Goal: Task Accomplishment & Management: Manage account settings

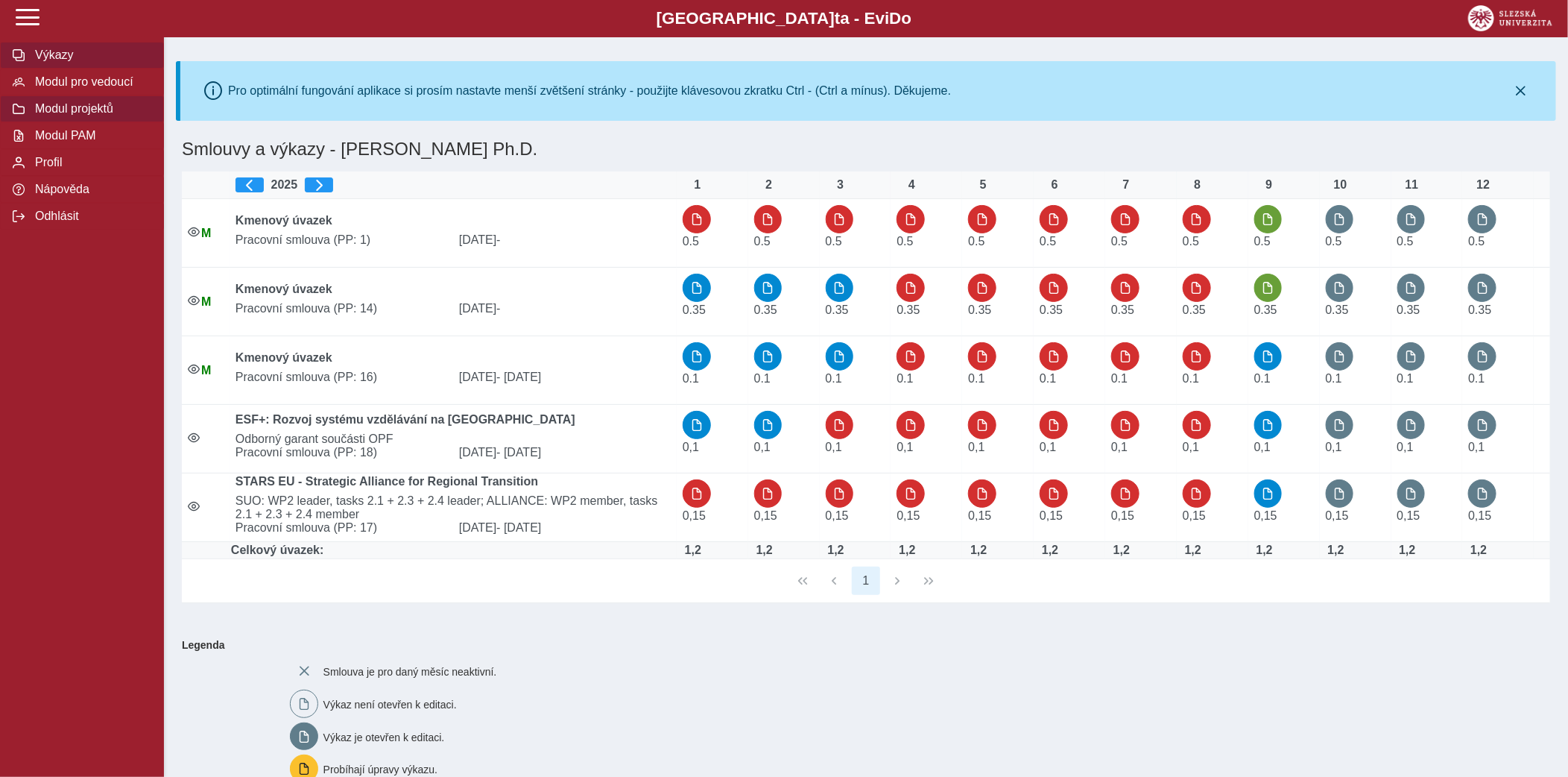
click at [97, 110] on span "Modul projektů" at bounding box center [91, 109] width 121 height 14
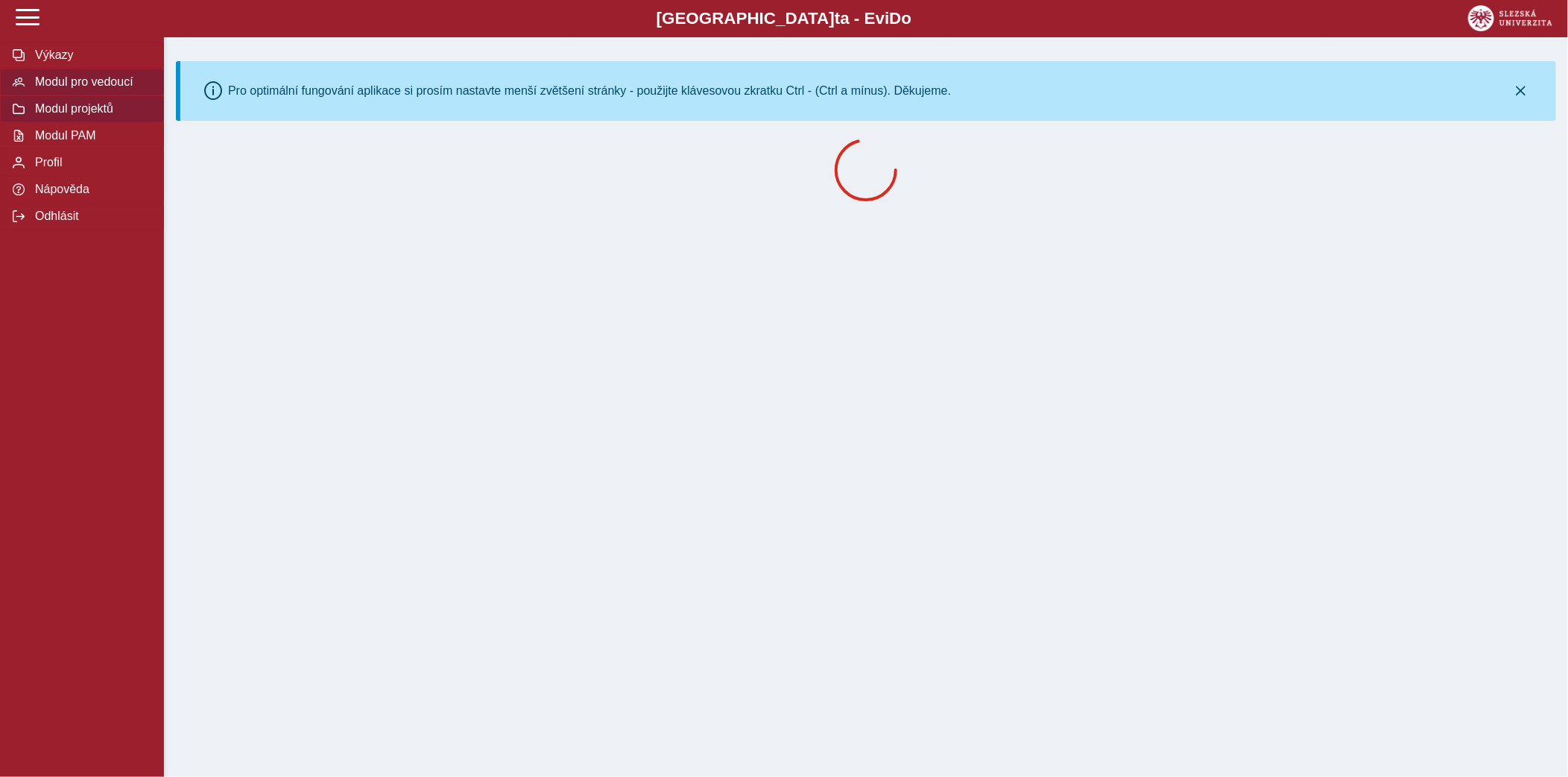
click at [98, 88] on span "Modul pro vedoucí" at bounding box center [91, 82] width 121 height 14
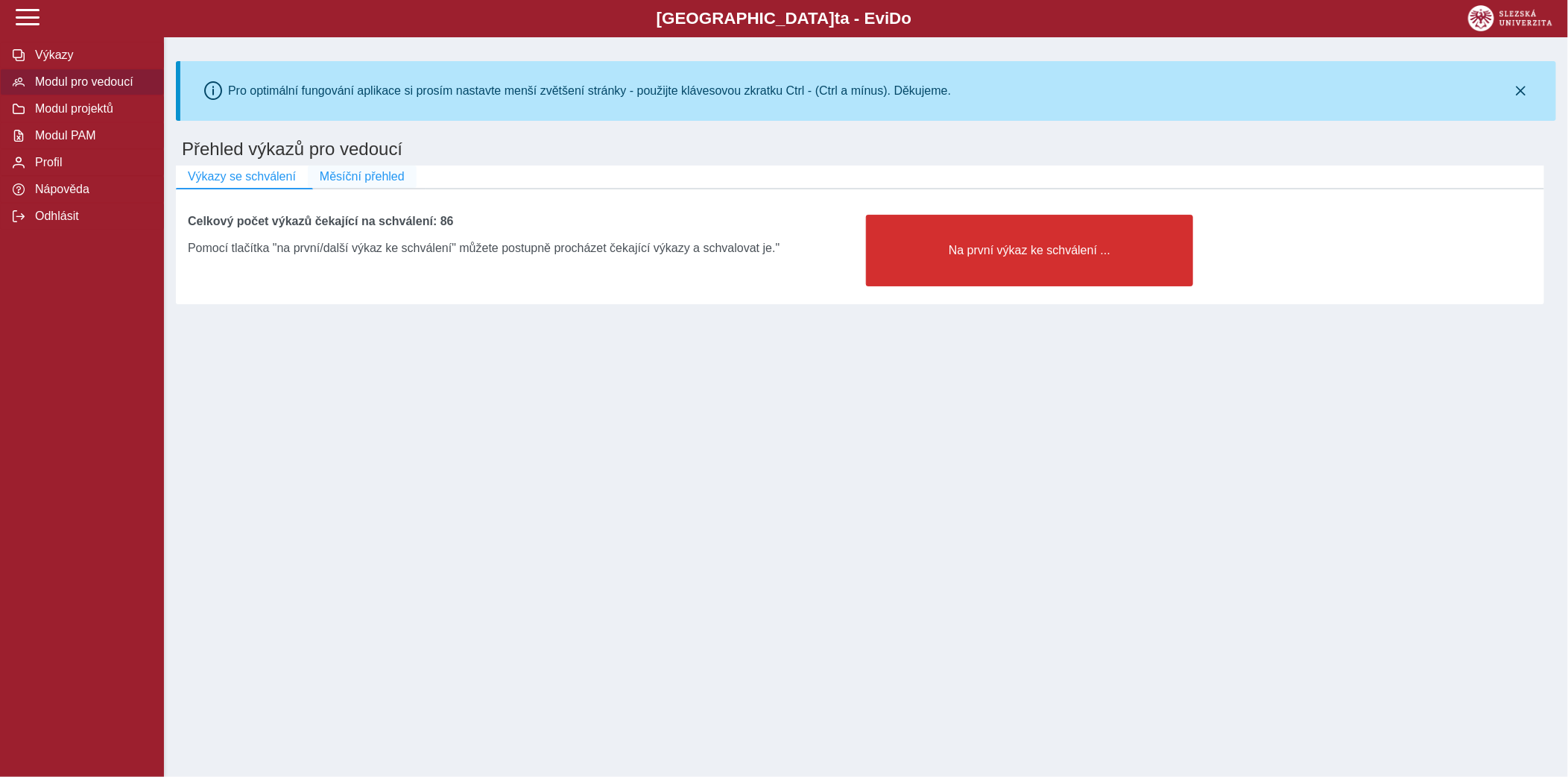
click at [394, 186] on button "Měsíční přehled" at bounding box center [362, 177] width 109 height 22
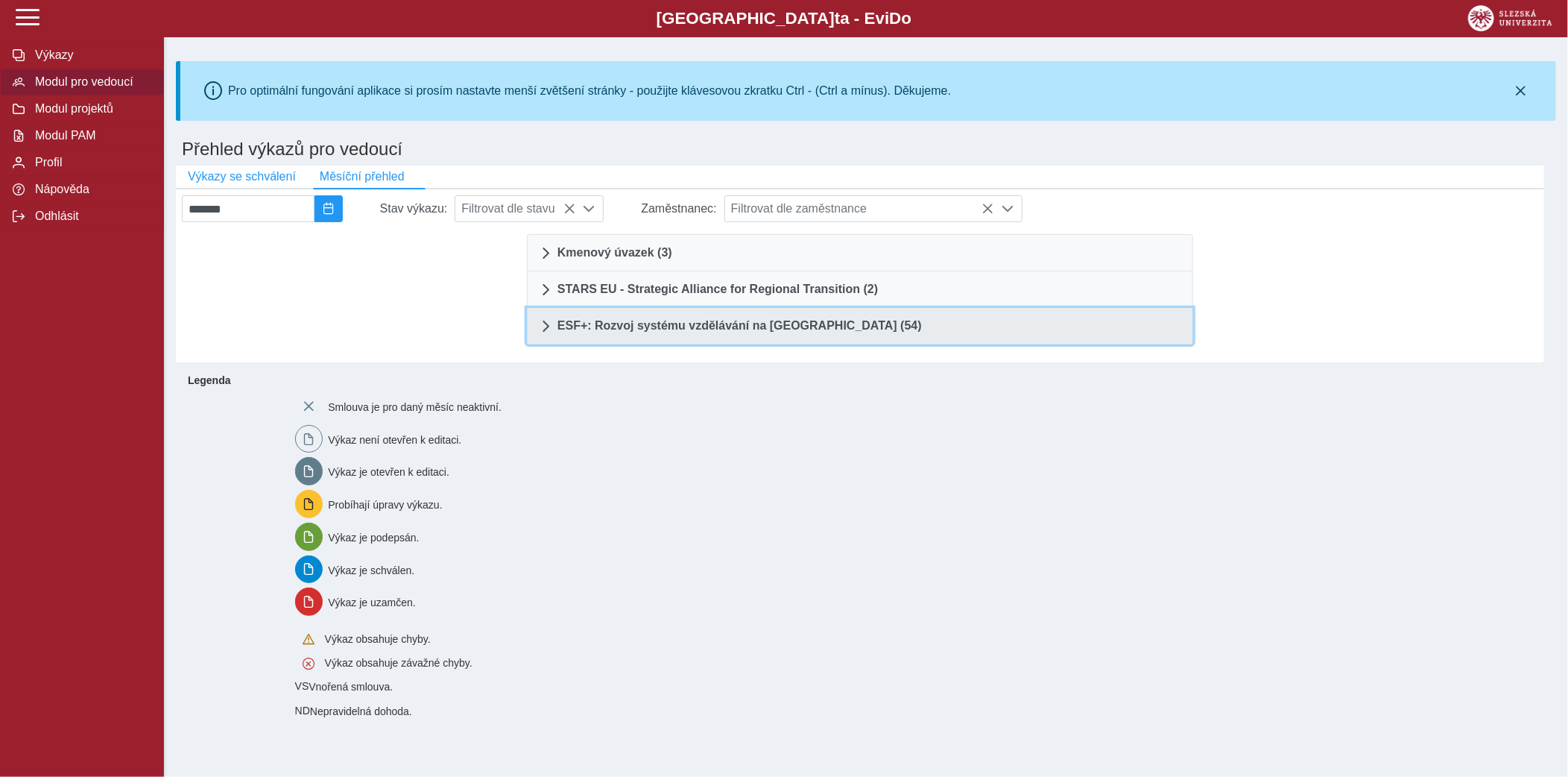
click at [695, 320] on span "ESF+: Rozvoj systému vzdělávání na [GEOGRAPHIC_DATA] (54)" at bounding box center [740, 326] width 364 height 12
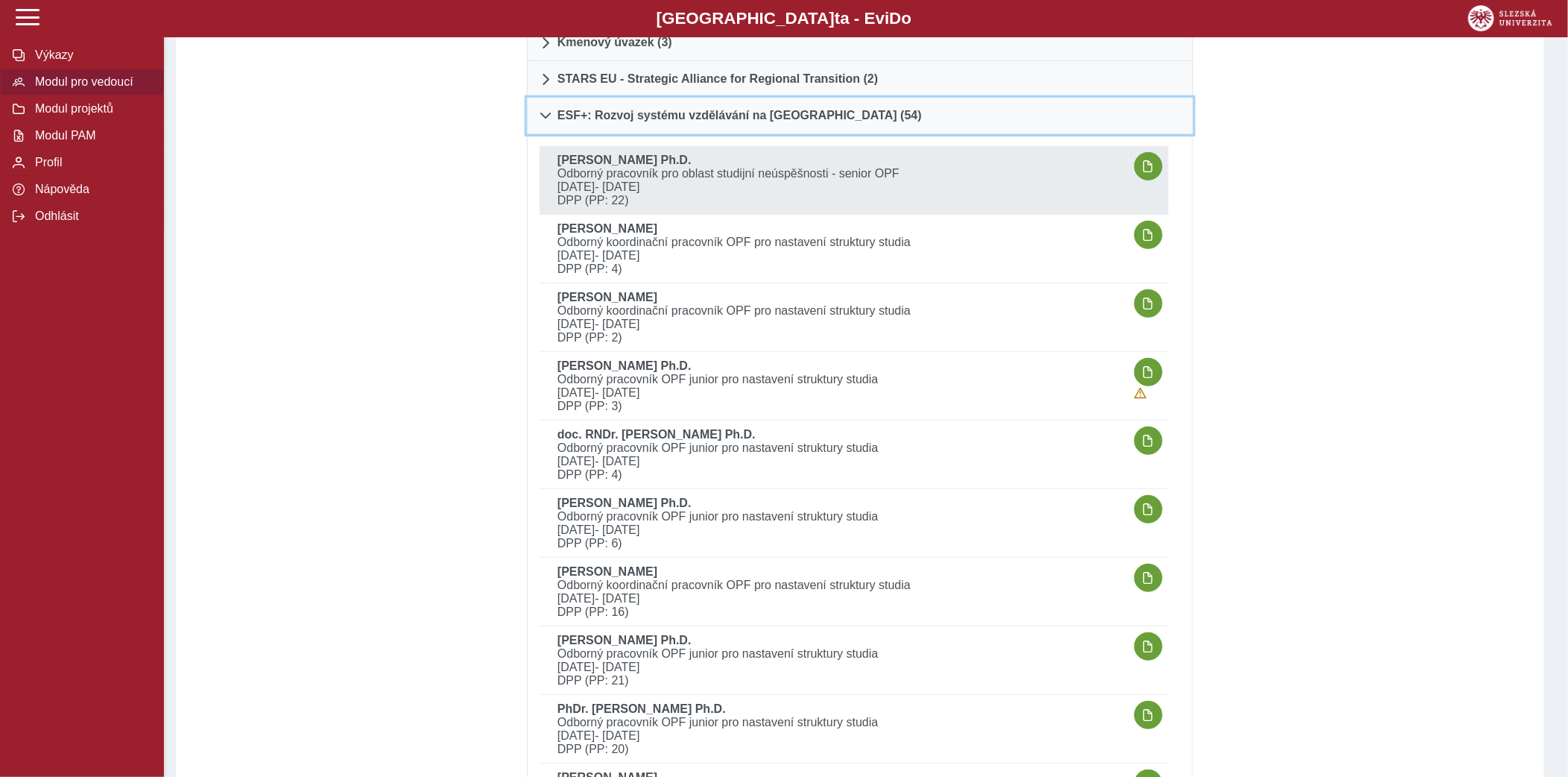
scroll to position [195, 0]
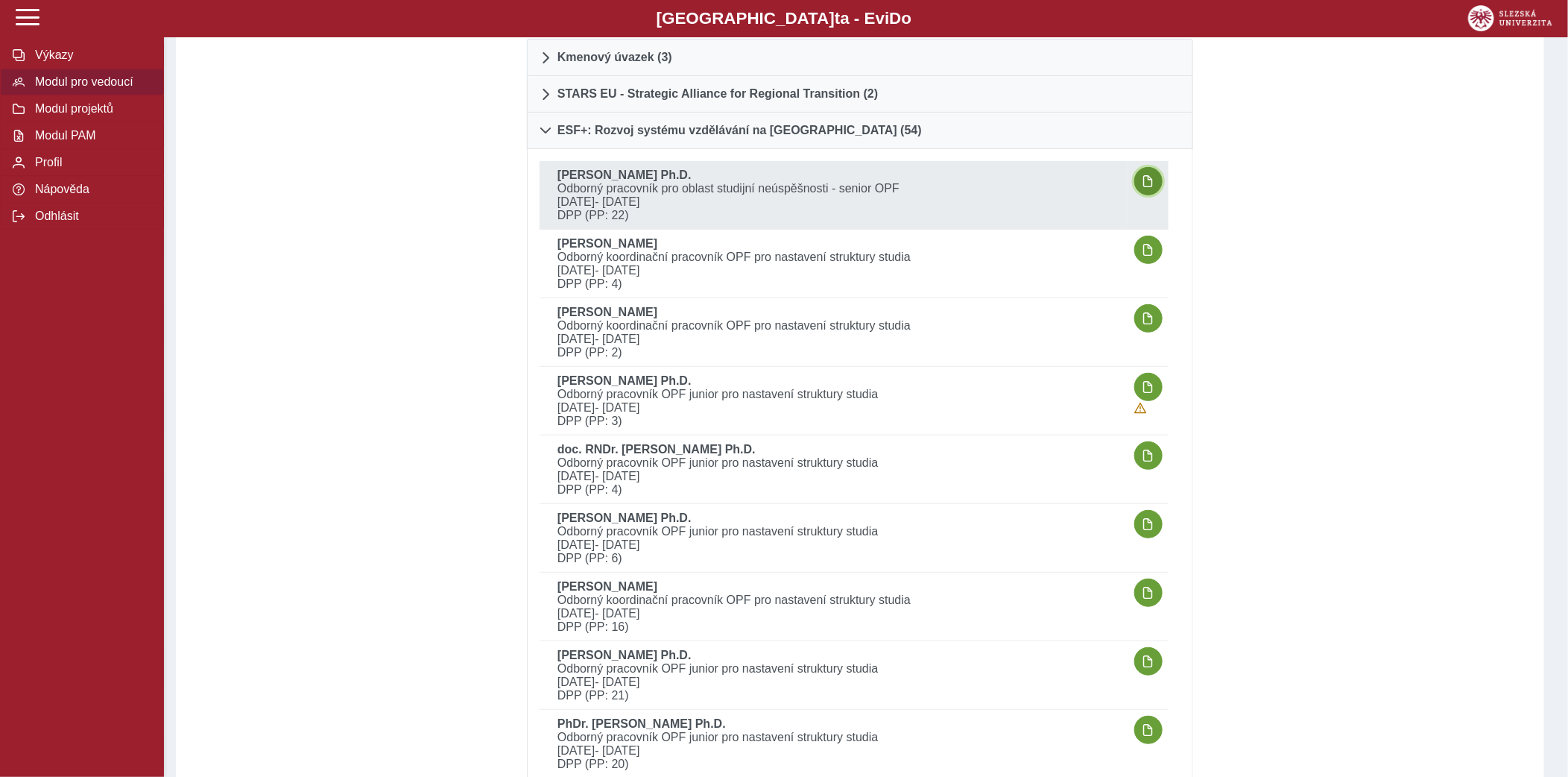
click at [1148, 178] on span "button" at bounding box center [1149, 182] width 12 height 12
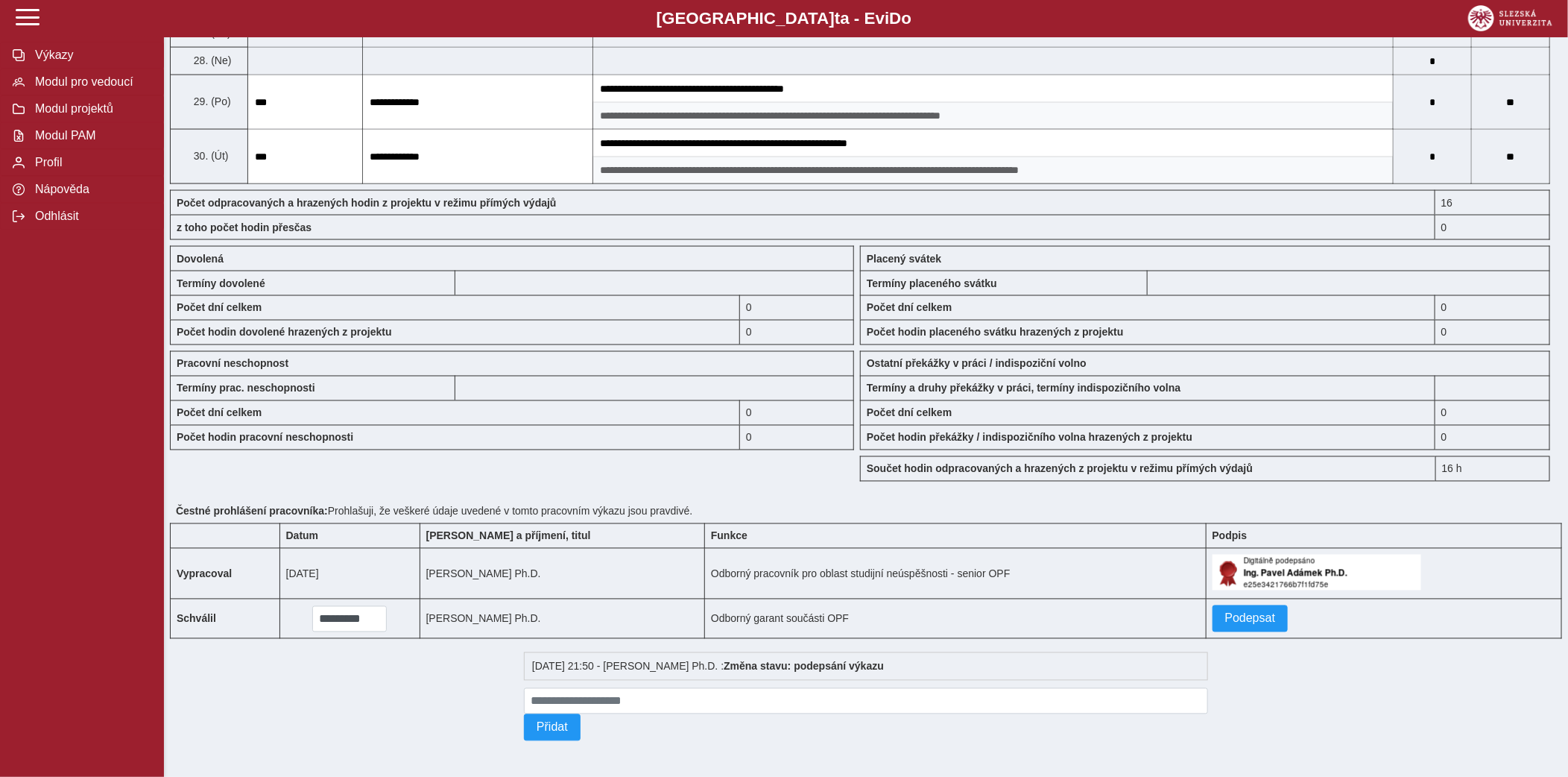
scroll to position [1280, 0]
click at [1243, 622] on span "Podepsat" at bounding box center [1251, 619] width 51 height 14
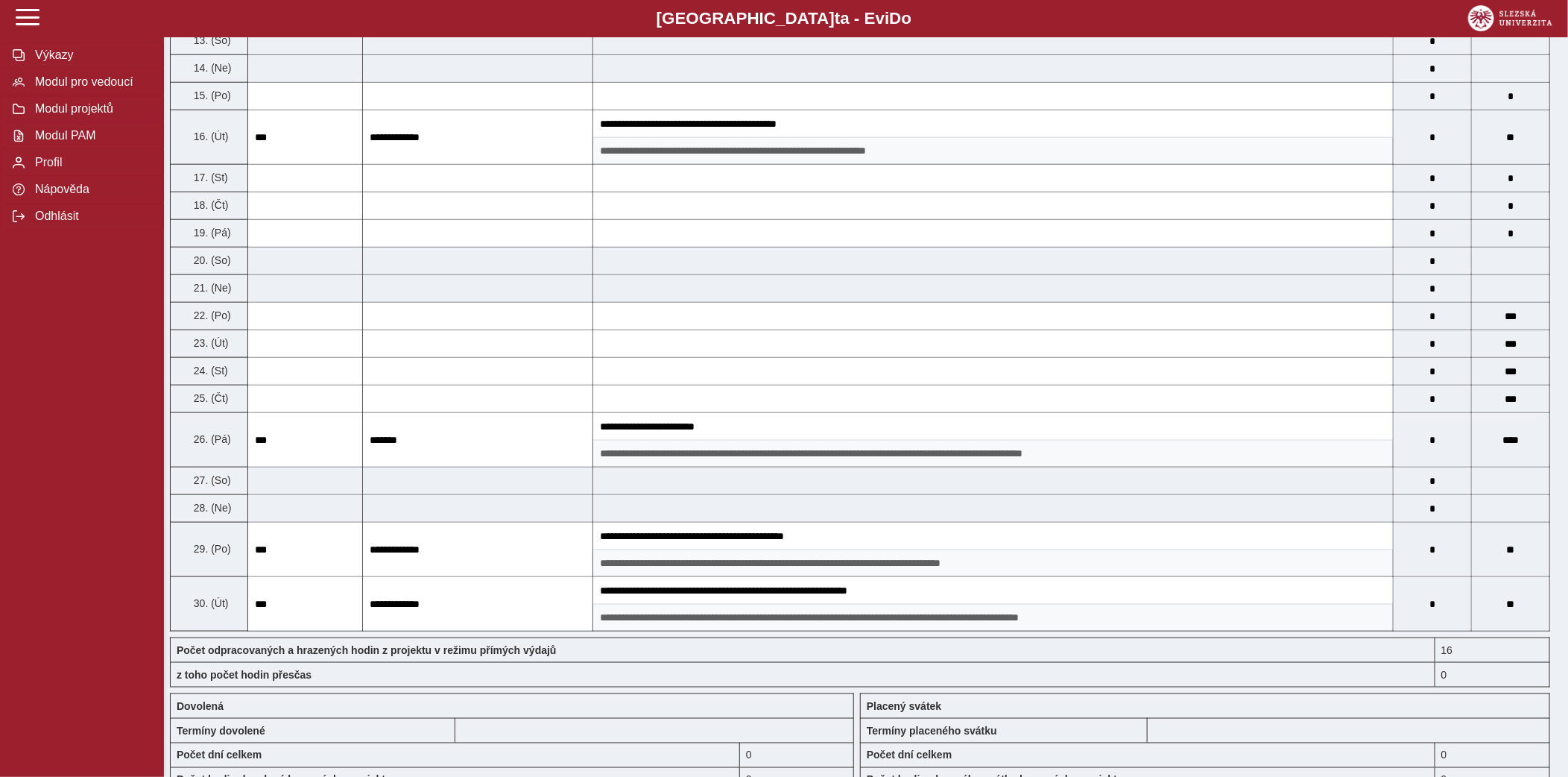
scroll to position [0, 0]
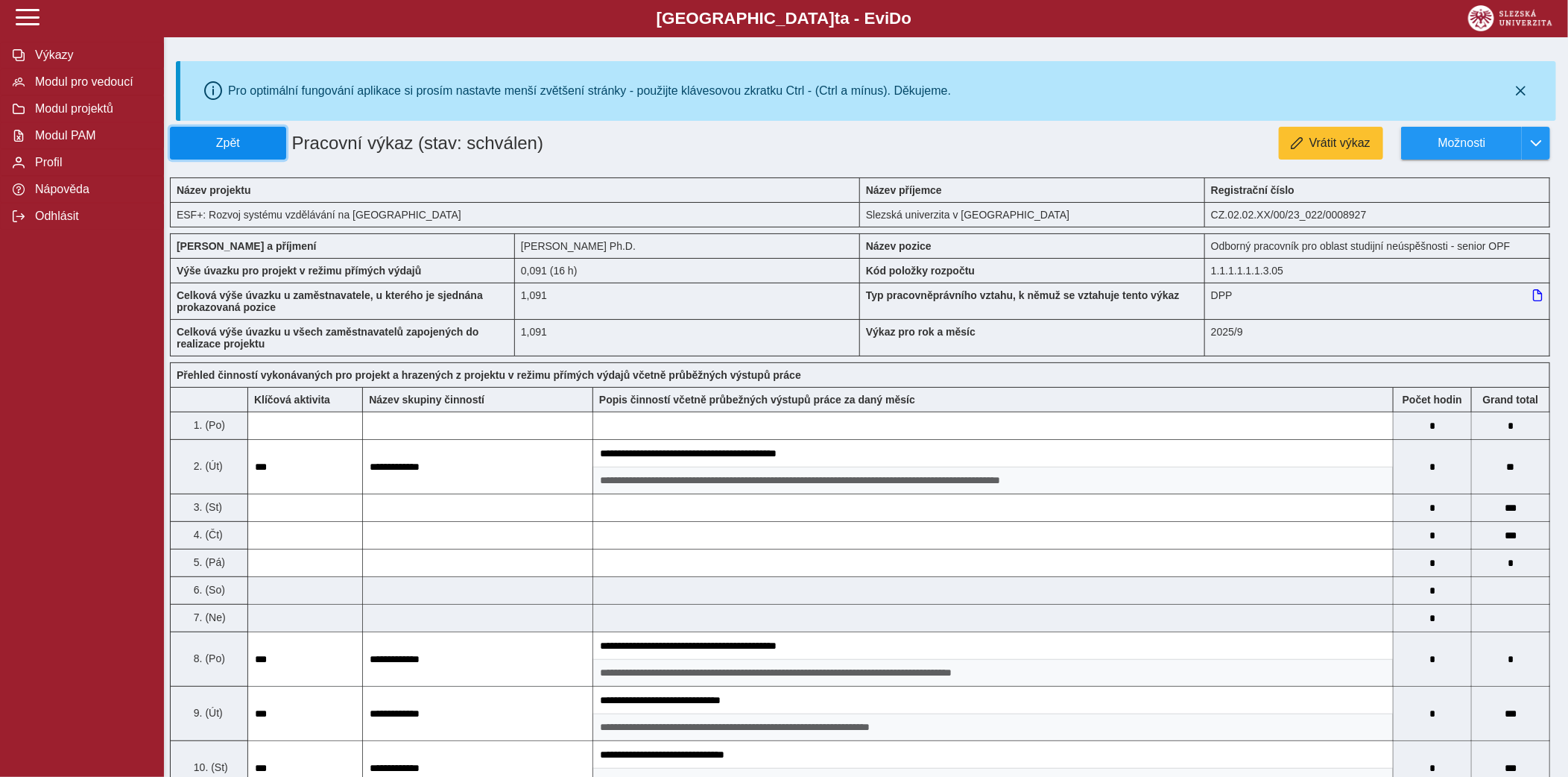
click at [268, 148] on span "Zpět" at bounding box center [228, 143] width 103 height 14
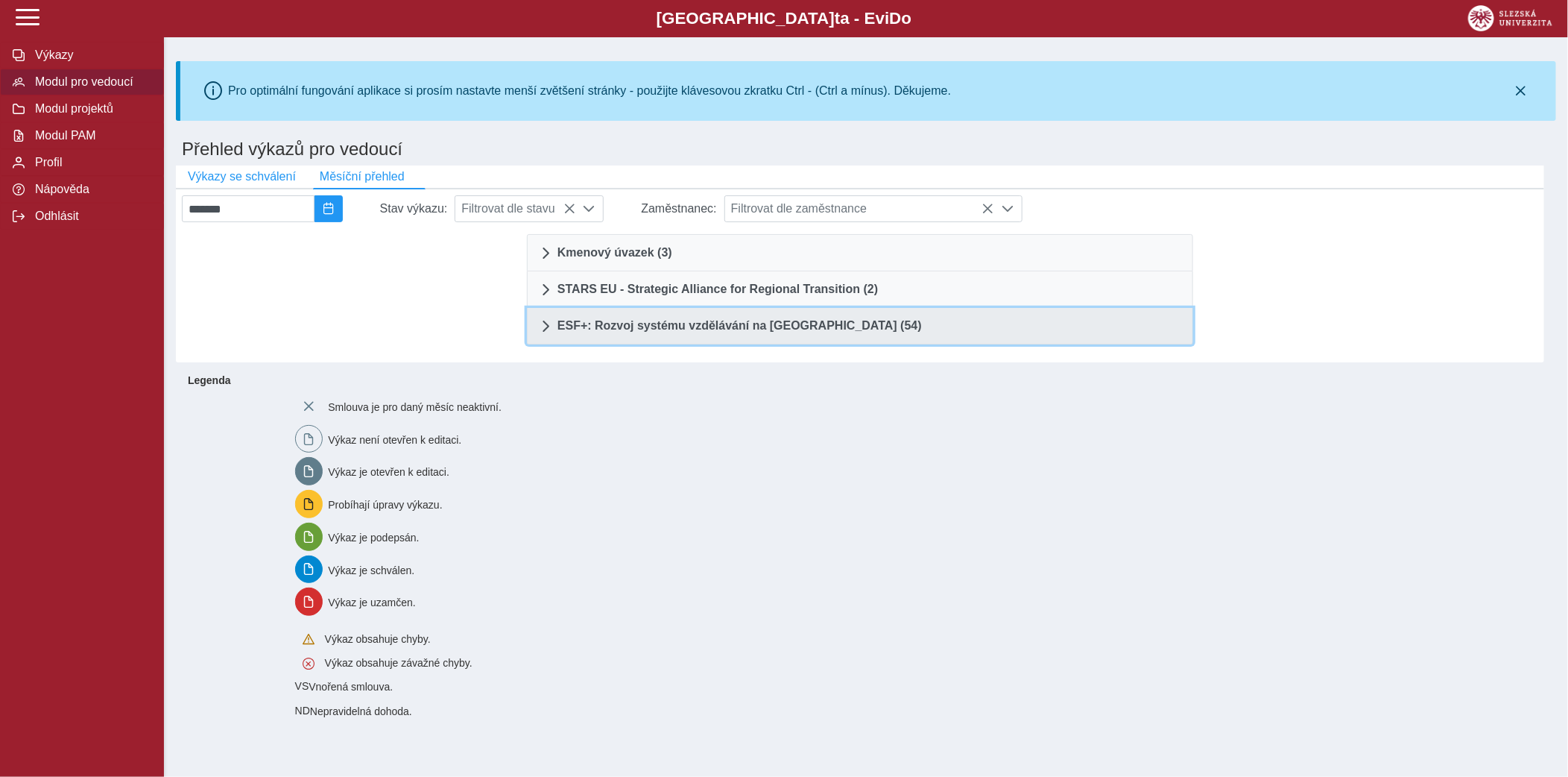
click at [748, 334] on link "ESF+: Rozvoj systému vzdělávání na [GEOGRAPHIC_DATA] (54)" at bounding box center [860, 326] width 667 height 37
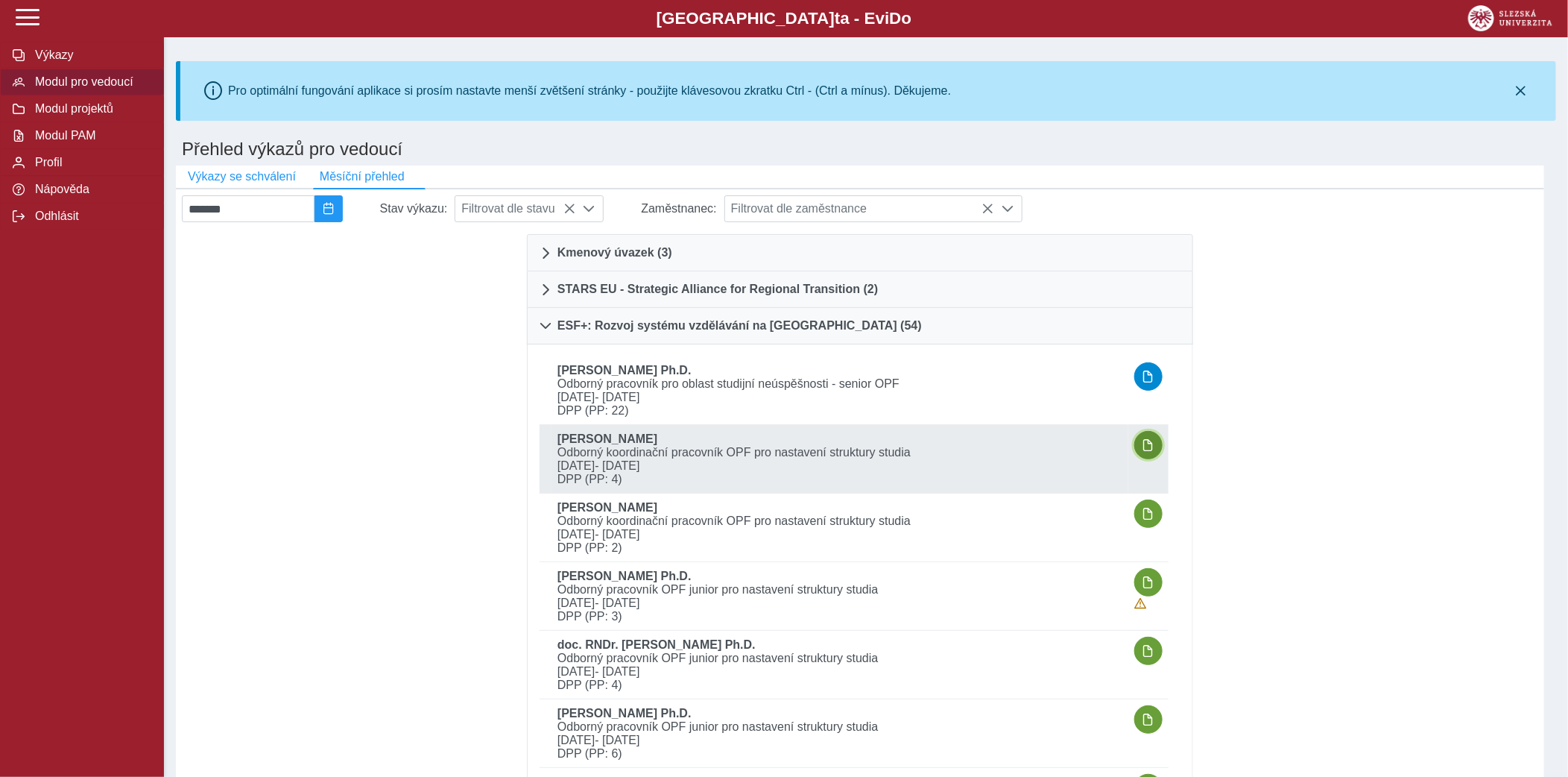
click at [1153, 439] on span "button" at bounding box center [1149, 445] width 12 height 12
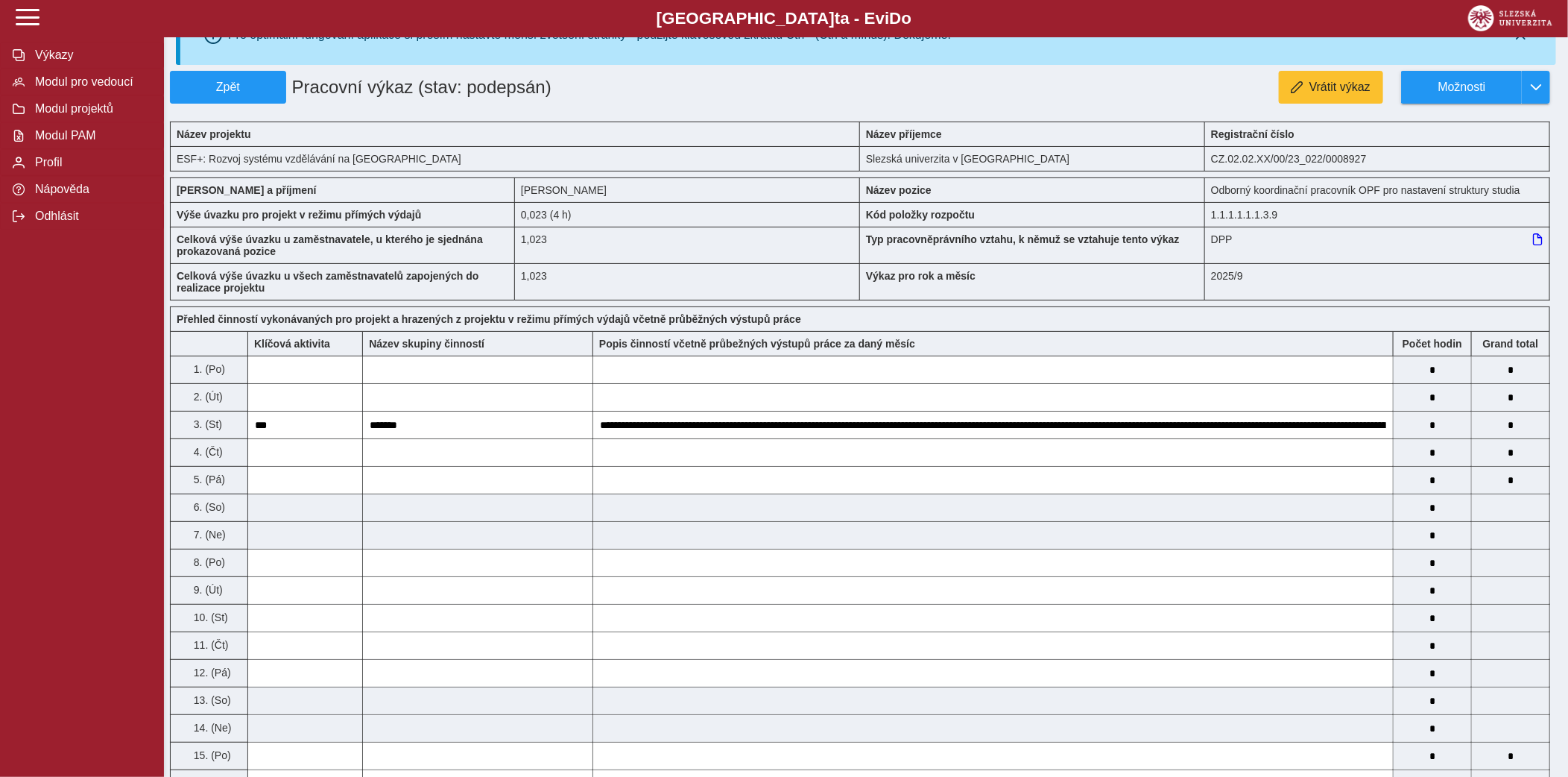
scroll to position [54, 0]
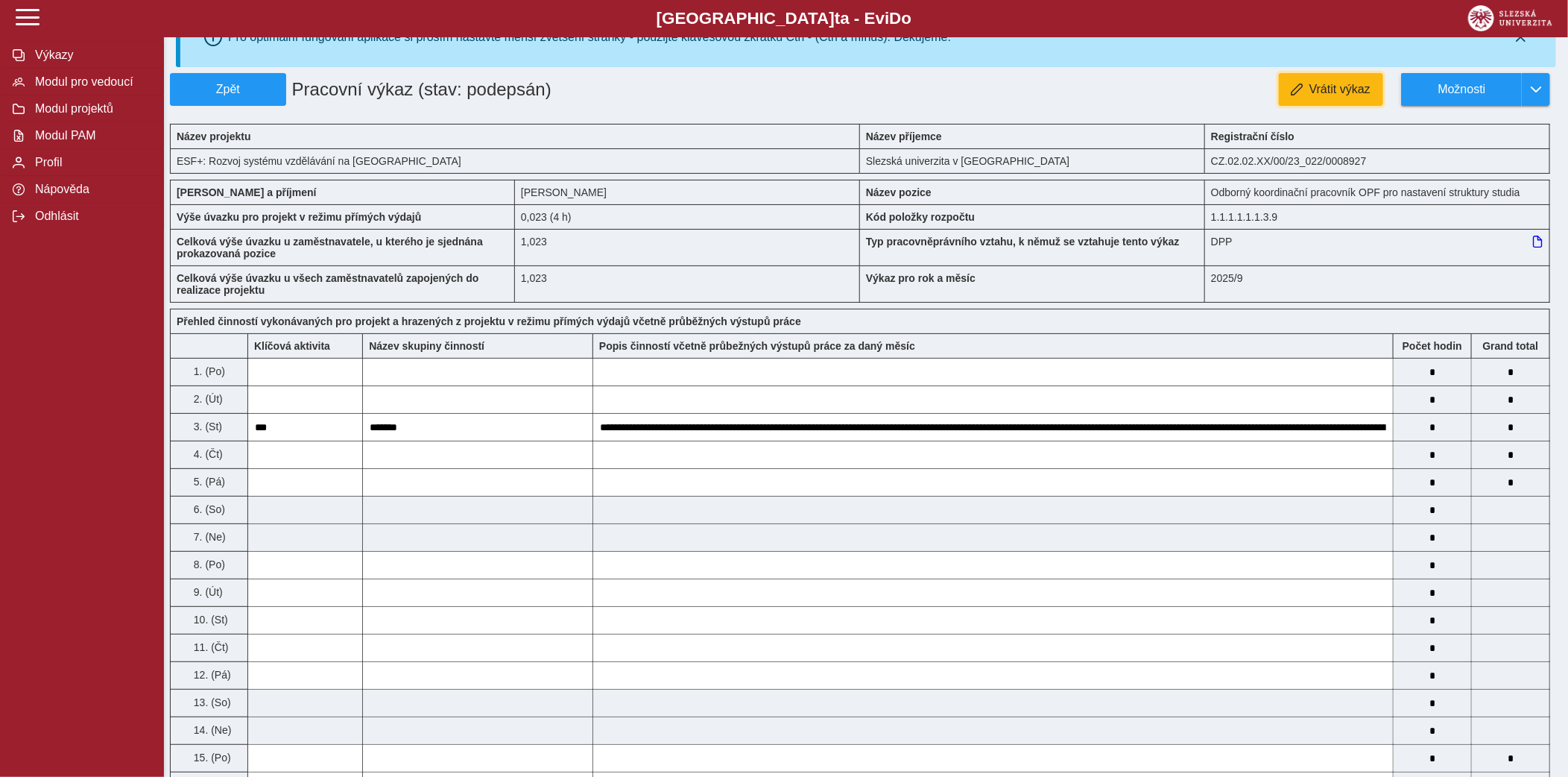
click at [1324, 82] on span "Vrátit výkaz" at bounding box center [1340, 89] width 61 height 14
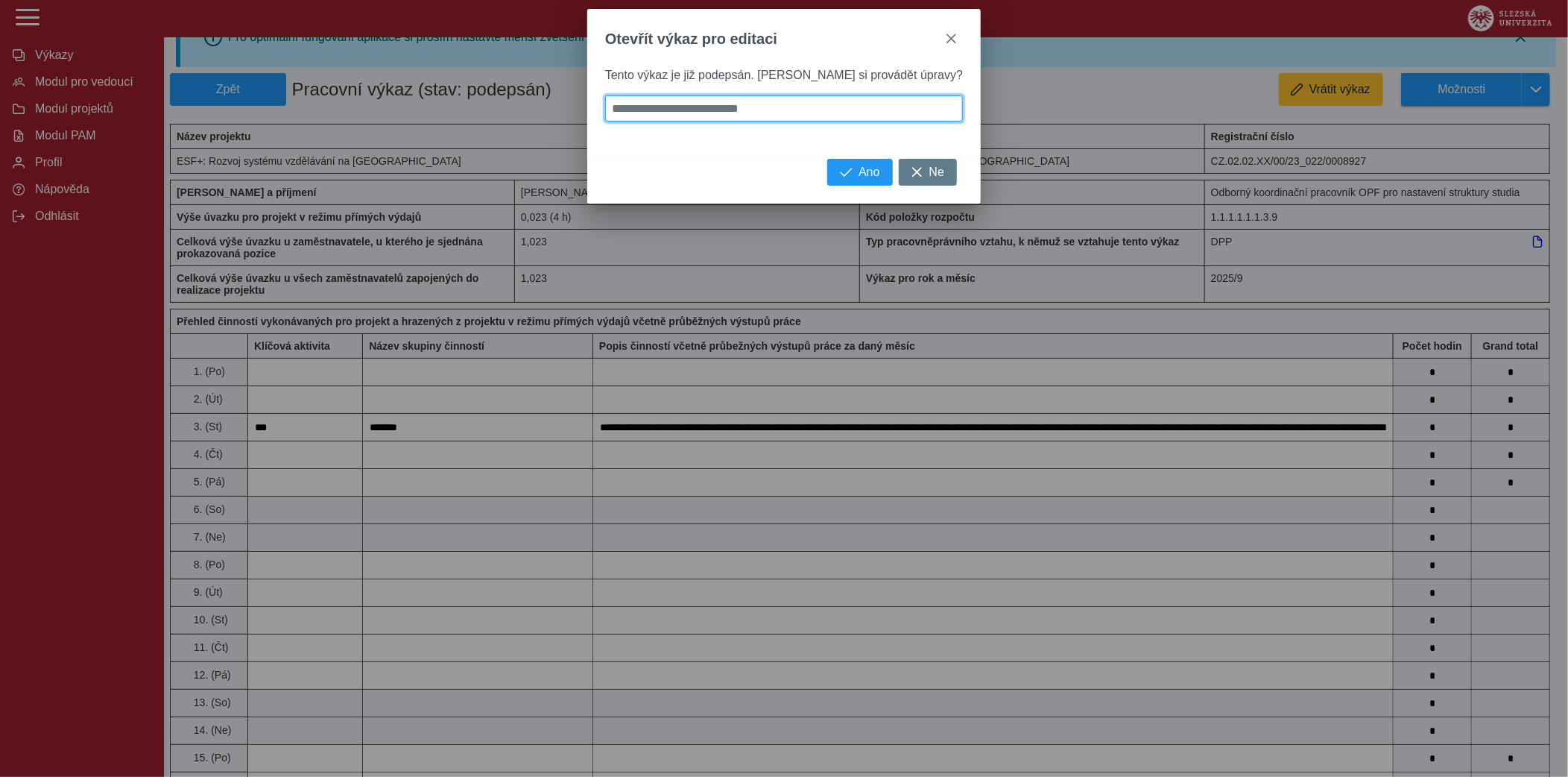
click at [824, 108] on input at bounding box center [784, 108] width 358 height 26
type input "*"
type input "**"
type input "***"
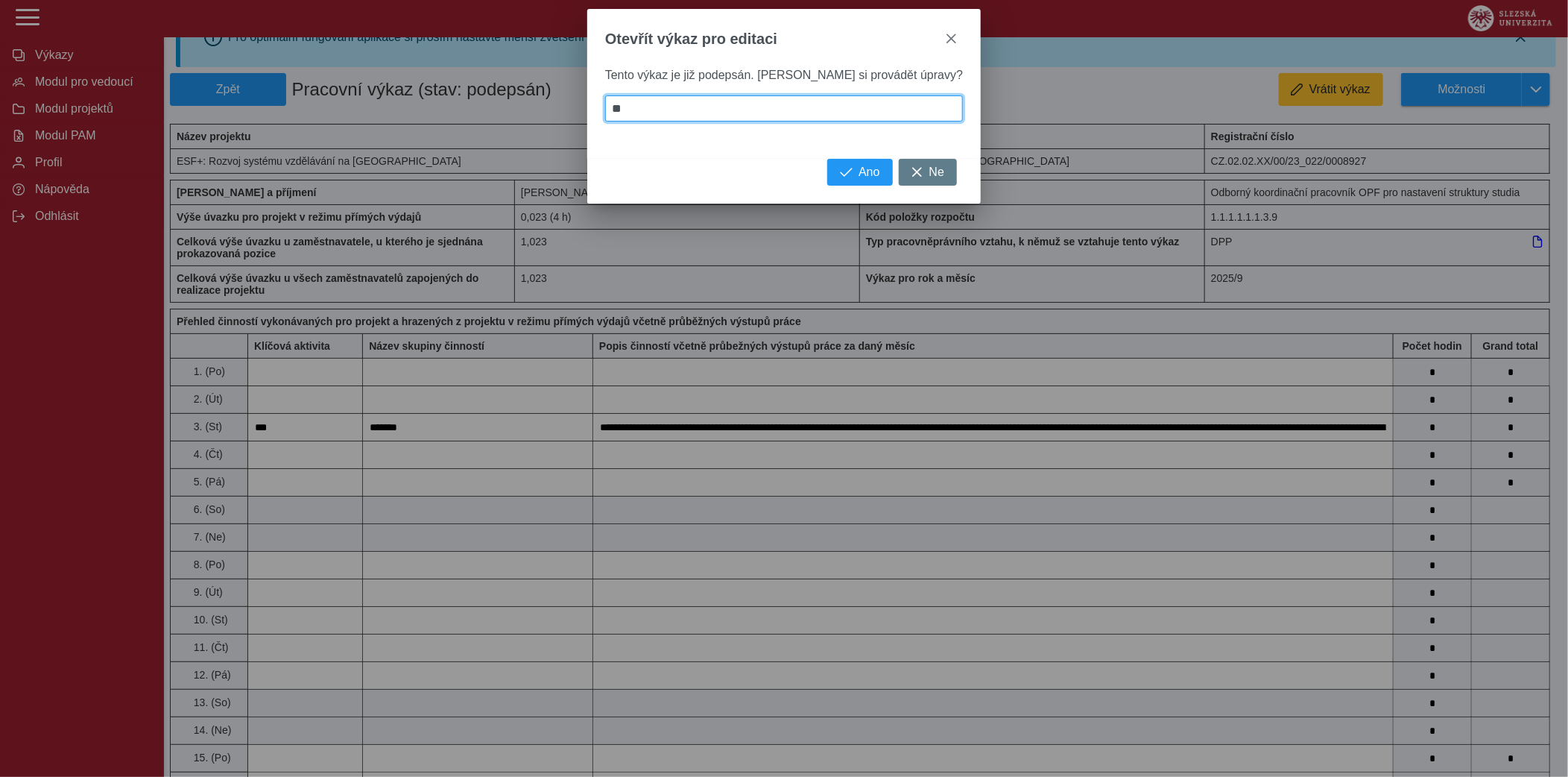
type input "***"
type input "****"
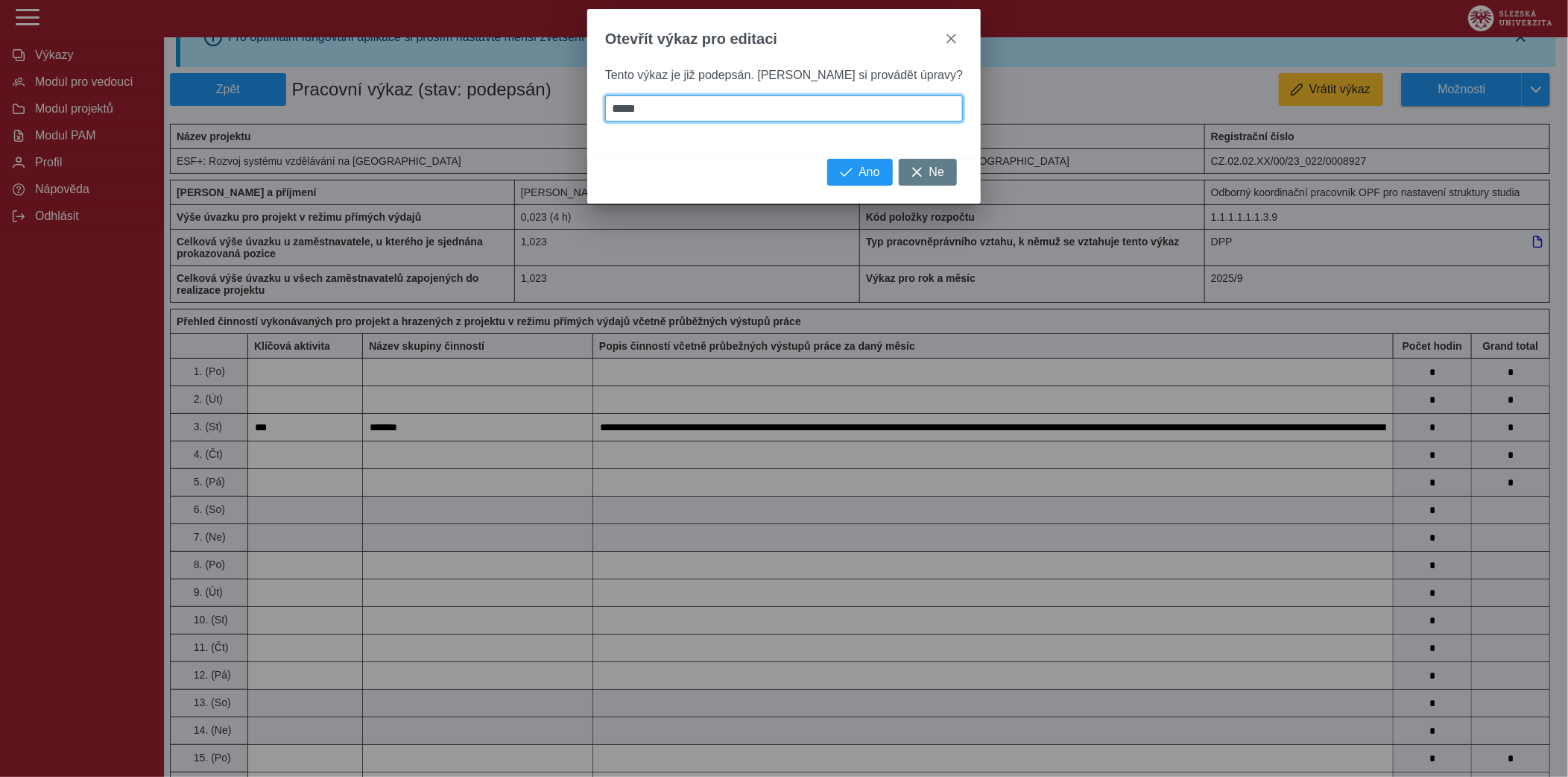
type input "******"
type input "*******"
type input "********"
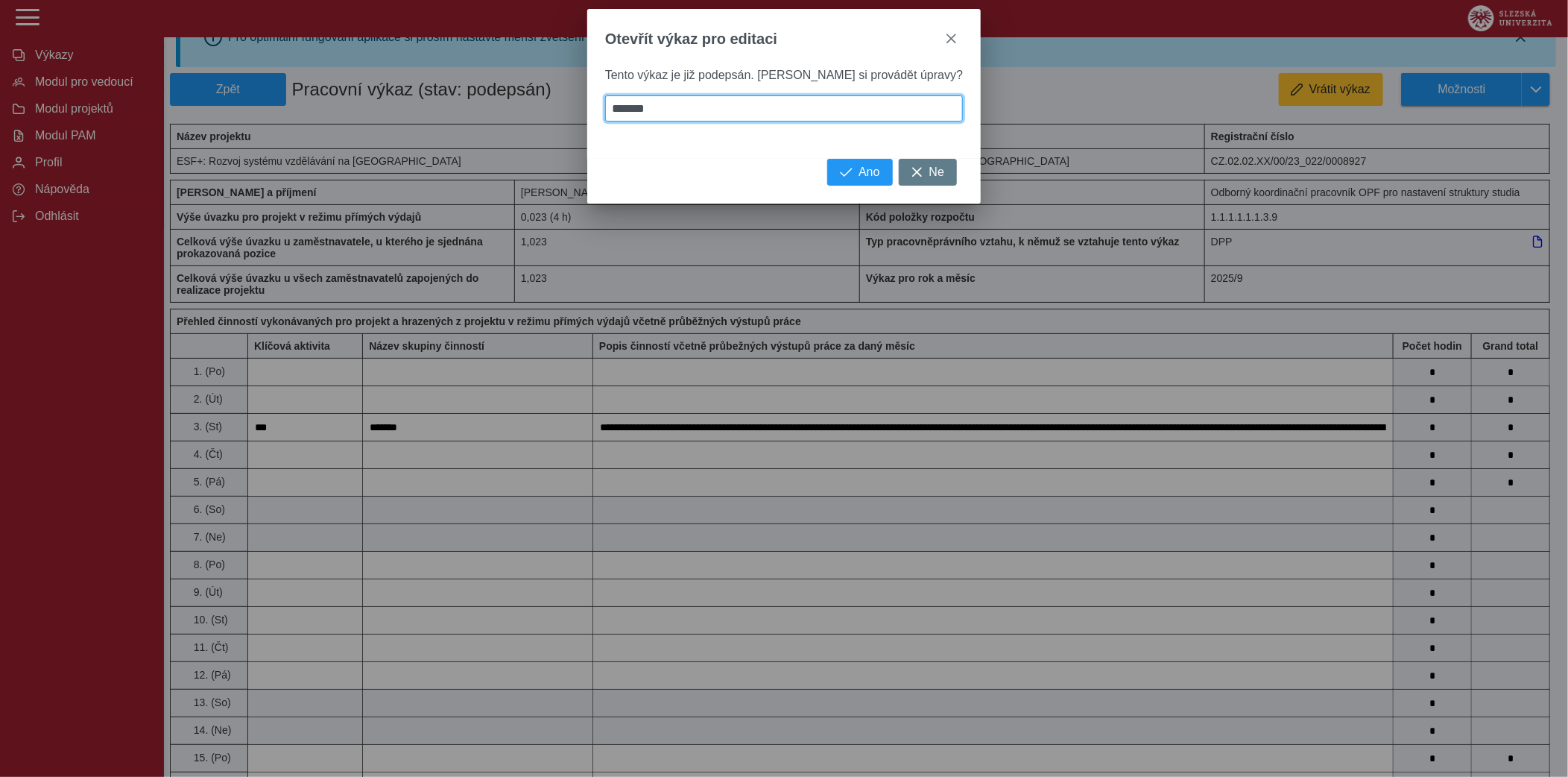
type input "********"
type input "*********"
type input "**********"
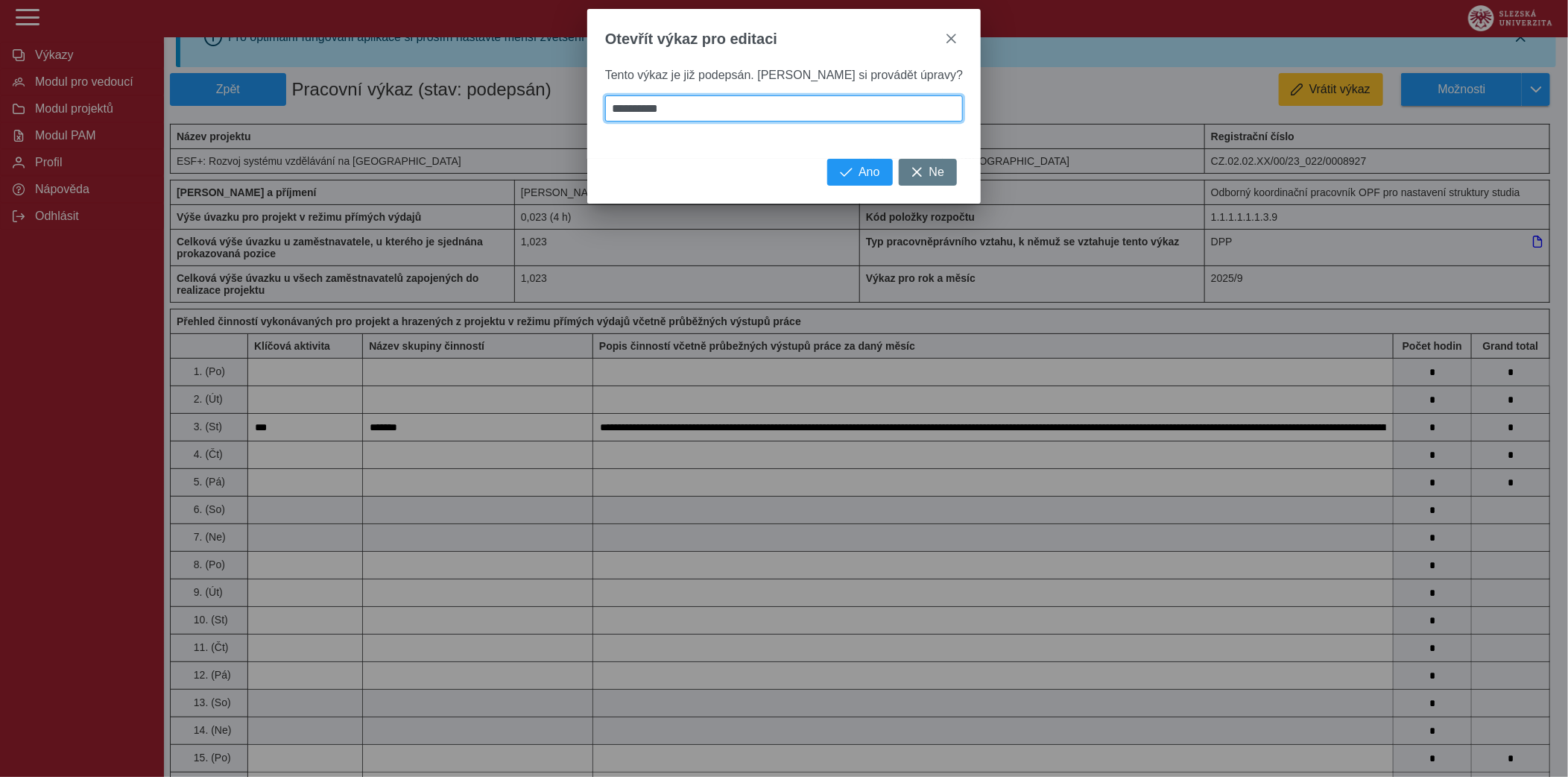
type input "**********"
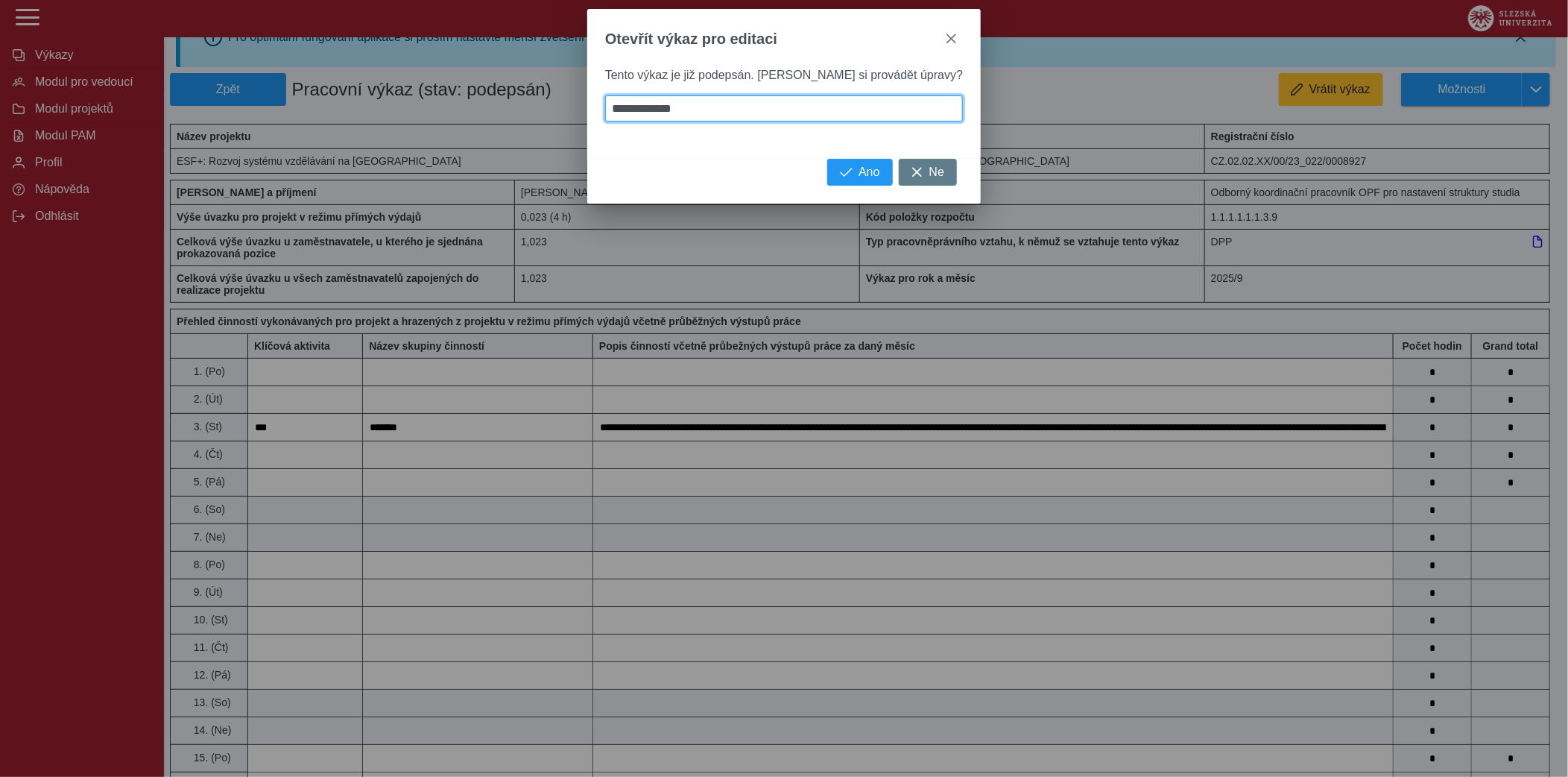
type input "**********"
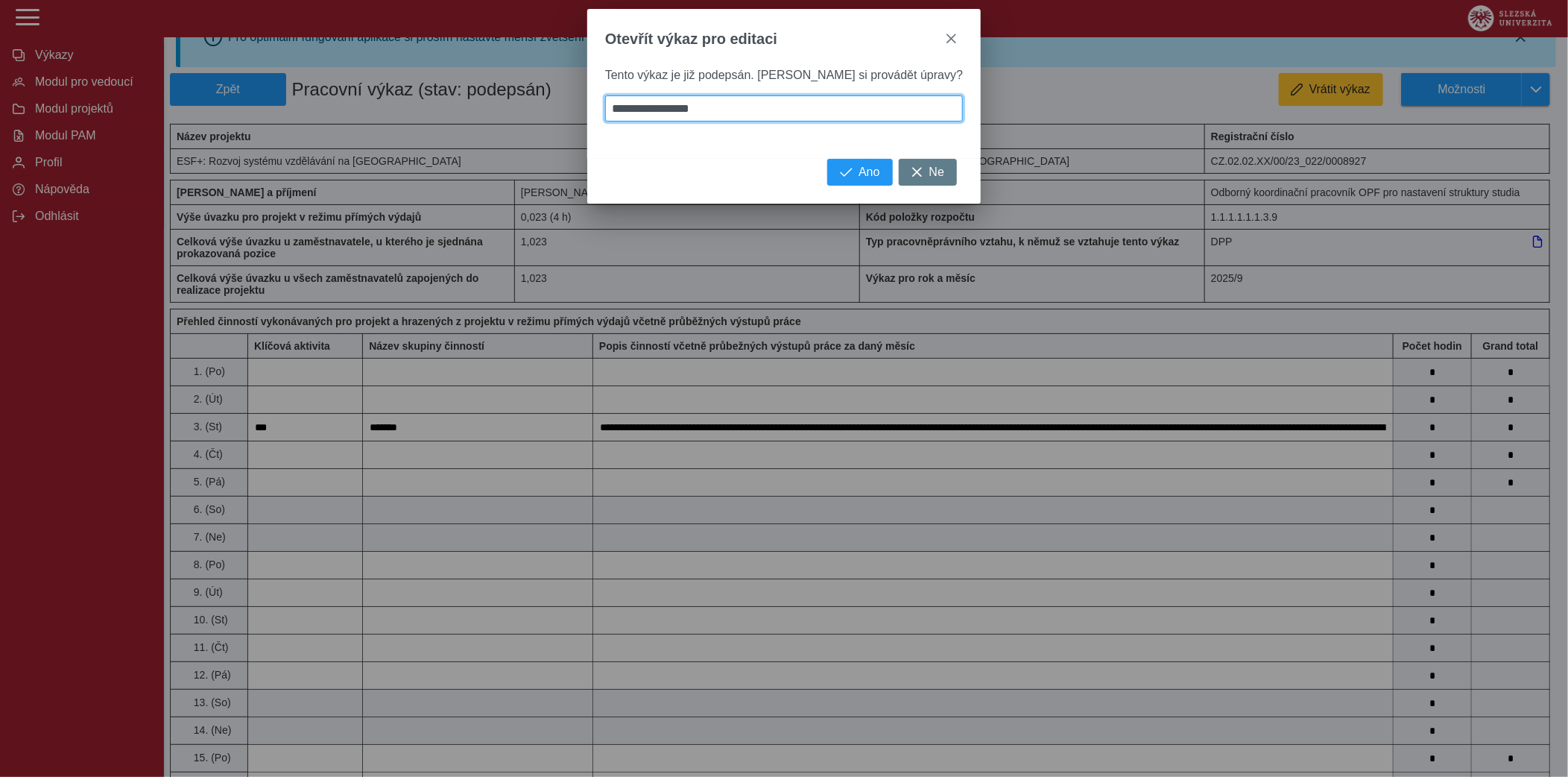
type input "**********"
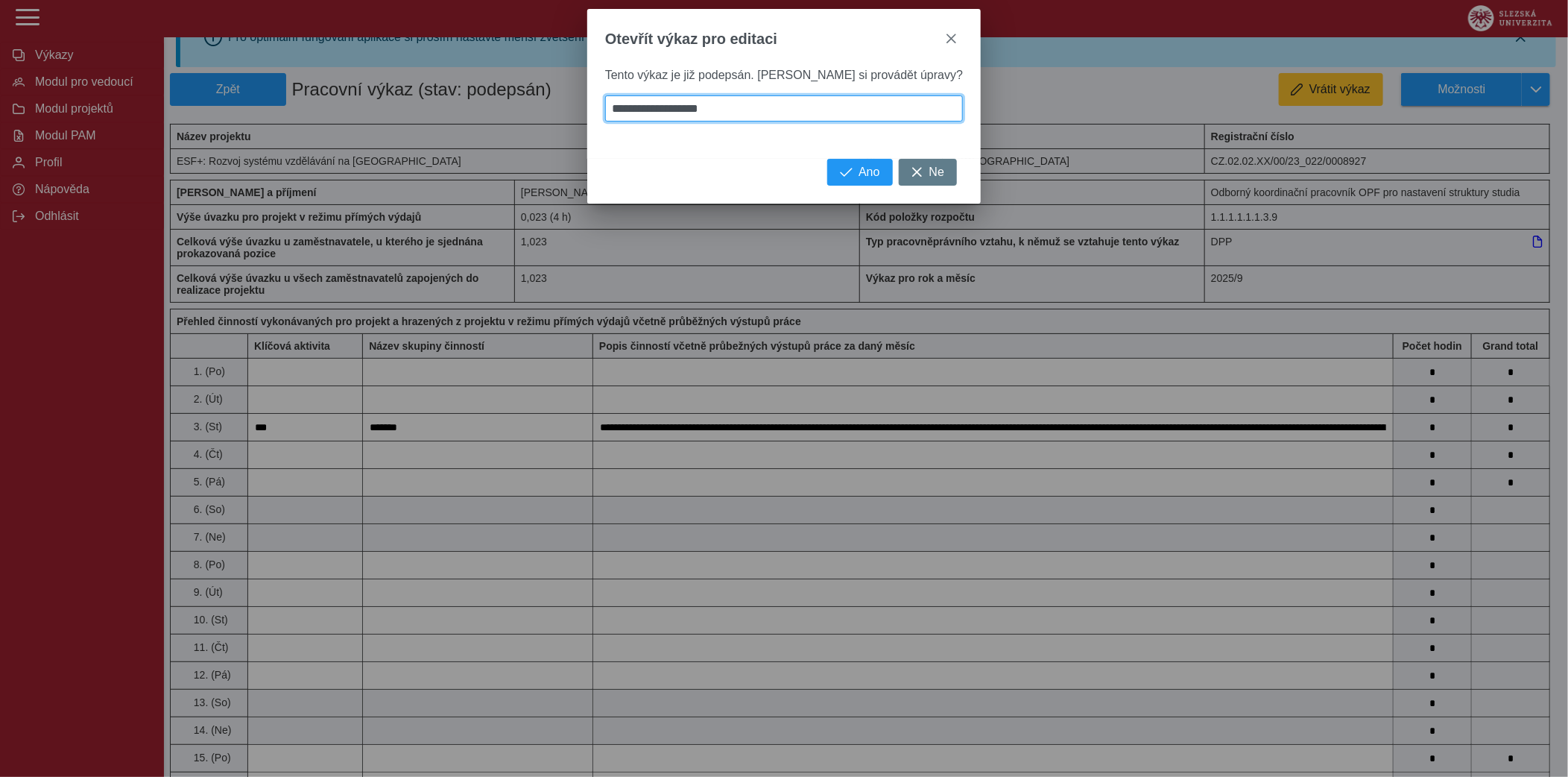
type input "**********"
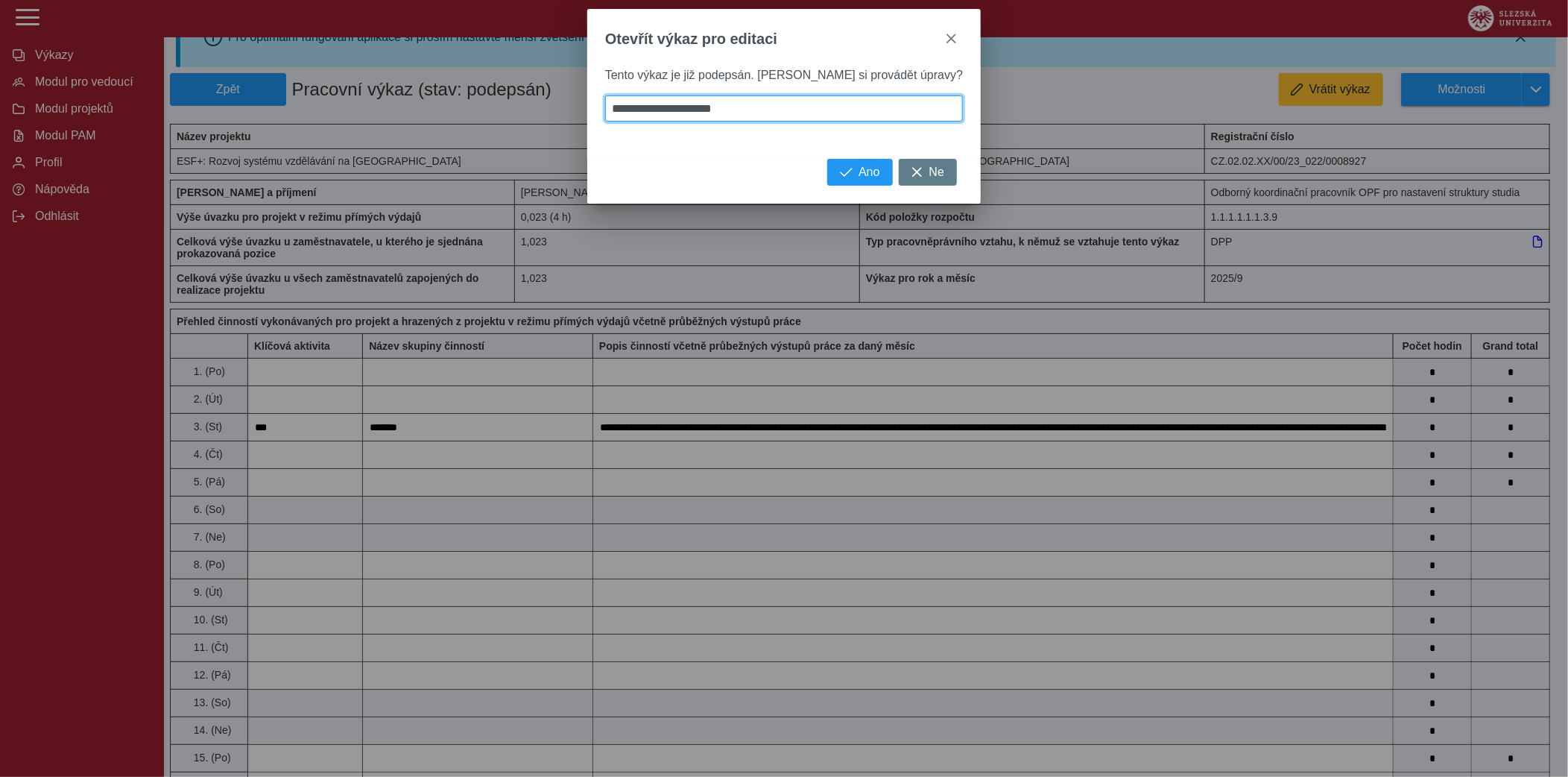
type input "**********"
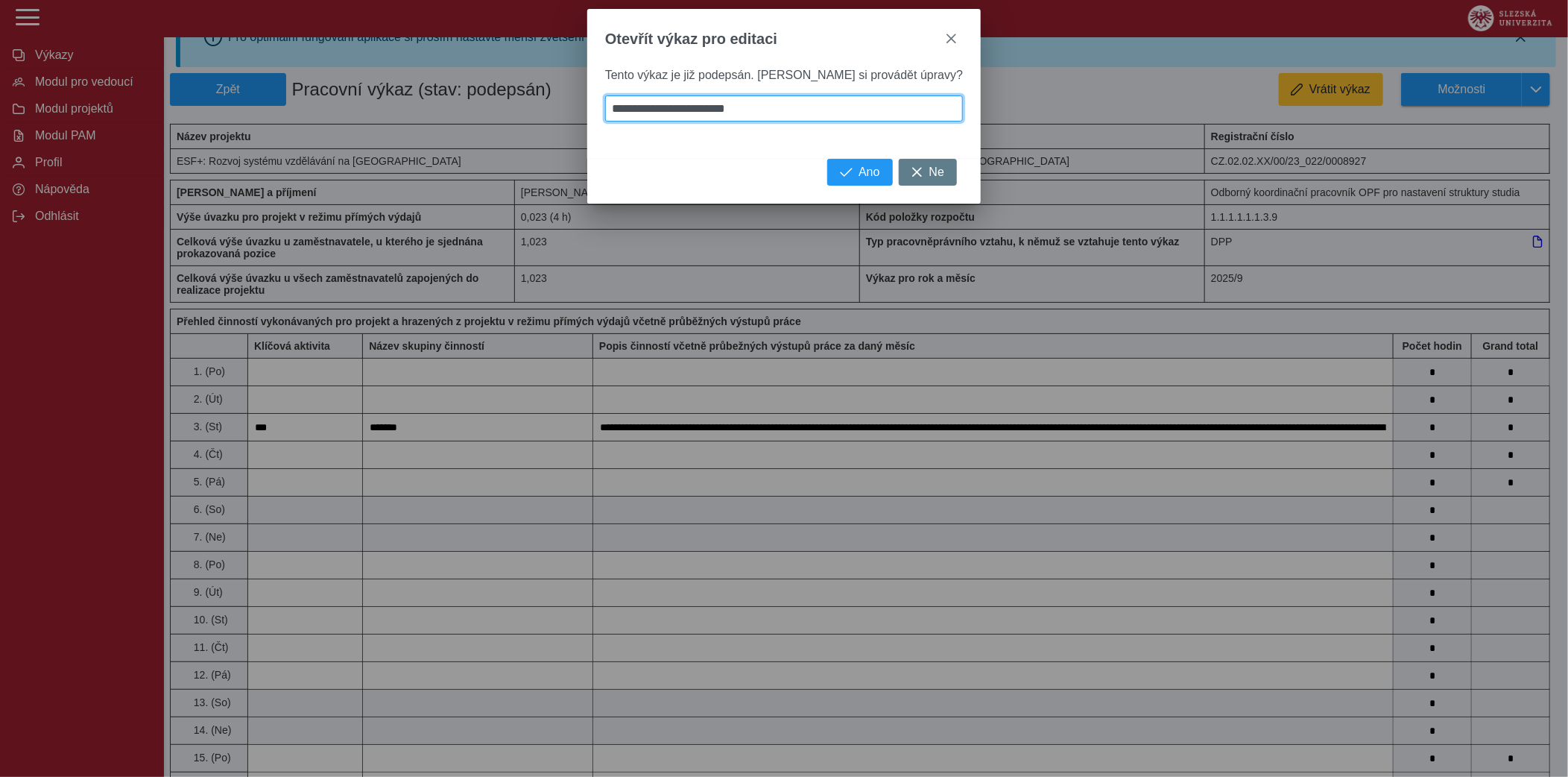
type input "**********"
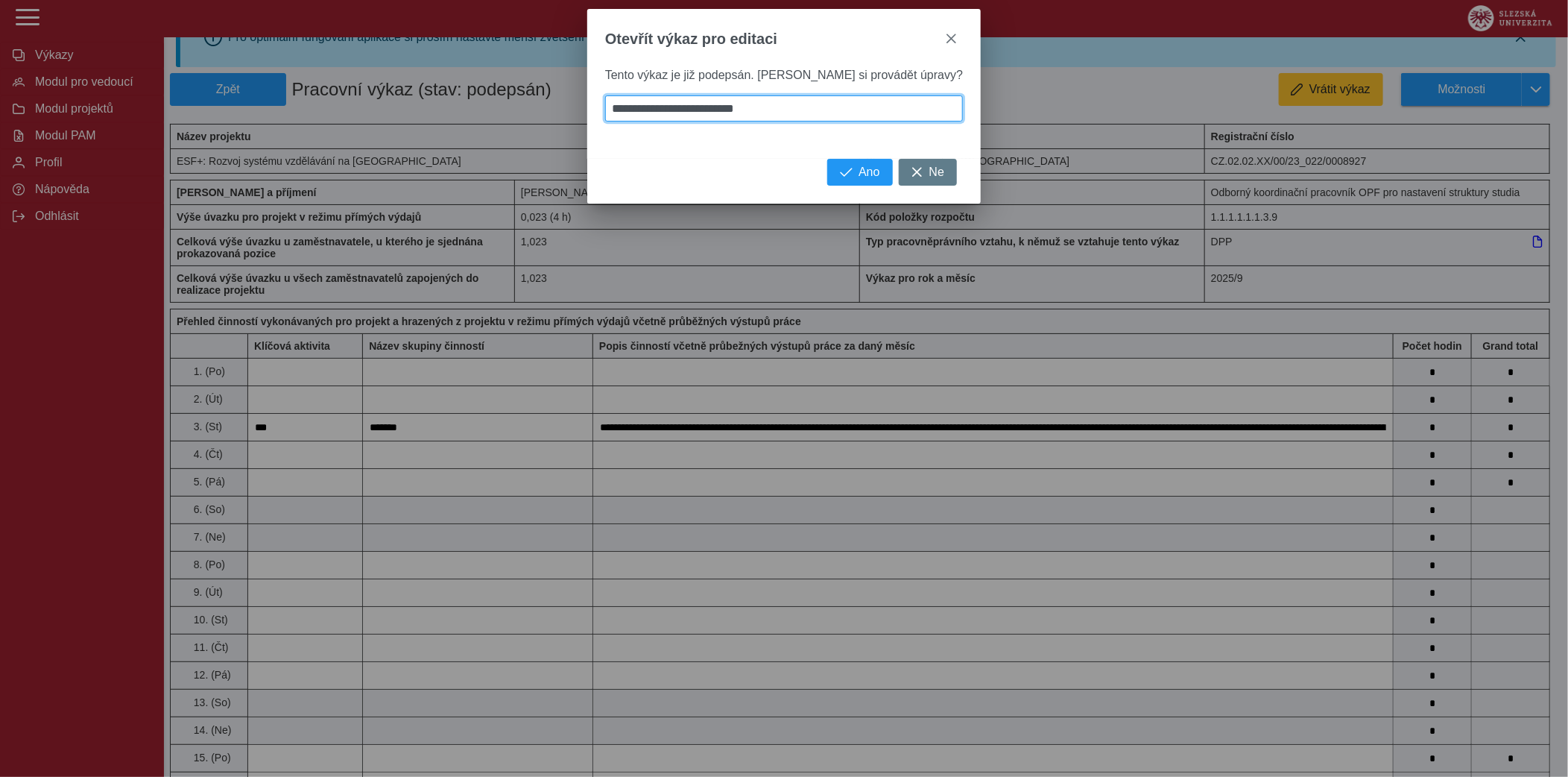
type input "**********"
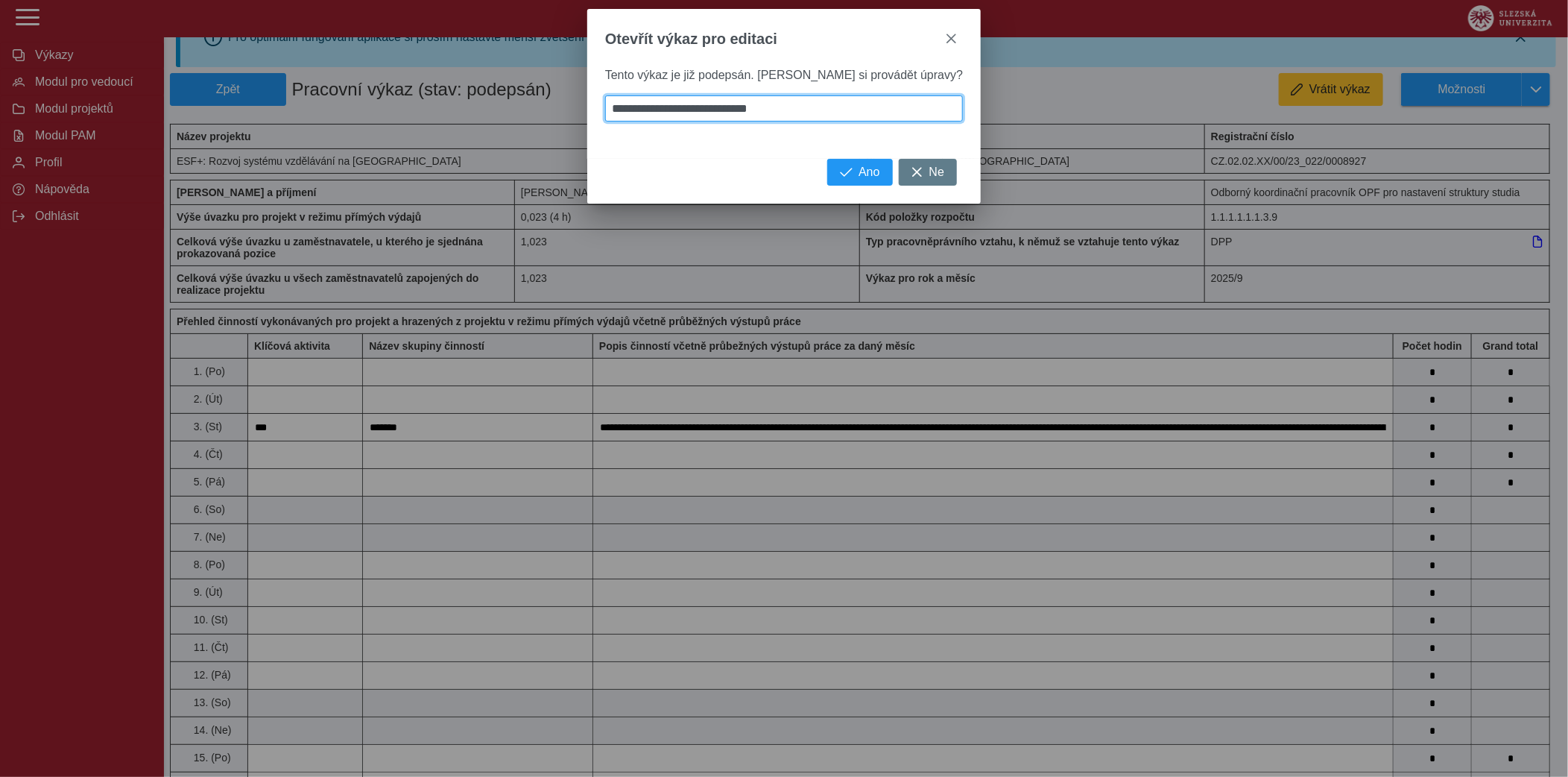
type input "**********"
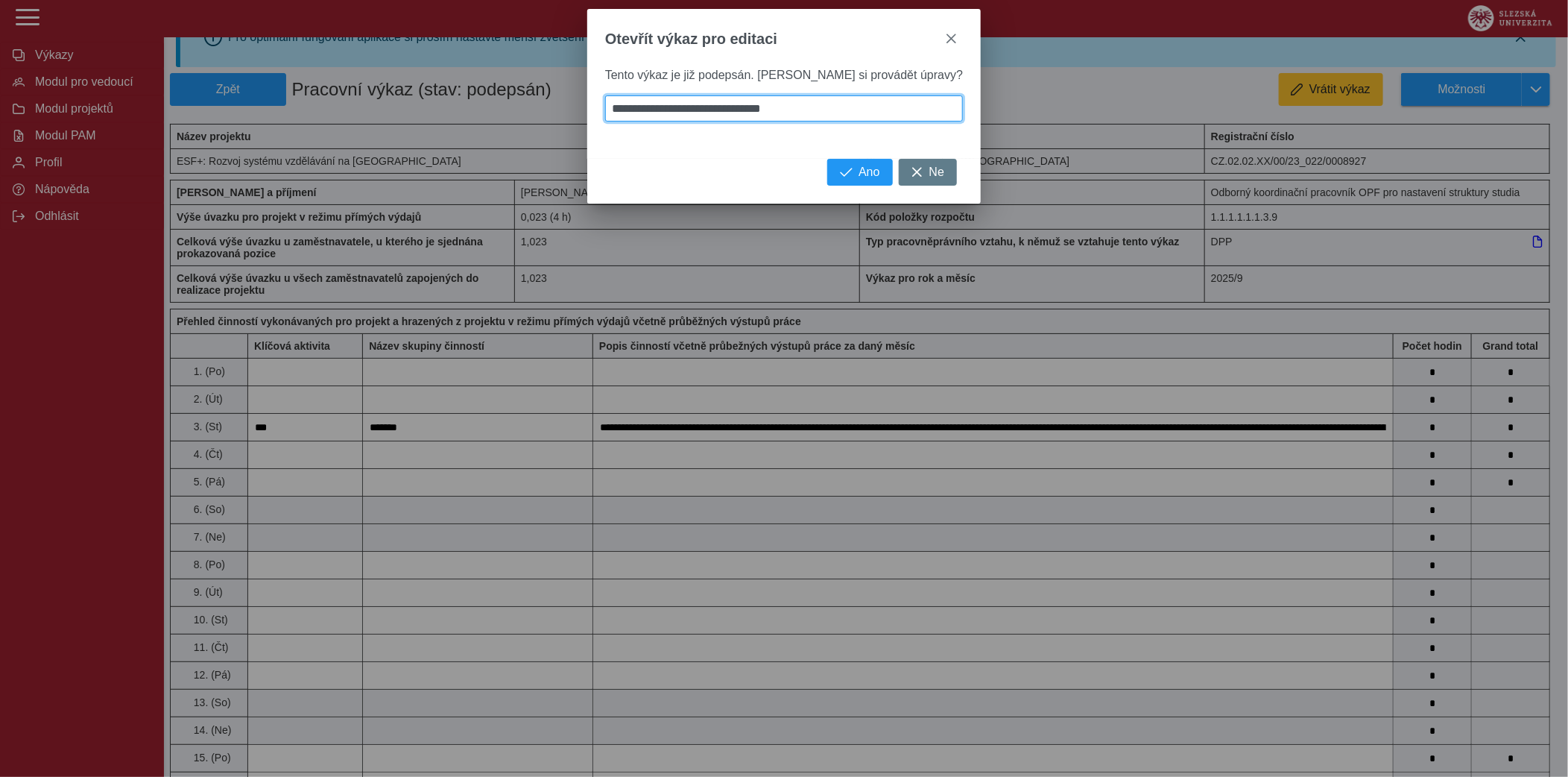
type input "**********"
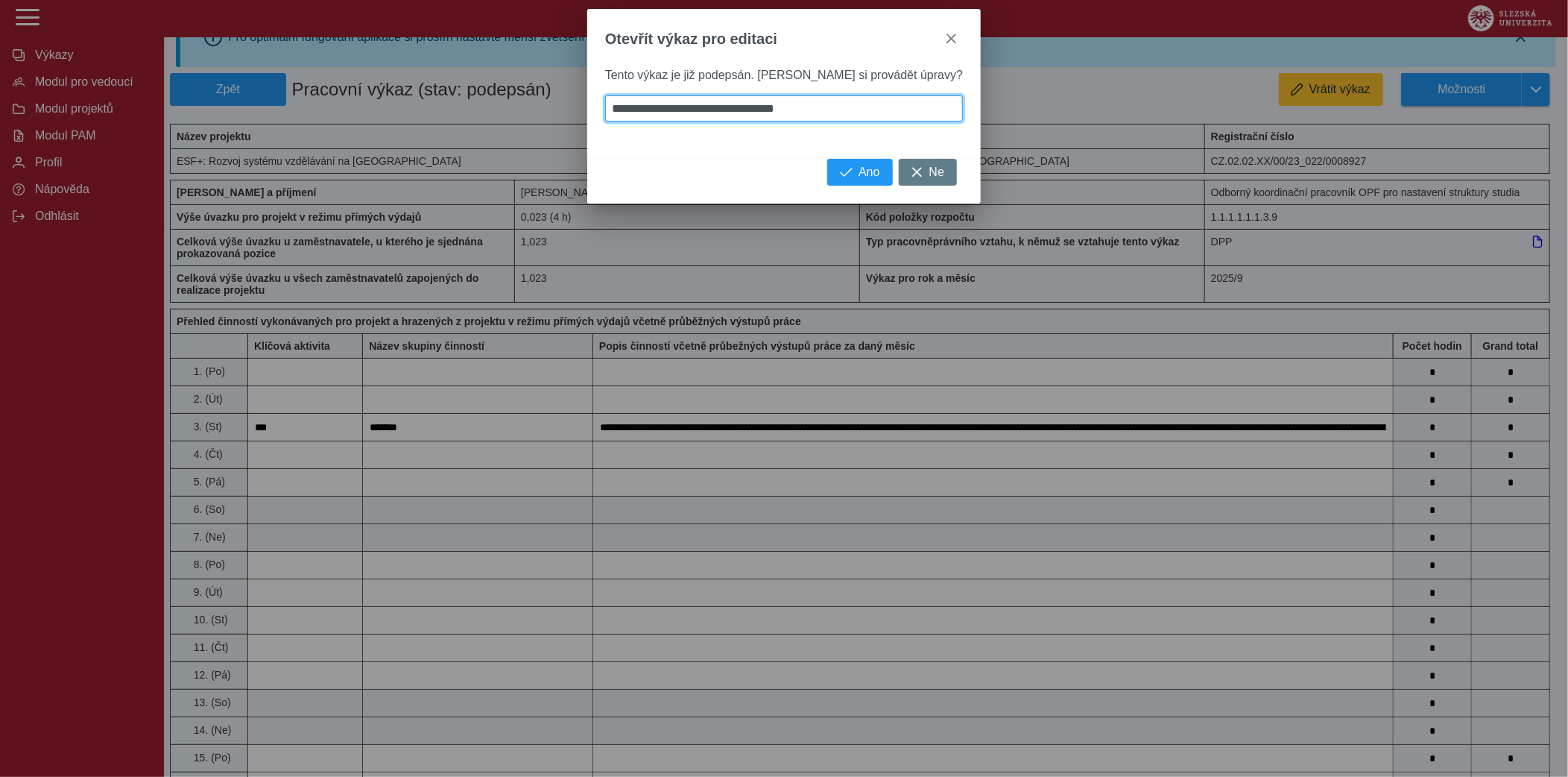
type input "**********"
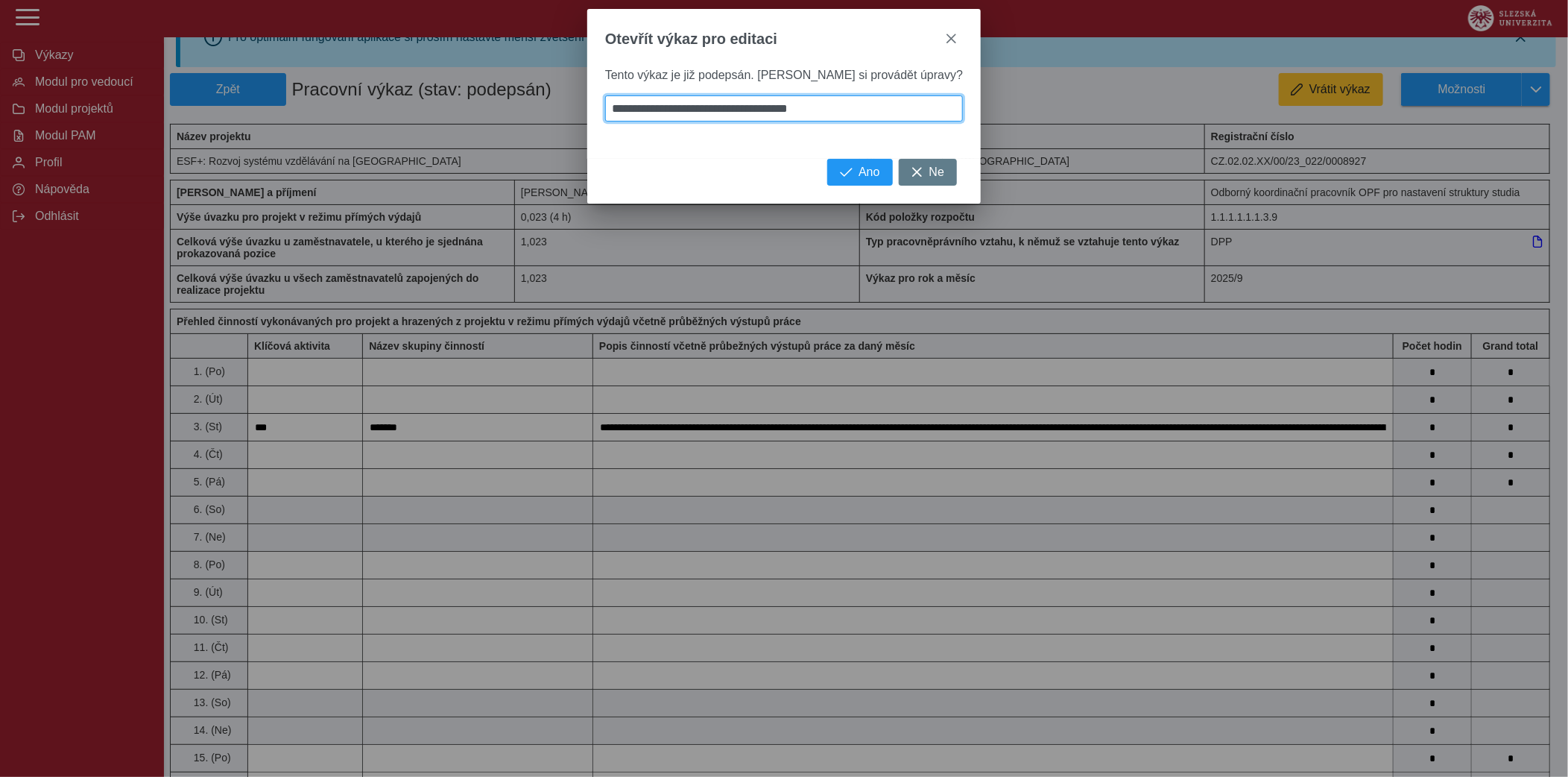
type input "**********"
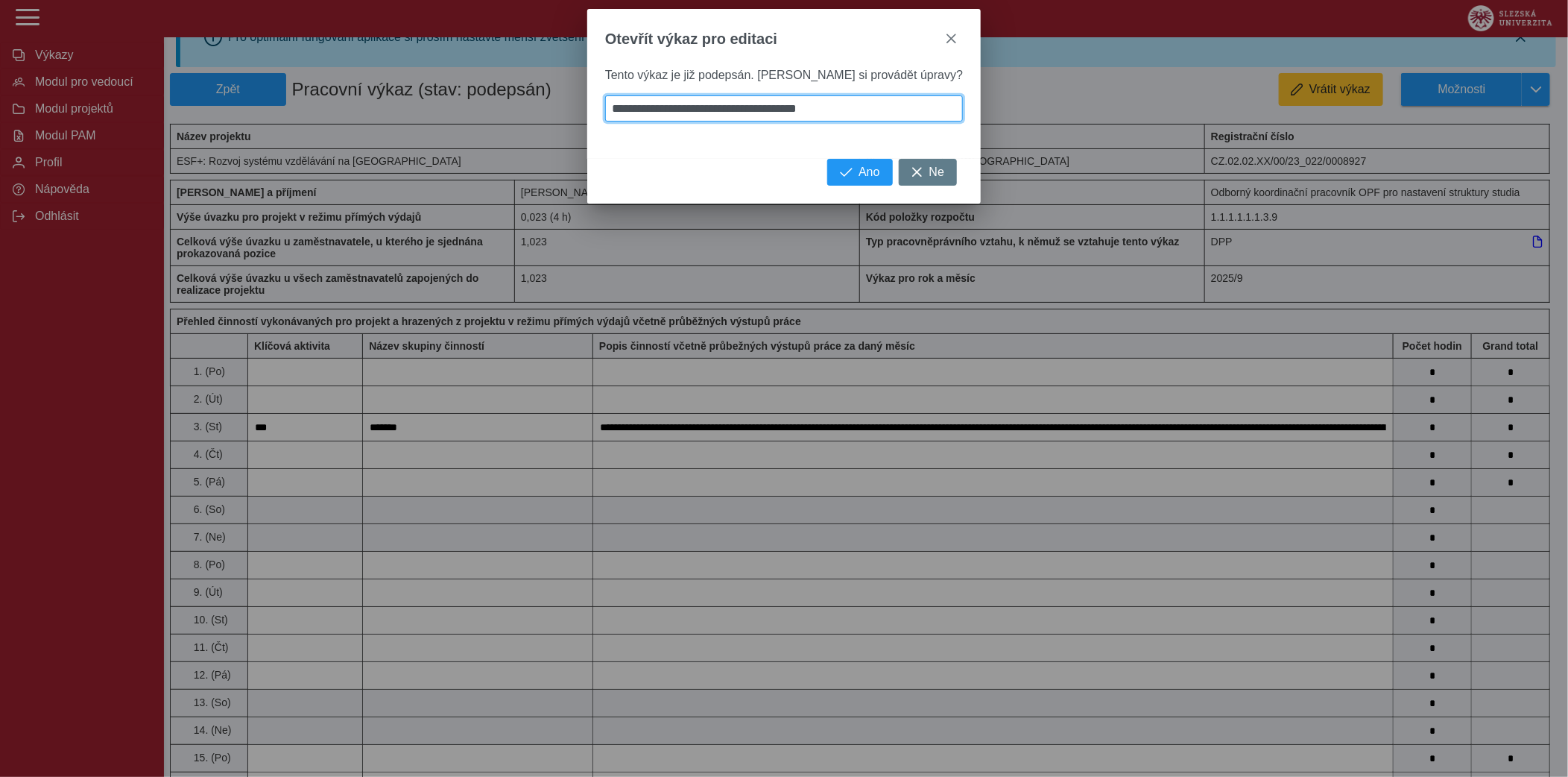
type input "**********"
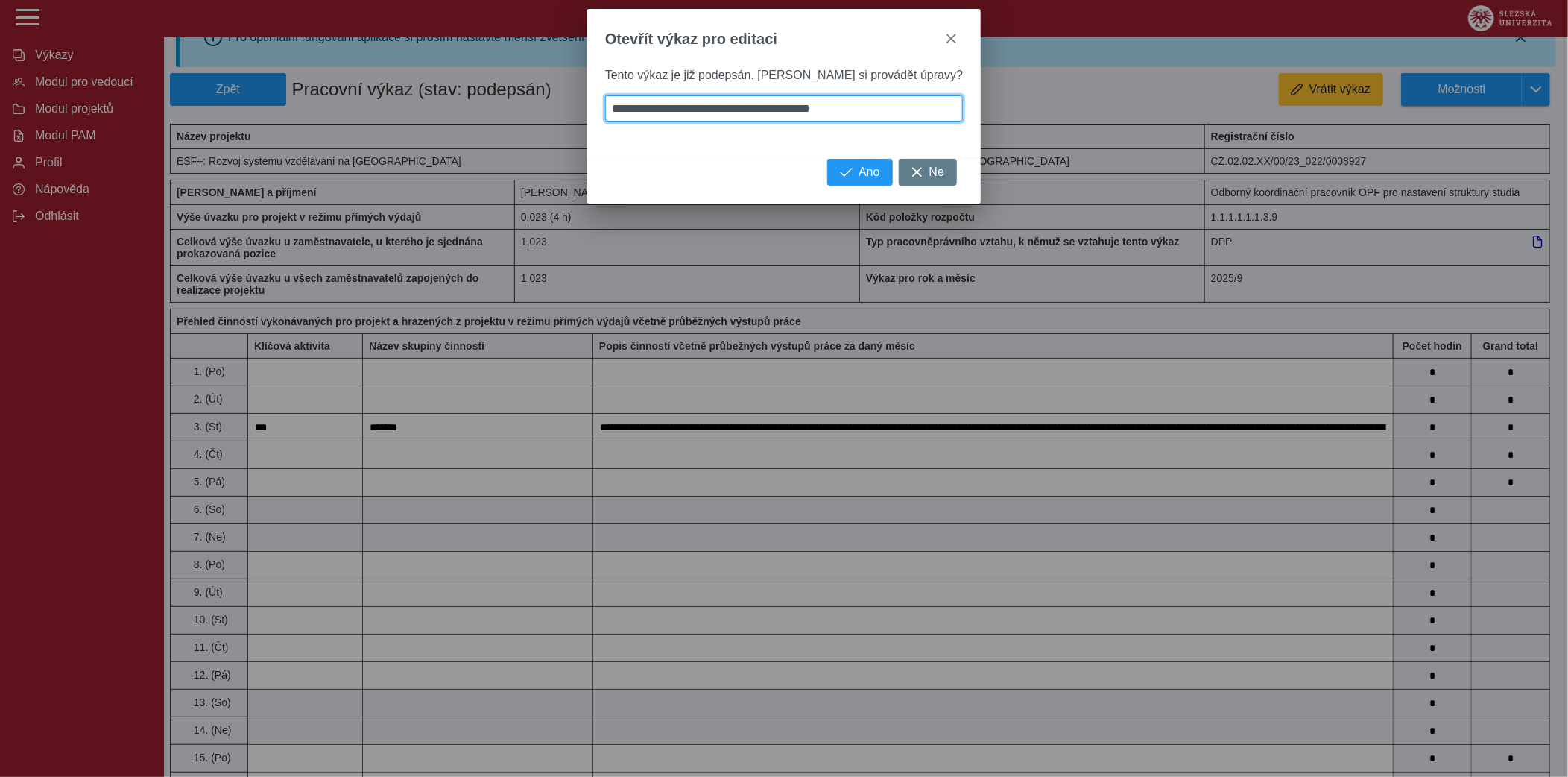
type input "**********"
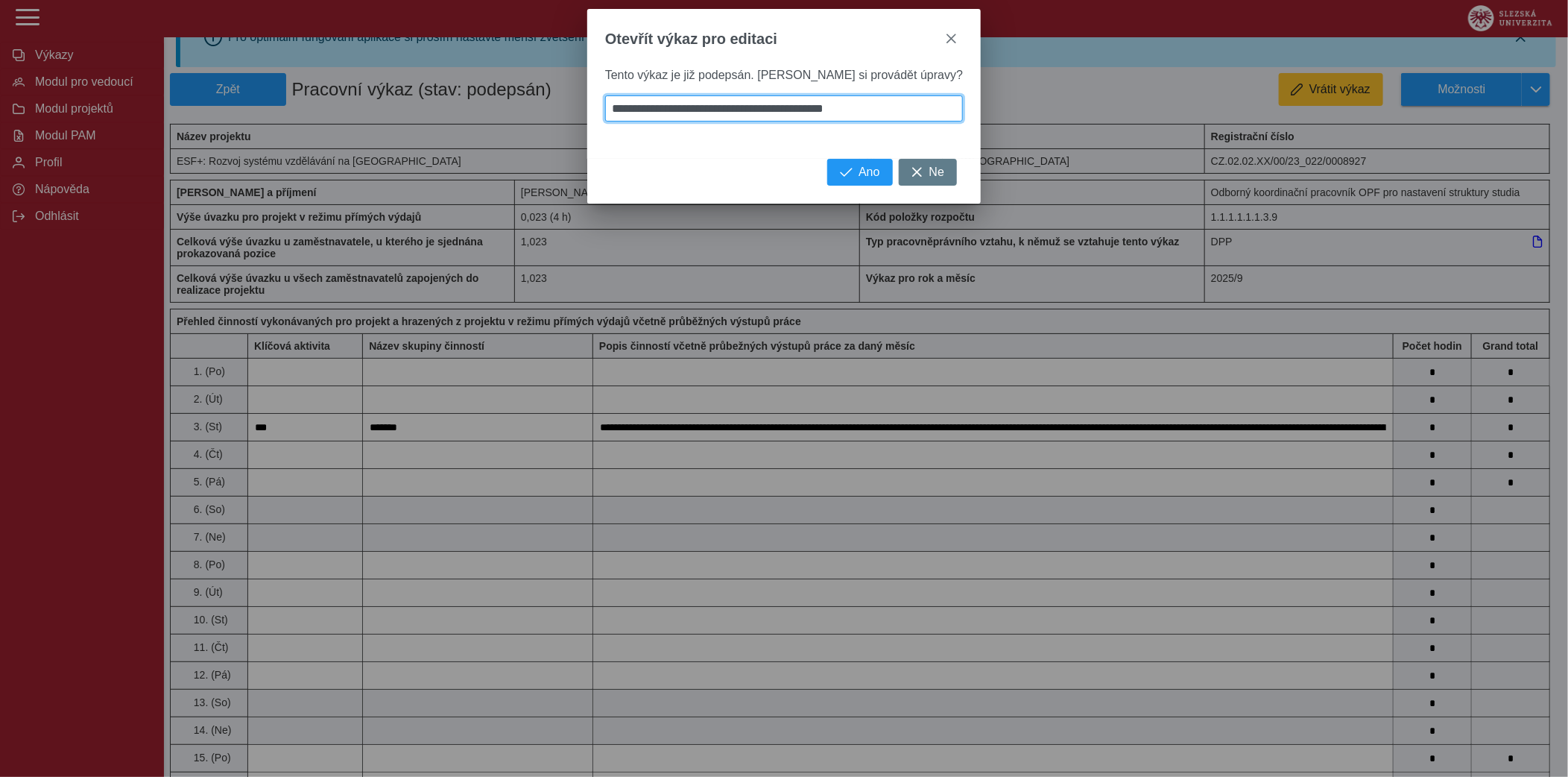
type input "**********"
click at [859, 172] on span "Ano" at bounding box center [869, 172] width 21 height 14
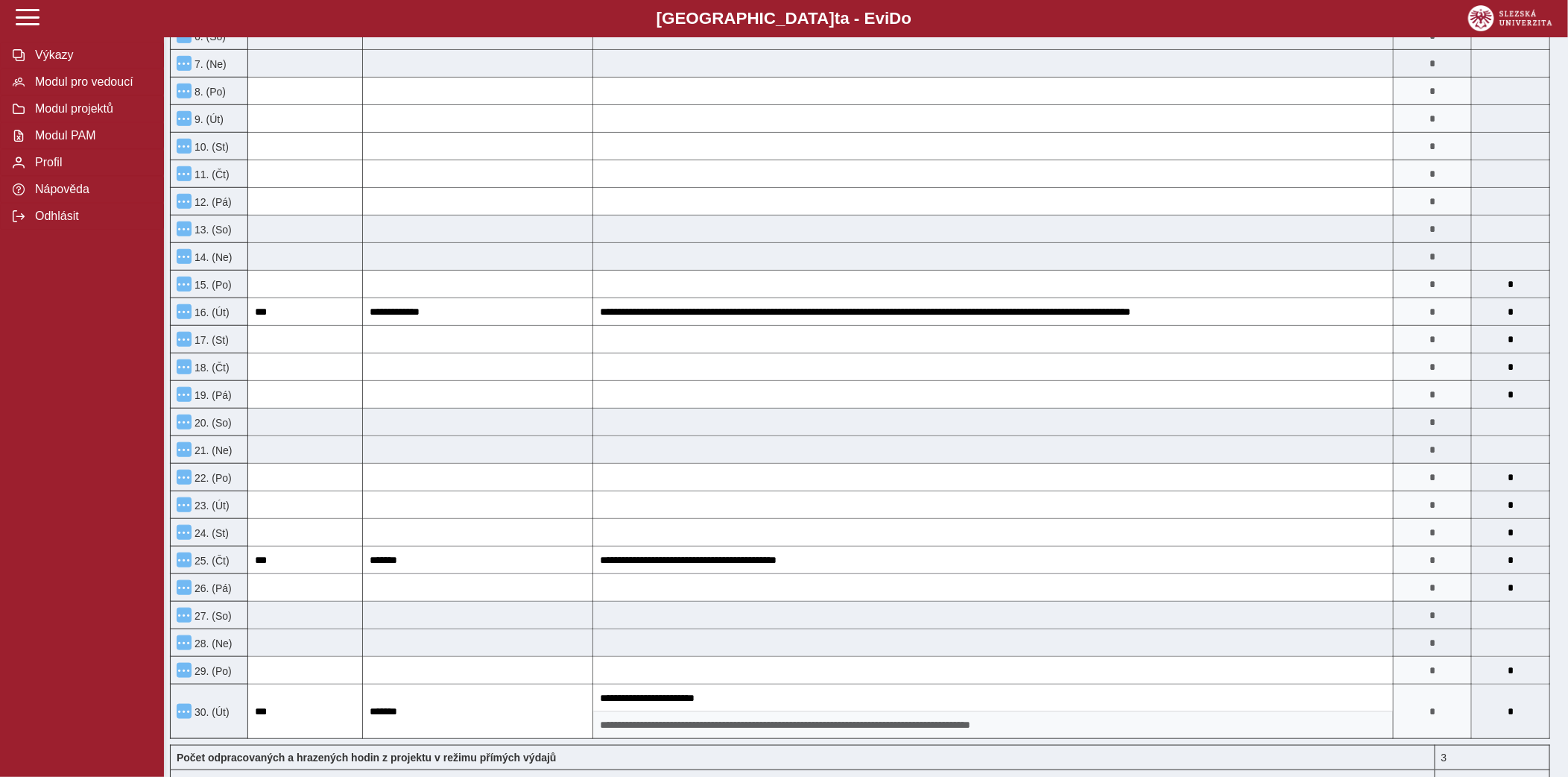
scroll to position [0, 0]
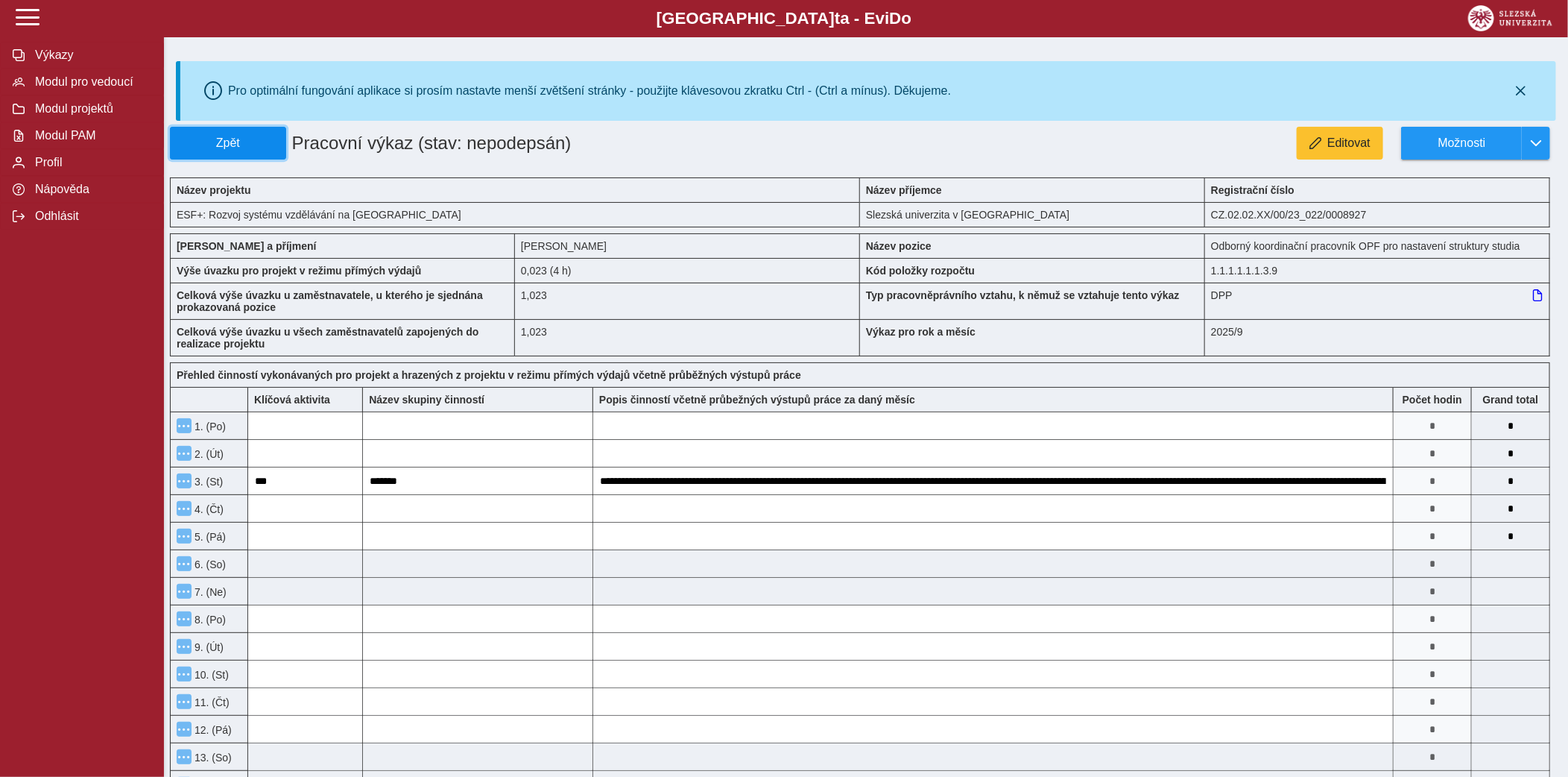
click at [268, 152] on button "Zpět" at bounding box center [228, 143] width 116 height 33
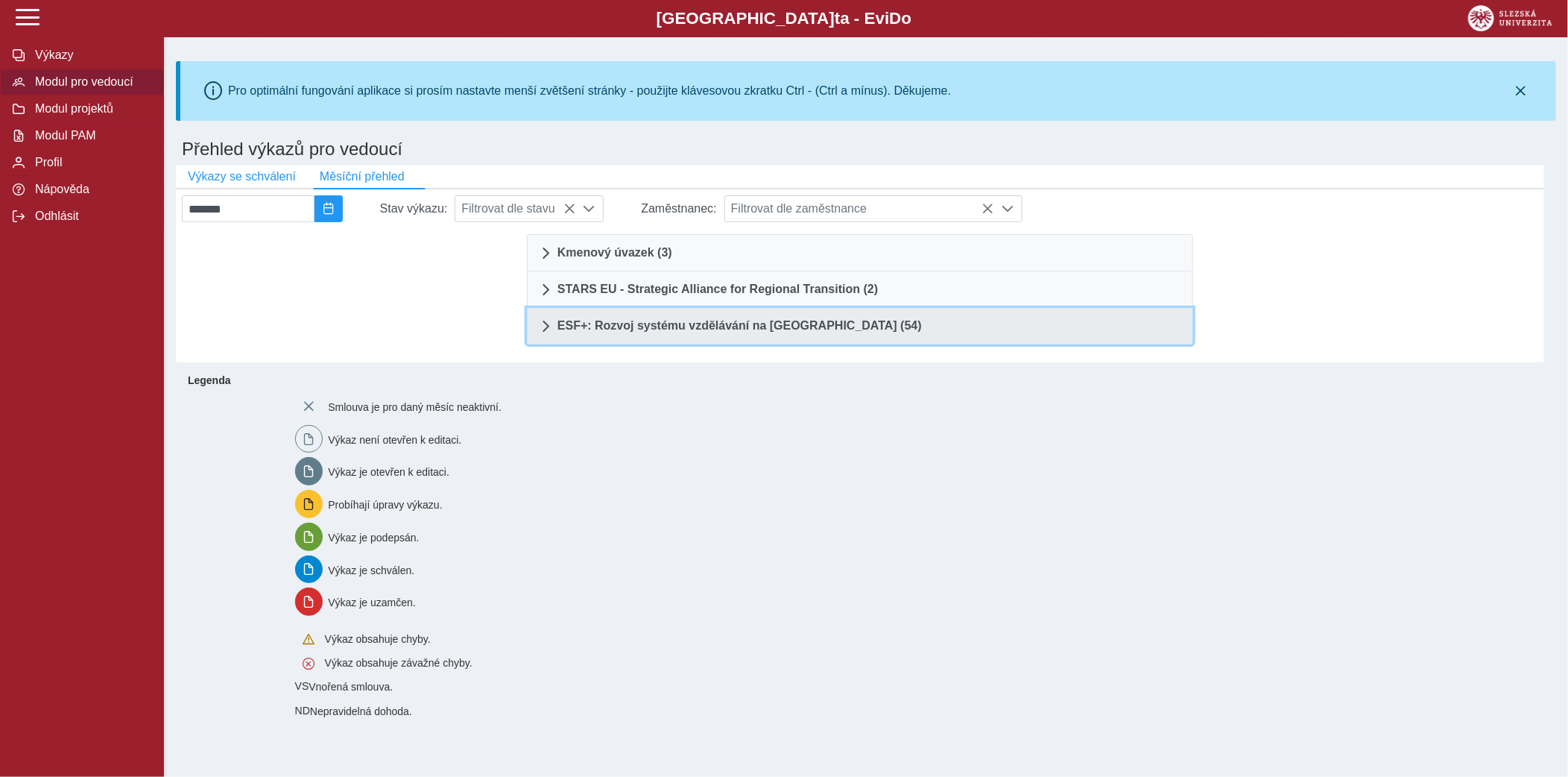
click at [876, 331] on span "ESF+: Rozvoj systému vzdělávání na Slezské univerzitě (54)" at bounding box center [740, 326] width 364 height 12
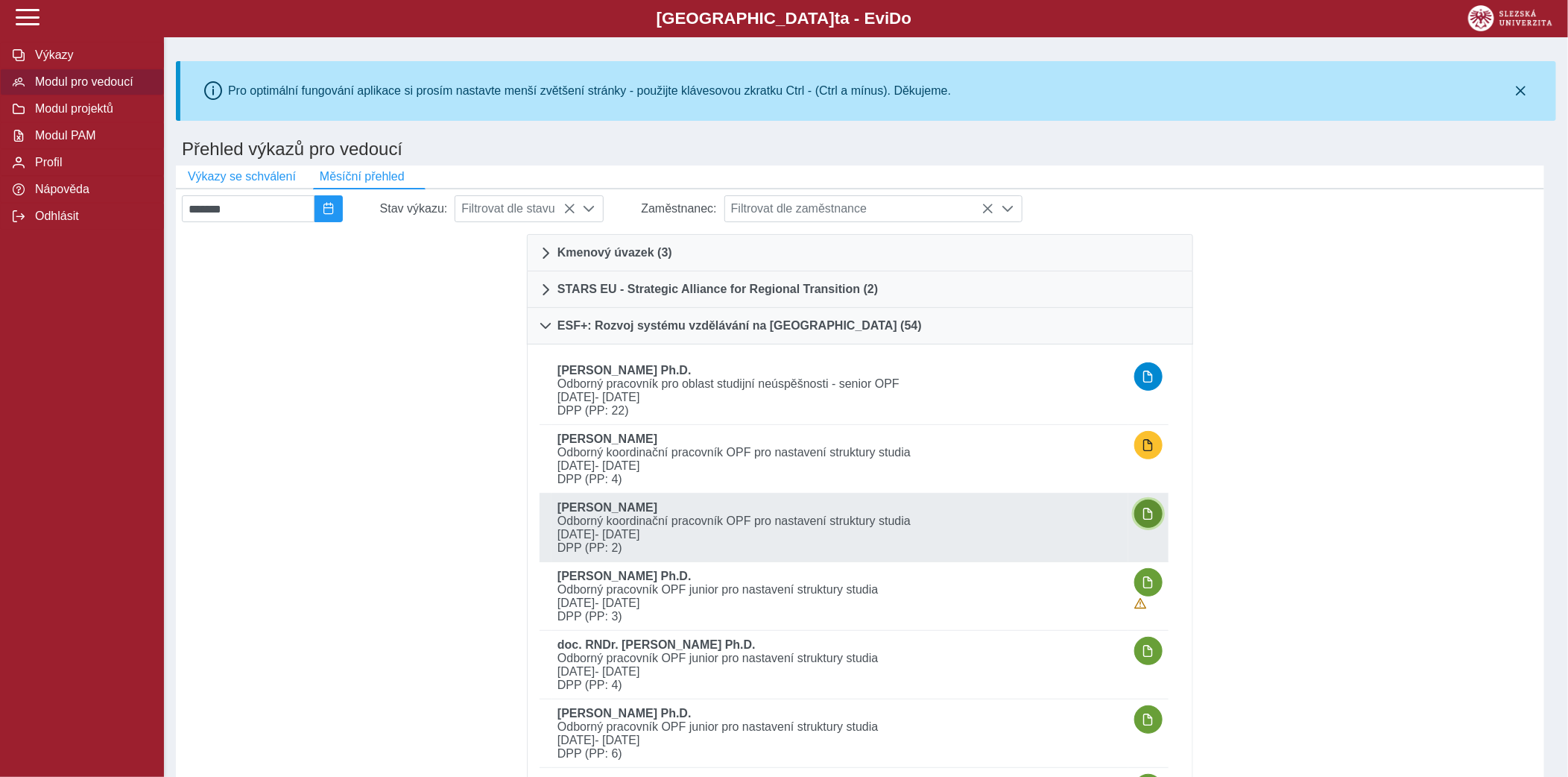
click at [1153, 516] on span "button" at bounding box center [1149, 514] width 12 height 12
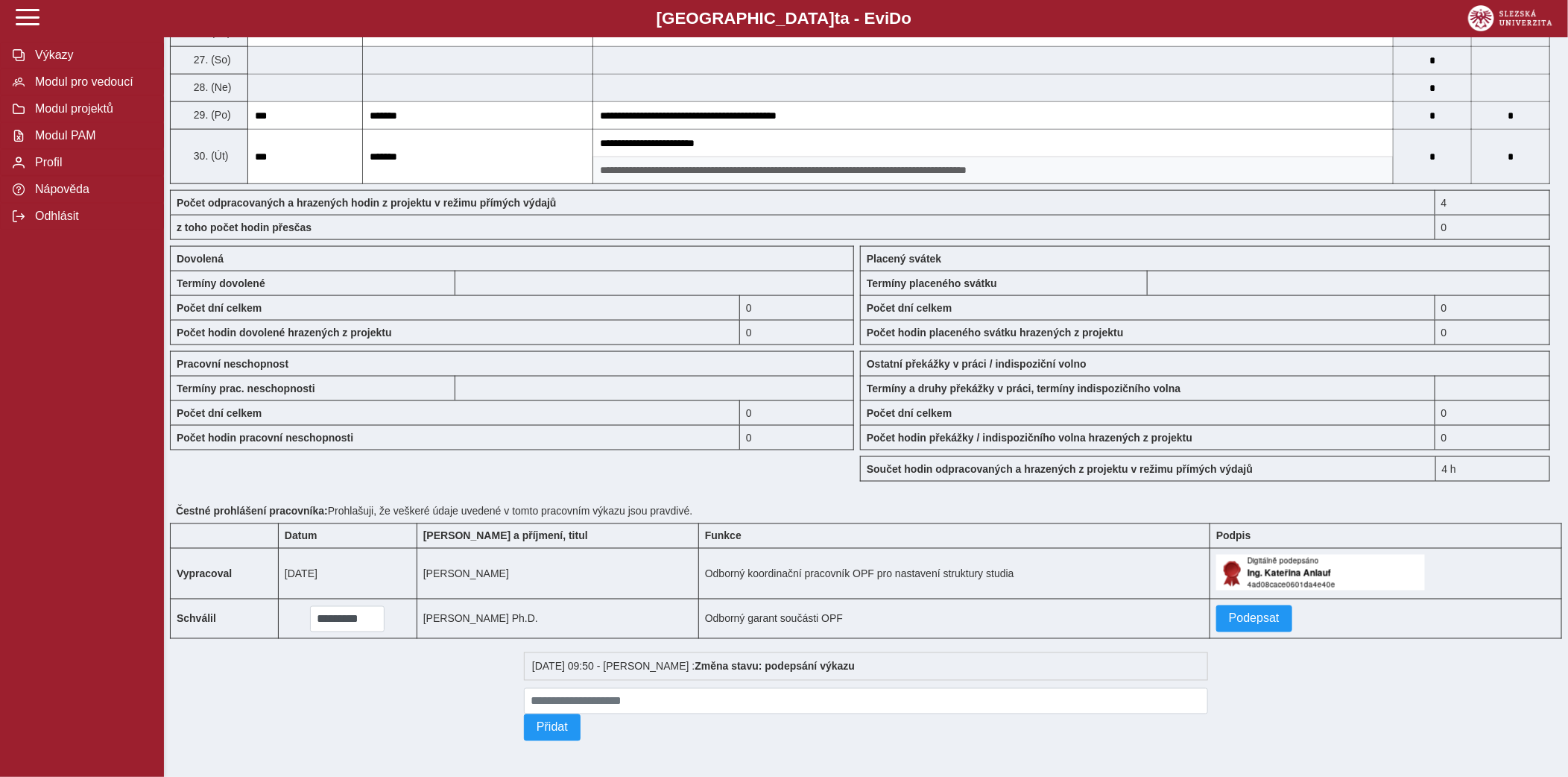
scroll to position [1094, 0]
click at [1234, 612] on span "Podepsat" at bounding box center [1255, 619] width 51 height 14
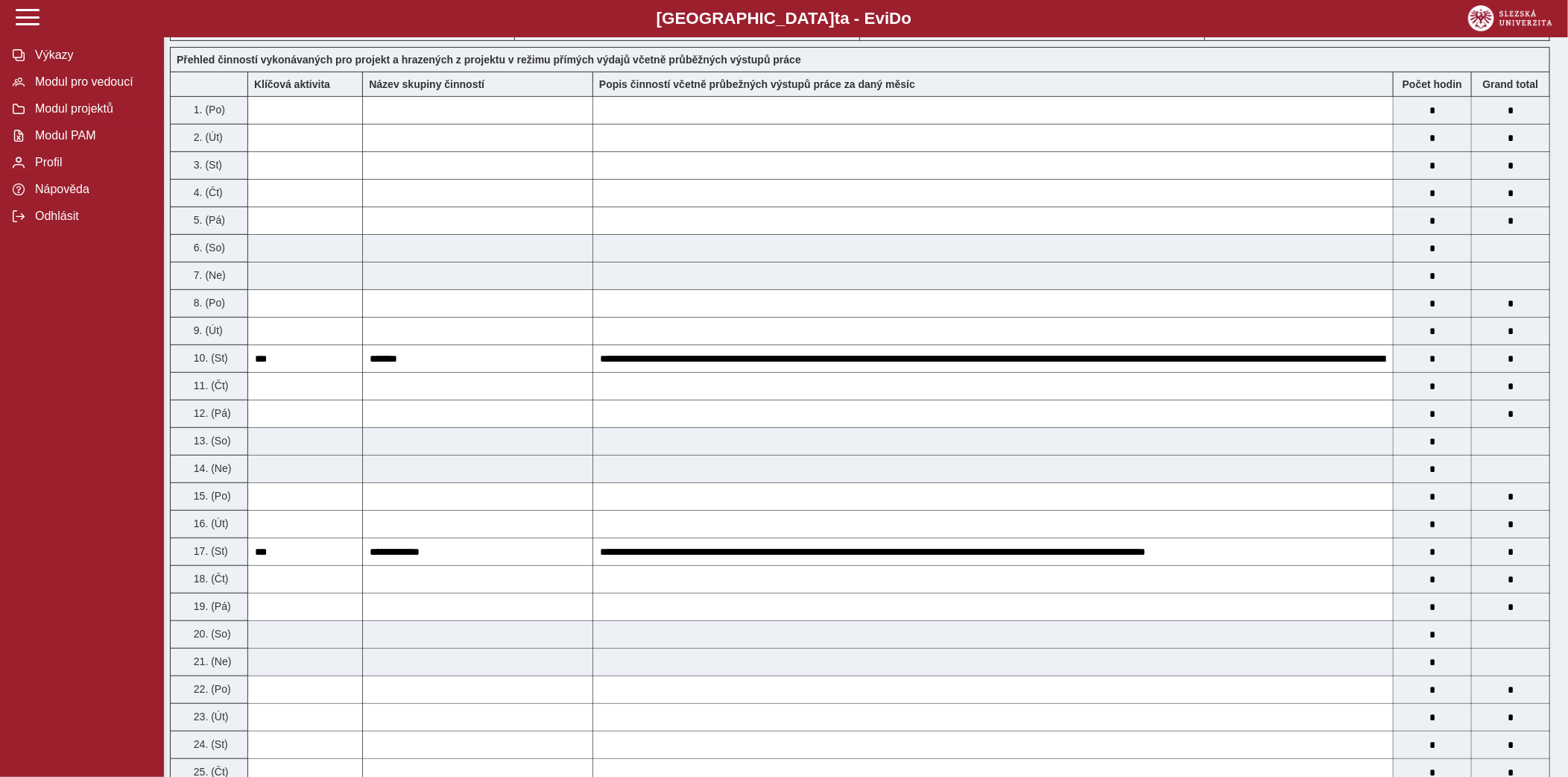
scroll to position [0, 0]
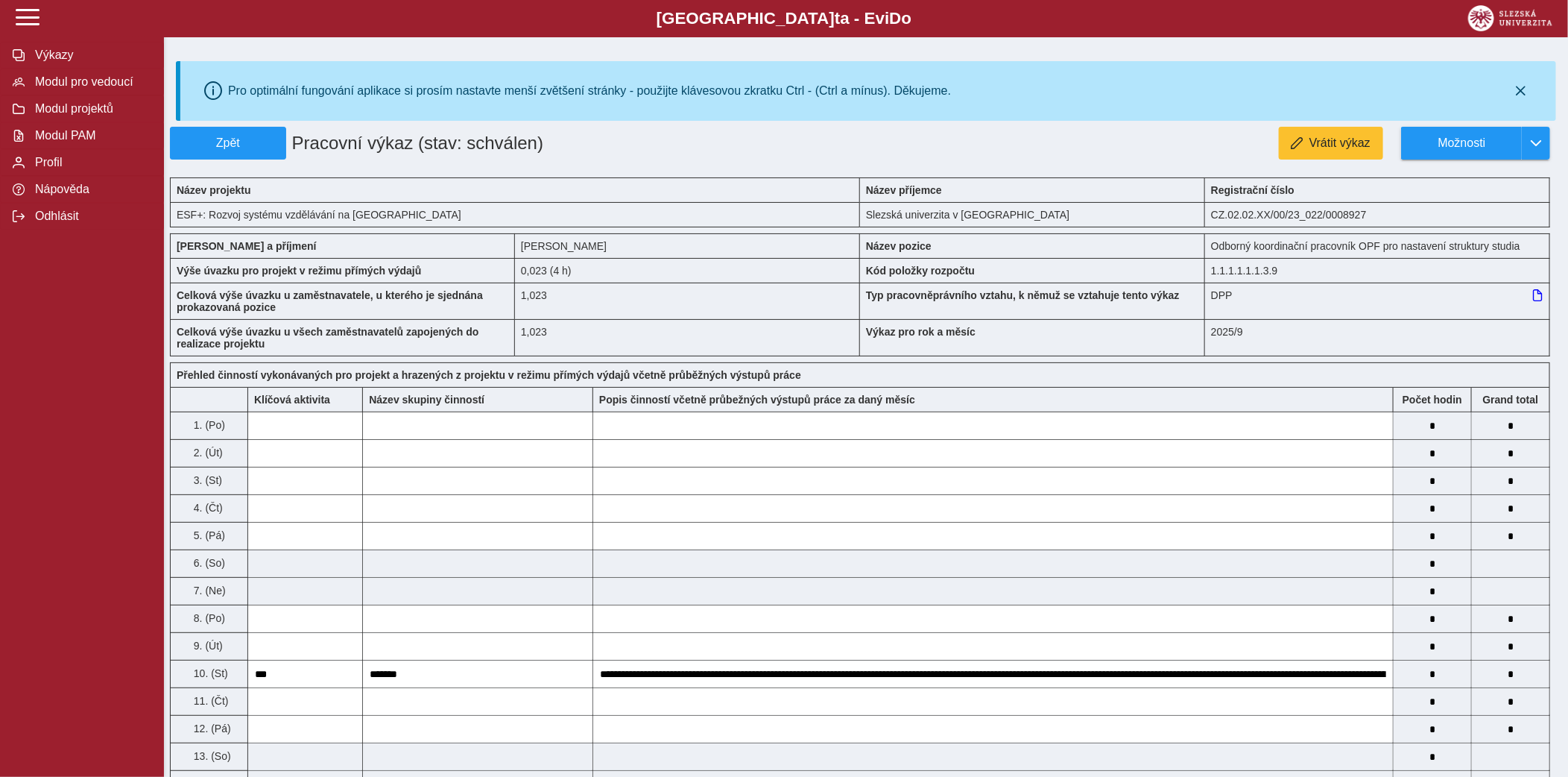
click at [215, 140] on span "Zpět" at bounding box center [228, 143] width 103 height 14
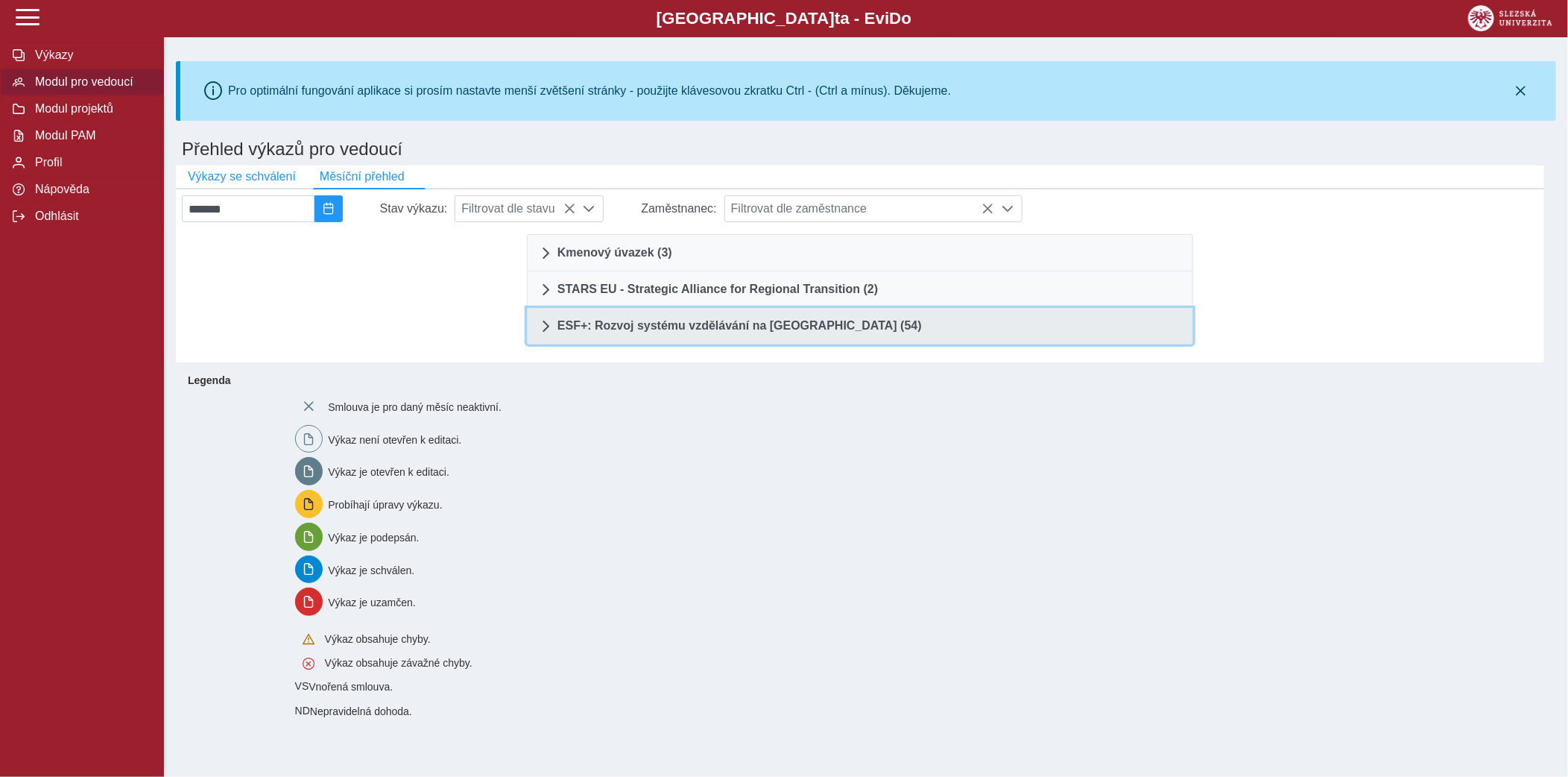
click at [710, 317] on link "ESF+: Rozvoj systému vzdělávání na Slezské univerzitě (54)" at bounding box center [860, 326] width 667 height 37
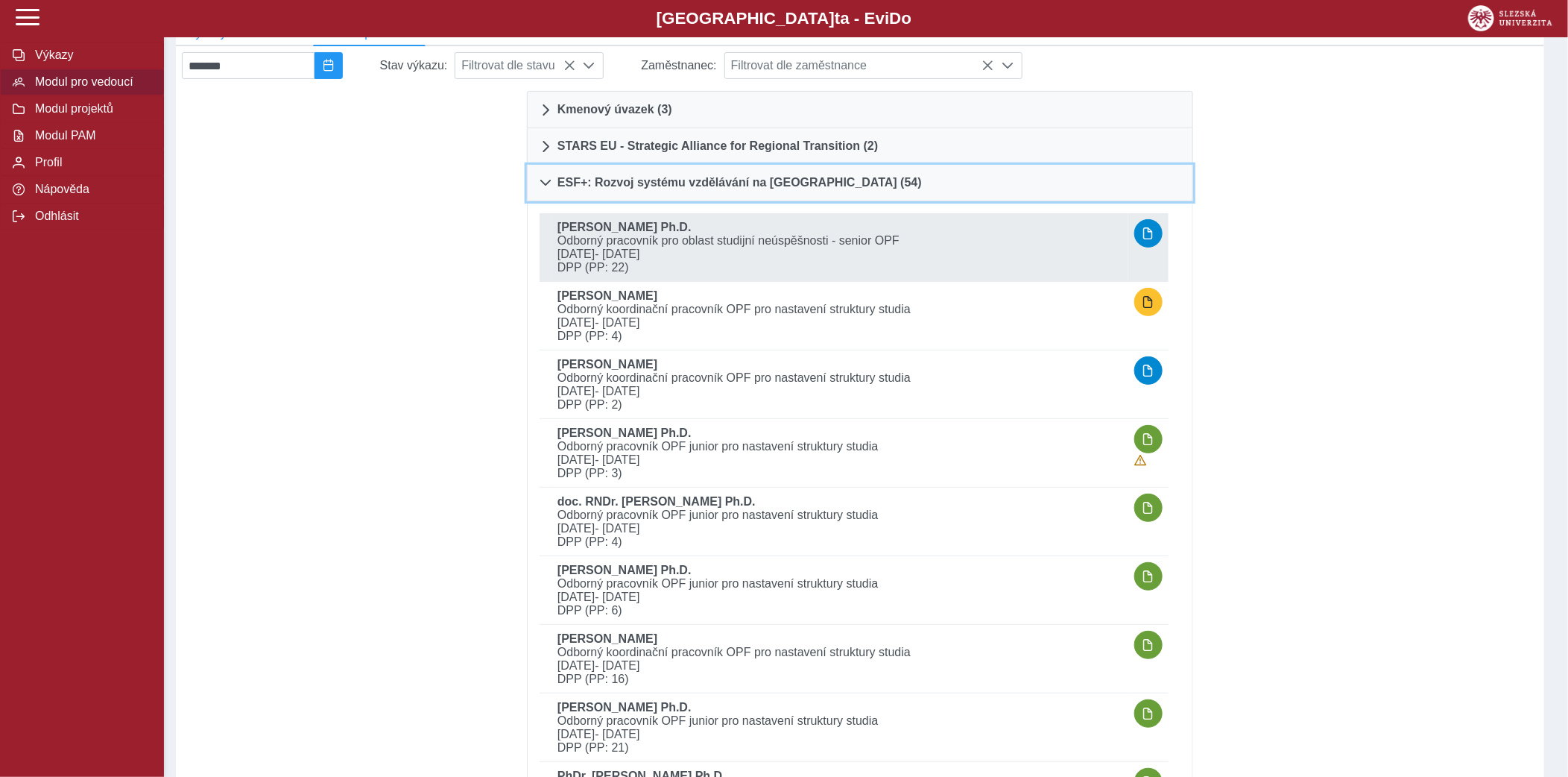
scroll to position [188, 0]
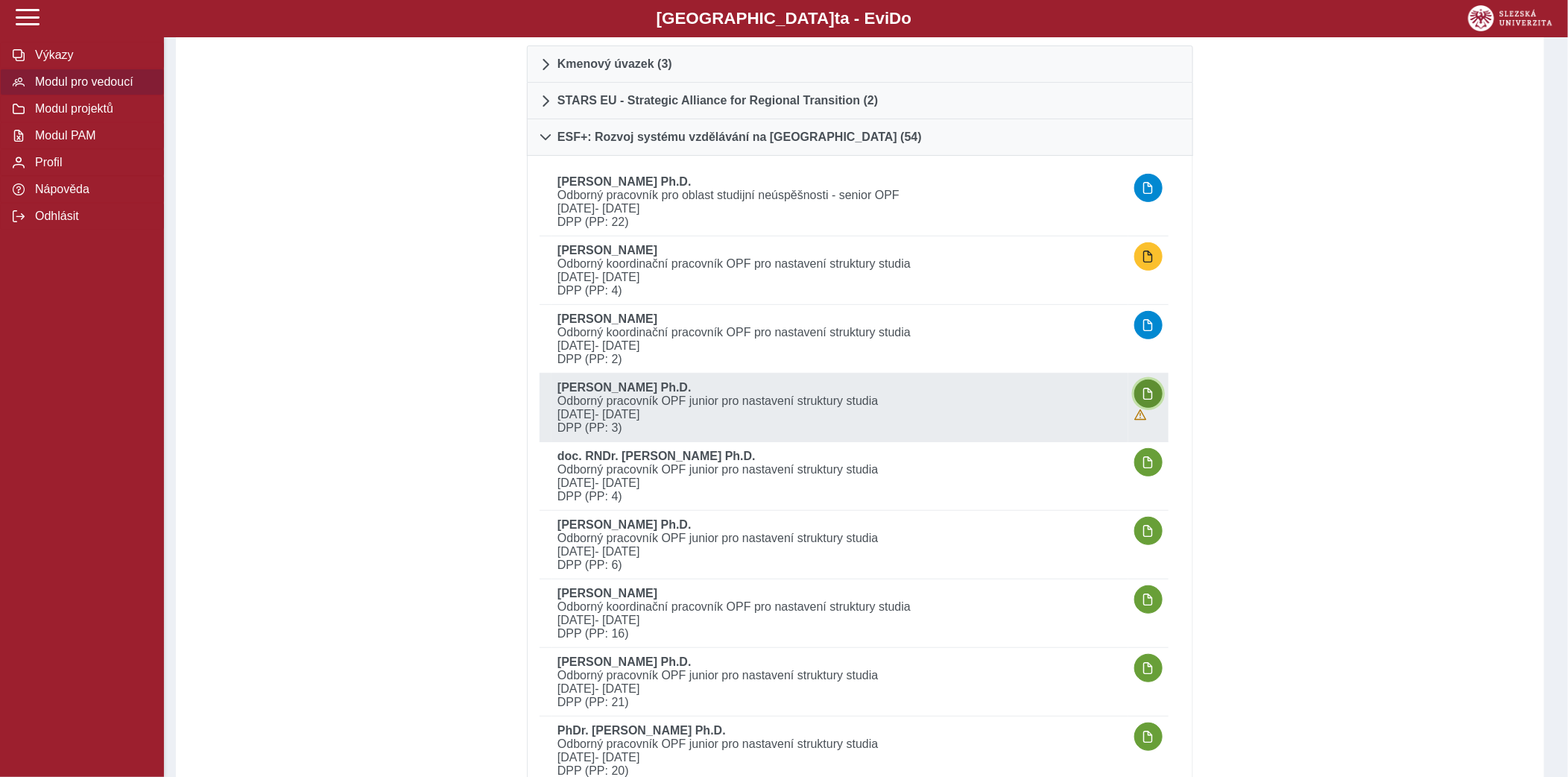
click at [1149, 388] on span "button" at bounding box center [1149, 394] width 12 height 12
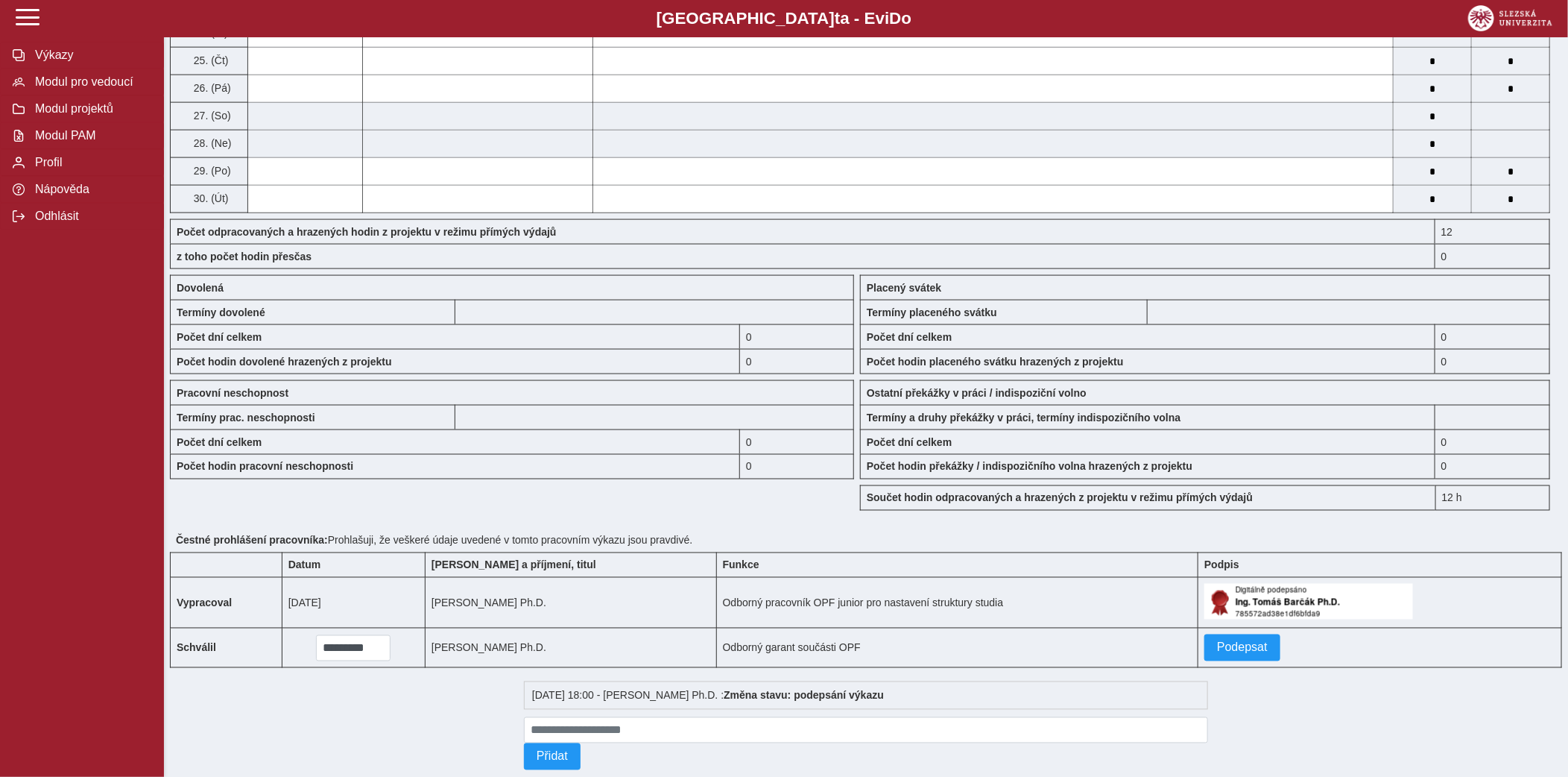
scroll to position [1148, 0]
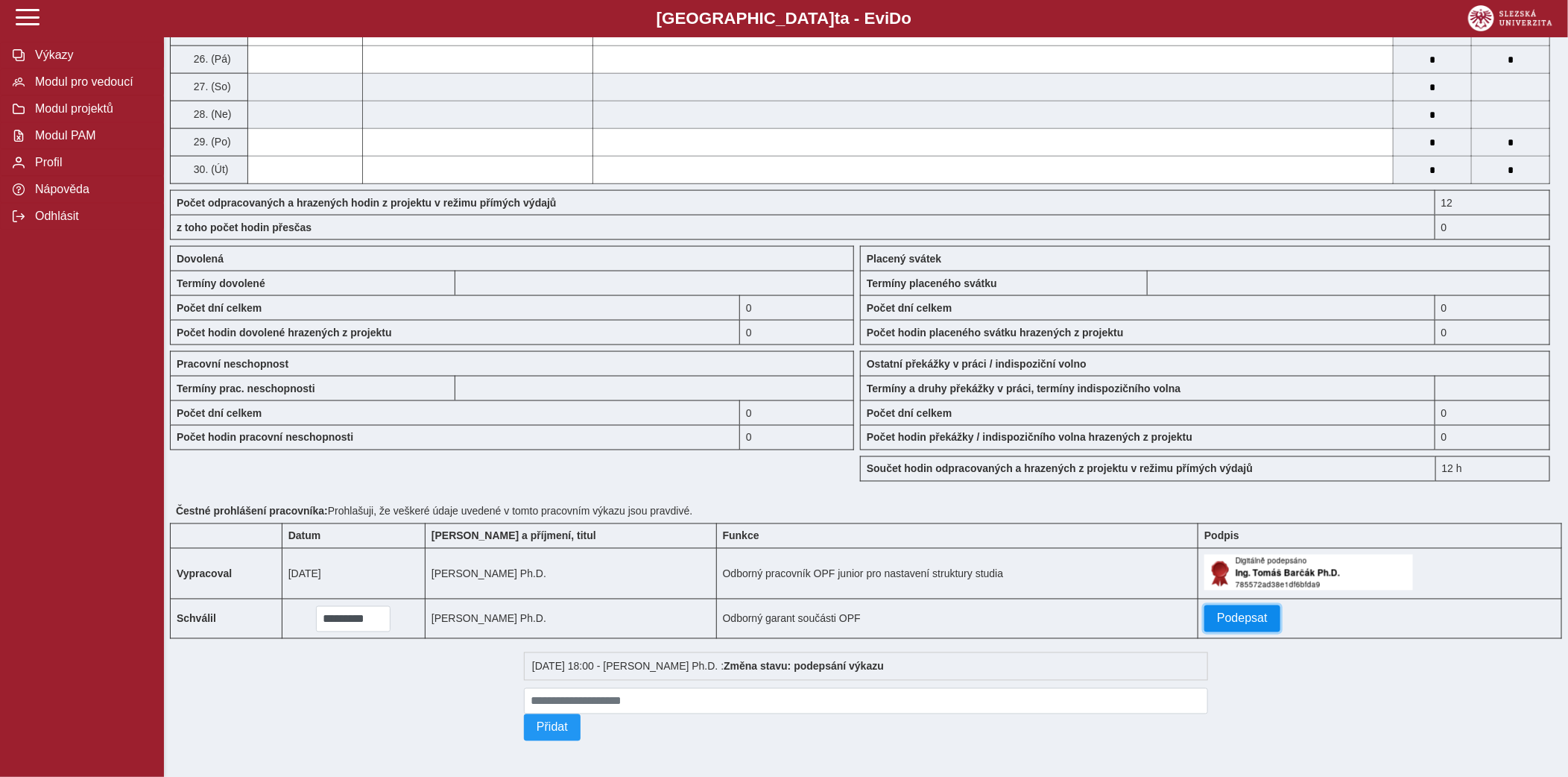
click at [1234, 608] on button "Podepsat" at bounding box center [1242, 619] width 76 height 27
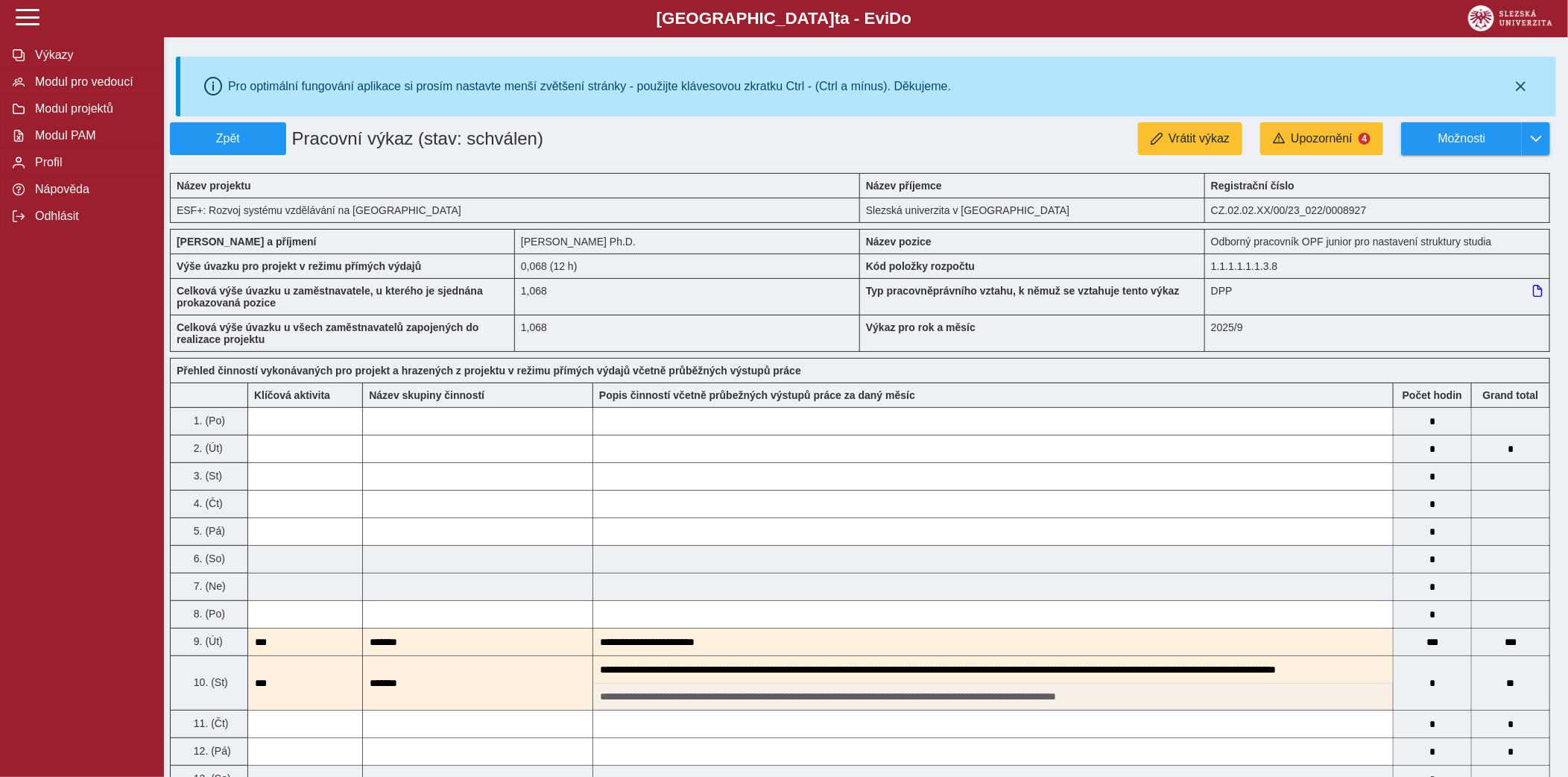
scroll to position [0, 0]
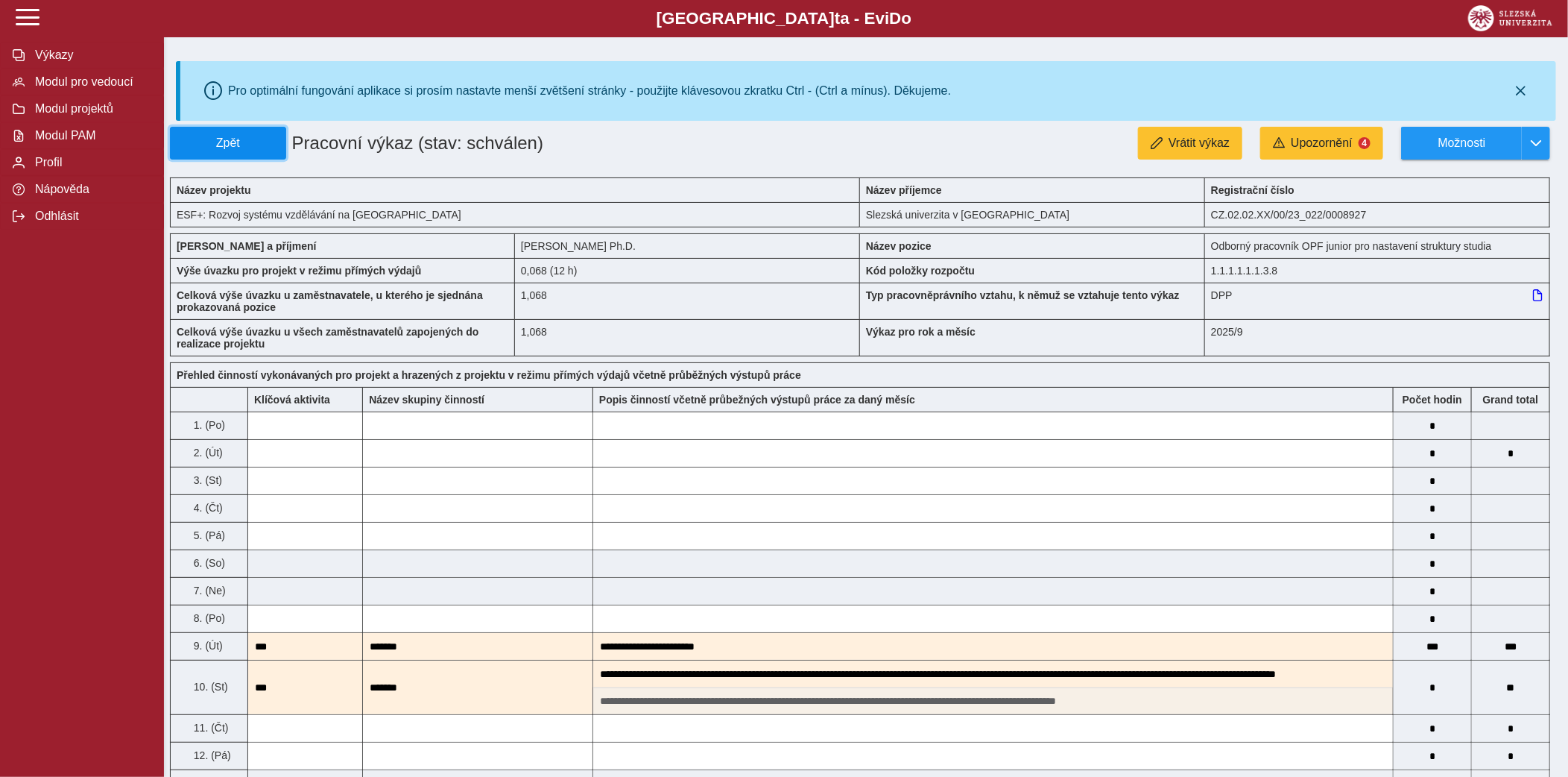
click at [234, 152] on button "Zpět" at bounding box center [228, 143] width 116 height 33
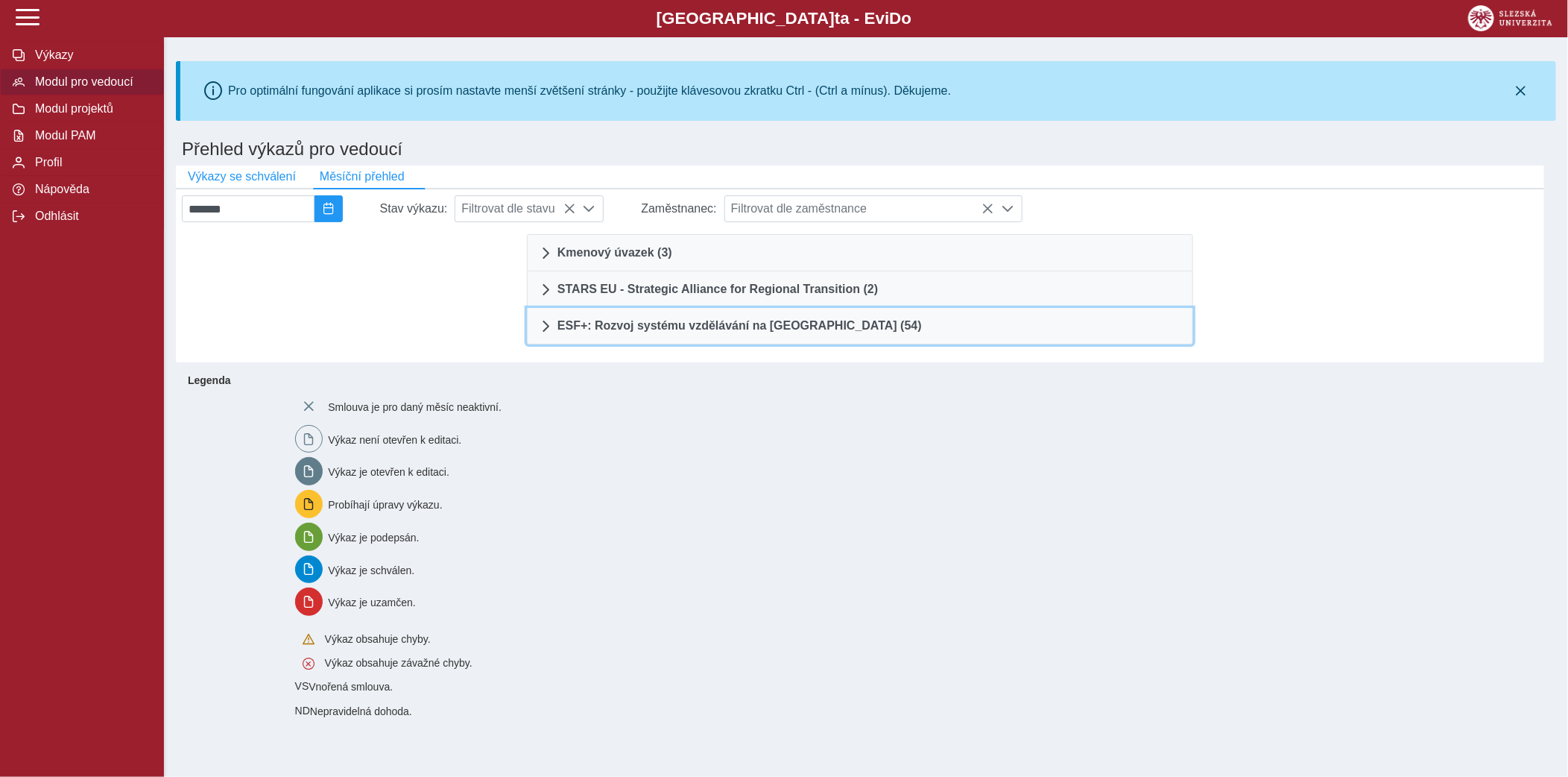
click at [671, 332] on span "ESF+: Rozvoj systému vzdělávání na Slezské univerzitě (54)" at bounding box center [740, 326] width 364 height 12
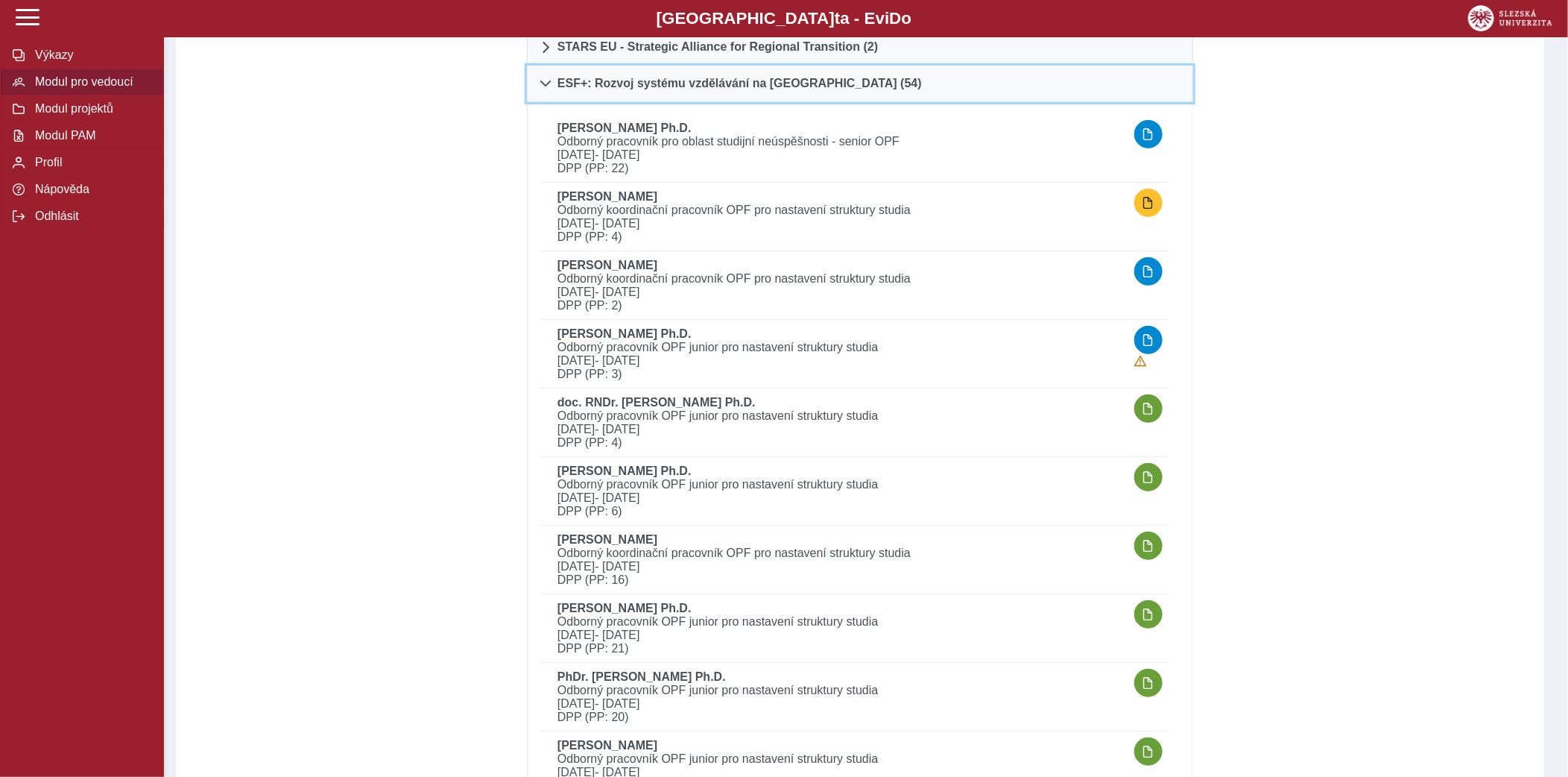
scroll to position [244, 0]
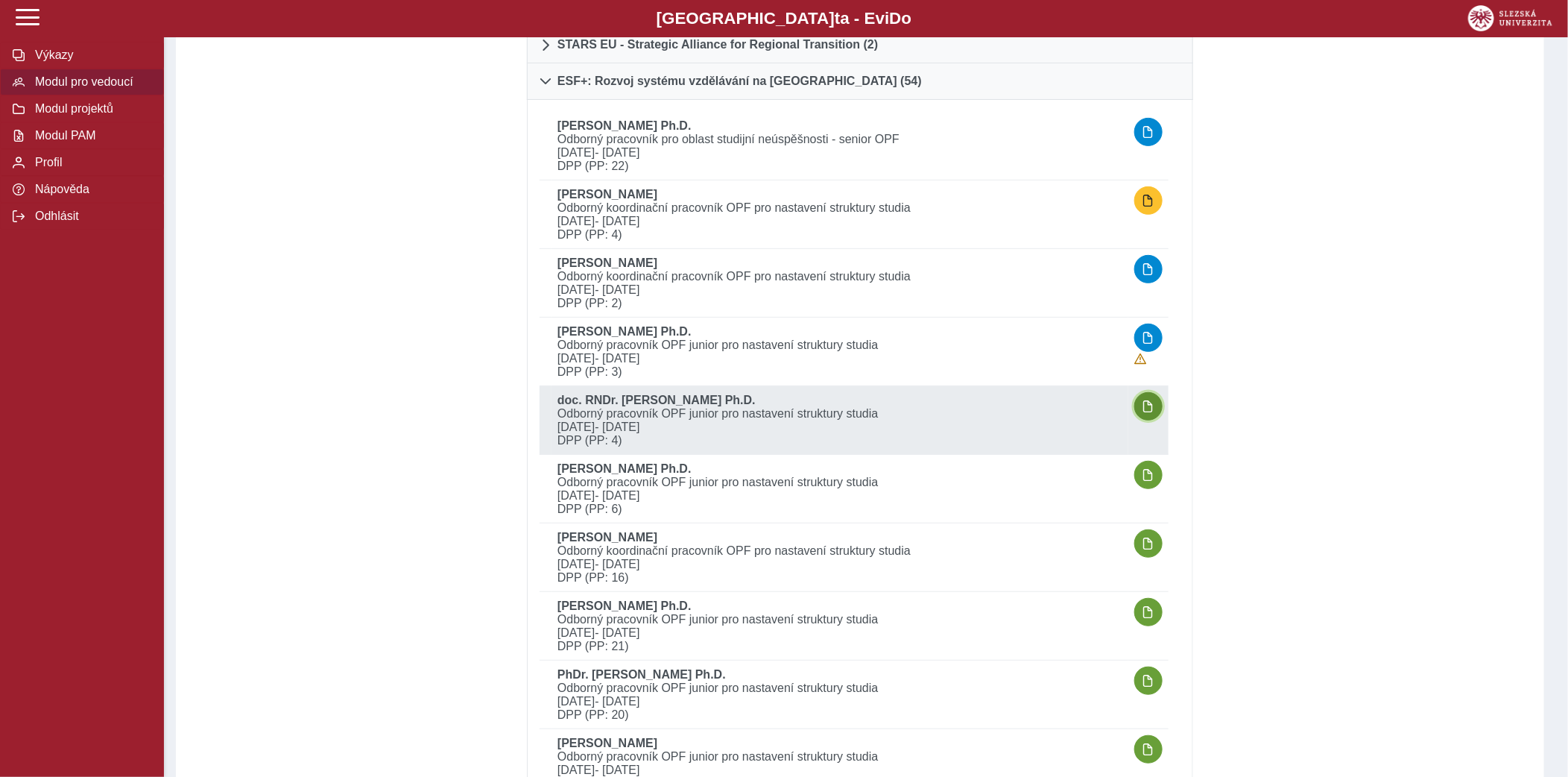
click at [1150, 406] on span "button" at bounding box center [1149, 406] width 12 height 12
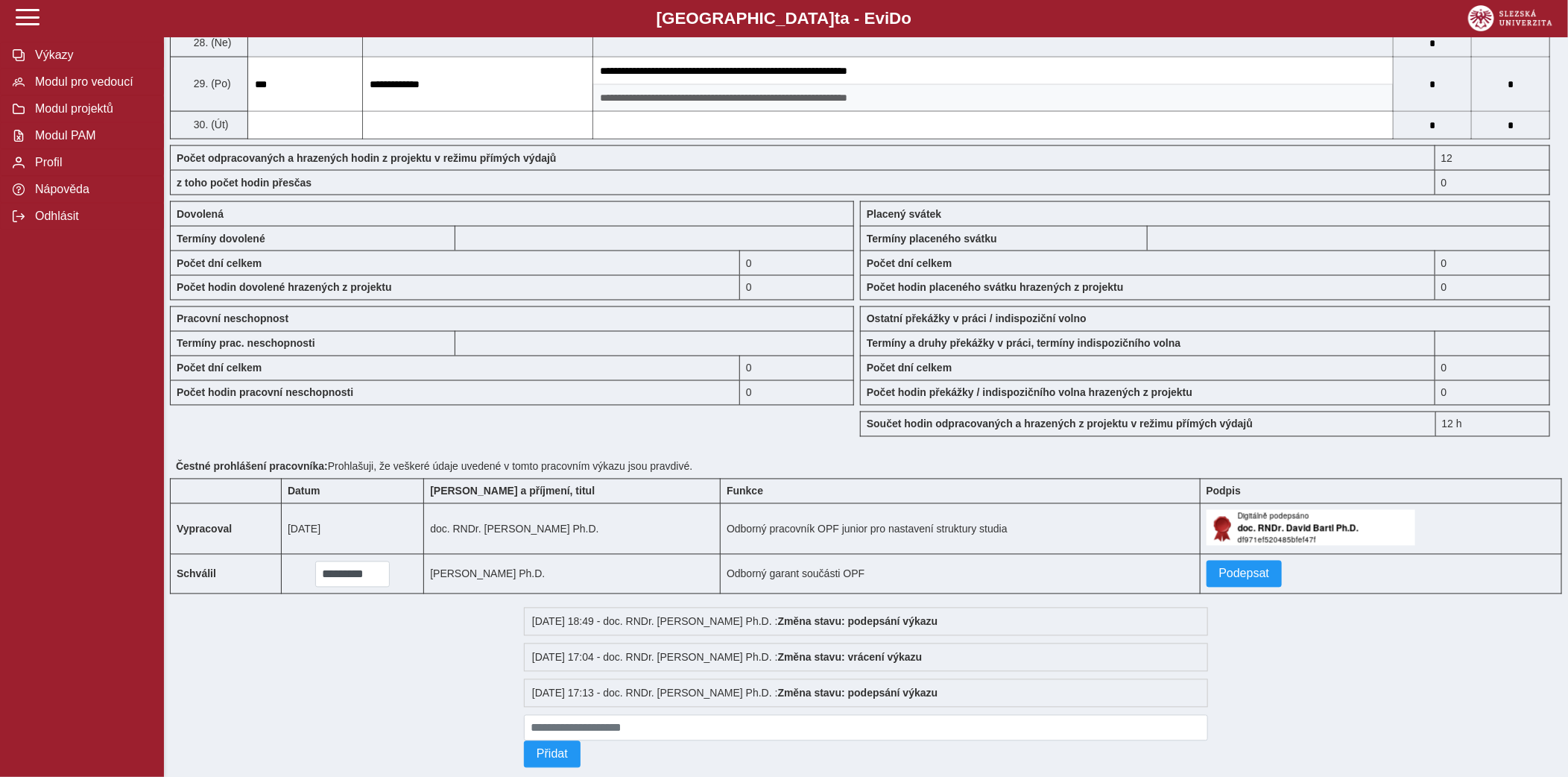
scroll to position [1306, 0]
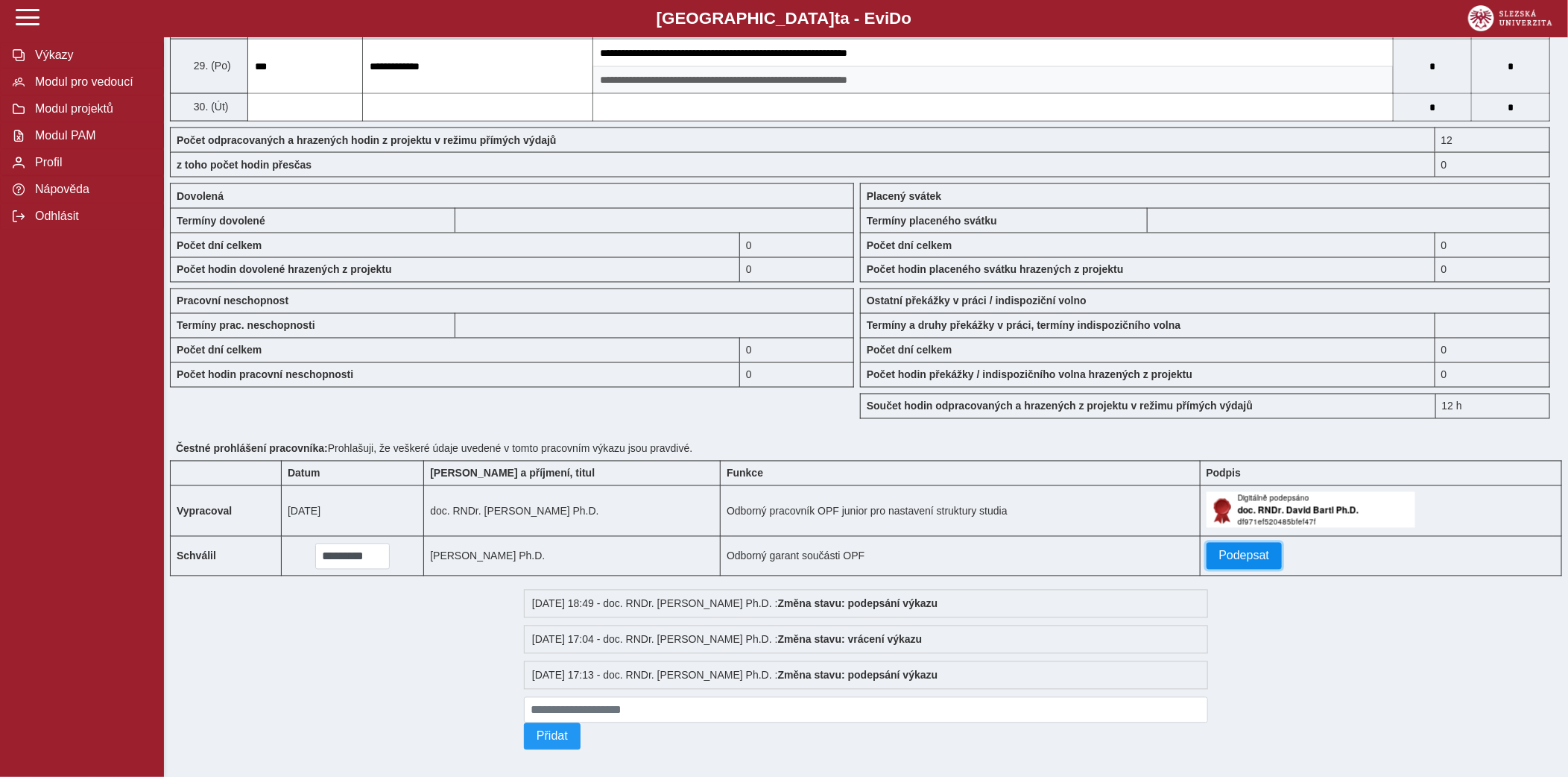
click at [1237, 569] on button "Podepsat" at bounding box center [1244, 556] width 76 height 27
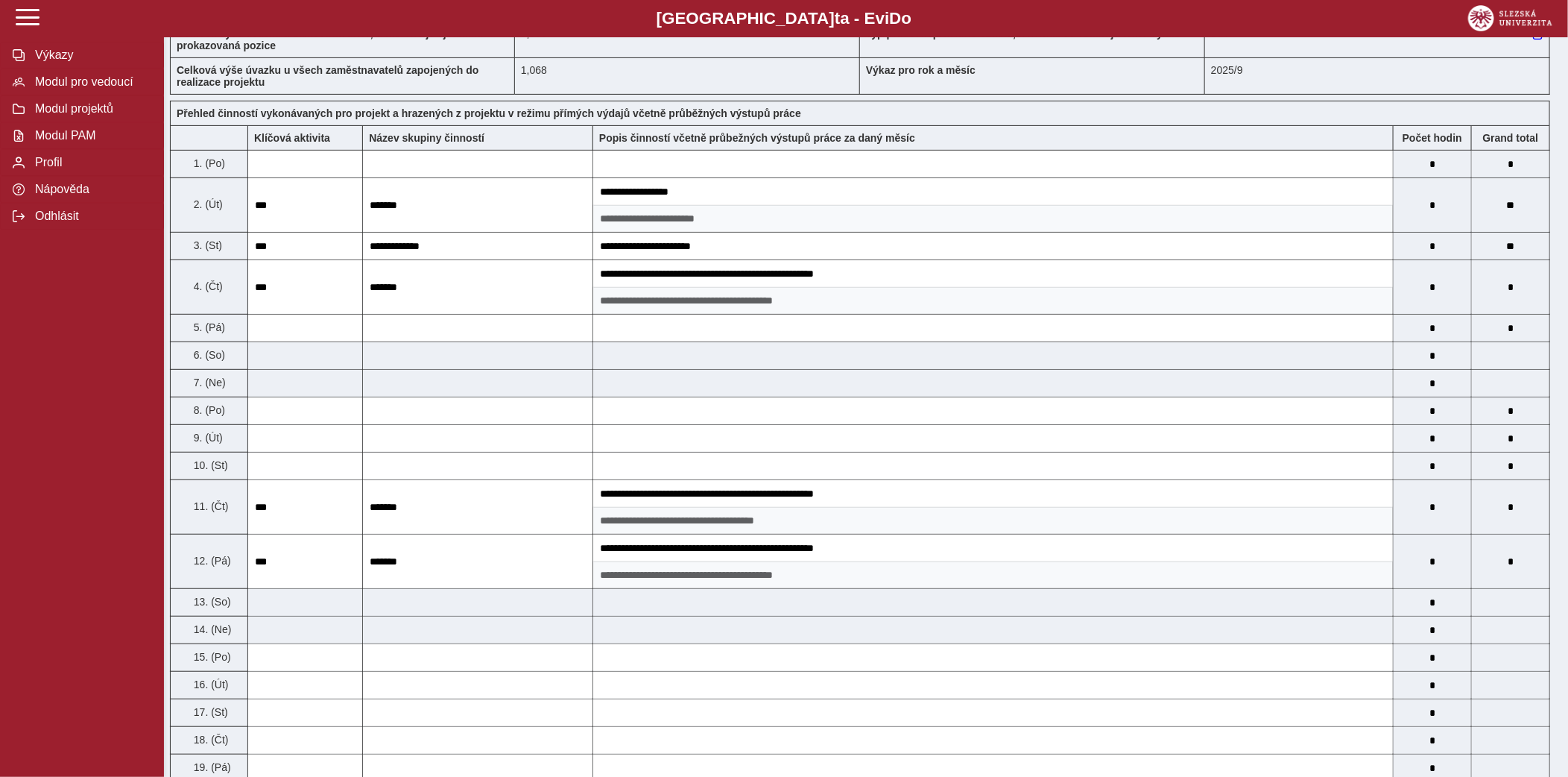
scroll to position [0, 0]
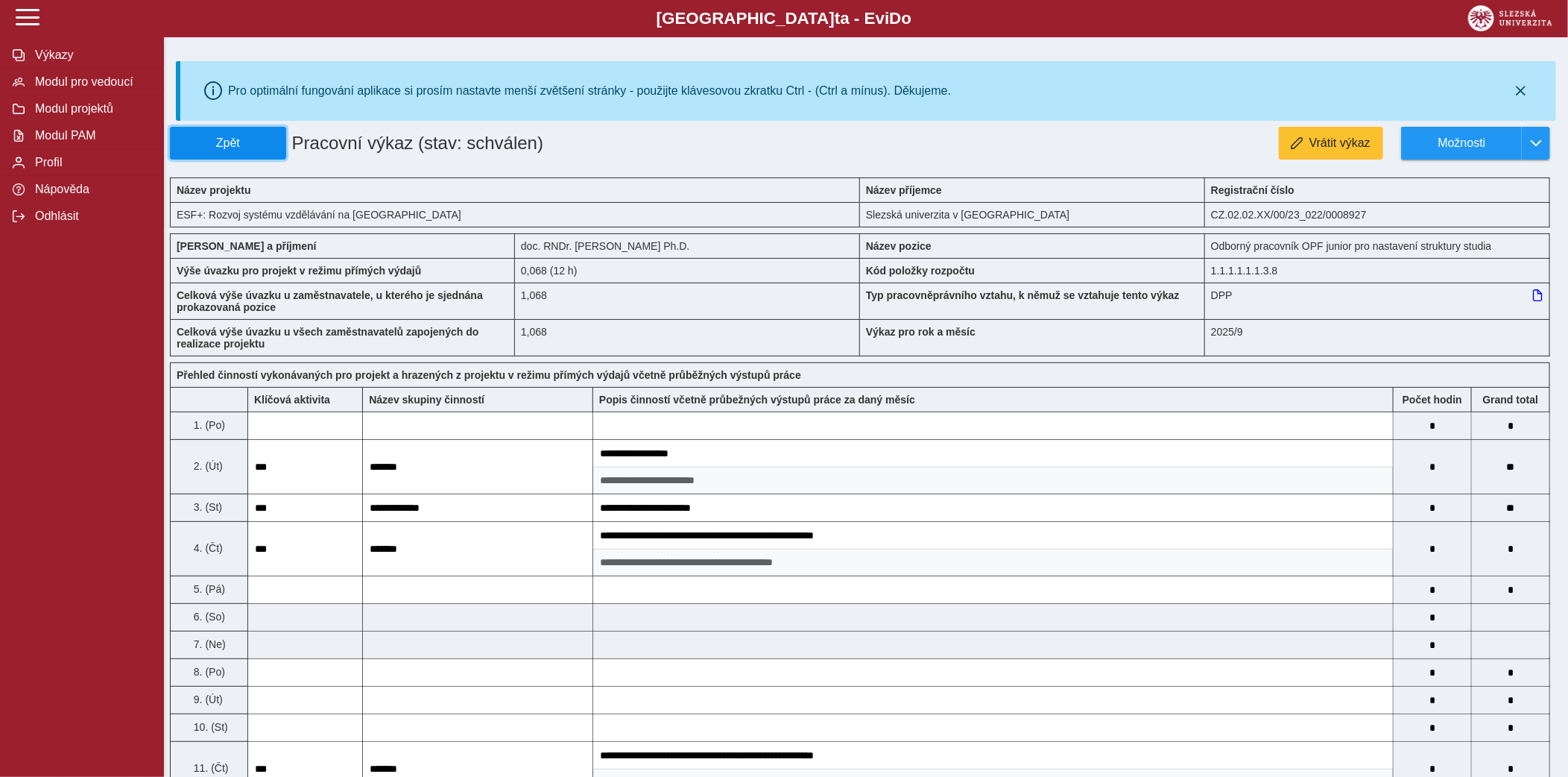
click at [264, 127] on button "Zpět" at bounding box center [228, 143] width 116 height 33
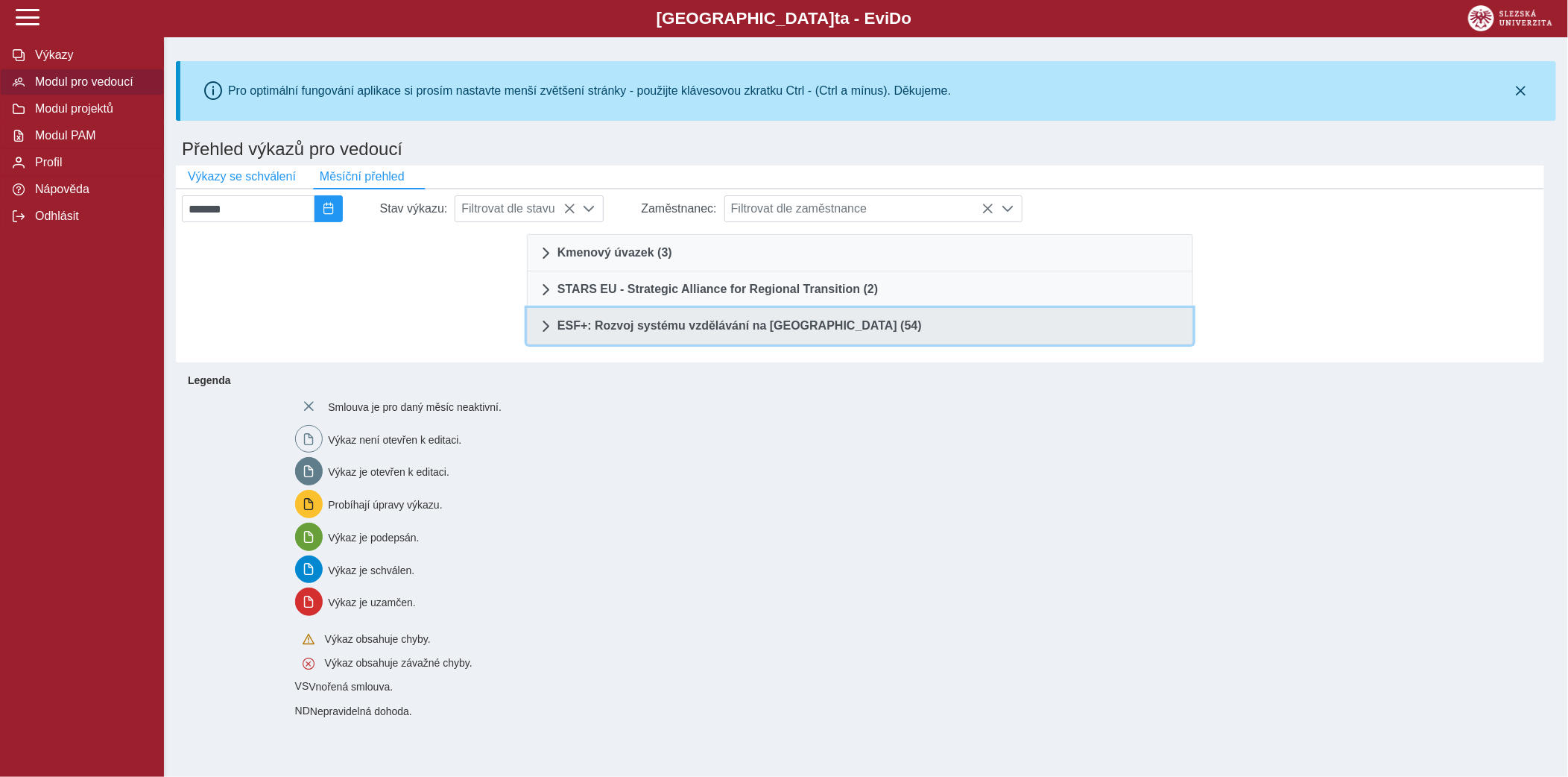
click at [613, 334] on link "ESF+: Rozvoj systému vzdělávání na Slezské univerzitě (54)" at bounding box center [860, 326] width 667 height 37
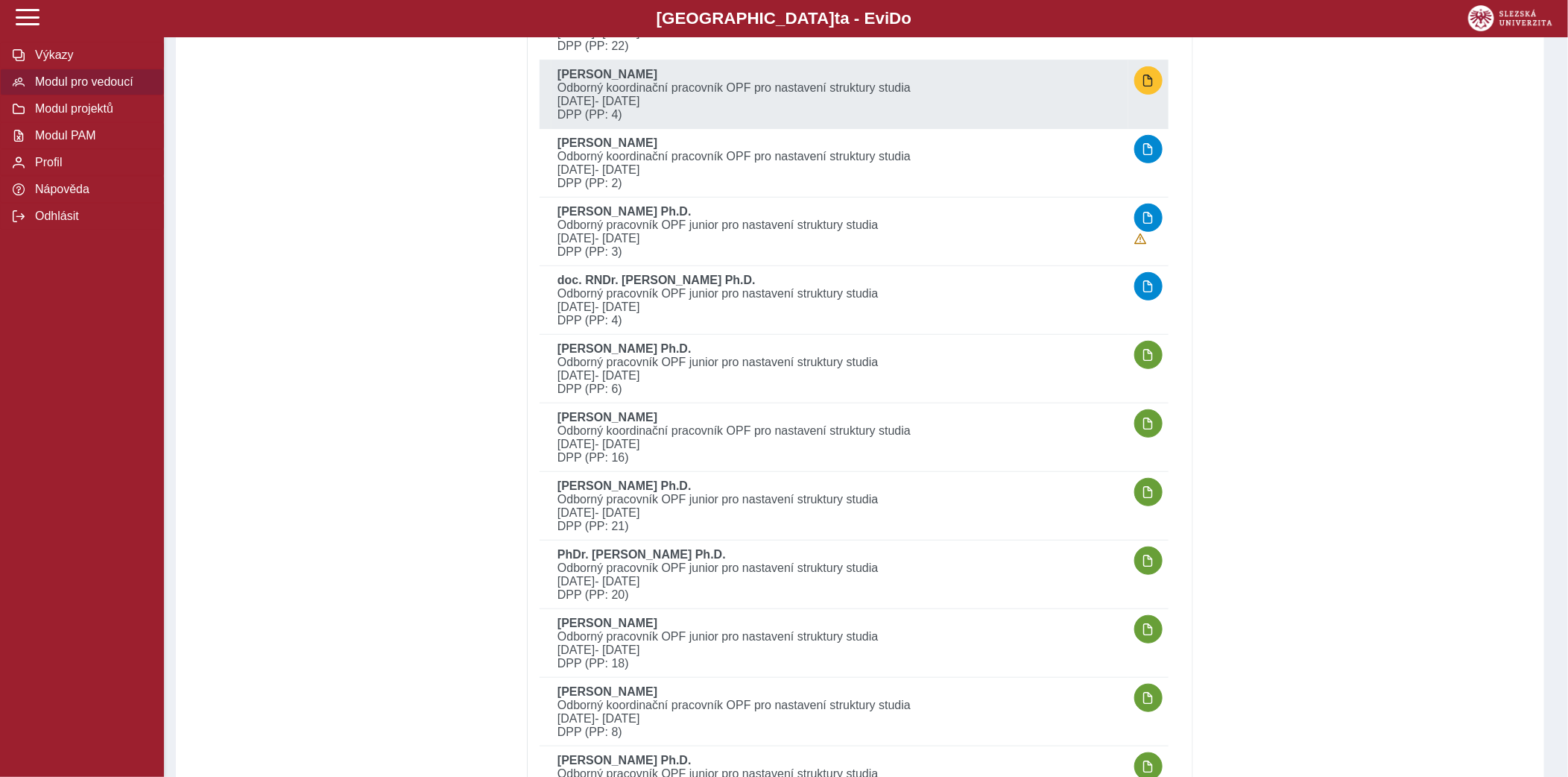
scroll to position [371, 0]
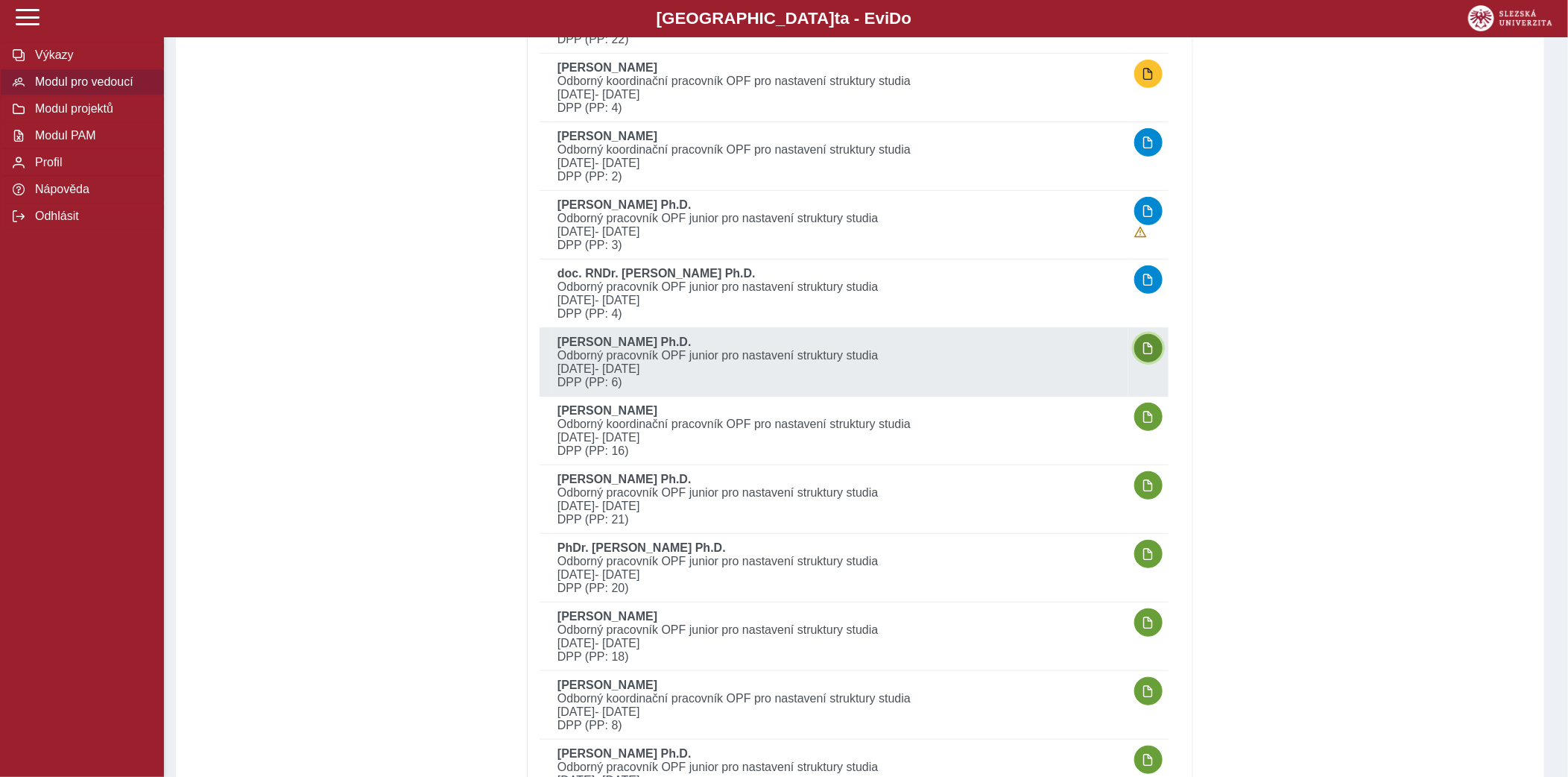
click at [1153, 350] on span "button" at bounding box center [1149, 348] width 12 height 12
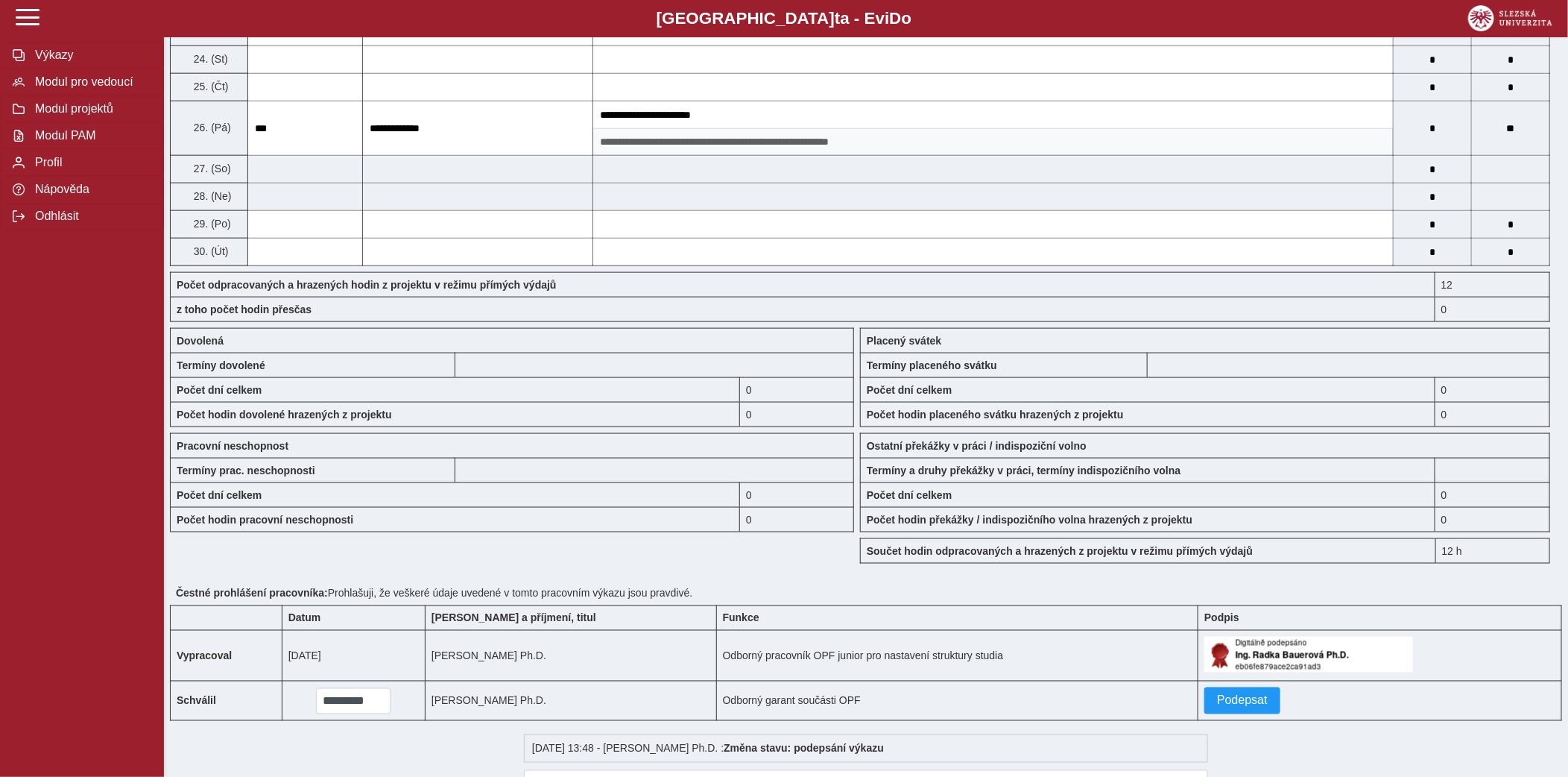
scroll to position [1002, 0]
click at [1217, 705] on span "Podepsat" at bounding box center [1243, 699] width 51 height 14
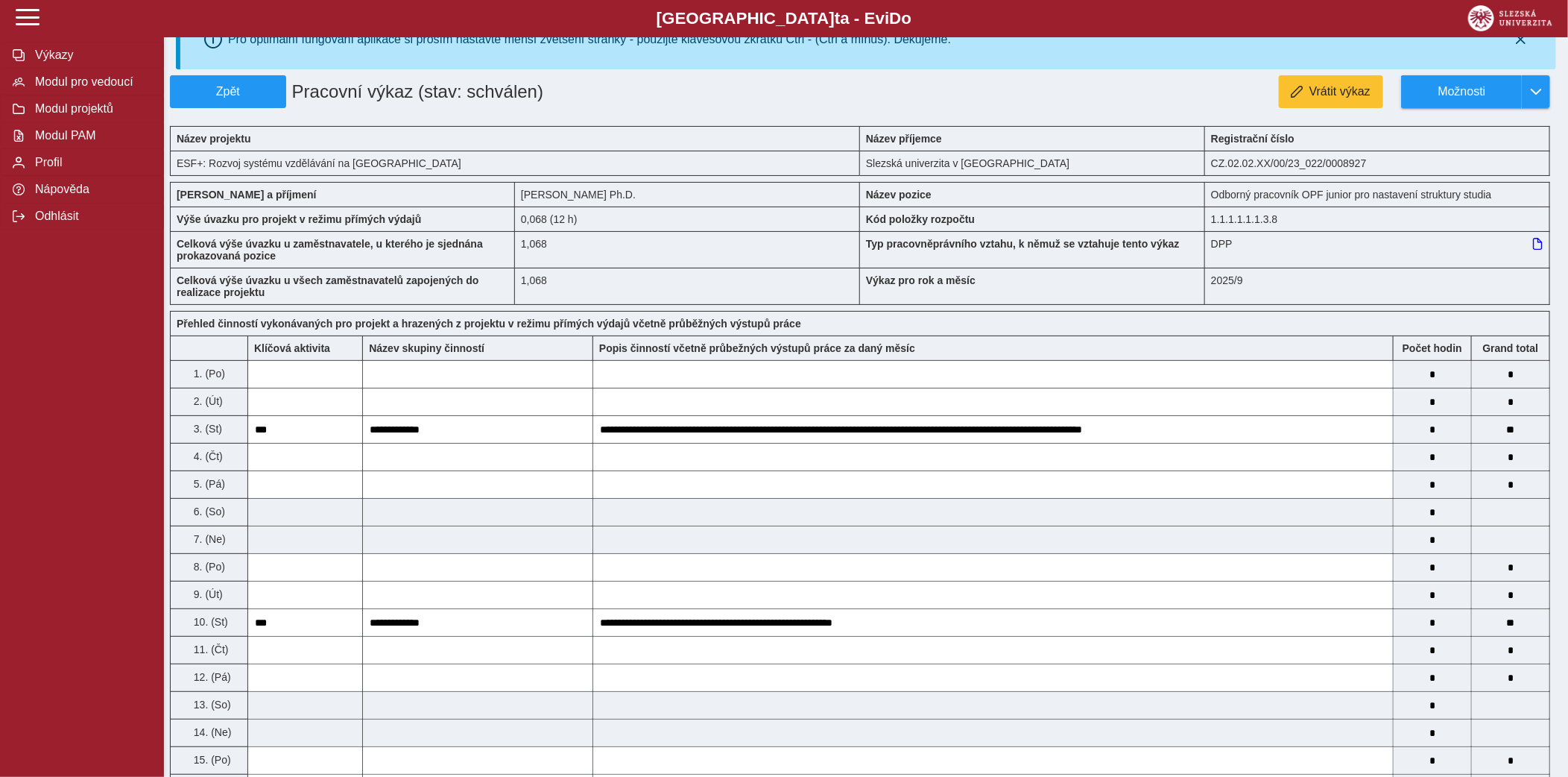
scroll to position [0, 0]
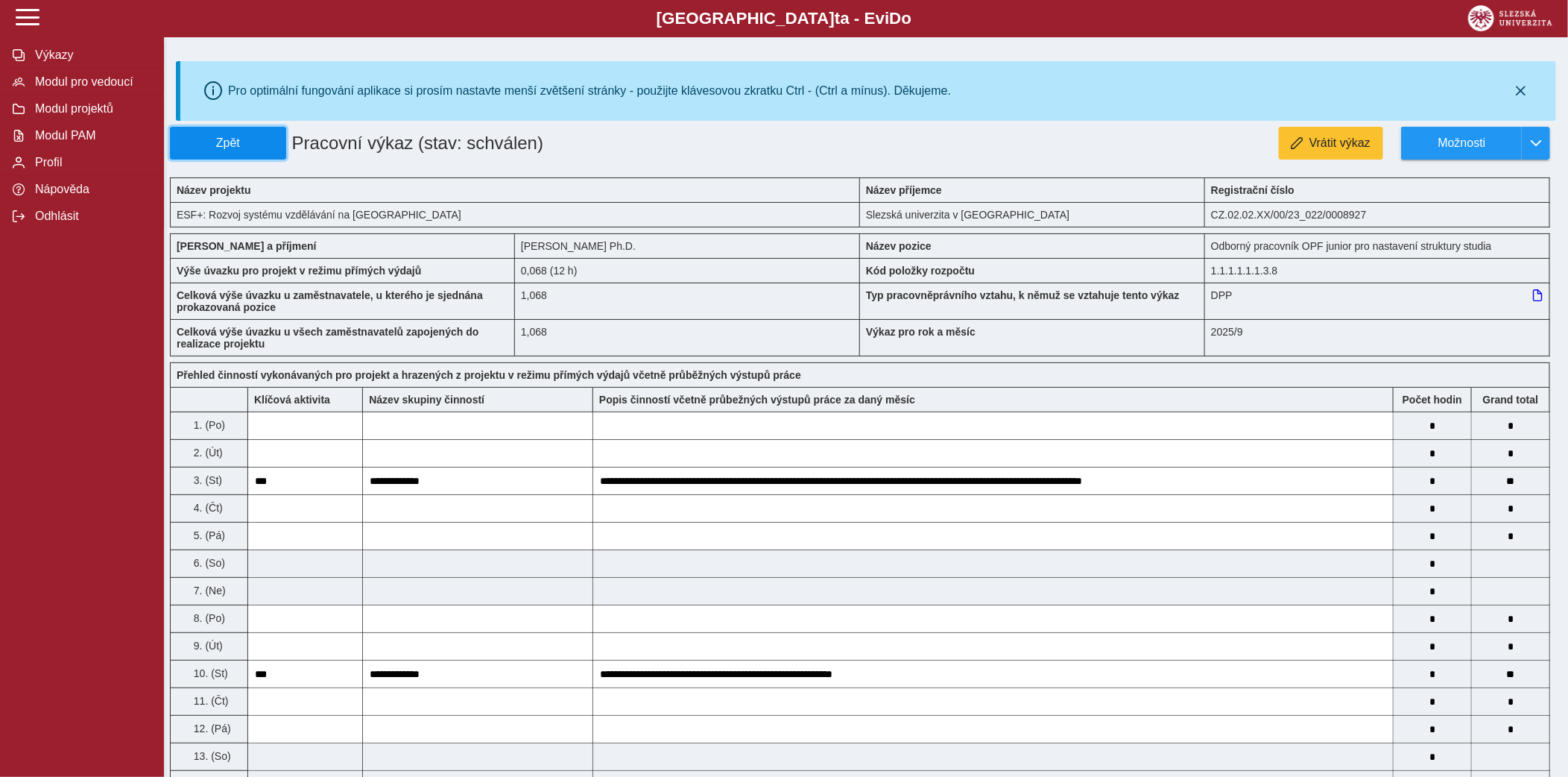
click at [249, 130] on button "Zpět" at bounding box center [228, 143] width 116 height 33
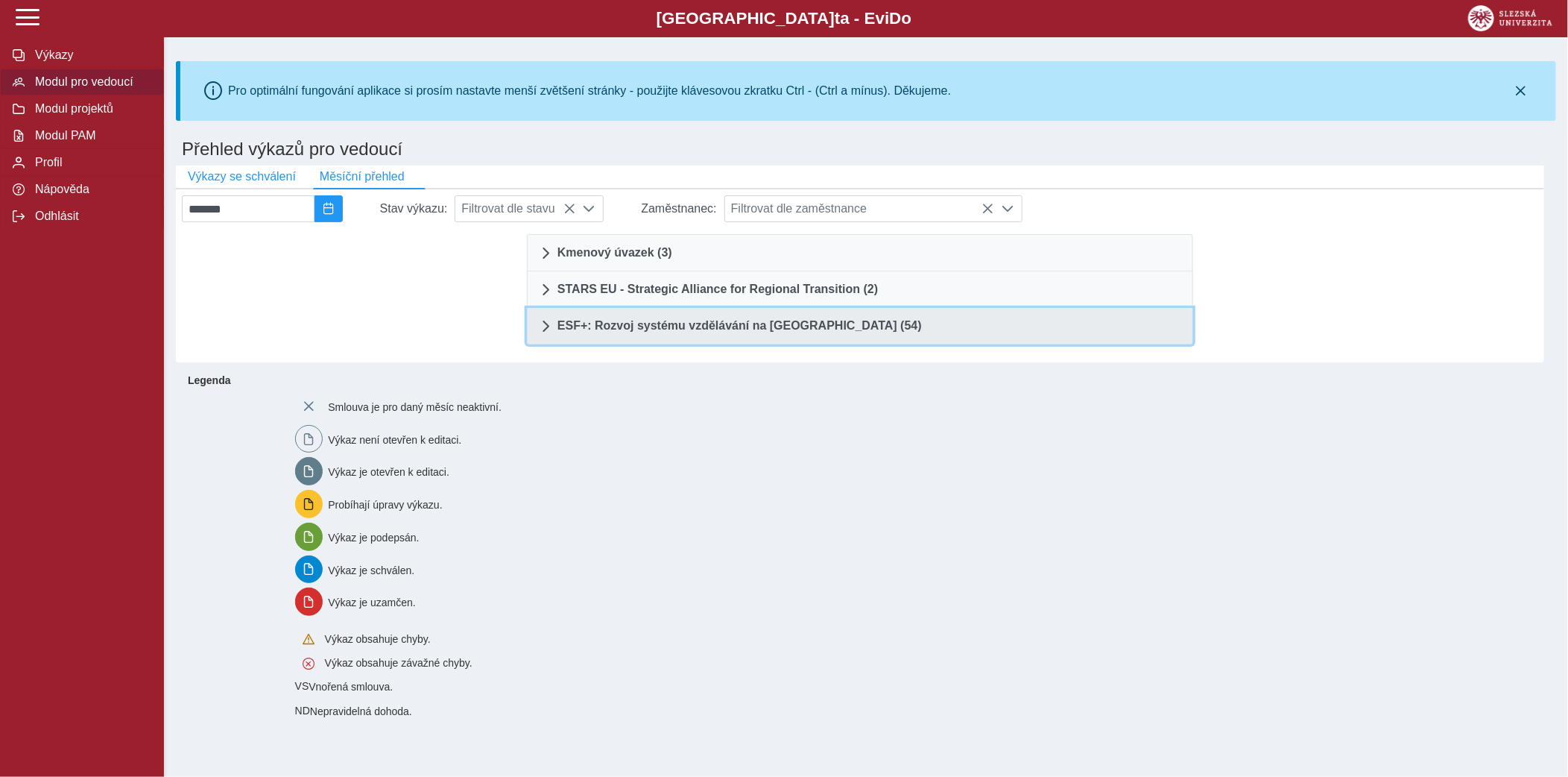
click at [789, 324] on span "ESF+: Rozvoj systému vzdělávání na Slezské univerzitě (54)" at bounding box center [740, 326] width 364 height 12
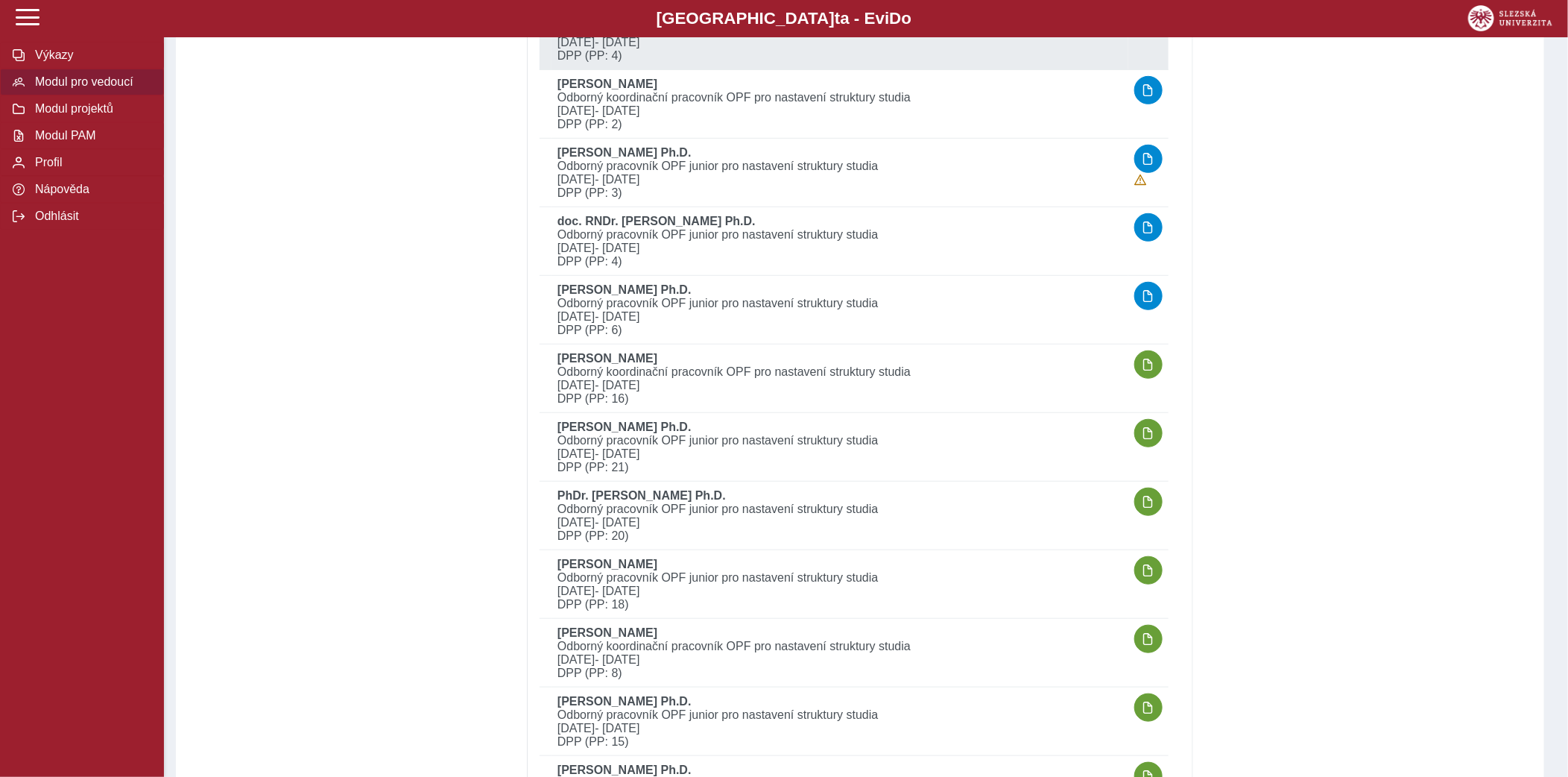
scroll to position [430, 0]
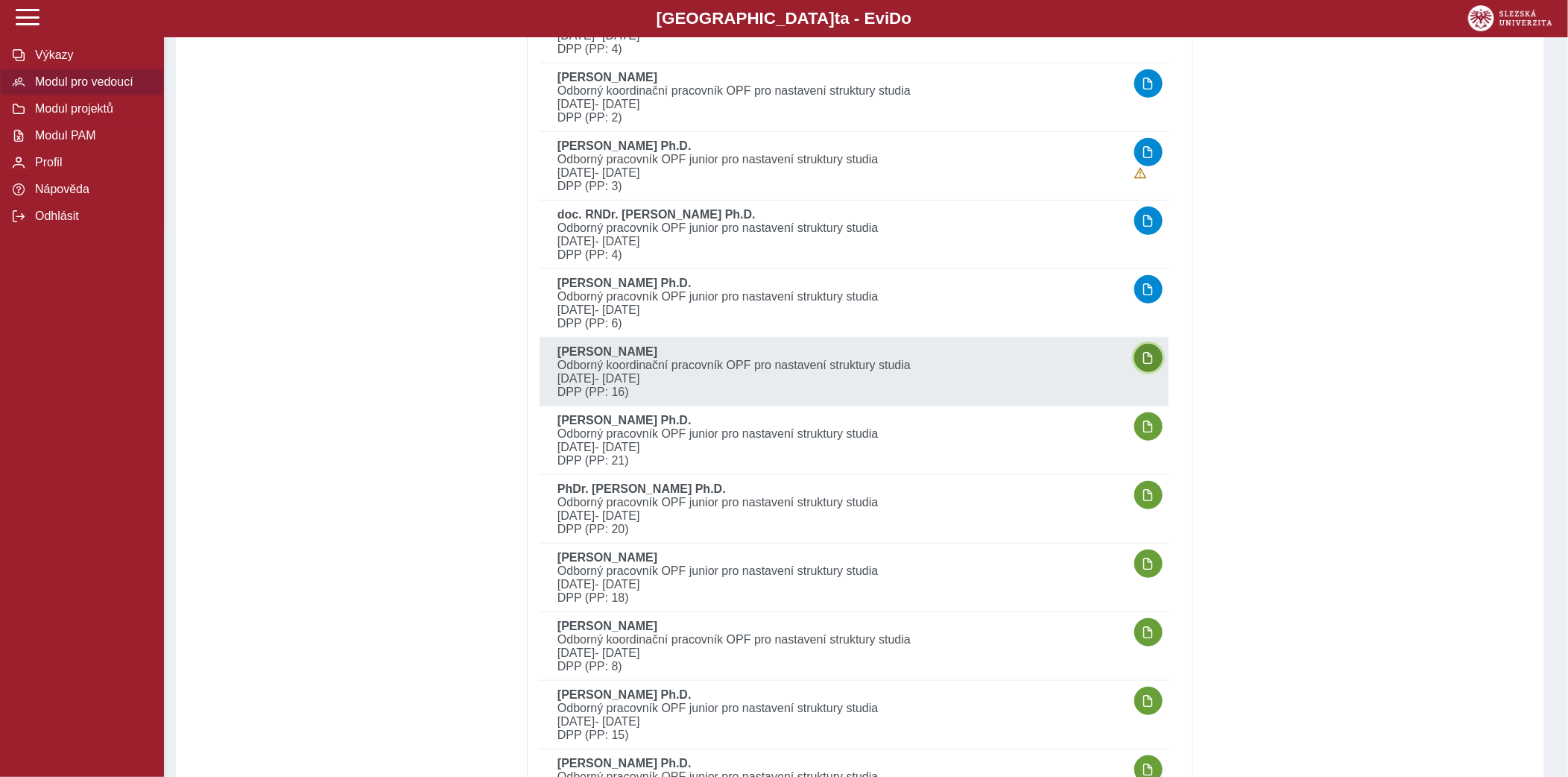
click at [1153, 353] on span "button" at bounding box center [1149, 358] width 12 height 12
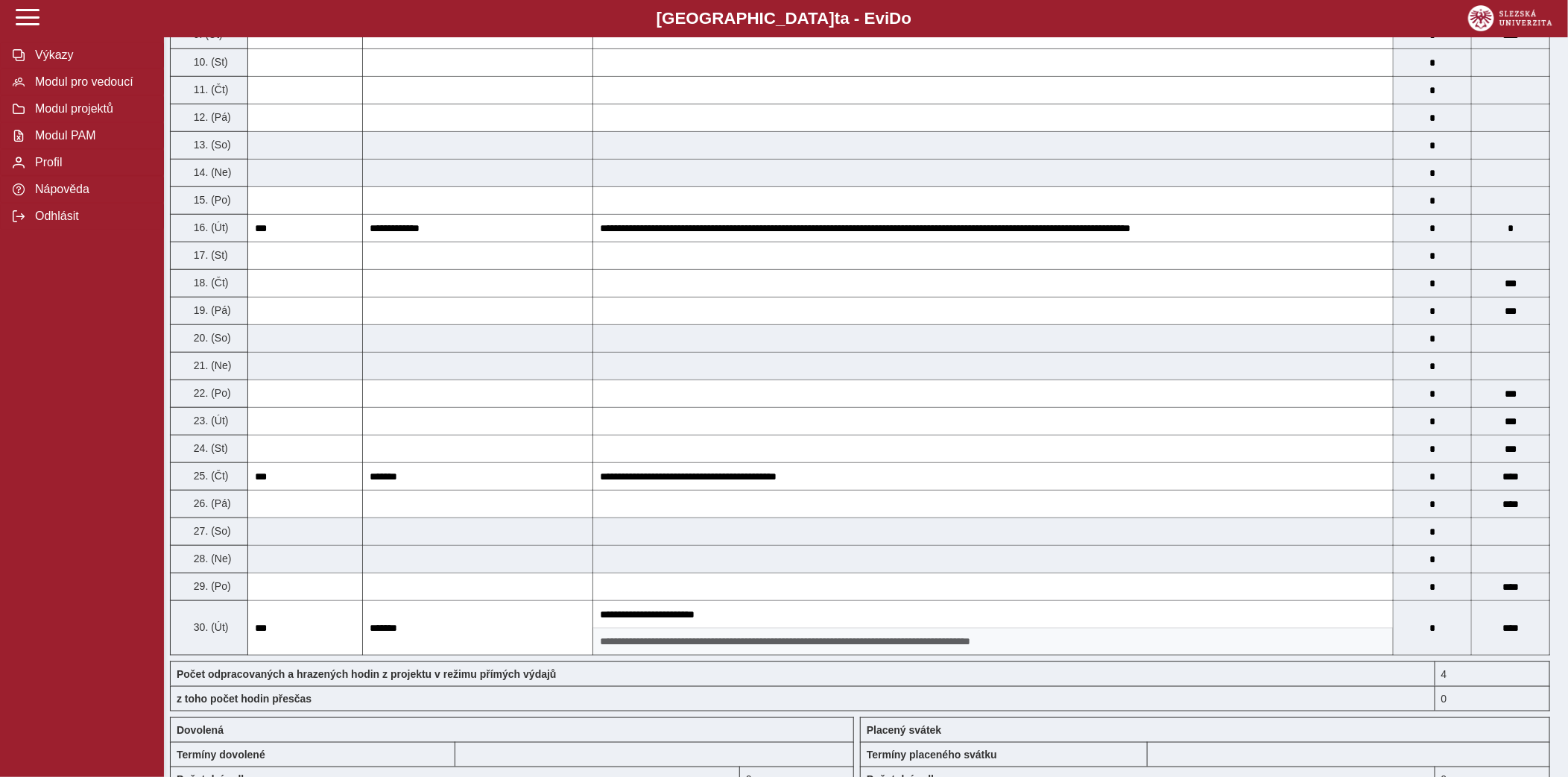
scroll to position [604, 0]
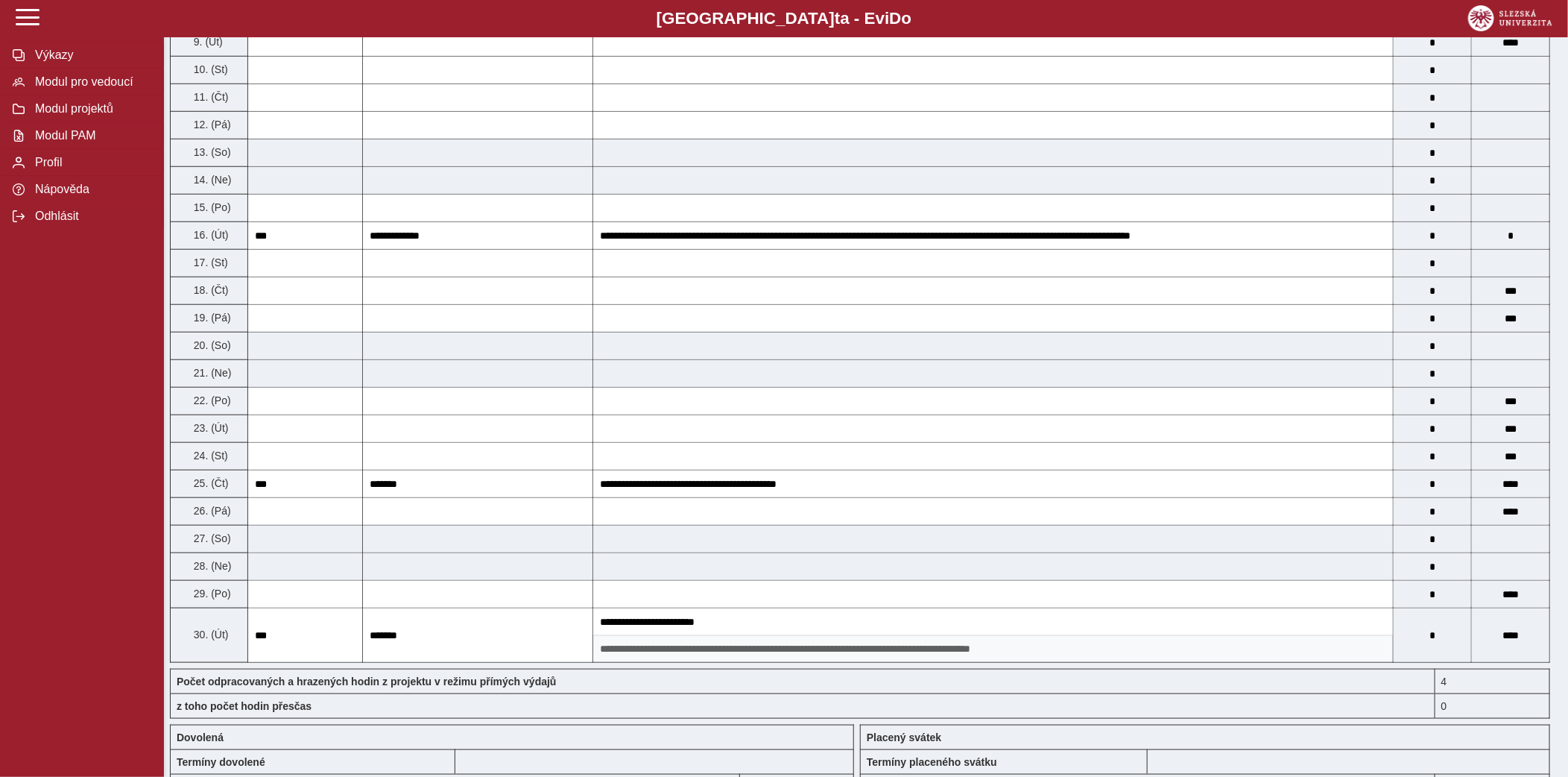
click at [1237, 663] on div "Počet odpracovaných a hrazených hodin z projektu v režimu přímých výdajů 4 z to…" at bounding box center [860, 694] width 1393 height 62
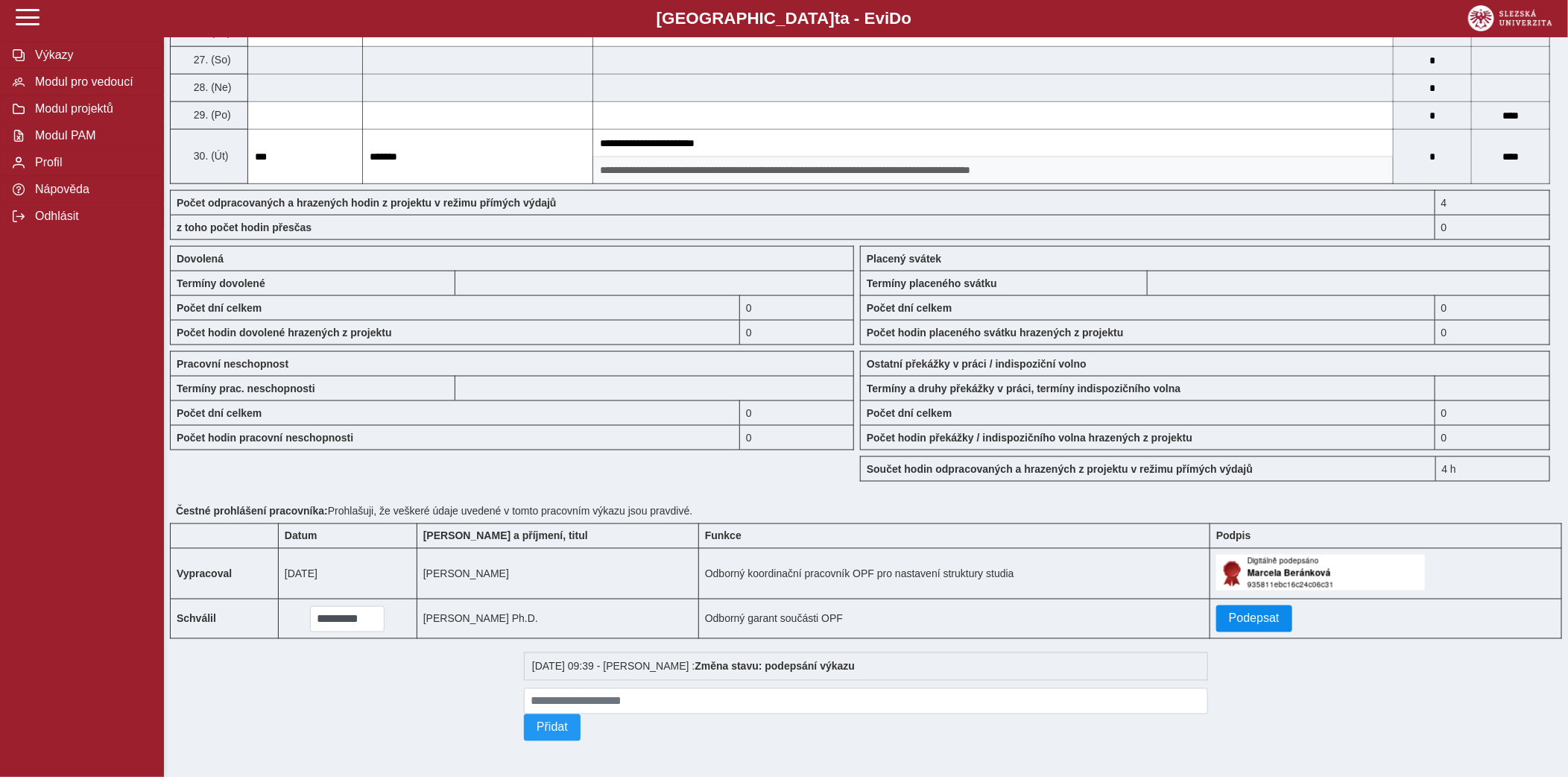
click at [1230, 612] on span "Podepsat" at bounding box center [1255, 619] width 51 height 14
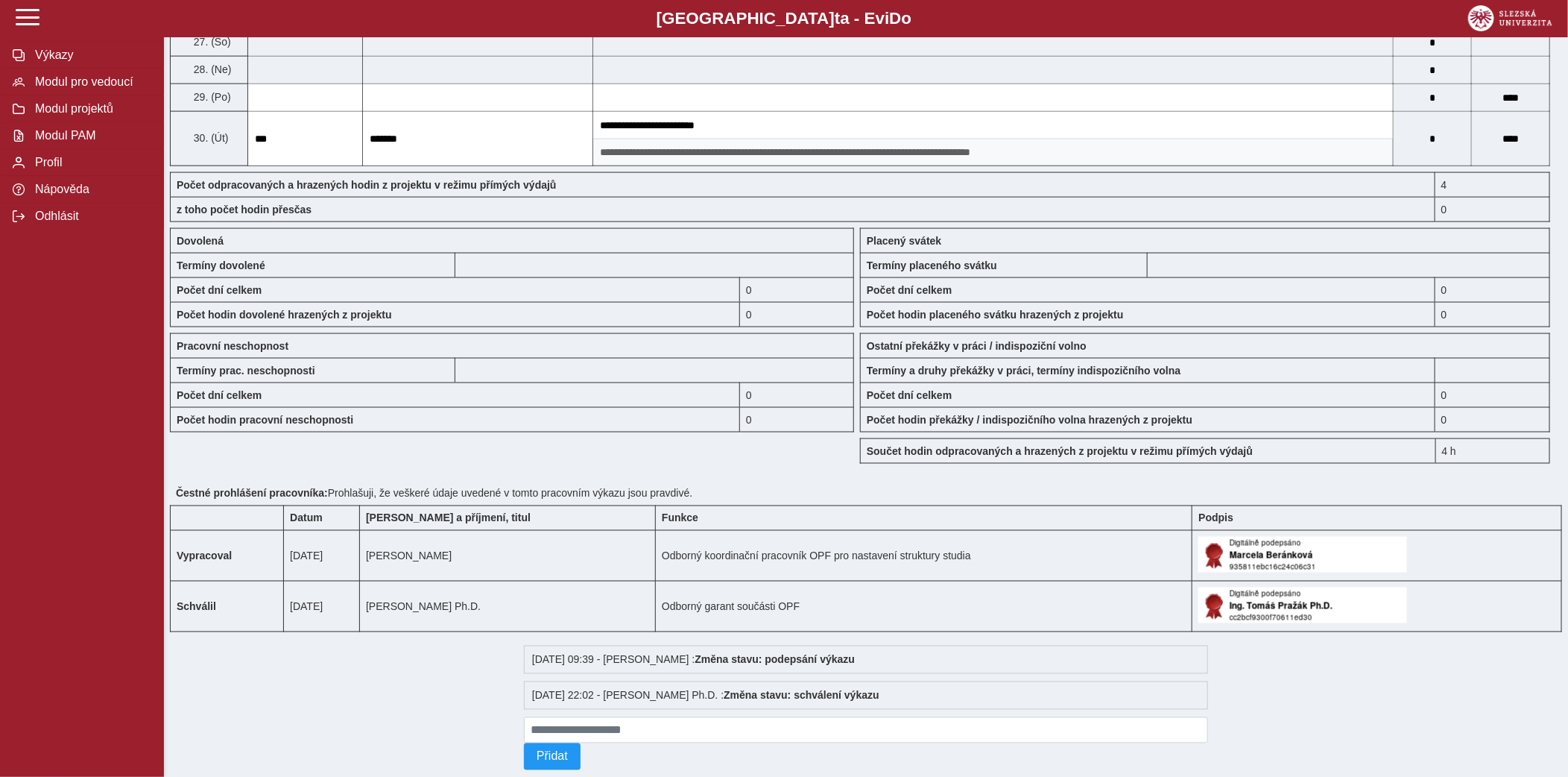
scroll to position [0, 0]
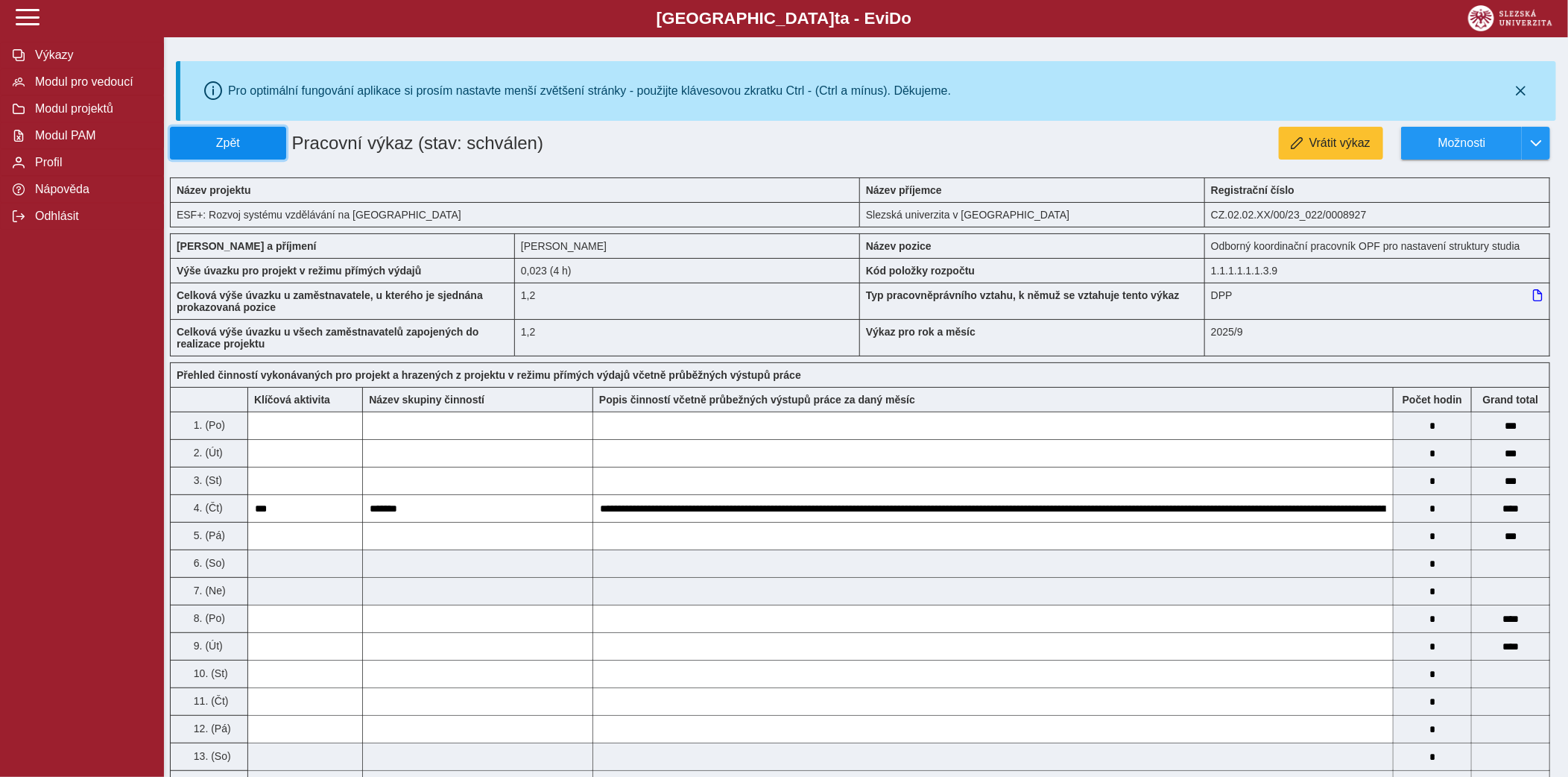
click at [271, 152] on button "Zpět" at bounding box center [228, 143] width 116 height 33
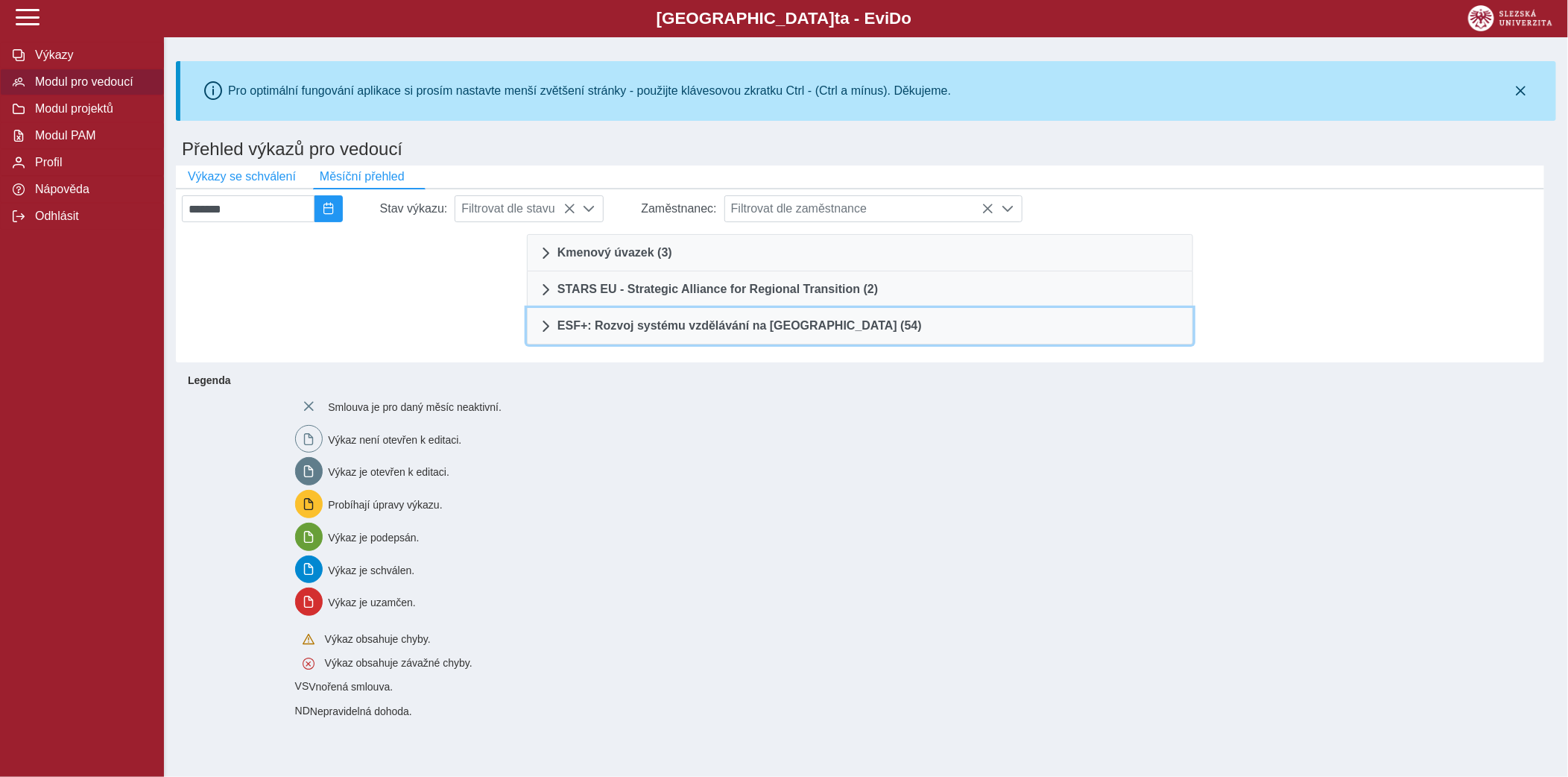
click at [764, 320] on span "ESF+: Rozvoj systému vzdělávání na Slezské univerzitě (54)" at bounding box center [740, 326] width 364 height 12
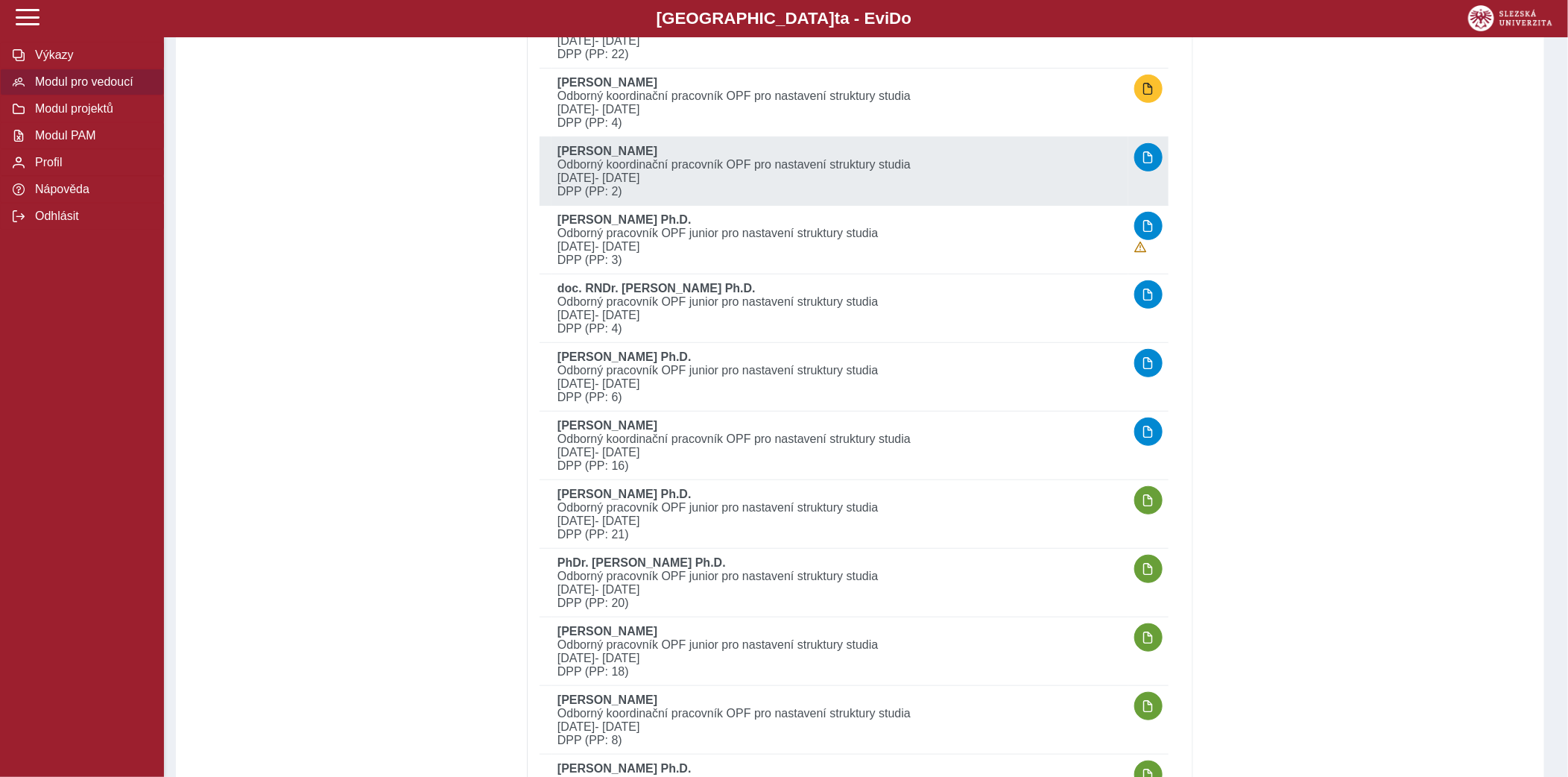
scroll to position [492, 0]
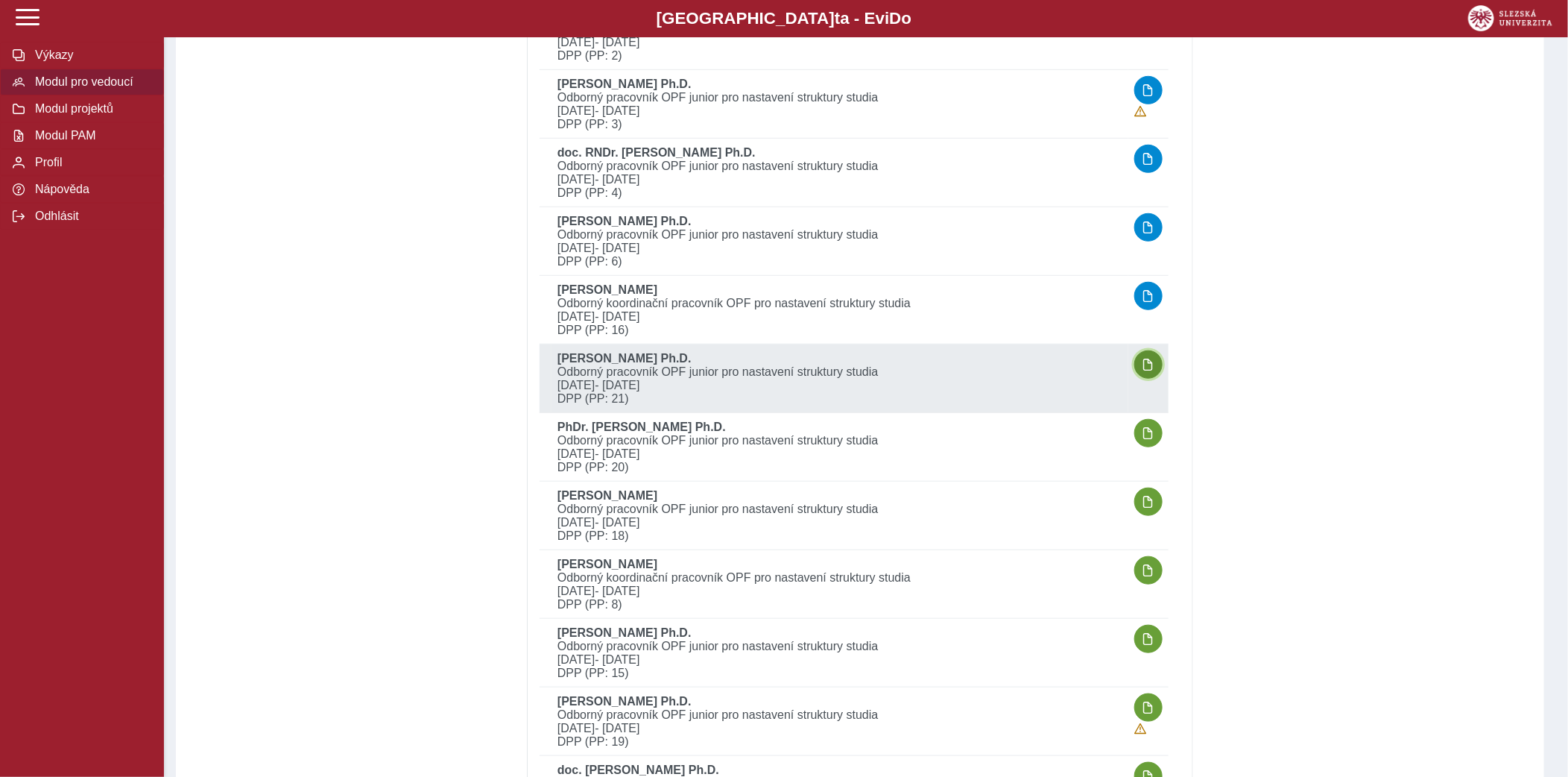
click at [1150, 359] on span "button" at bounding box center [1149, 364] width 12 height 12
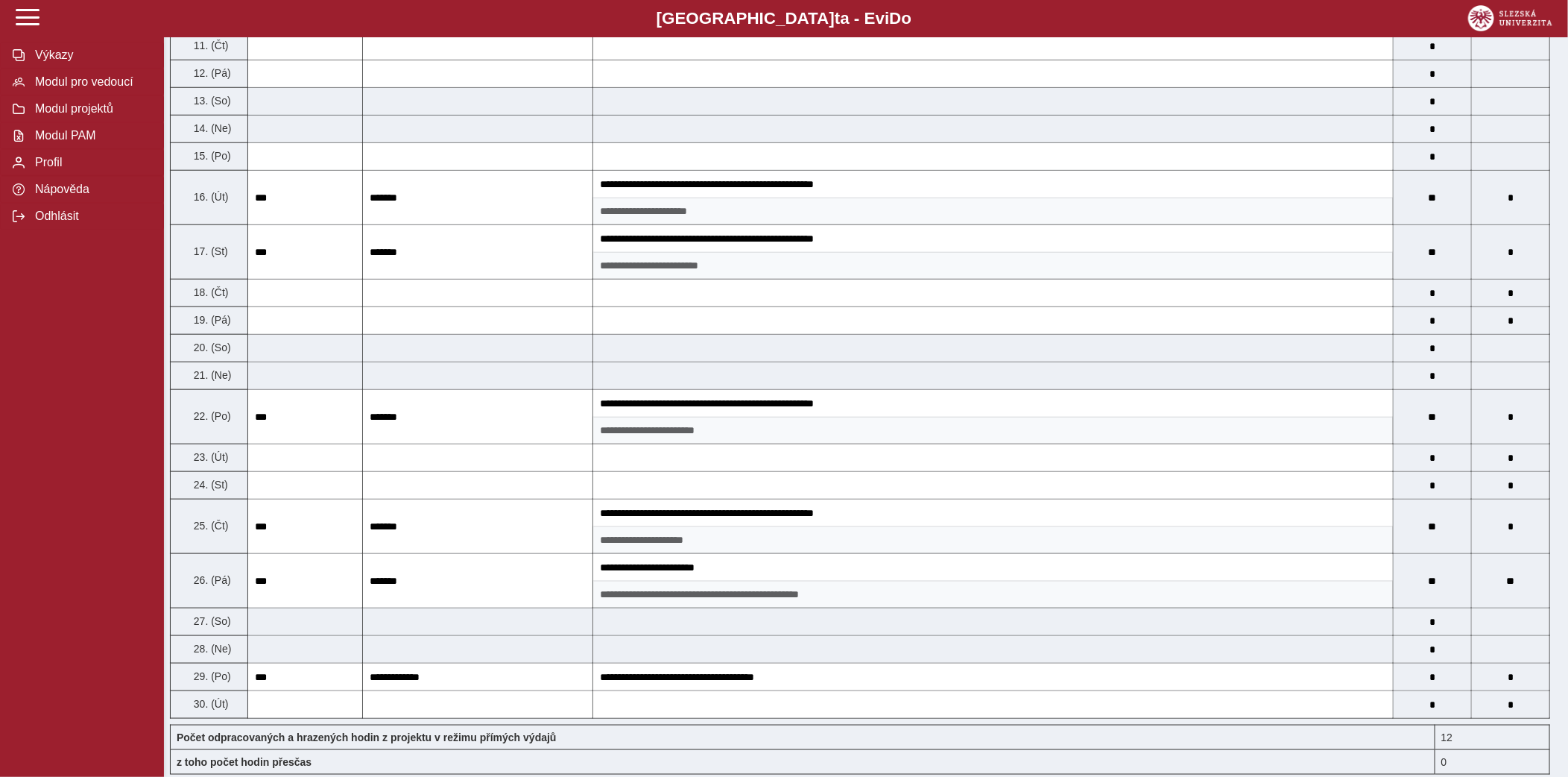
scroll to position [724, 0]
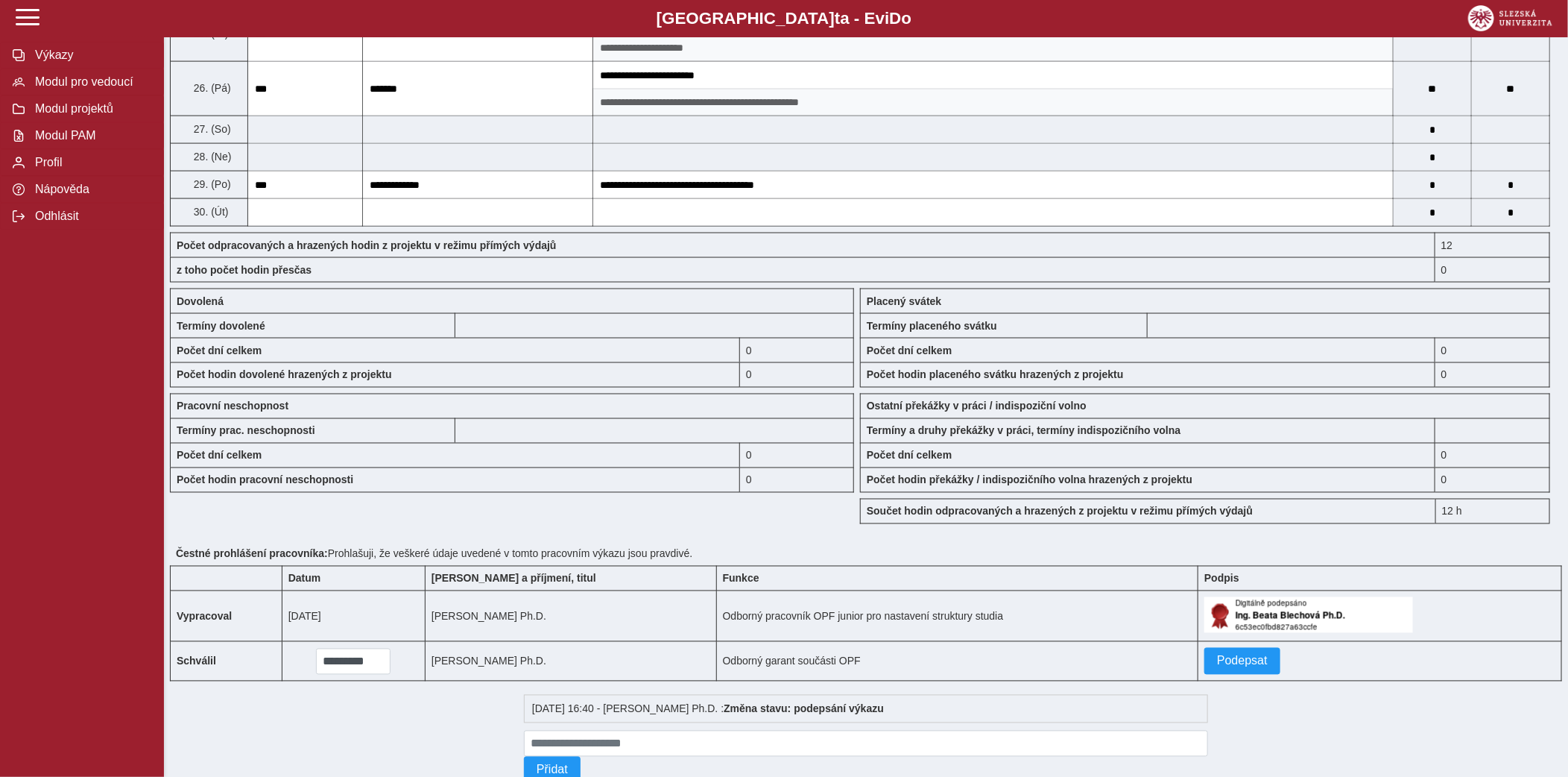
scroll to position [1256, 0]
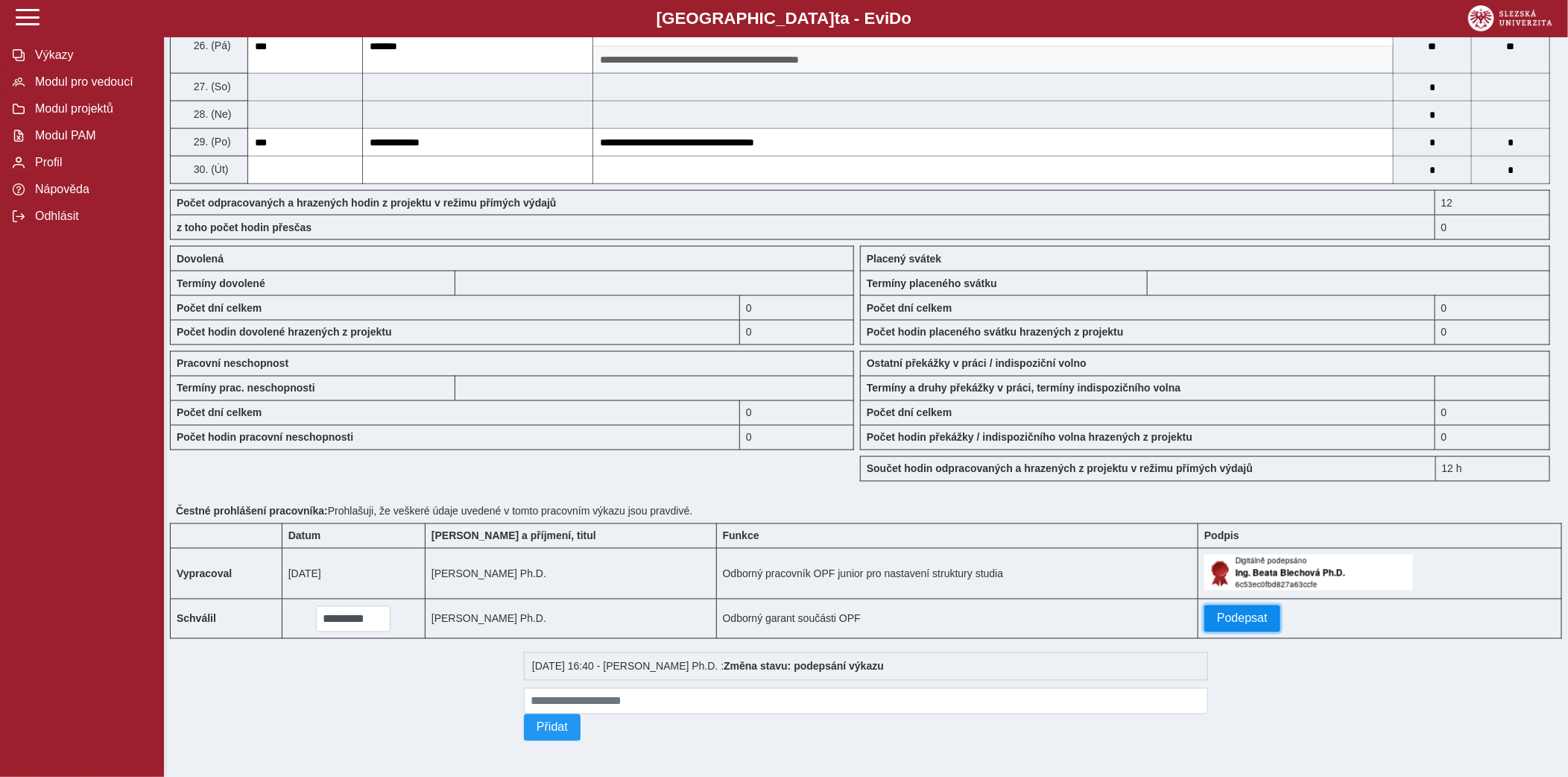
click at [1217, 612] on span "Podepsat" at bounding box center [1243, 619] width 51 height 14
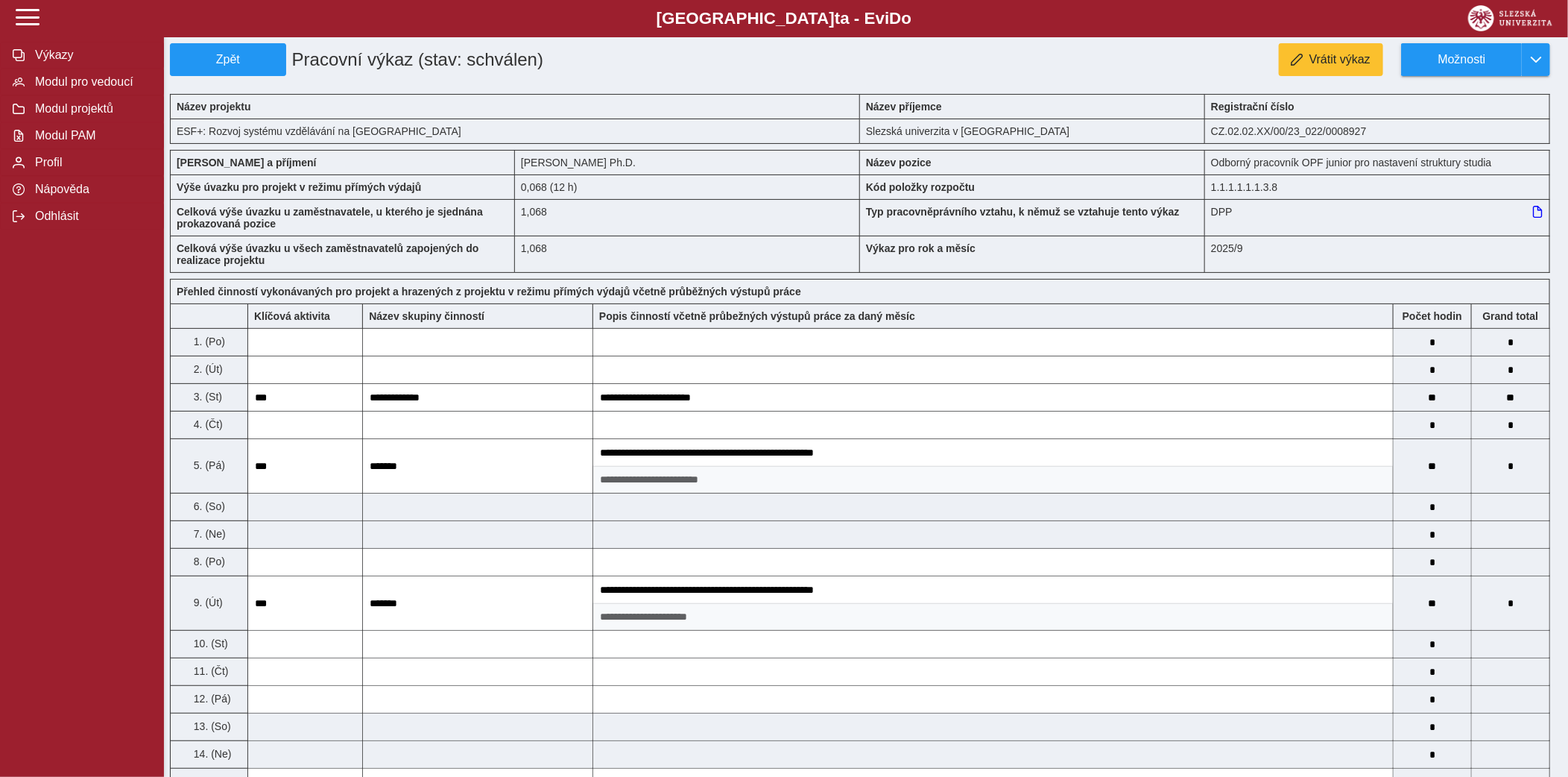
scroll to position [0, 0]
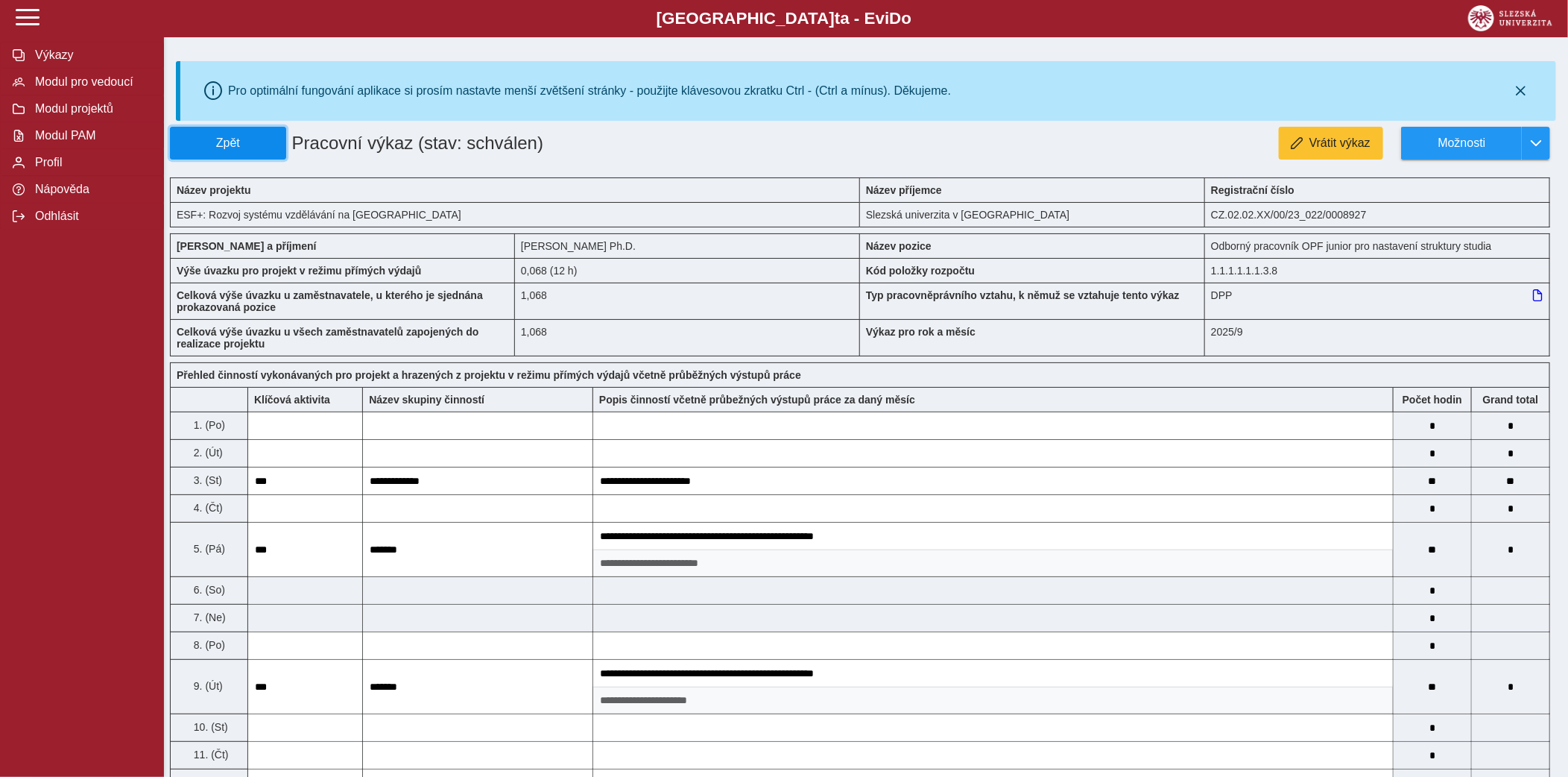
click at [220, 136] on span "Zpět" at bounding box center [228, 143] width 103 height 14
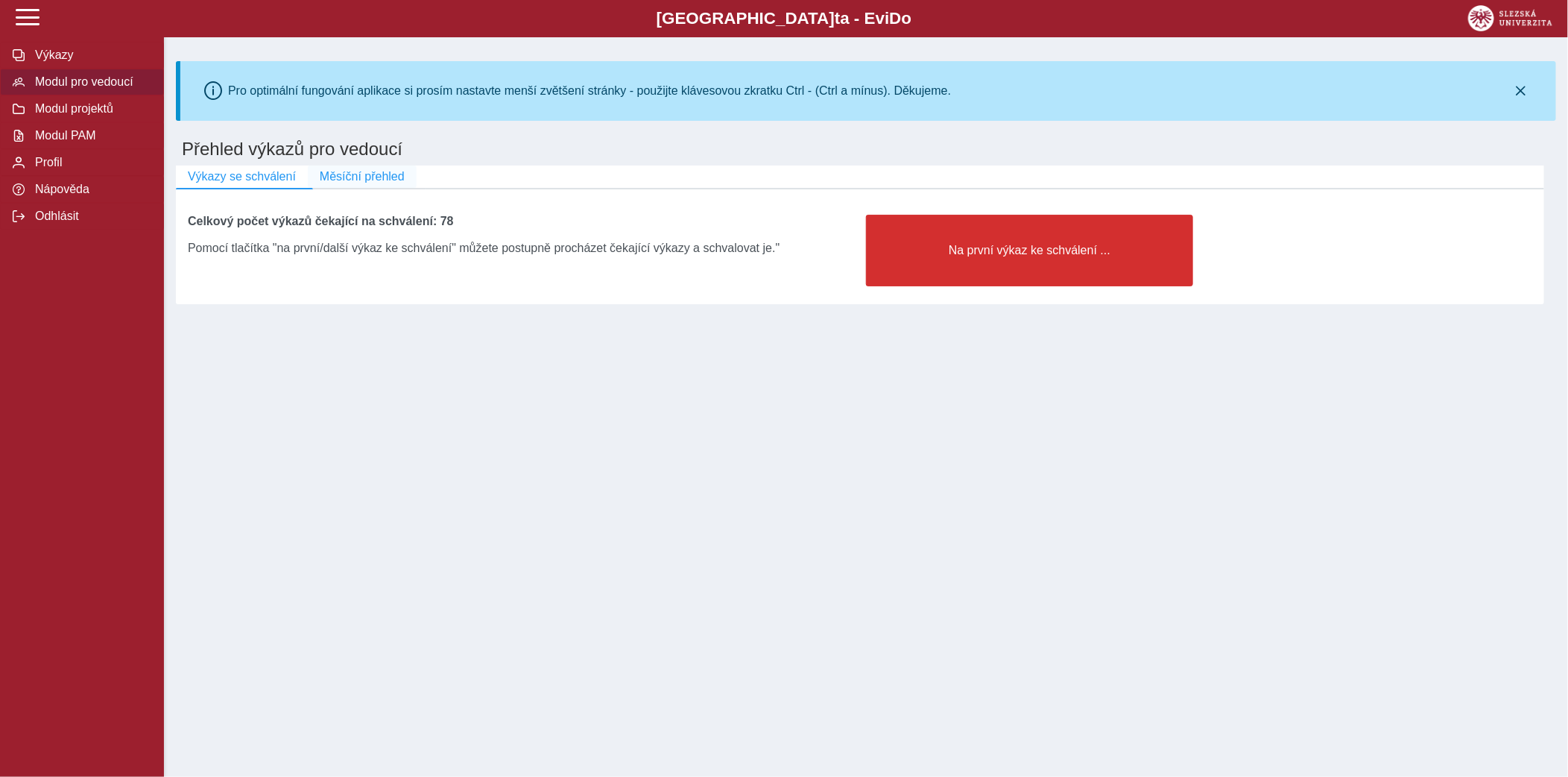
click at [361, 170] on span "Měsíční přehled" at bounding box center [361, 177] width 85 height 14
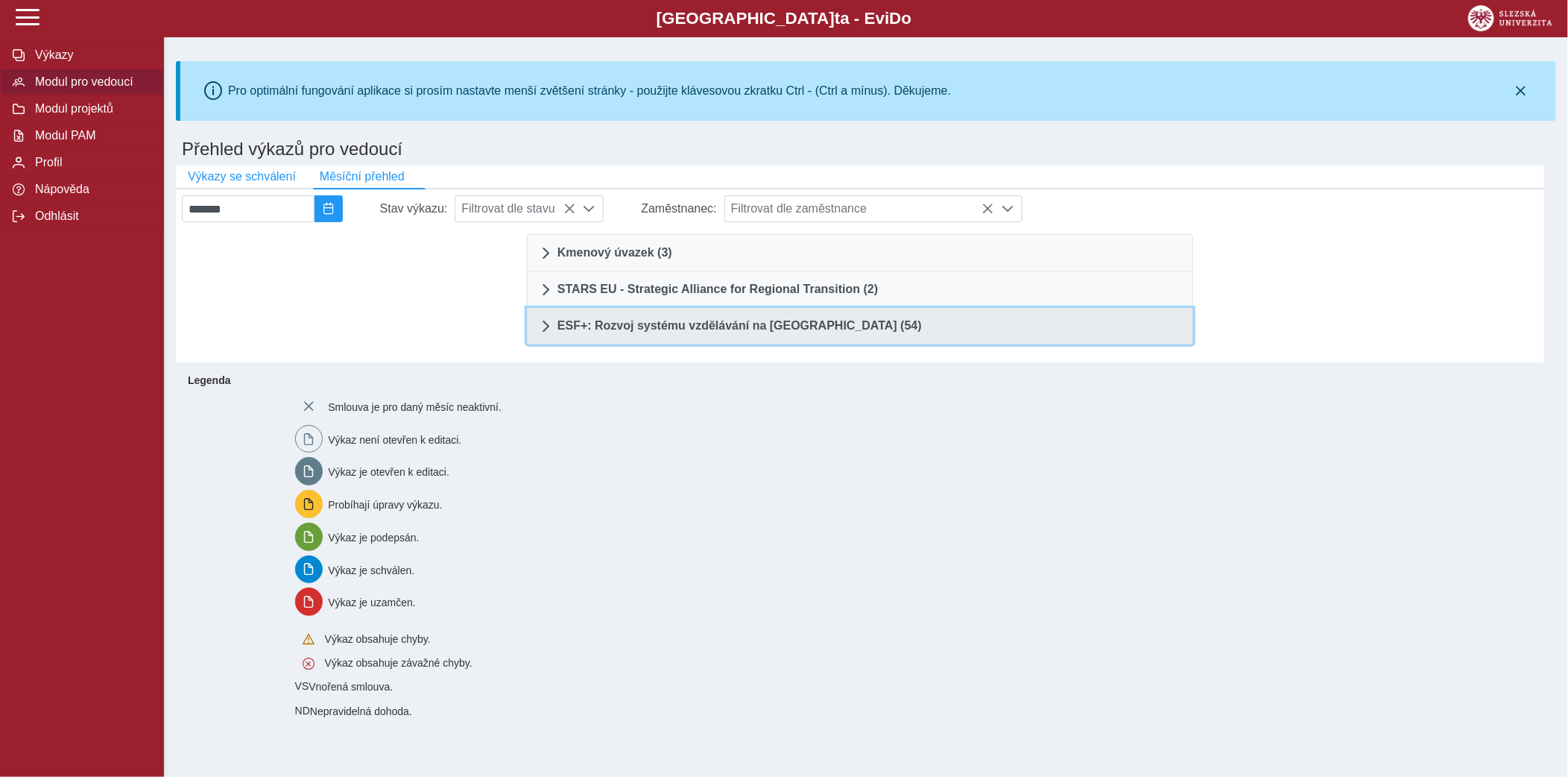
click at [745, 320] on span "ESF+: Rozvoj systému vzdělávání na [GEOGRAPHIC_DATA] (54)" at bounding box center [740, 326] width 364 height 12
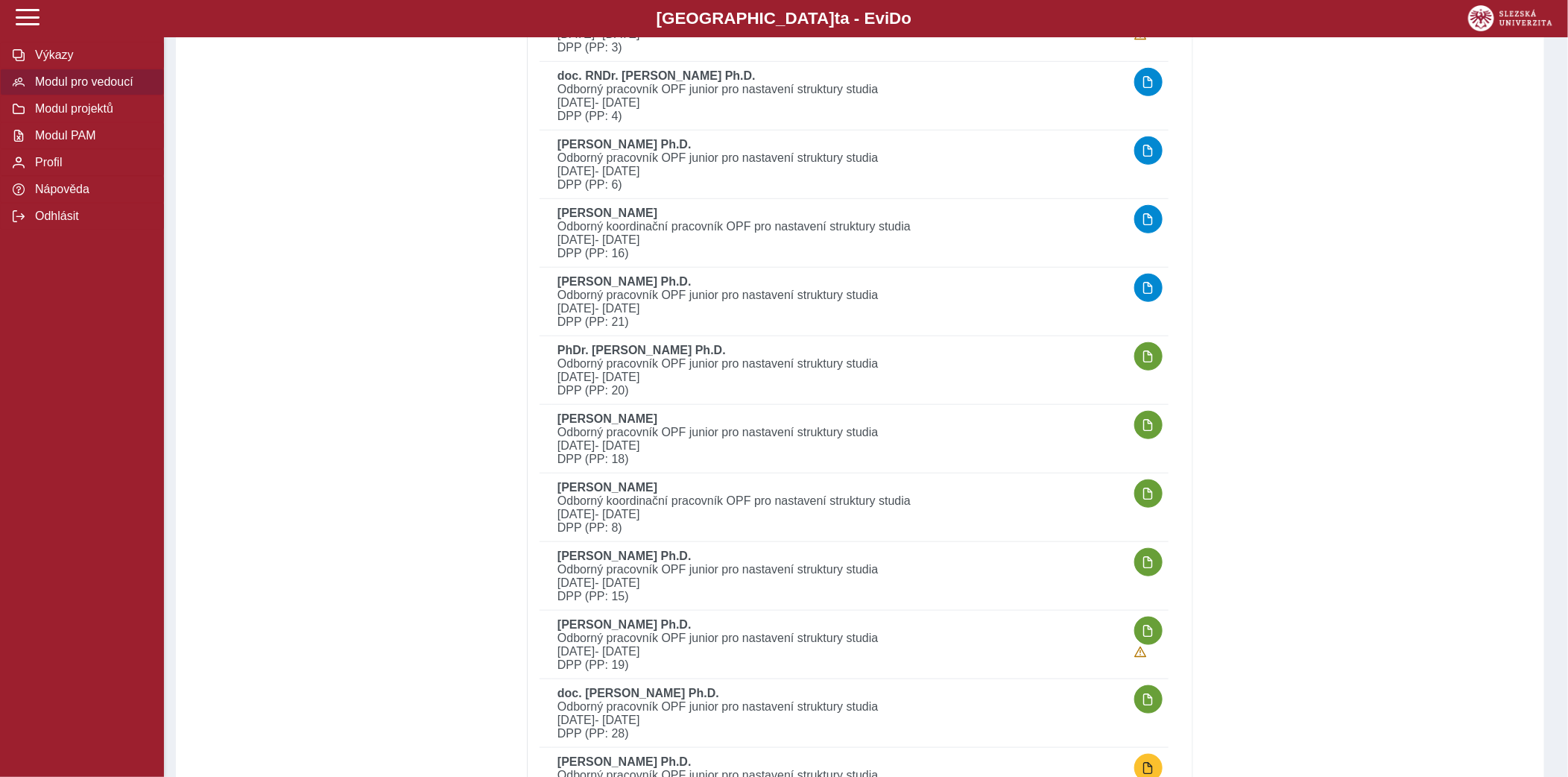
scroll to position [570, 0]
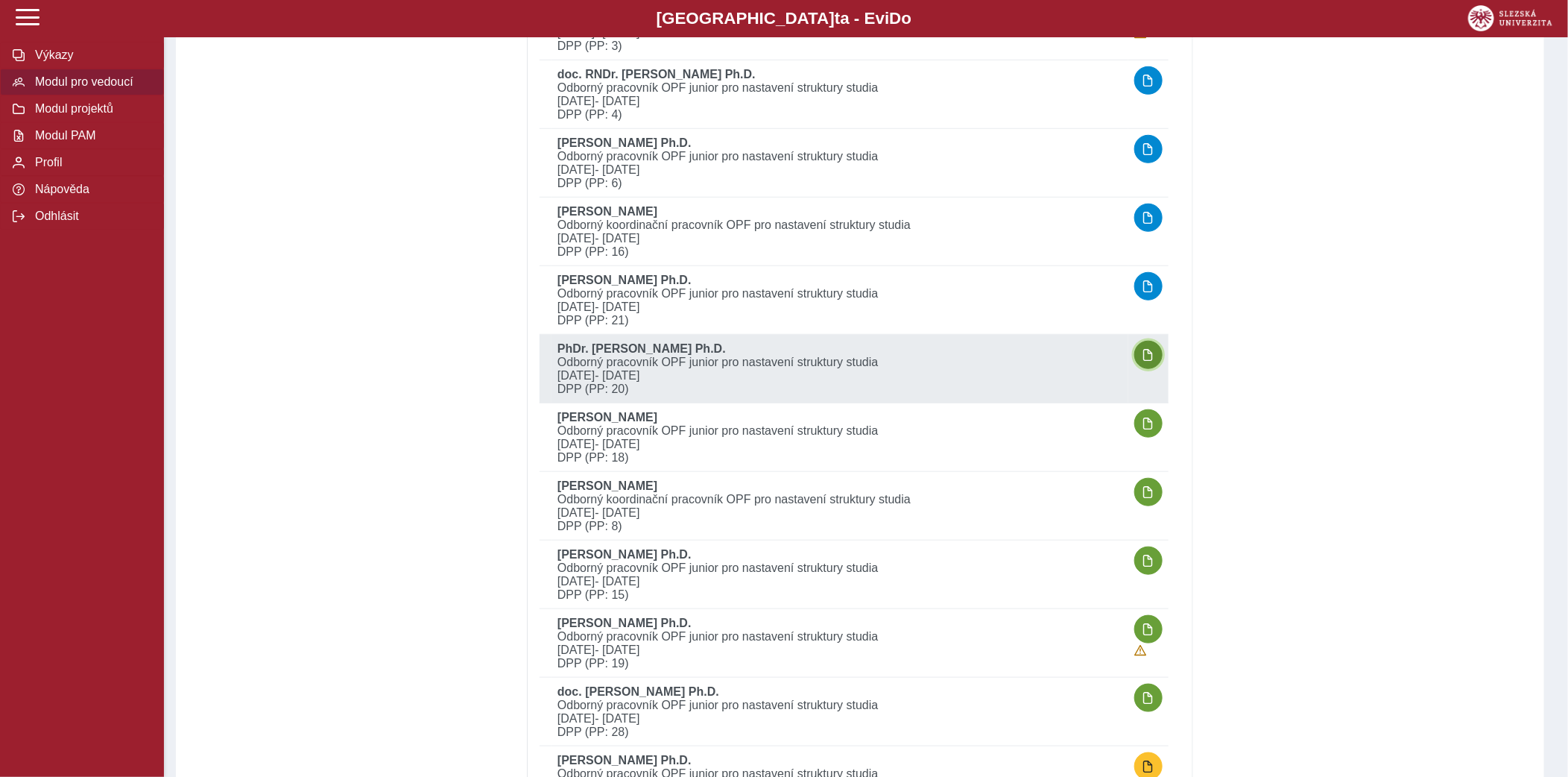
click at [1151, 359] on button "button" at bounding box center [1149, 355] width 28 height 28
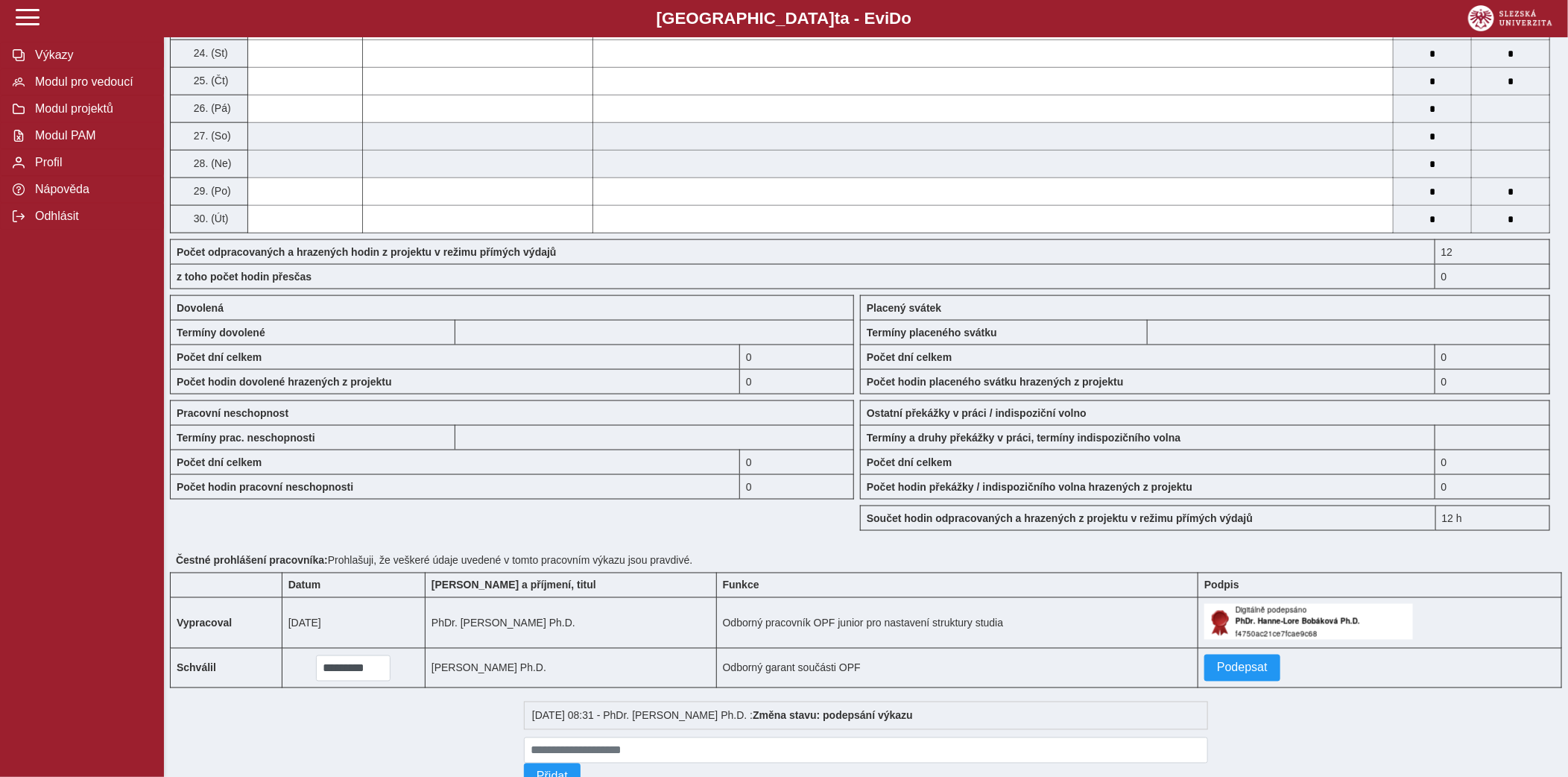
scroll to position [1067, 0]
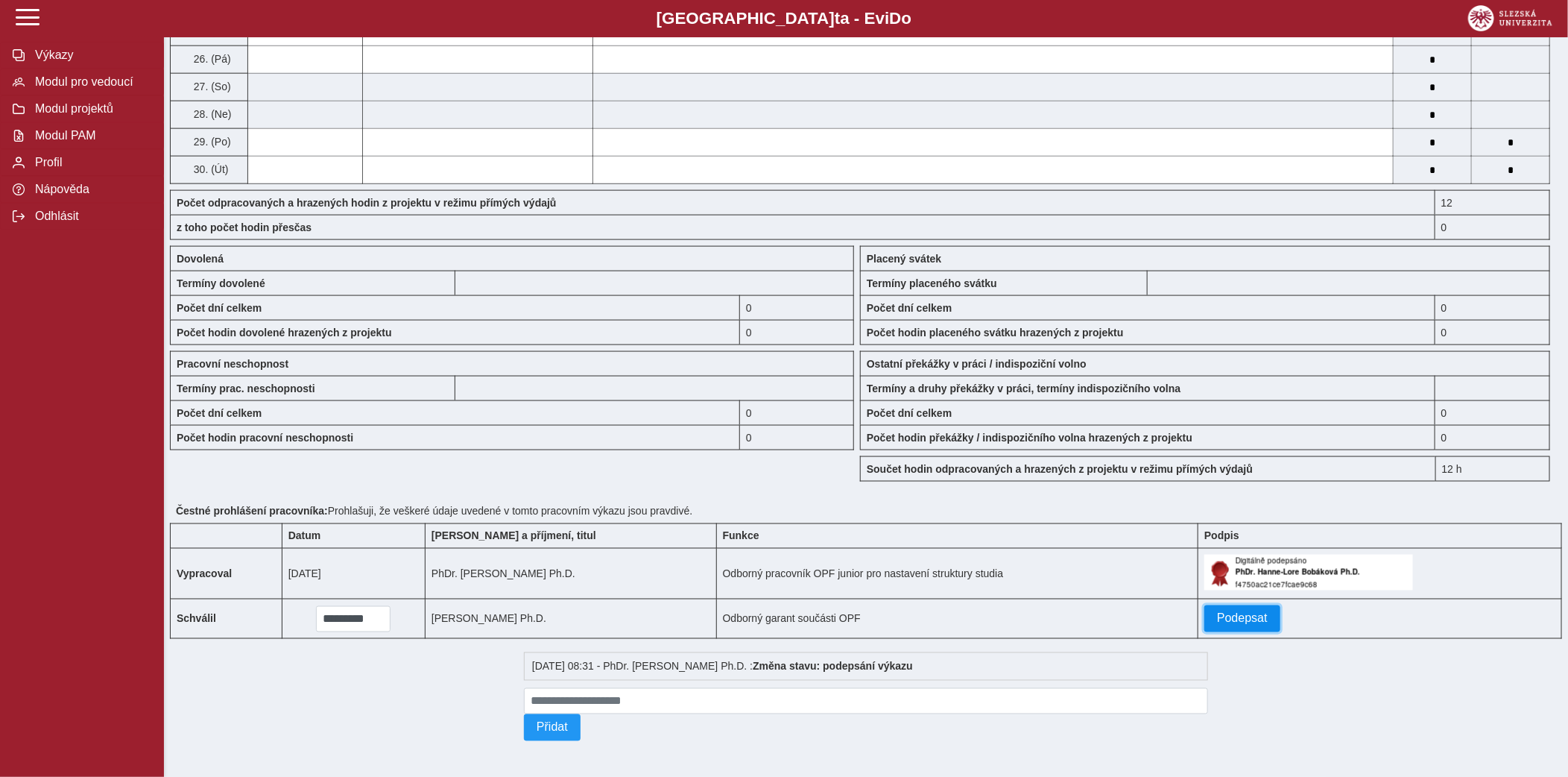
click at [1243, 615] on span "Podepsat" at bounding box center [1243, 619] width 51 height 14
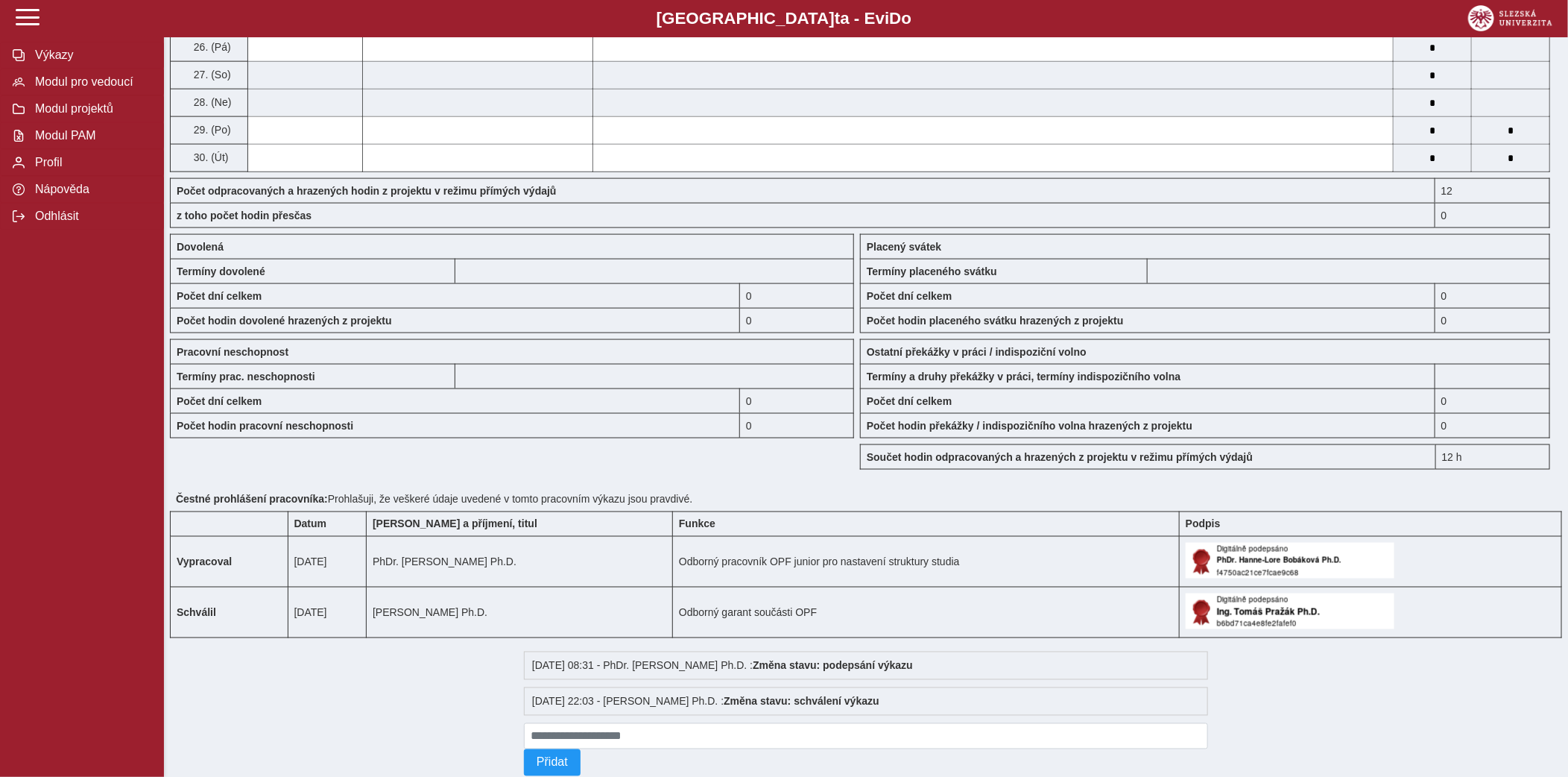
scroll to position [0, 0]
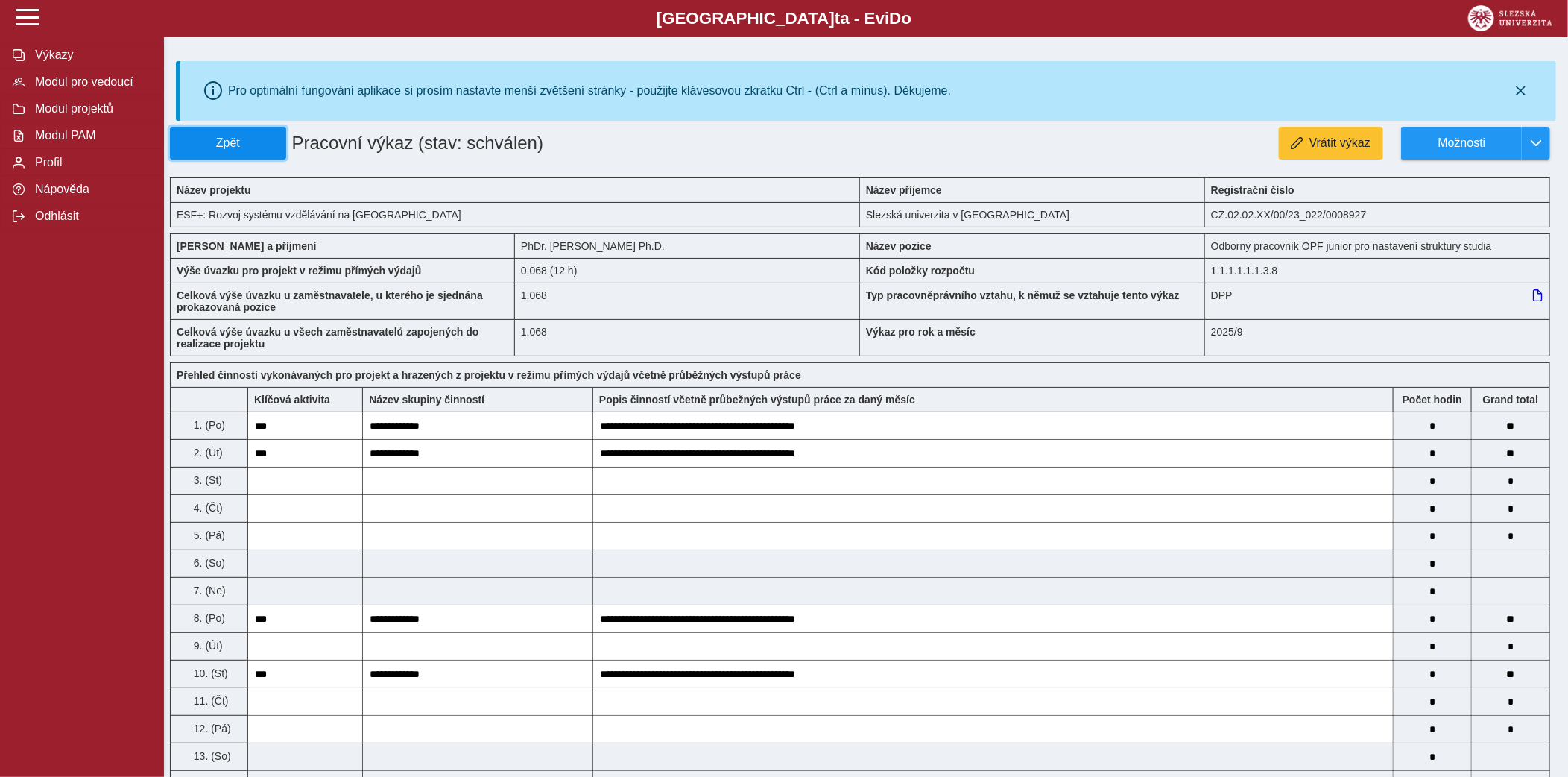
click at [264, 148] on span "Zpět" at bounding box center [228, 143] width 103 height 14
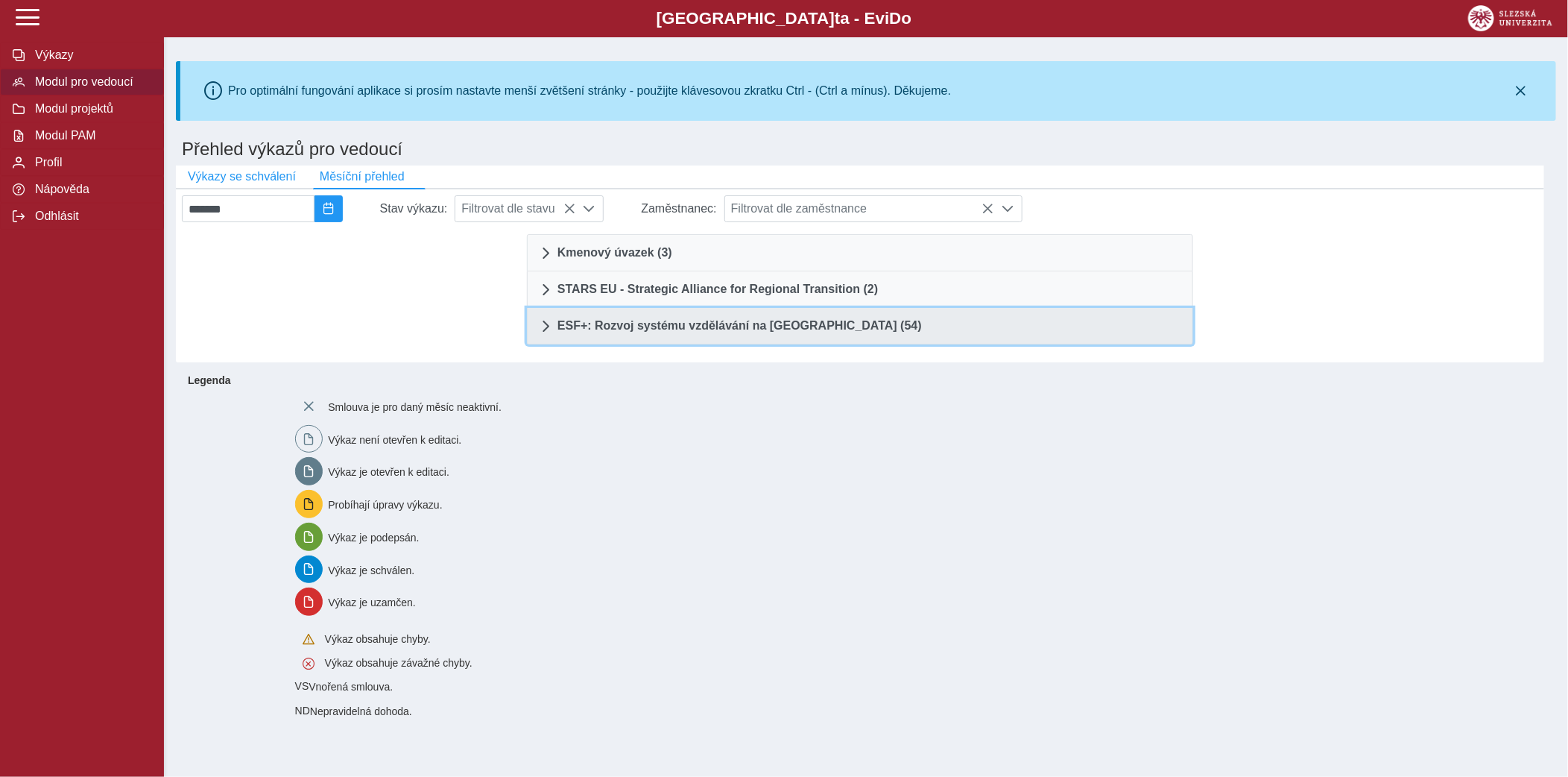
click at [697, 332] on span "ESF+: Rozvoj systému vzdělávání na Slezské univerzitě (54)" at bounding box center [740, 326] width 364 height 12
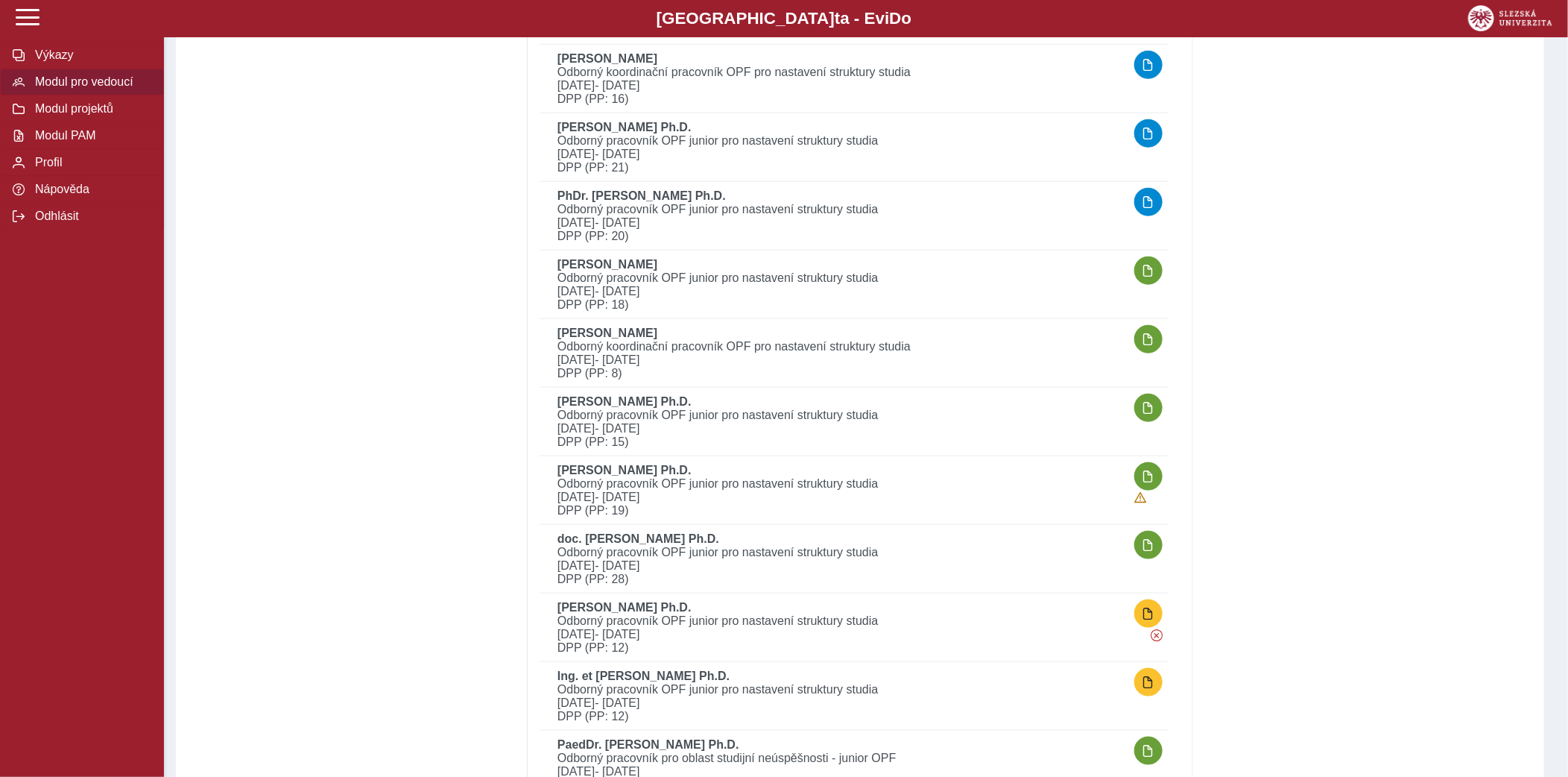
scroll to position [736, 0]
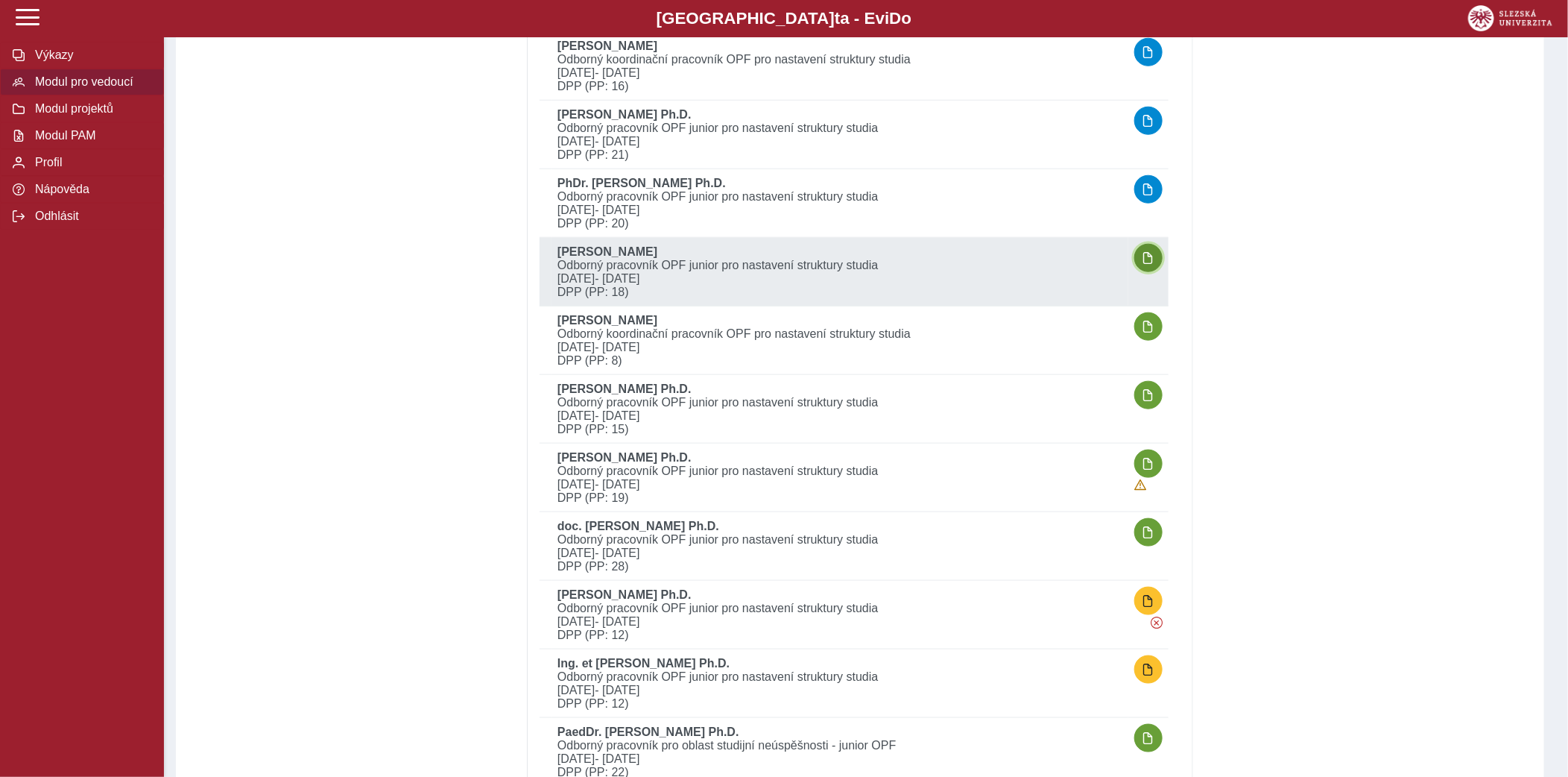
click at [1147, 252] on span "button" at bounding box center [1149, 258] width 12 height 12
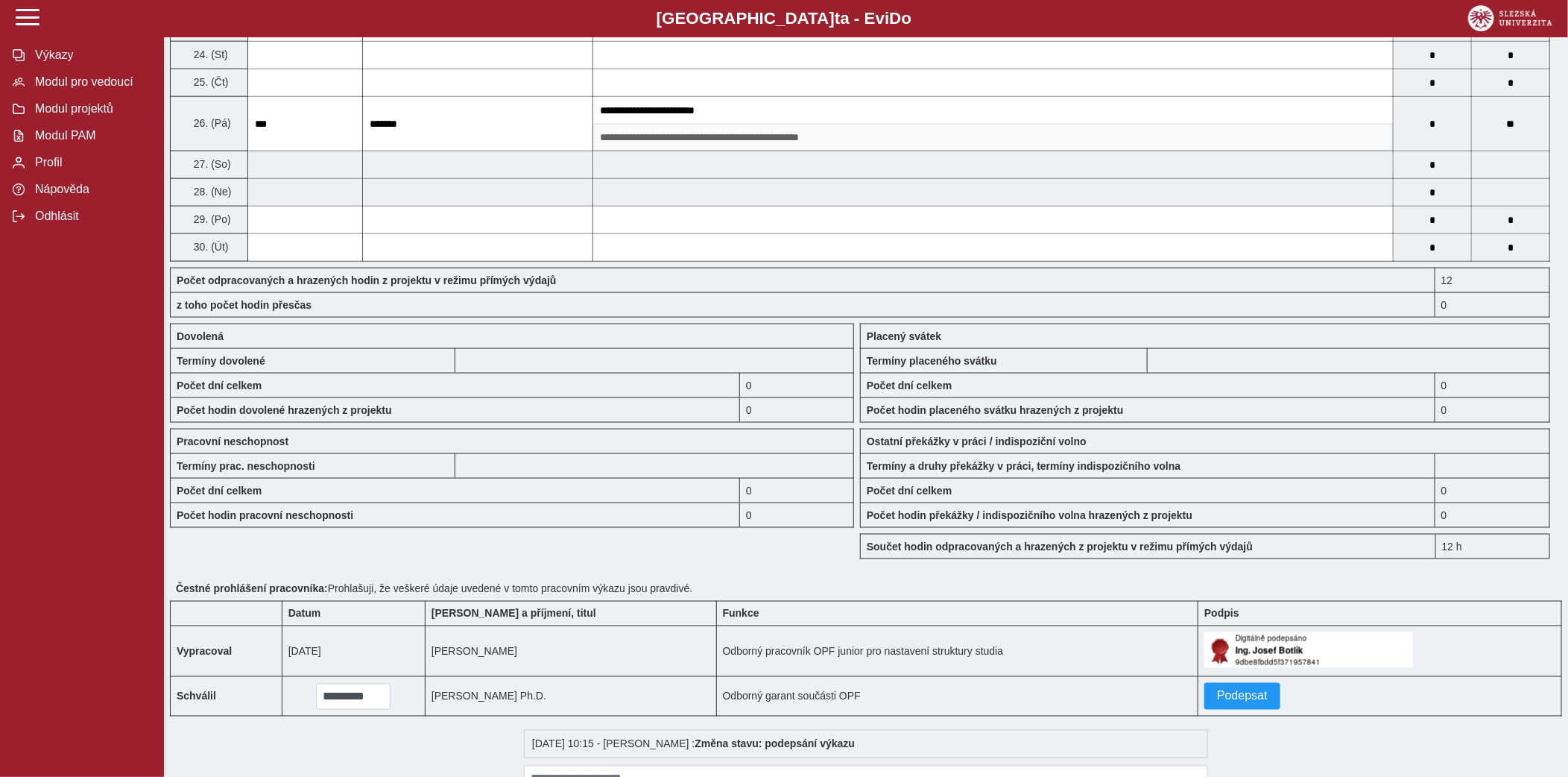
scroll to position [1034, 0]
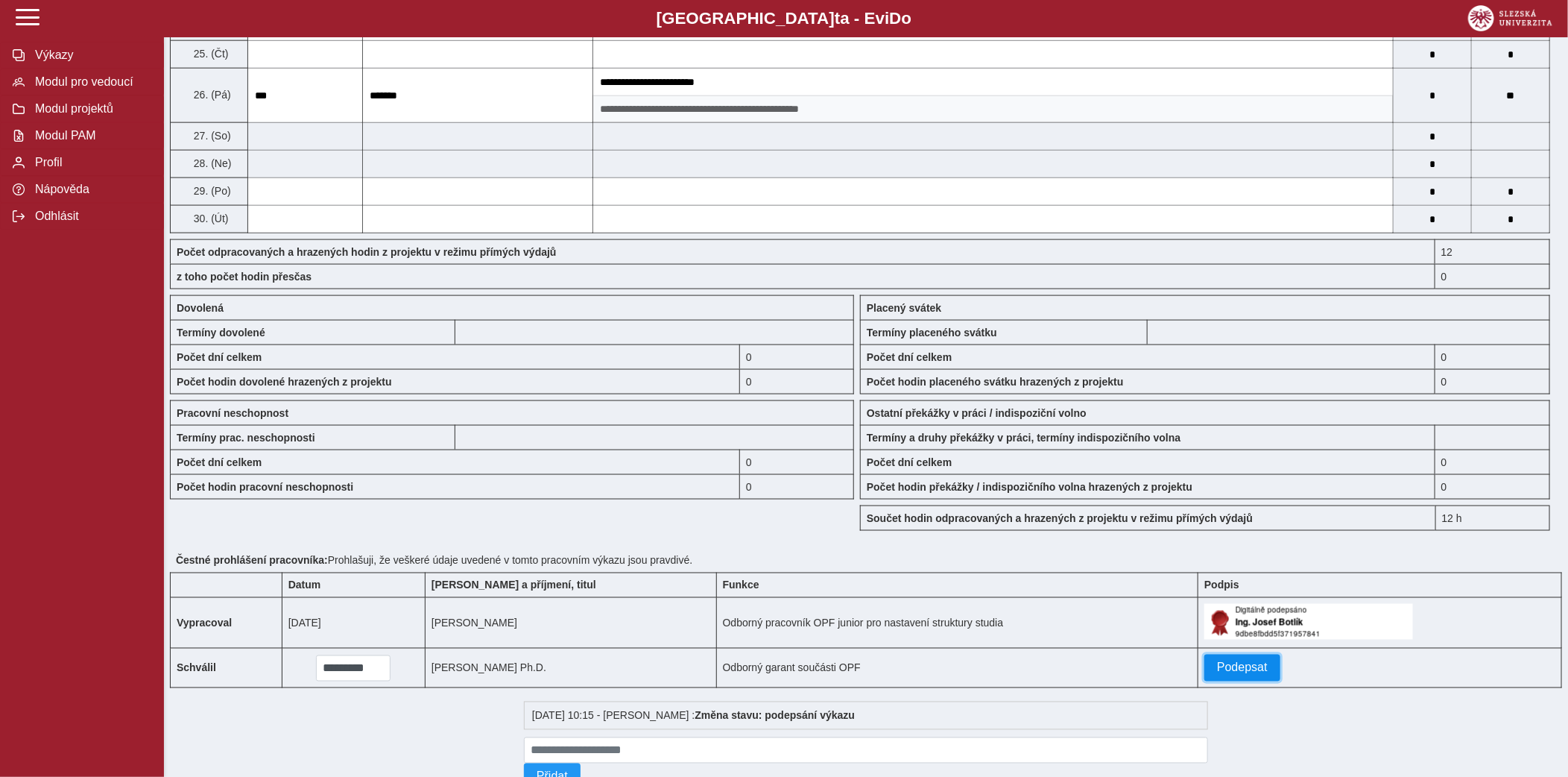
click at [1226, 672] on span "Podepsat" at bounding box center [1243, 668] width 51 height 14
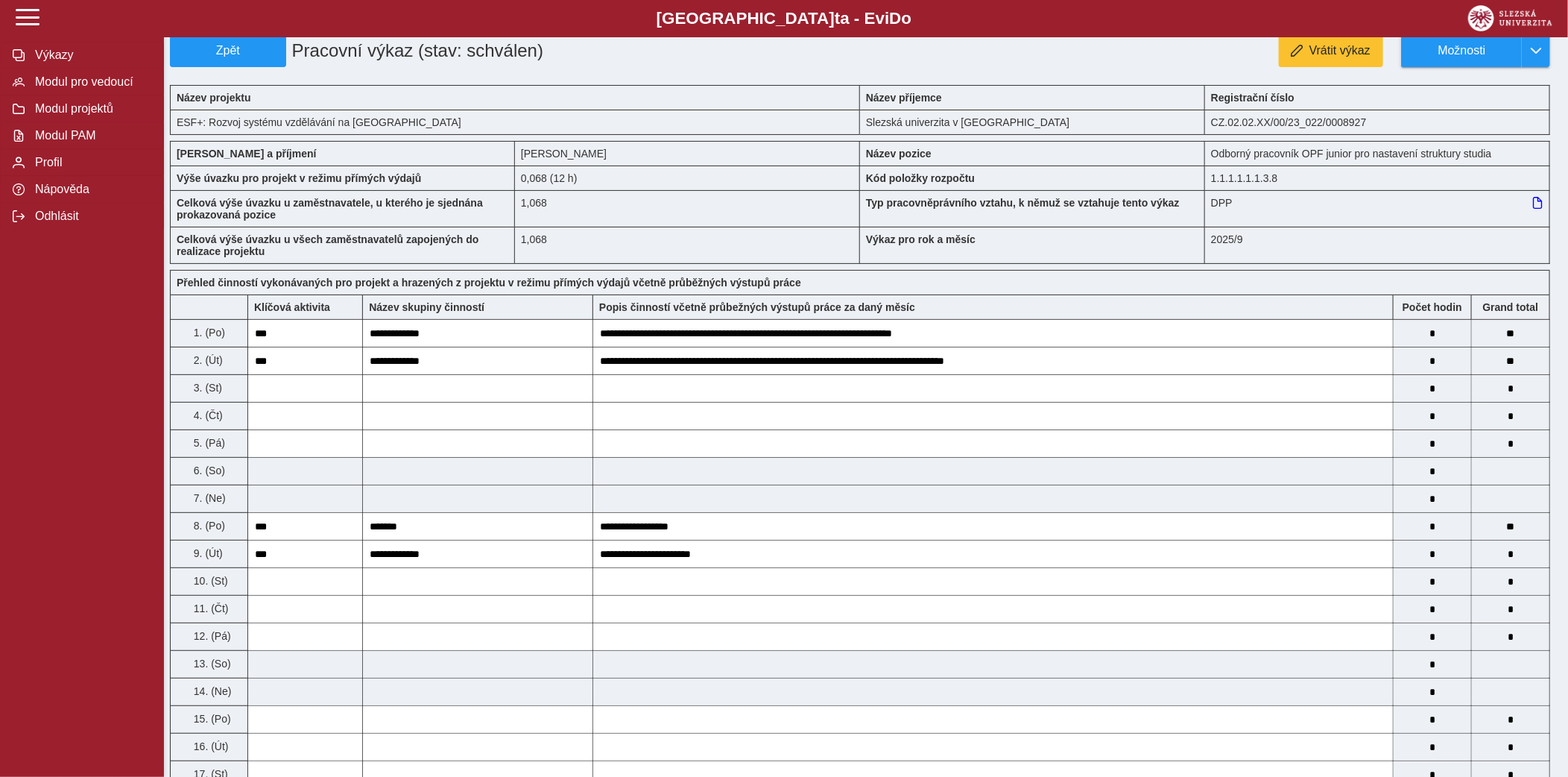
scroll to position [0, 0]
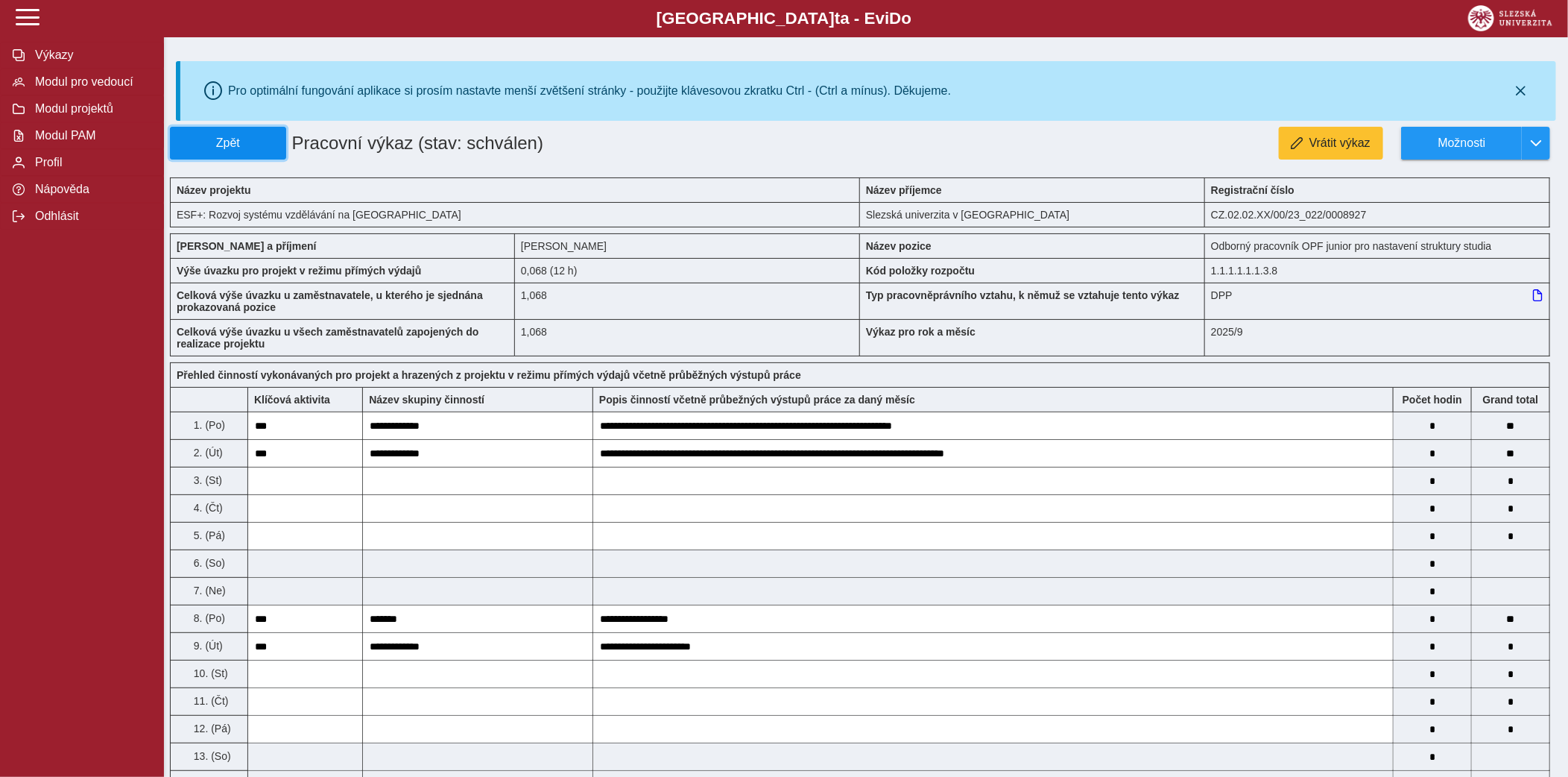
click at [252, 141] on span "Zpět" at bounding box center [228, 143] width 103 height 14
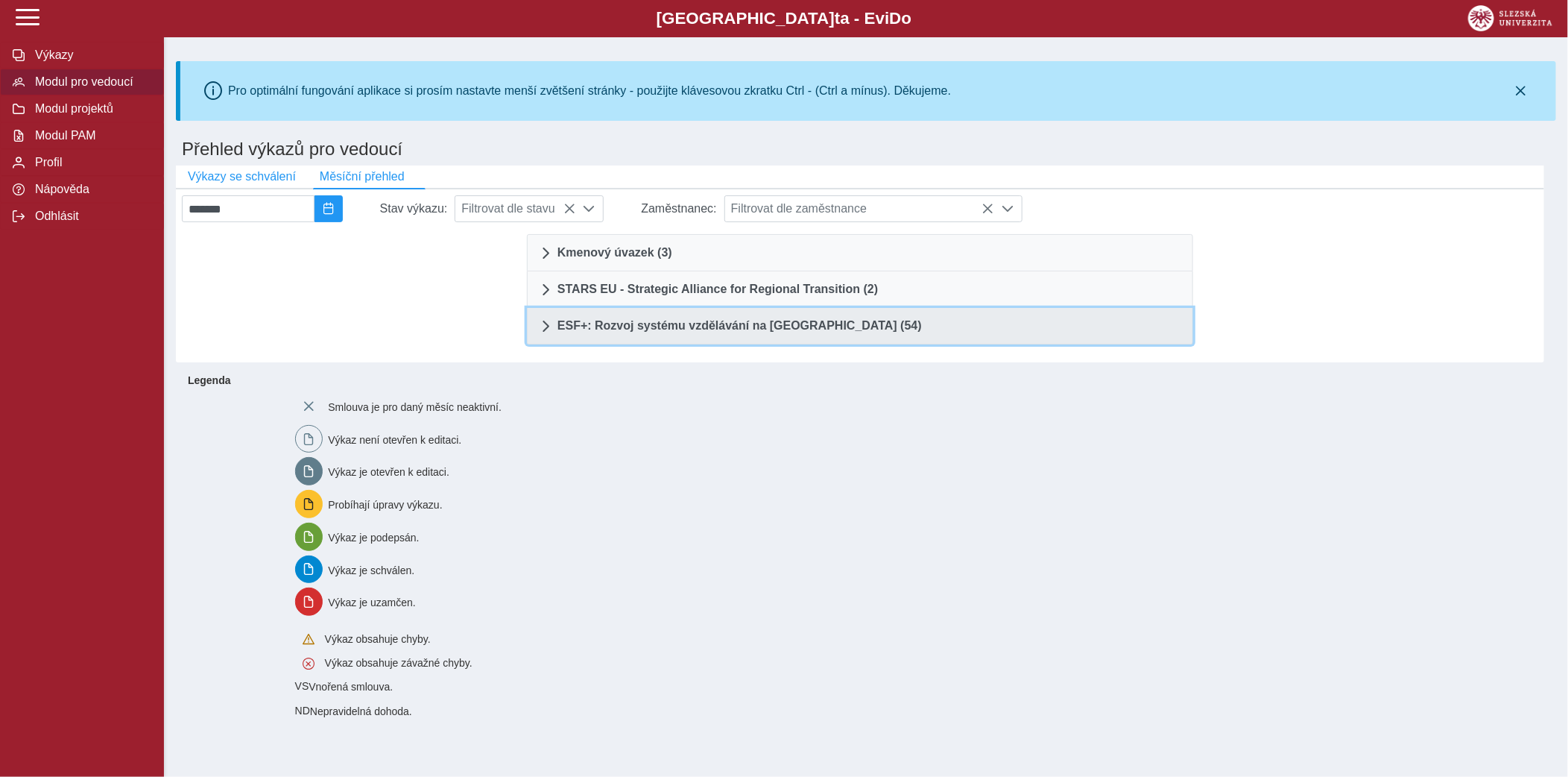
click at [765, 335] on link "ESF+: Rozvoj systému vzdělávání na Slezské univerzitě (54)" at bounding box center [860, 326] width 667 height 37
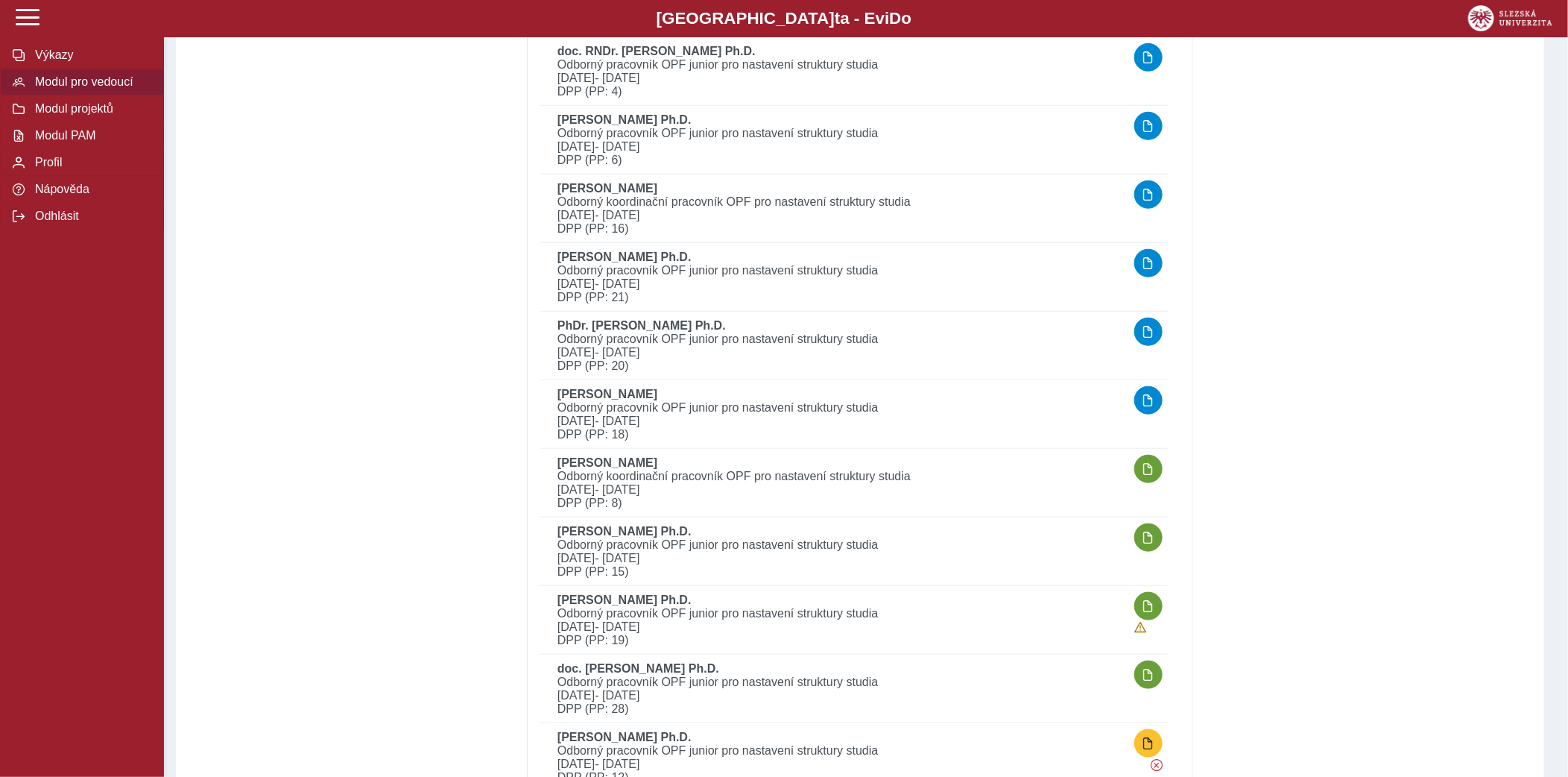
scroll to position [600, 0]
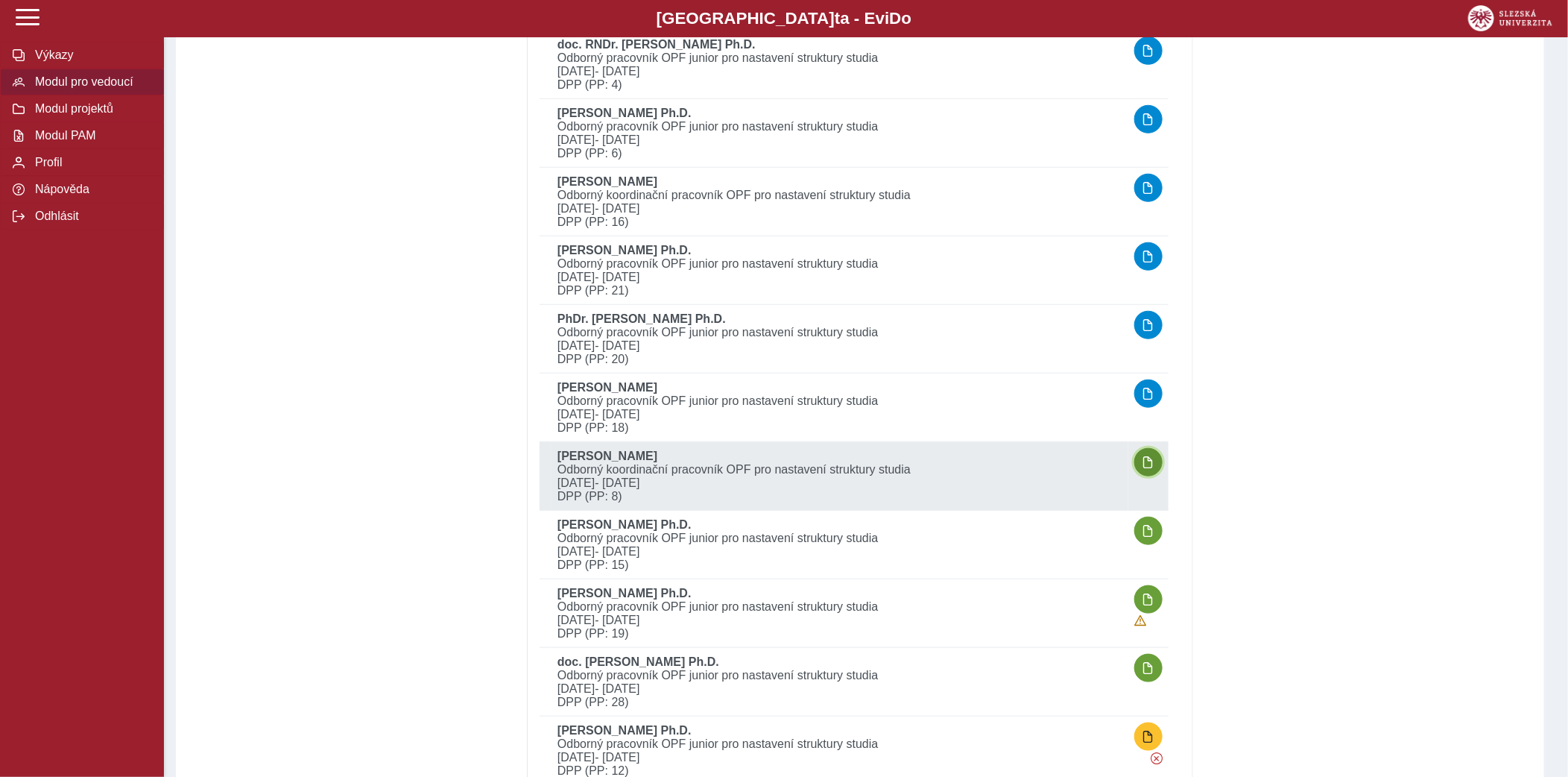
click at [1153, 458] on span "button" at bounding box center [1149, 462] width 12 height 12
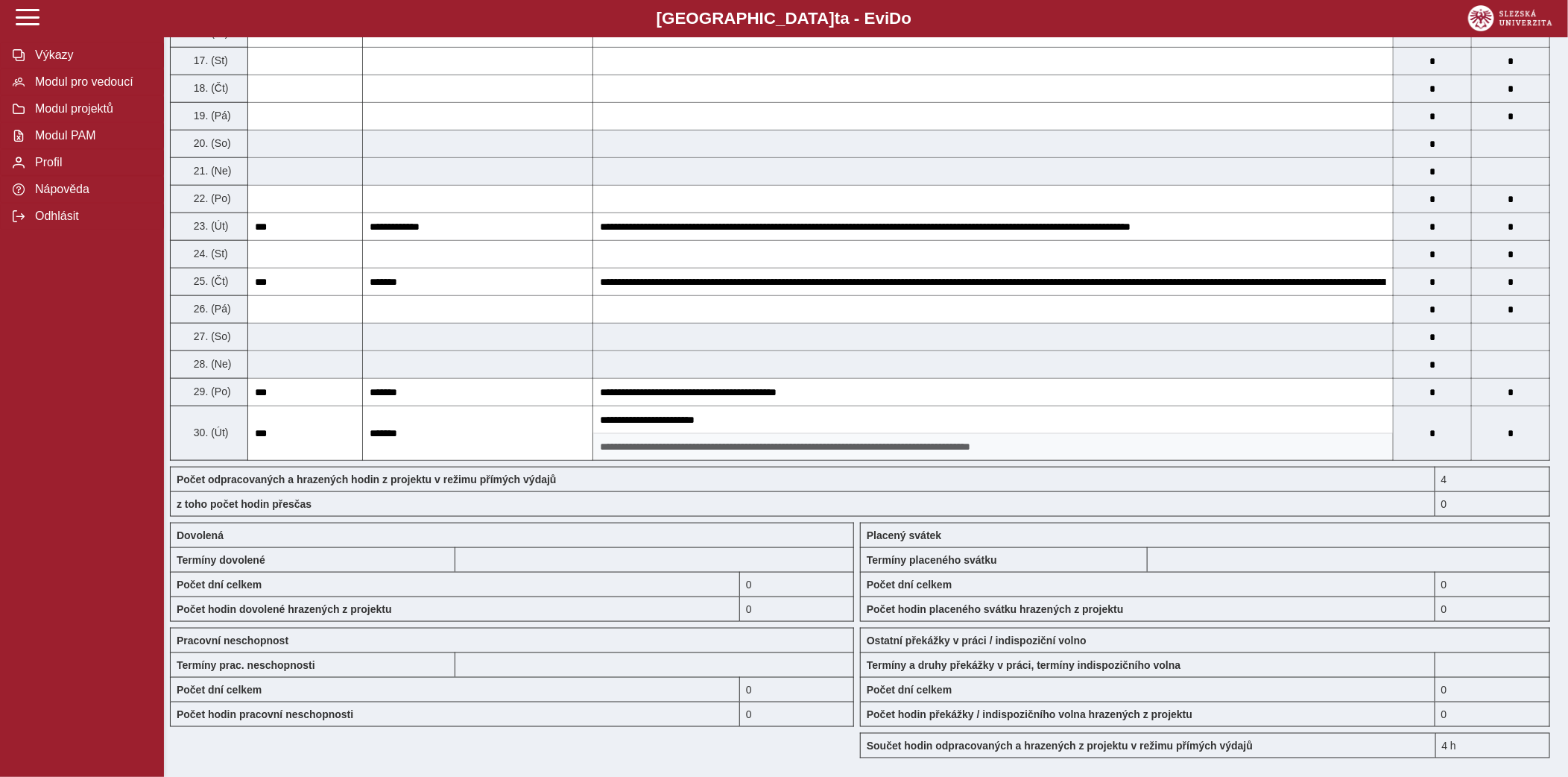
scroll to position [1168, 0]
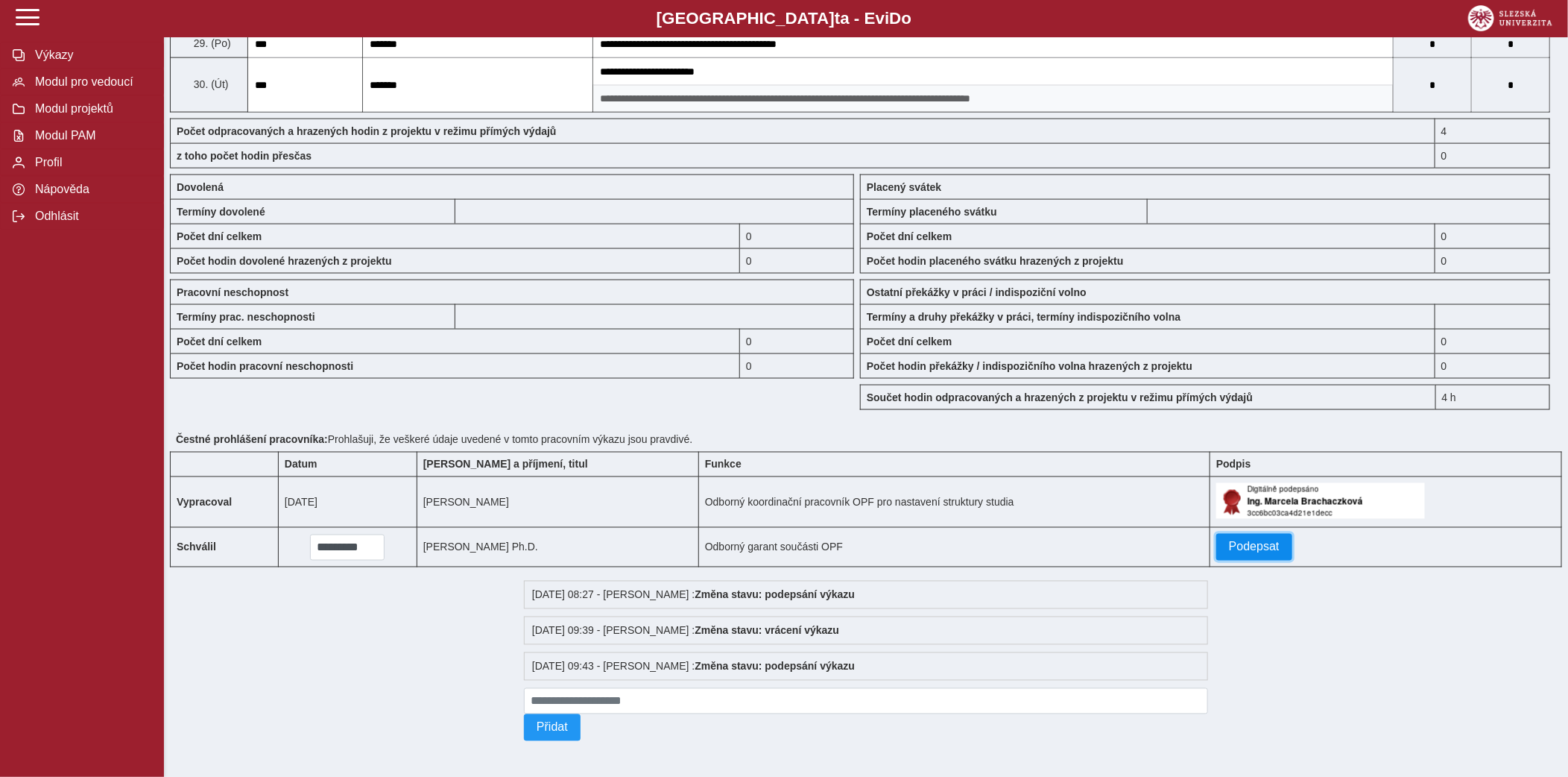
click at [1257, 548] on span "Podepsat" at bounding box center [1255, 548] width 51 height 14
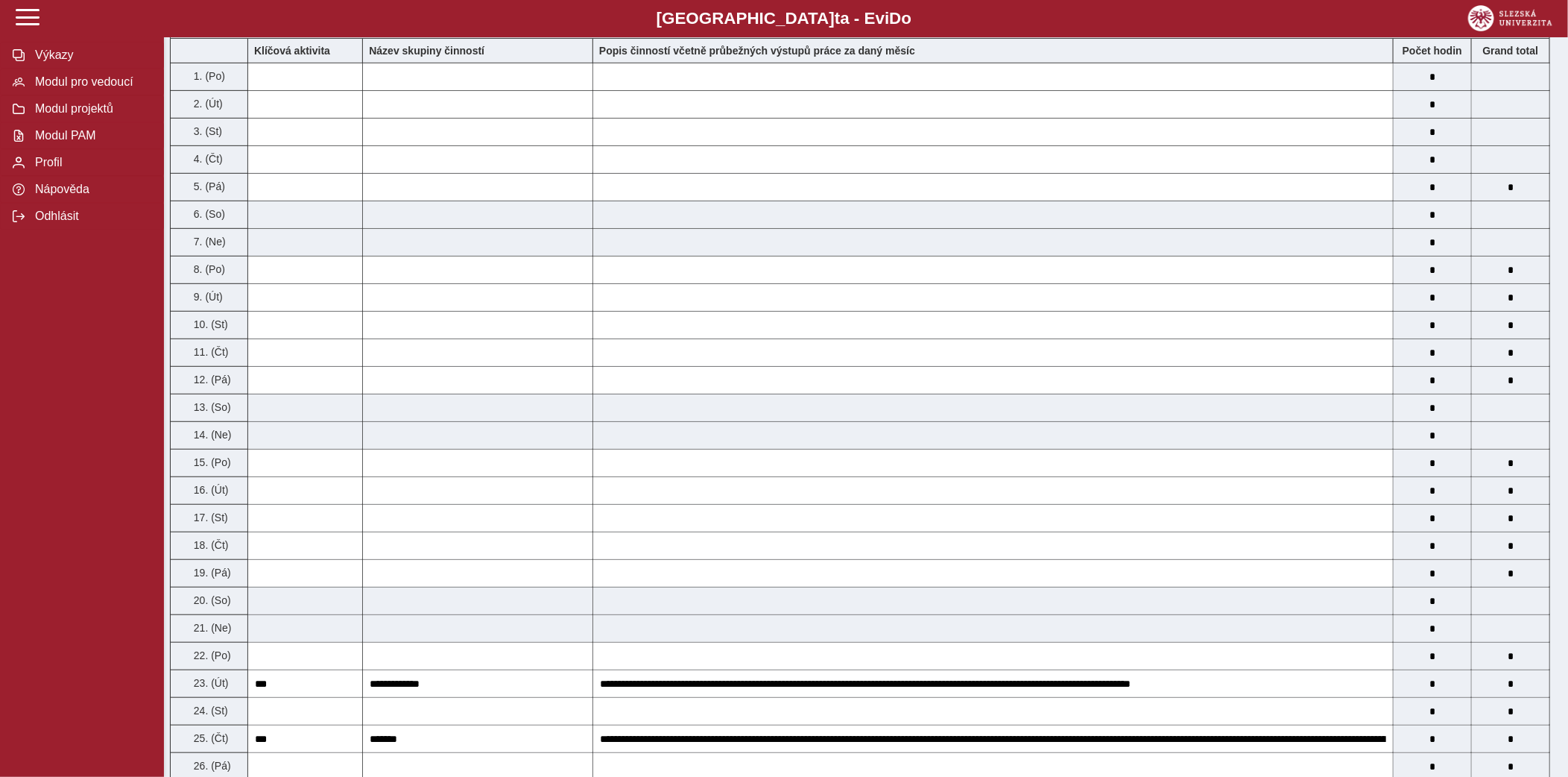
scroll to position [0, 0]
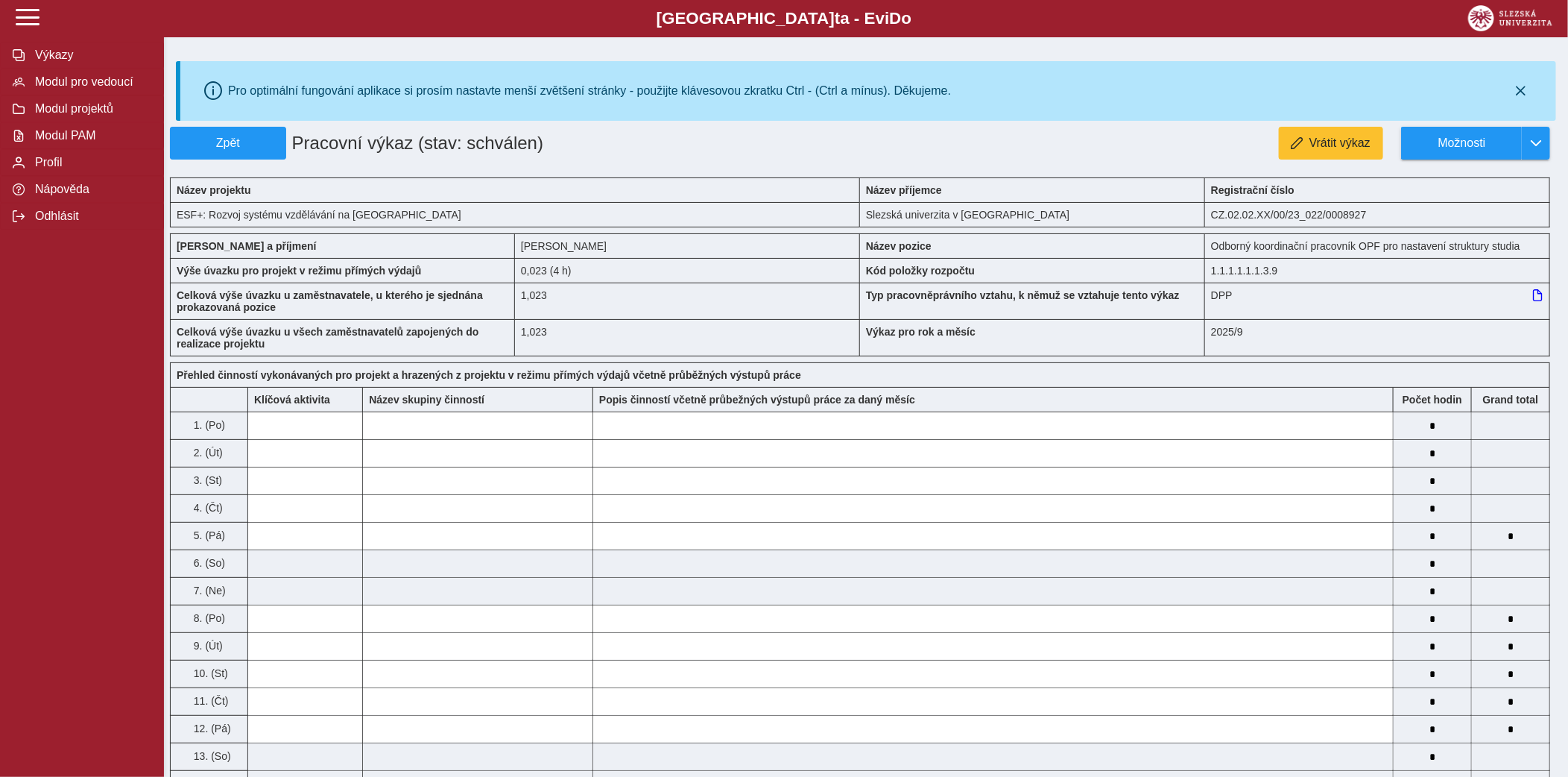
click at [232, 118] on div "Pro optimální fungování aplikace si prosím nastavte menší zvětšení stránky - po…" at bounding box center [866, 92] width 1381 height 60
click at [238, 134] on button "Zpět" at bounding box center [228, 143] width 116 height 33
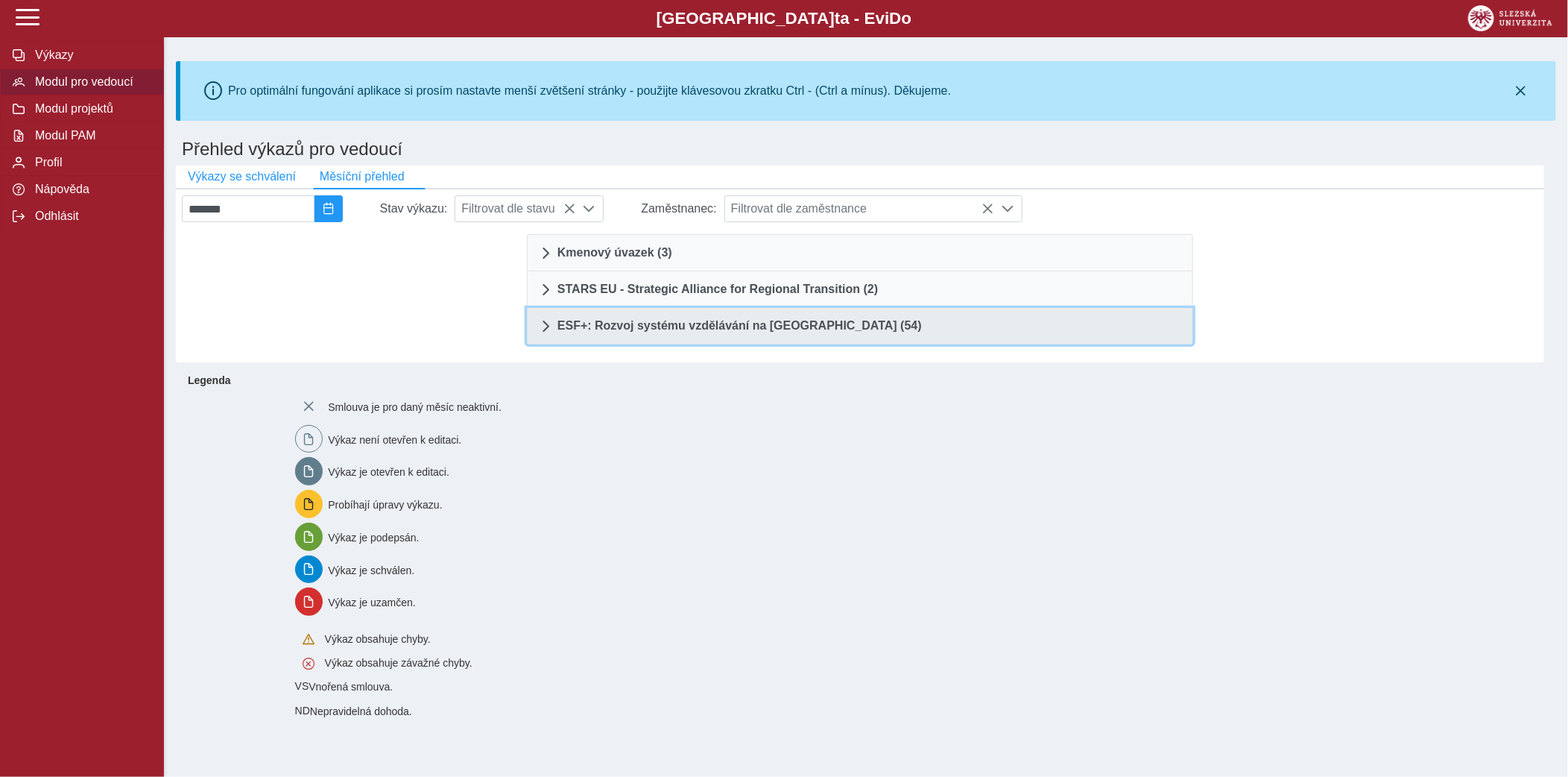
click at [754, 337] on link "ESF+: Rozvoj systému vzdělávání na Slezské univerzitě (54)" at bounding box center [860, 326] width 667 height 37
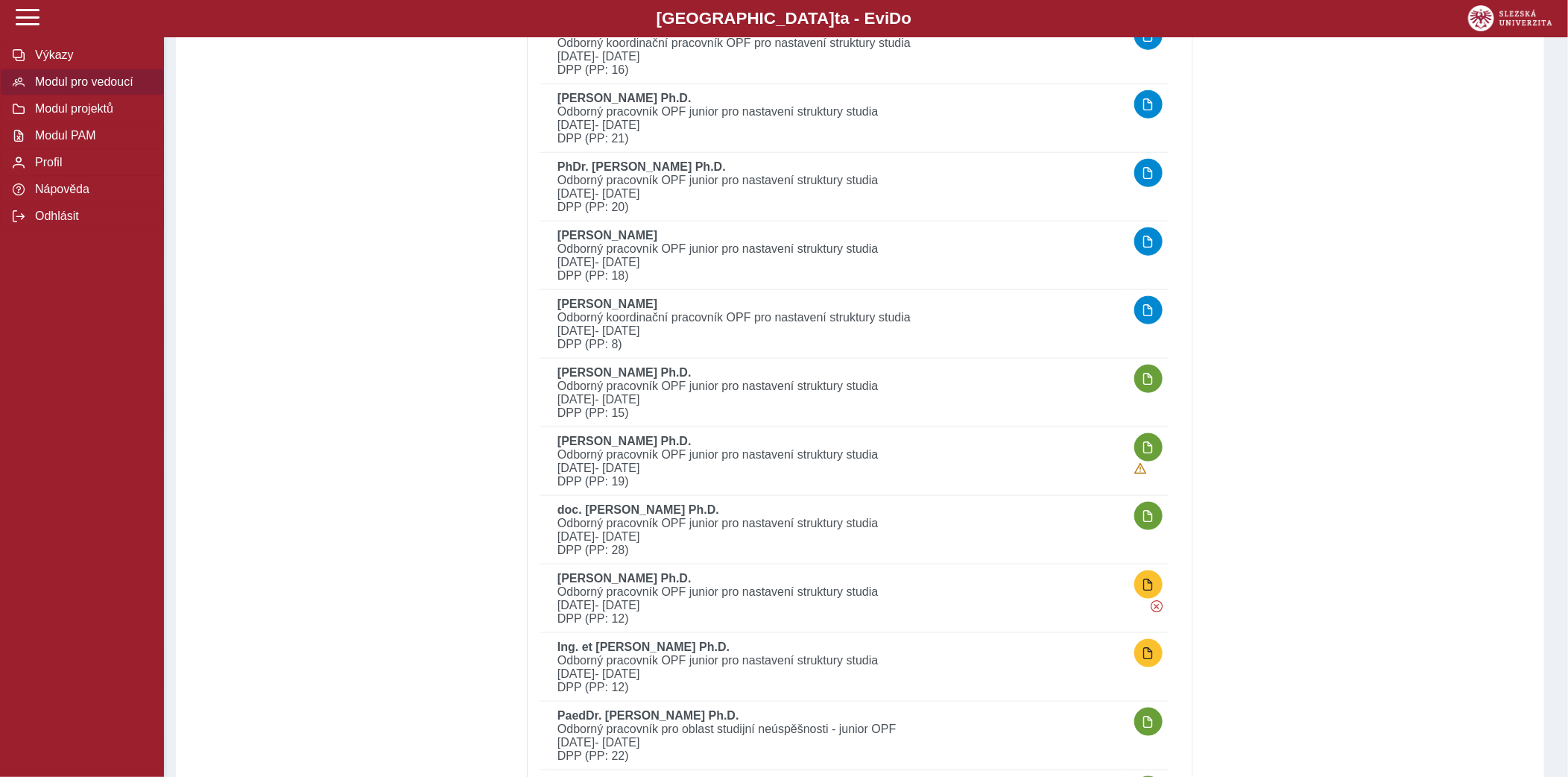
scroll to position [754, 0]
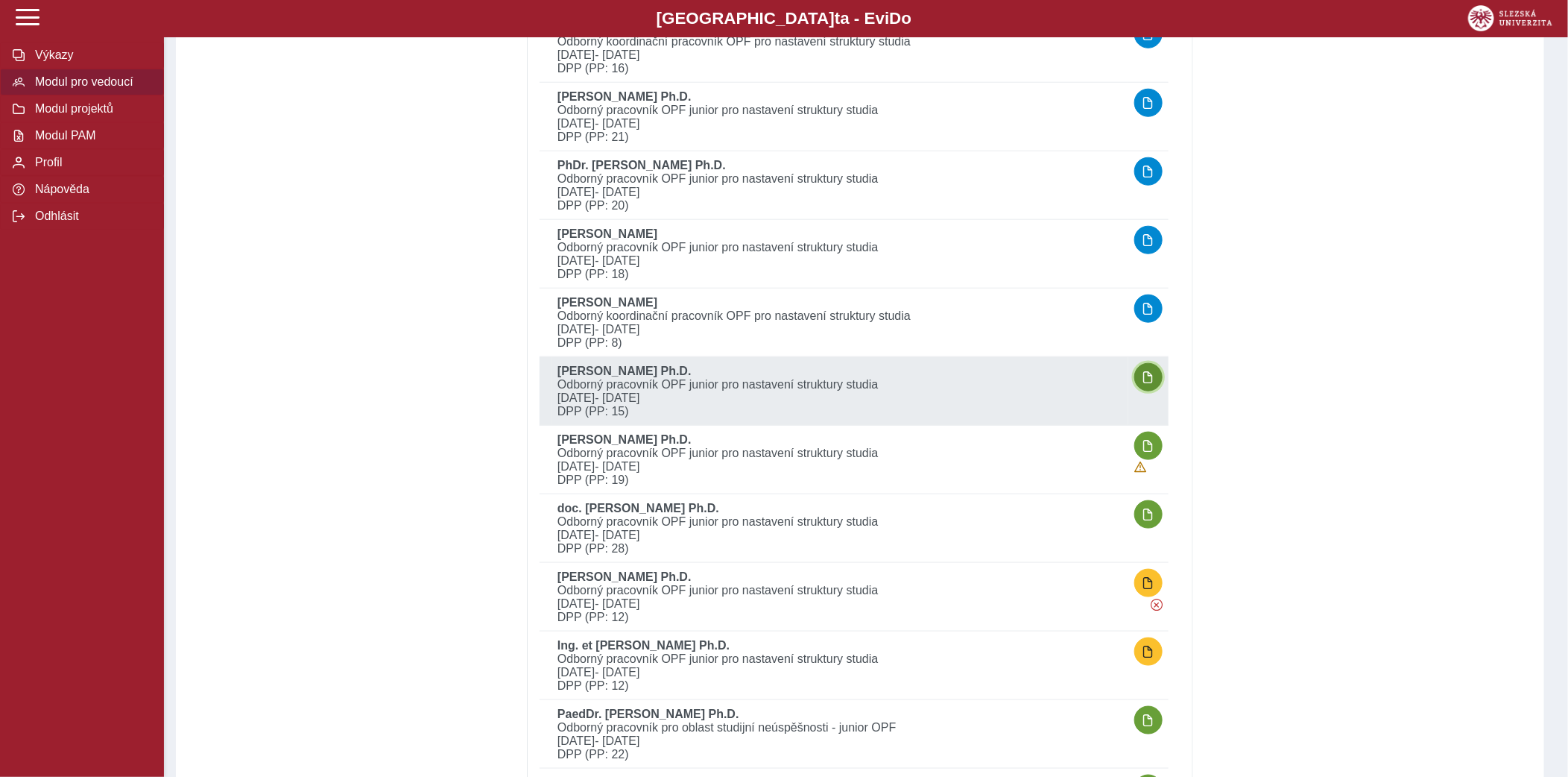
click at [1149, 371] on span "button" at bounding box center [1149, 377] width 12 height 12
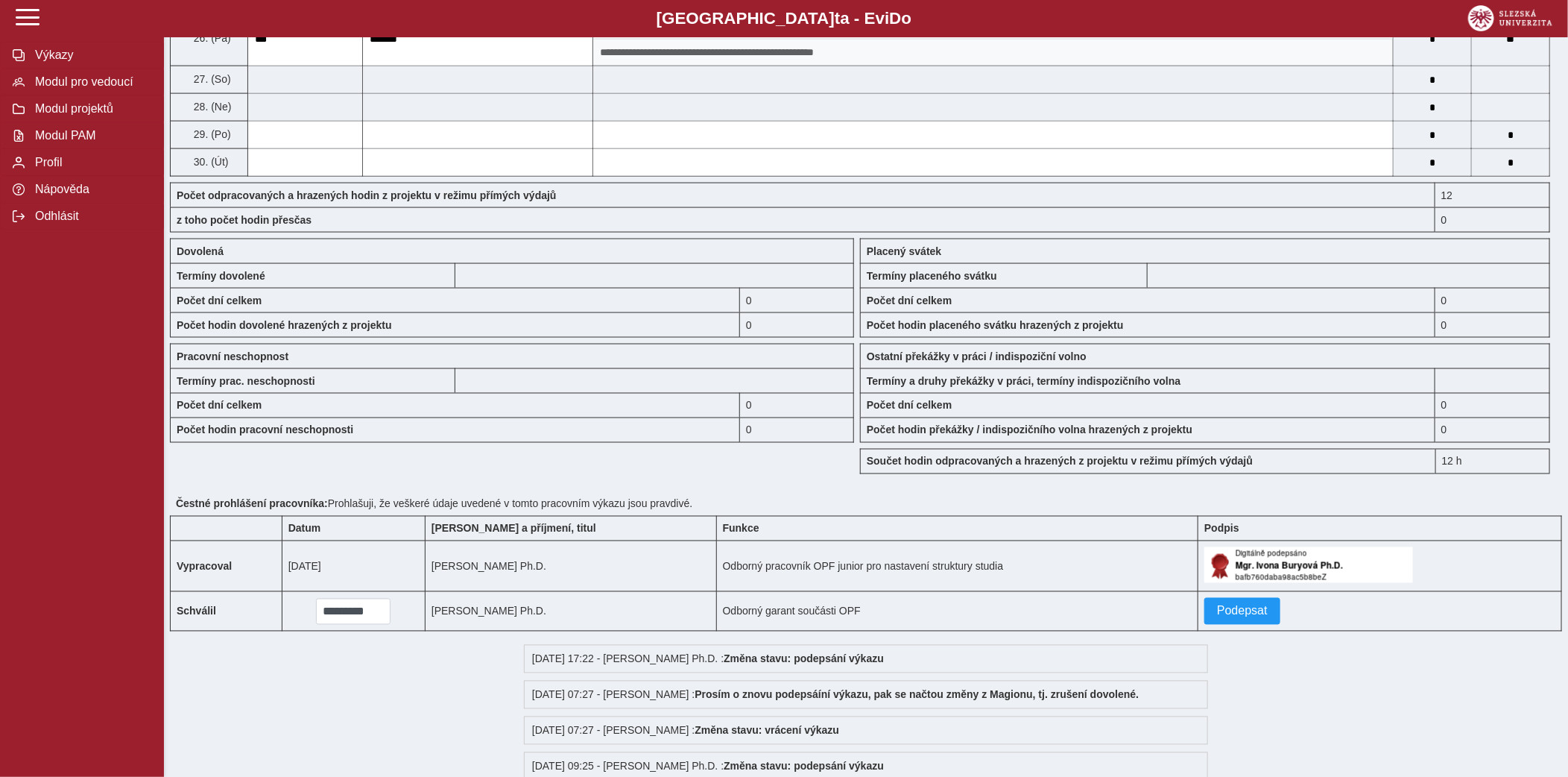
scroll to position [1172, 0]
click at [1225, 616] on span "Podepsat" at bounding box center [1243, 610] width 51 height 14
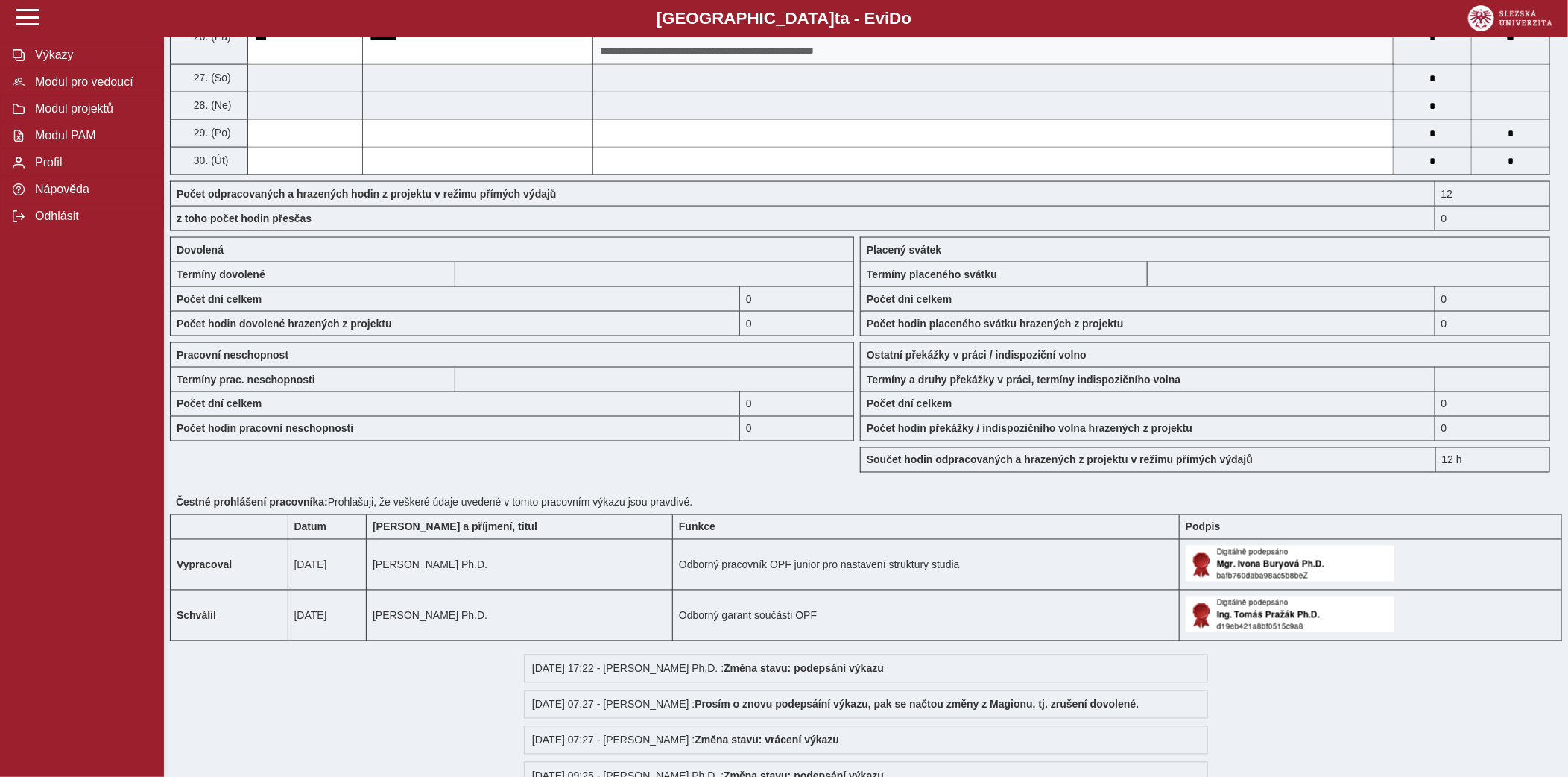
scroll to position [0, 0]
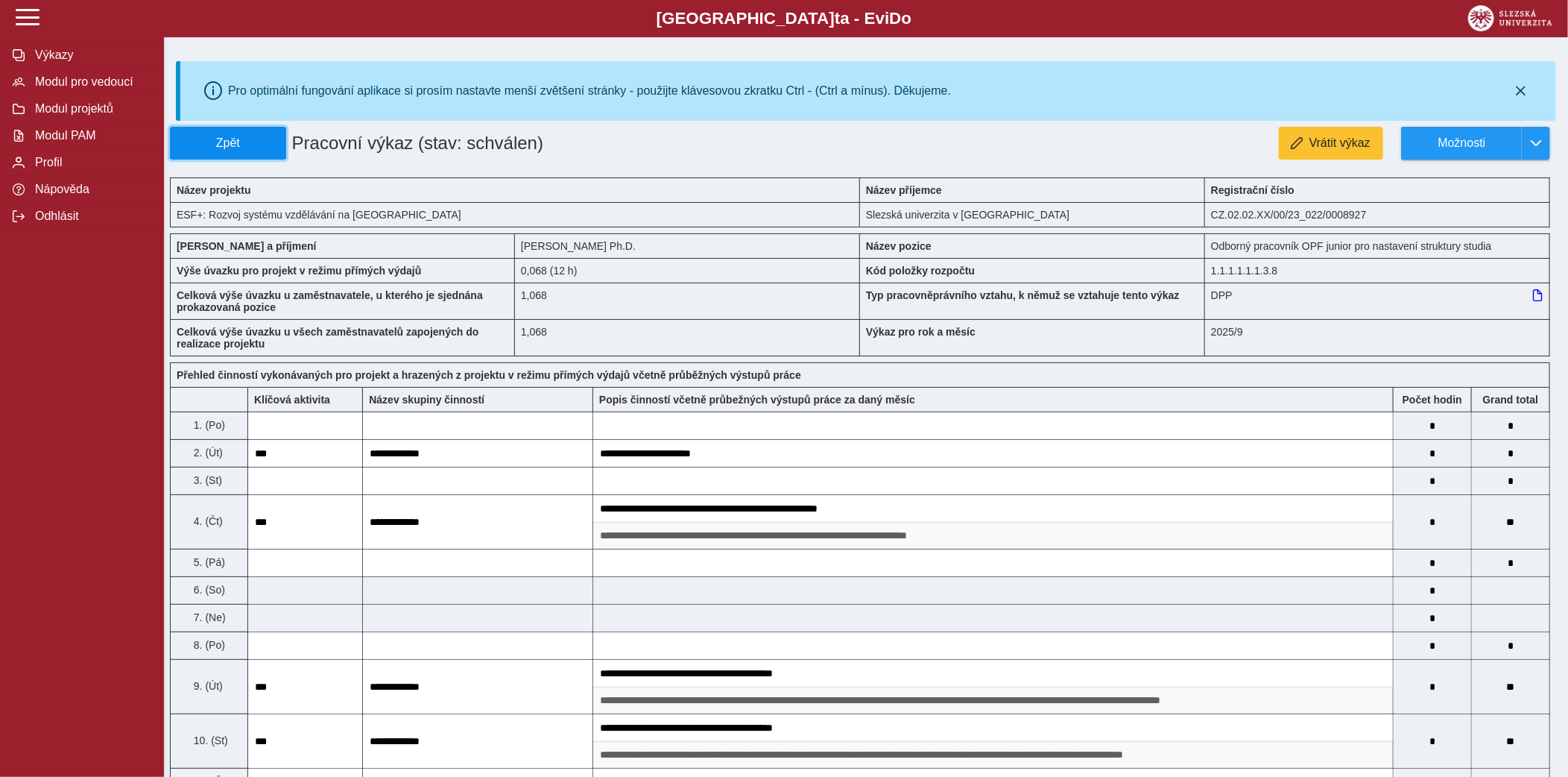
click at [274, 150] on button "Zpět" at bounding box center [228, 143] width 116 height 33
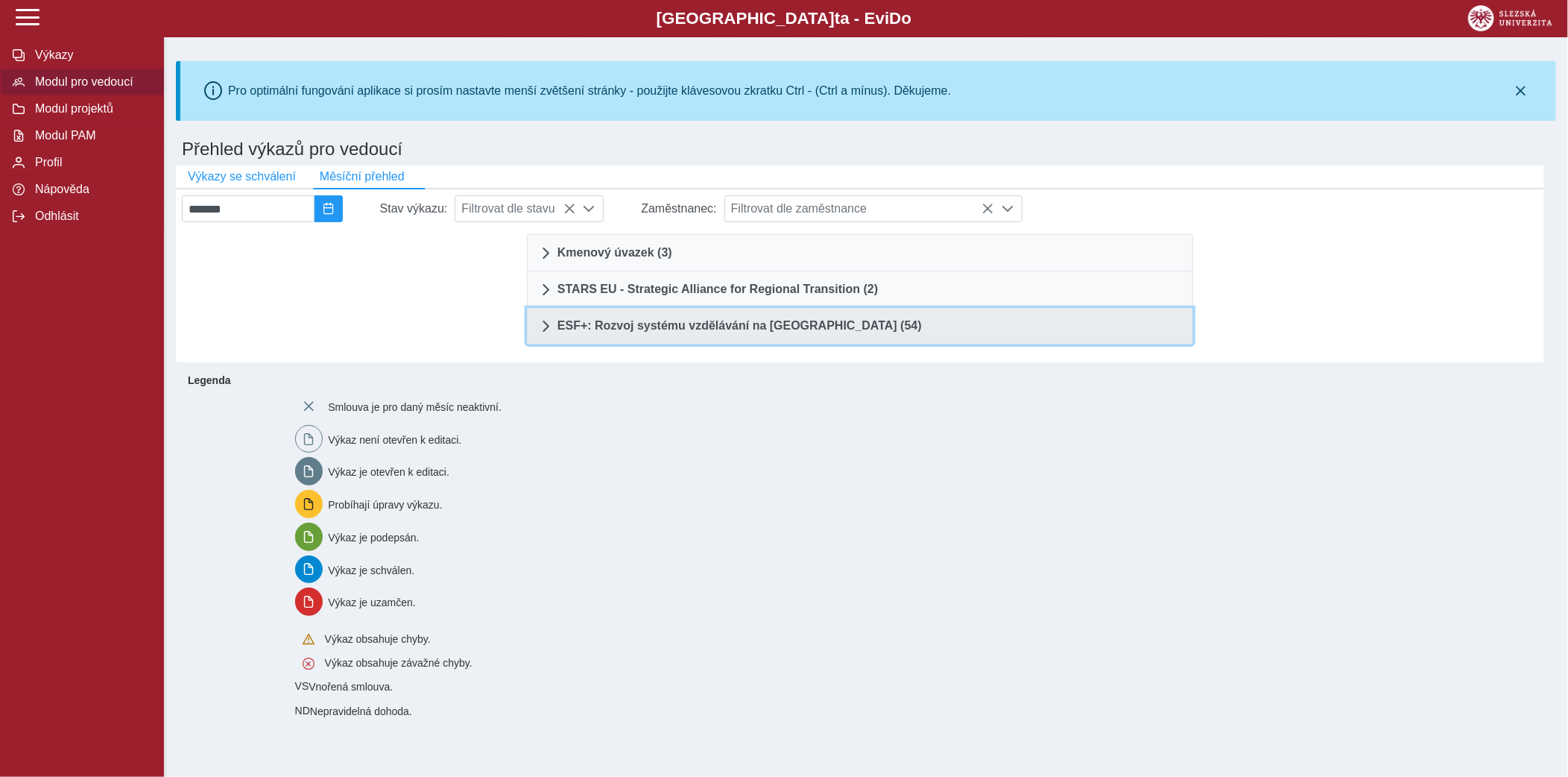
click at [901, 328] on link "ESF+: Rozvoj systému vzdělávání na [GEOGRAPHIC_DATA] (54)" at bounding box center [860, 326] width 667 height 37
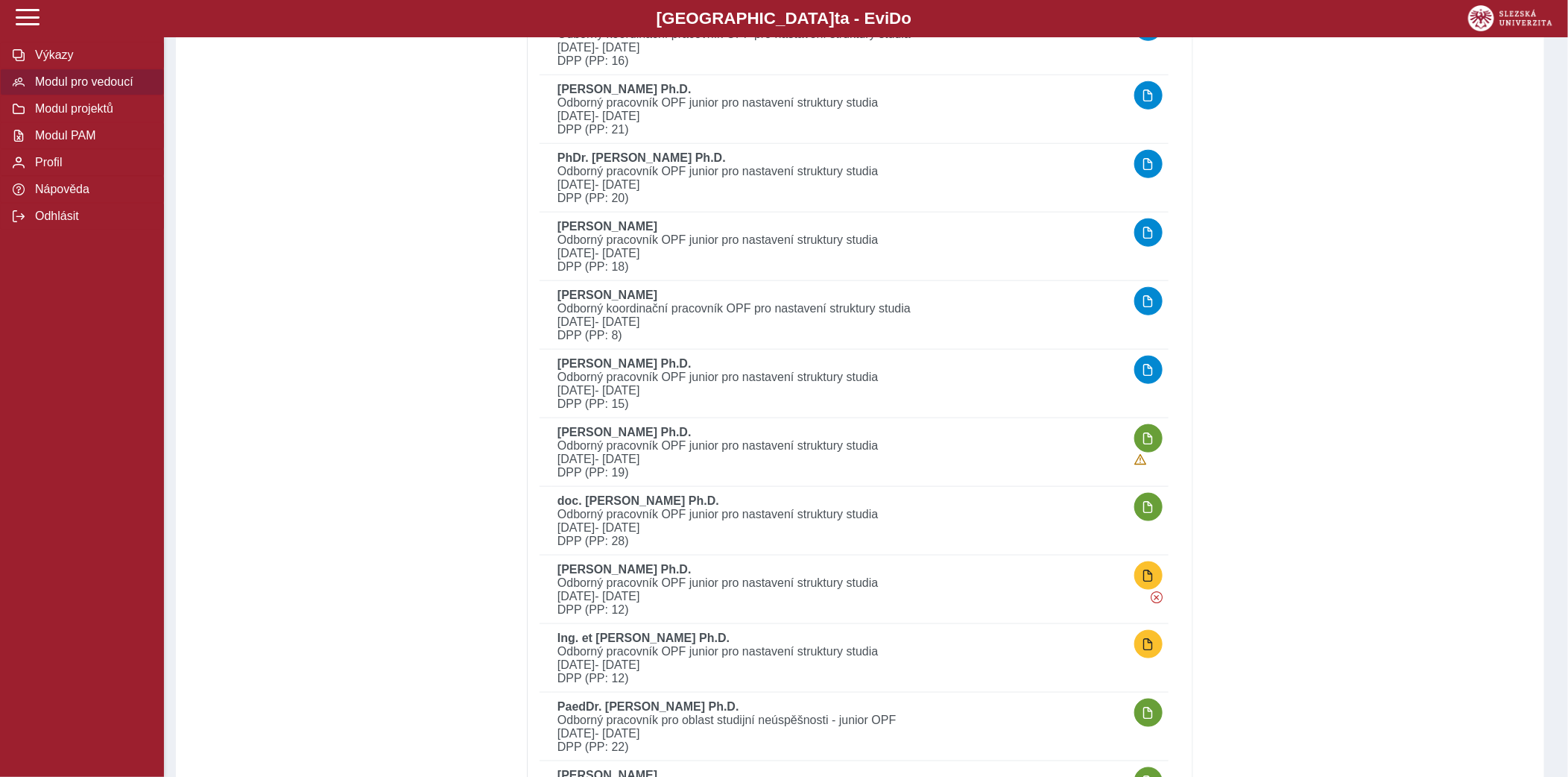
scroll to position [812, 0]
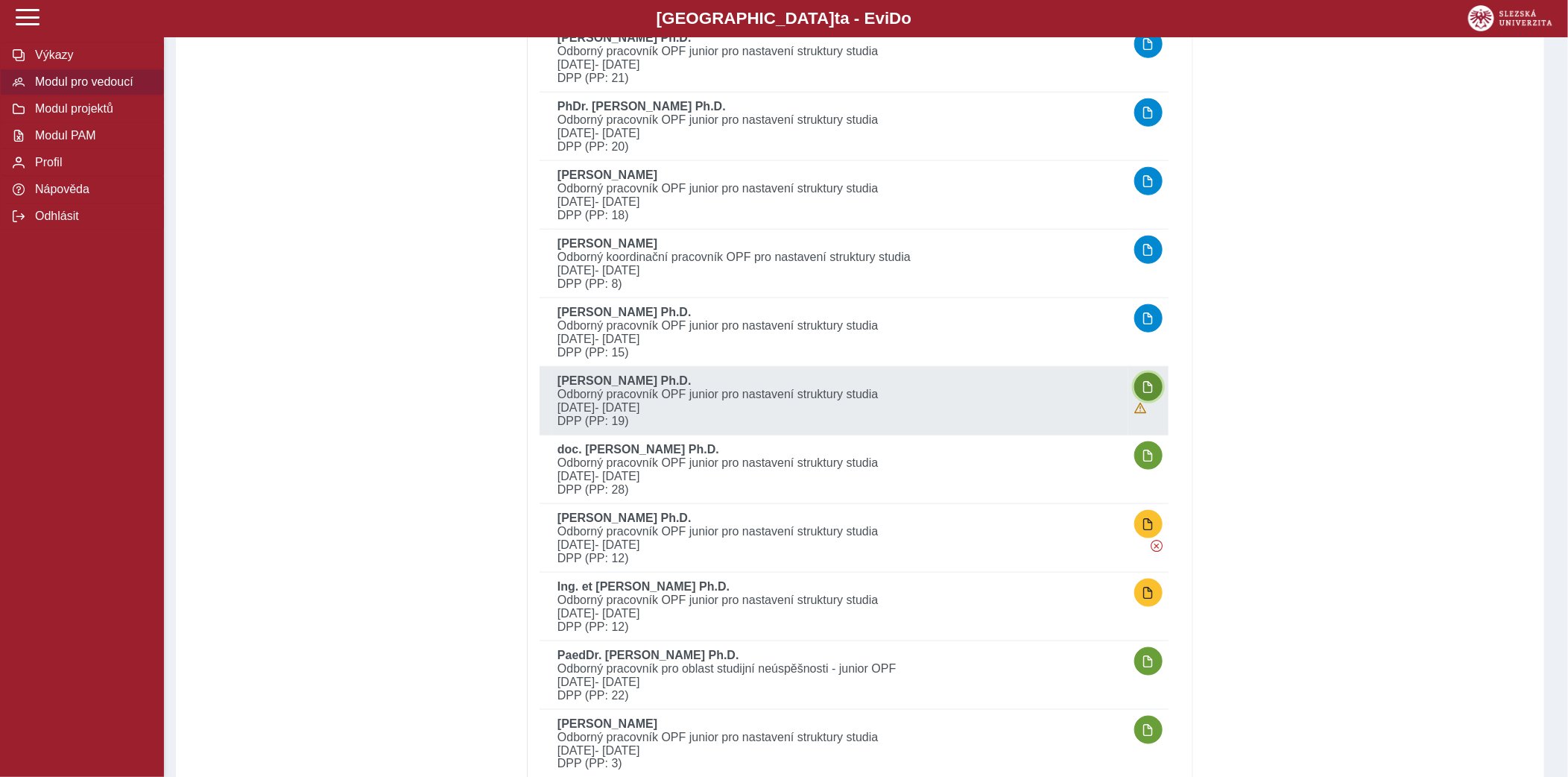
click at [1149, 382] on span "button" at bounding box center [1149, 387] width 12 height 12
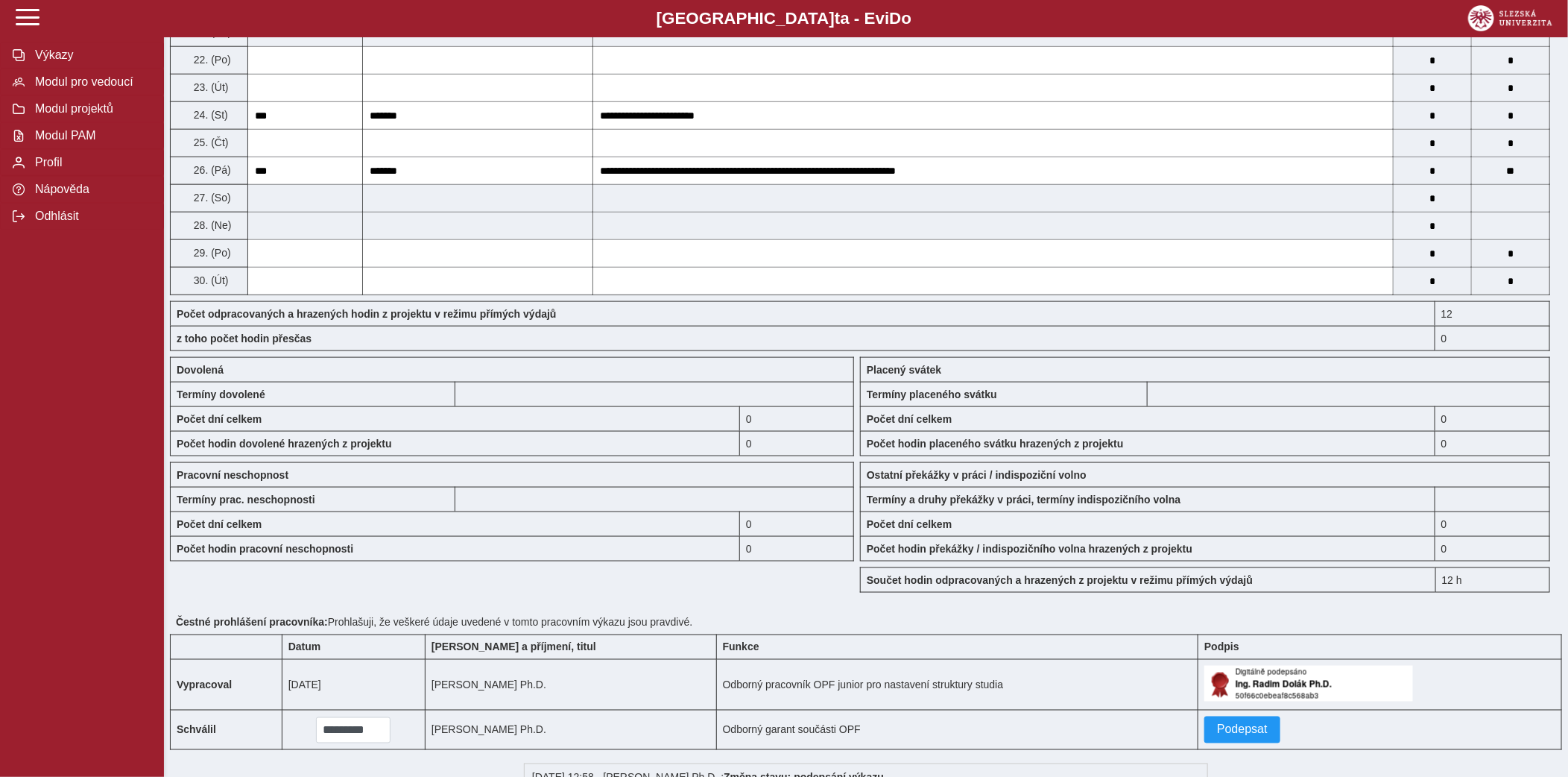
scroll to position [1067, 0]
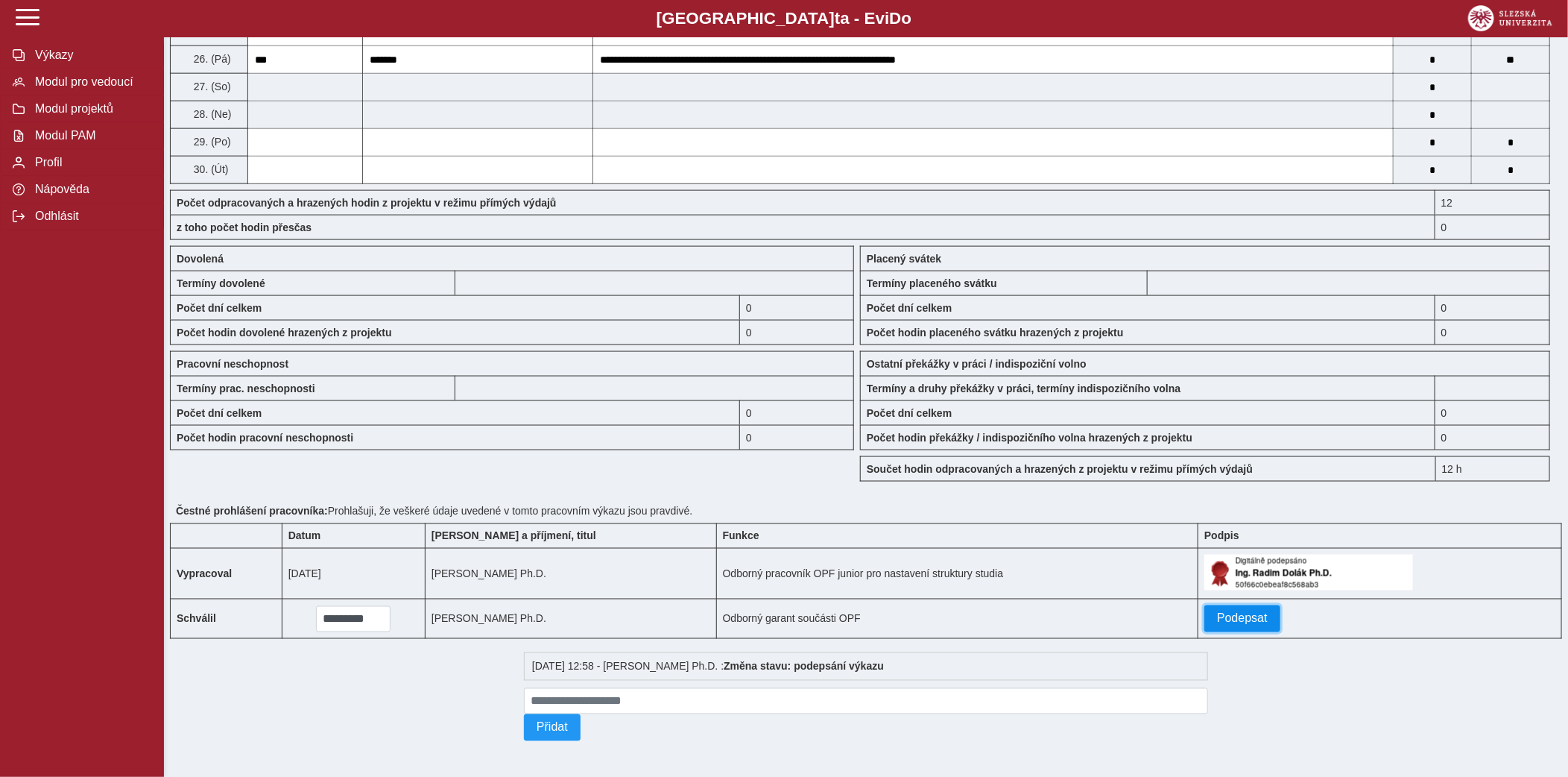
click at [1217, 613] on span "Podepsat" at bounding box center [1243, 619] width 51 height 14
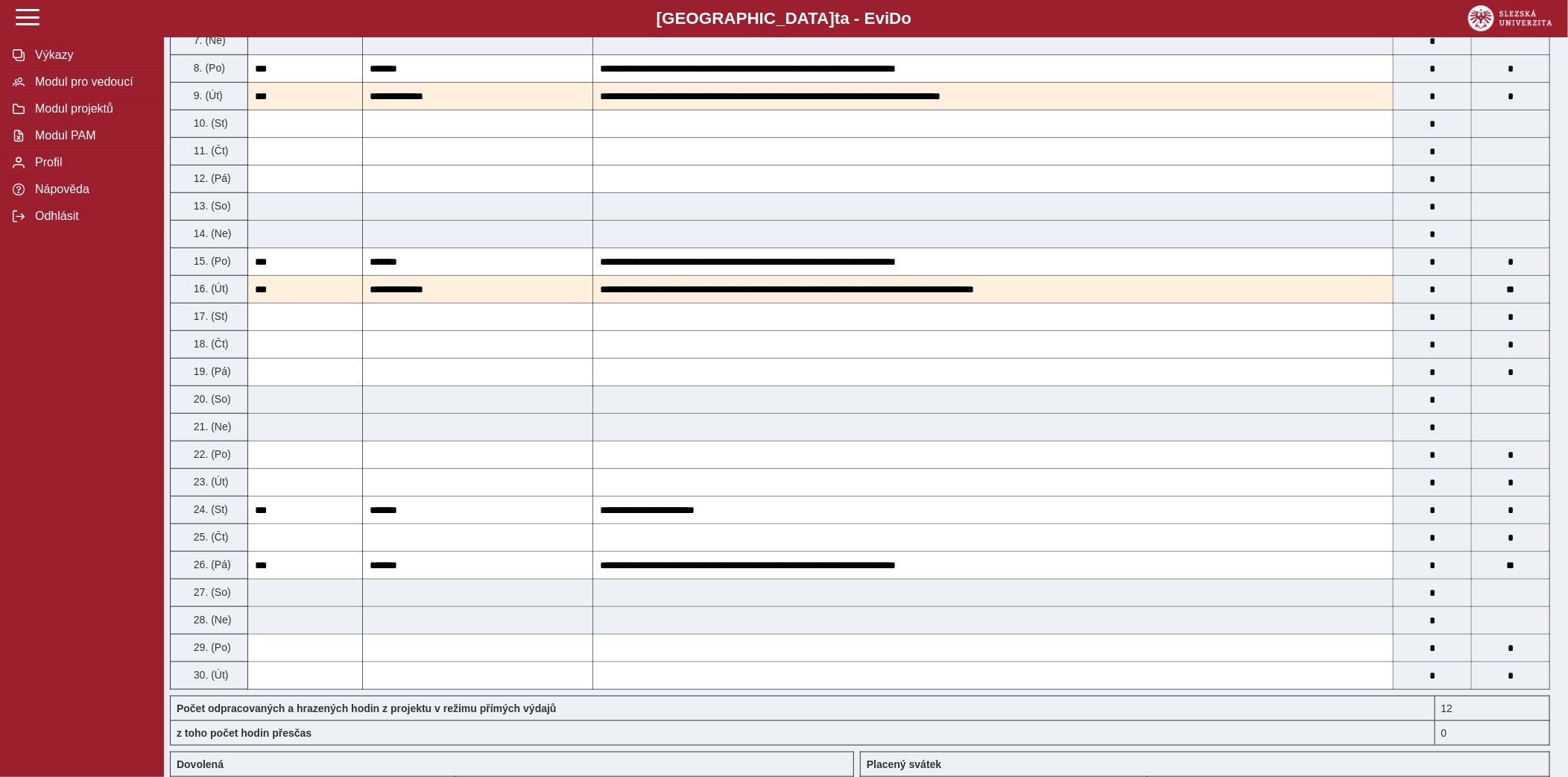
scroll to position [0, 0]
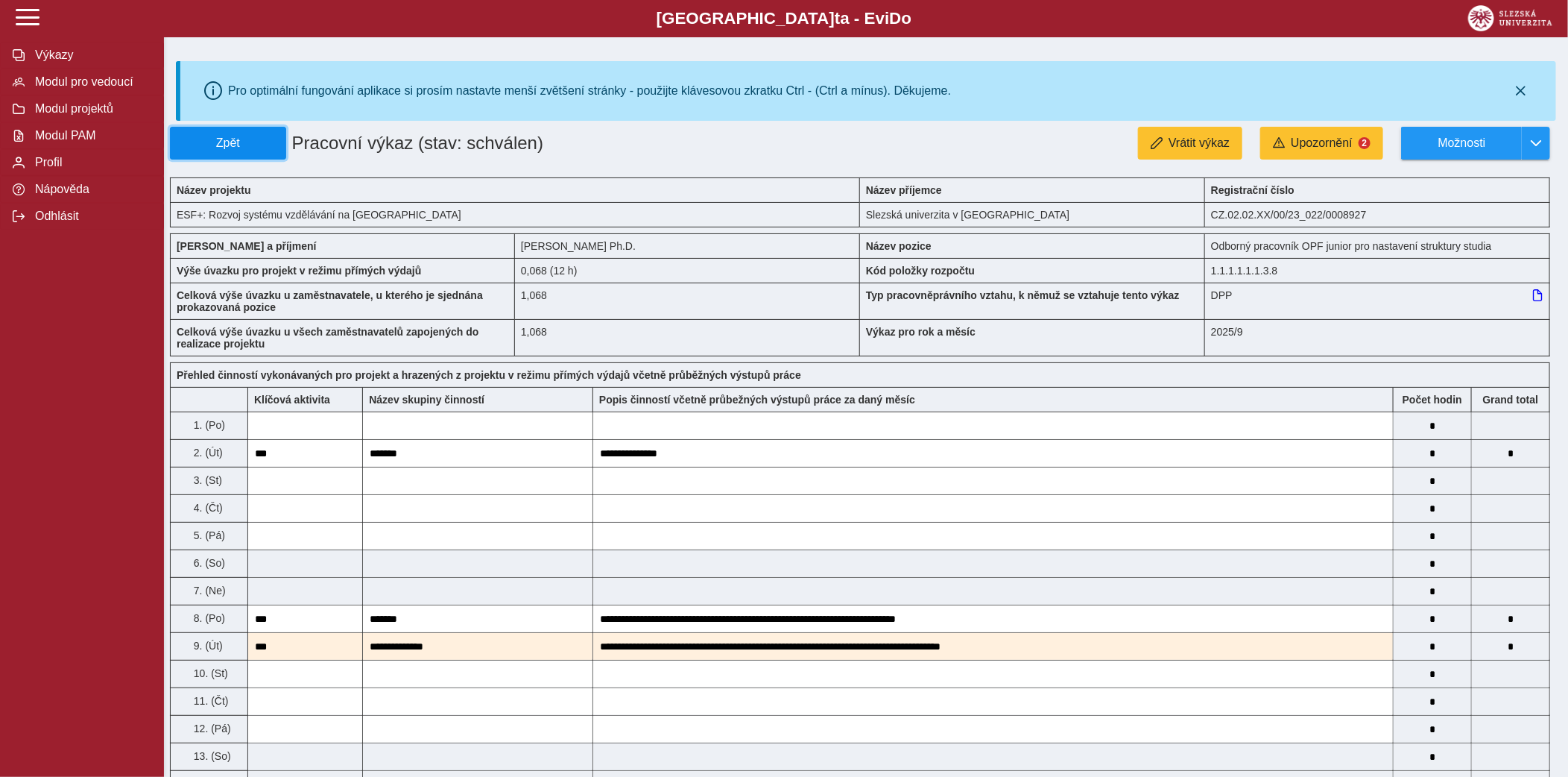
click at [268, 134] on button "Zpět" at bounding box center [228, 143] width 116 height 33
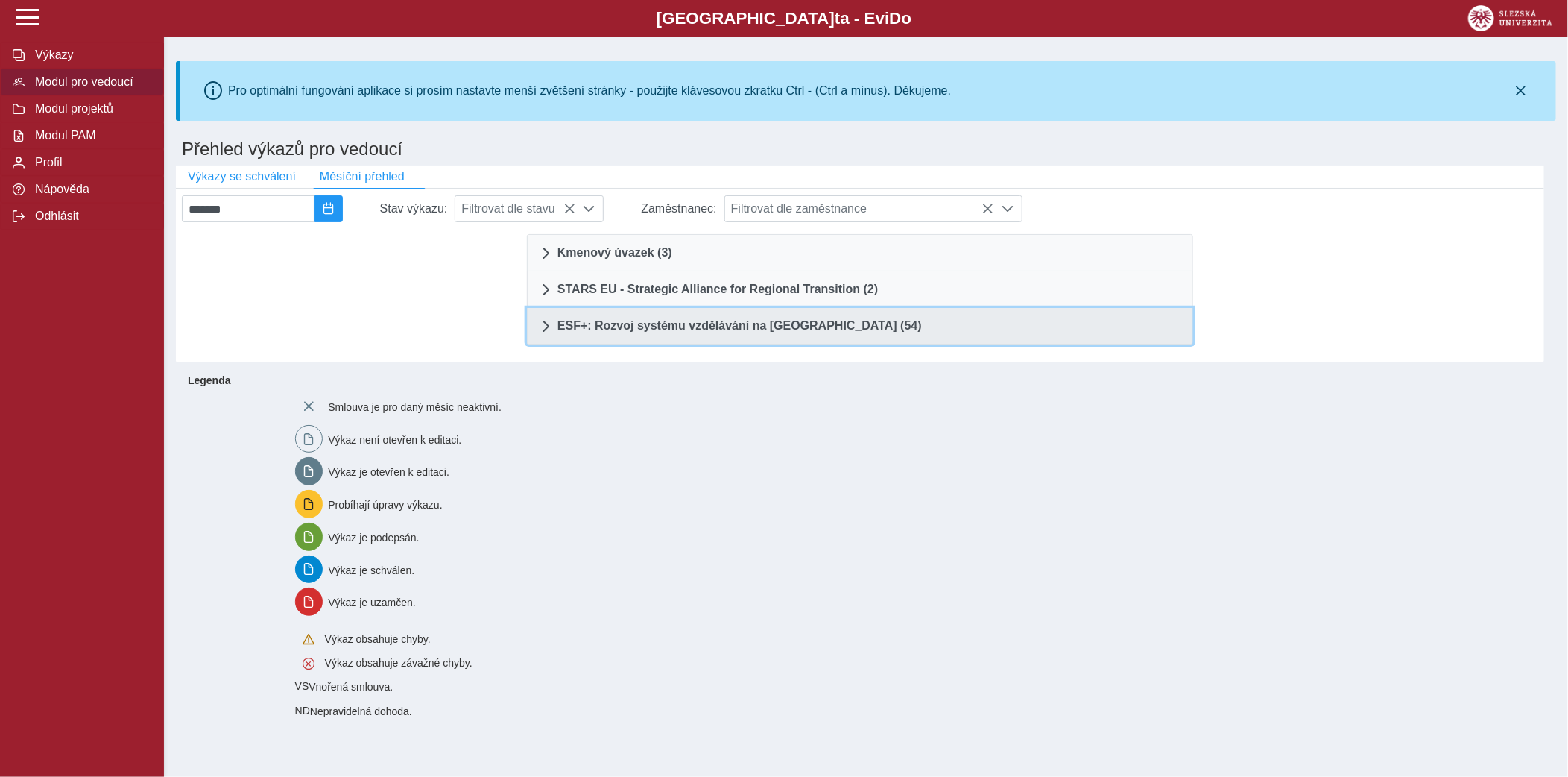
click at [765, 324] on span "ESF+: Rozvoj systému vzdělávání na Slezské univerzitě (54)" at bounding box center [740, 326] width 364 height 12
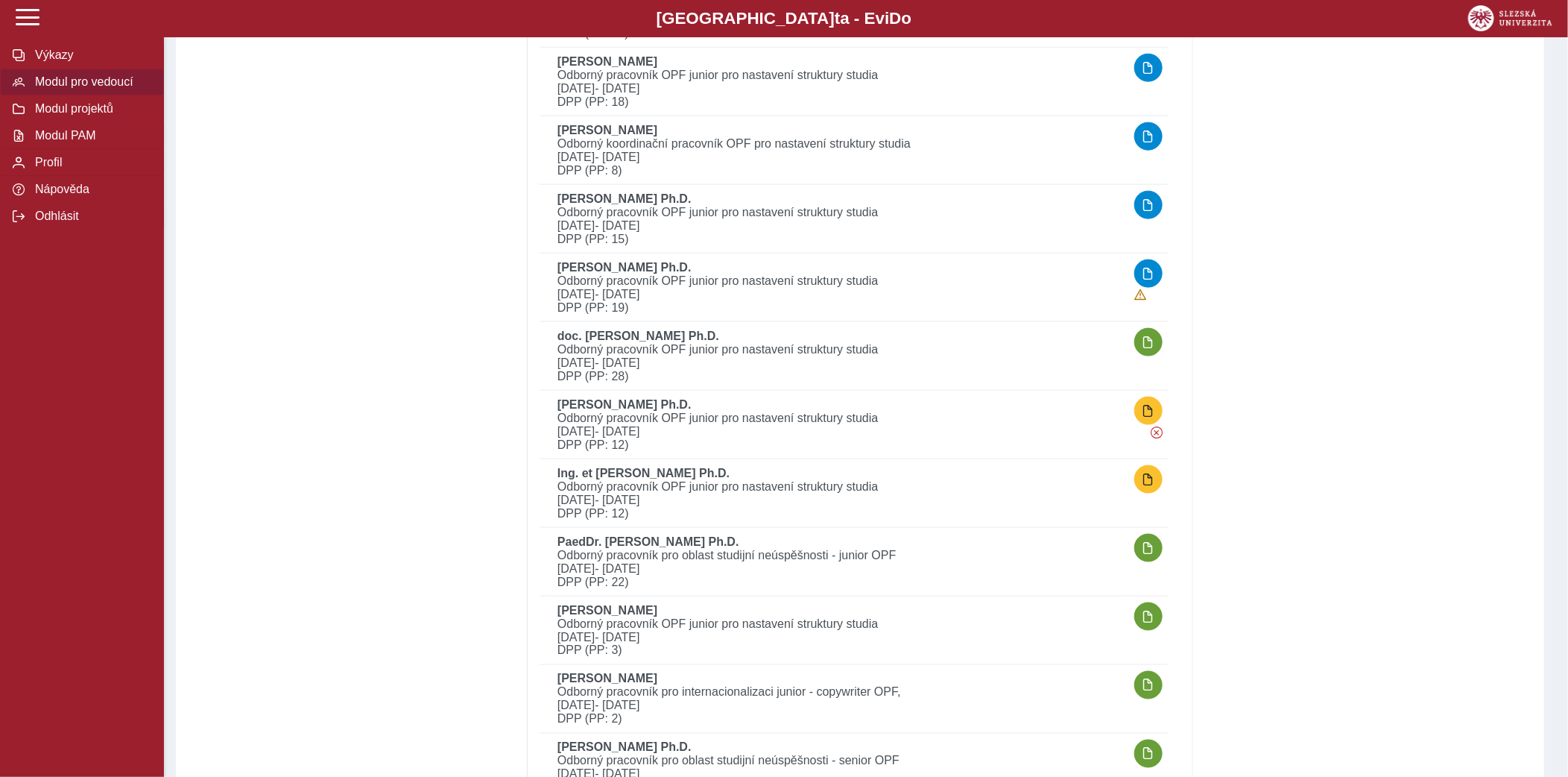
scroll to position [1006, 0]
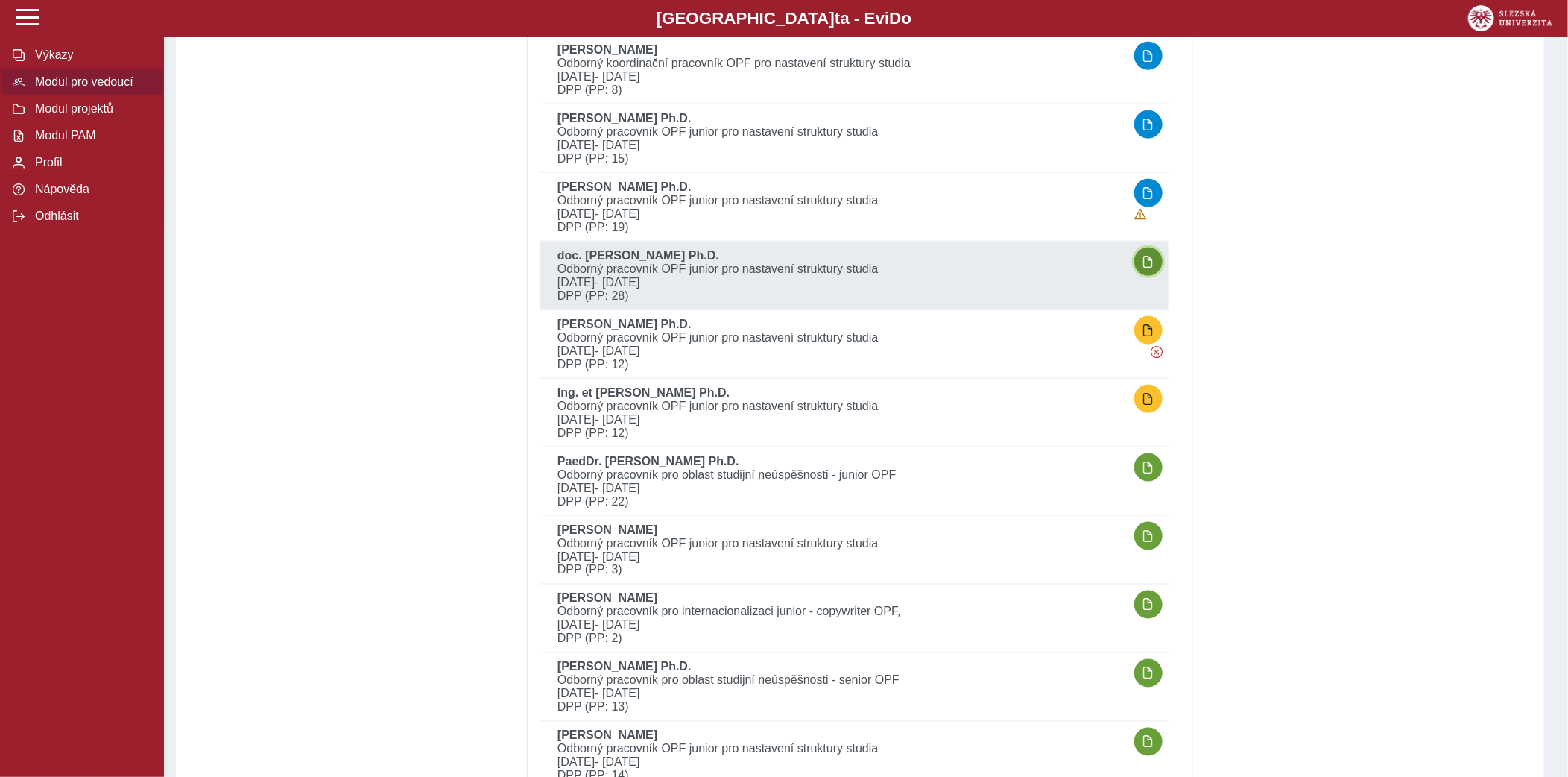
click at [1147, 262] on span "button" at bounding box center [1149, 262] width 12 height 12
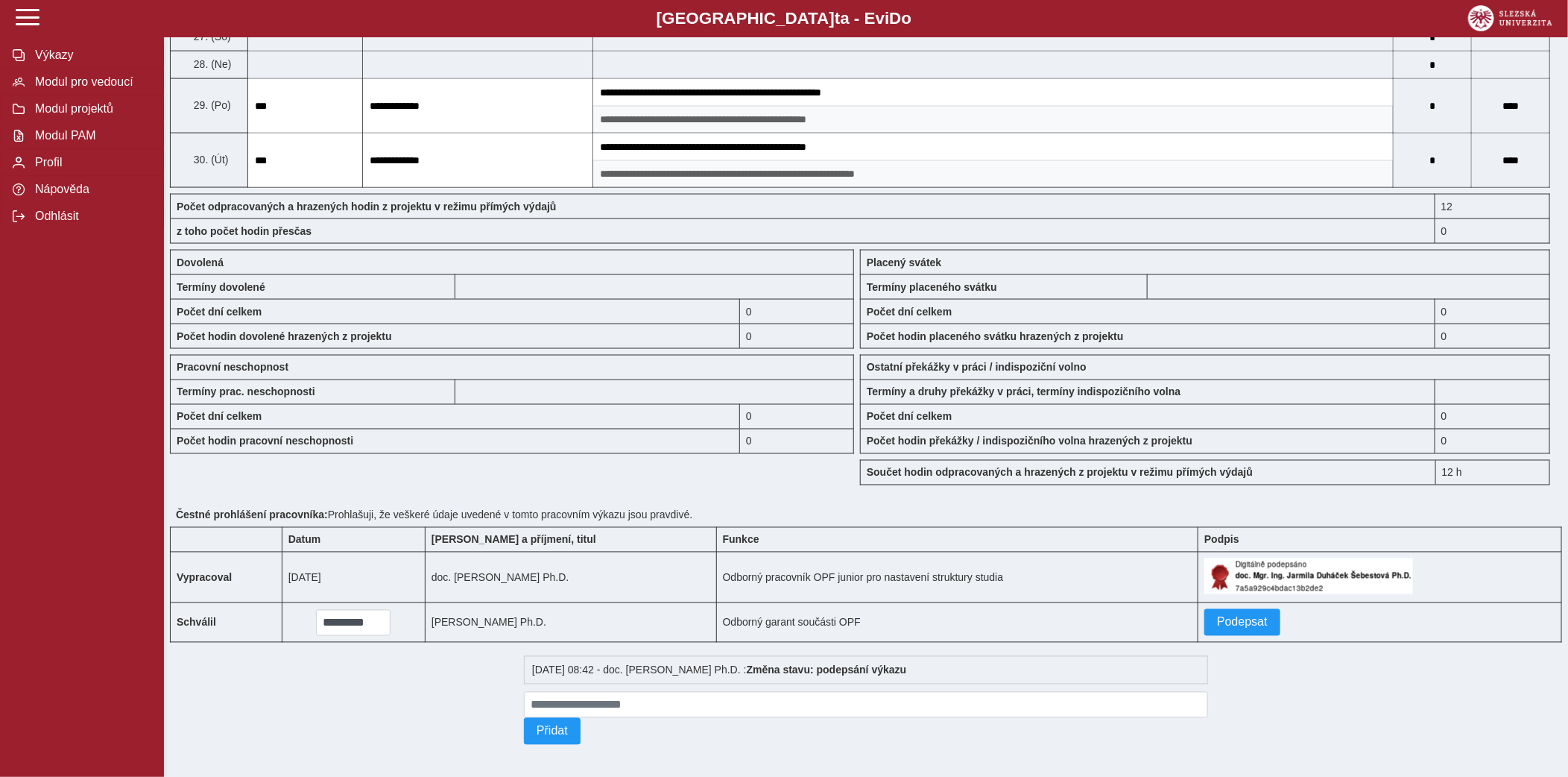
scroll to position [1221, 0]
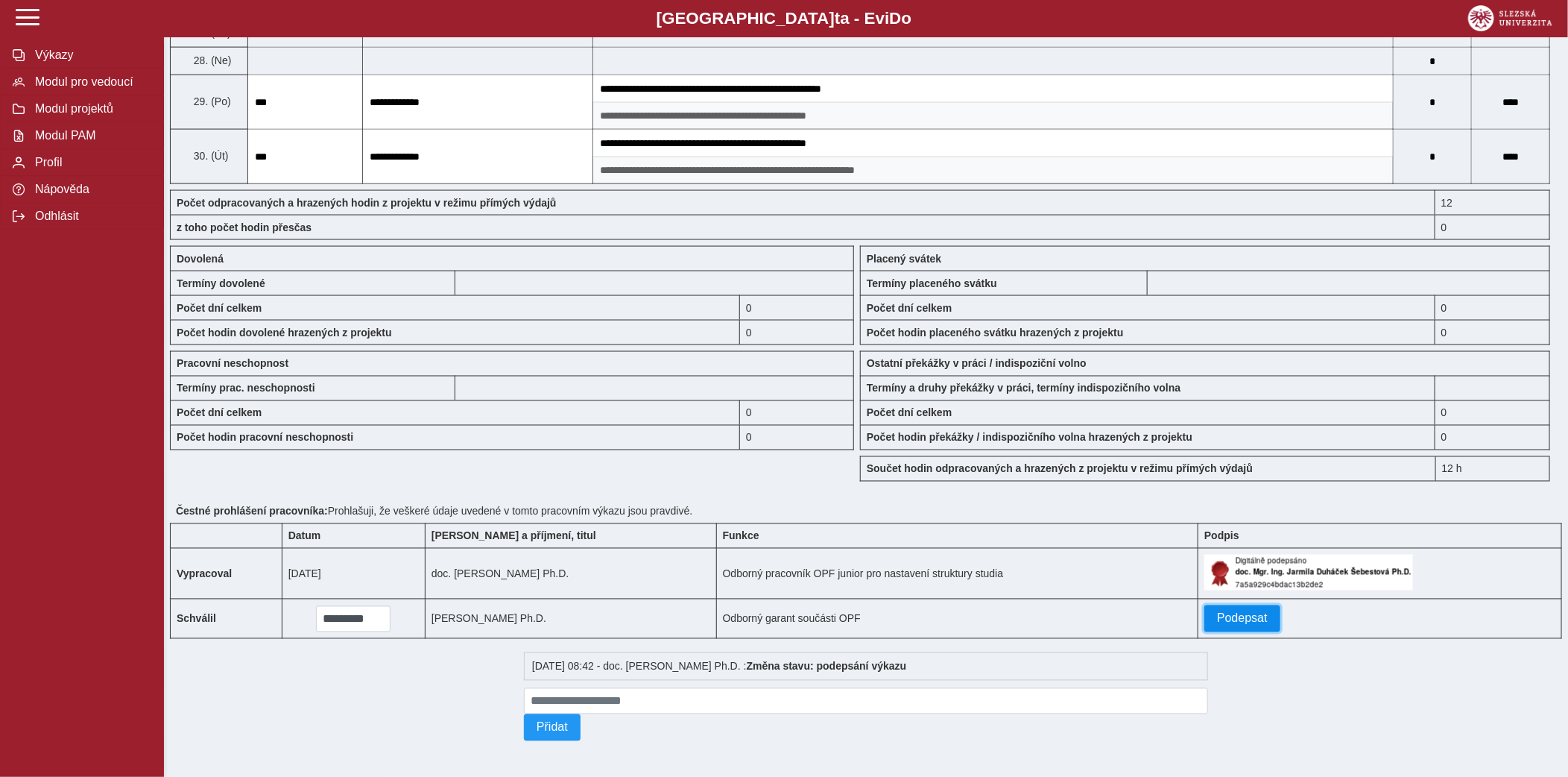
click at [1266, 621] on span "Podepsat" at bounding box center [1243, 619] width 51 height 14
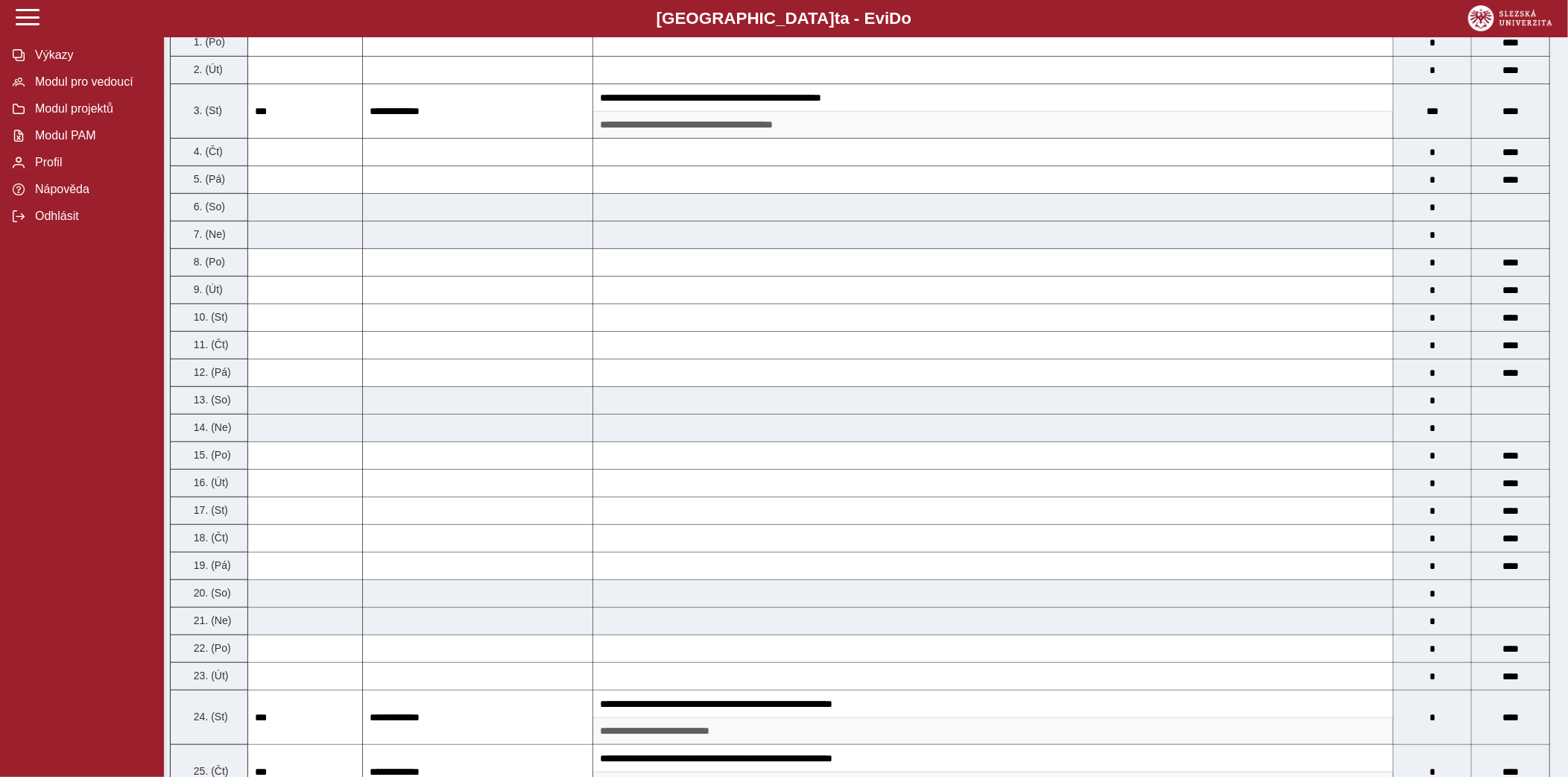
scroll to position [0, 0]
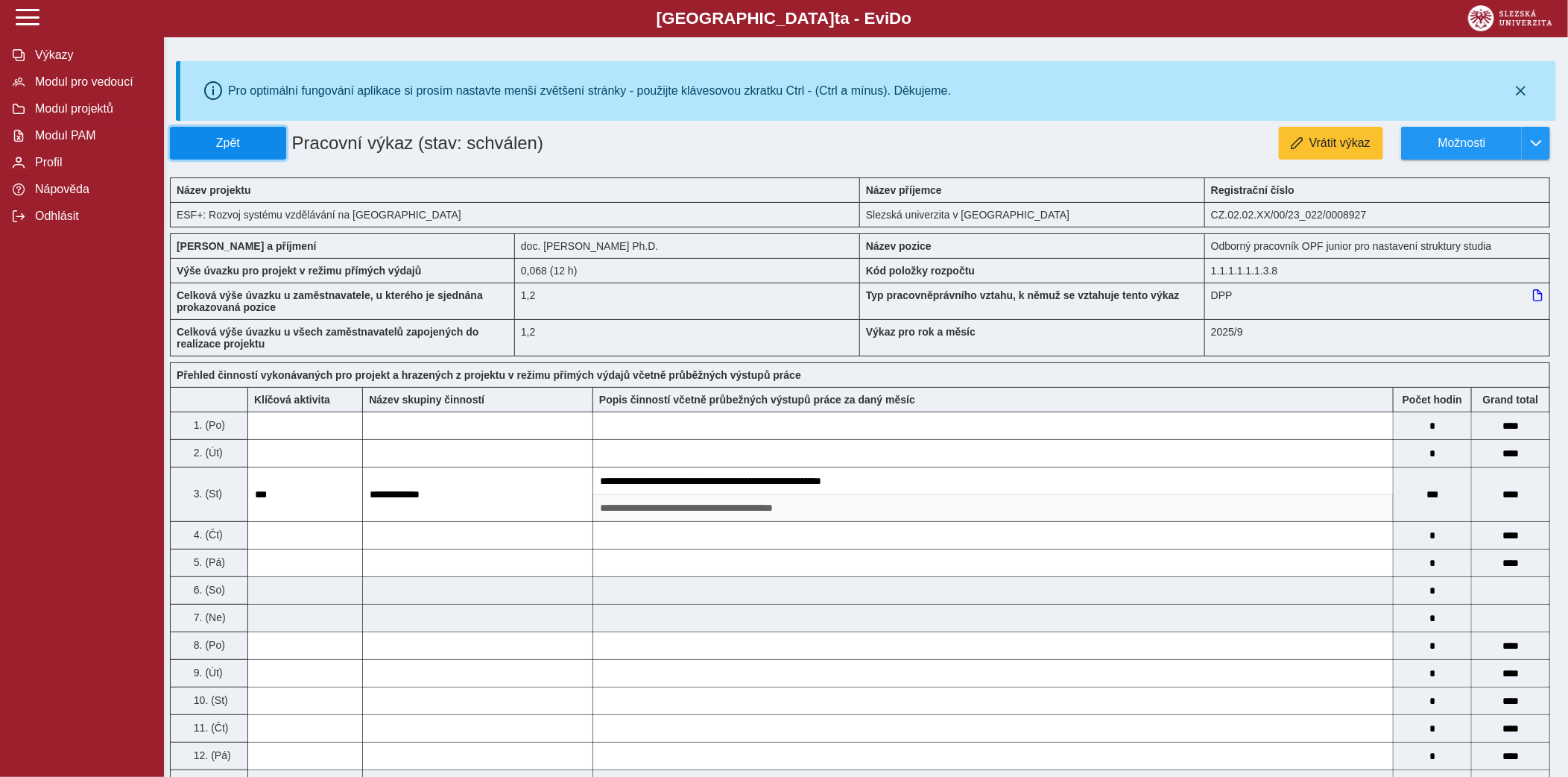
click at [263, 145] on span "Zpět" at bounding box center [228, 143] width 103 height 14
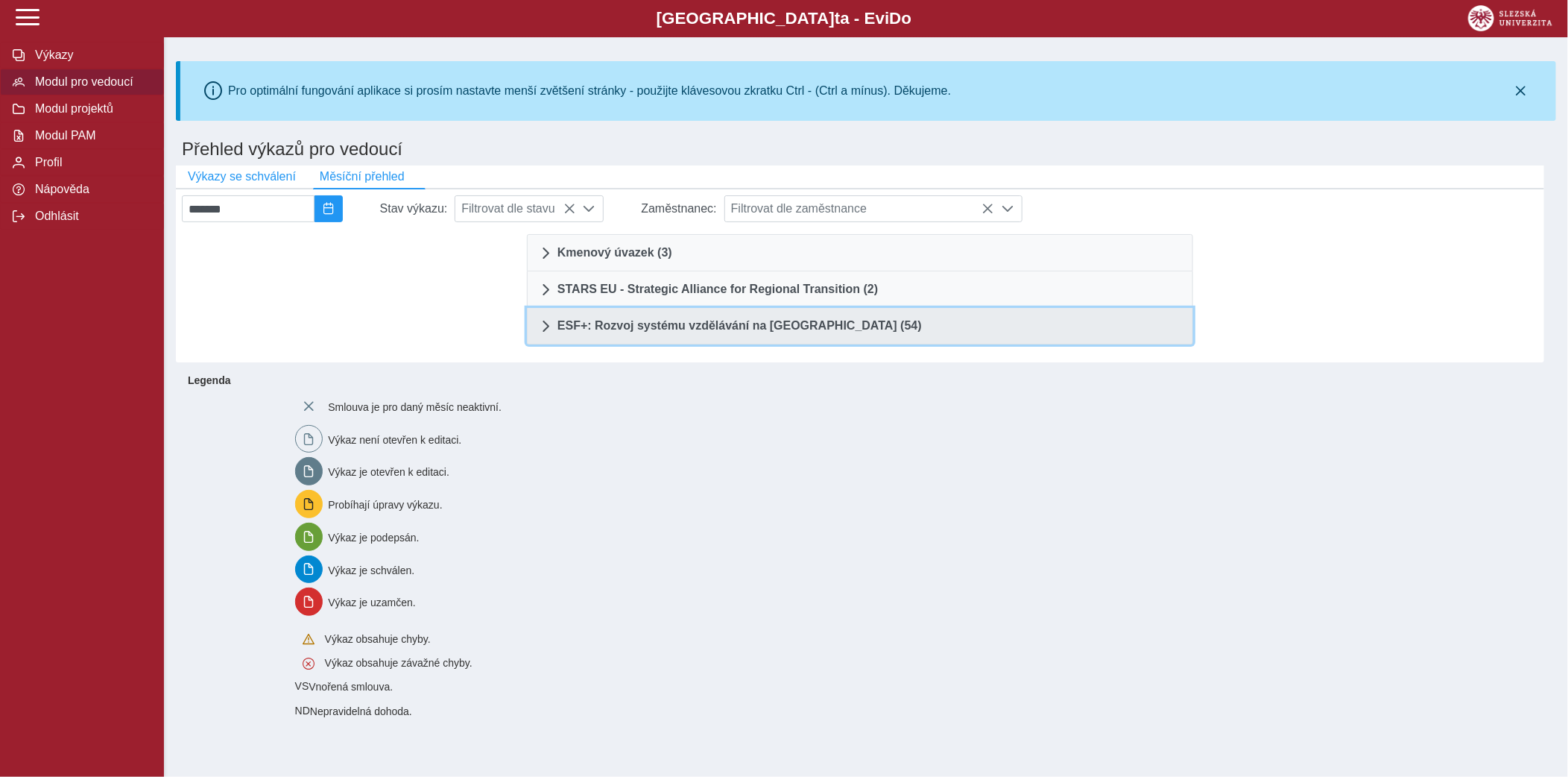
click at [974, 315] on link "ESF+: Rozvoj systému vzdělávání na Slezské univerzitě (54)" at bounding box center [860, 326] width 667 height 37
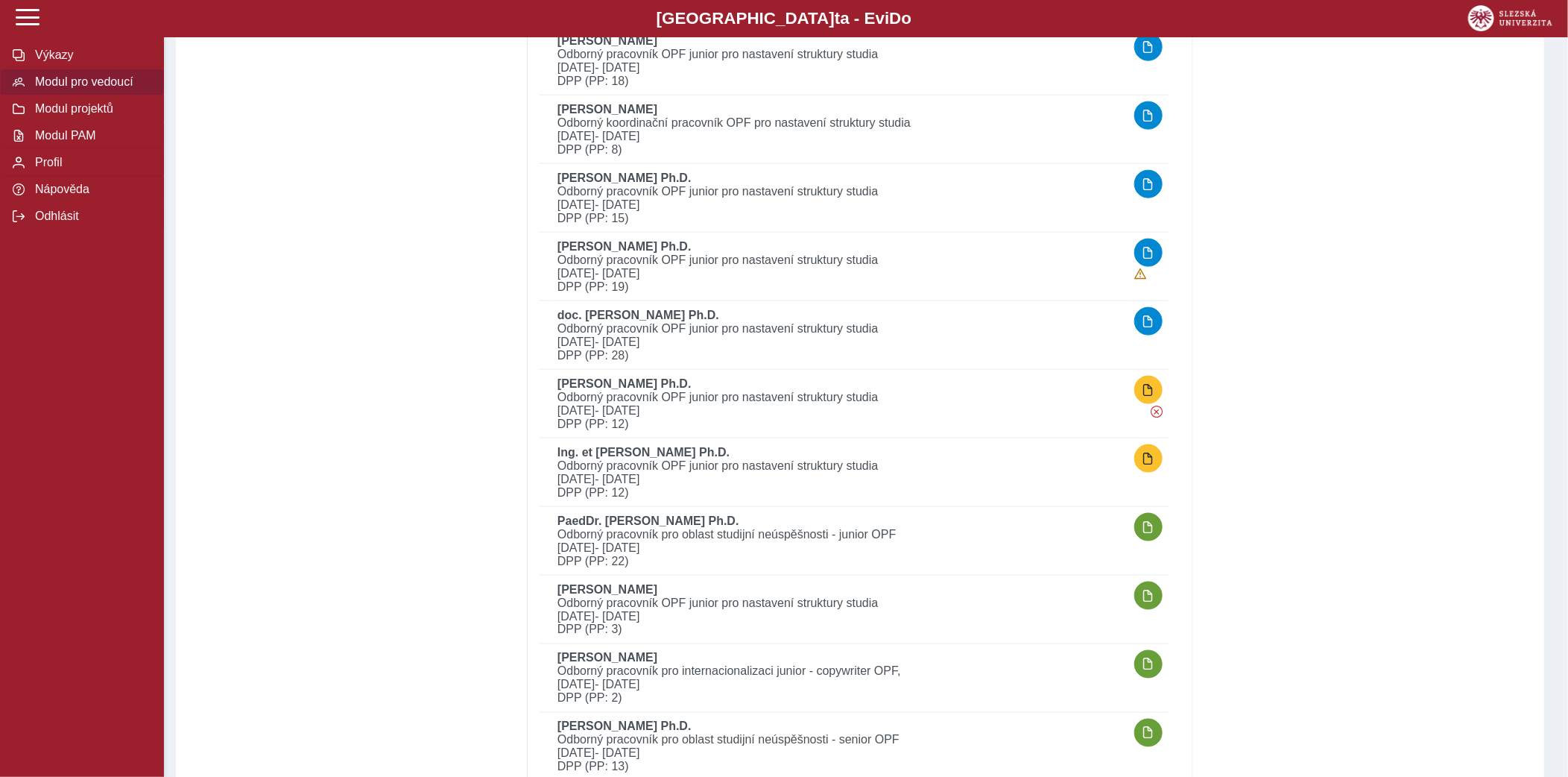
scroll to position [1003, 0]
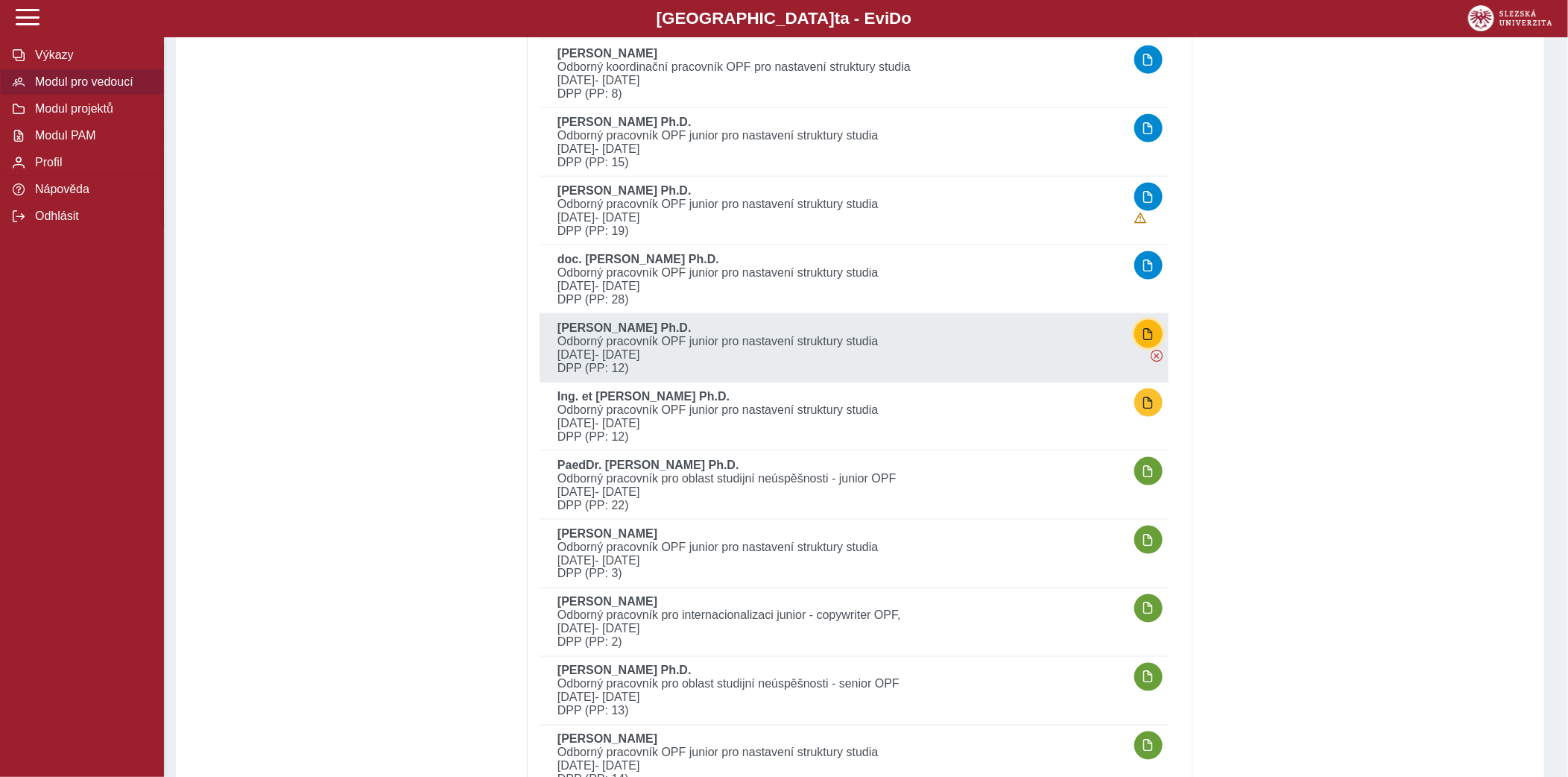
click at [1139, 328] on button "button" at bounding box center [1149, 334] width 28 height 28
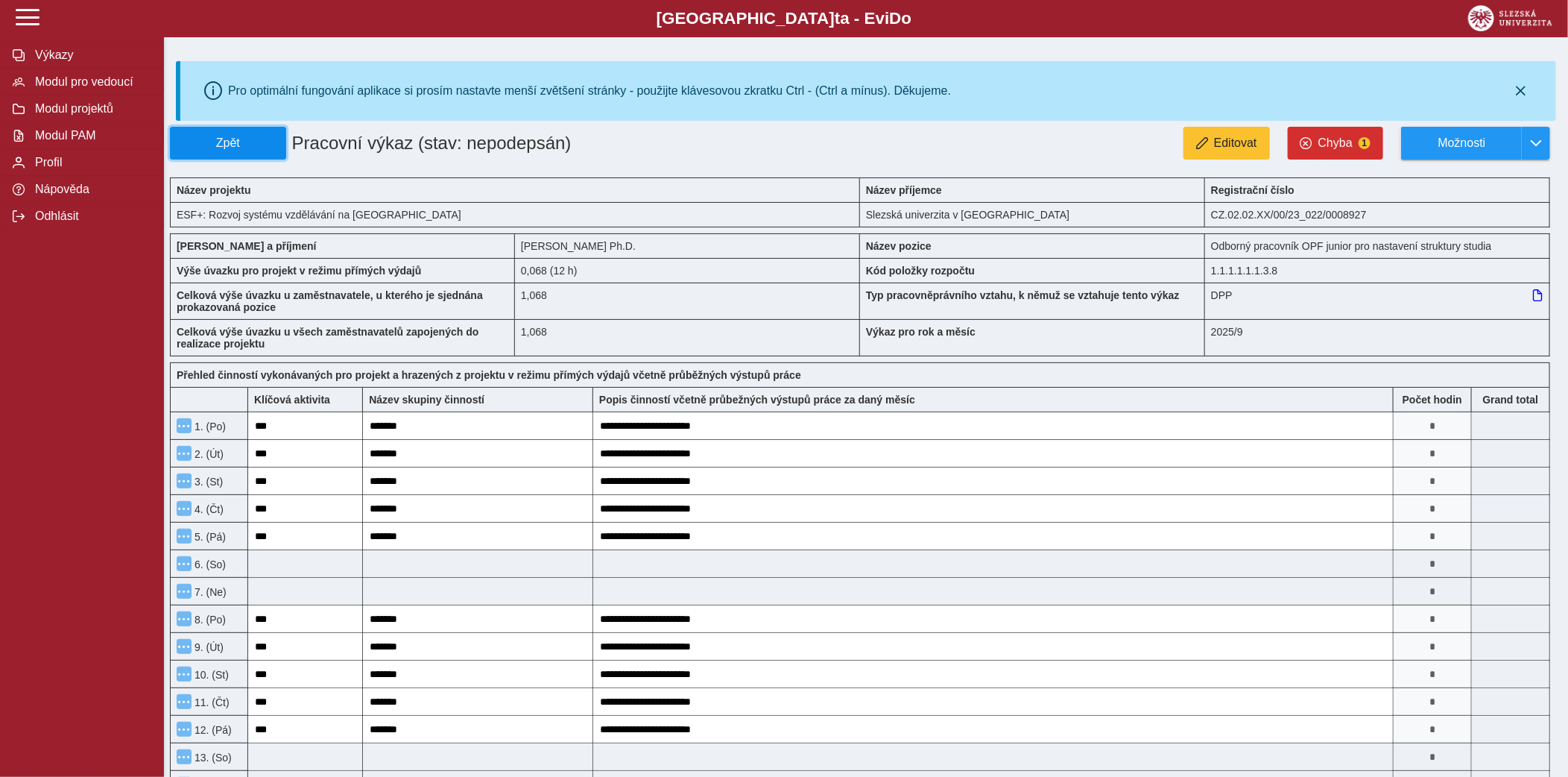
click at [274, 139] on span "Zpět" at bounding box center [228, 143] width 103 height 14
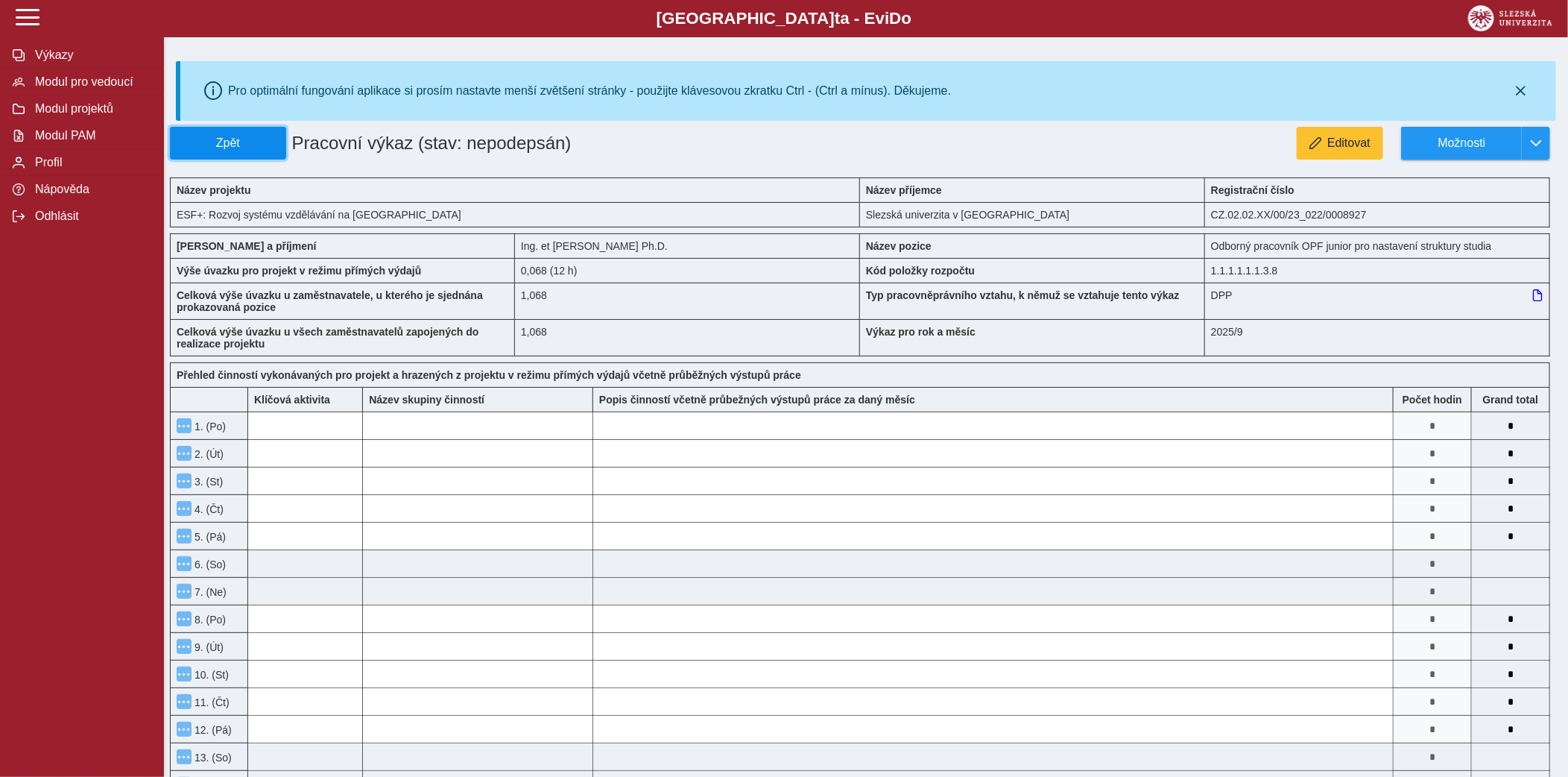
click at [244, 146] on span "Zpět" at bounding box center [228, 143] width 103 height 14
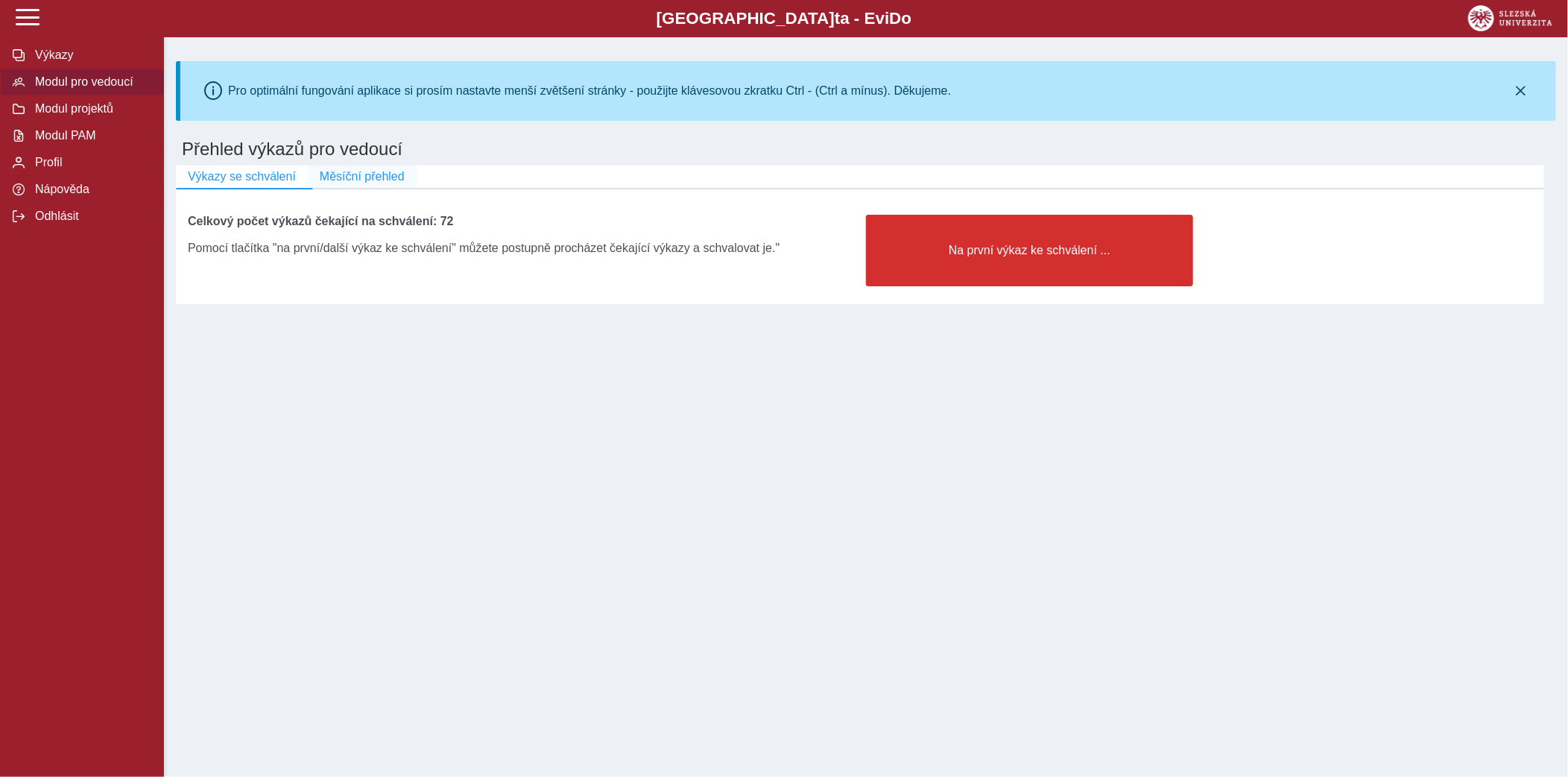
click at [380, 174] on span "Měsíční přehled" at bounding box center [361, 177] width 85 height 14
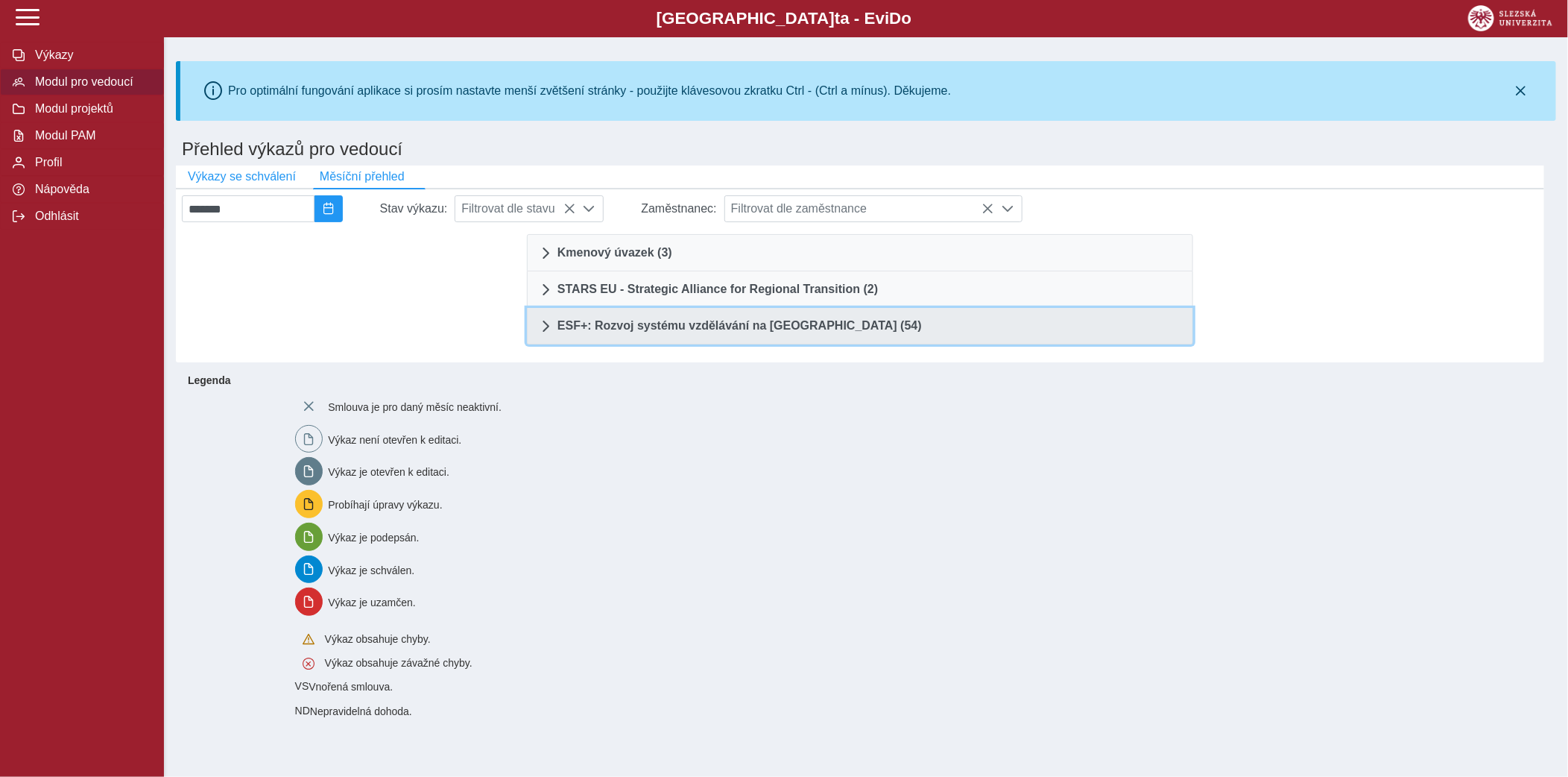
click at [736, 325] on span "ESF+: Rozvoj systému vzdělávání na [GEOGRAPHIC_DATA] (54)" at bounding box center [740, 326] width 364 height 12
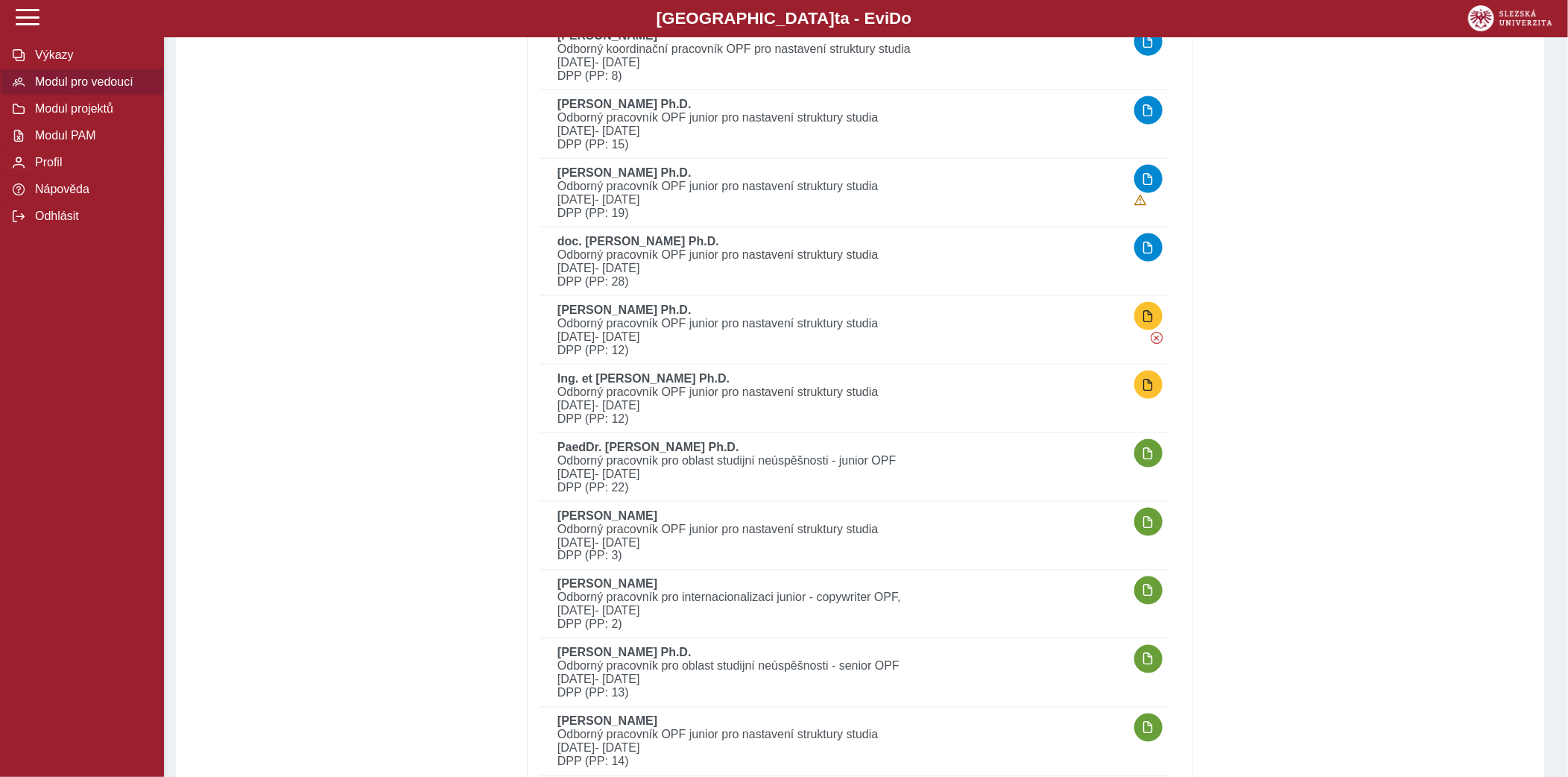
scroll to position [1023, 0]
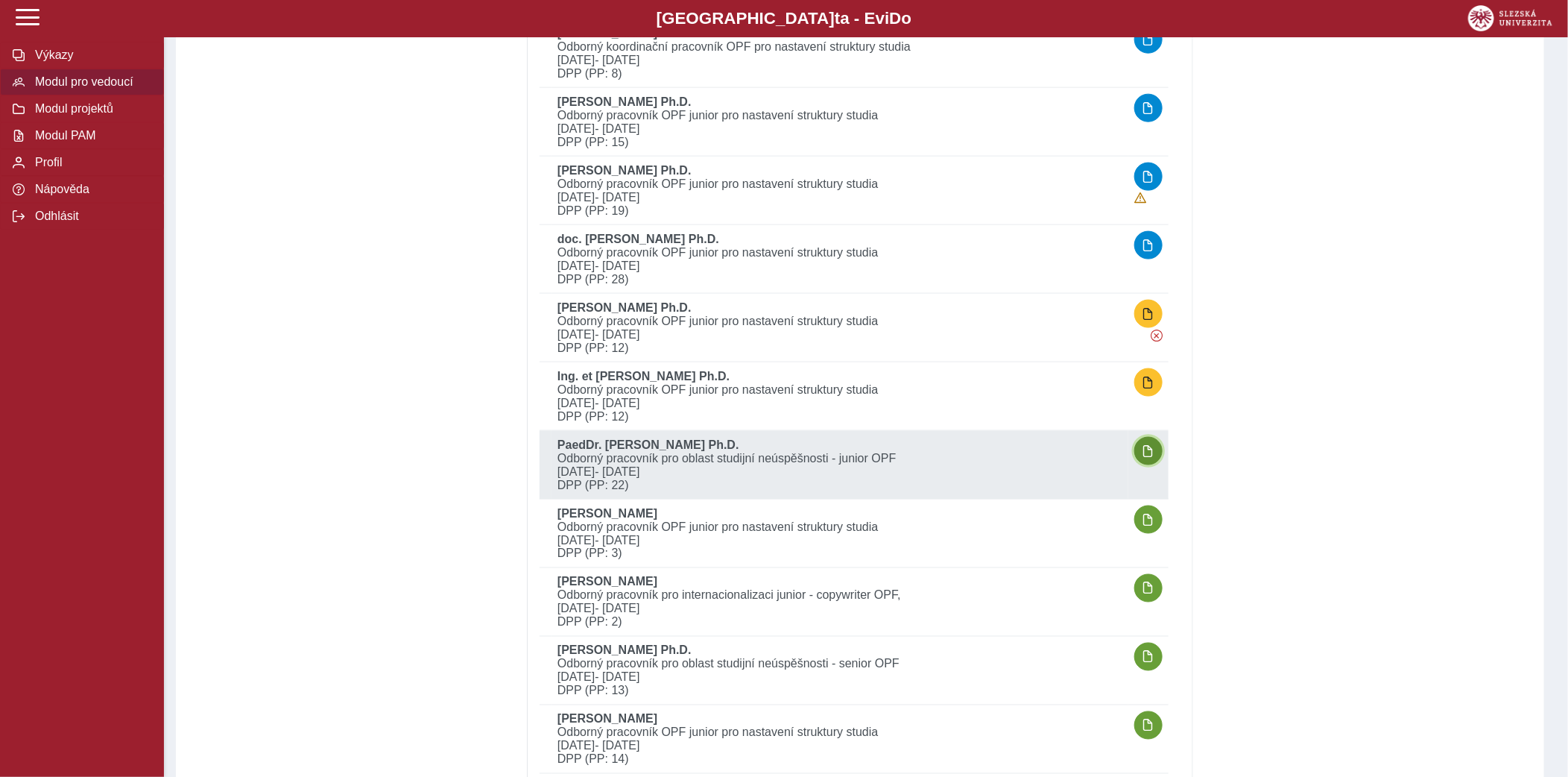
click at [1141, 443] on button "button" at bounding box center [1149, 451] width 28 height 28
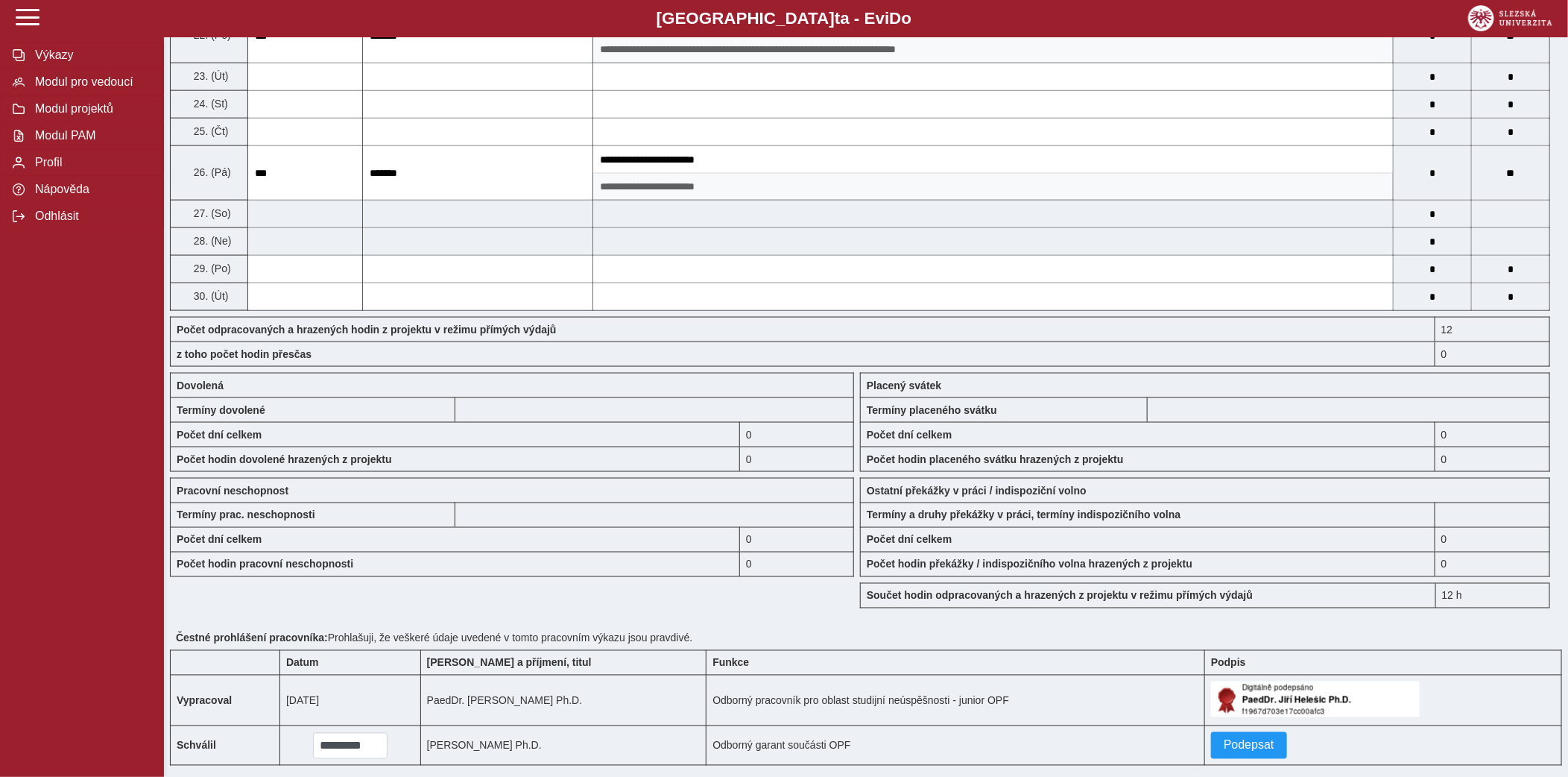
scroll to position [1071, 0]
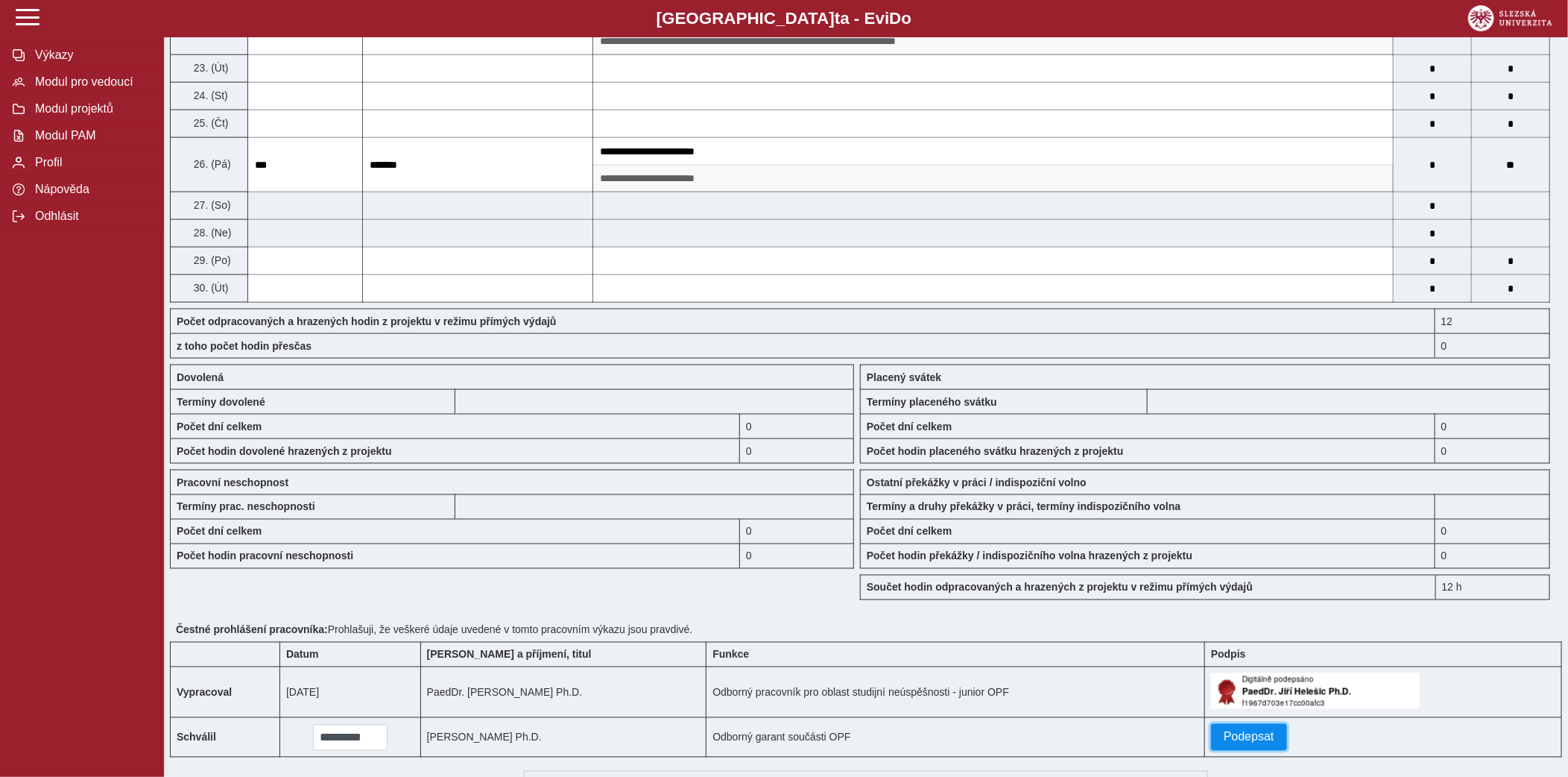
click at [1234, 744] on span "Podepsat" at bounding box center [1249, 737] width 51 height 14
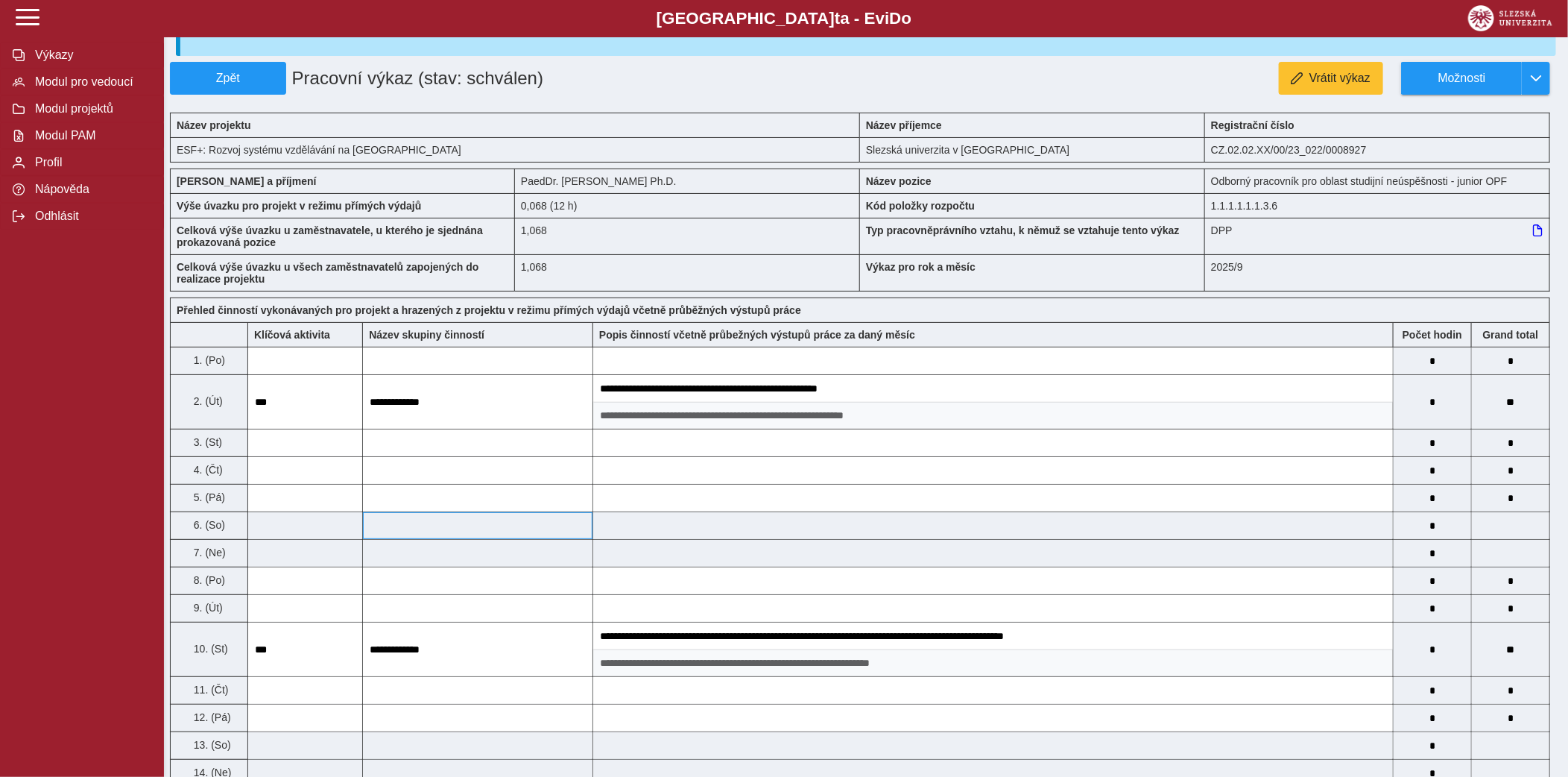
scroll to position [0, 0]
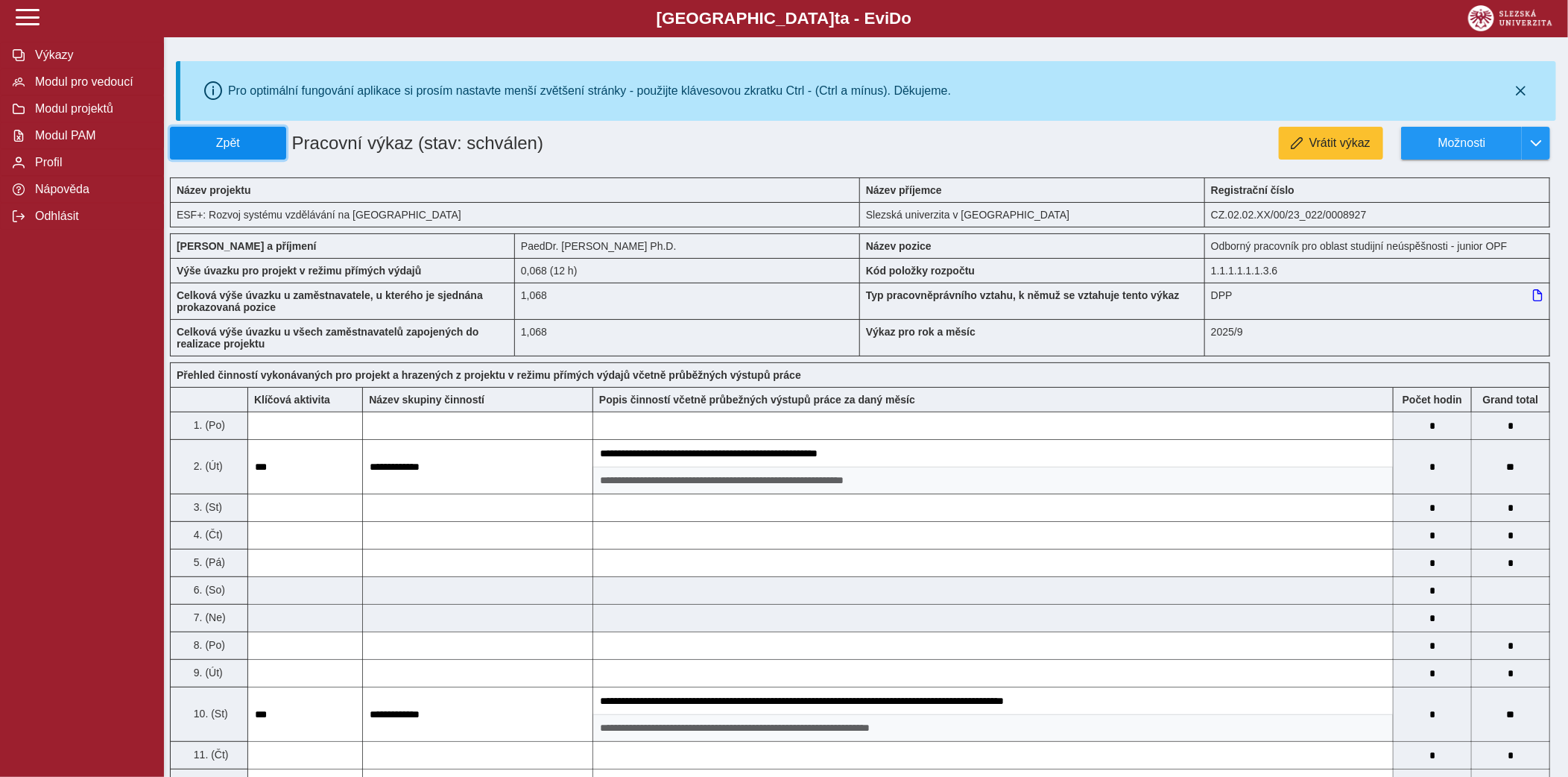
click at [259, 148] on span "Zpět" at bounding box center [228, 143] width 103 height 14
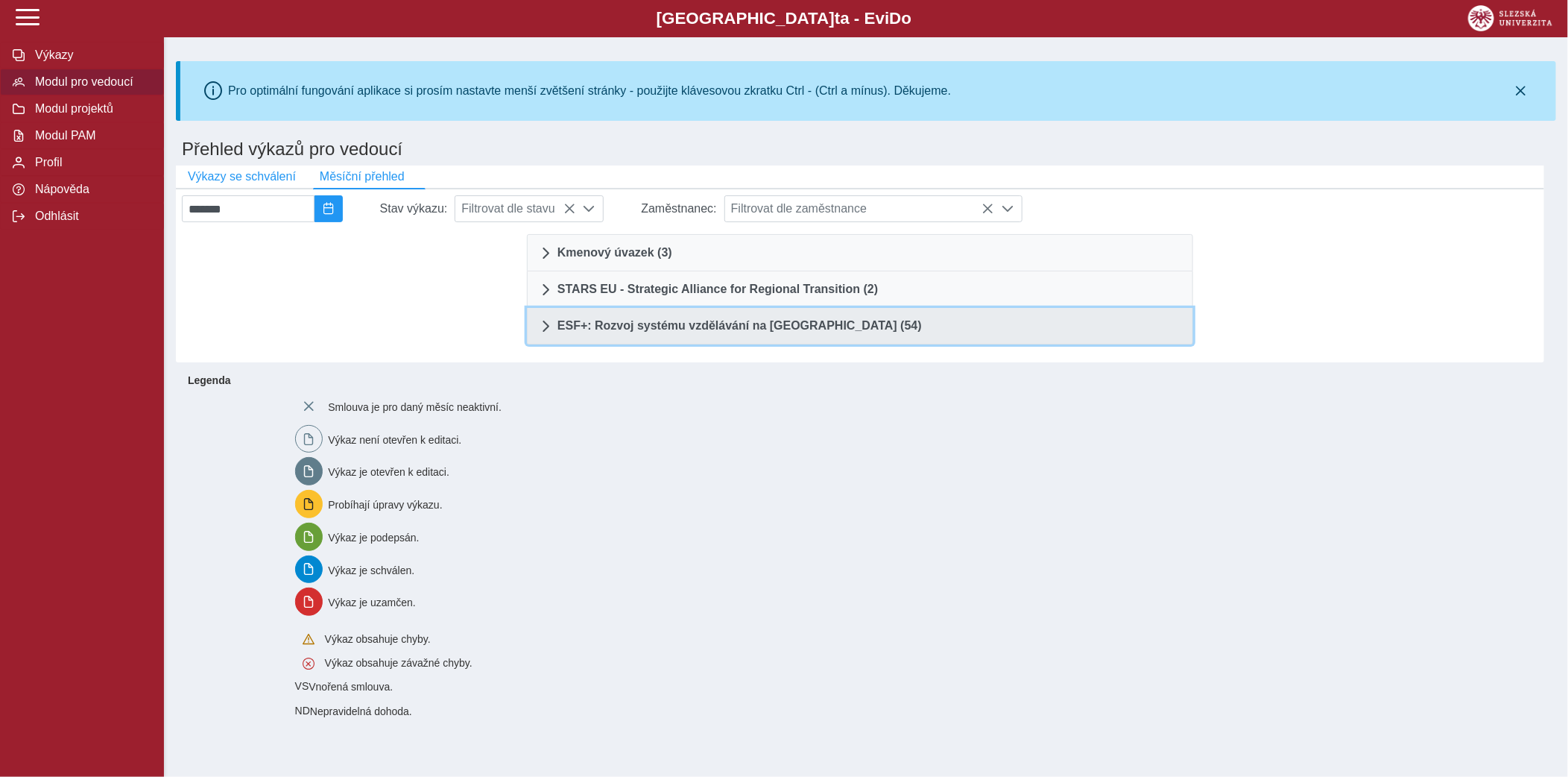
click at [706, 312] on link "ESF+: Rozvoj systému vzdělávání na [GEOGRAPHIC_DATA] (54)" at bounding box center [860, 326] width 667 height 37
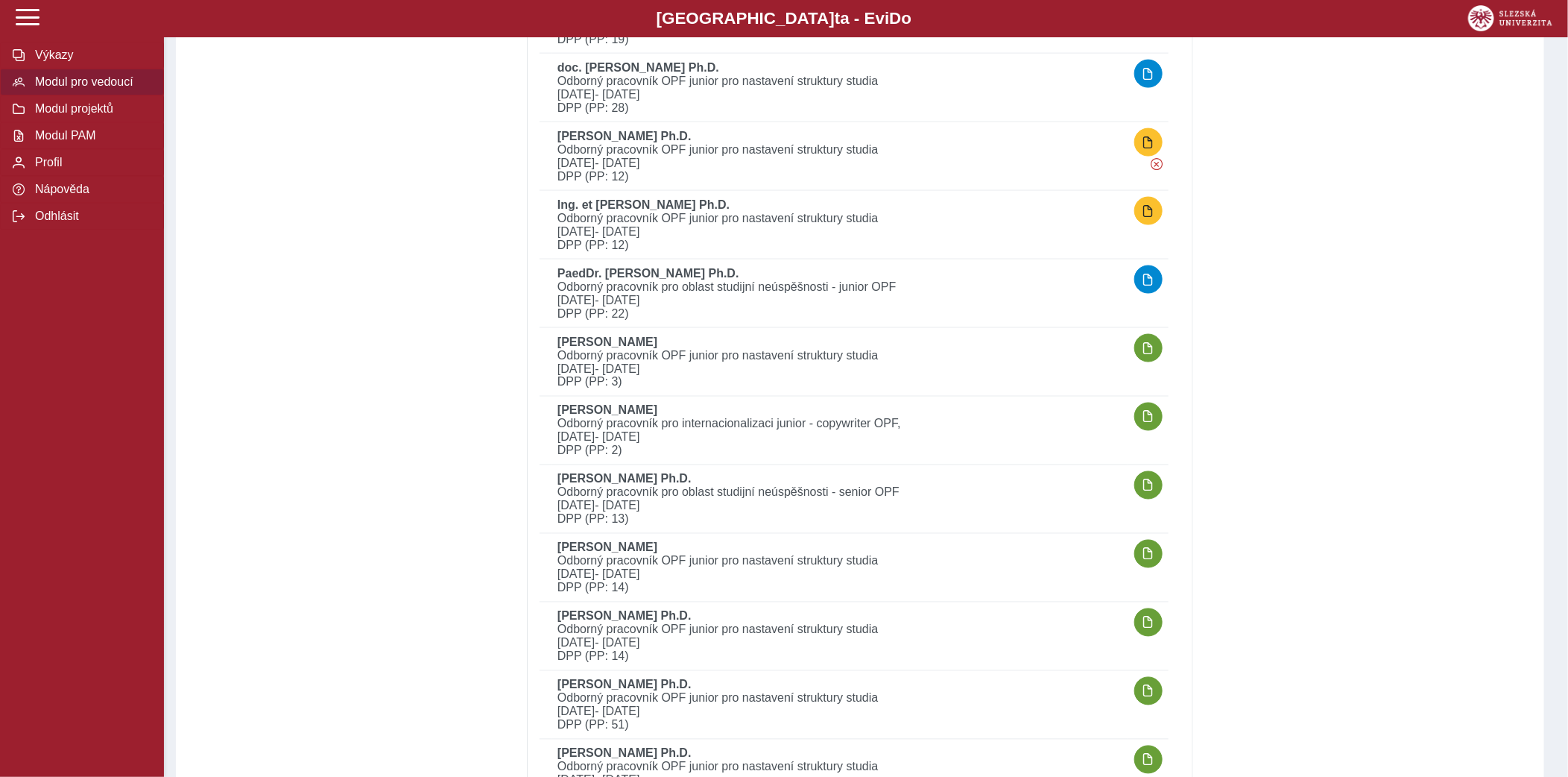
scroll to position [1204, 0]
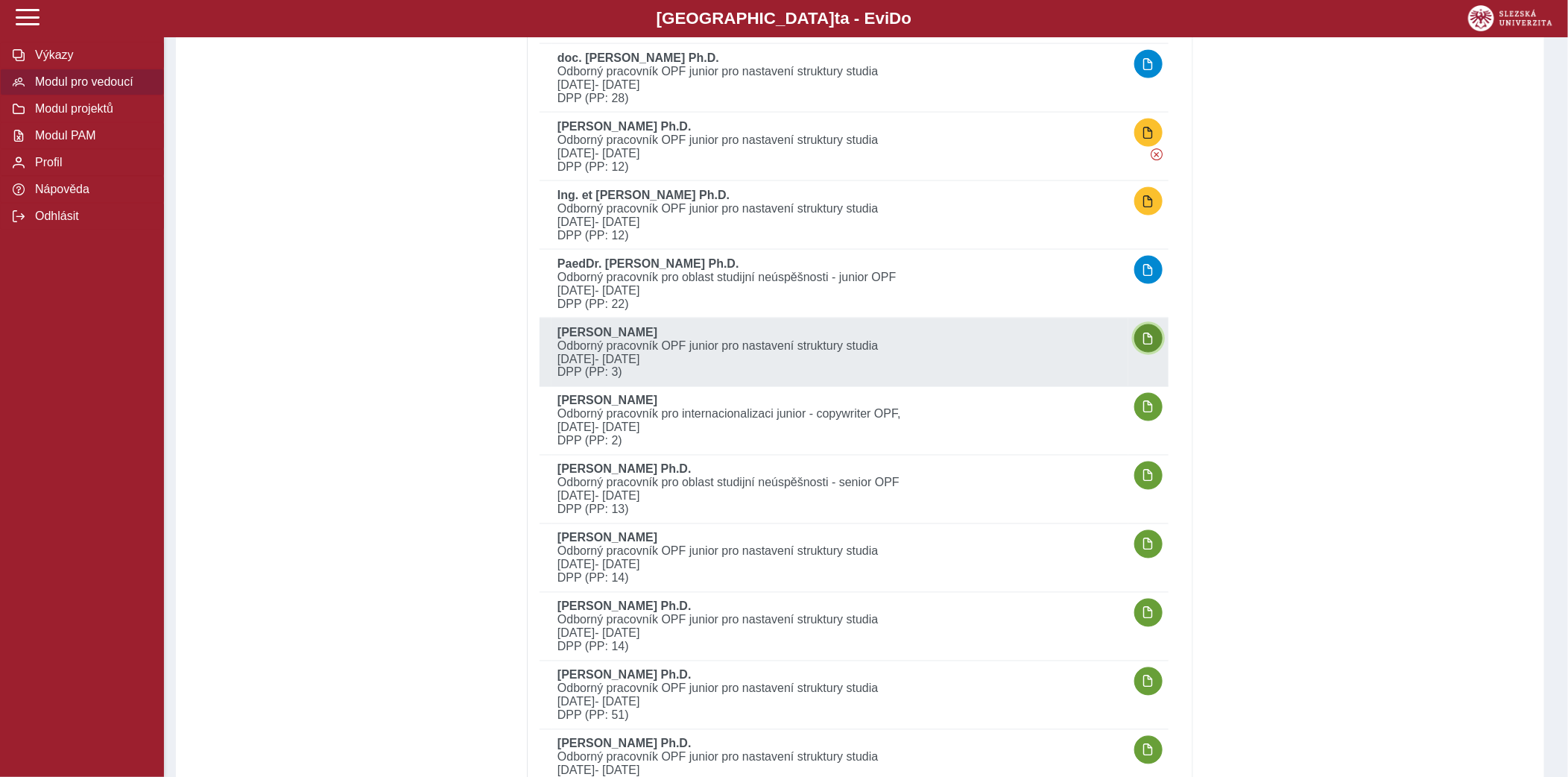
click at [1150, 343] on button "button" at bounding box center [1149, 338] width 28 height 28
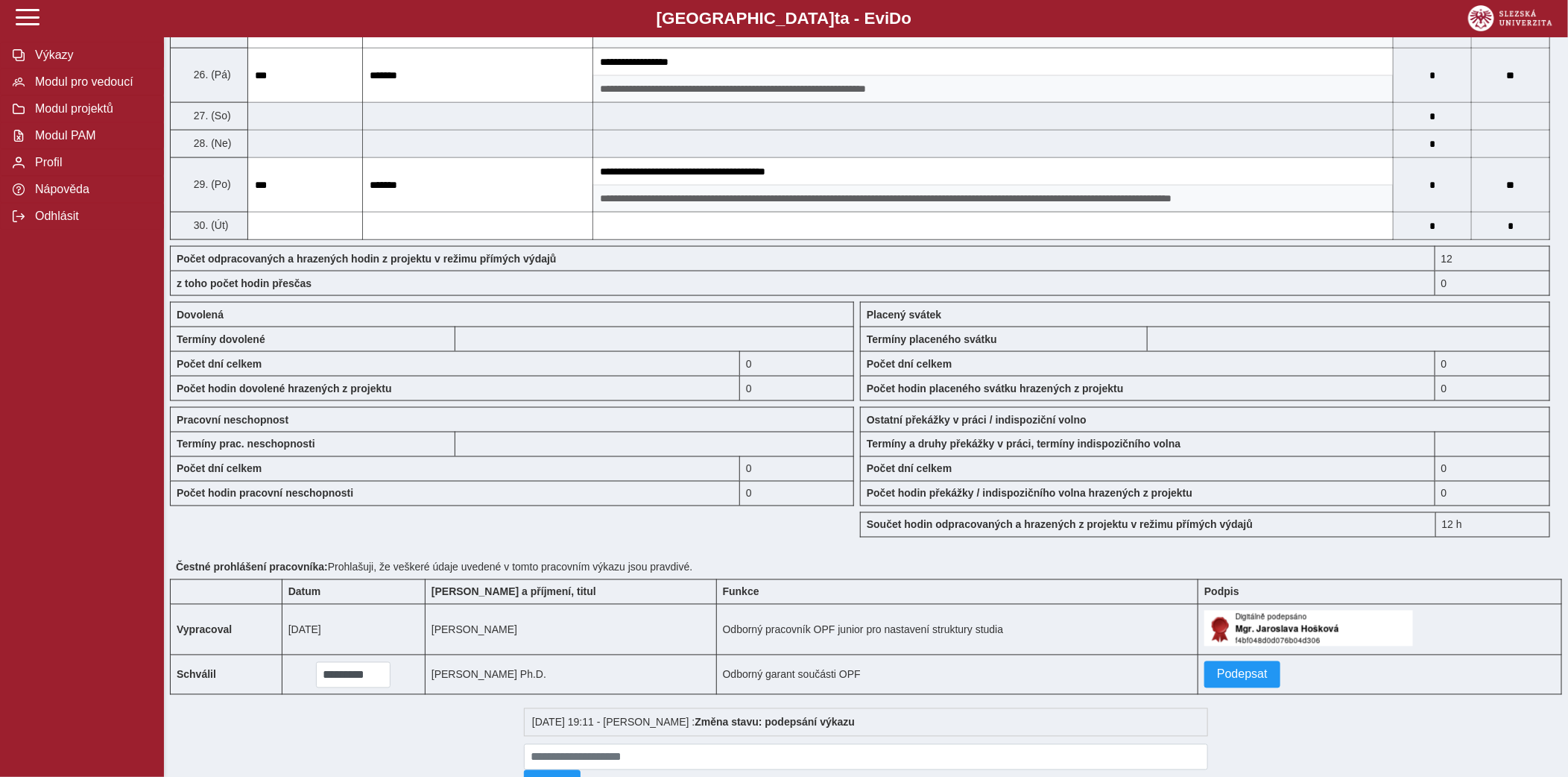
scroll to position [1148, 0]
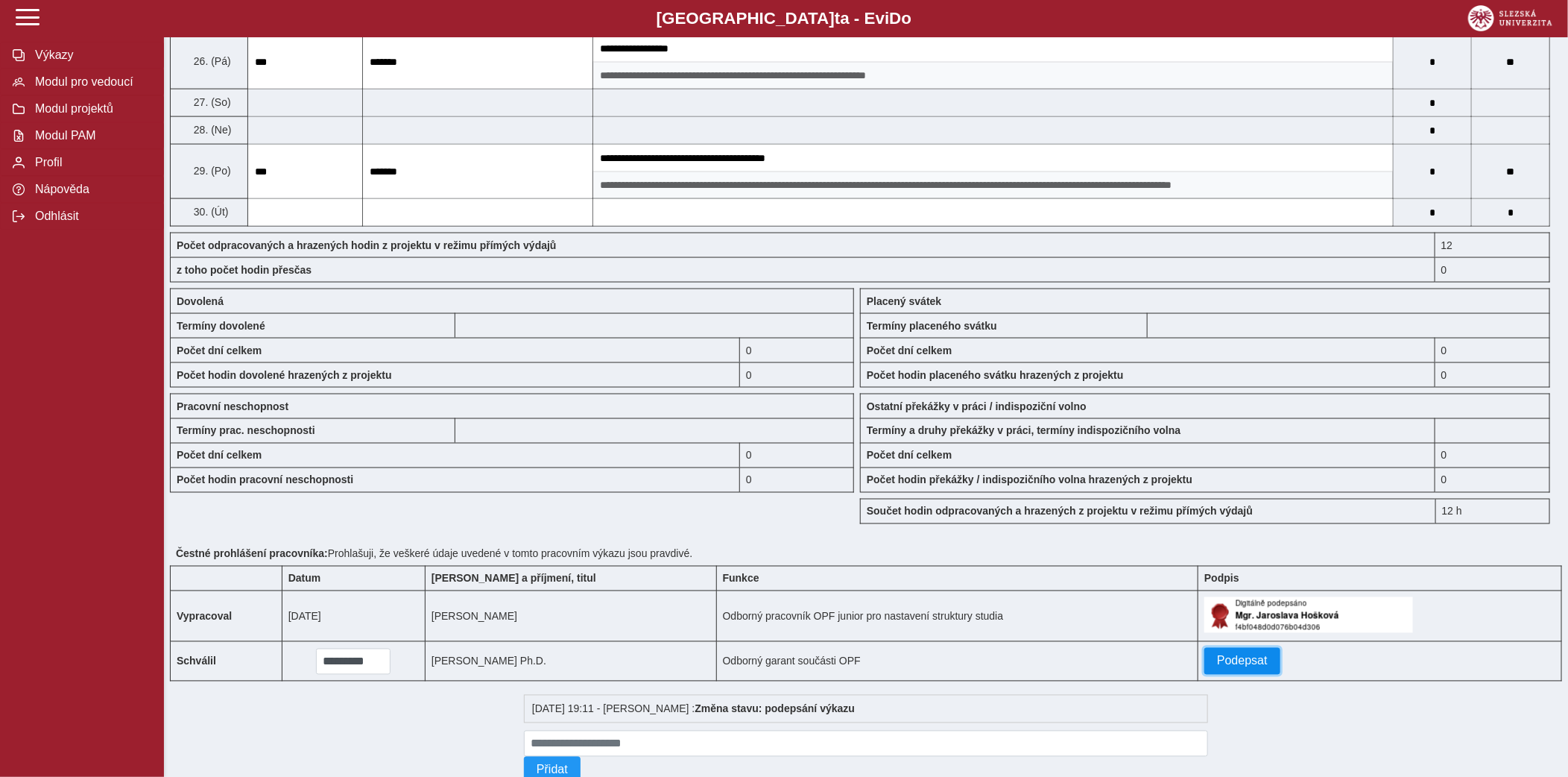
click at [1217, 668] on span "Podepsat" at bounding box center [1243, 662] width 51 height 14
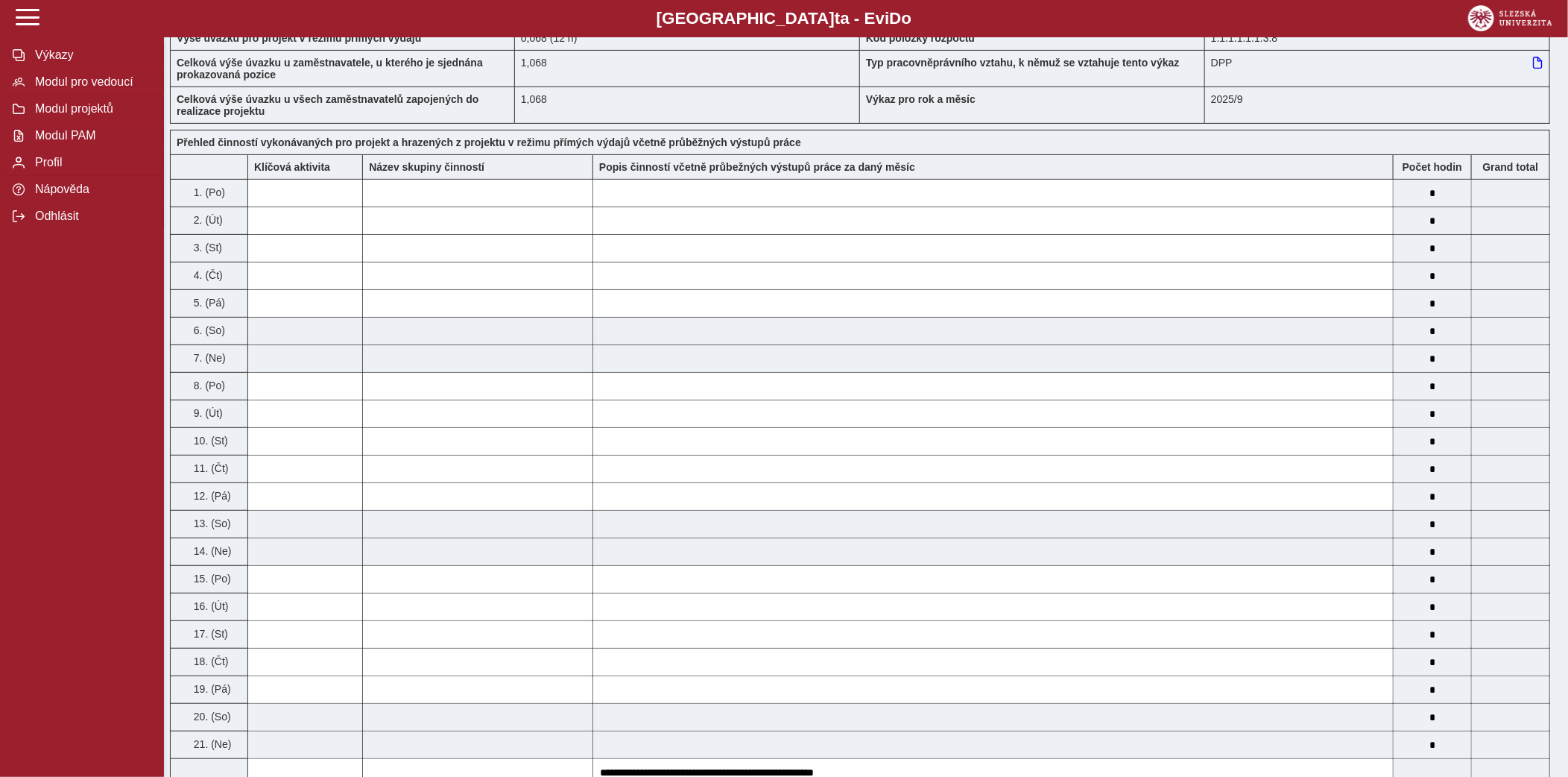
scroll to position [0, 0]
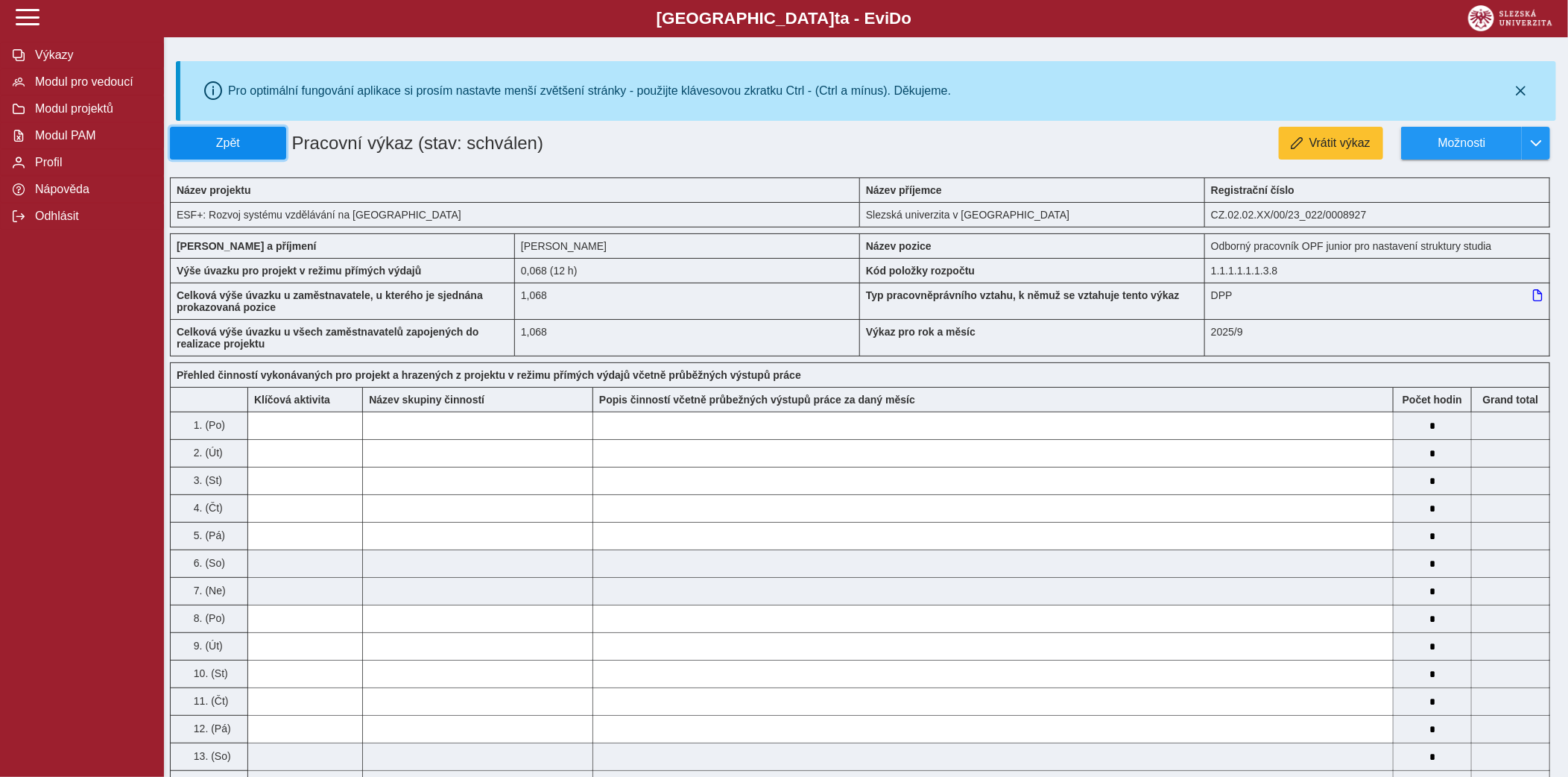
click at [274, 138] on span "Zpět" at bounding box center [228, 143] width 103 height 14
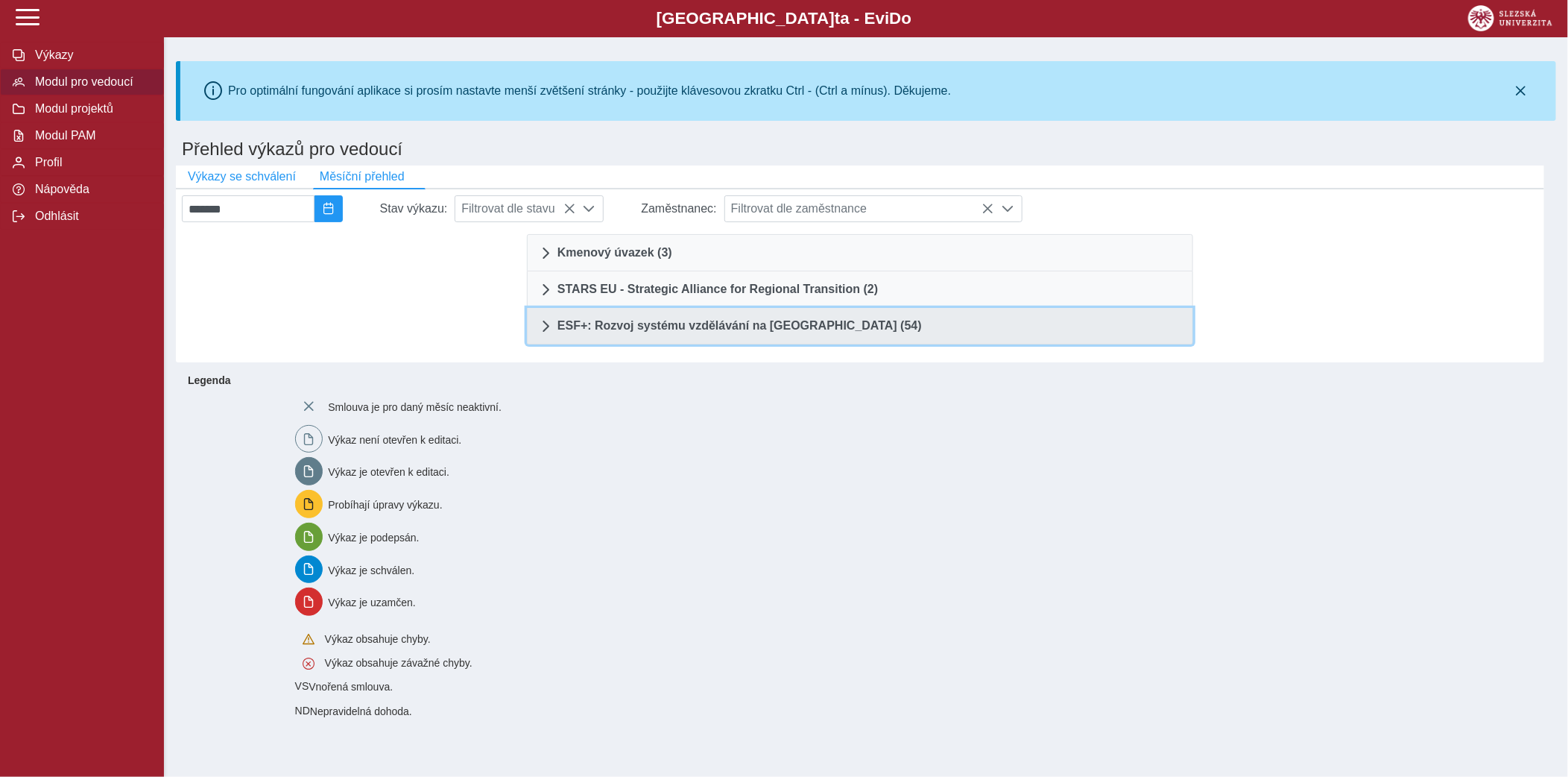
click at [806, 343] on link "ESF+: Rozvoj systému vzdělávání na Slezské univerzitě (54)" at bounding box center [860, 326] width 667 height 37
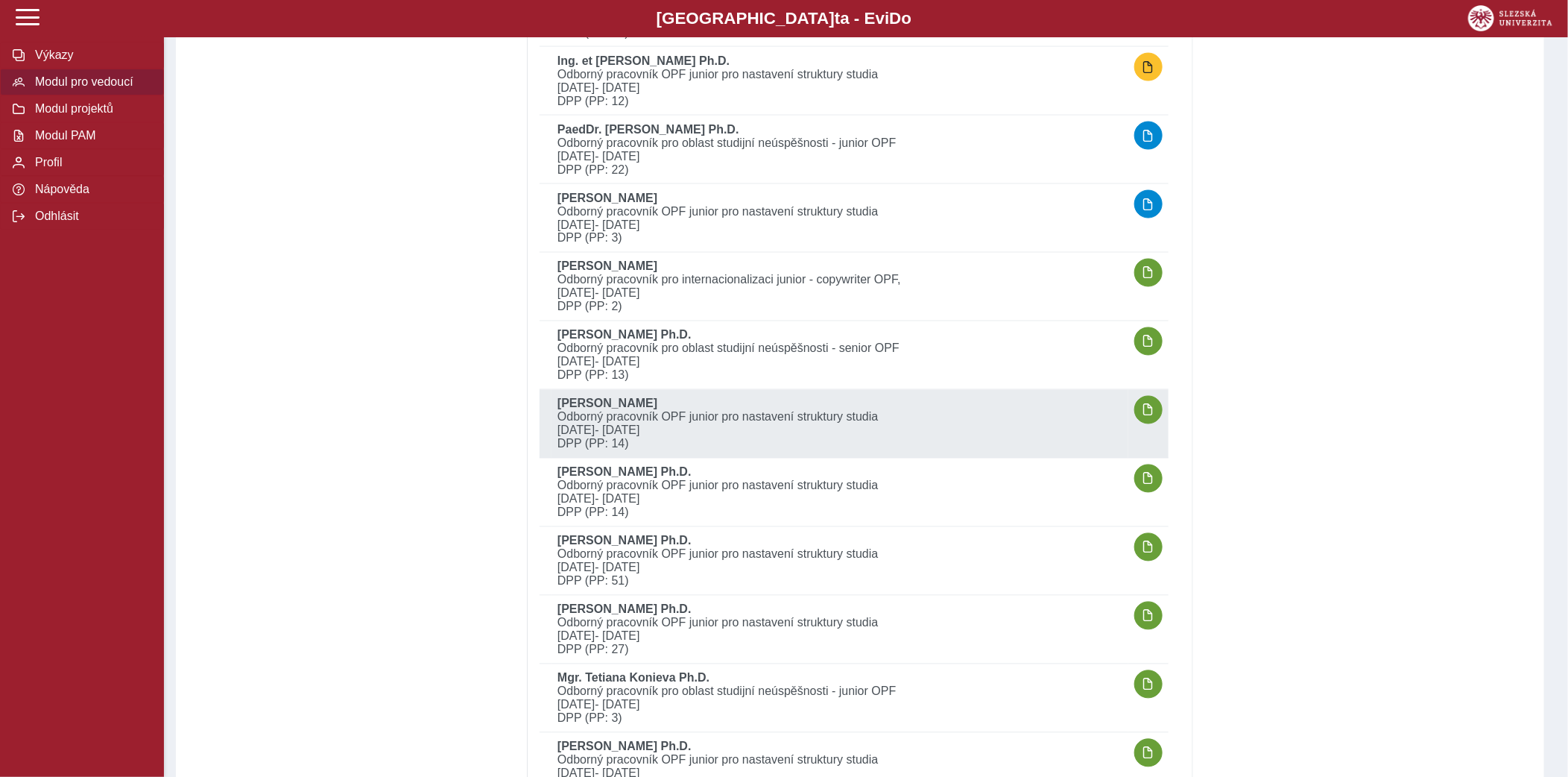
scroll to position [1351, 0]
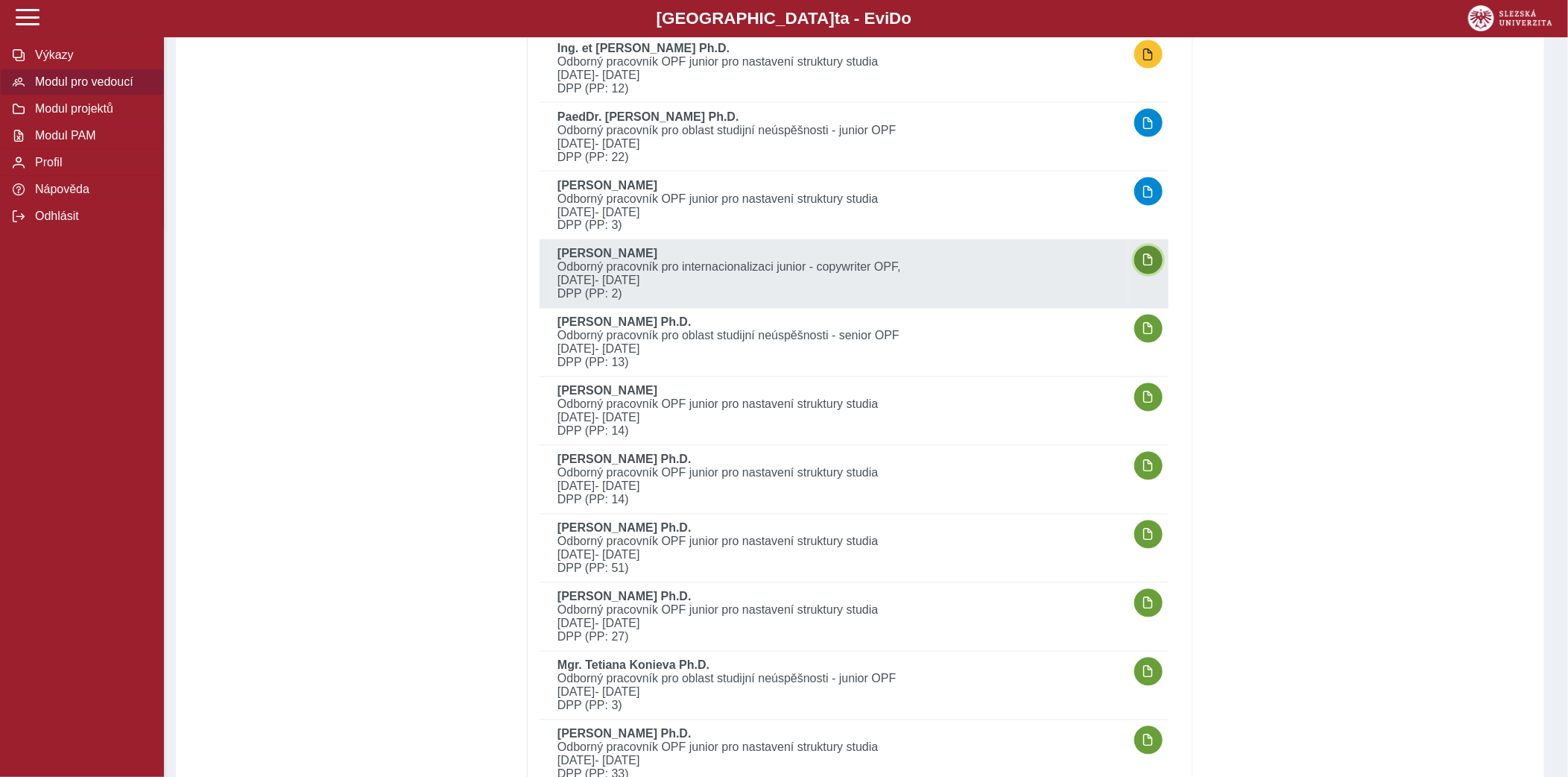
click at [1156, 254] on button "button" at bounding box center [1149, 260] width 28 height 28
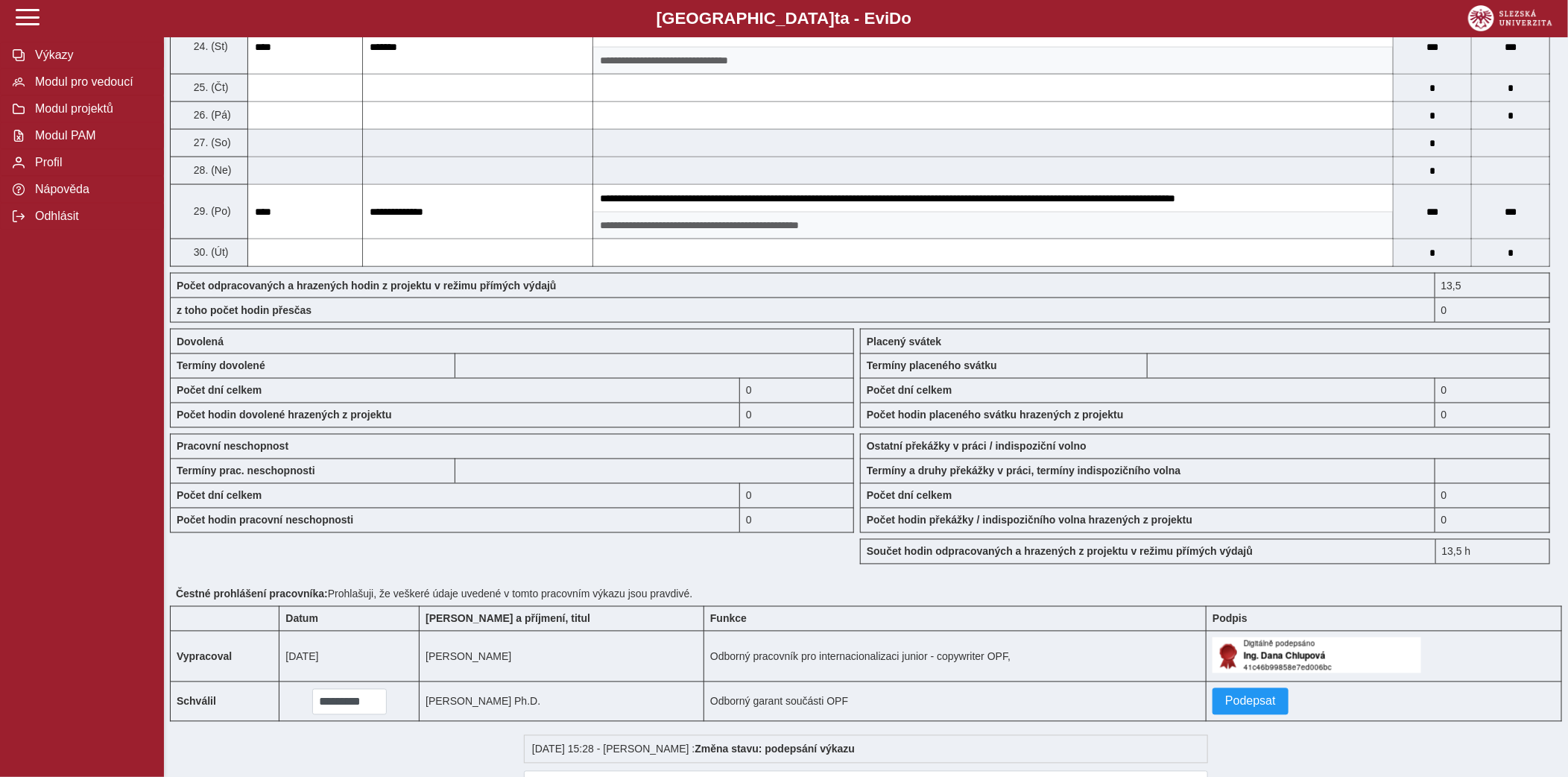
scroll to position [1240, 0]
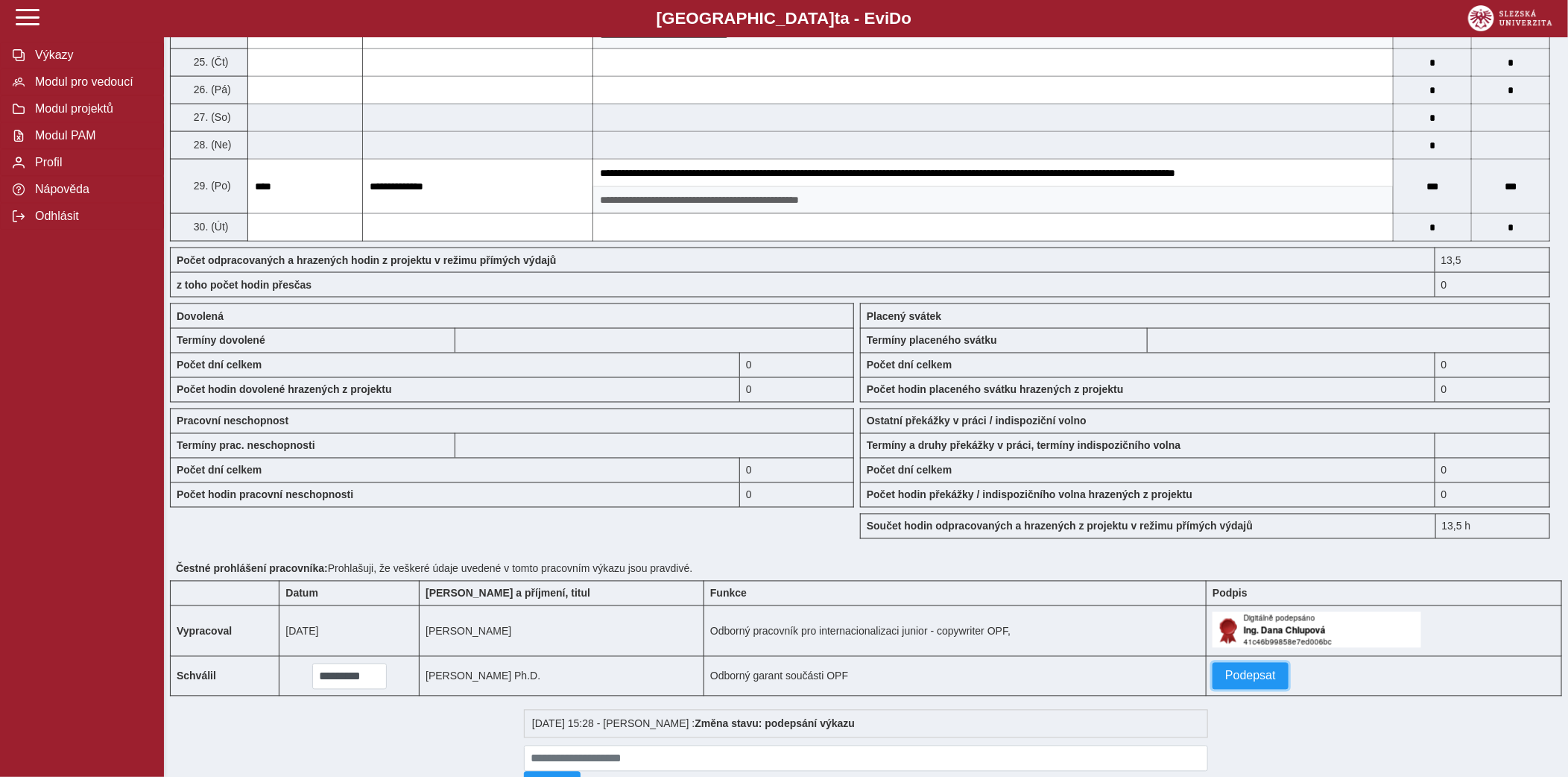
drag, startPoint x: 1234, startPoint y: 674, endPoint x: 1301, endPoint y: 341, distance: 339.7
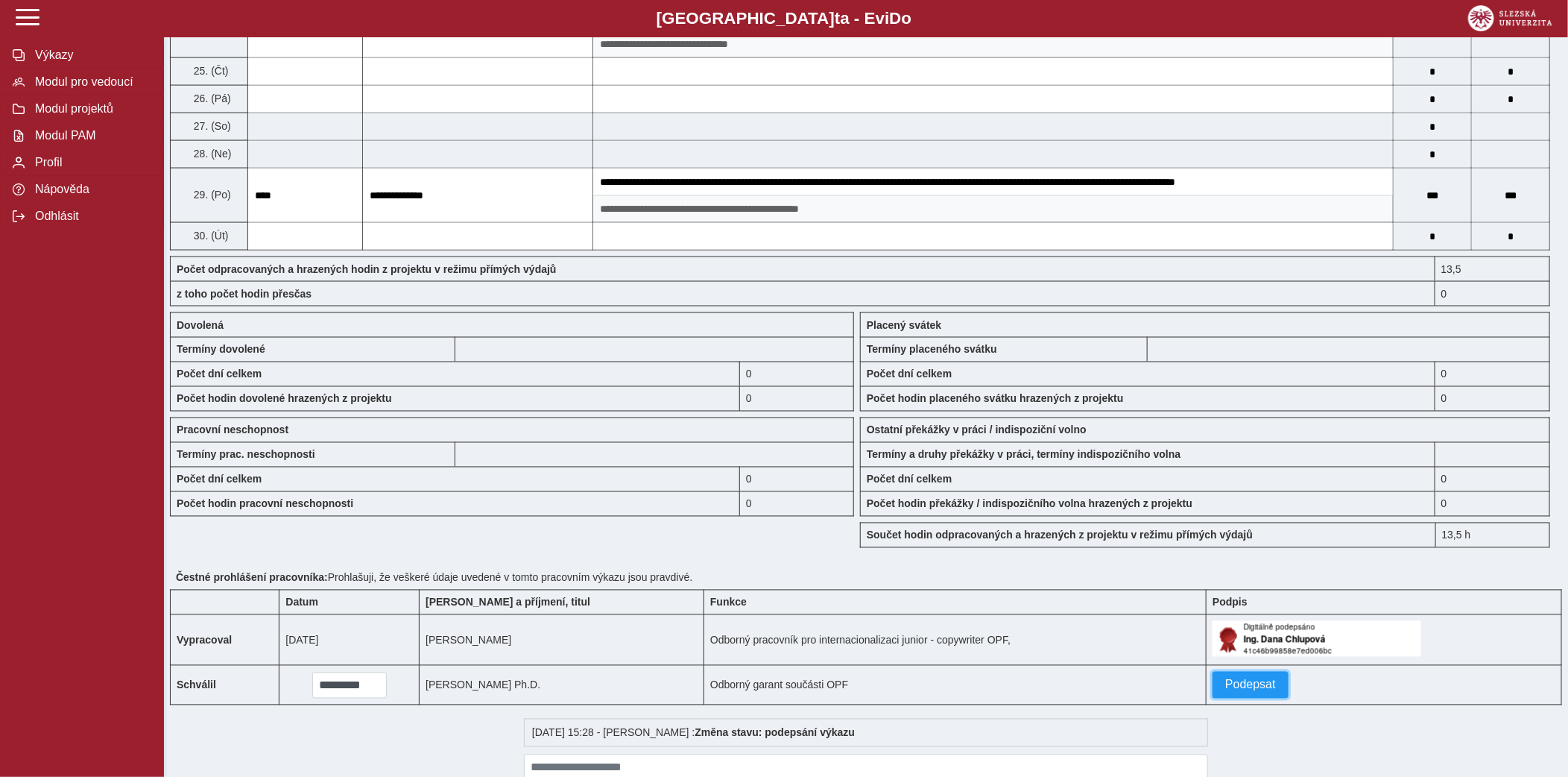
scroll to position [1230, 0]
click at [1239, 692] on span "Podepsat" at bounding box center [1251, 686] width 51 height 14
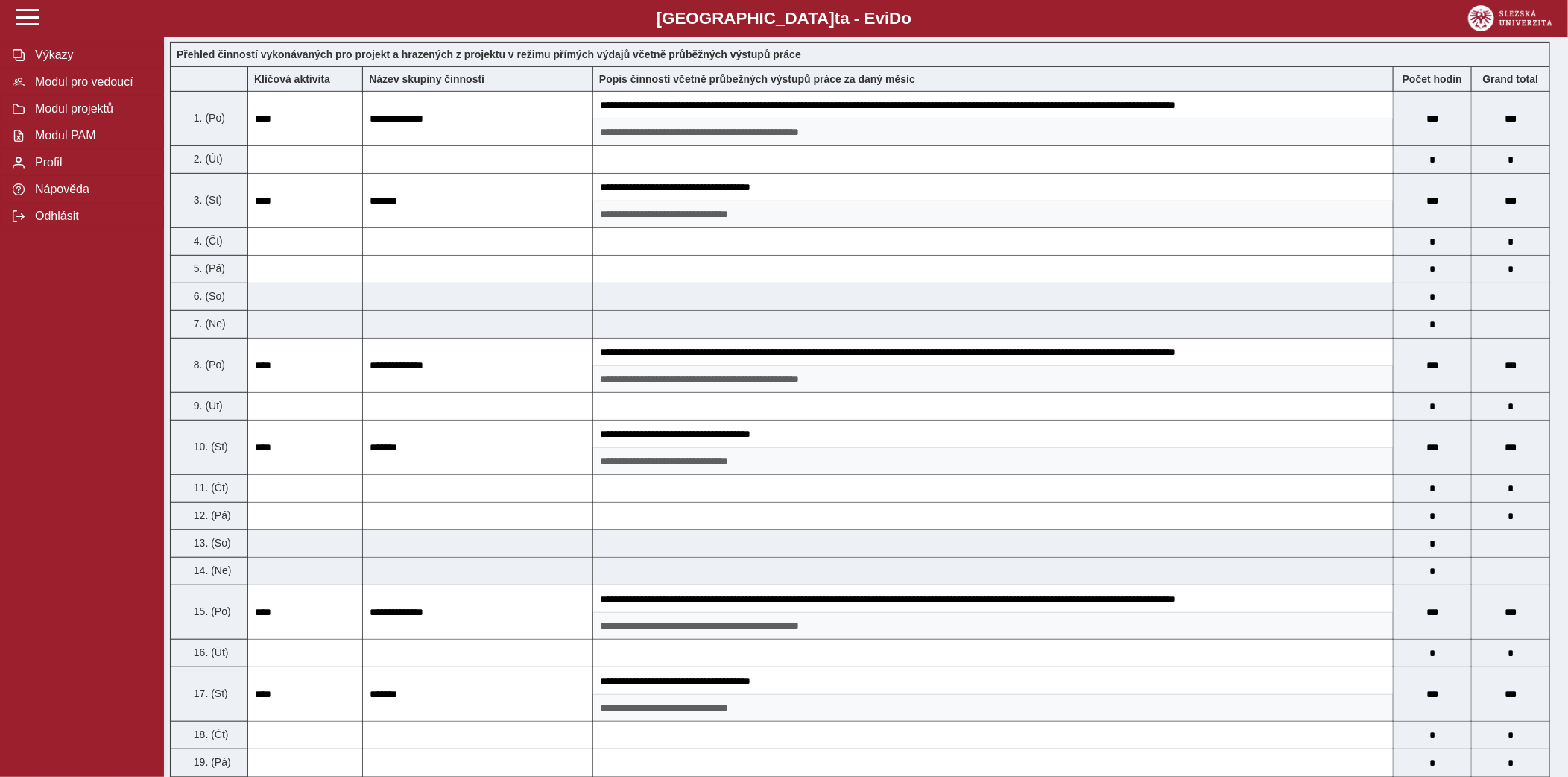
scroll to position [0, 0]
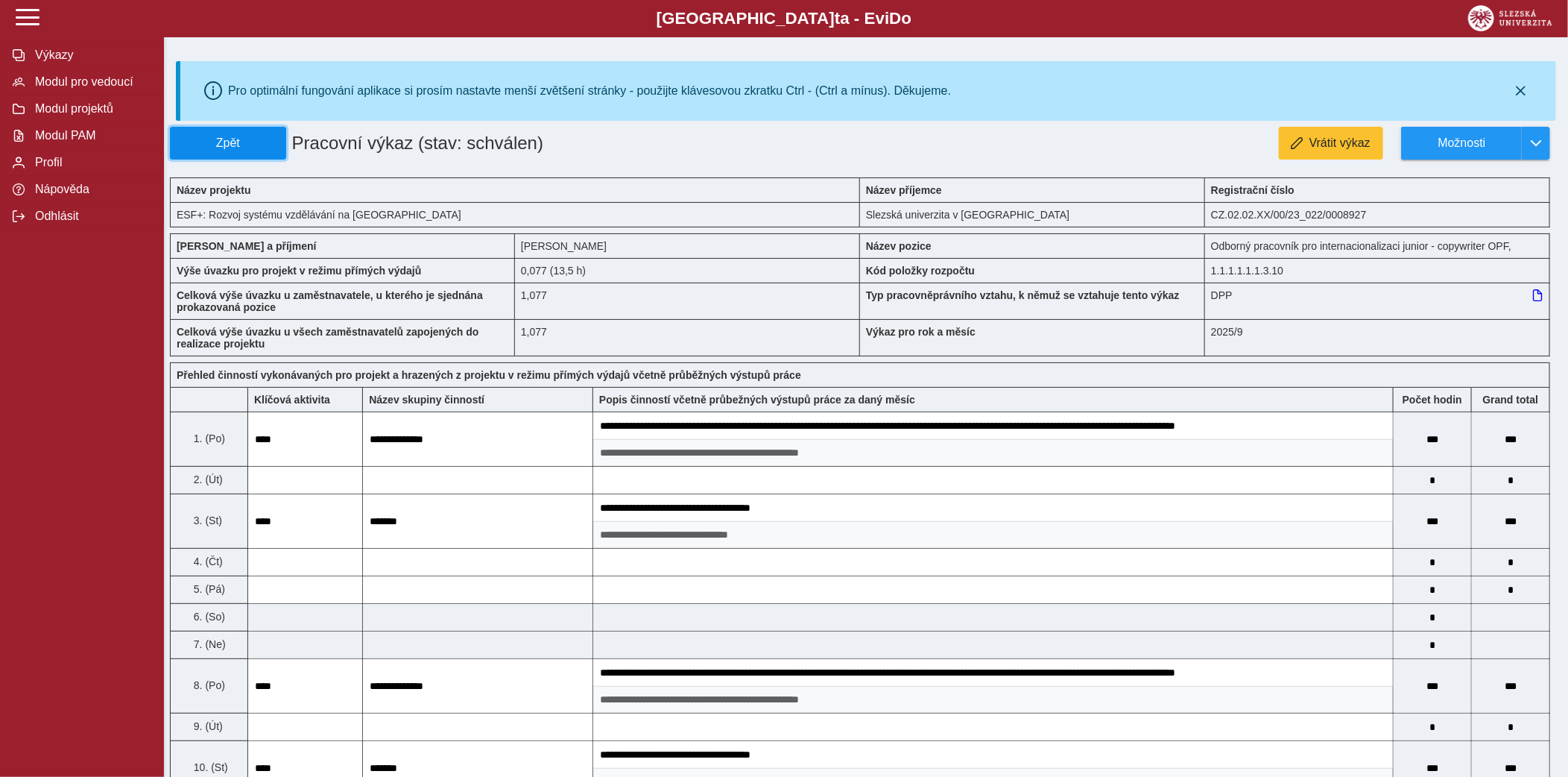
click at [266, 154] on button "Zpět" at bounding box center [228, 143] width 116 height 33
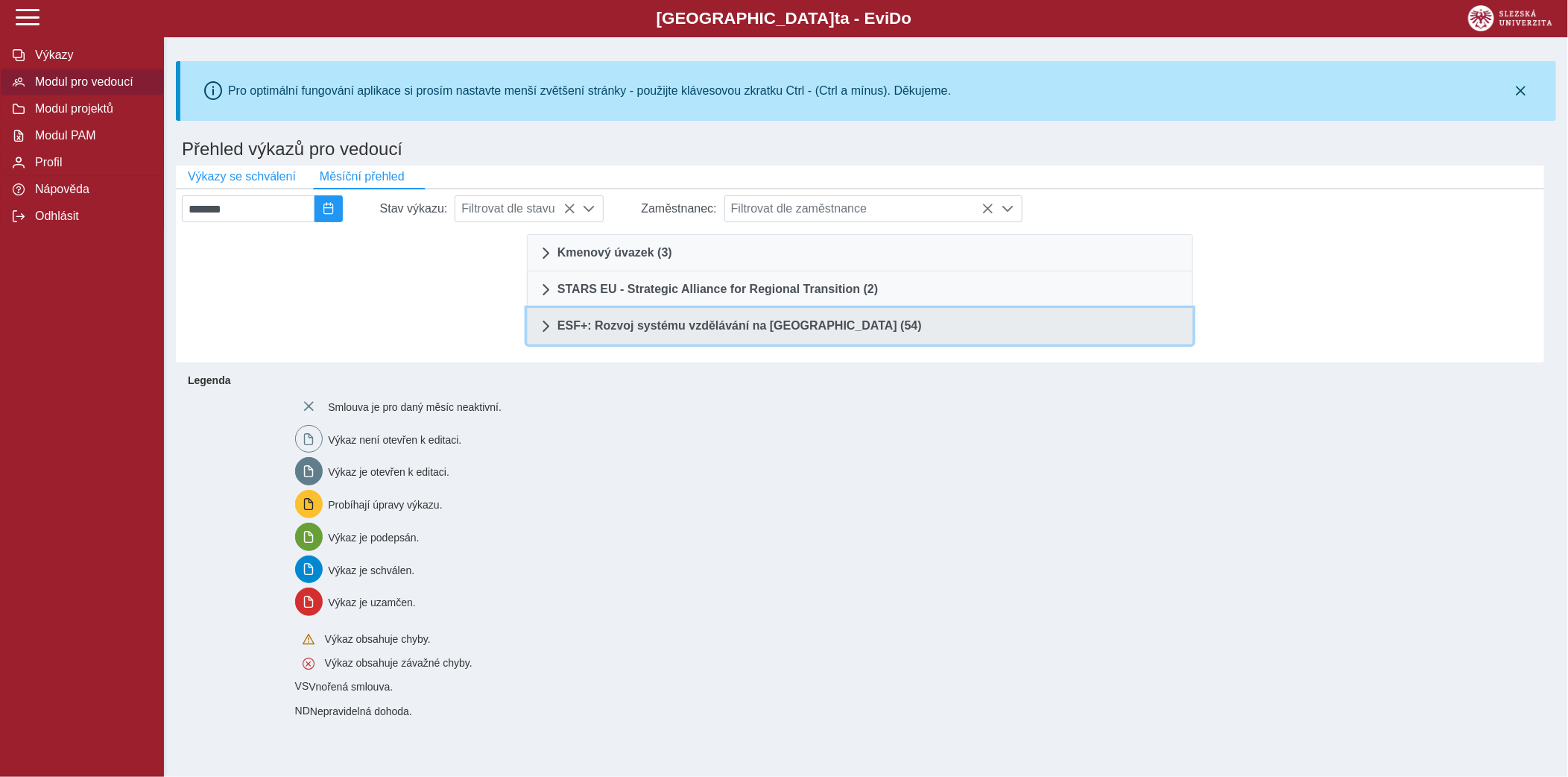
click at [655, 335] on link "ESF+: Rozvoj systému vzdělávání na Slezské univerzitě (54)" at bounding box center [860, 326] width 667 height 37
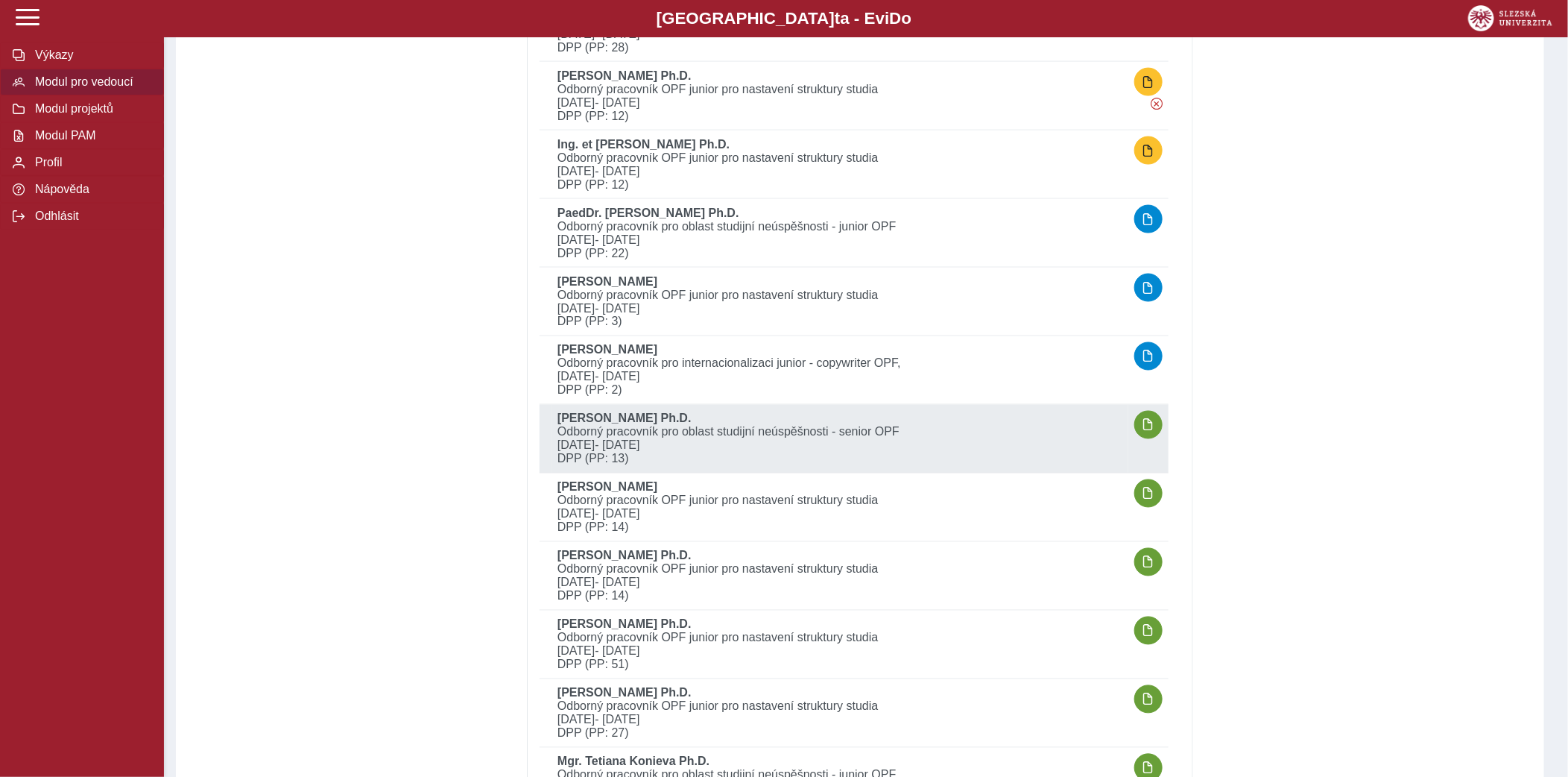
scroll to position [1269, 0]
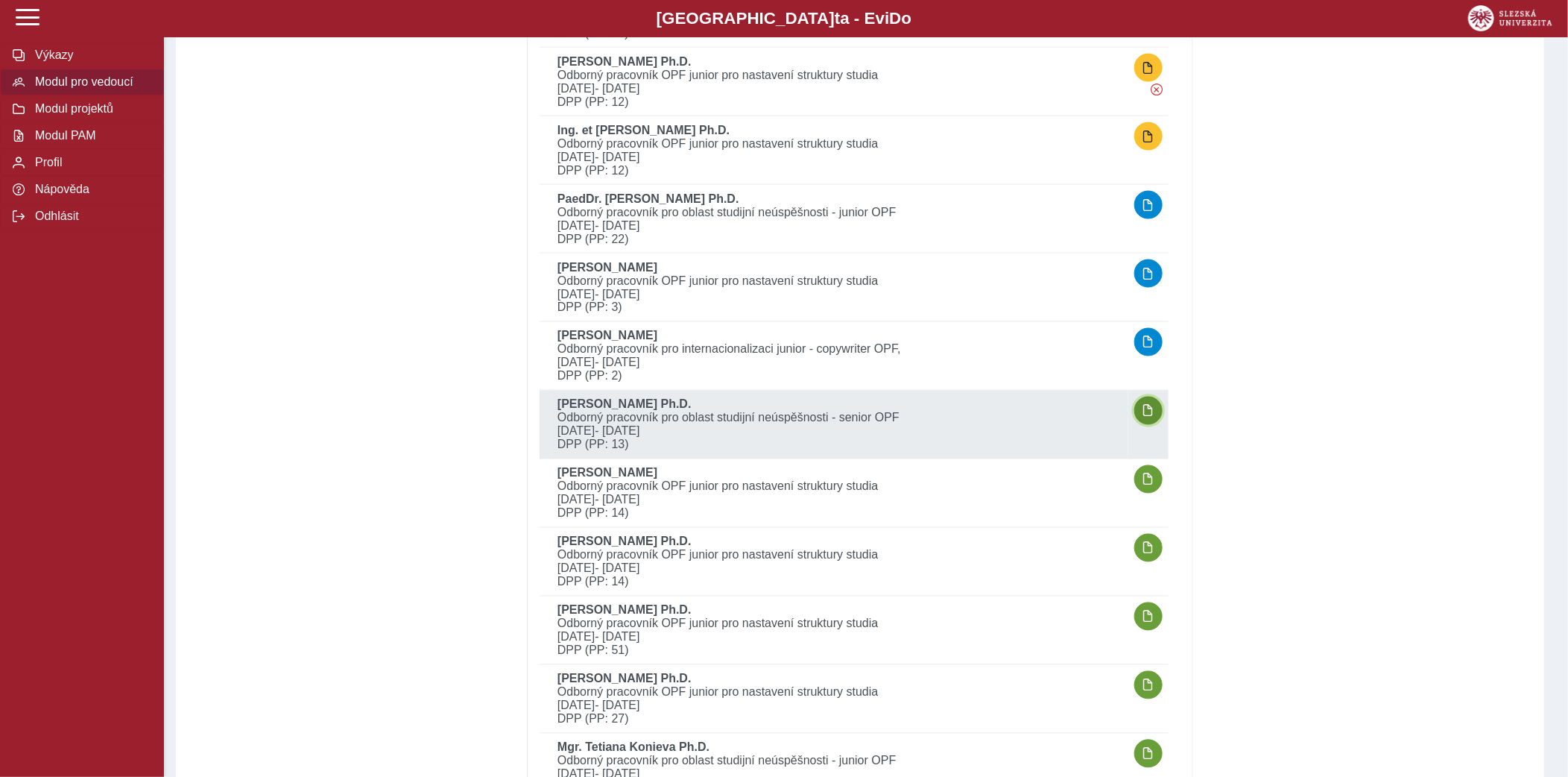
click at [1147, 418] on button "button" at bounding box center [1149, 411] width 28 height 28
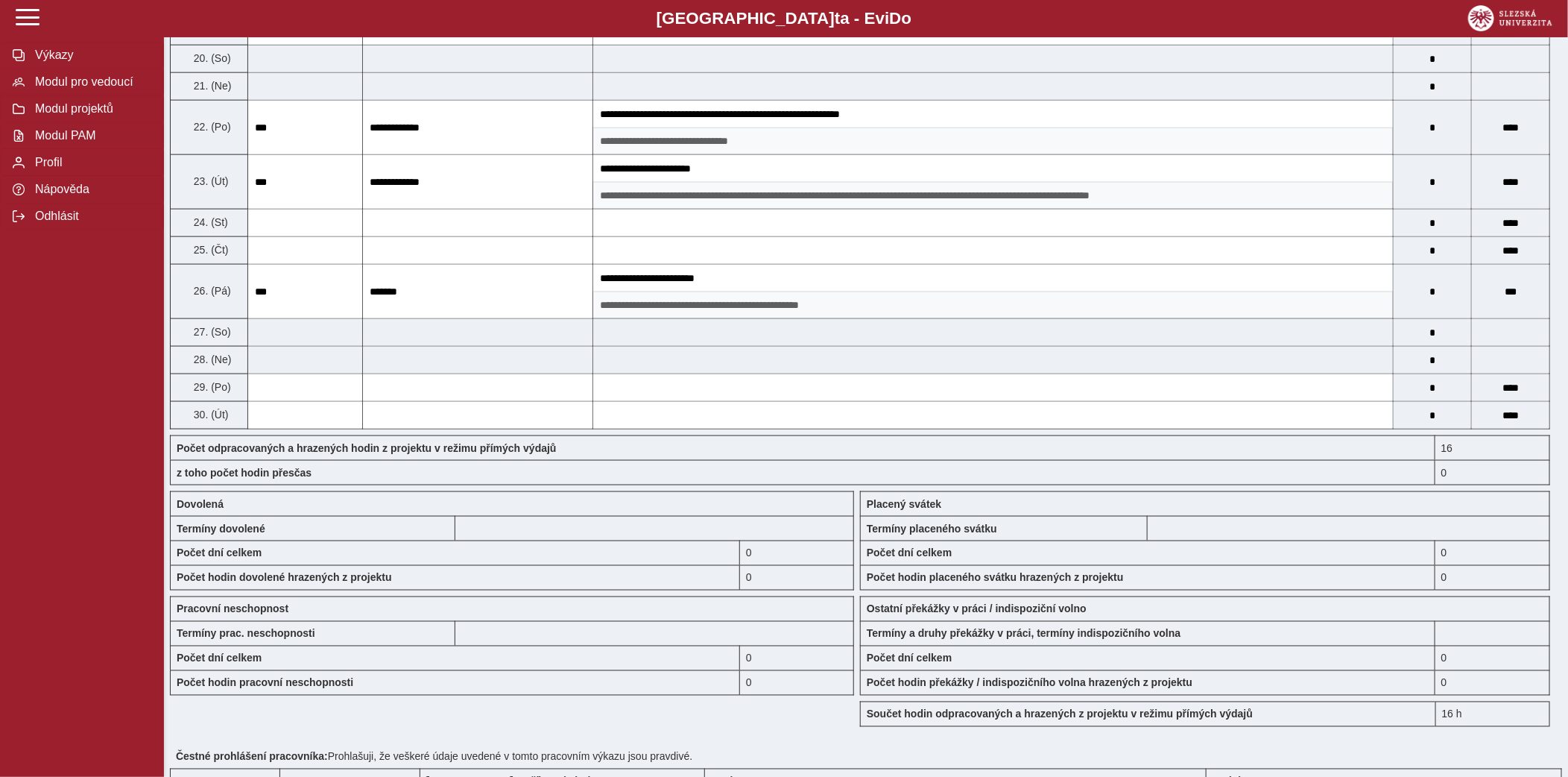
scroll to position [1282, 0]
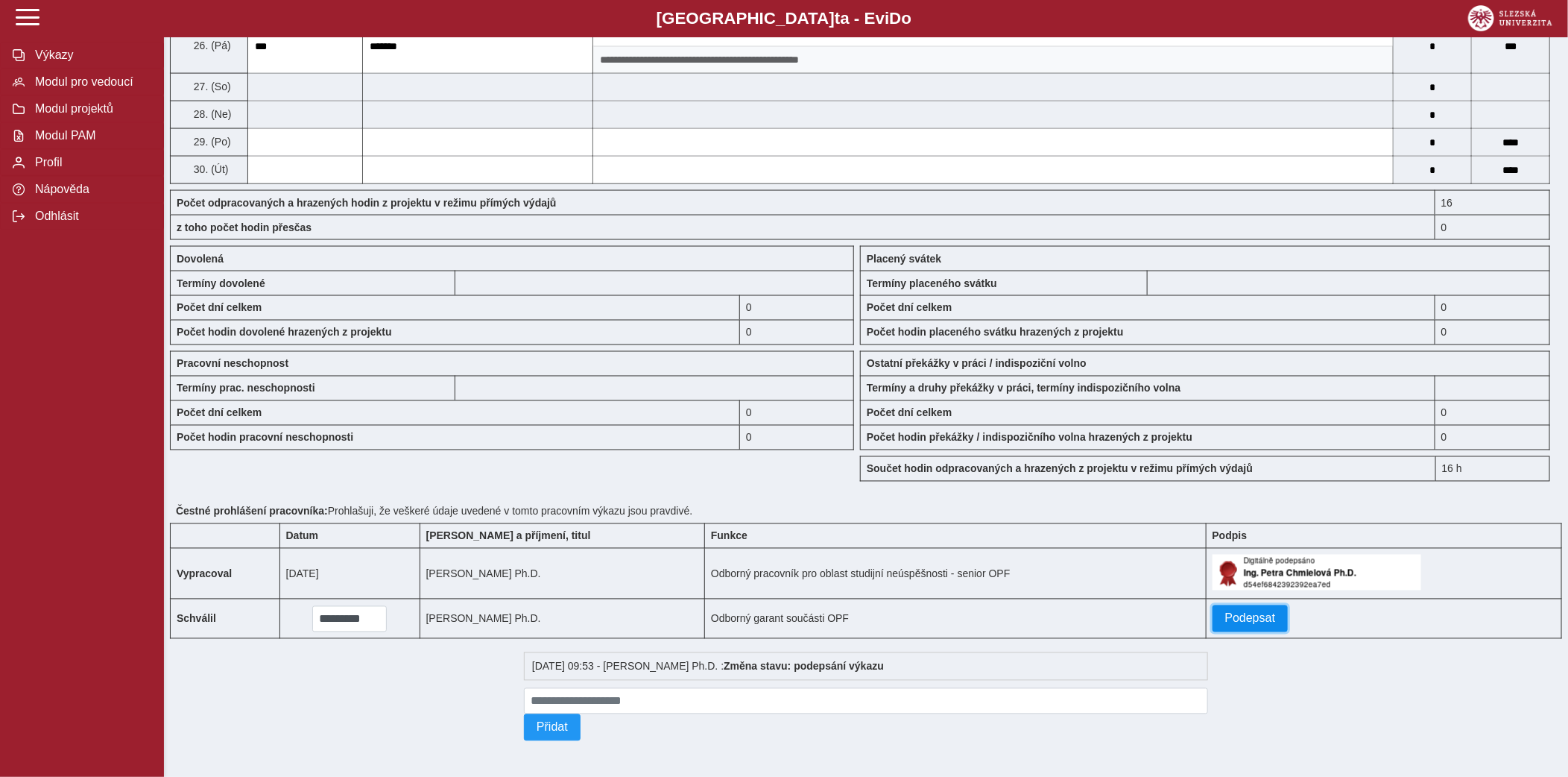
click at [1222, 606] on button "Podepsat" at bounding box center [1250, 619] width 76 height 27
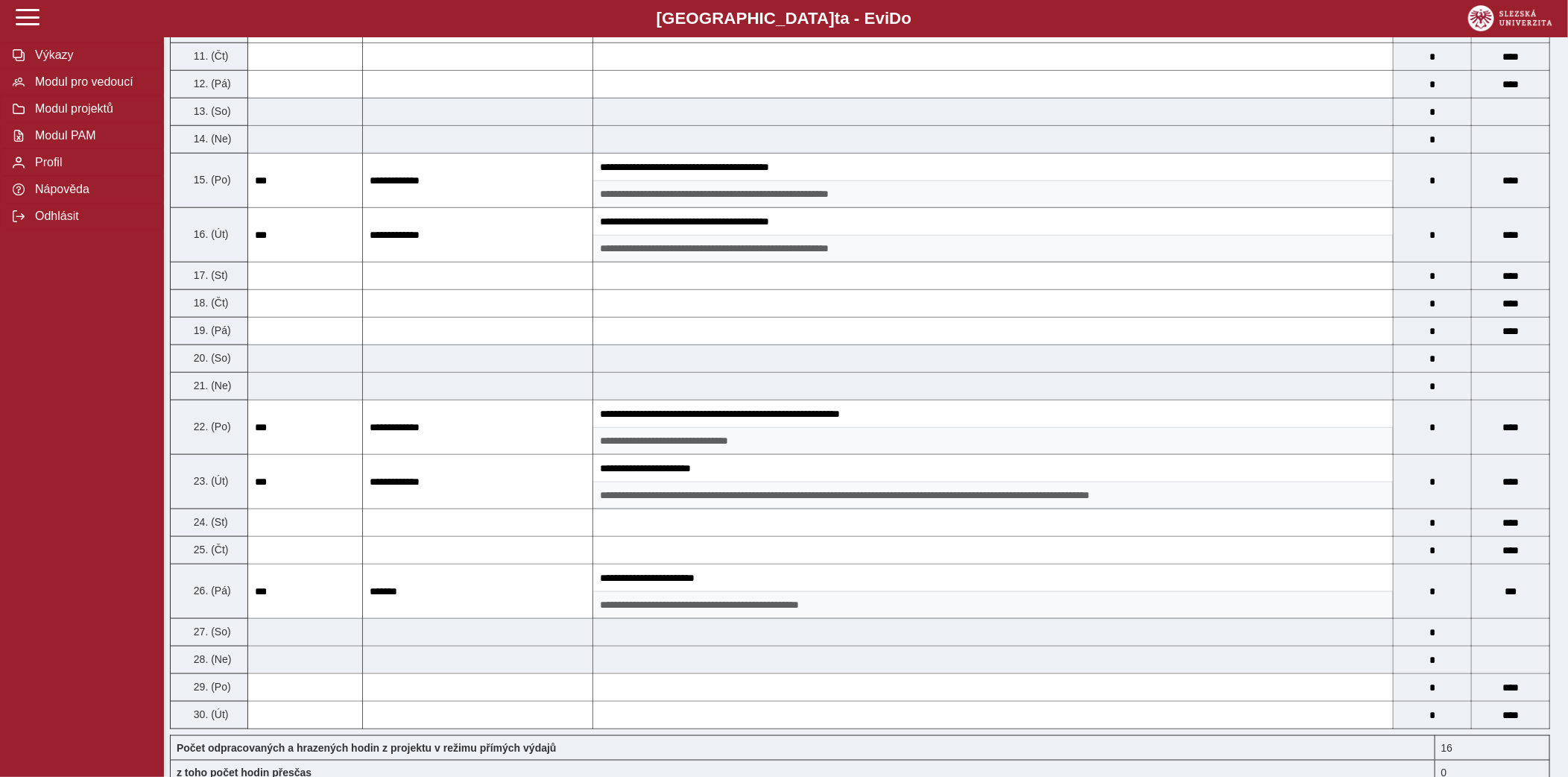
scroll to position [0, 0]
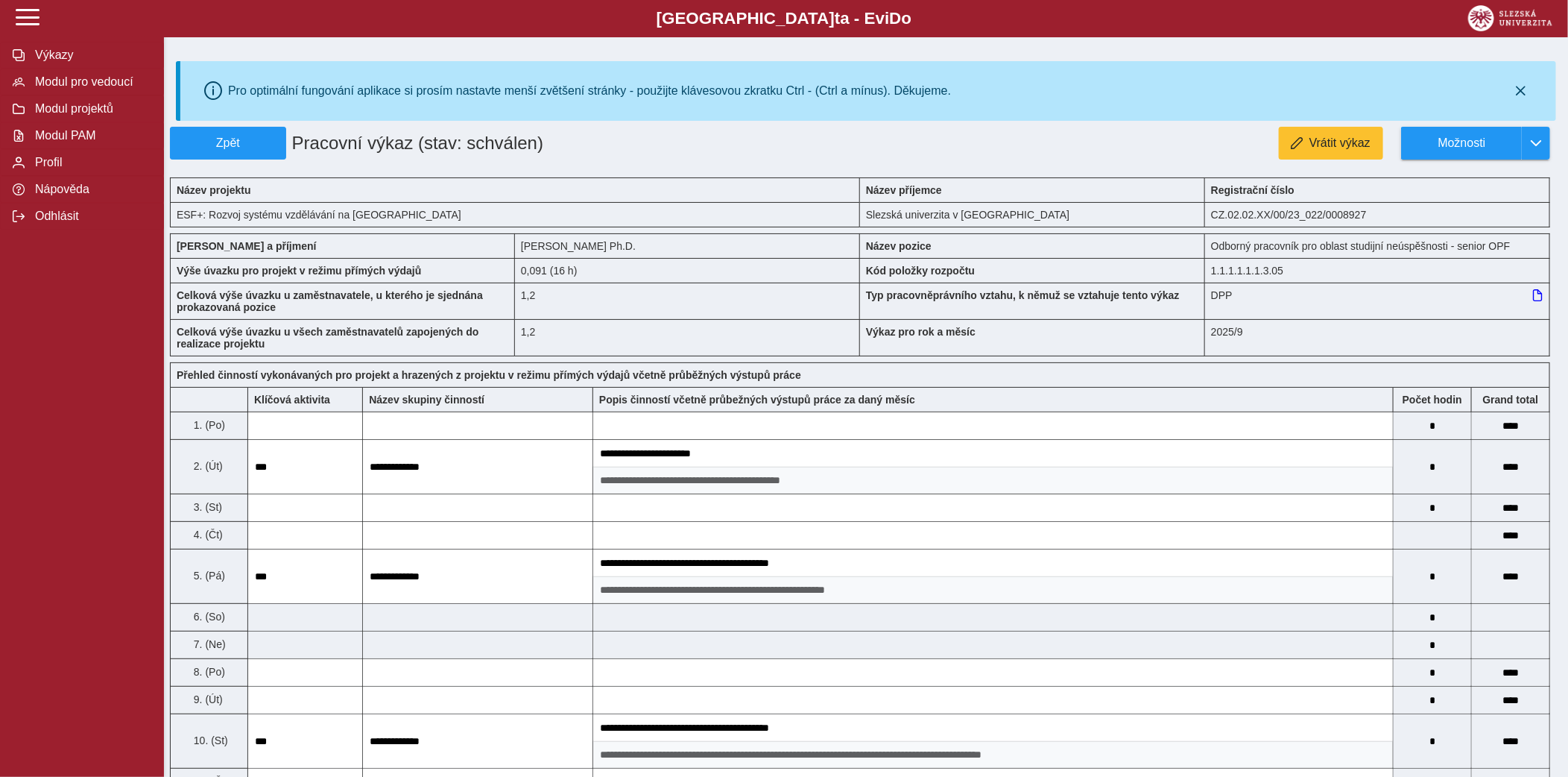
click at [257, 140] on span "Zpět" at bounding box center [228, 143] width 103 height 14
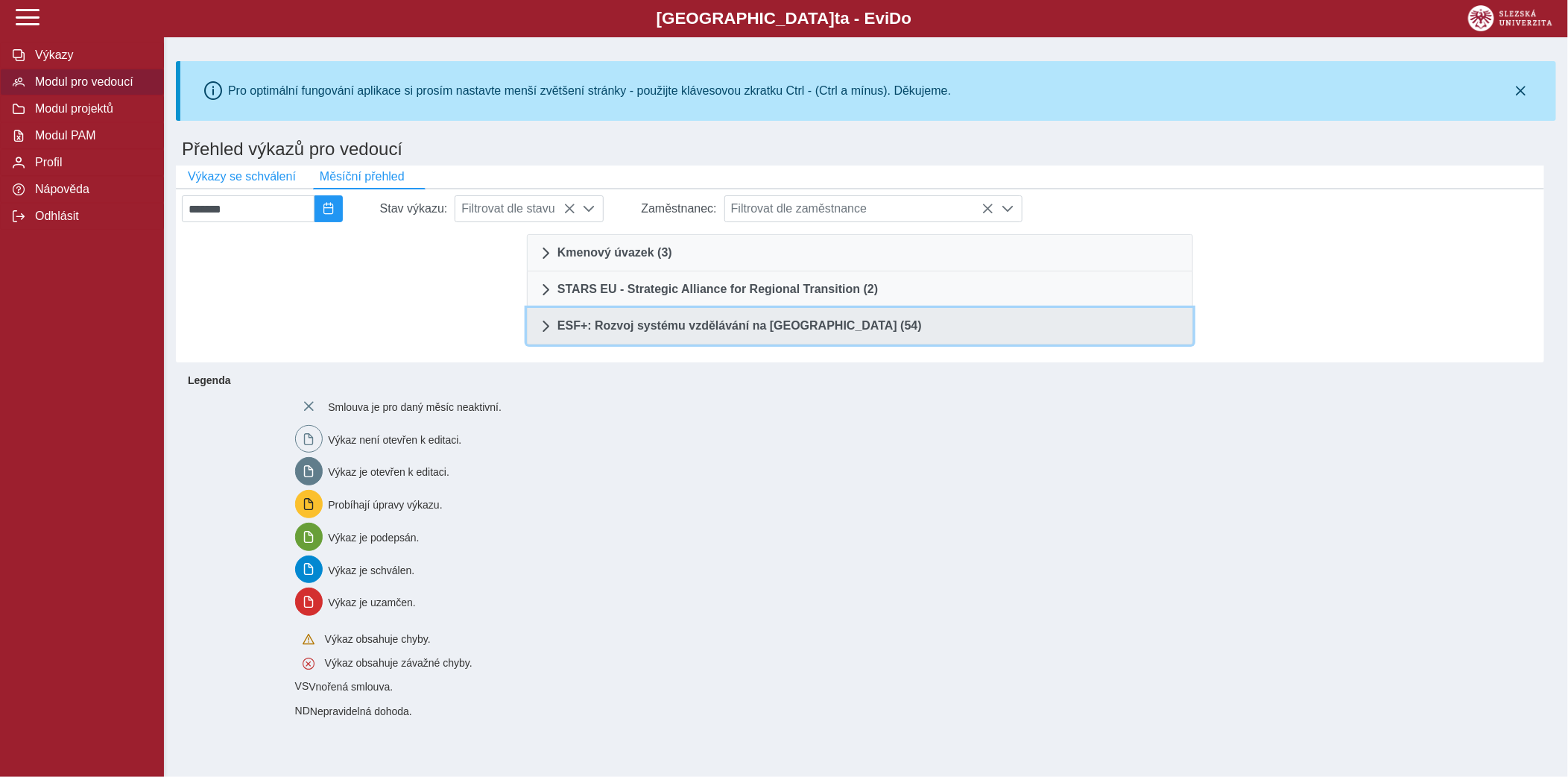
click at [787, 339] on link "ESF+: Rozvoj systému vzdělávání na Slezské univerzitě (54)" at bounding box center [860, 326] width 667 height 37
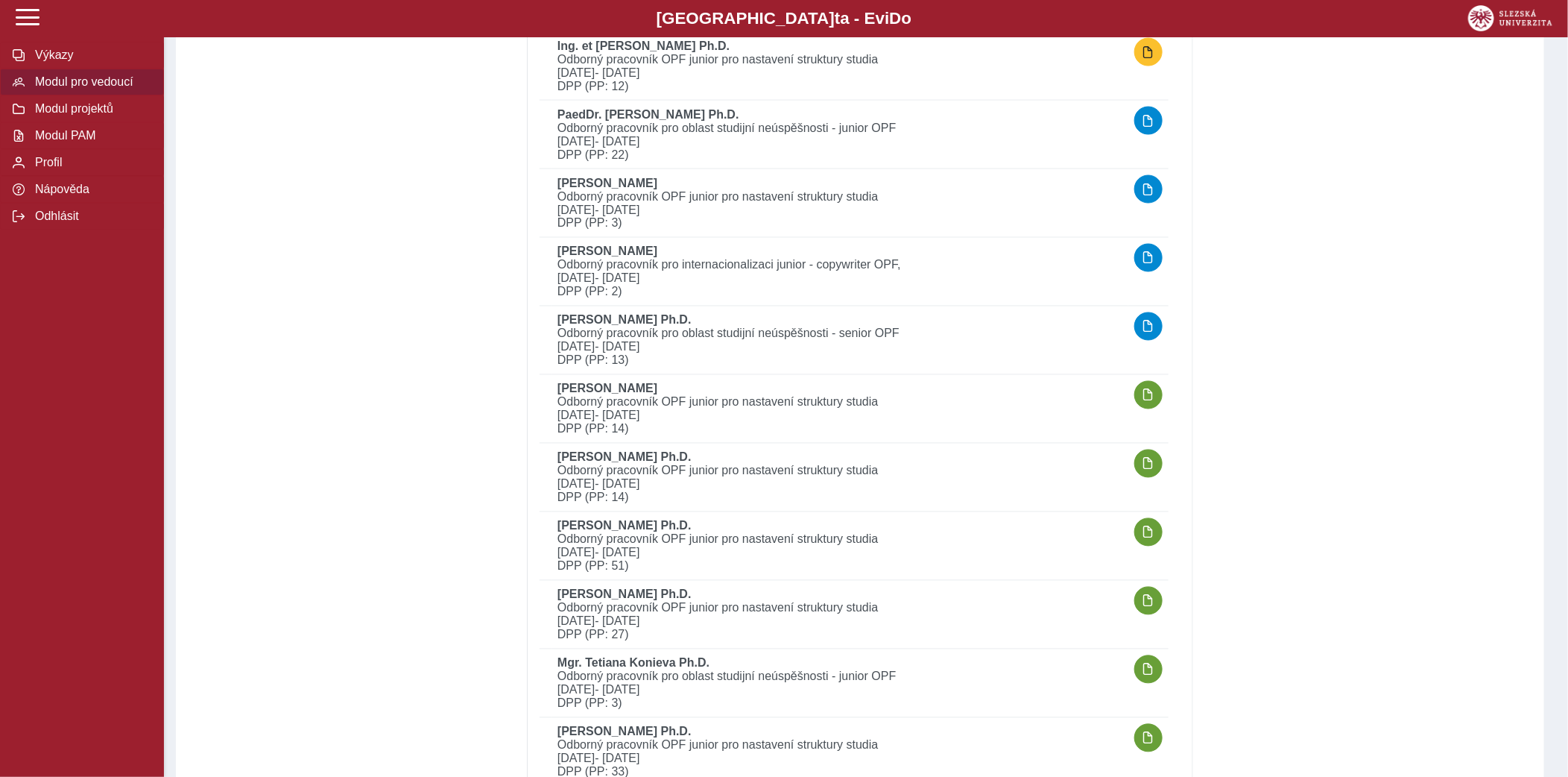
scroll to position [1354, 0]
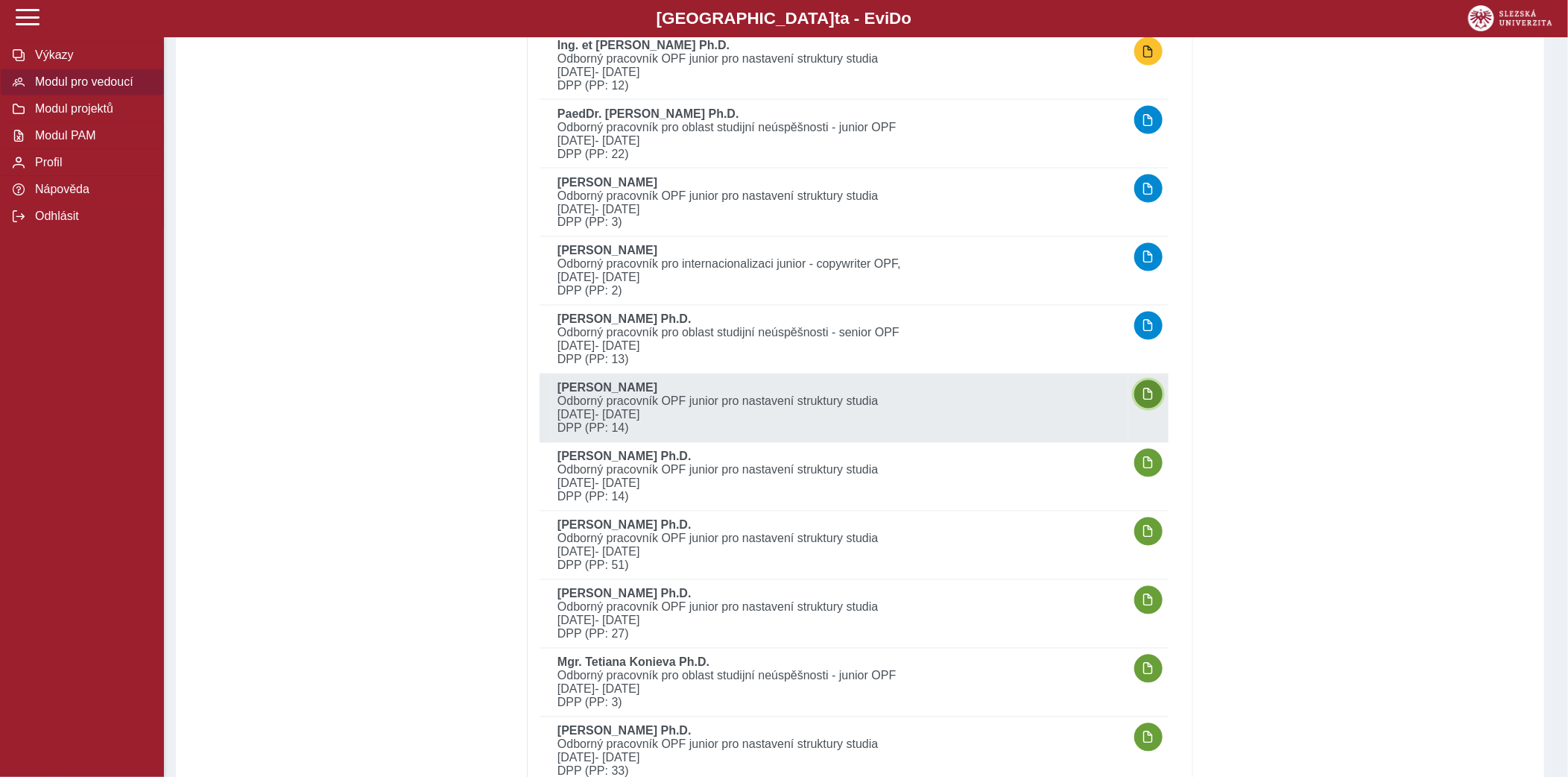
click at [1154, 389] on span "button" at bounding box center [1149, 394] width 12 height 12
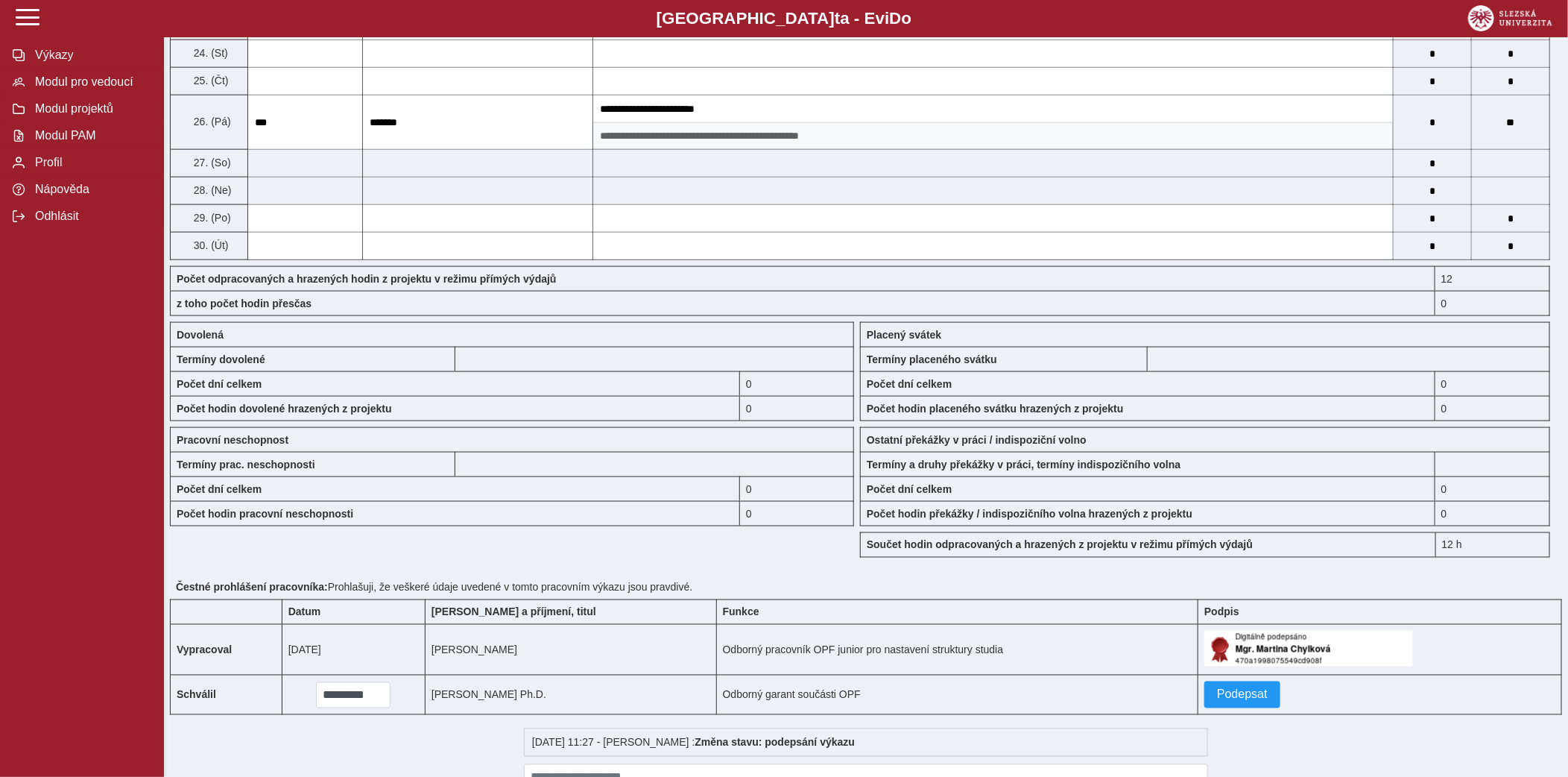
scroll to position [1121, 0]
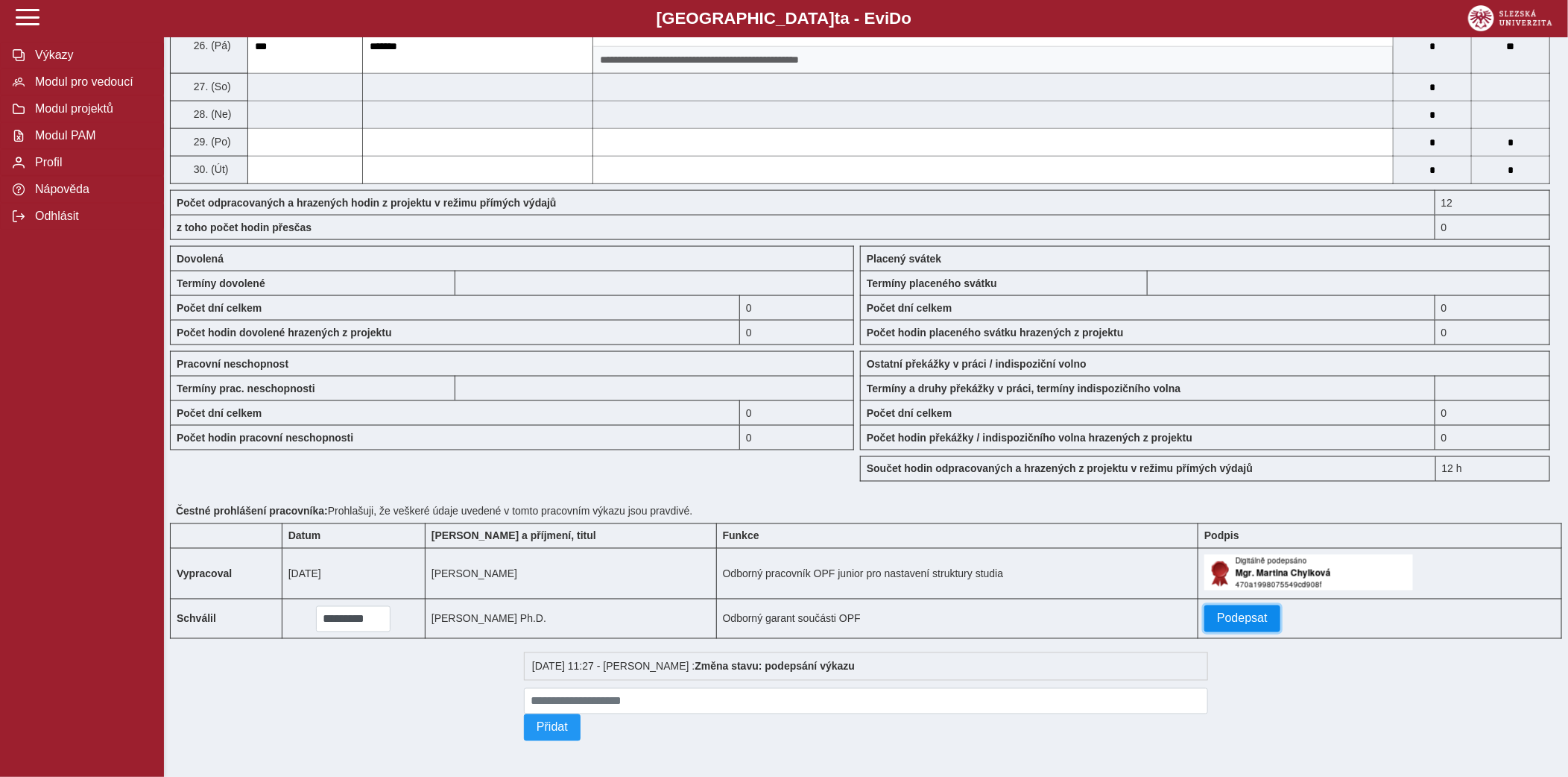
click at [1225, 620] on span "Podepsat" at bounding box center [1243, 619] width 51 height 14
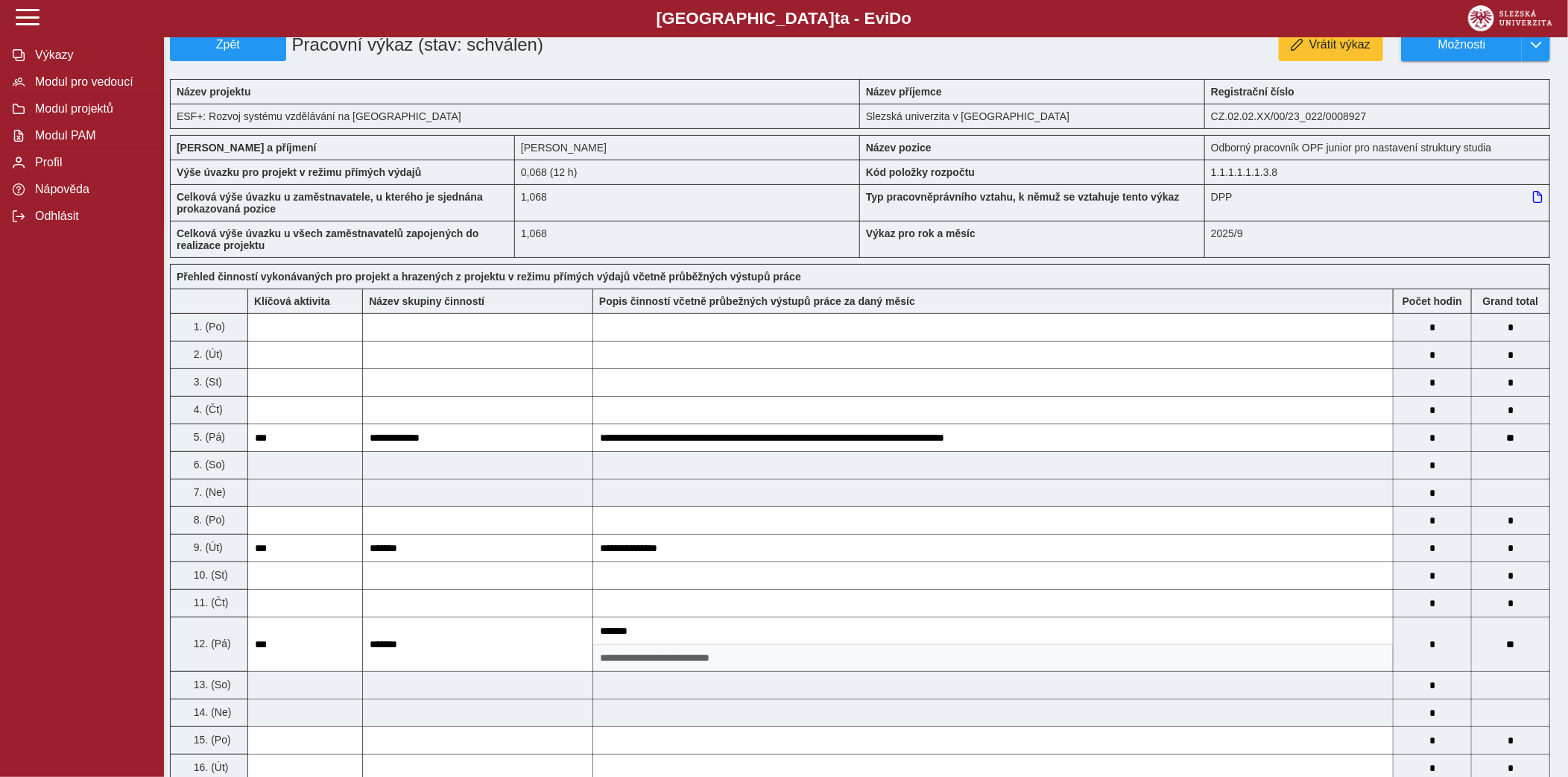
scroll to position [0, 0]
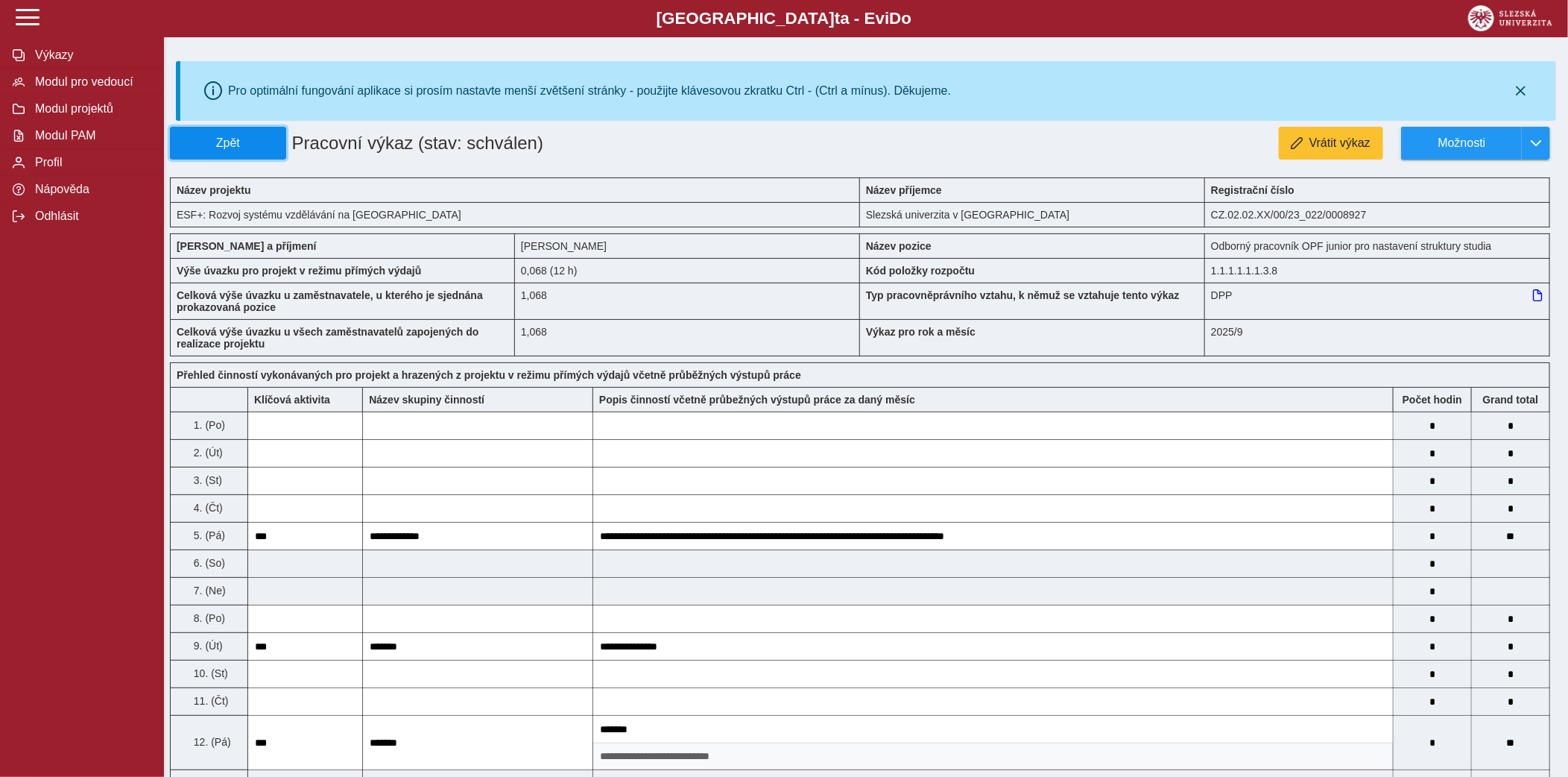
click at [250, 140] on span "Zpět" at bounding box center [228, 143] width 103 height 14
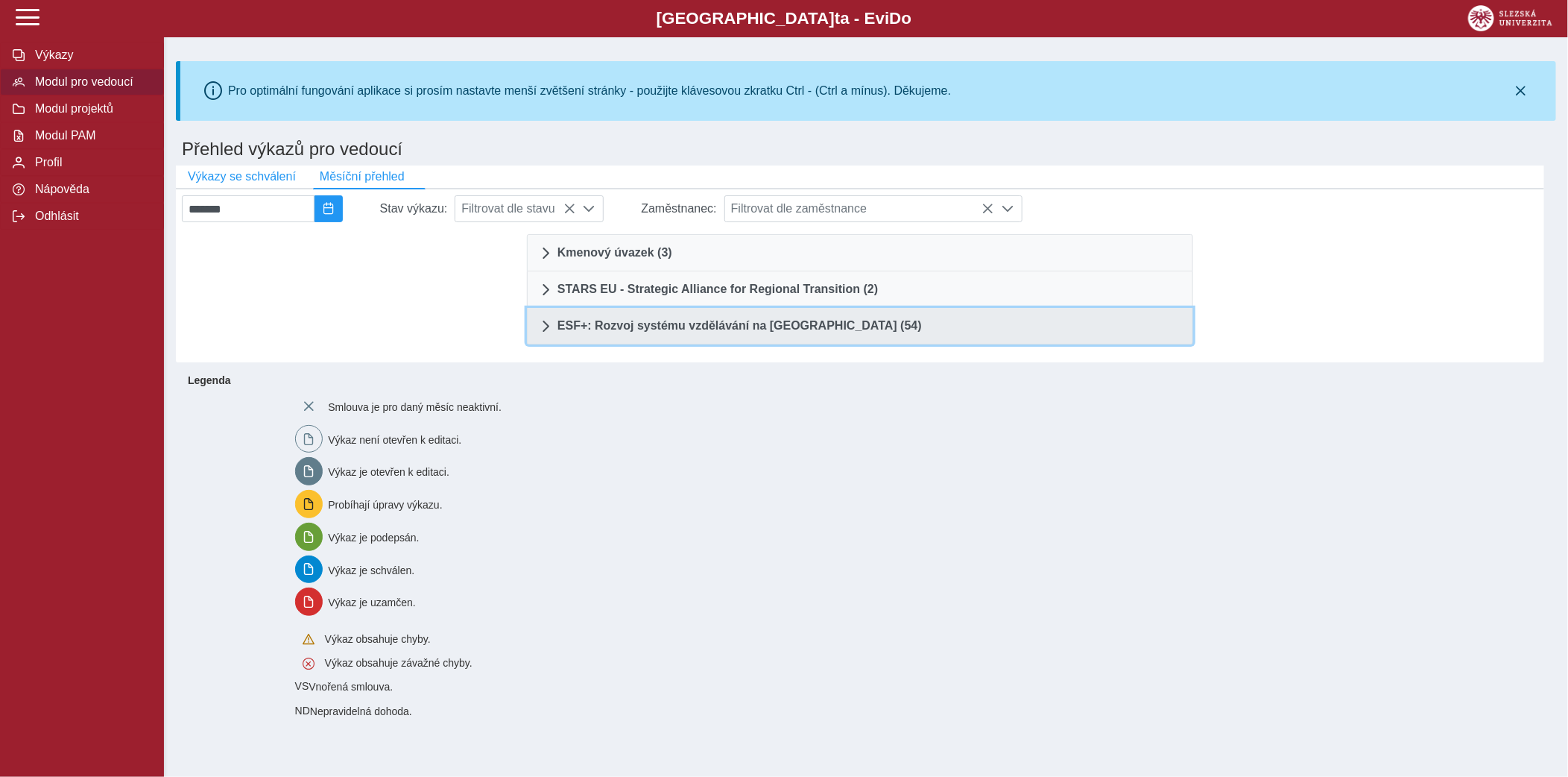
click at [858, 316] on link "ESF+: Rozvoj systému vzdělávání na Slezské univerzitě (54)" at bounding box center [860, 326] width 667 height 37
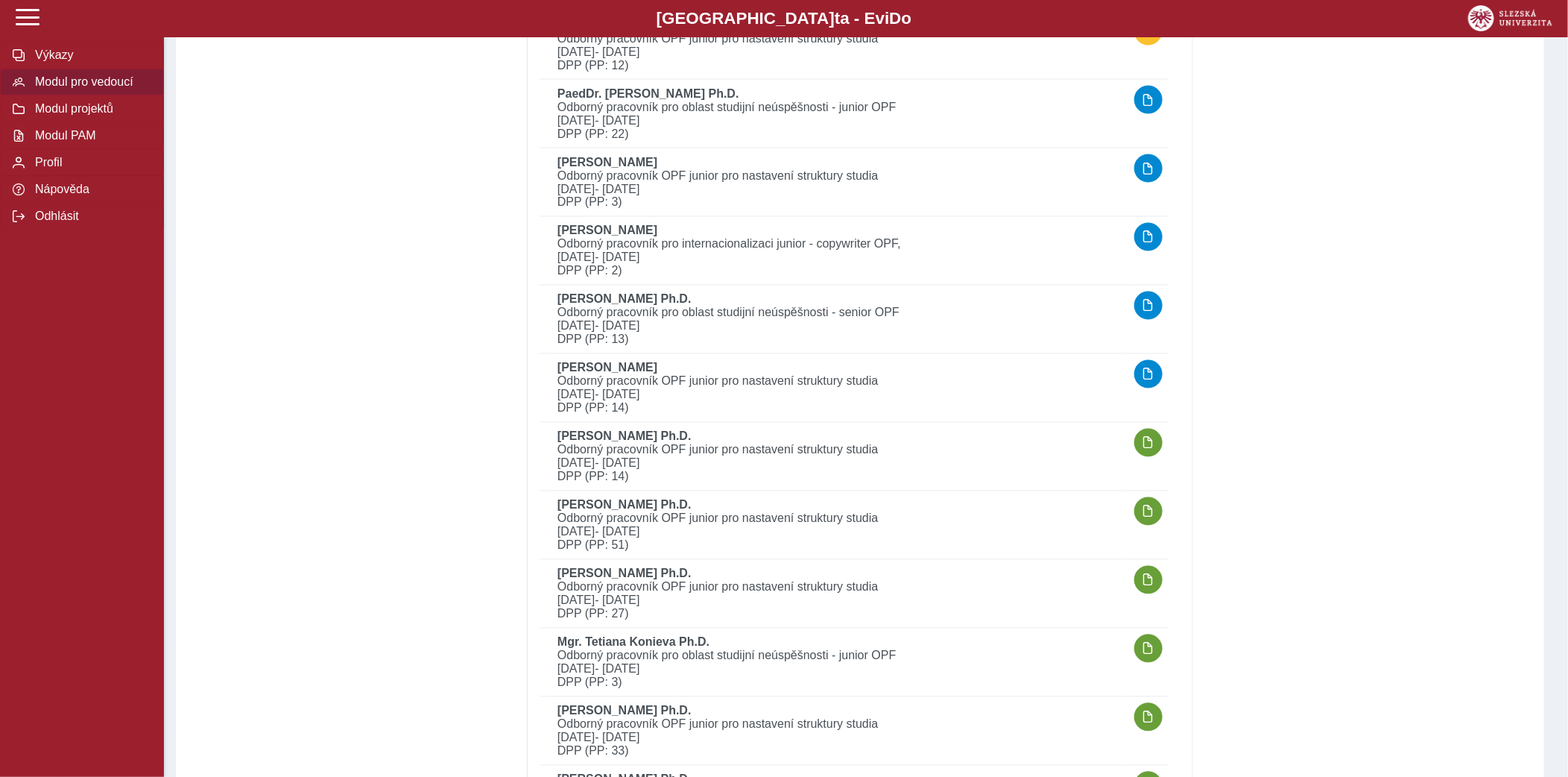
scroll to position [1394, 0]
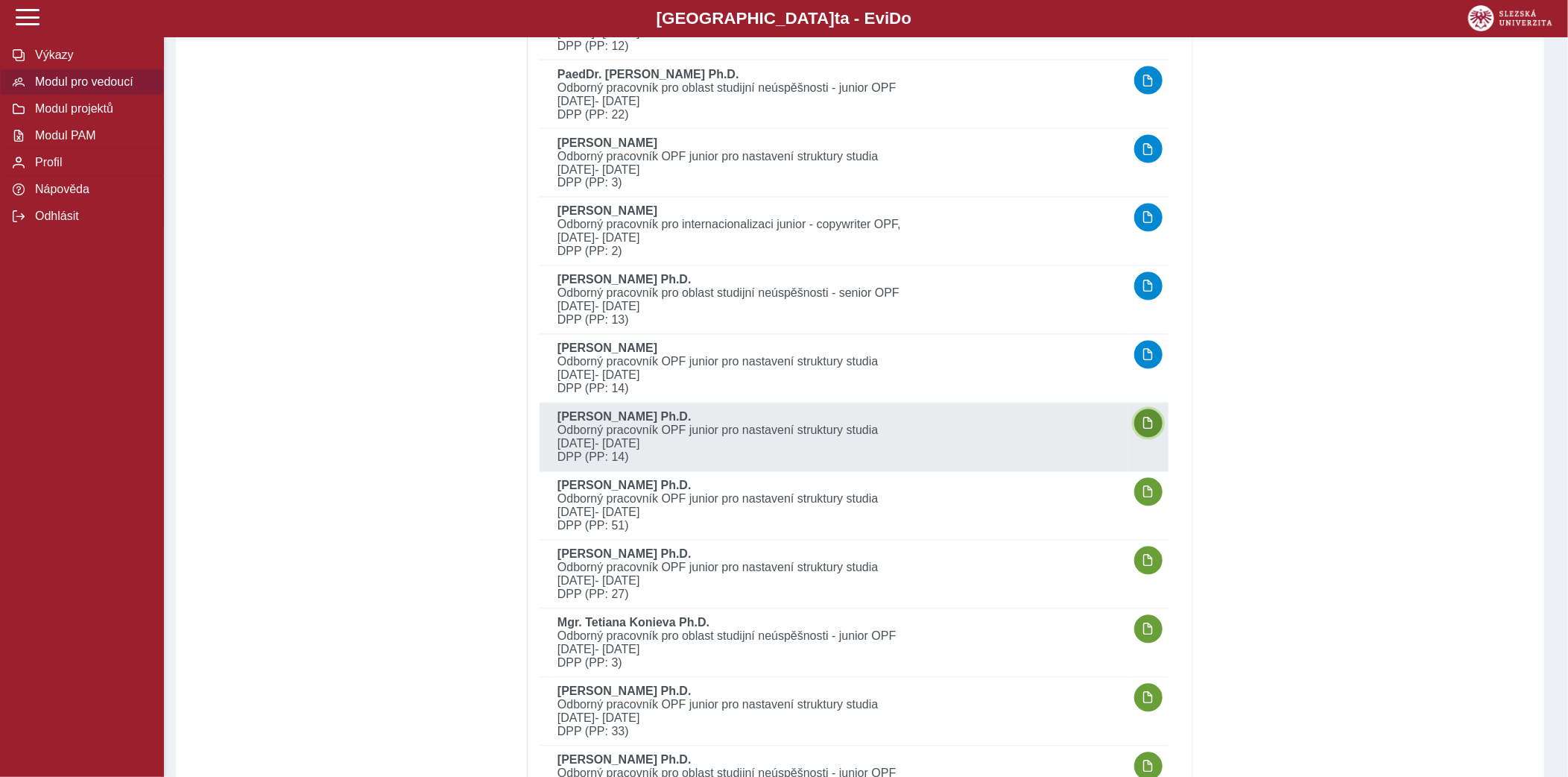
click at [1154, 424] on span "button" at bounding box center [1149, 424] width 12 height 12
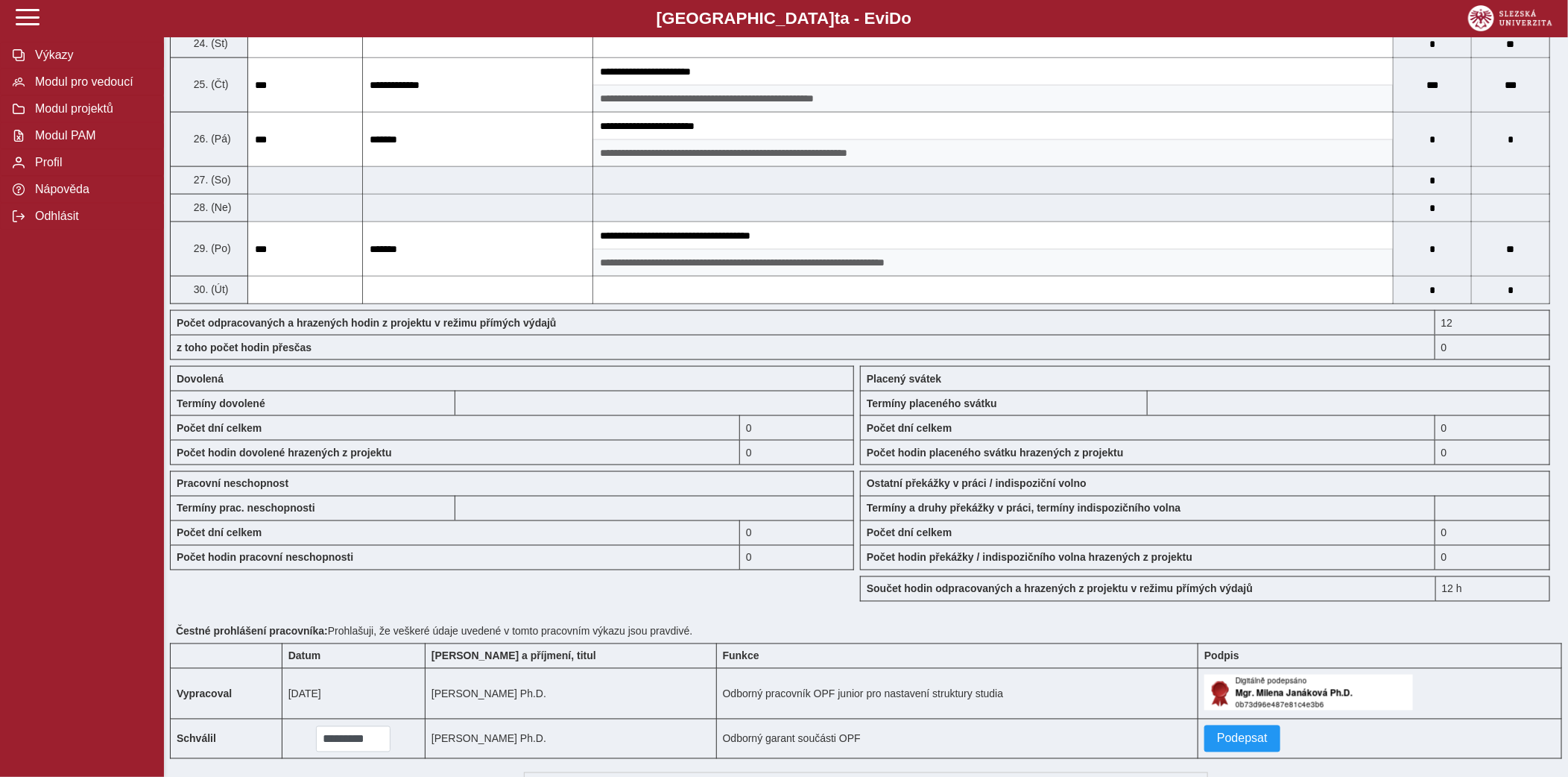
scroll to position [1120, 0]
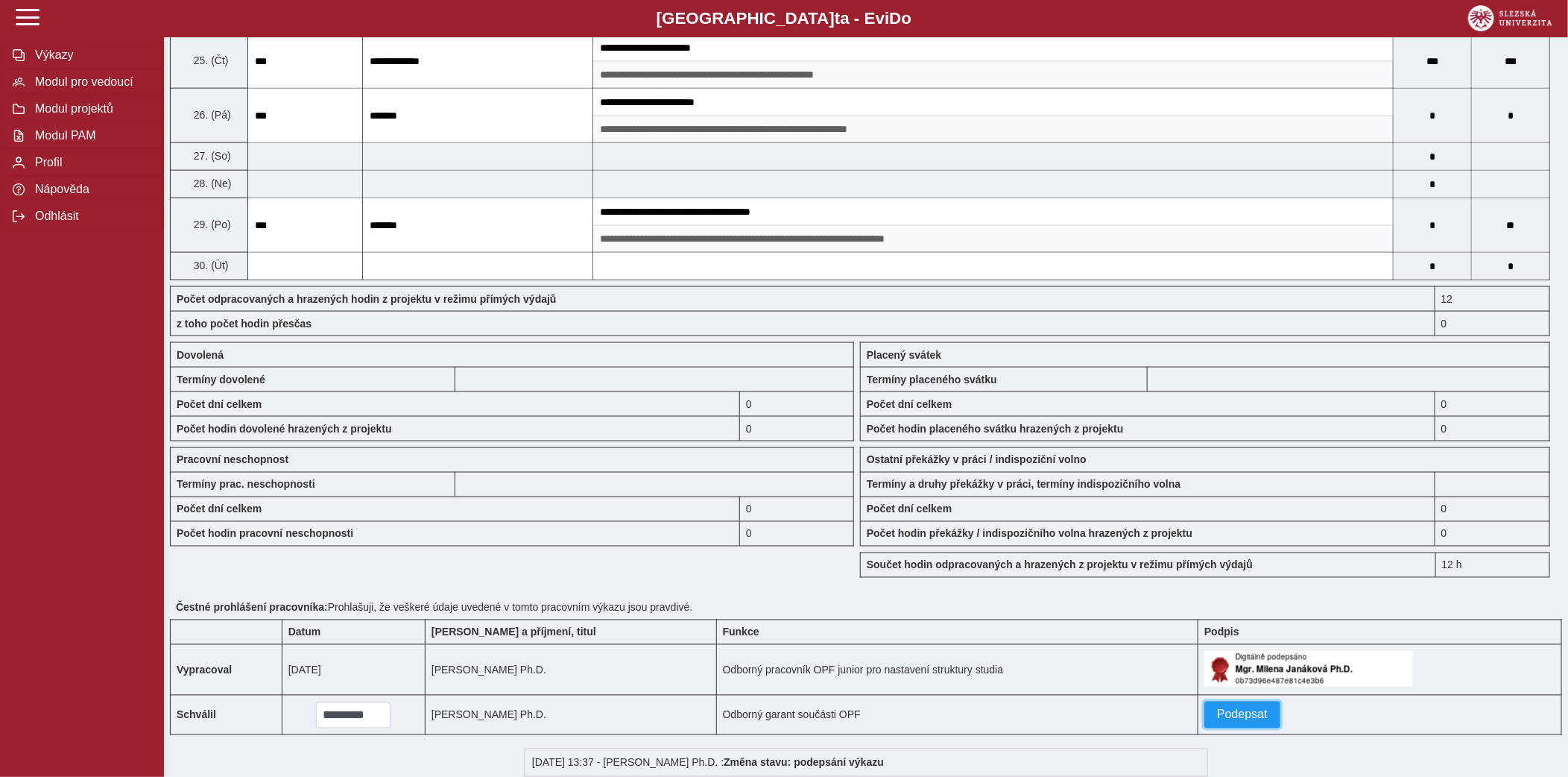
click at [1222, 721] on span "Podepsat" at bounding box center [1243, 715] width 51 height 14
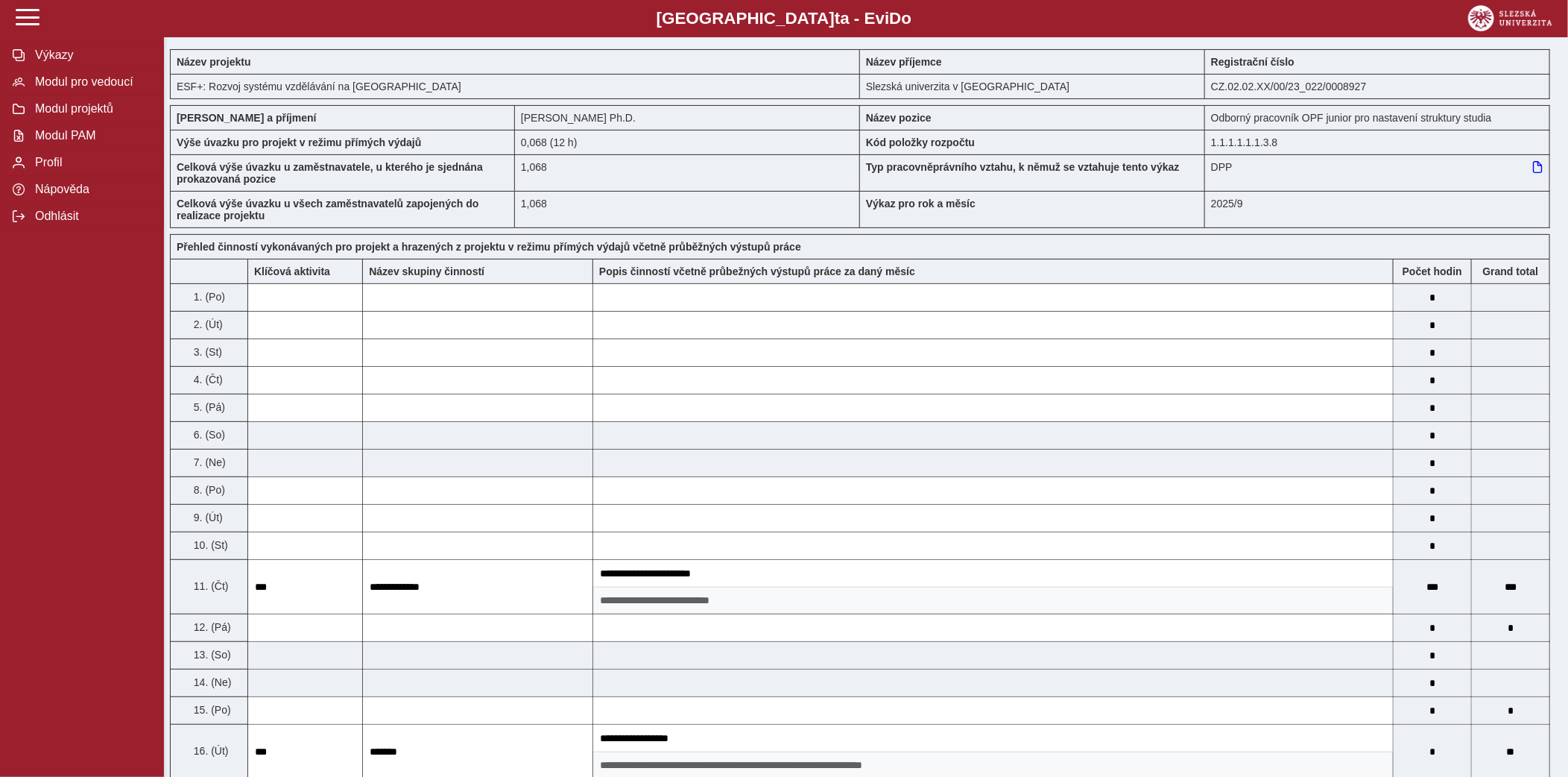
scroll to position [0, 0]
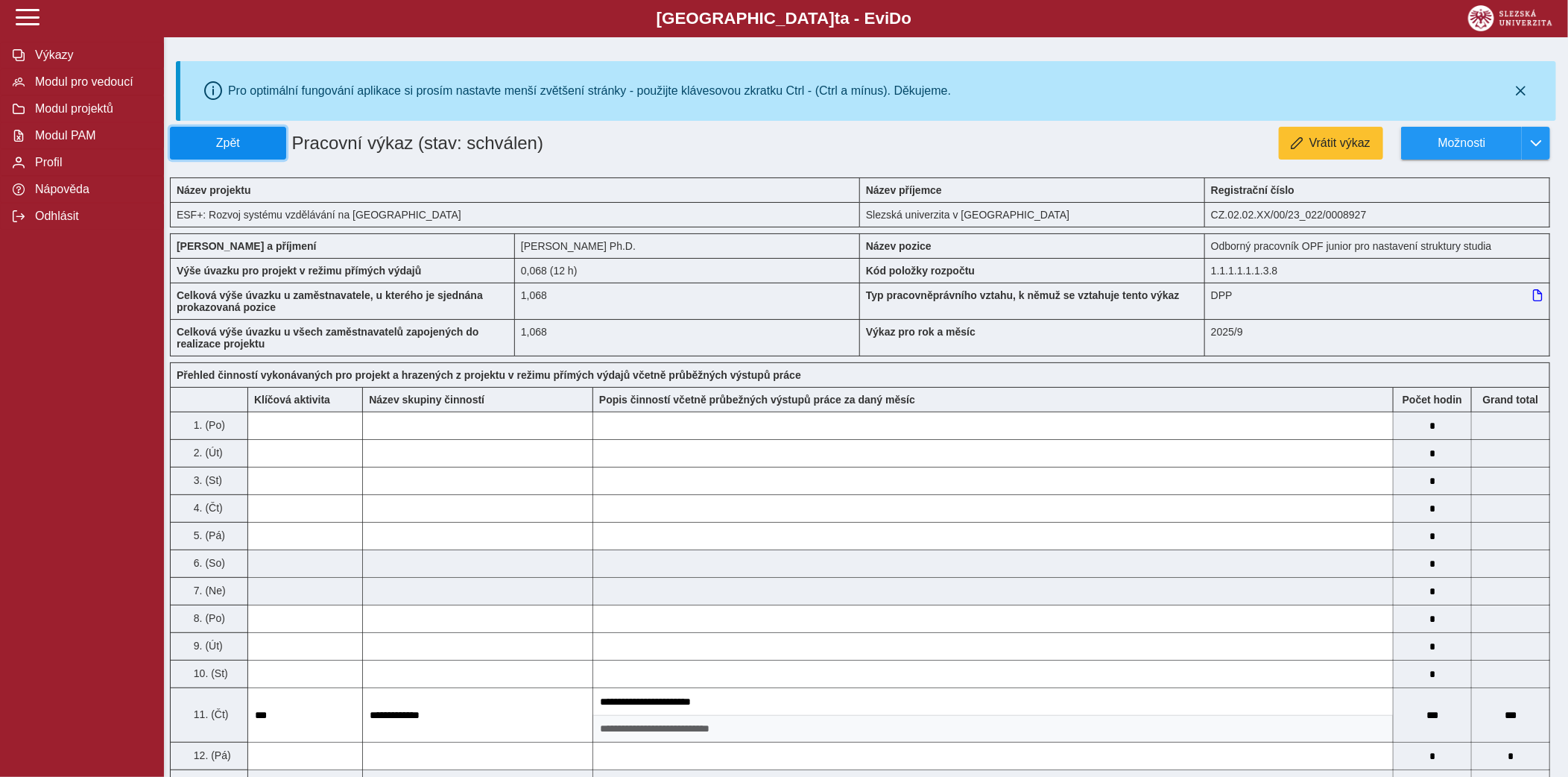
click at [258, 150] on span "Zpět" at bounding box center [228, 143] width 103 height 14
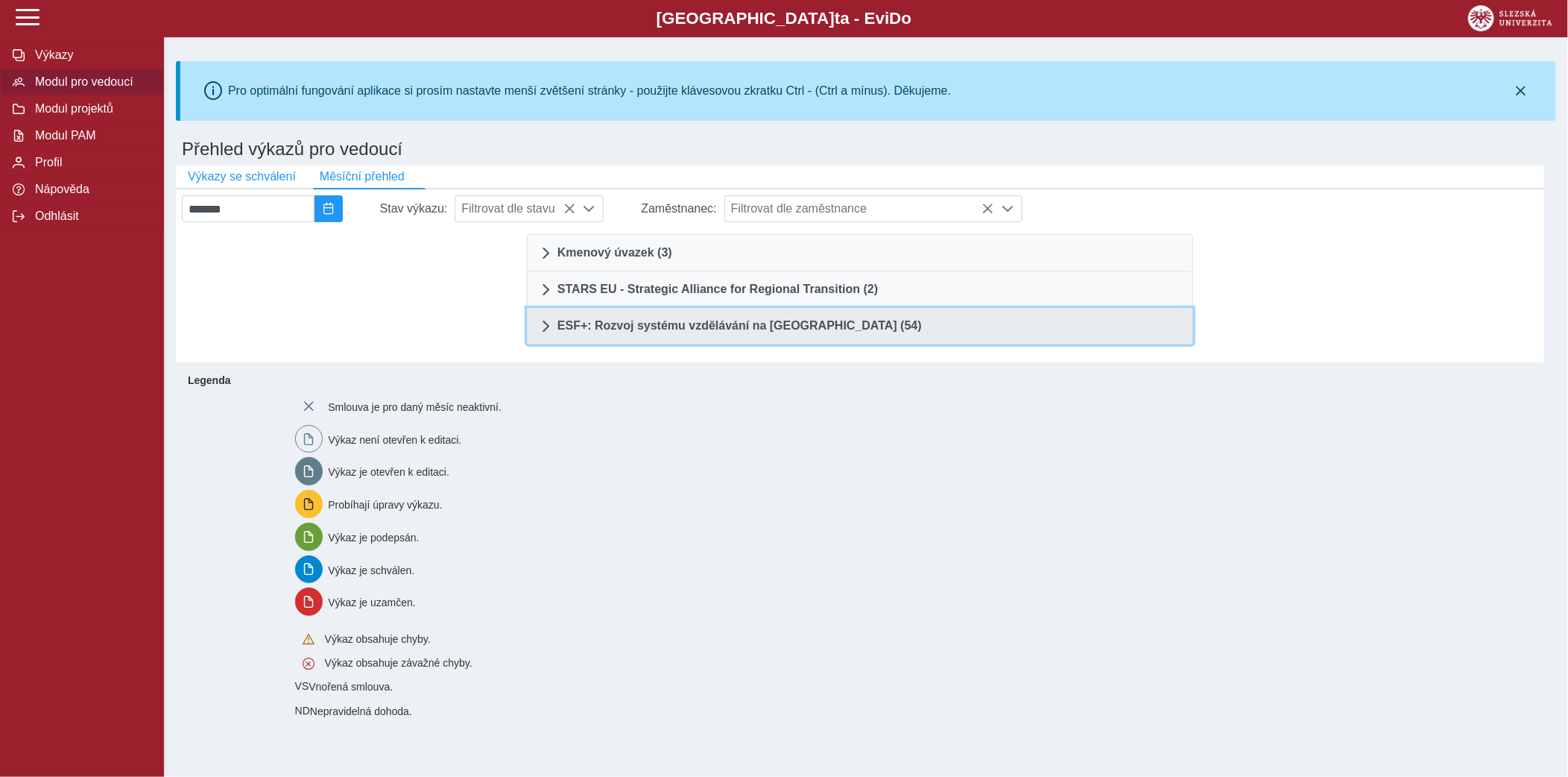
click at [718, 325] on span "ESF+: Rozvoj systému vzdělávání na [GEOGRAPHIC_DATA] (54)" at bounding box center [740, 326] width 364 height 12
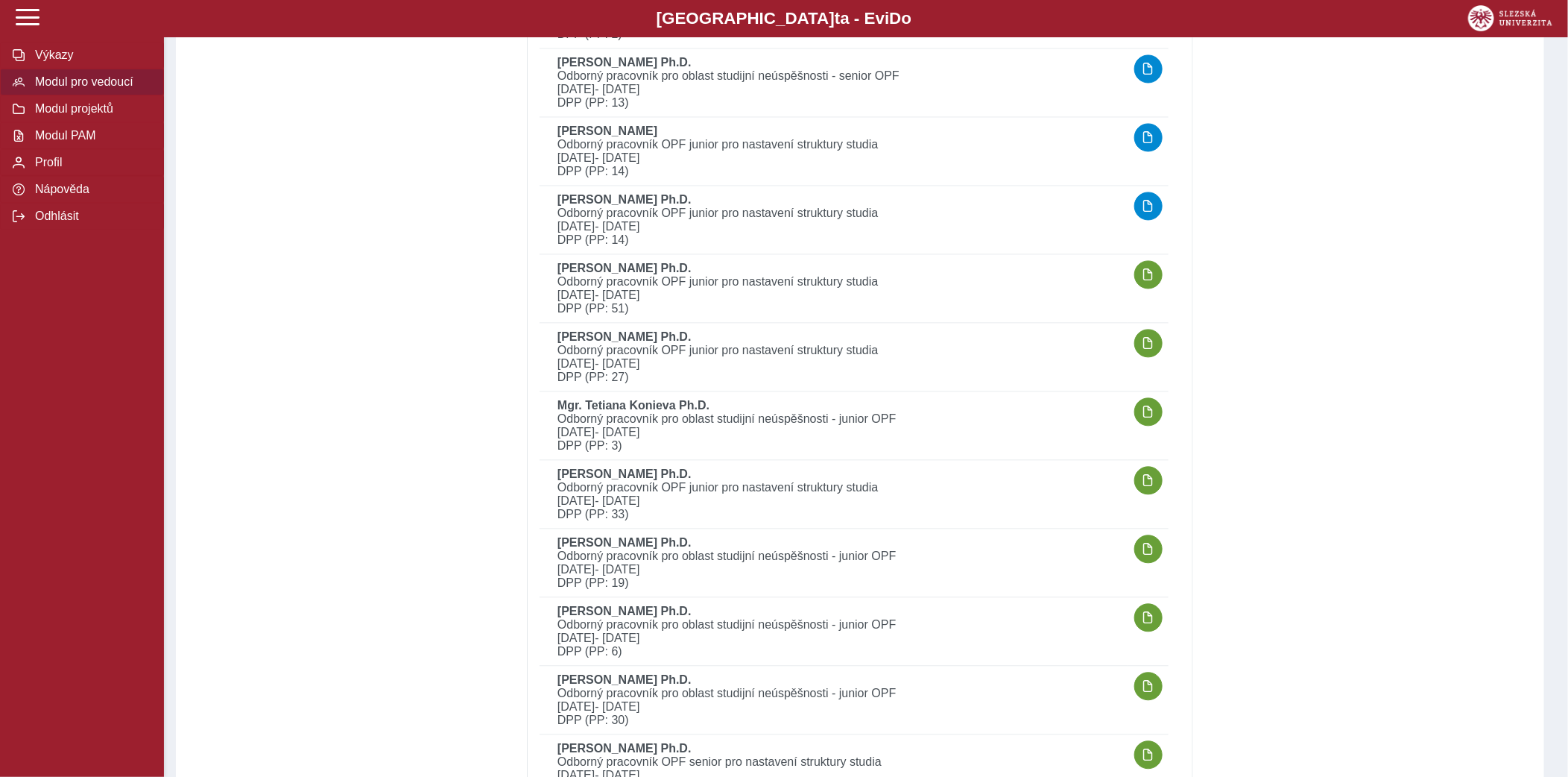
scroll to position [1630, 0]
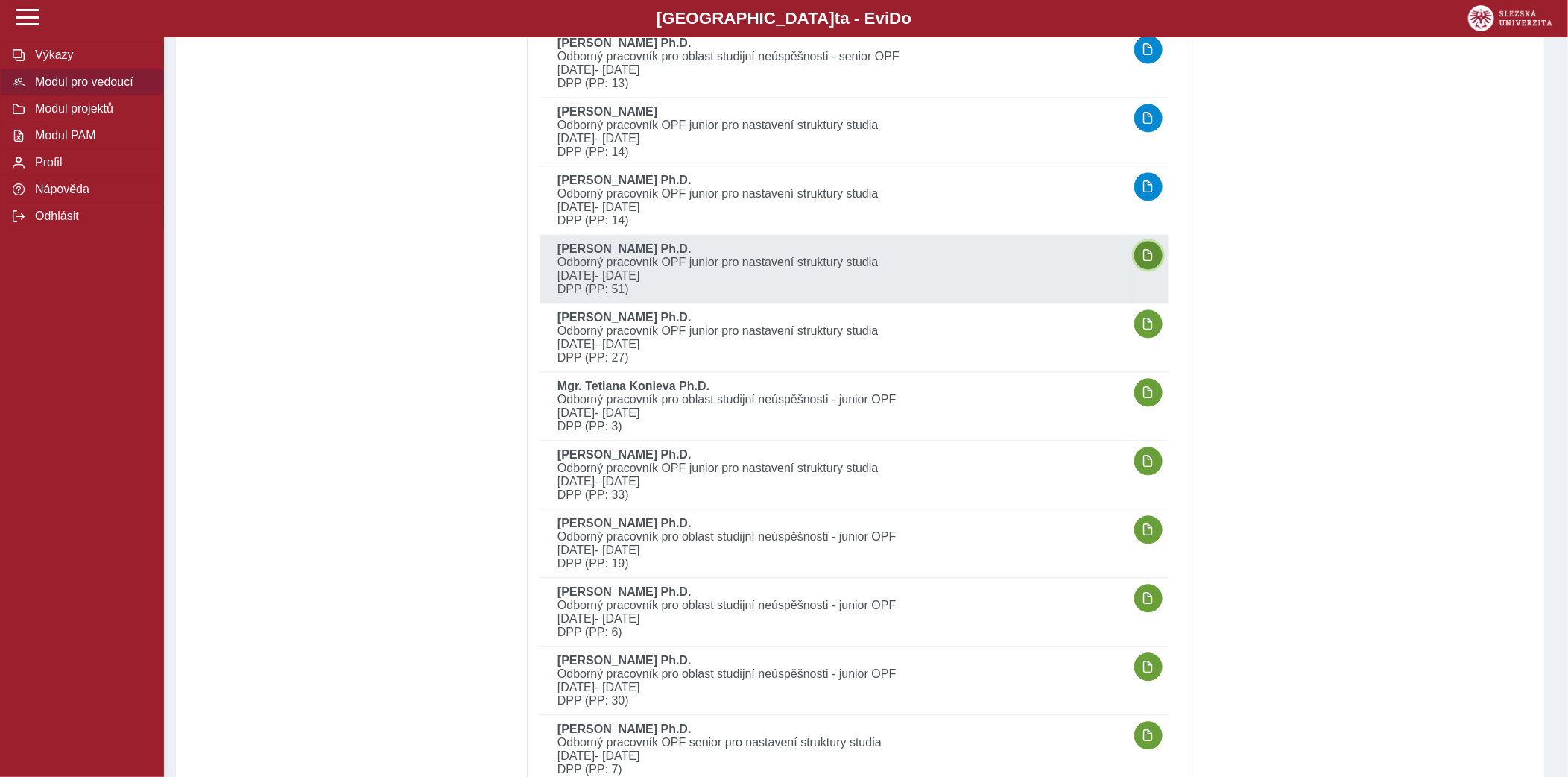
click at [1157, 254] on button "button" at bounding box center [1149, 255] width 28 height 28
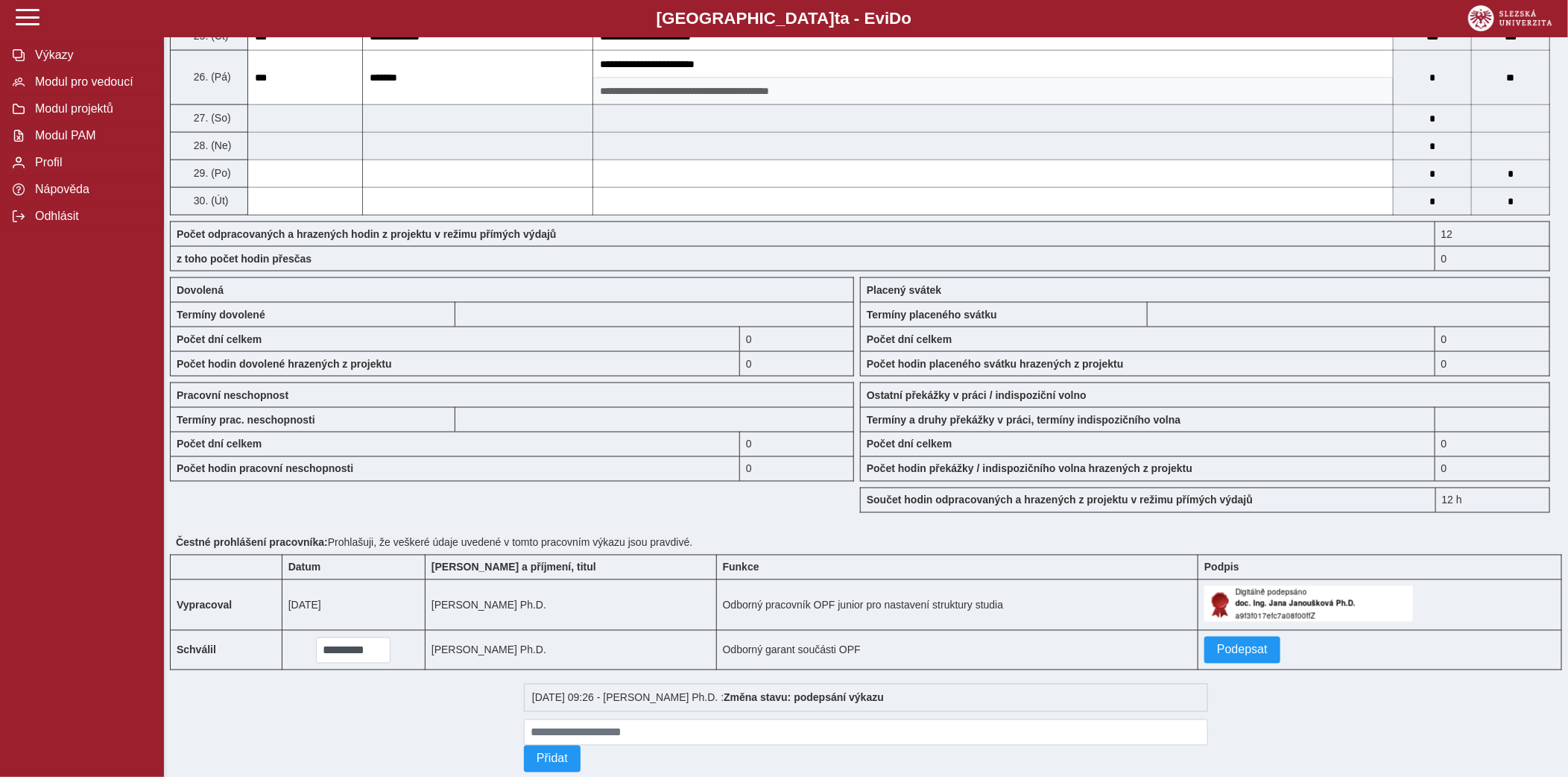
scroll to position [1175, 0]
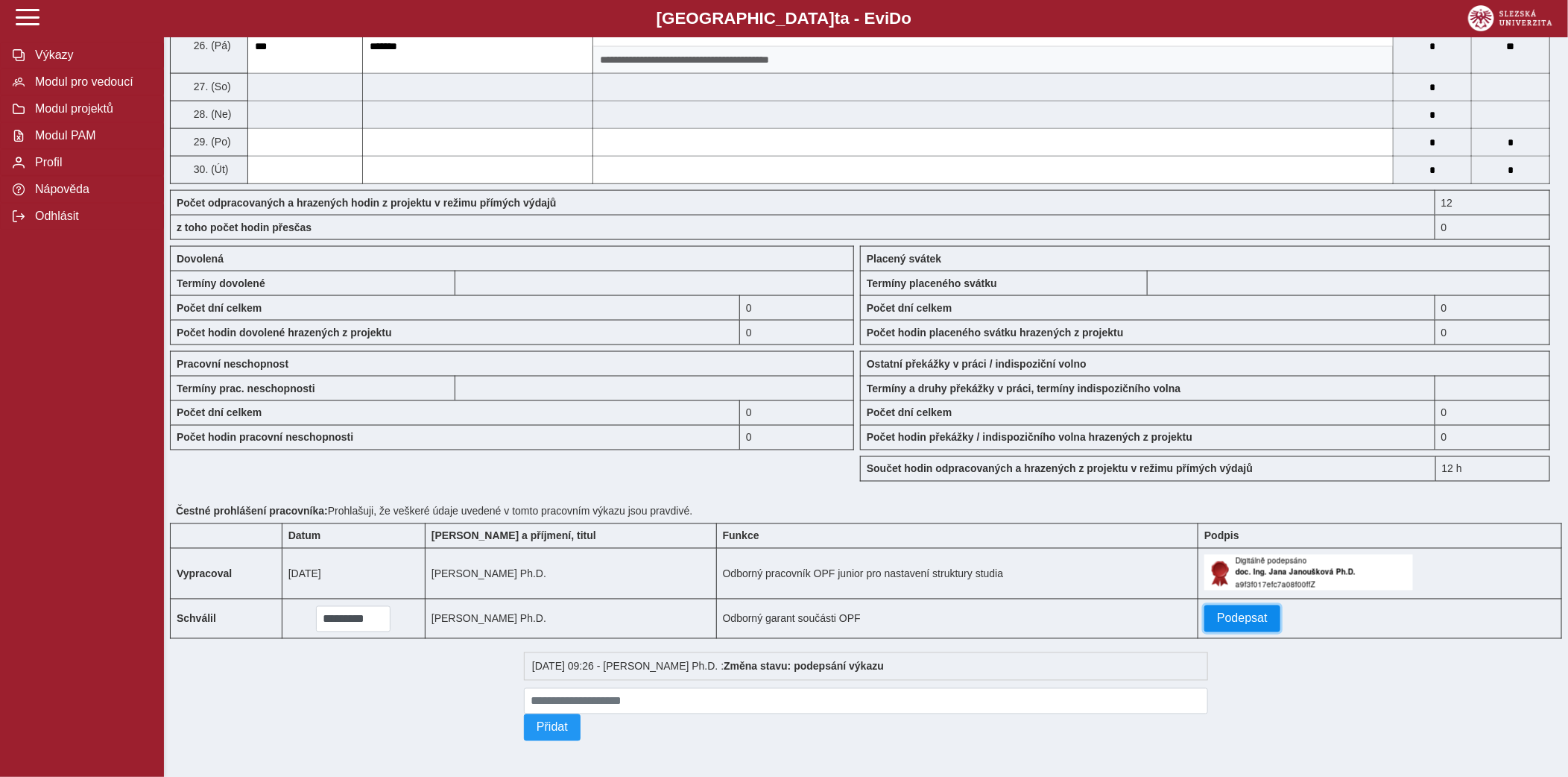
click at [1246, 614] on span "Podepsat" at bounding box center [1243, 619] width 51 height 14
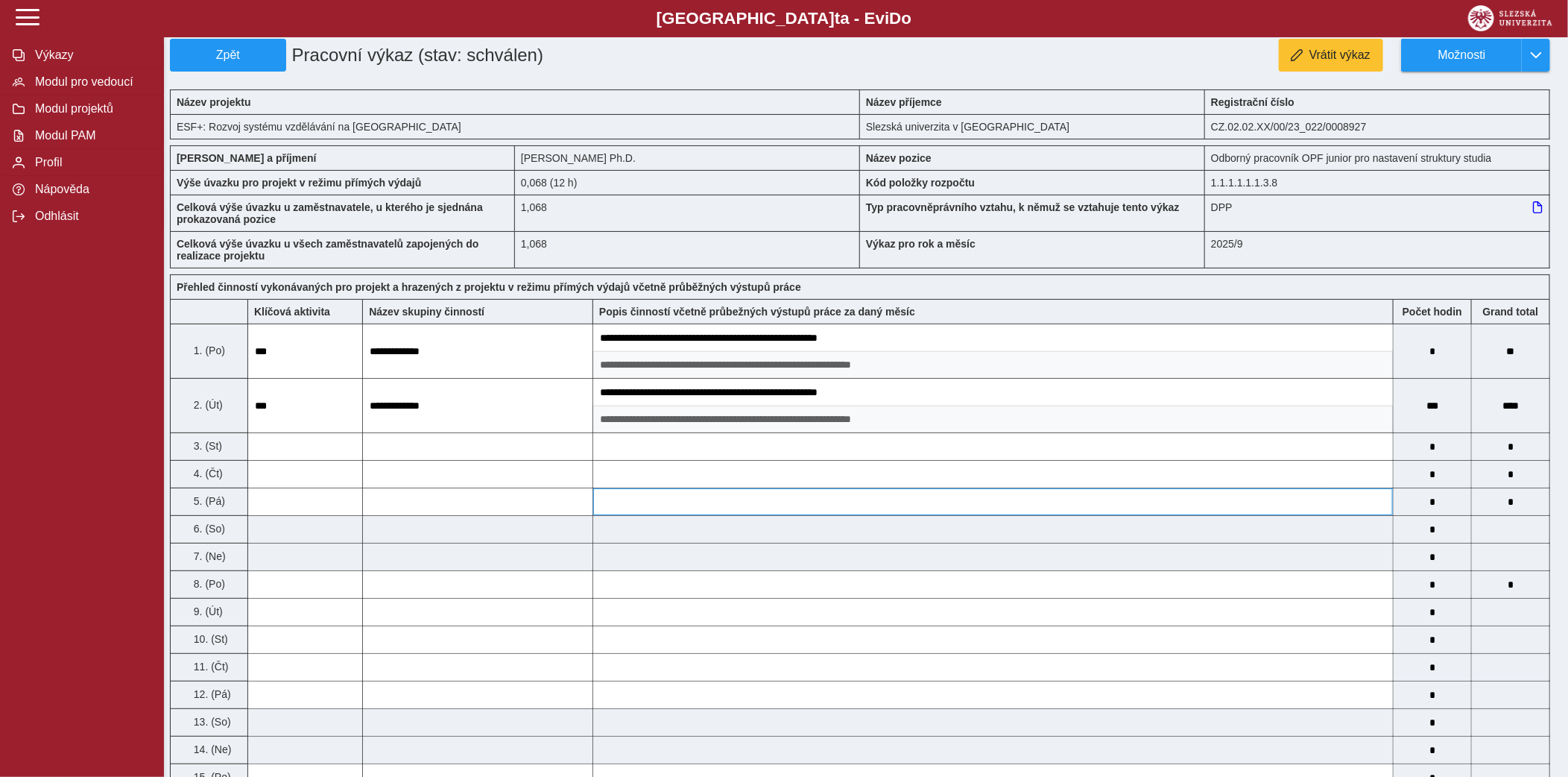
scroll to position [0, 0]
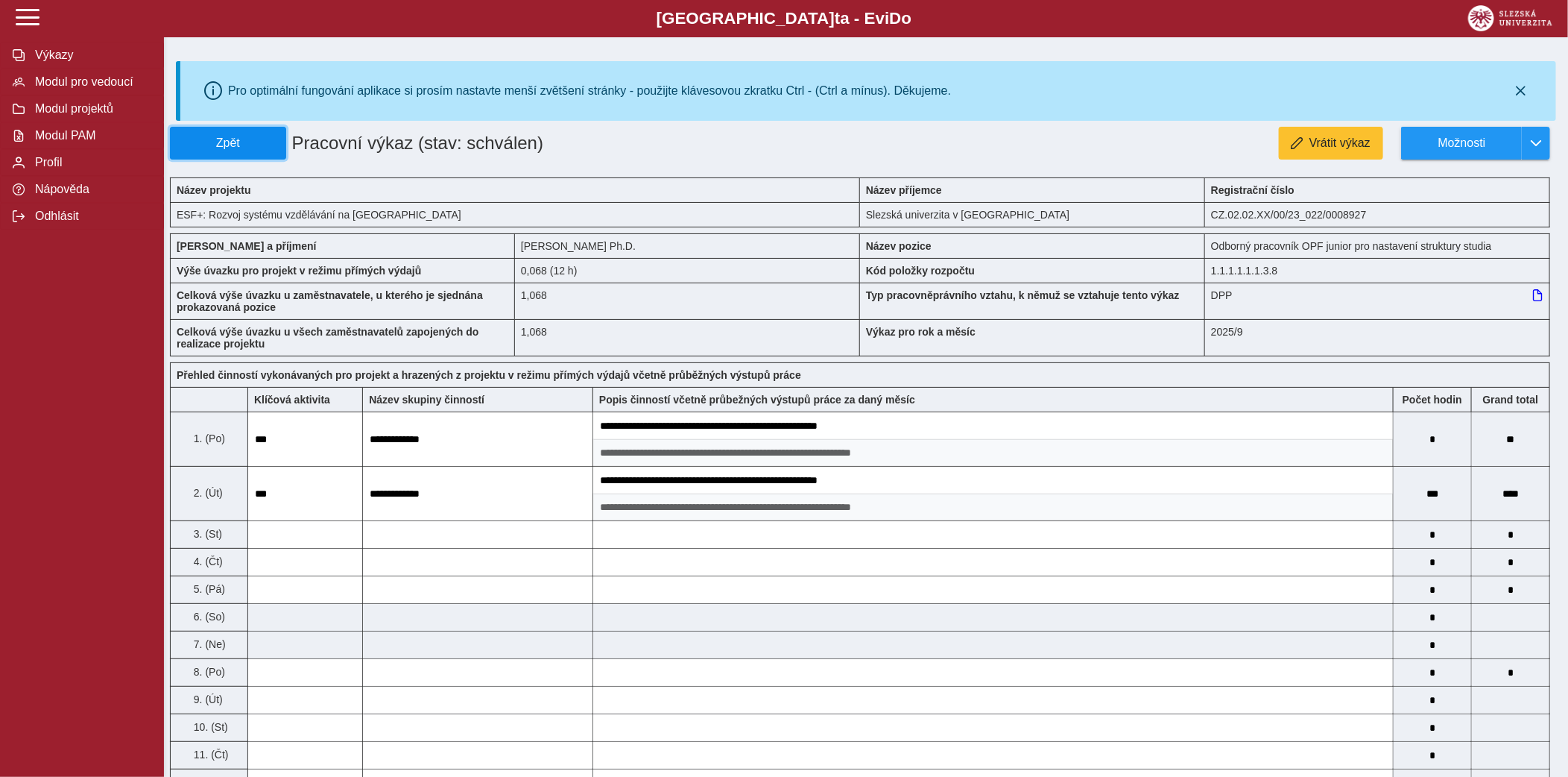
click at [280, 144] on button "Zpět" at bounding box center [228, 143] width 116 height 33
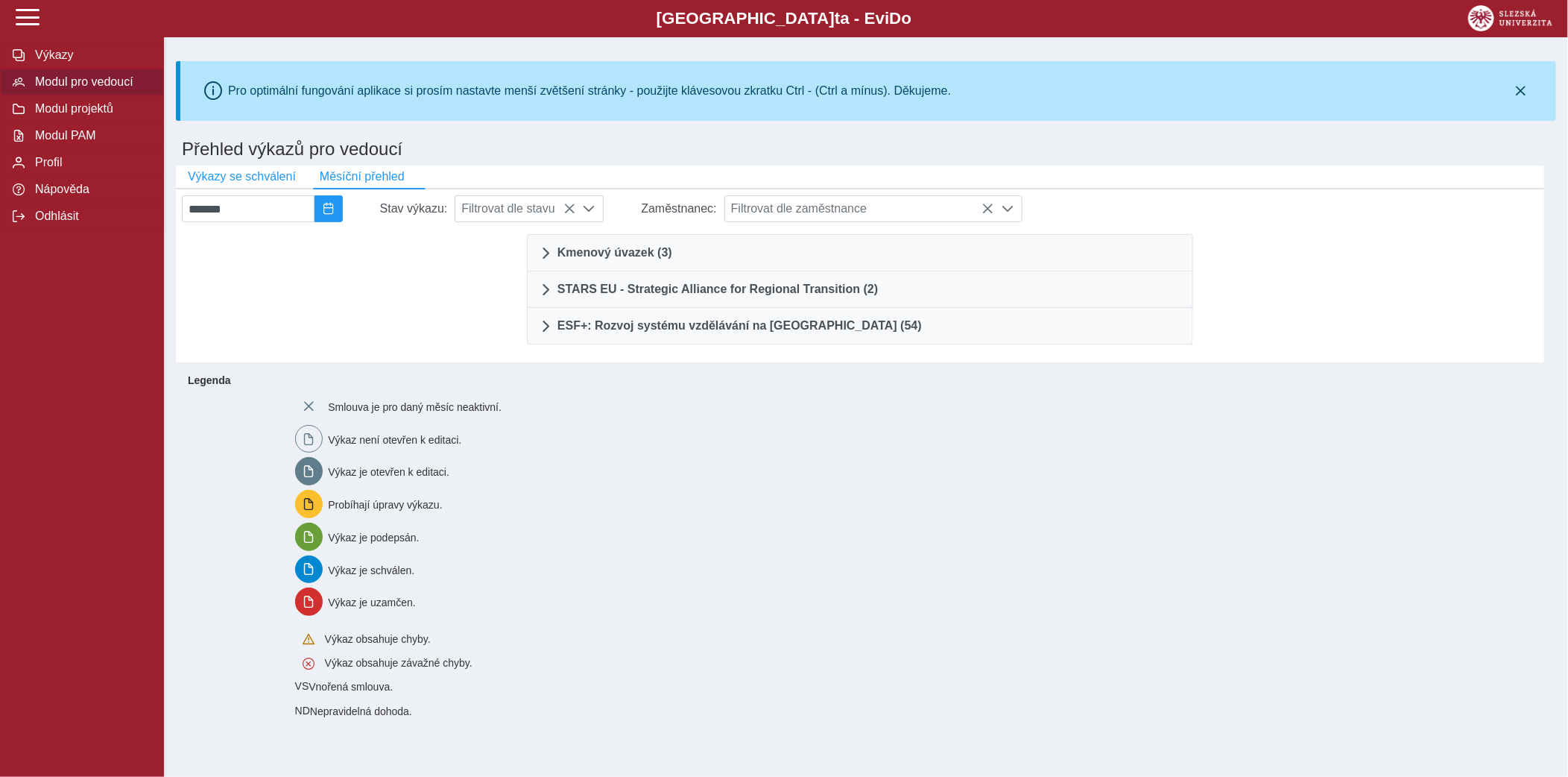
click at [768, 316] on link "ESF+: Rozvoj systému vzdělávání na Slezské univerzitě (54)" at bounding box center [860, 326] width 667 height 37
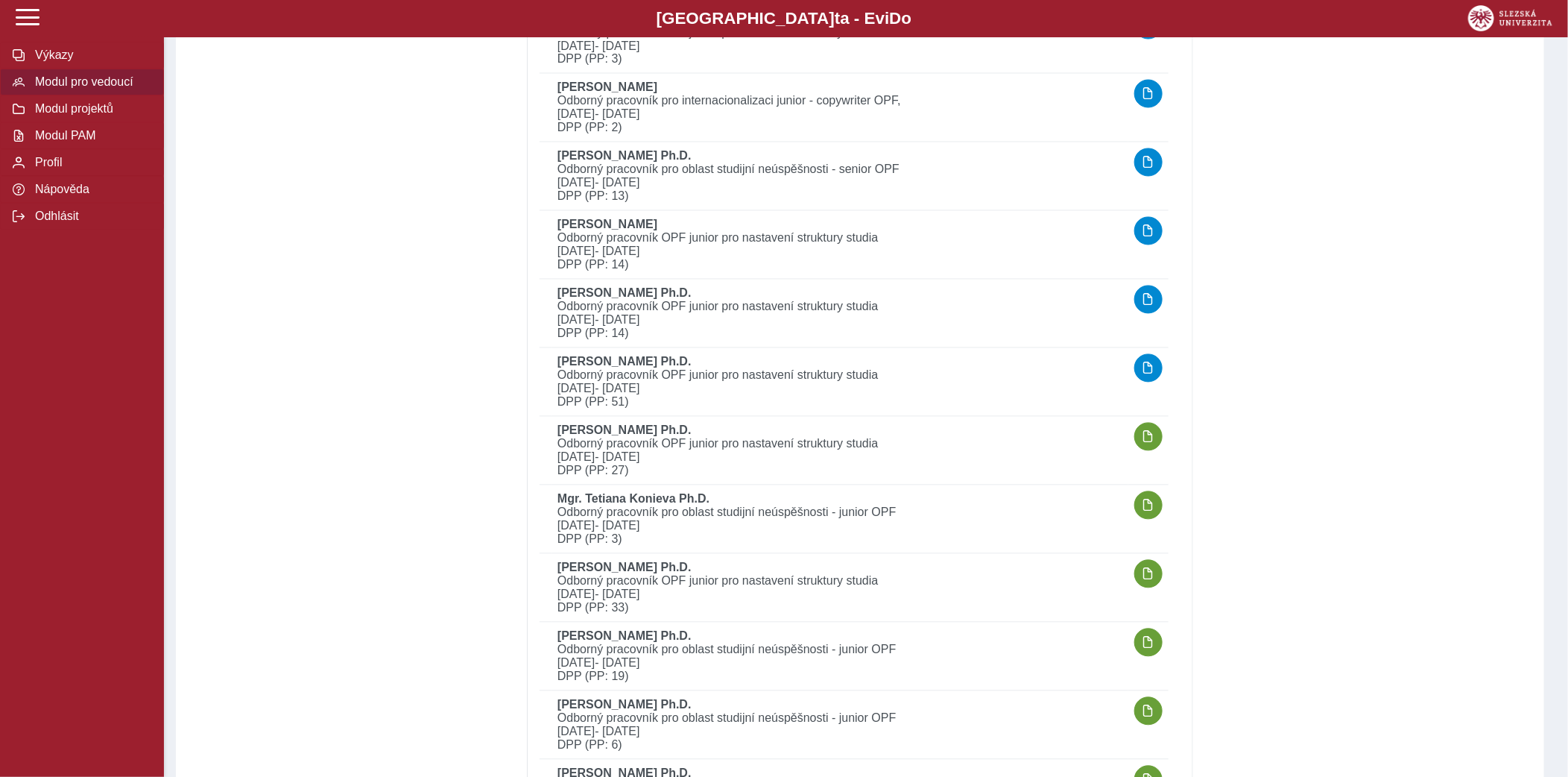
scroll to position [1562, 0]
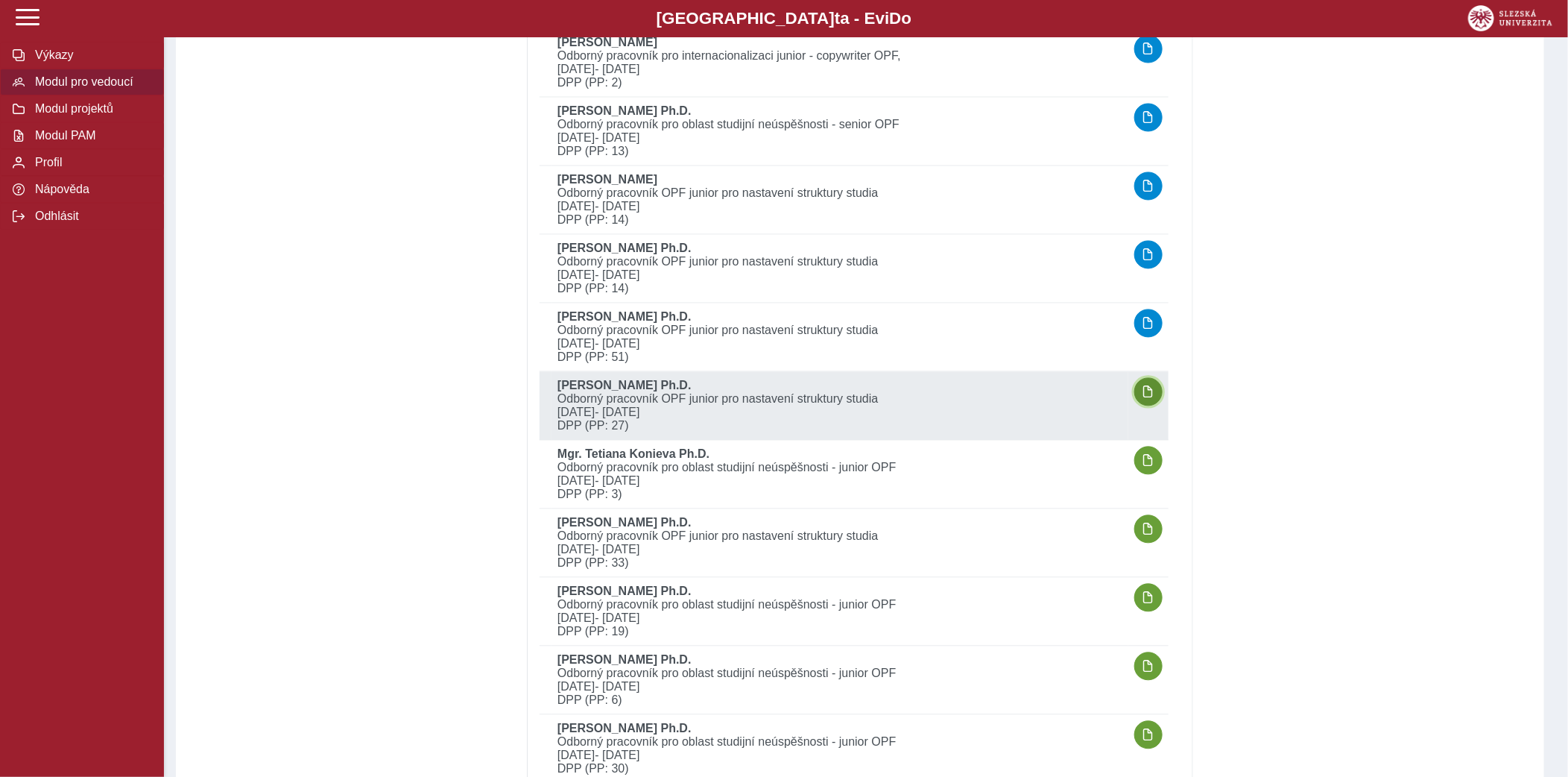
click at [1146, 390] on span "button" at bounding box center [1149, 392] width 12 height 12
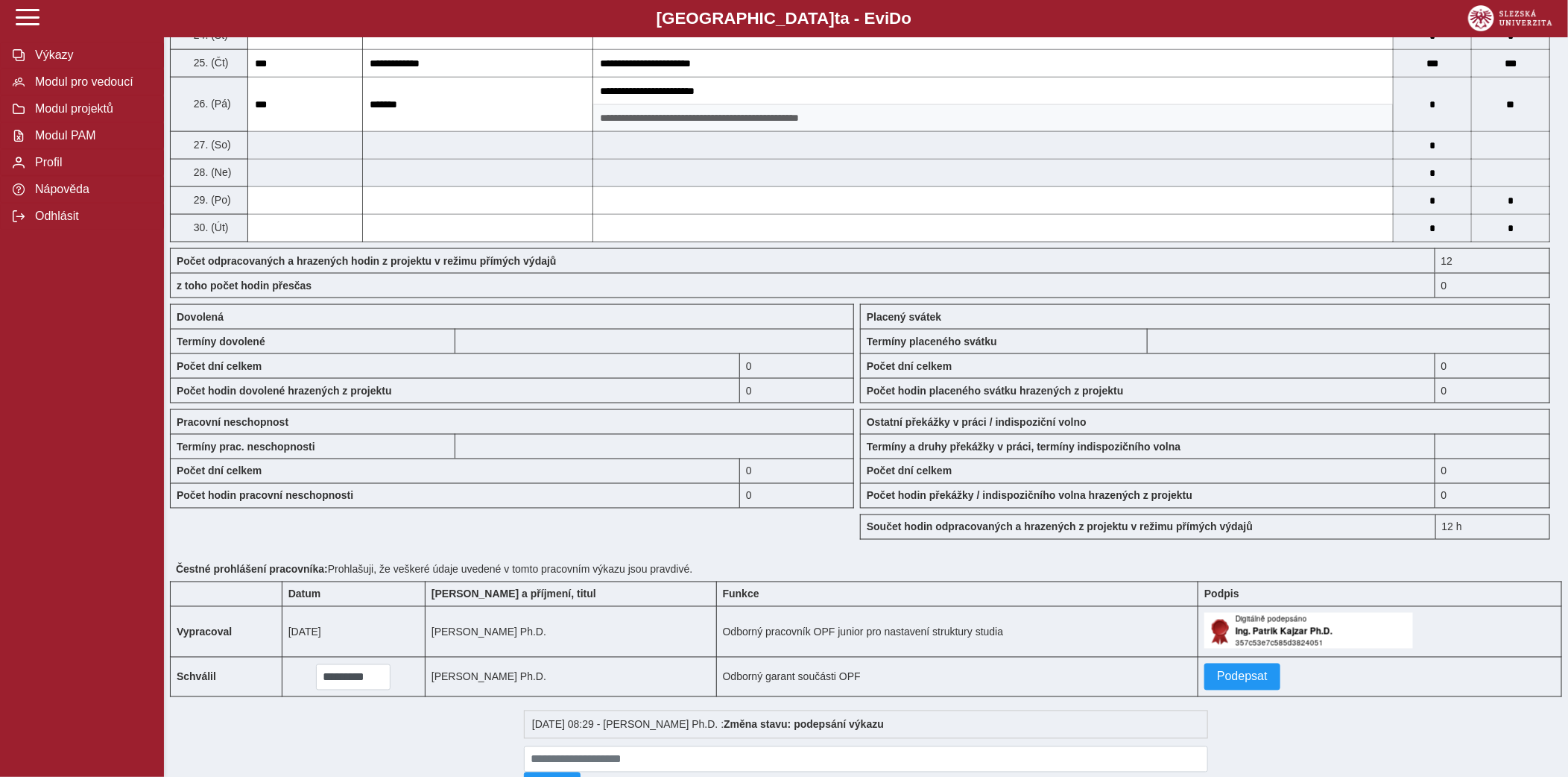
scroll to position [1107, 0]
click at [1226, 682] on span "Podepsat" at bounding box center [1243, 675] width 51 height 14
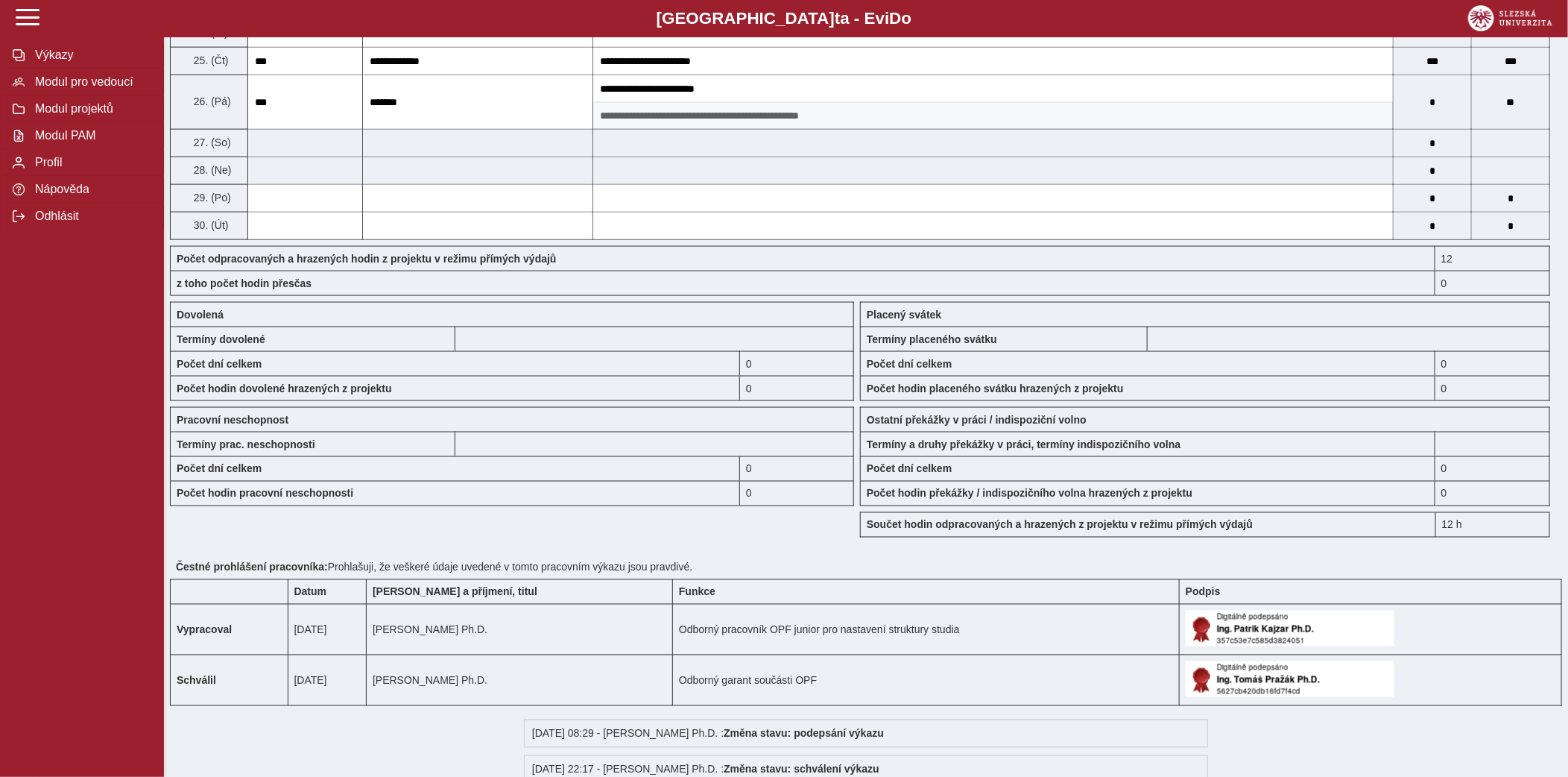
scroll to position [0, 0]
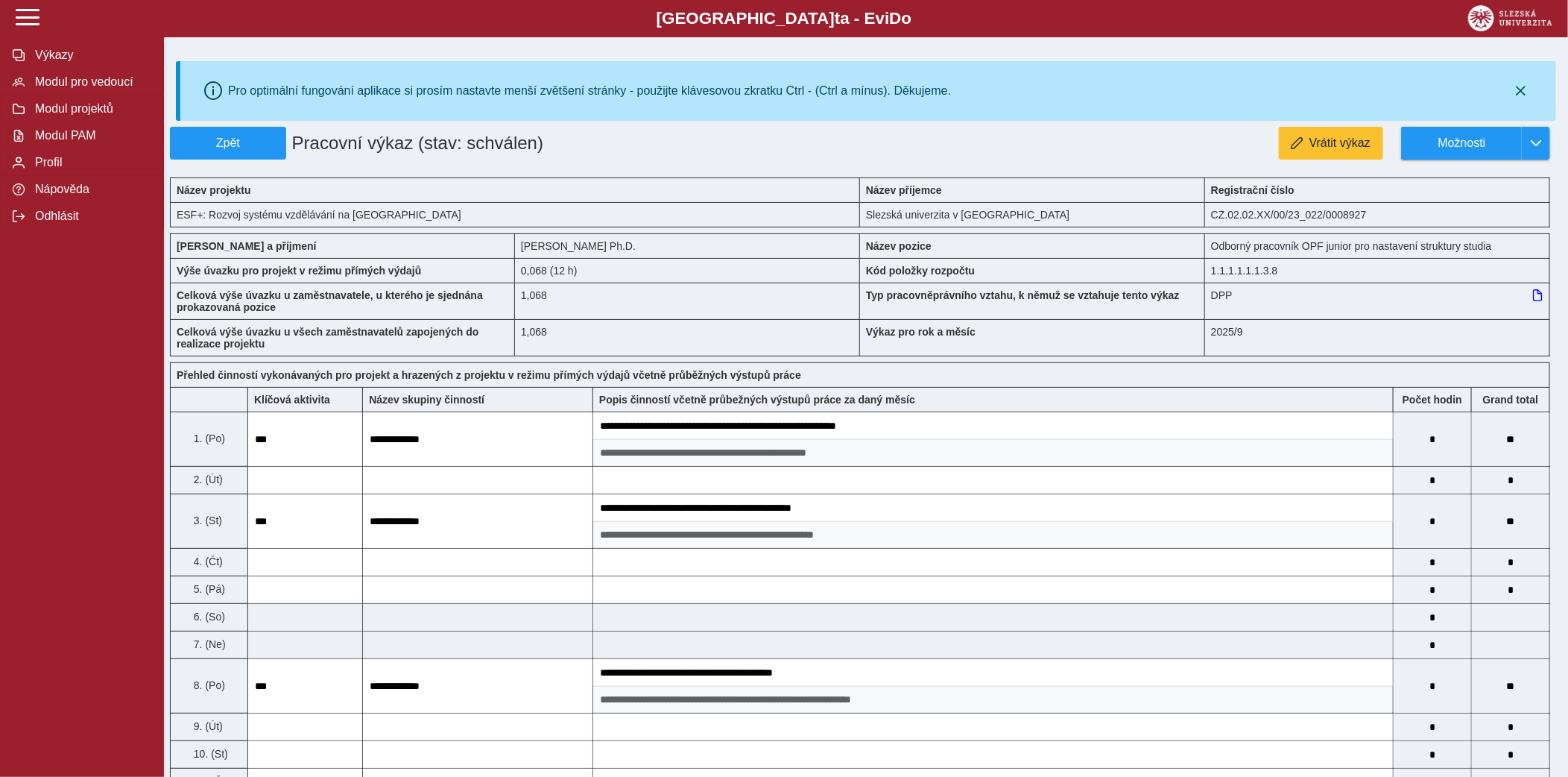
click at [287, 140] on h1 "Pracovní výkaz (stav: schválen)" at bounding box center [518, 143] width 464 height 33
click at [271, 140] on span "Zpět" at bounding box center [228, 143] width 103 height 14
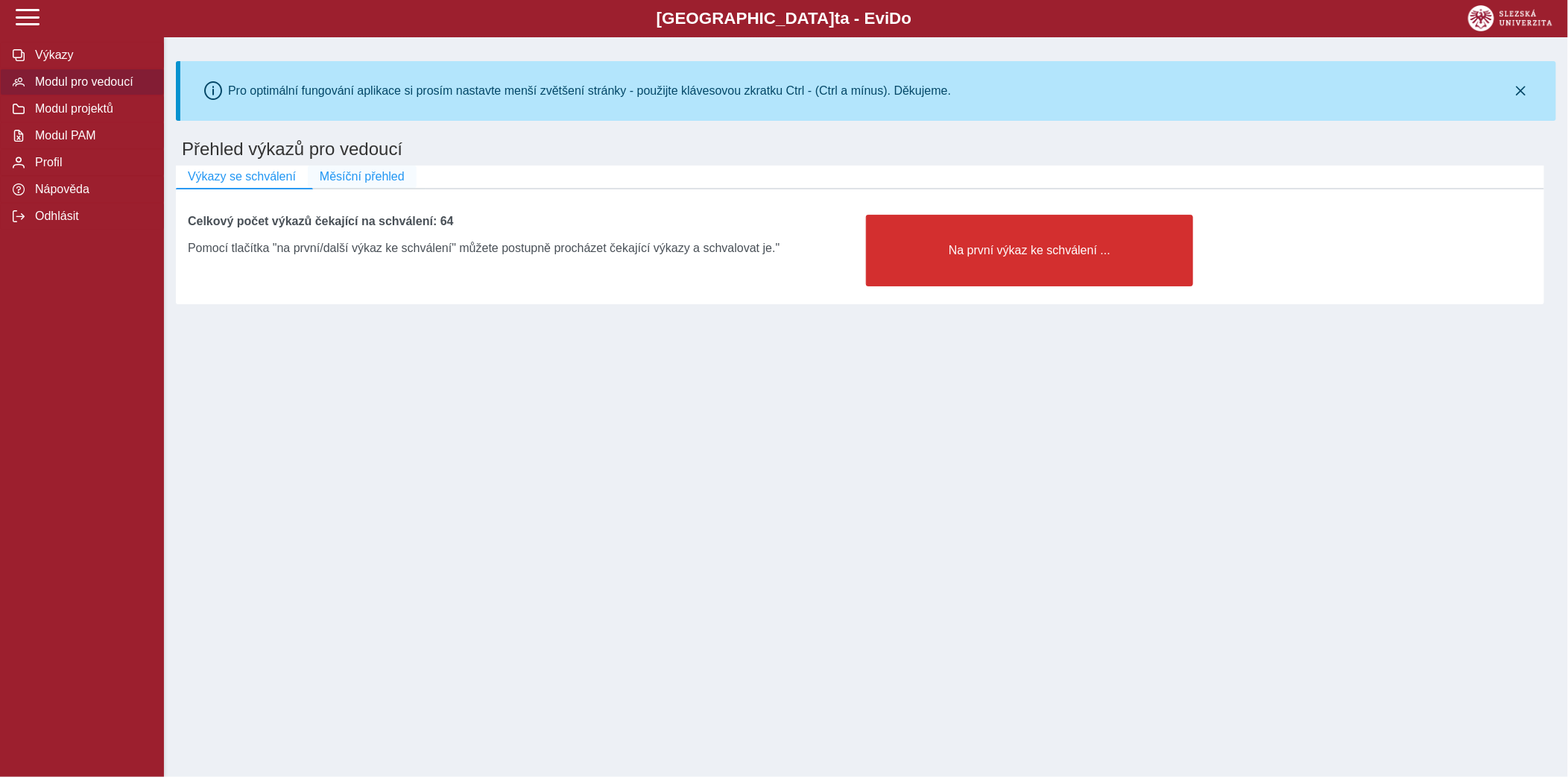
click at [385, 176] on span "Měsíční přehled" at bounding box center [361, 177] width 85 height 14
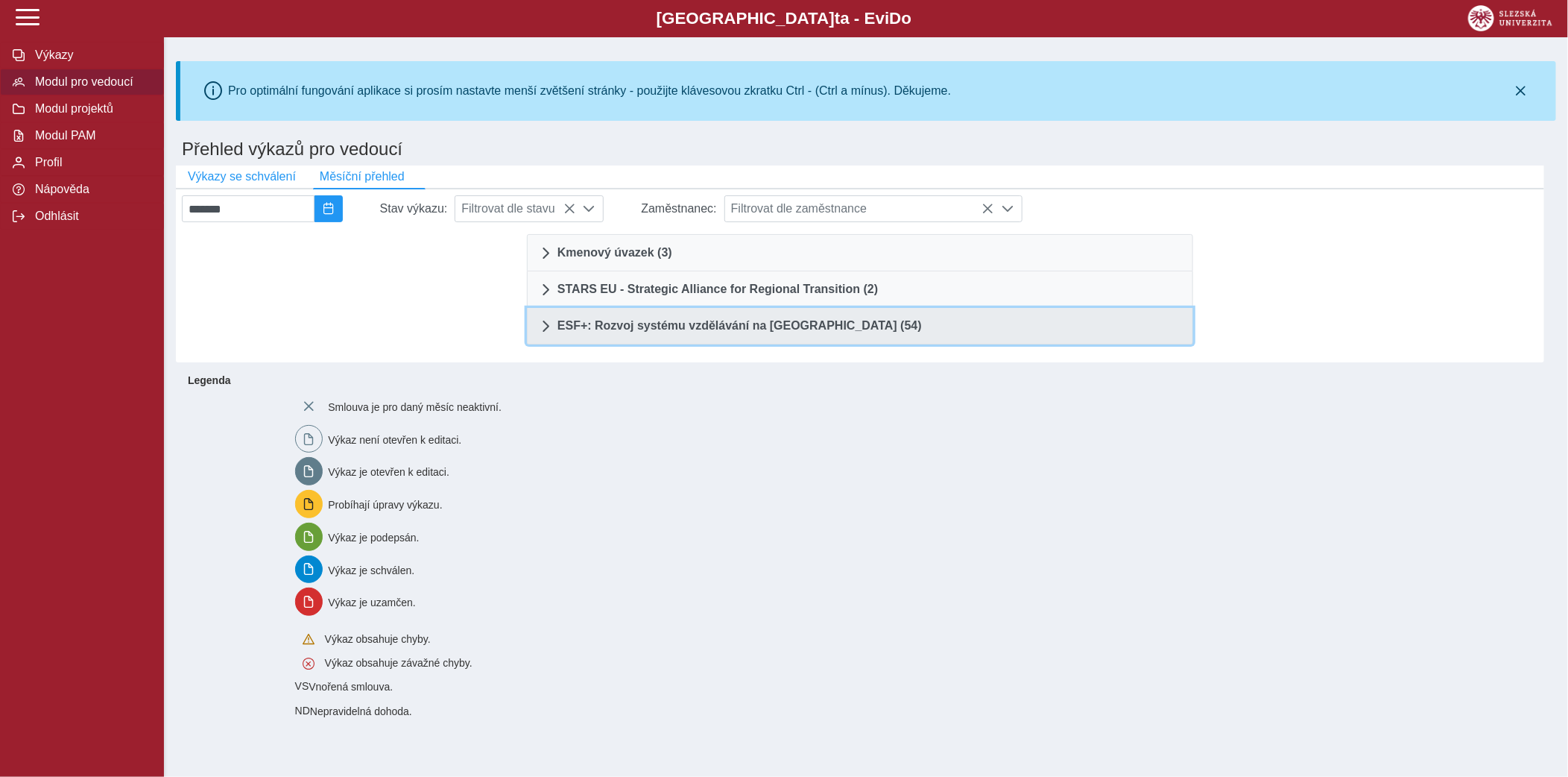
click at [806, 326] on span "ESF+: Rozvoj systému vzdělávání na [GEOGRAPHIC_DATA] (54)" at bounding box center [740, 326] width 364 height 12
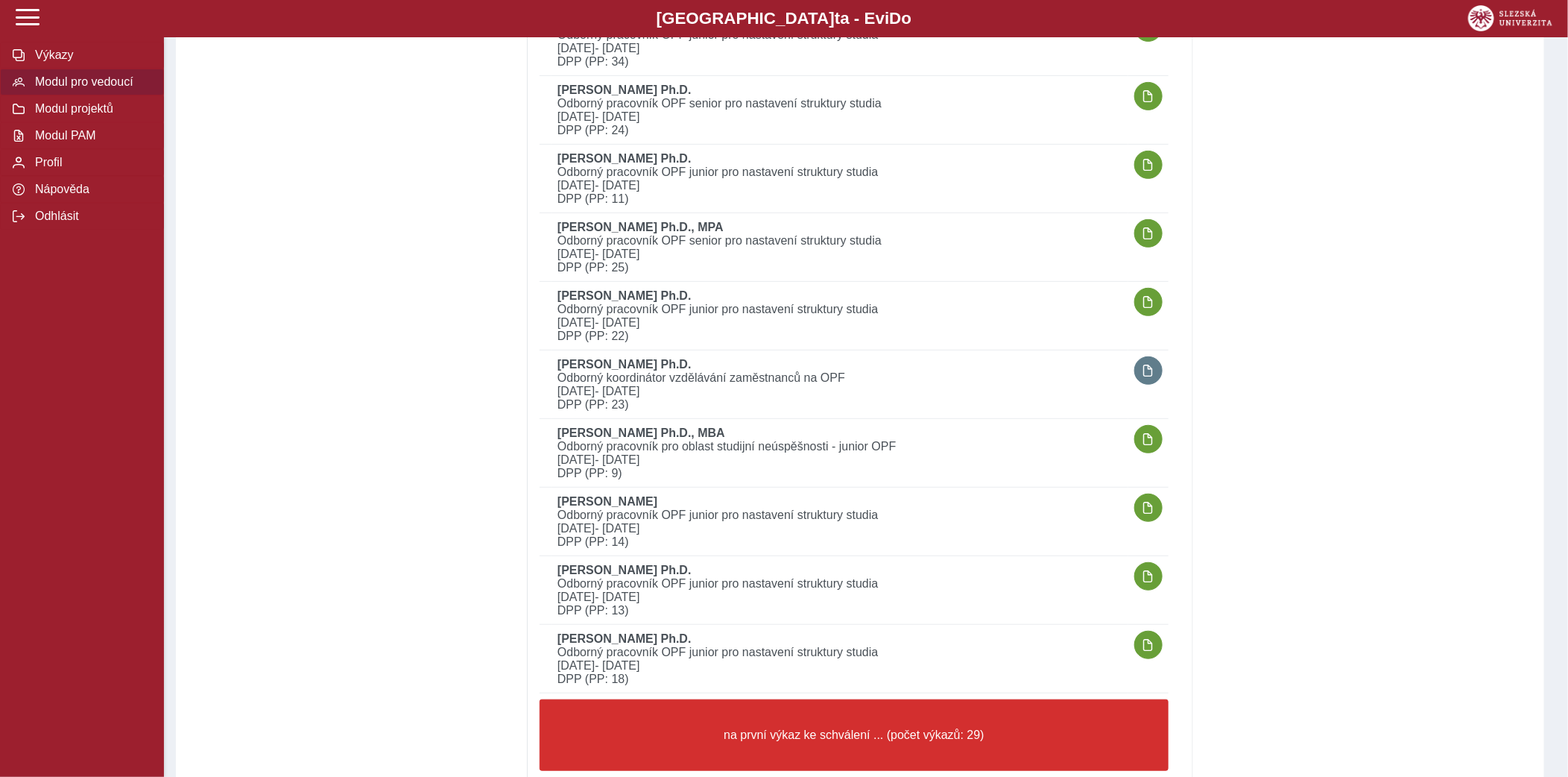
scroll to position [3369, 0]
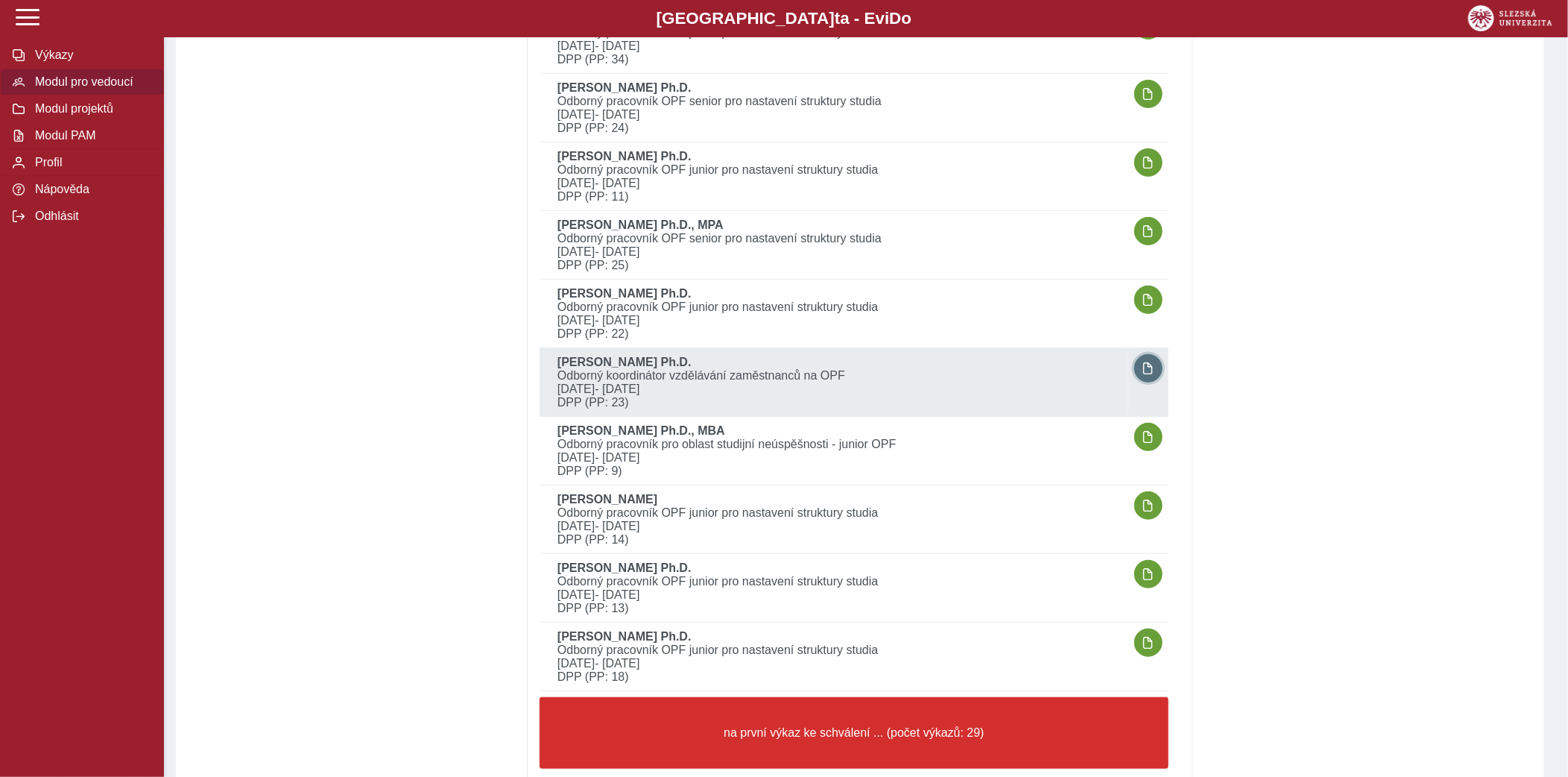
click at [1153, 362] on span "button" at bounding box center [1149, 368] width 12 height 12
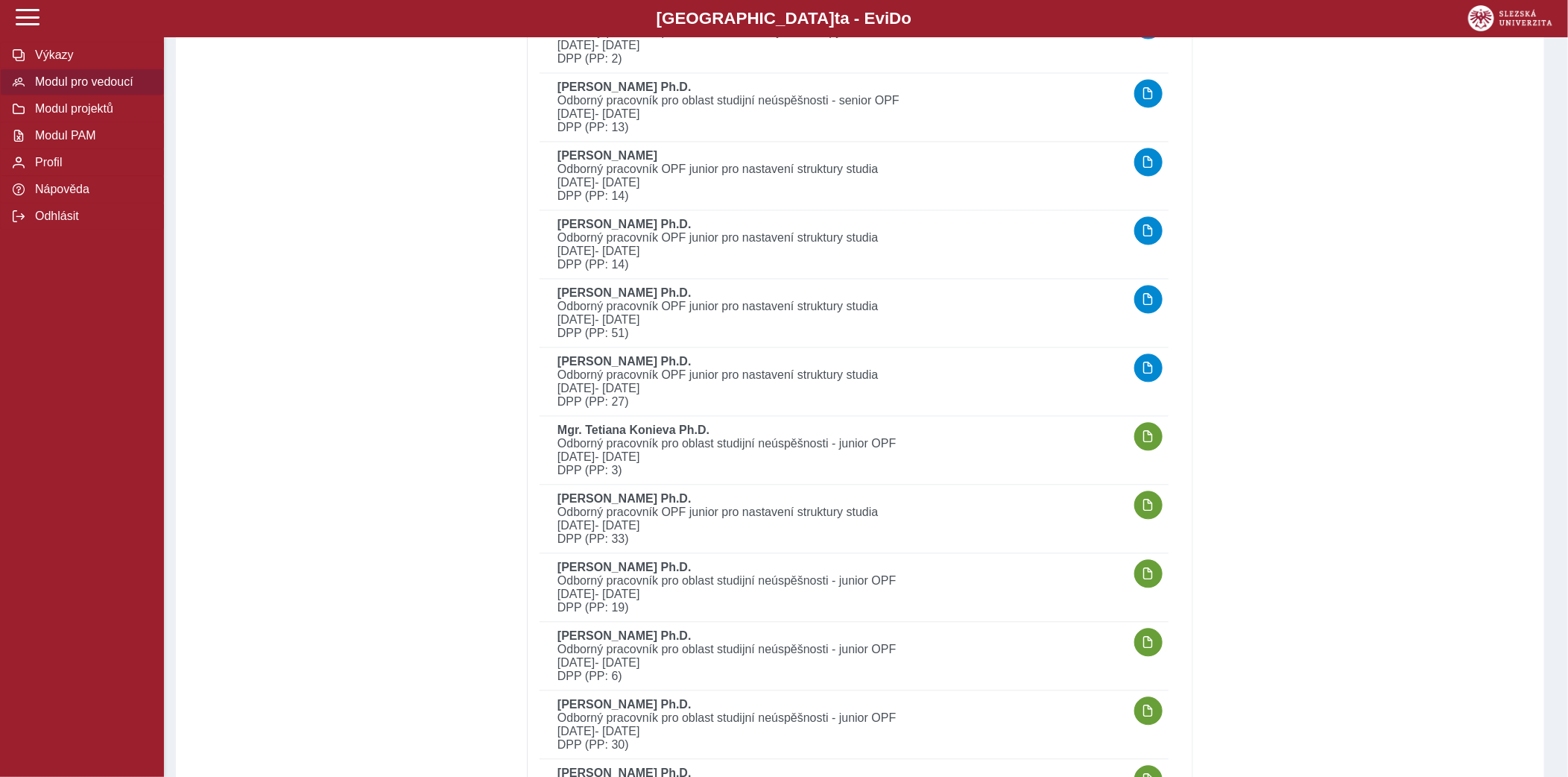
scroll to position [1583, 0]
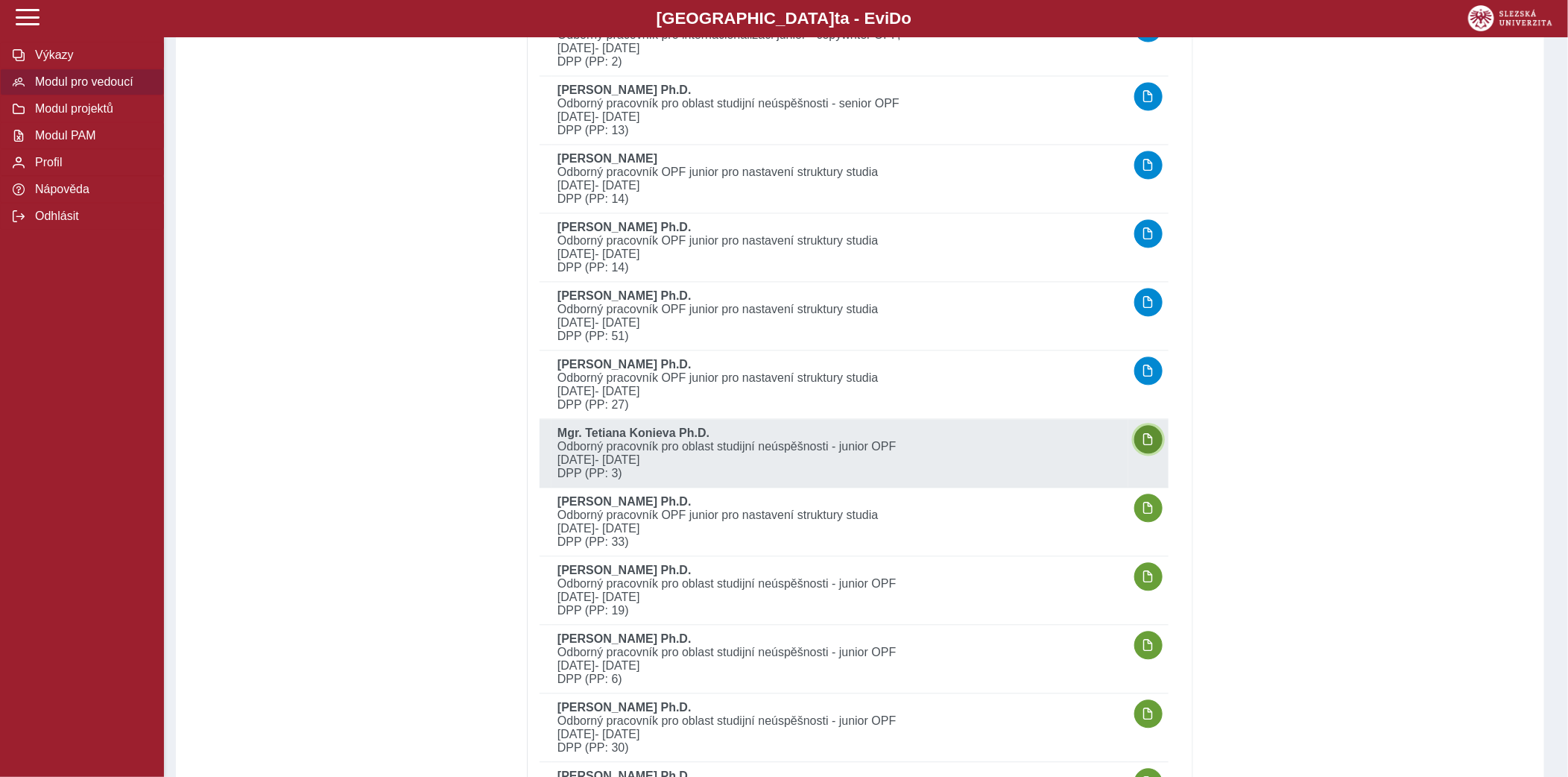
click at [1148, 443] on button "button" at bounding box center [1149, 440] width 28 height 28
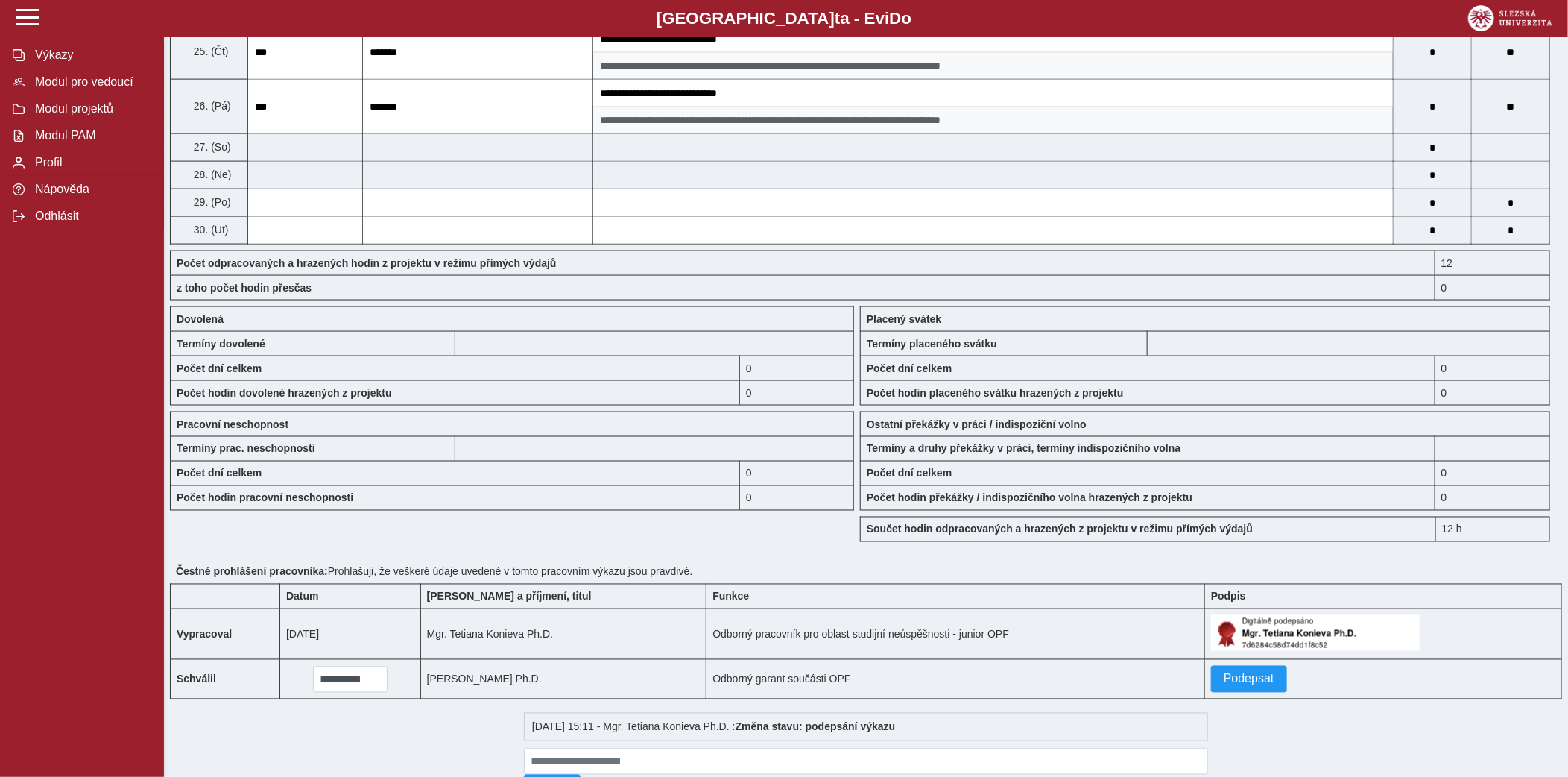
scroll to position [1202, 0]
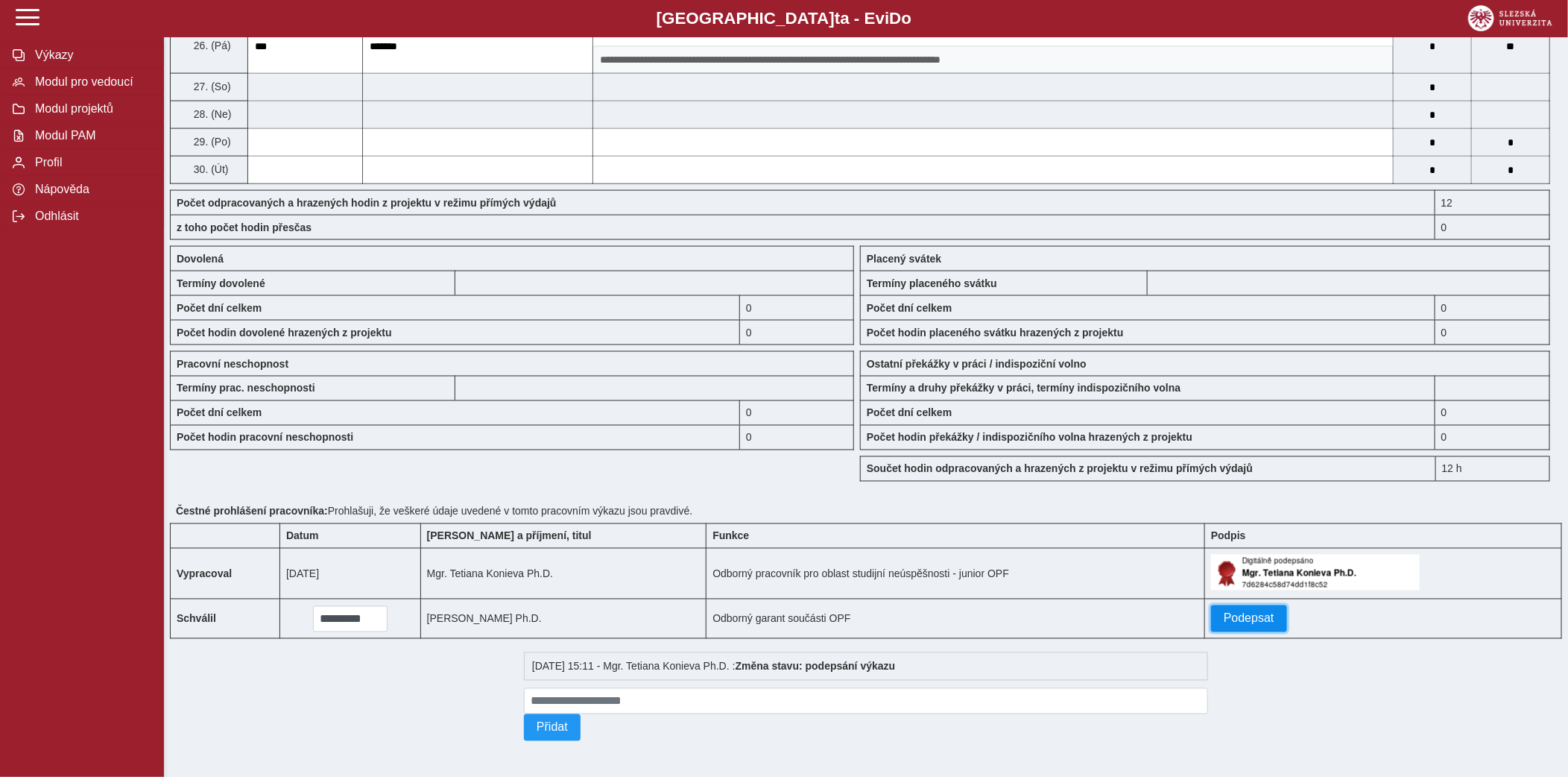
click at [1211, 605] on button "Podepsat" at bounding box center [1249, 619] width 76 height 27
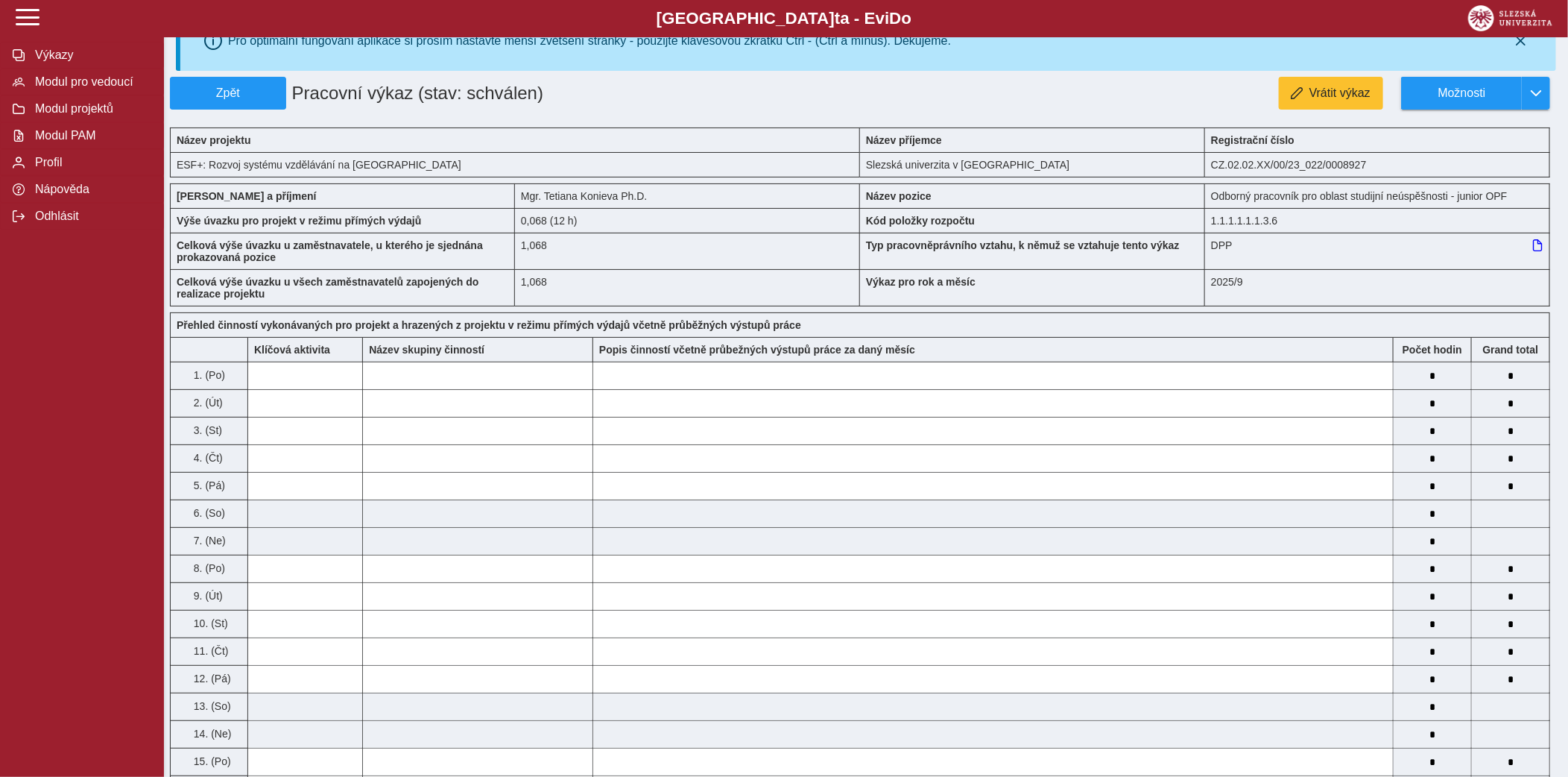
scroll to position [0, 0]
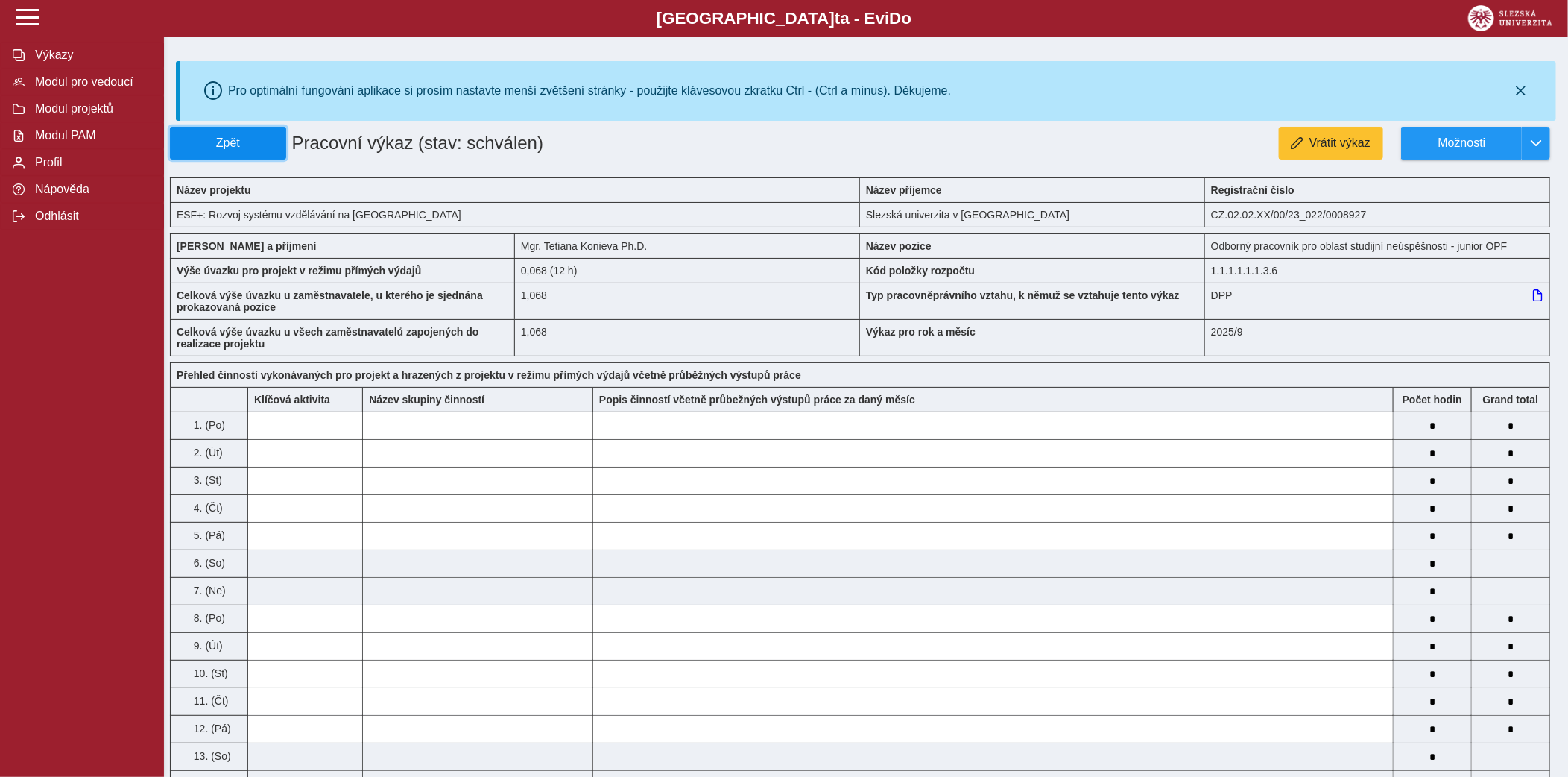
click at [253, 136] on span "Zpět" at bounding box center [228, 143] width 103 height 14
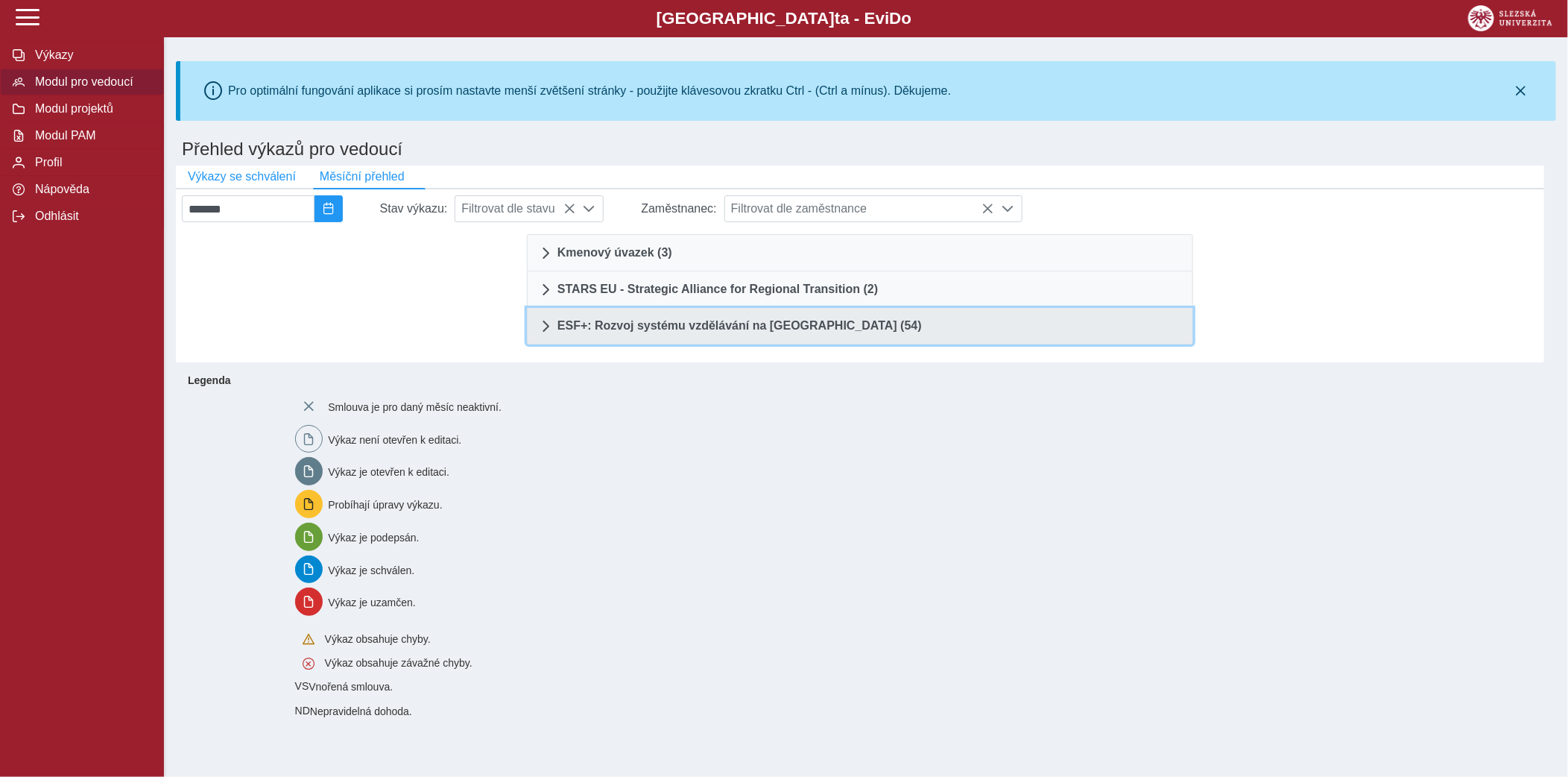
click at [688, 328] on span "ESF+: Rozvoj systému vzdělávání na [GEOGRAPHIC_DATA] (54)" at bounding box center [740, 326] width 364 height 12
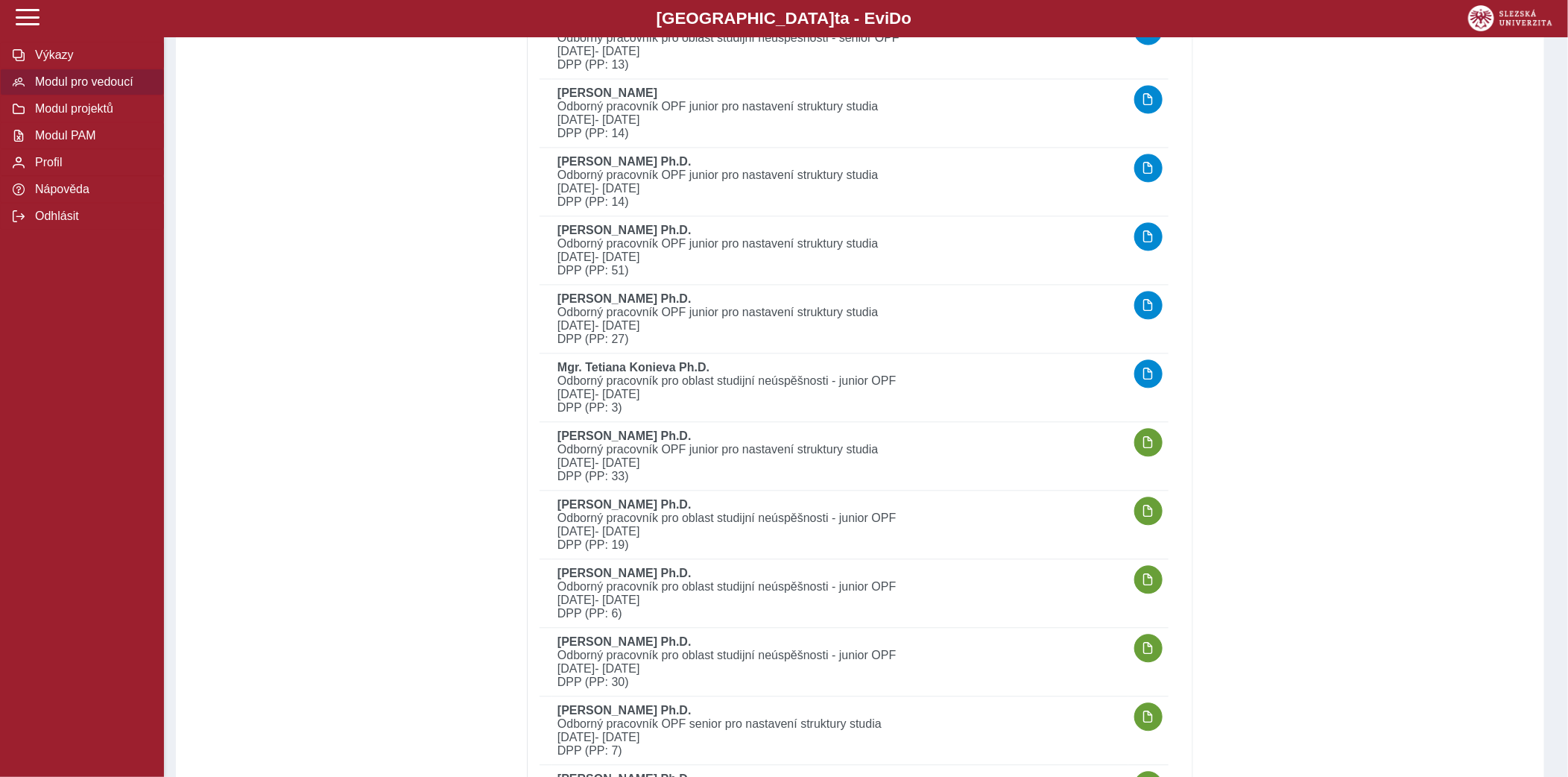
scroll to position [1675, 0]
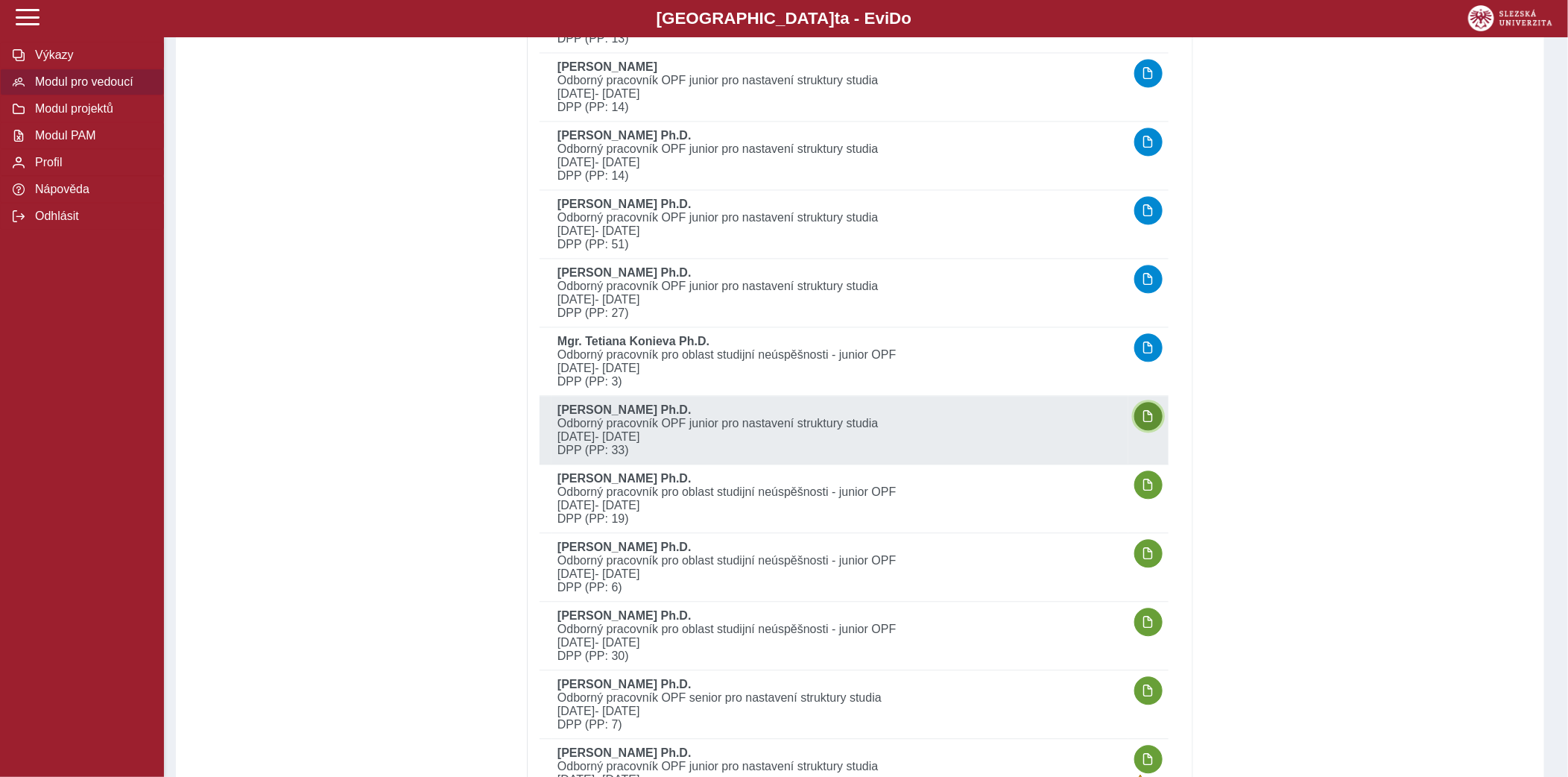
click at [1155, 412] on span "button" at bounding box center [1149, 416] width 12 height 12
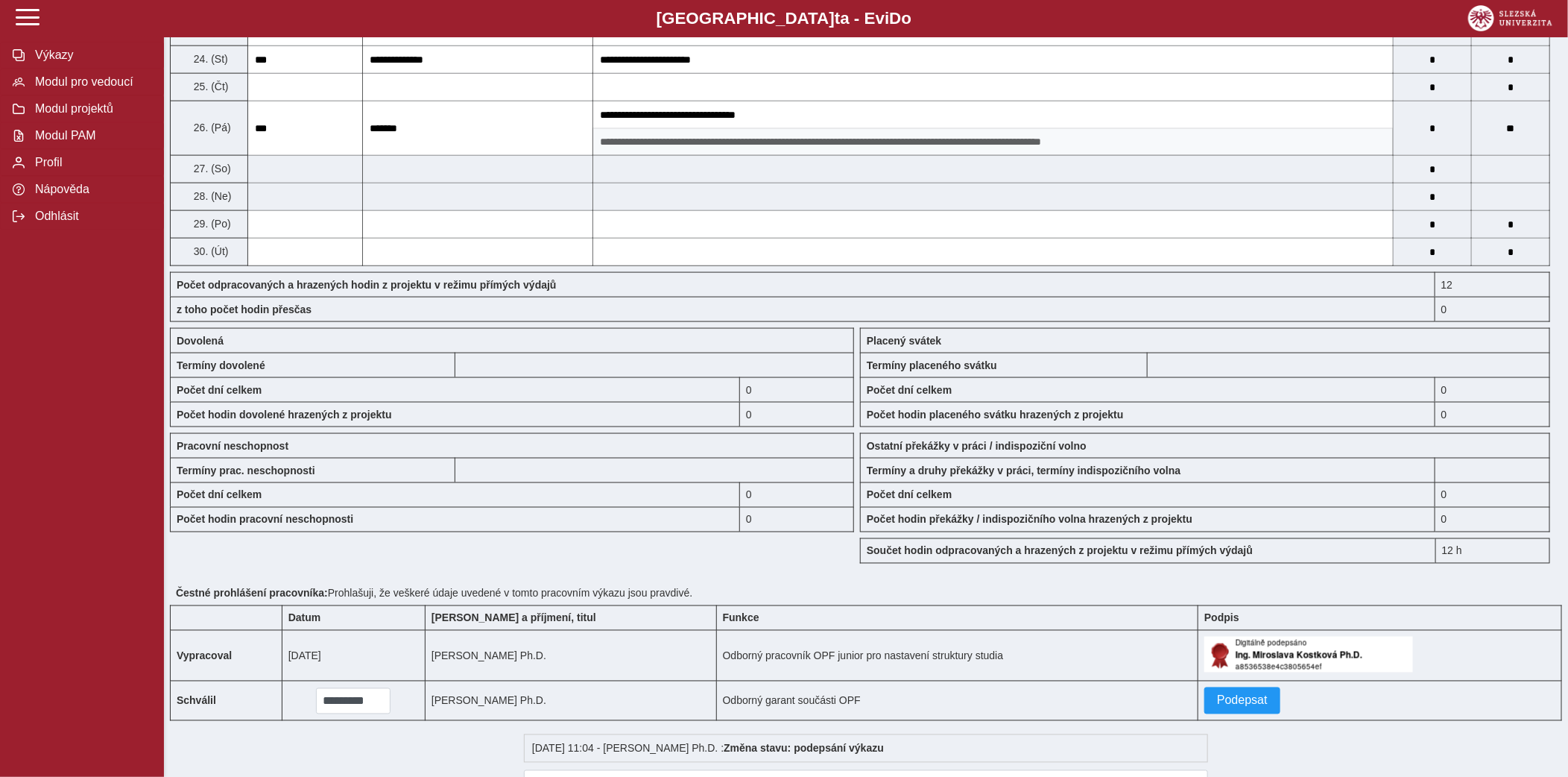
scroll to position [1175, 0]
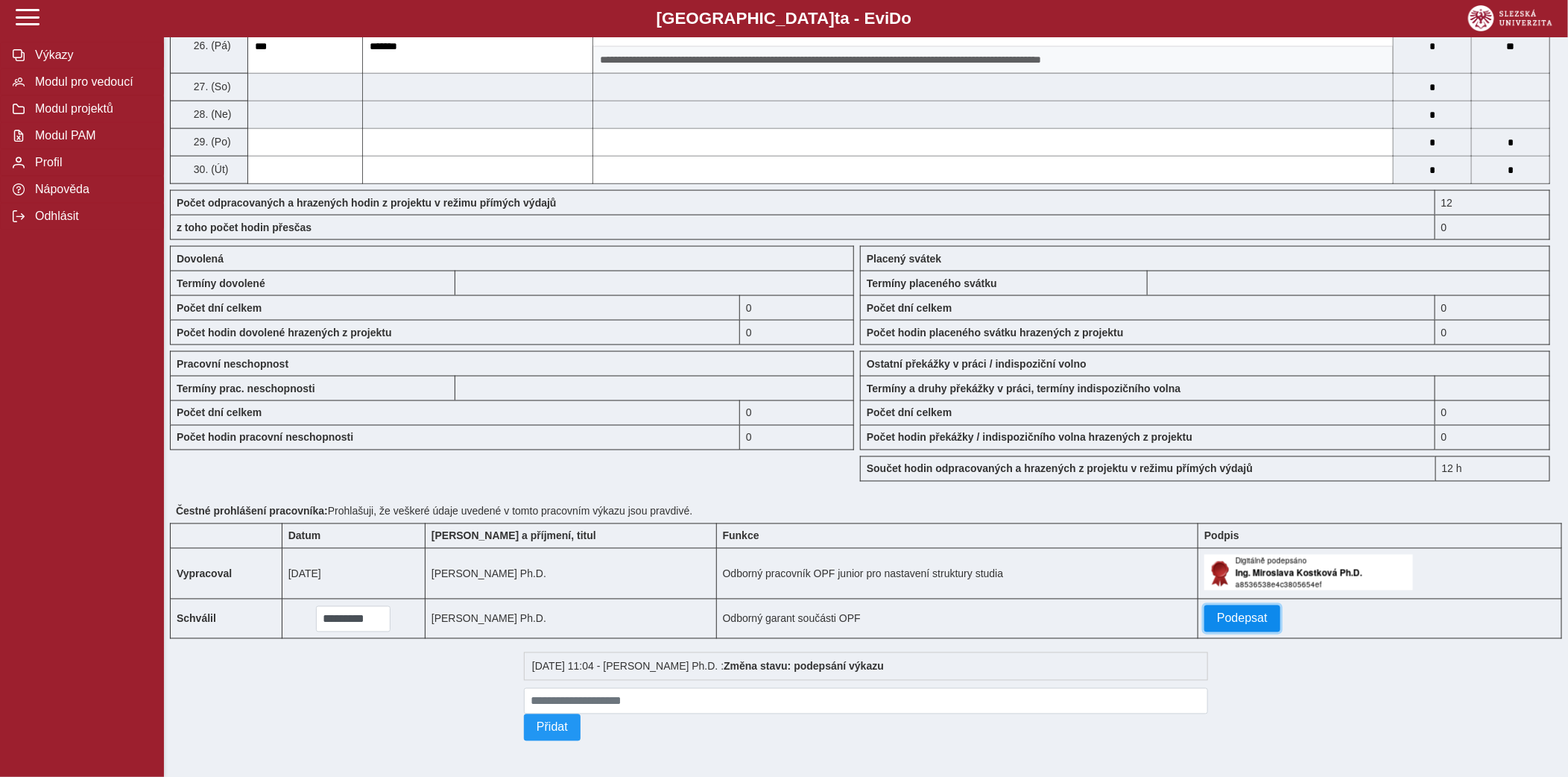
click at [1219, 609] on button "Podepsat" at bounding box center [1242, 619] width 76 height 27
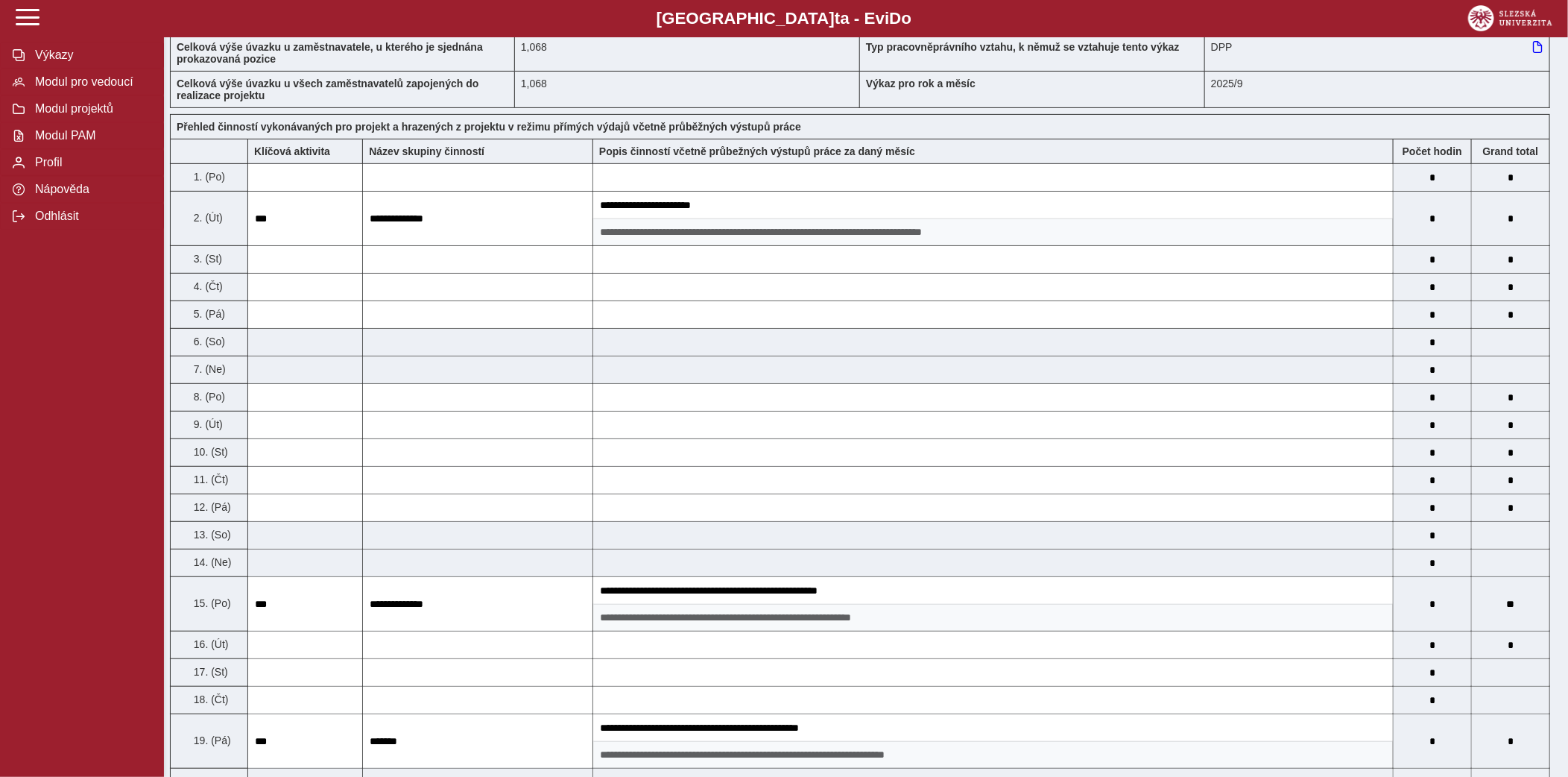
scroll to position [0, 0]
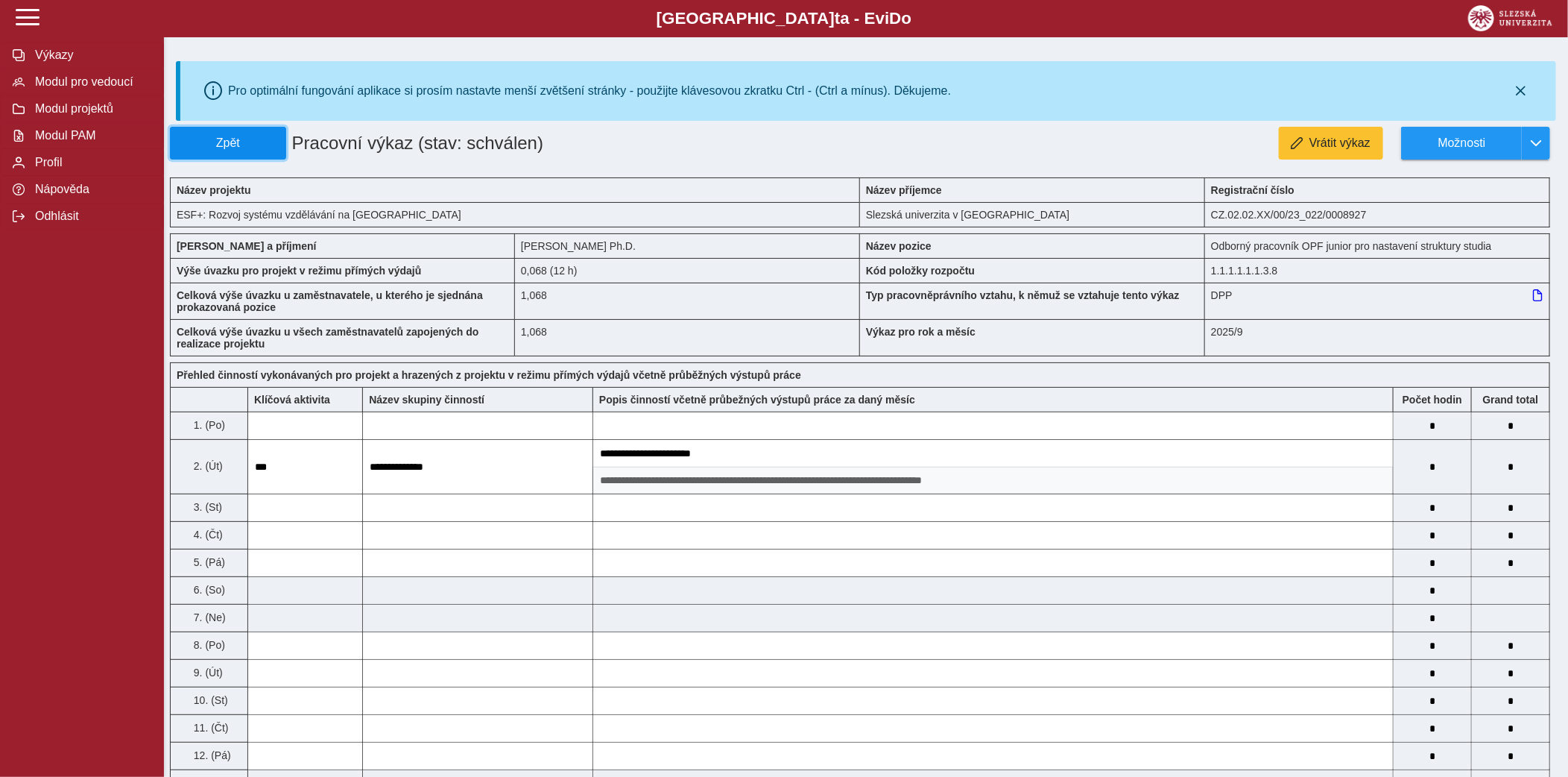
click at [268, 142] on span "Zpět" at bounding box center [228, 143] width 103 height 14
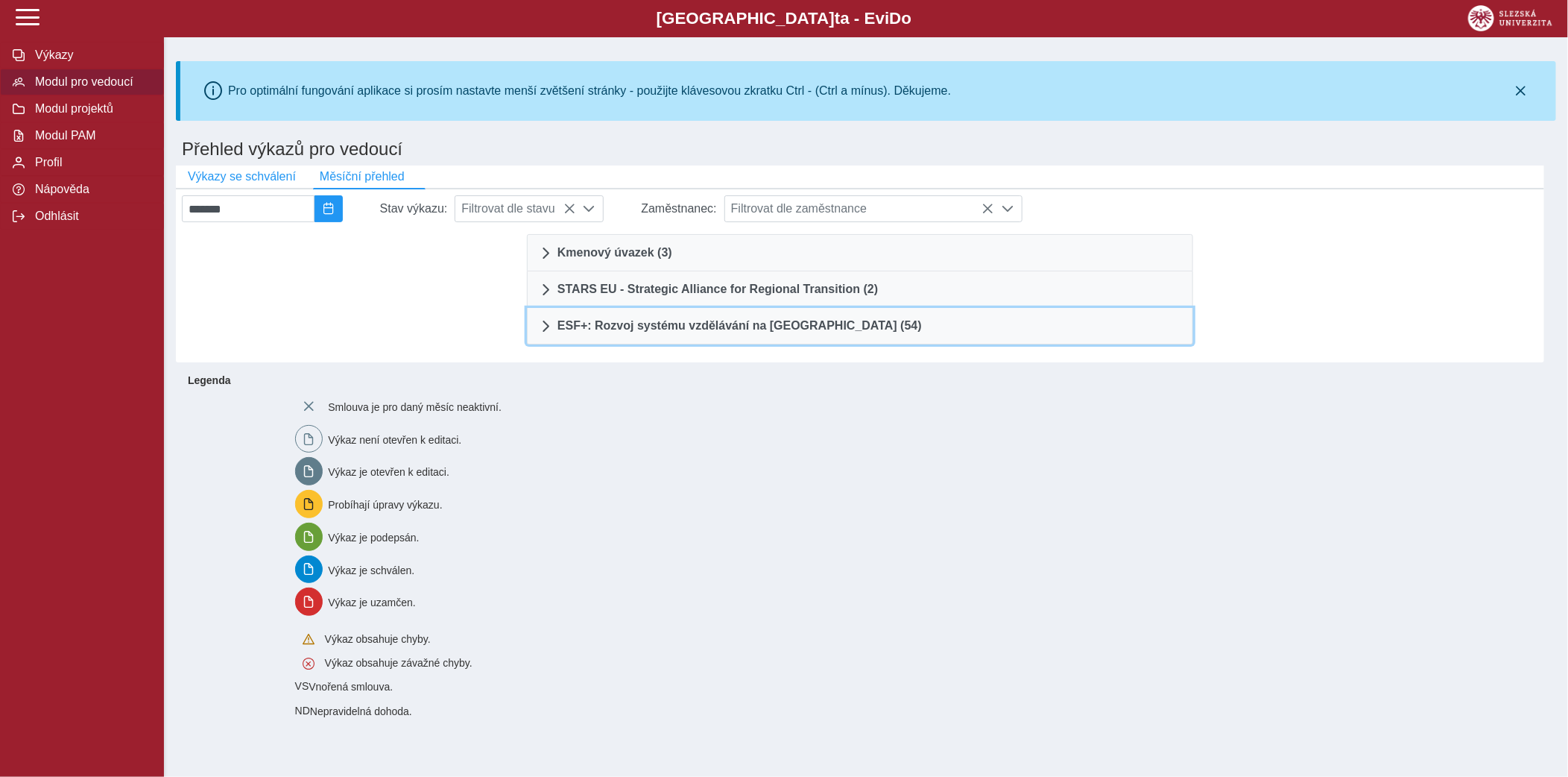
click at [762, 317] on link "ESF+: Rozvoj systému vzdělávání na Slezské univerzitě (54)" at bounding box center [860, 326] width 667 height 37
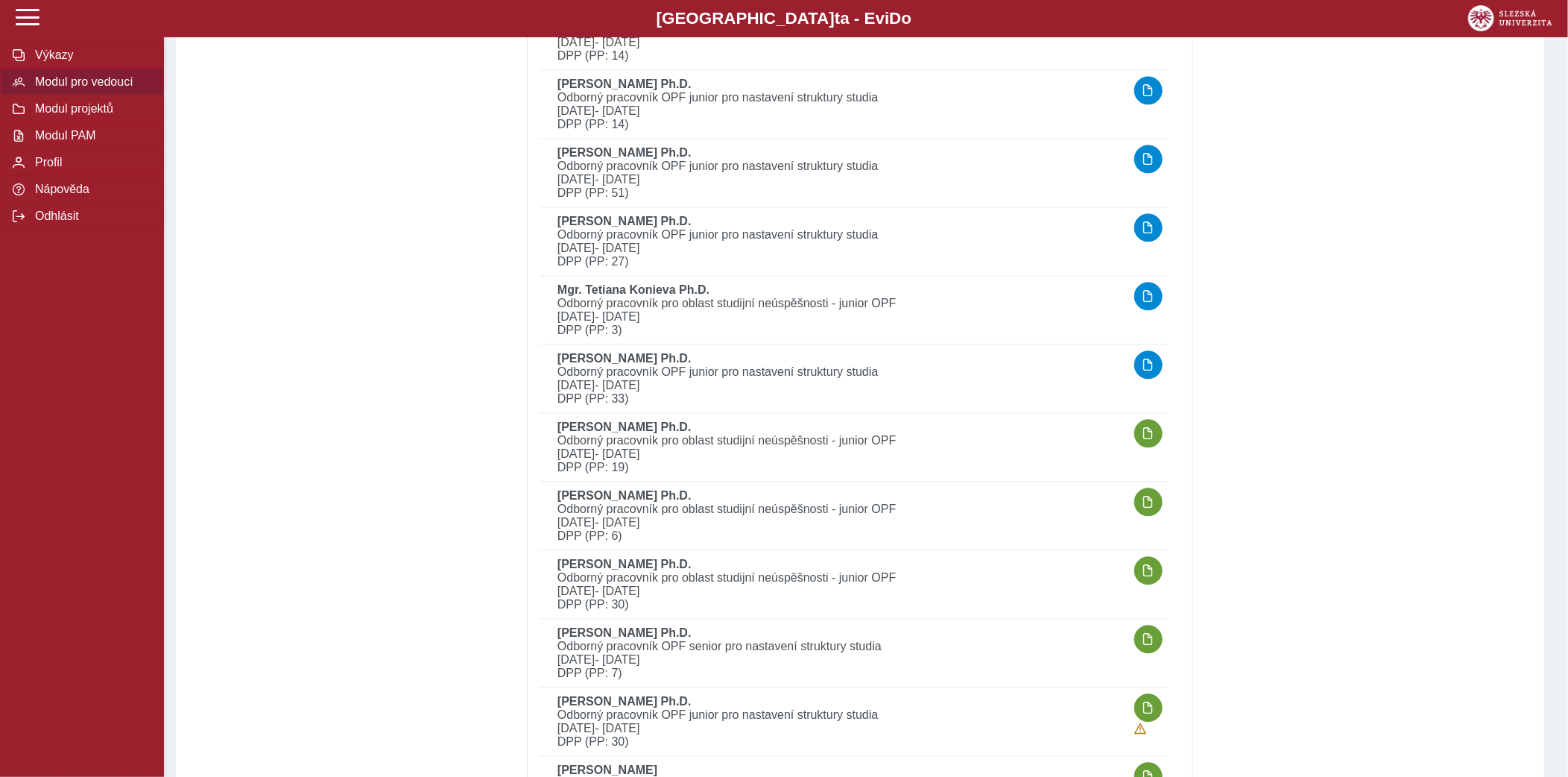
scroll to position [1733, 0]
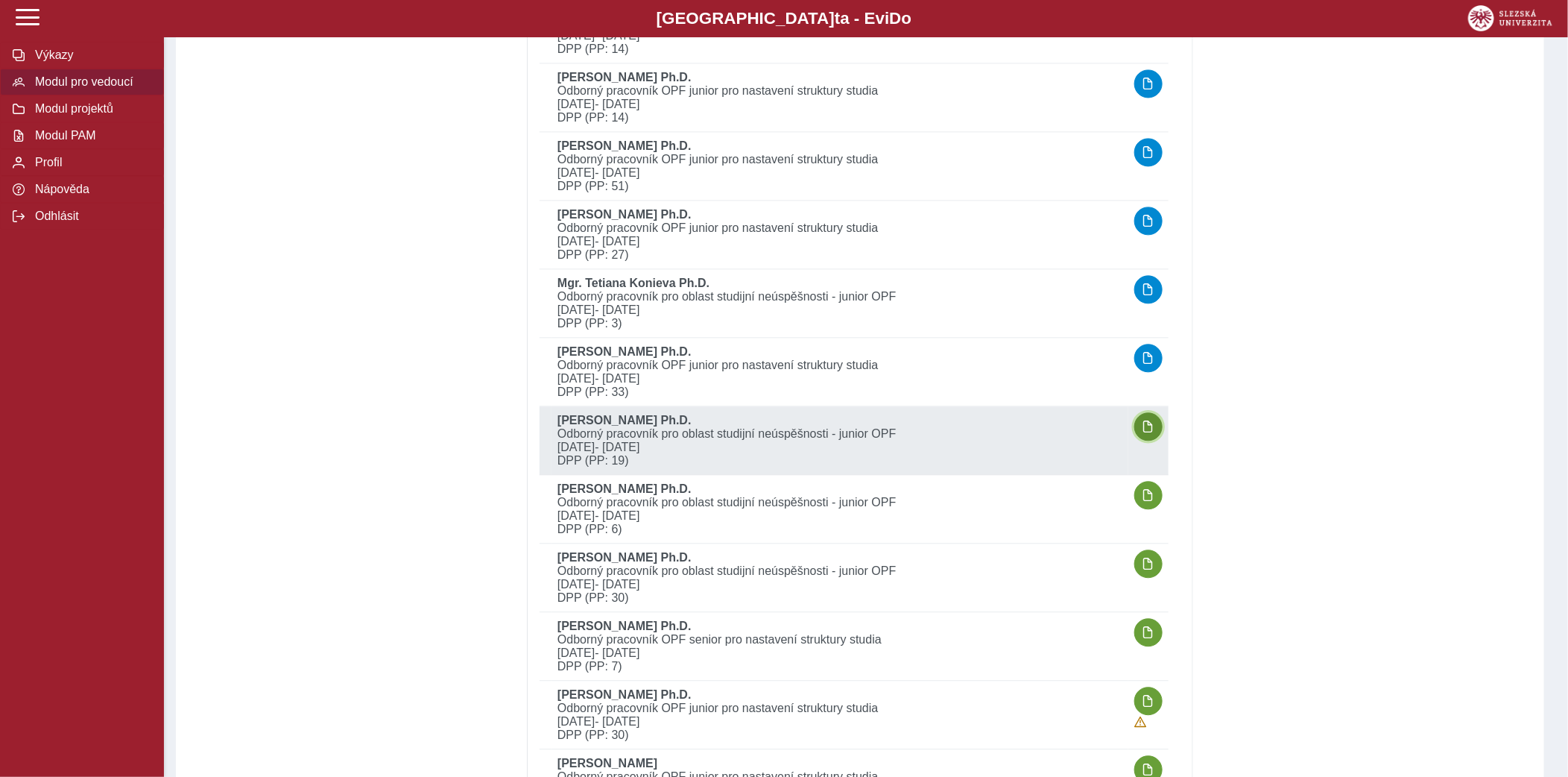
click at [1148, 421] on span "button" at bounding box center [1149, 427] width 12 height 12
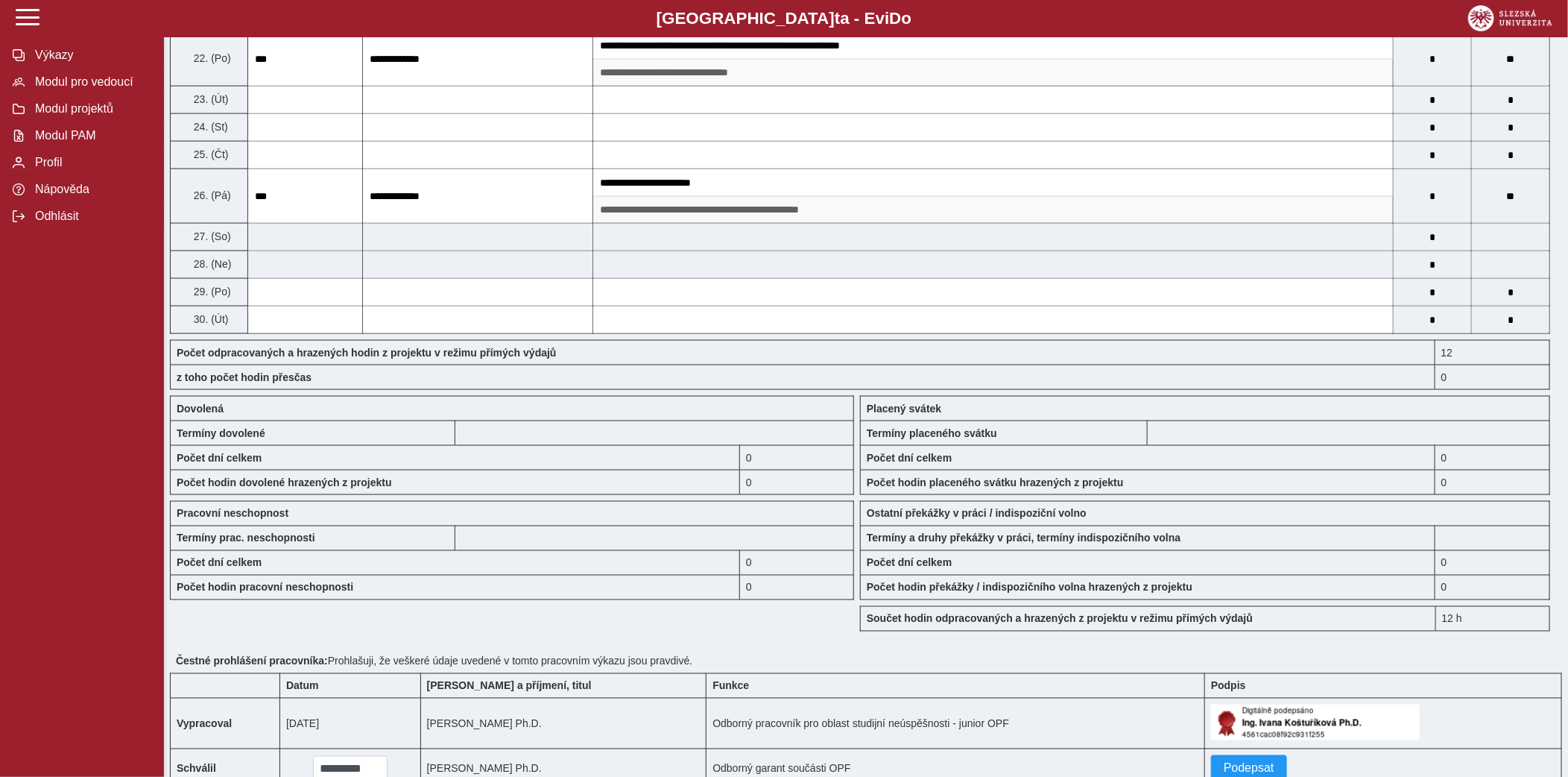
scroll to position [1163, 0]
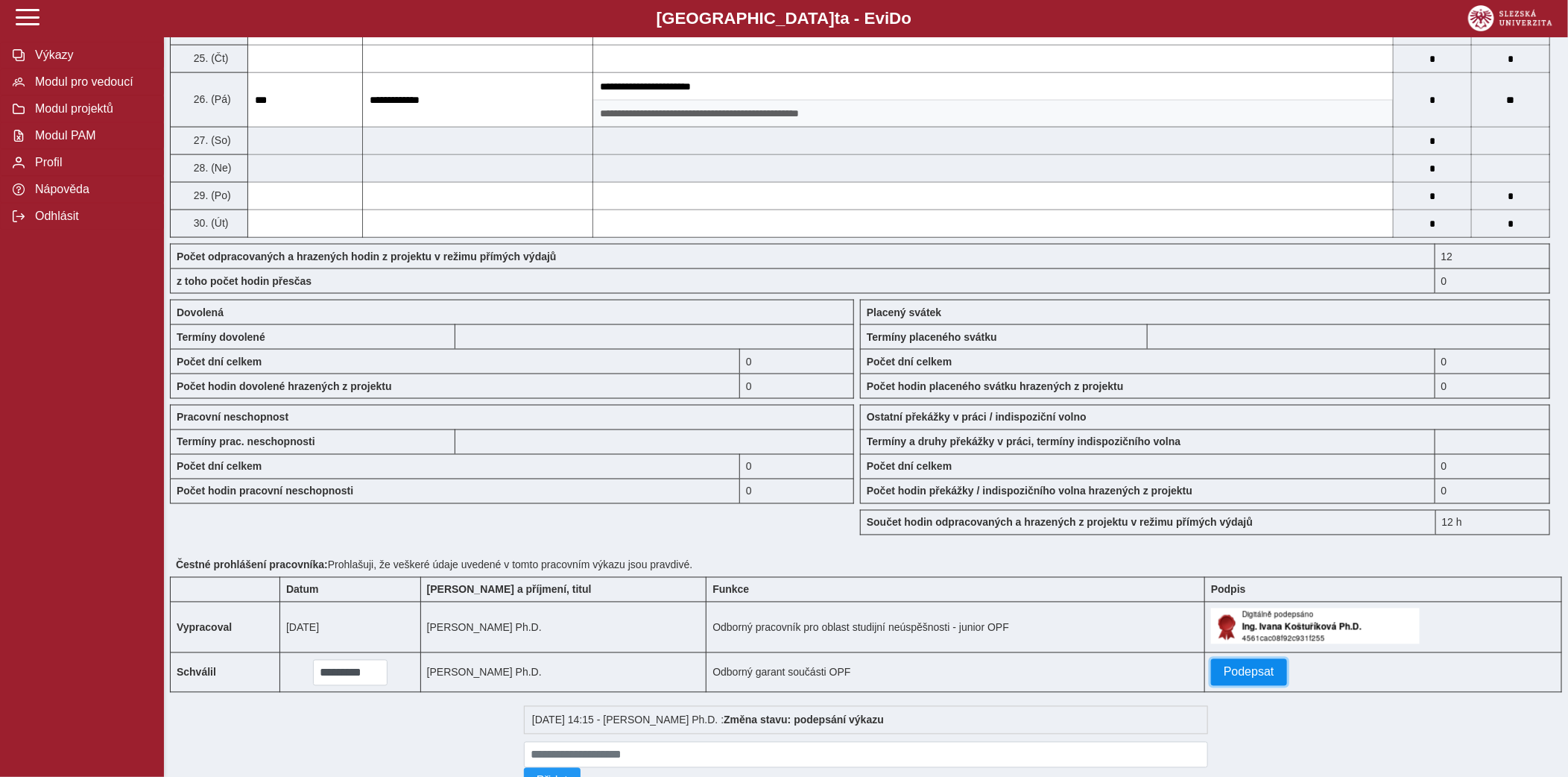
click at [1267, 659] on button "Podepsat" at bounding box center [1249, 673] width 76 height 27
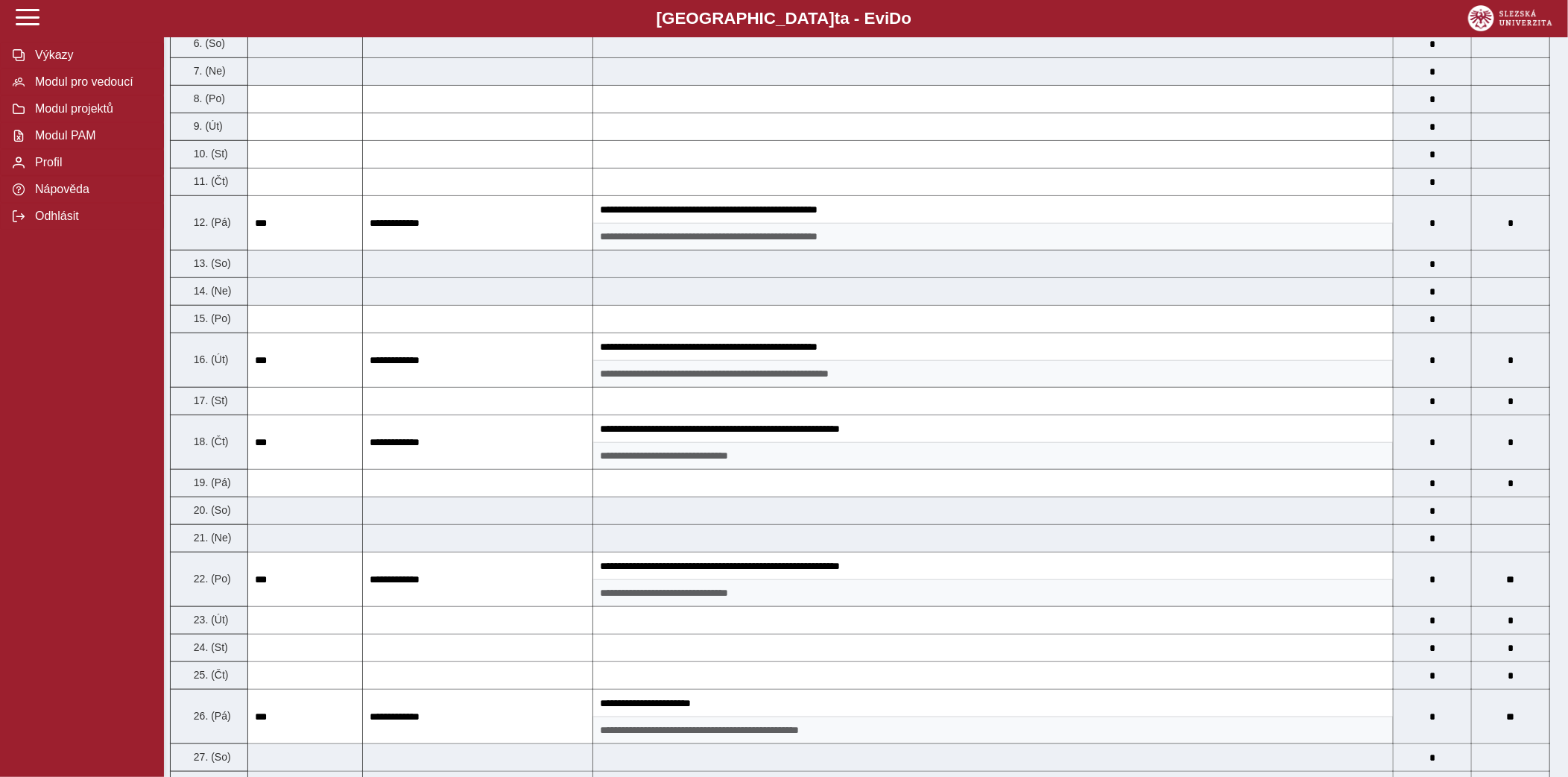
scroll to position [0, 0]
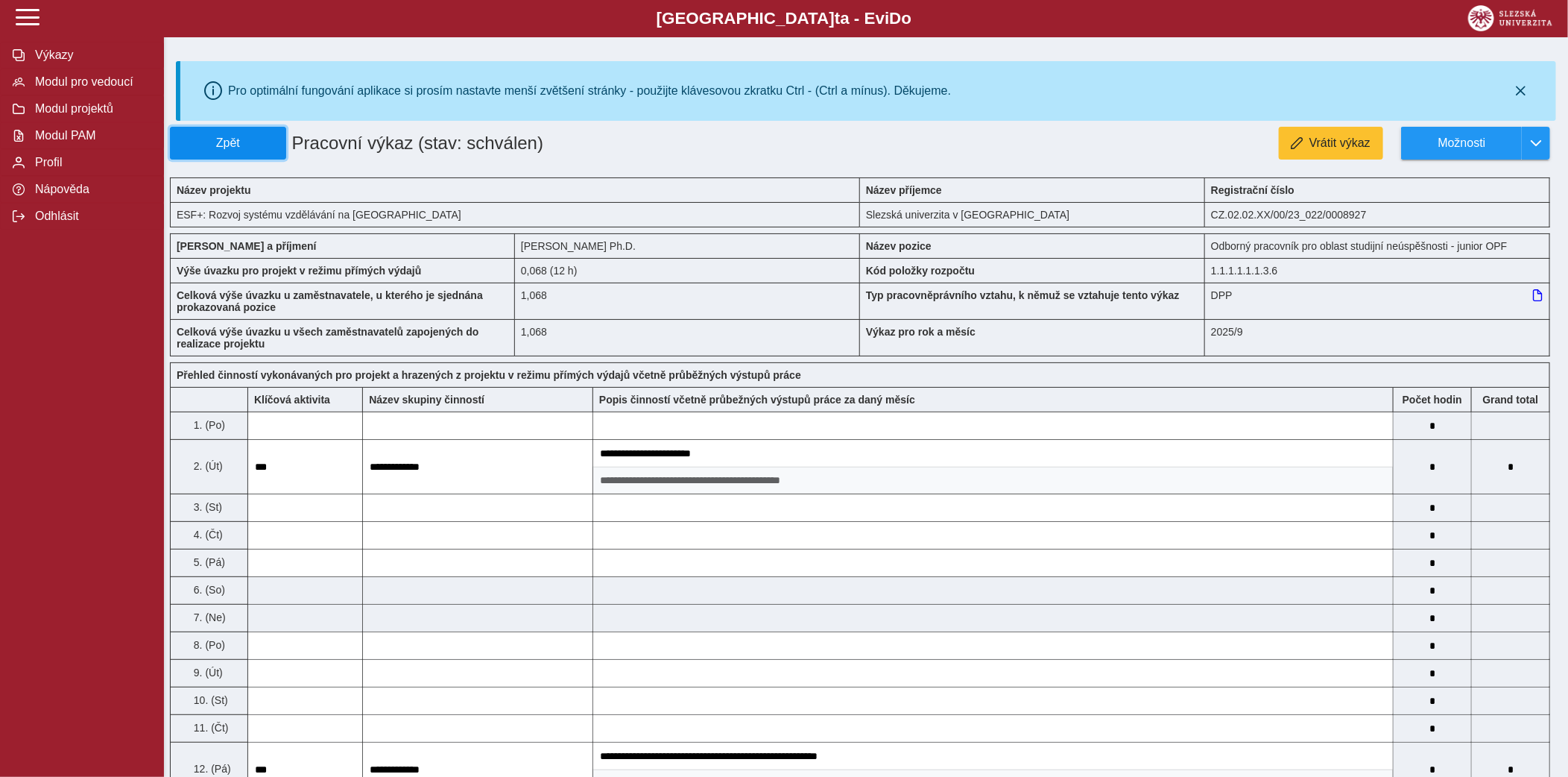
click at [265, 148] on span "Zpět" at bounding box center [228, 143] width 103 height 14
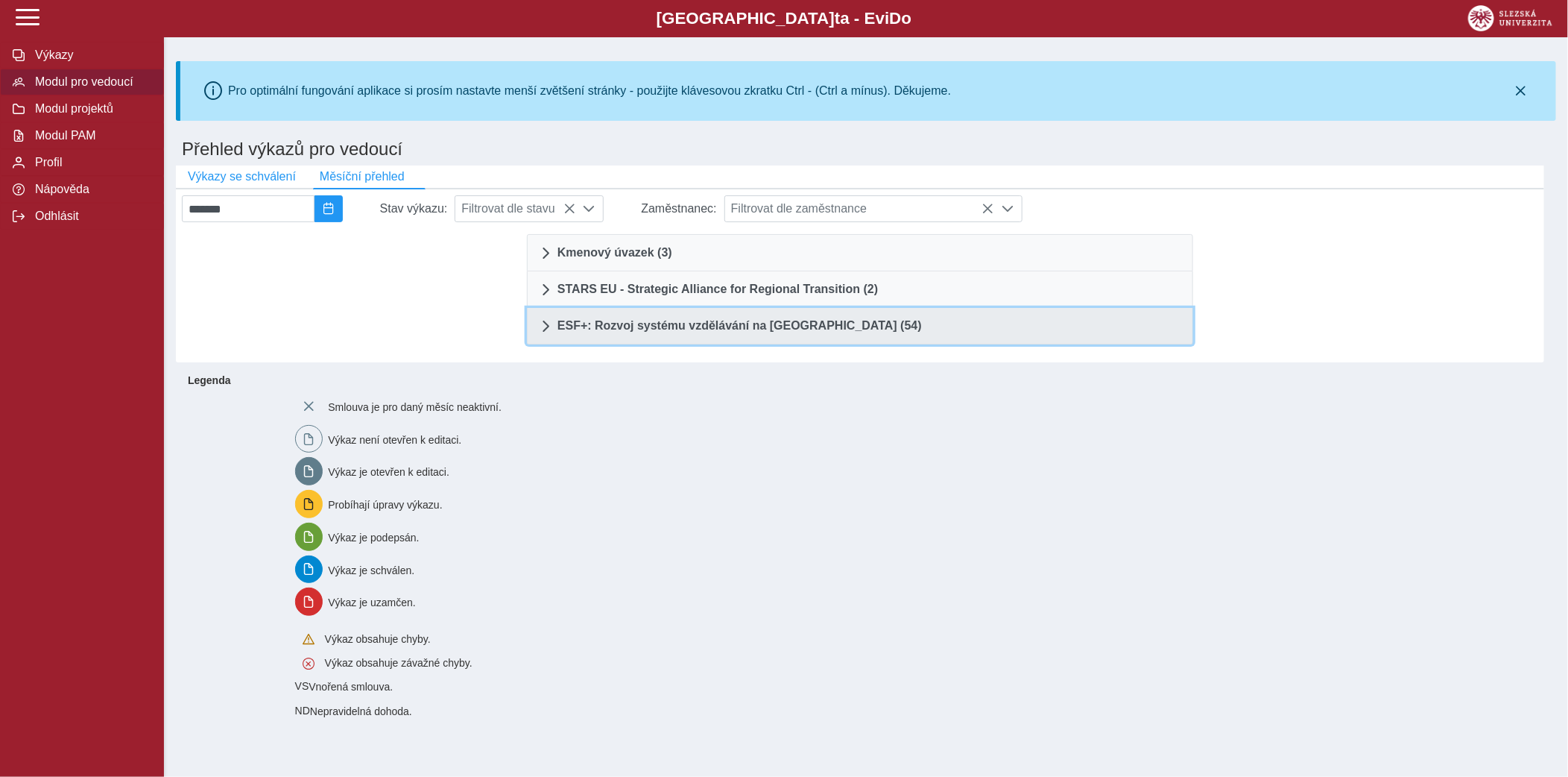
click at [817, 324] on span "ESF+: Rozvoj systému vzdělávání na [GEOGRAPHIC_DATA] (54)" at bounding box center [740, 326] width 364 height 12
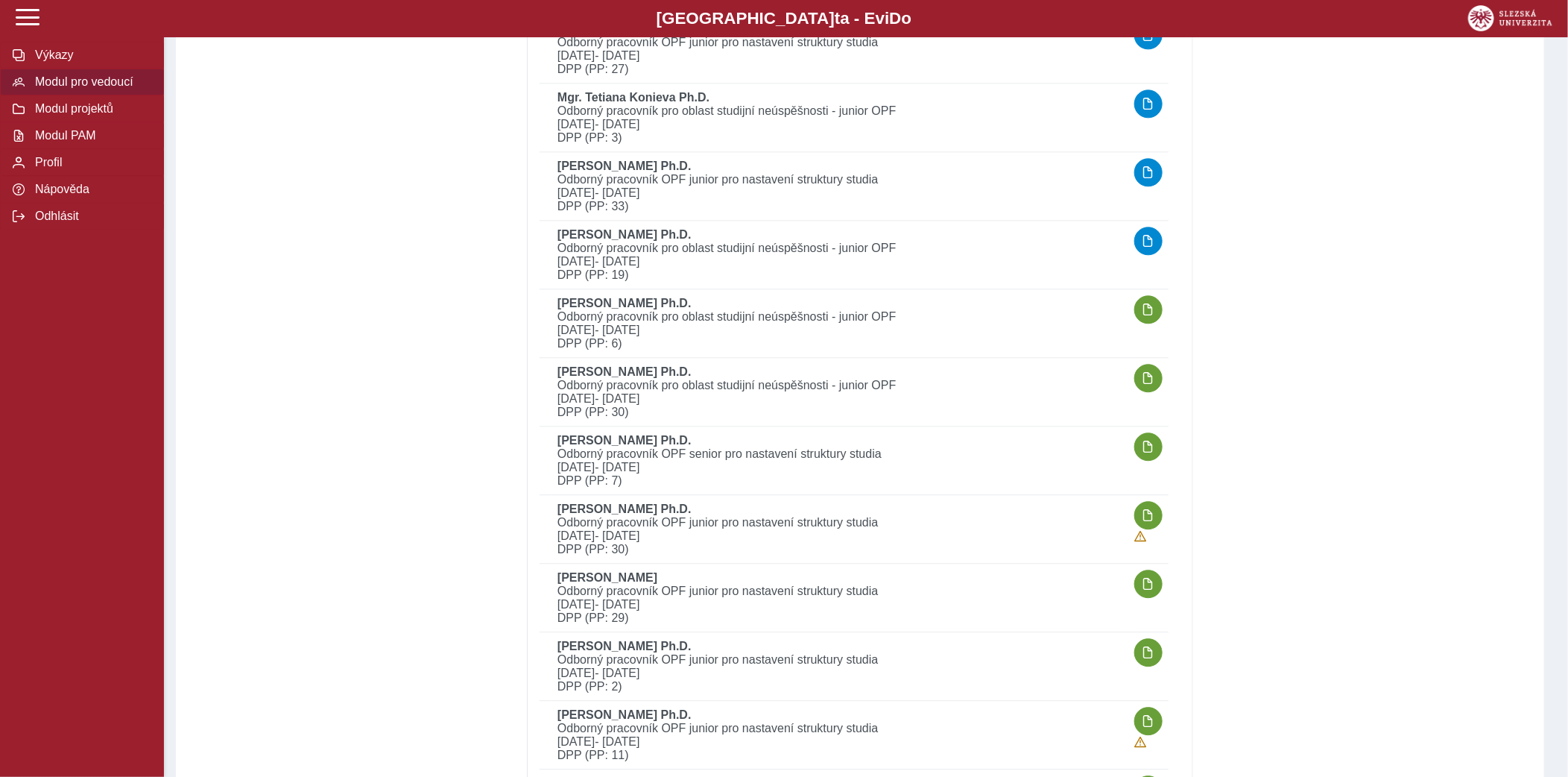
scroll to position [1957, 0]
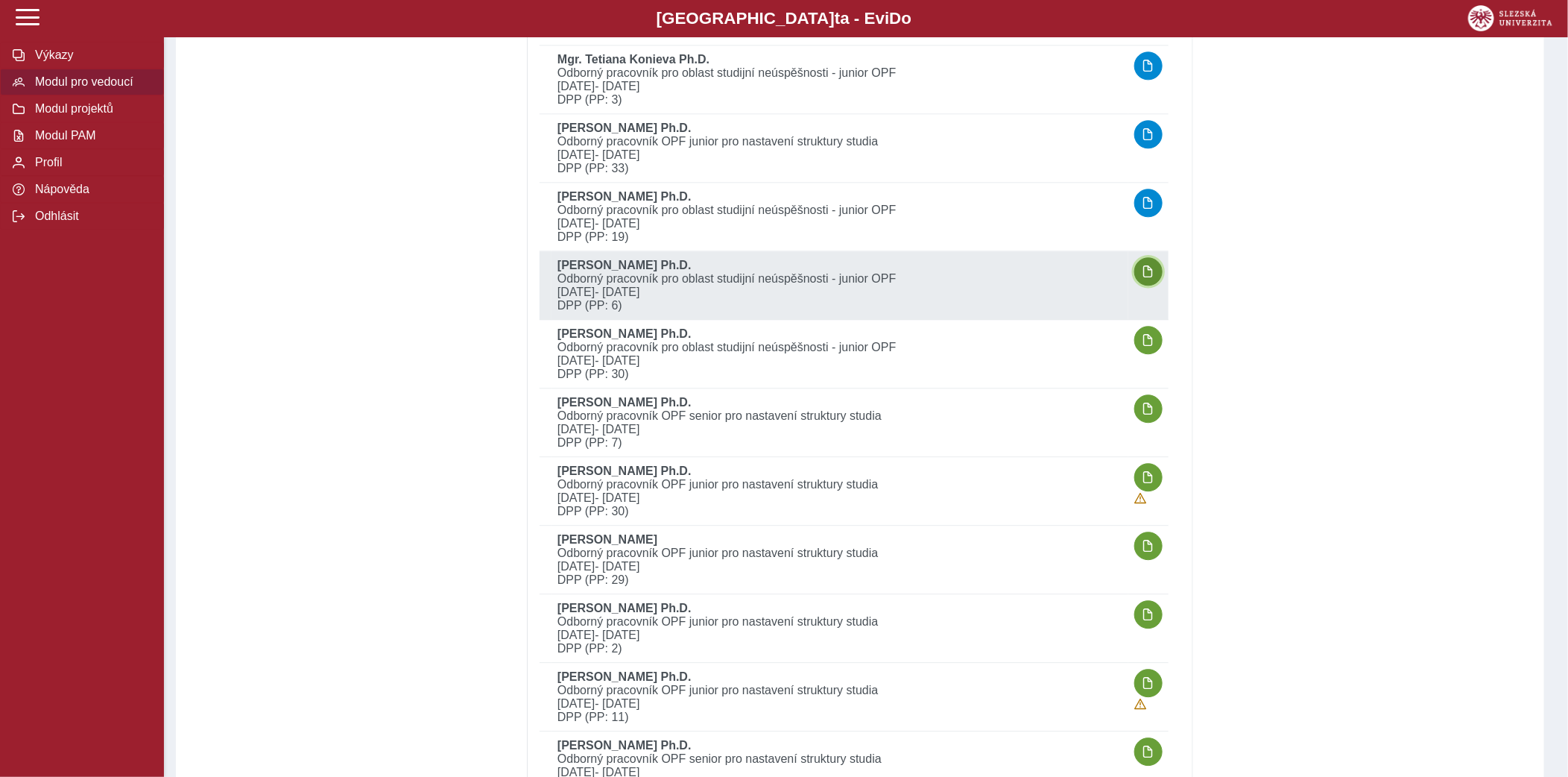
click at [1156, 267] on button "button" at bounding box center [1149, 272] width 28 height 28
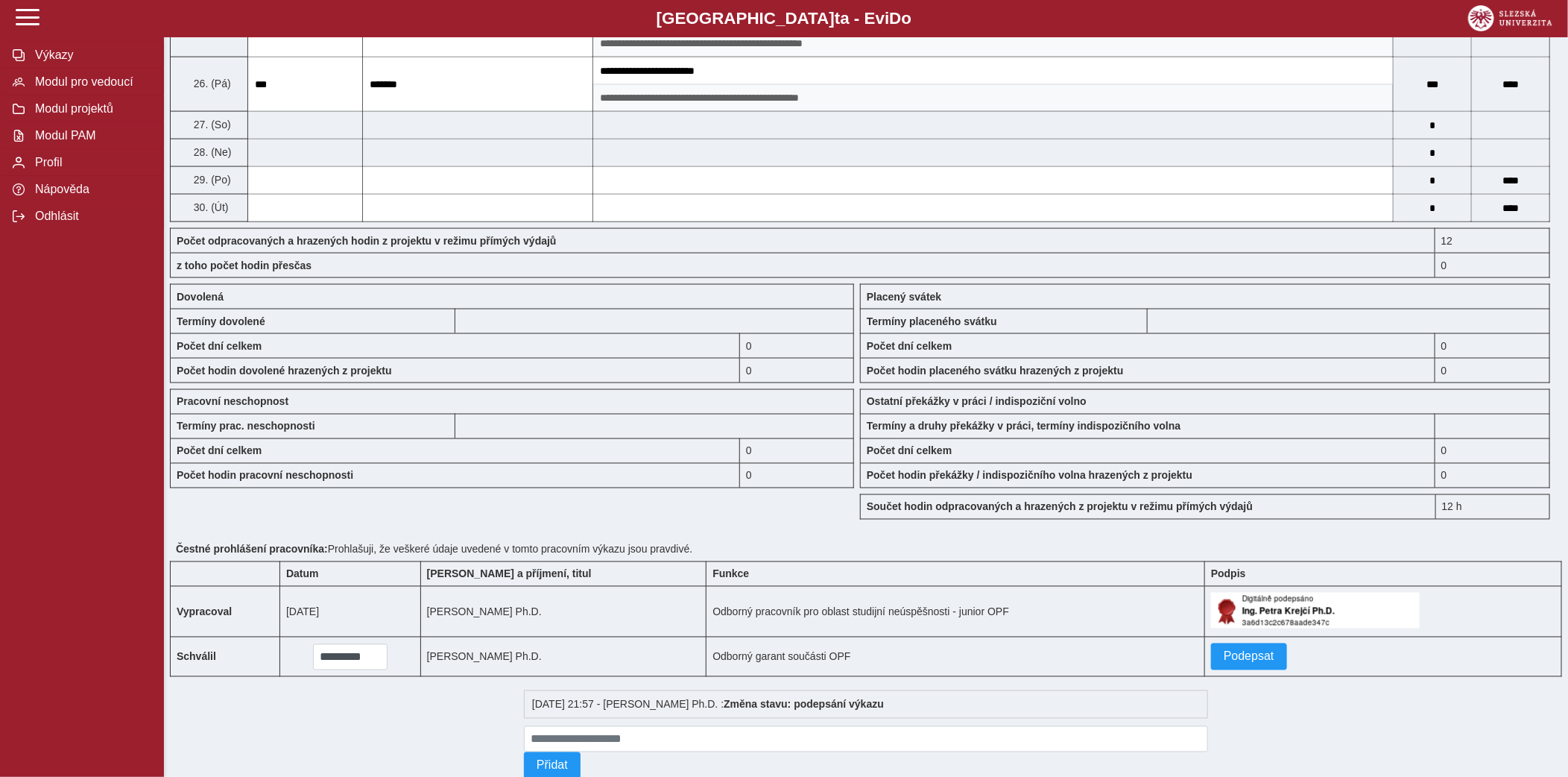
scroll to position [1228, 0]
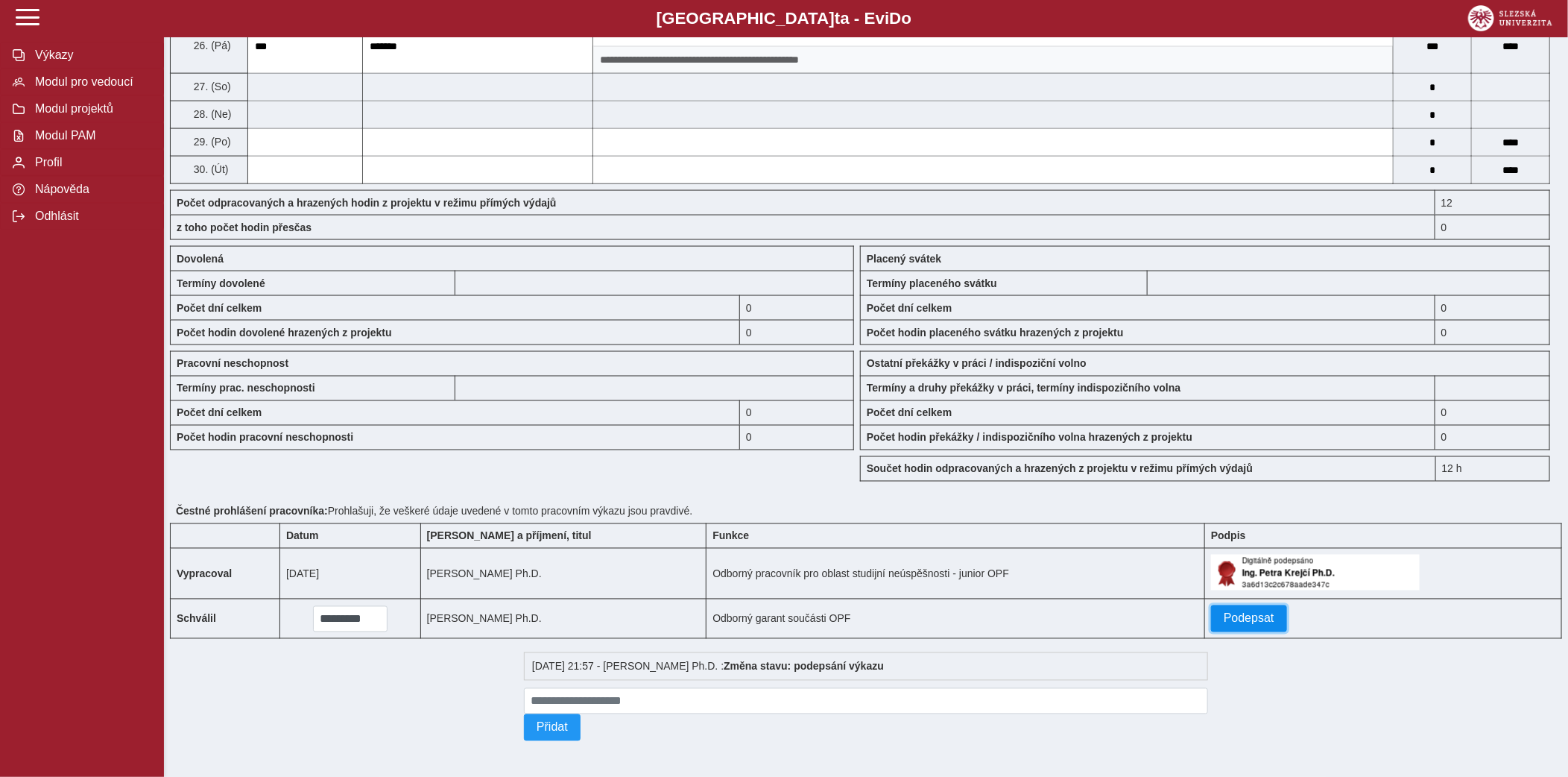
click at [1234, 620] on span "Podepsat" at bounding box center [1249, 619] width 51 height 14
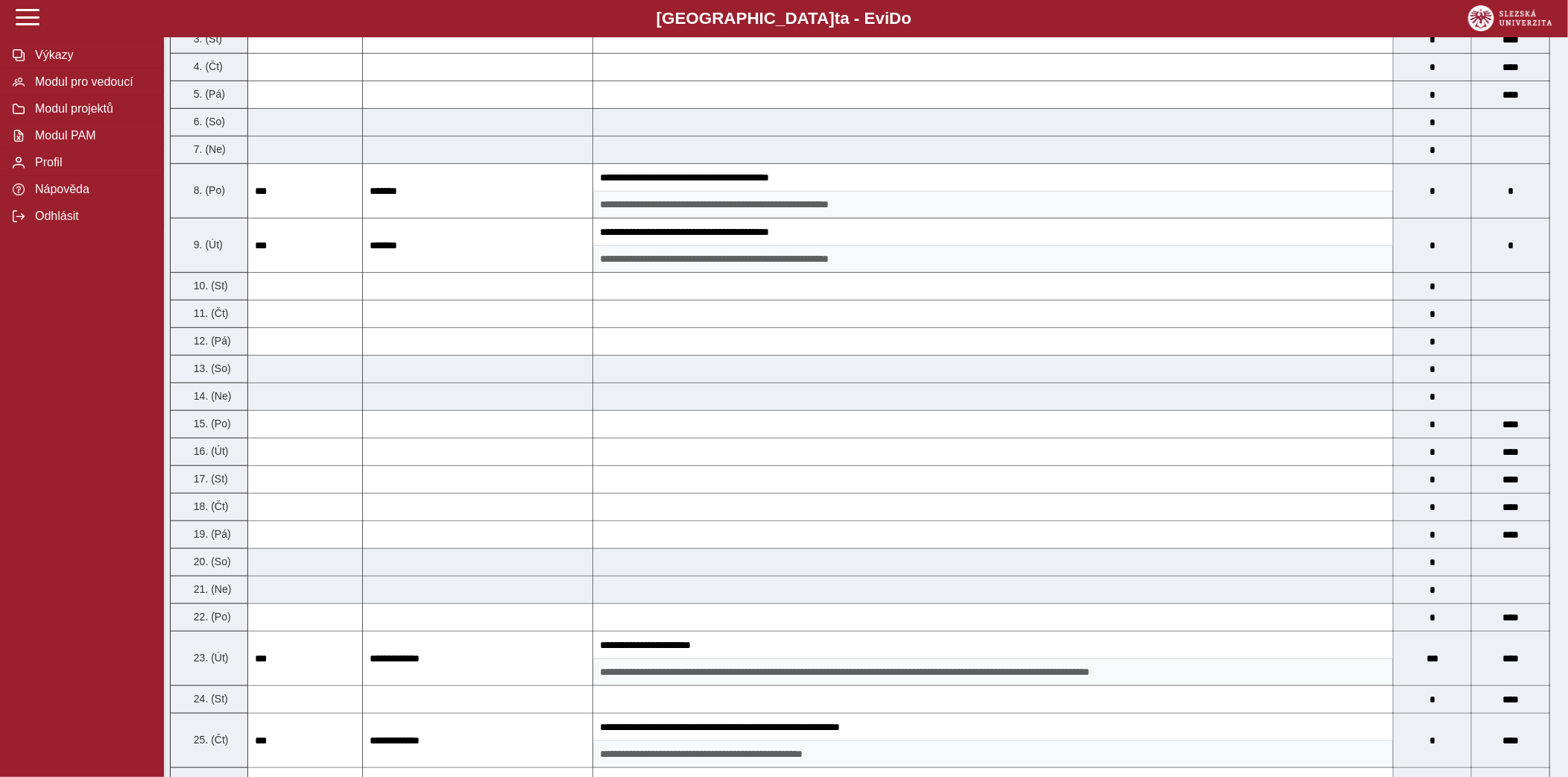
scroll to position [0, 0]
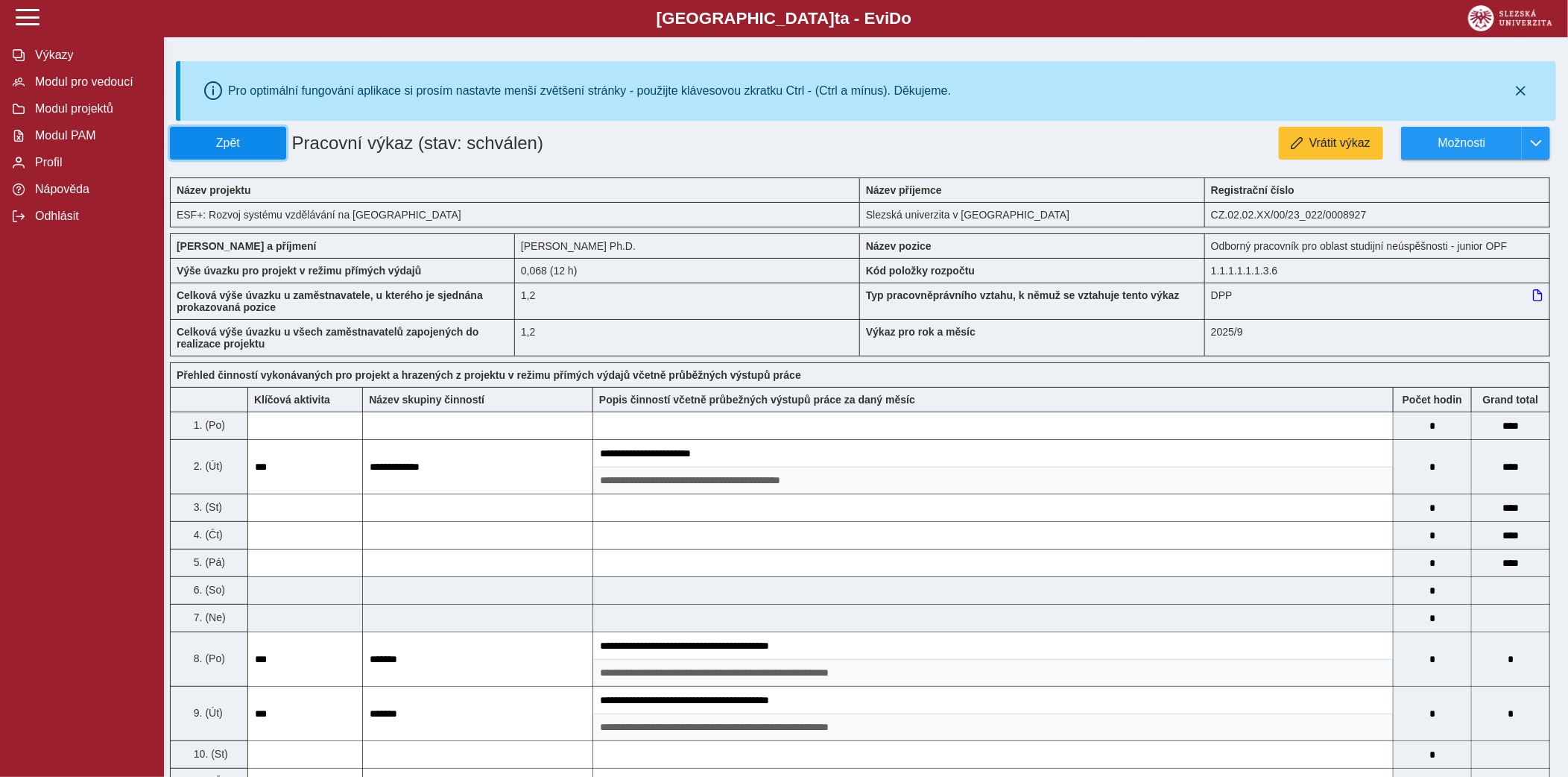
click at [278, 140] on span "Zpět" at bounding box center [228, 143] width 103 height 14
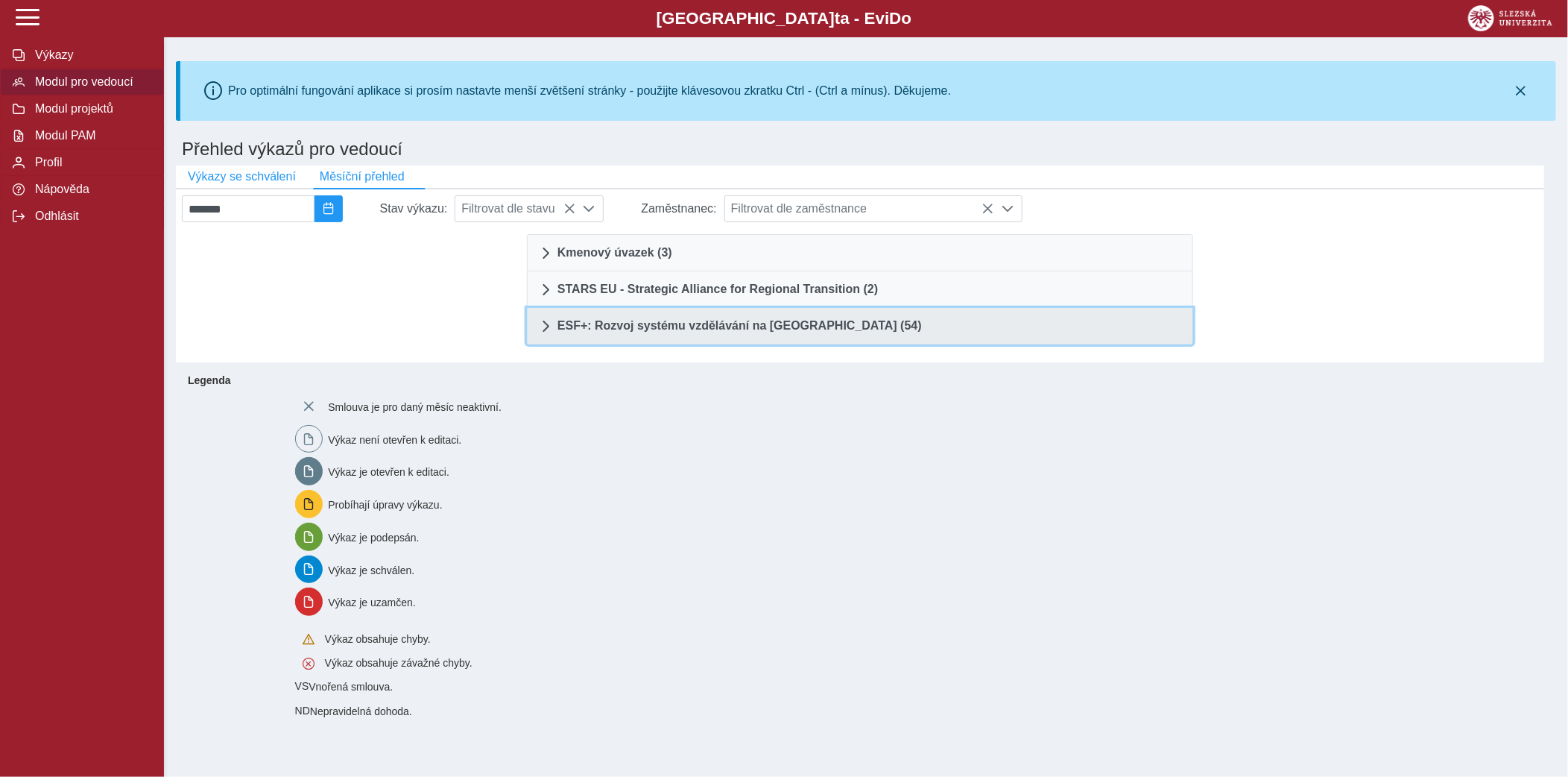
click at [803, 327] on span "ESF+: Rozvoj systému vzdělávání na Slezské univerzitě (54)" at bounding box center [740, 326] width 364 height 12
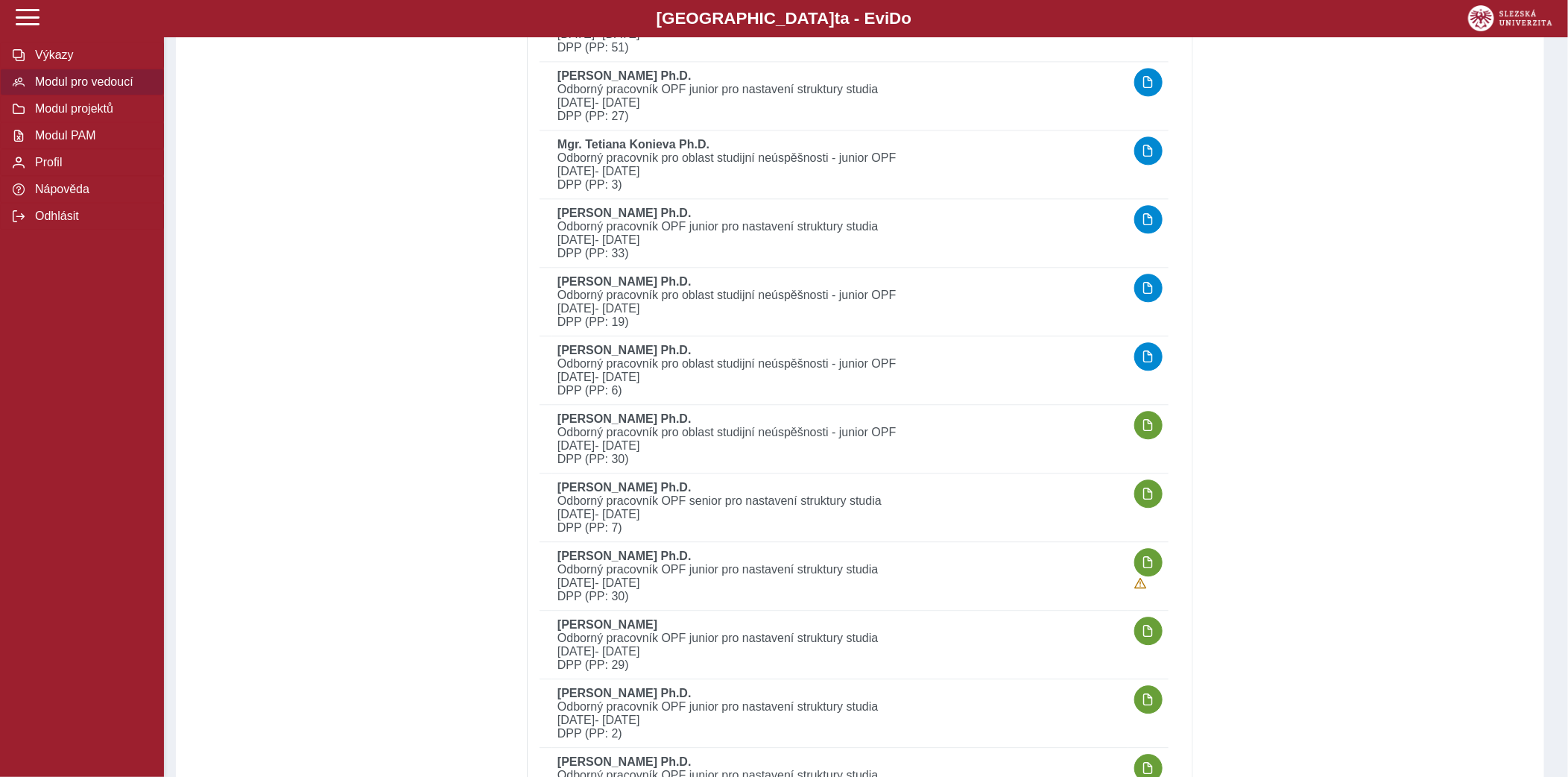
scroll to position [1900, 0]
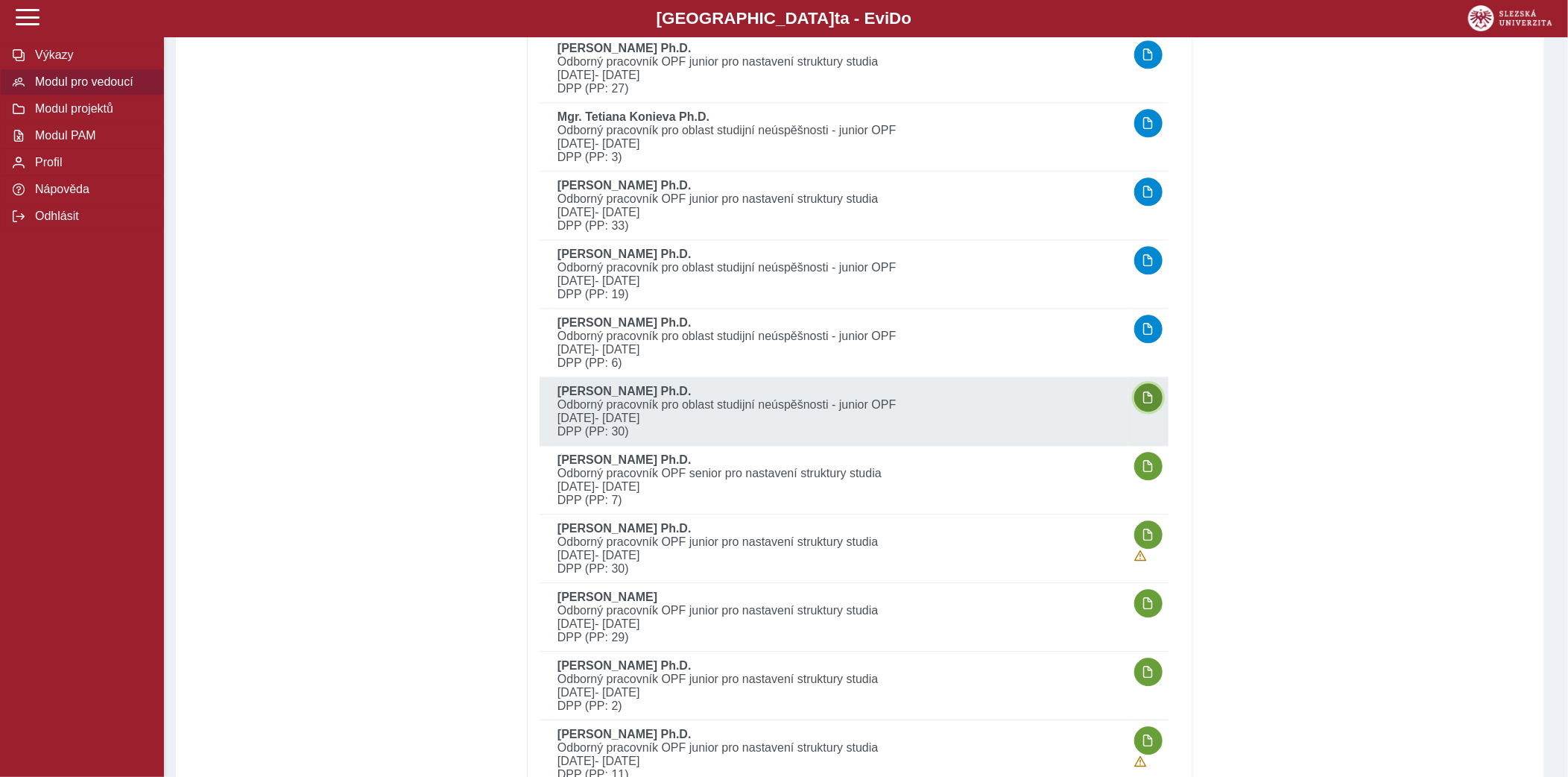
click at [1153, 394] on span "button" at bounding box center [1149, 398] width 12 height 12
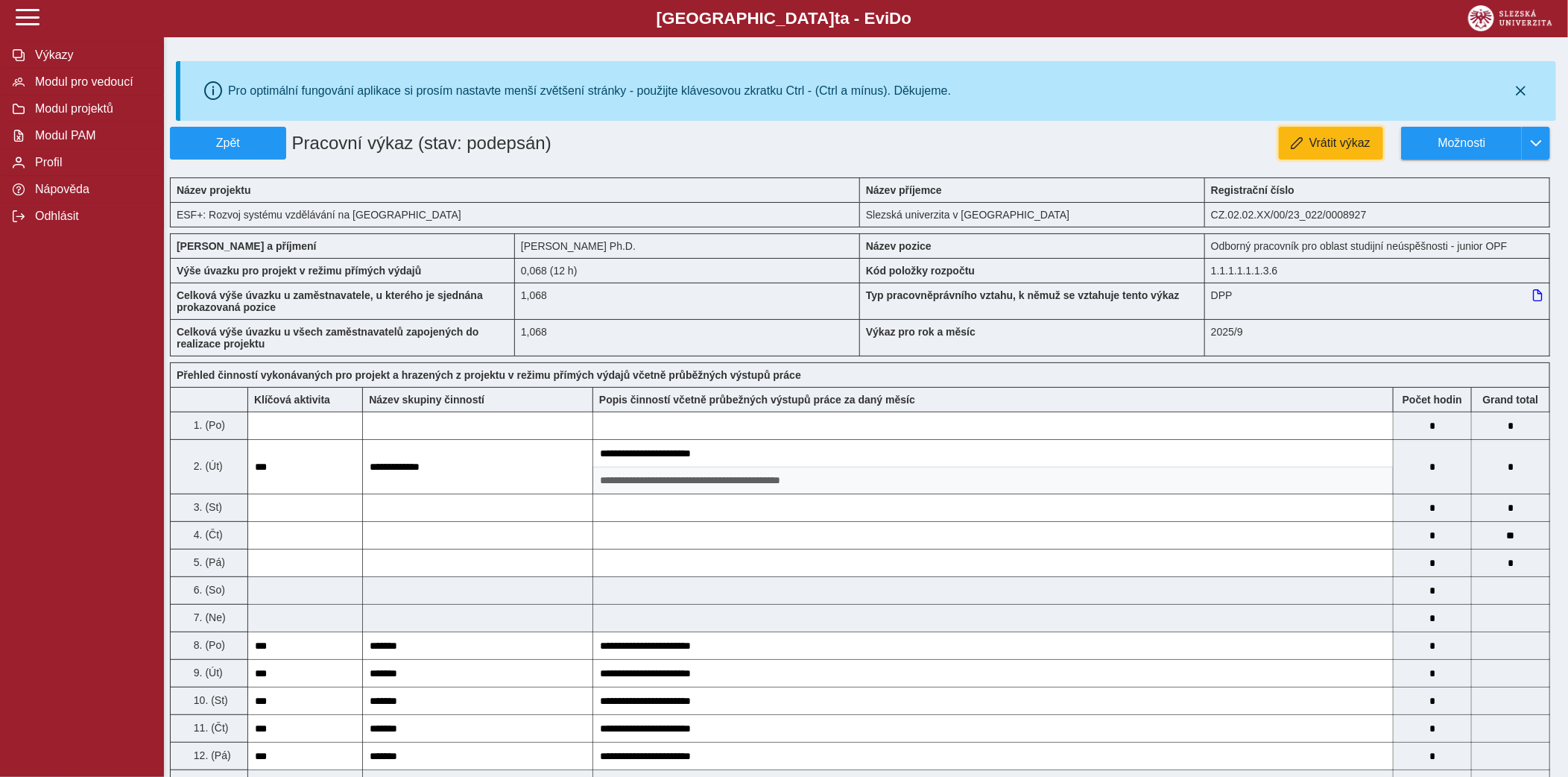
click at [1330, 143] on span "Vrátit výkaz" at bounding box center [1340, 143] width 61 height 14
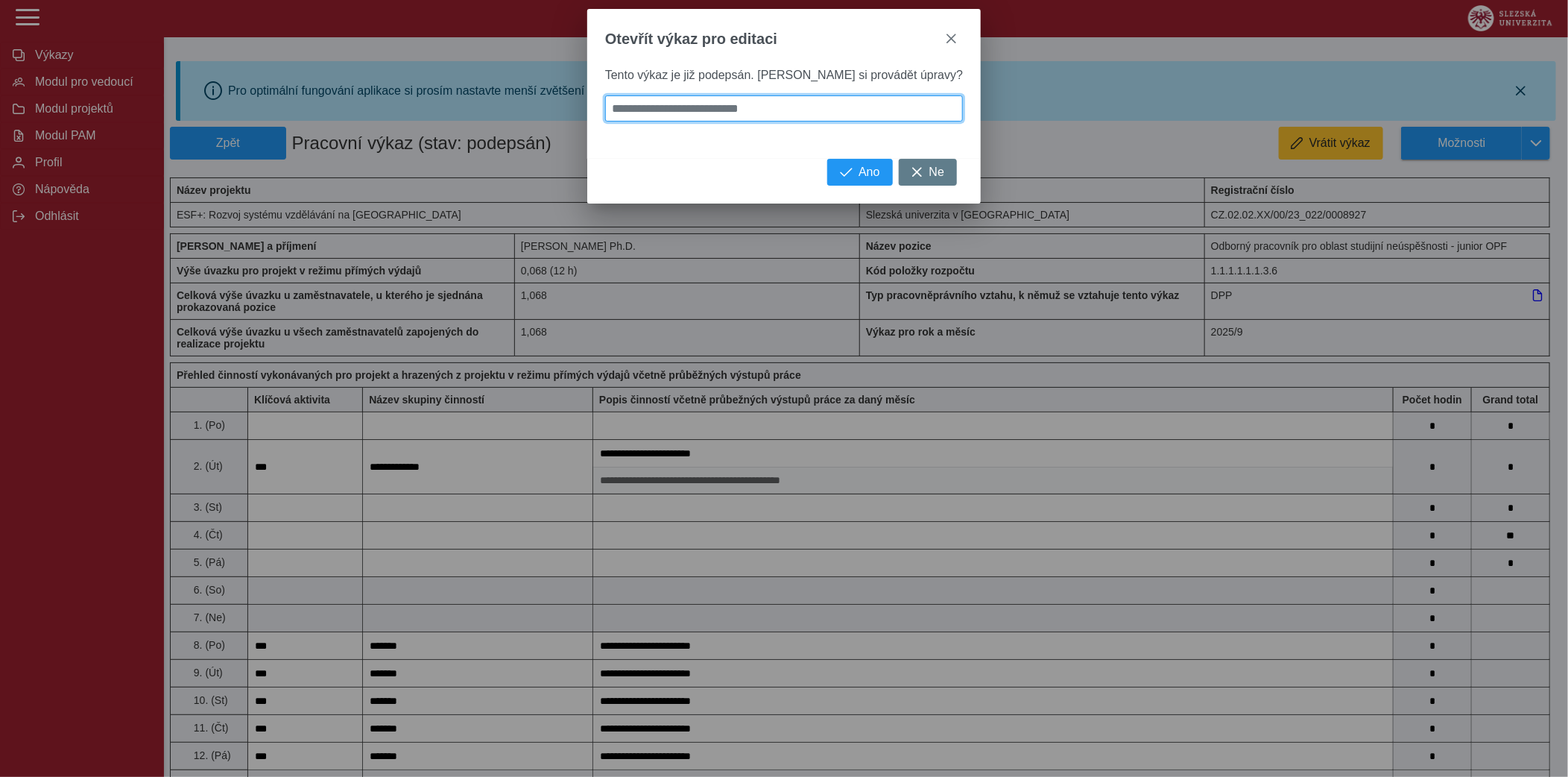
click at [726, 103] on input at bounding box center [784, 108] width 358 height 26
type input "*"
type input "**"
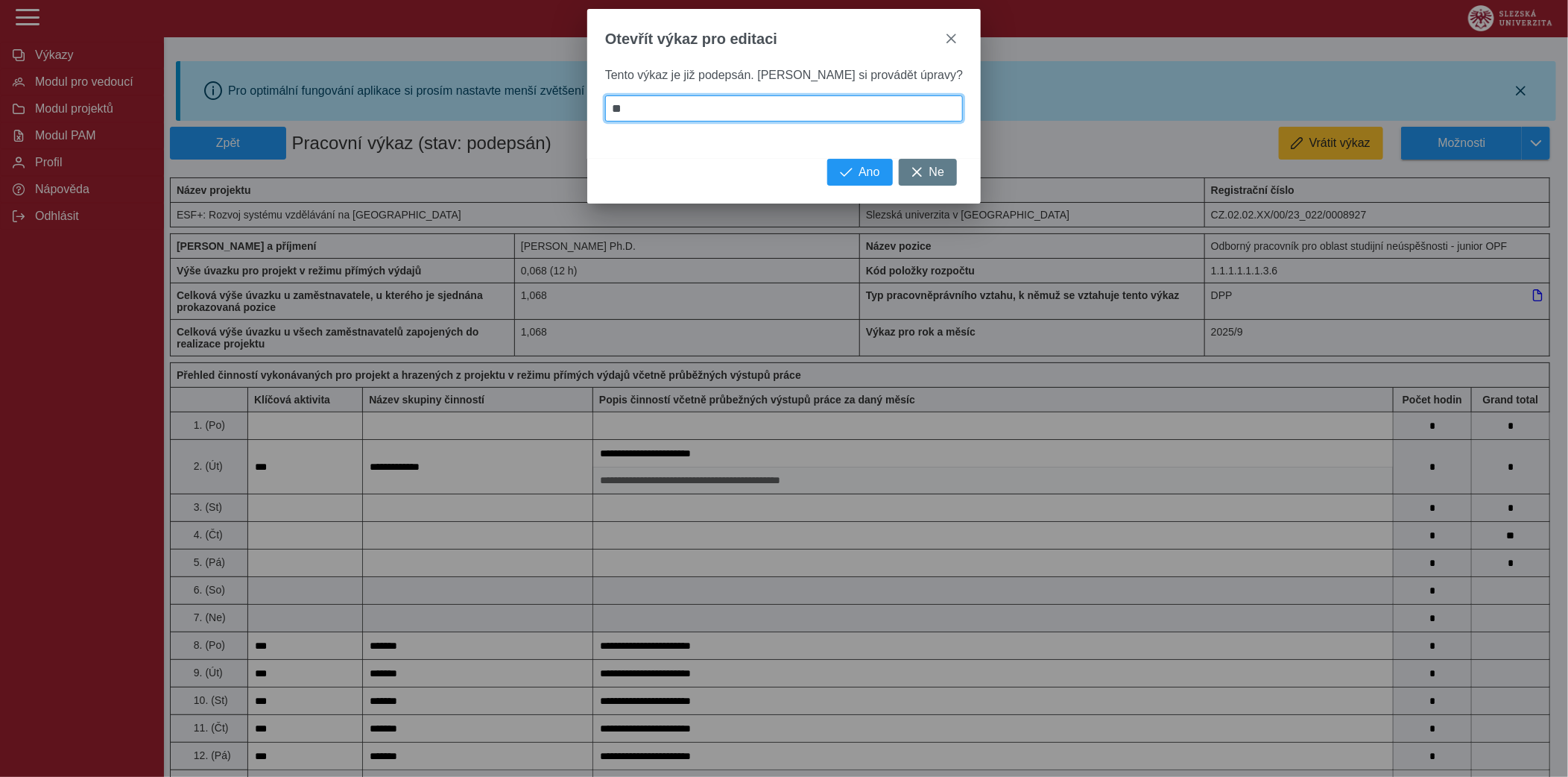
type input "***"
type input "****"
type input "*****"
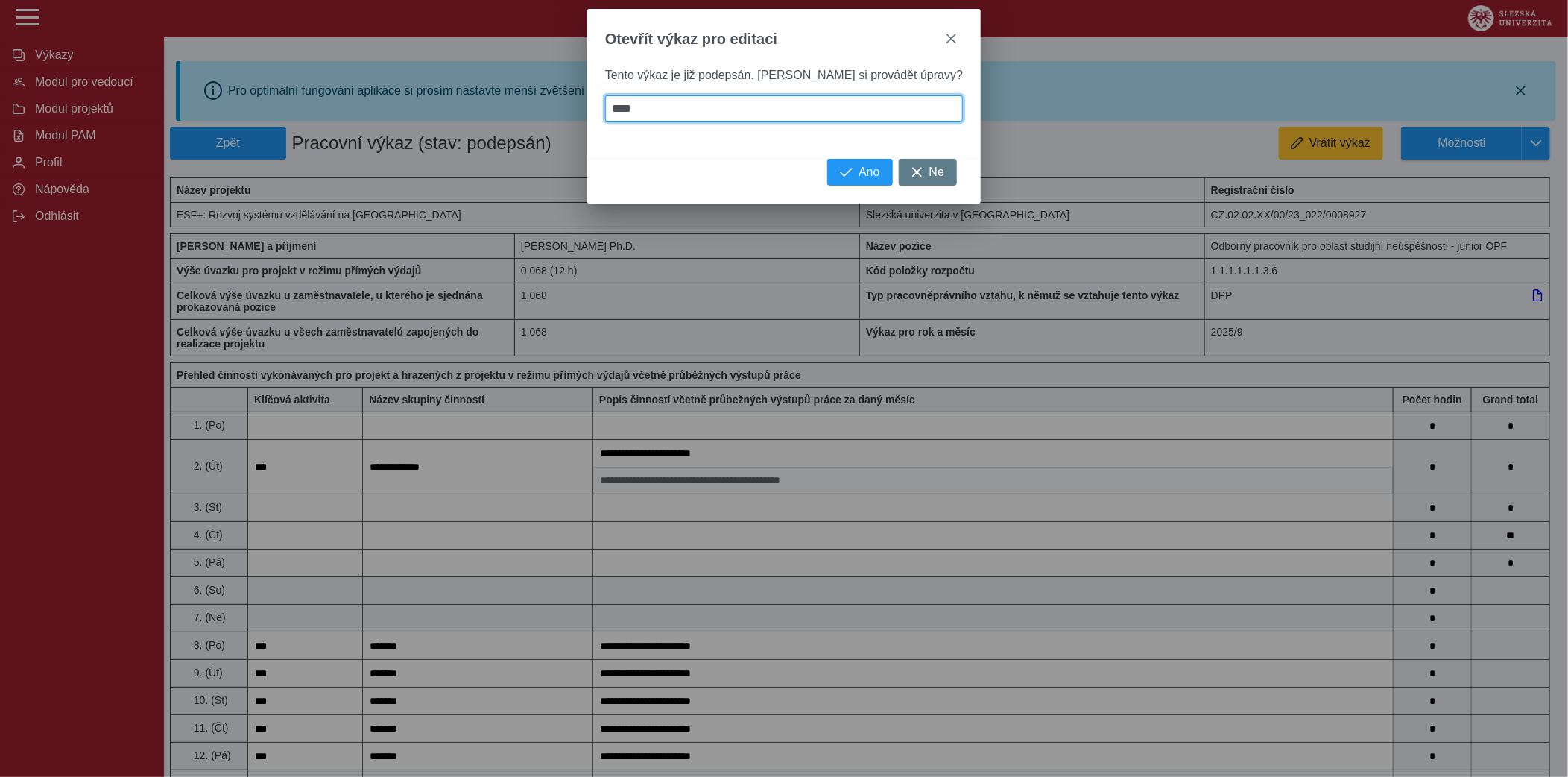
type input "*****"
type input "******"
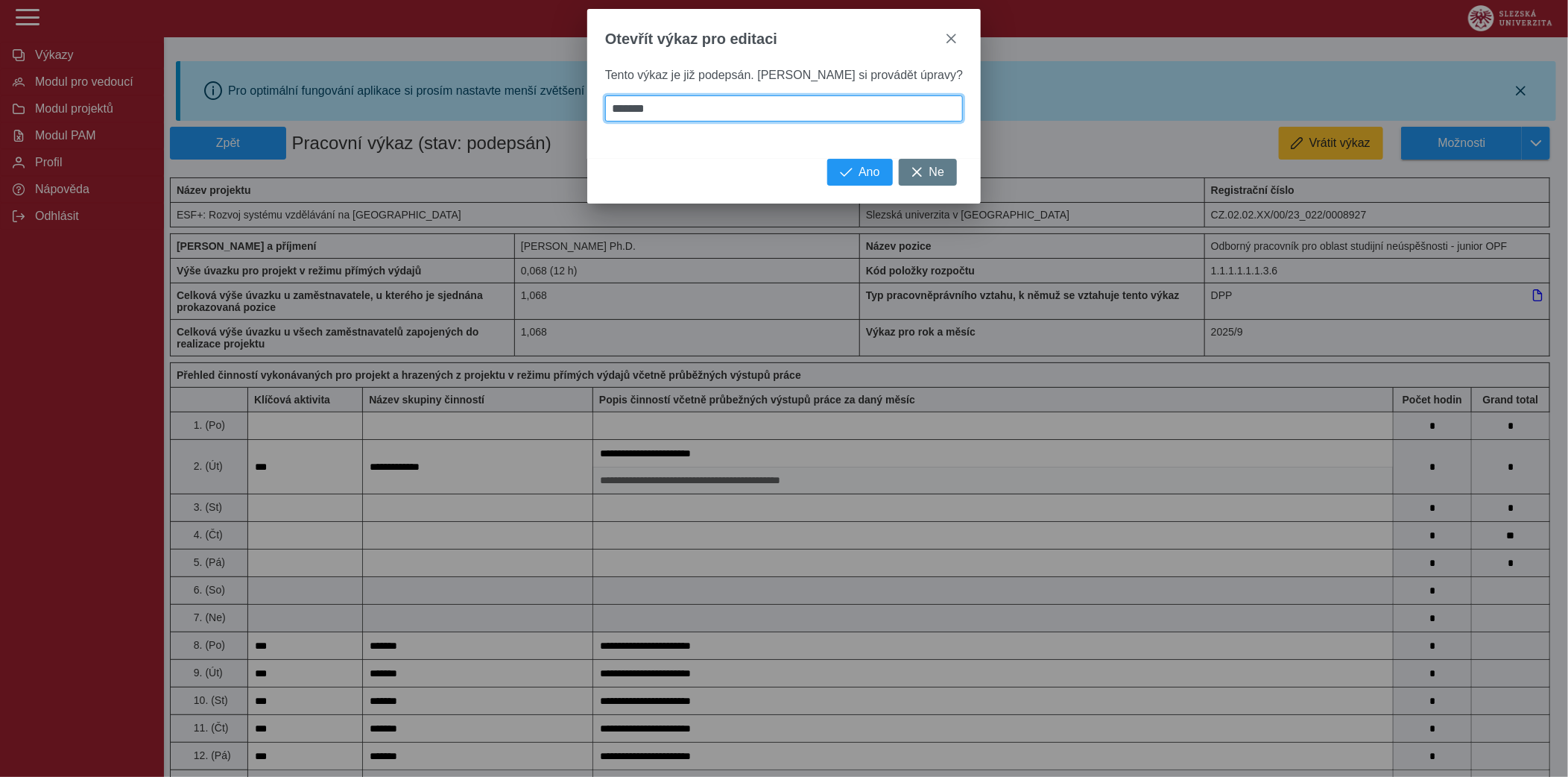
type input "********"
type input "**********"
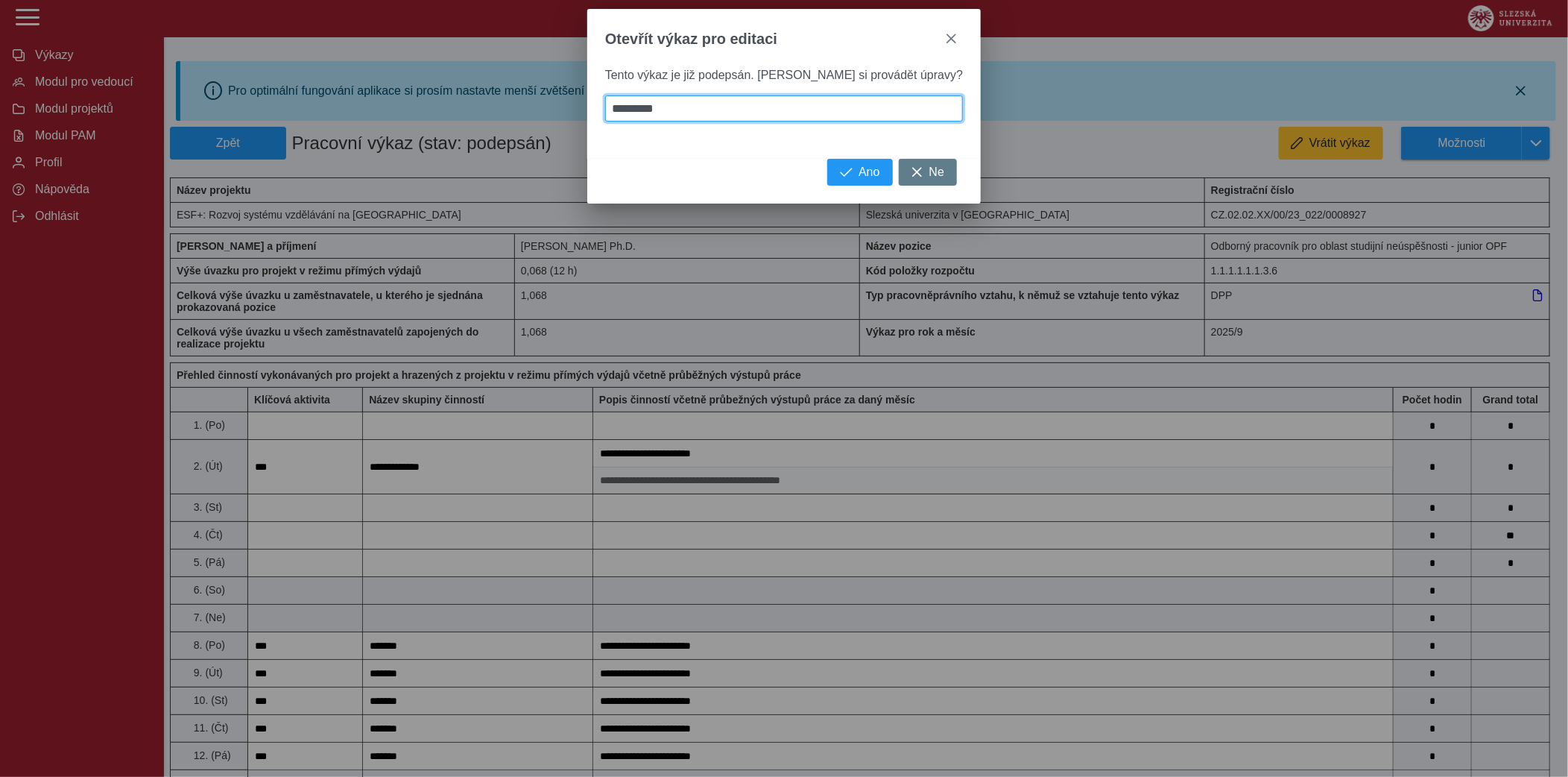
type input "**********"
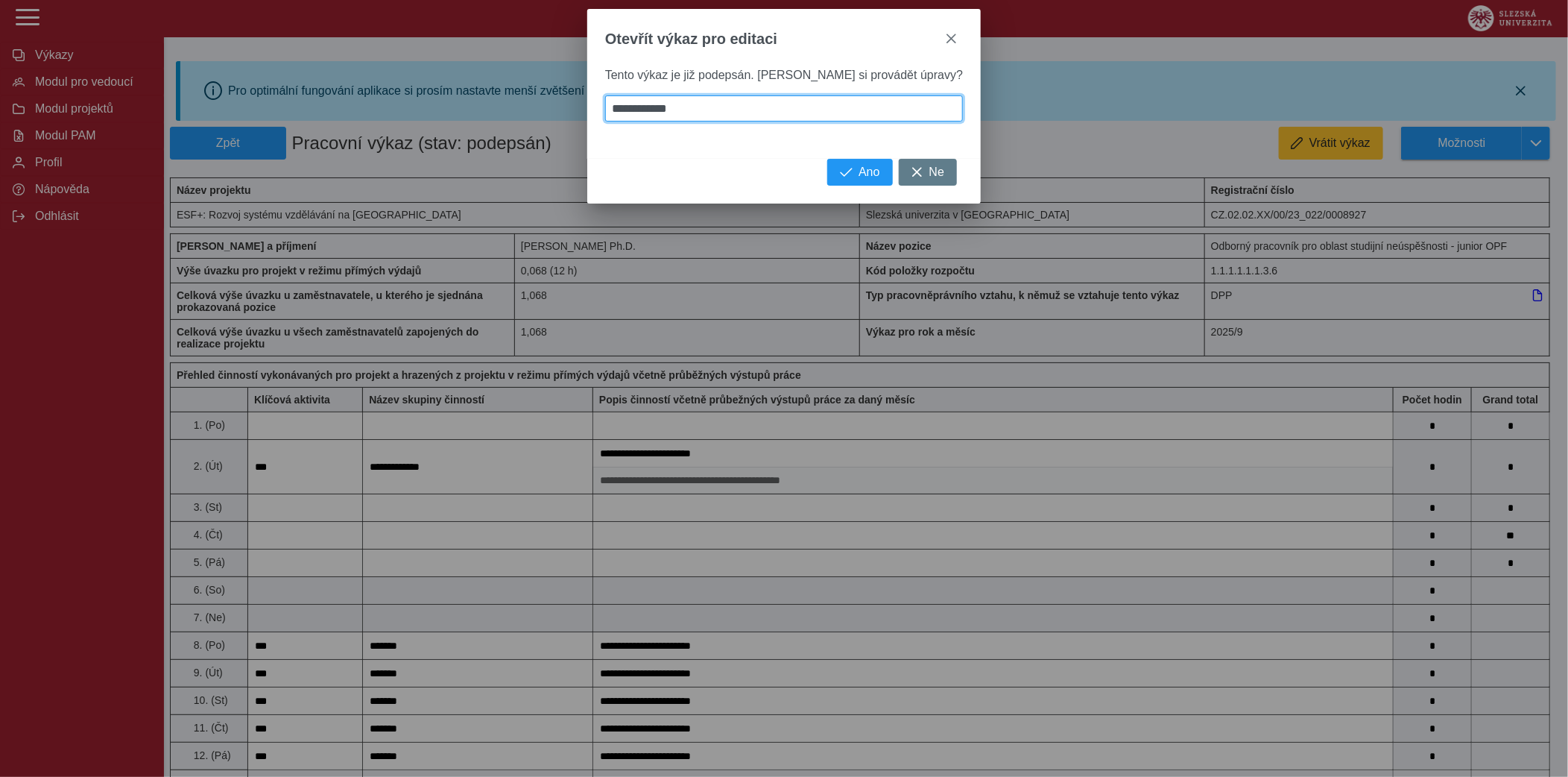
type input "**********"
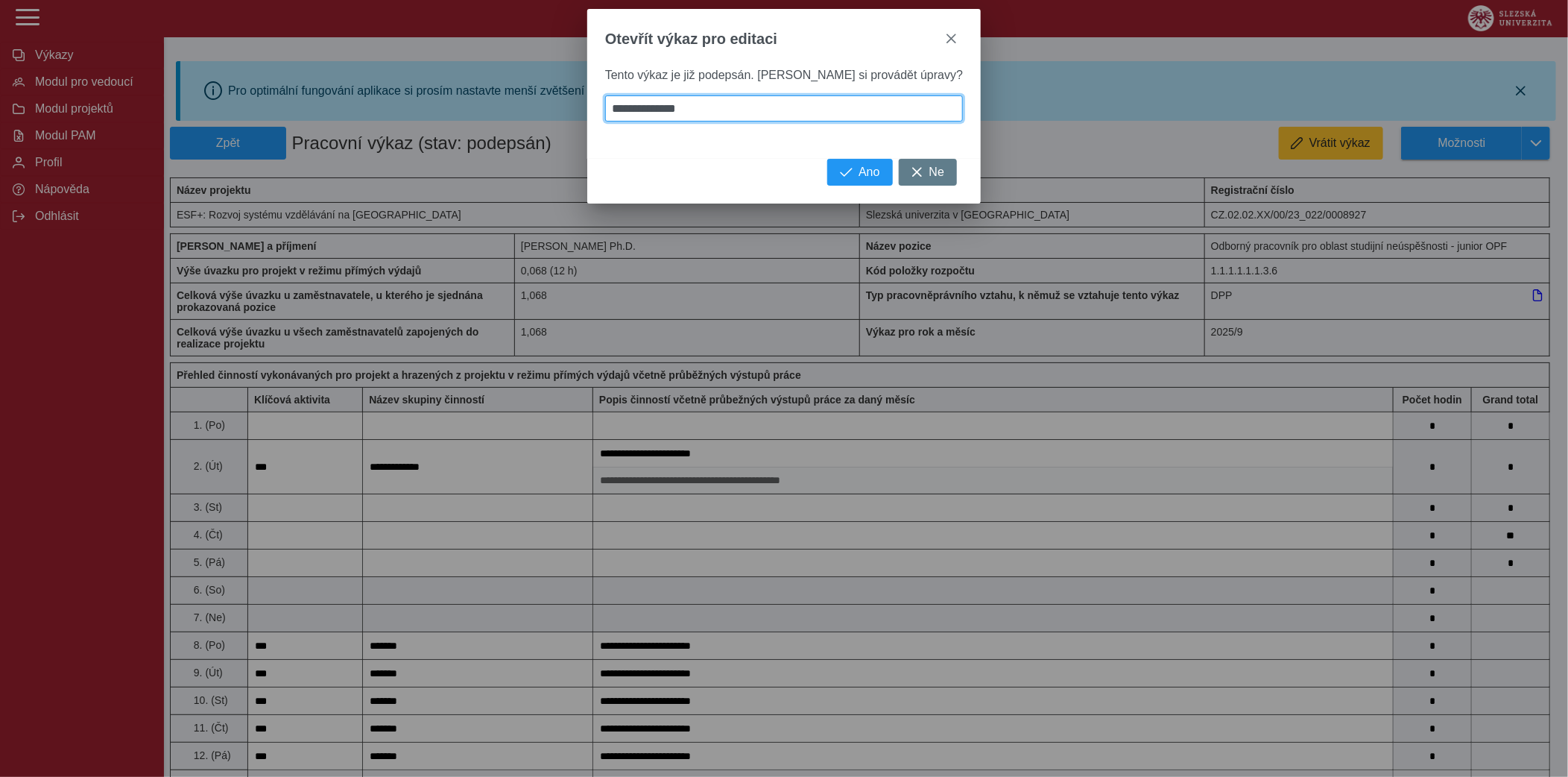
type input "**********"
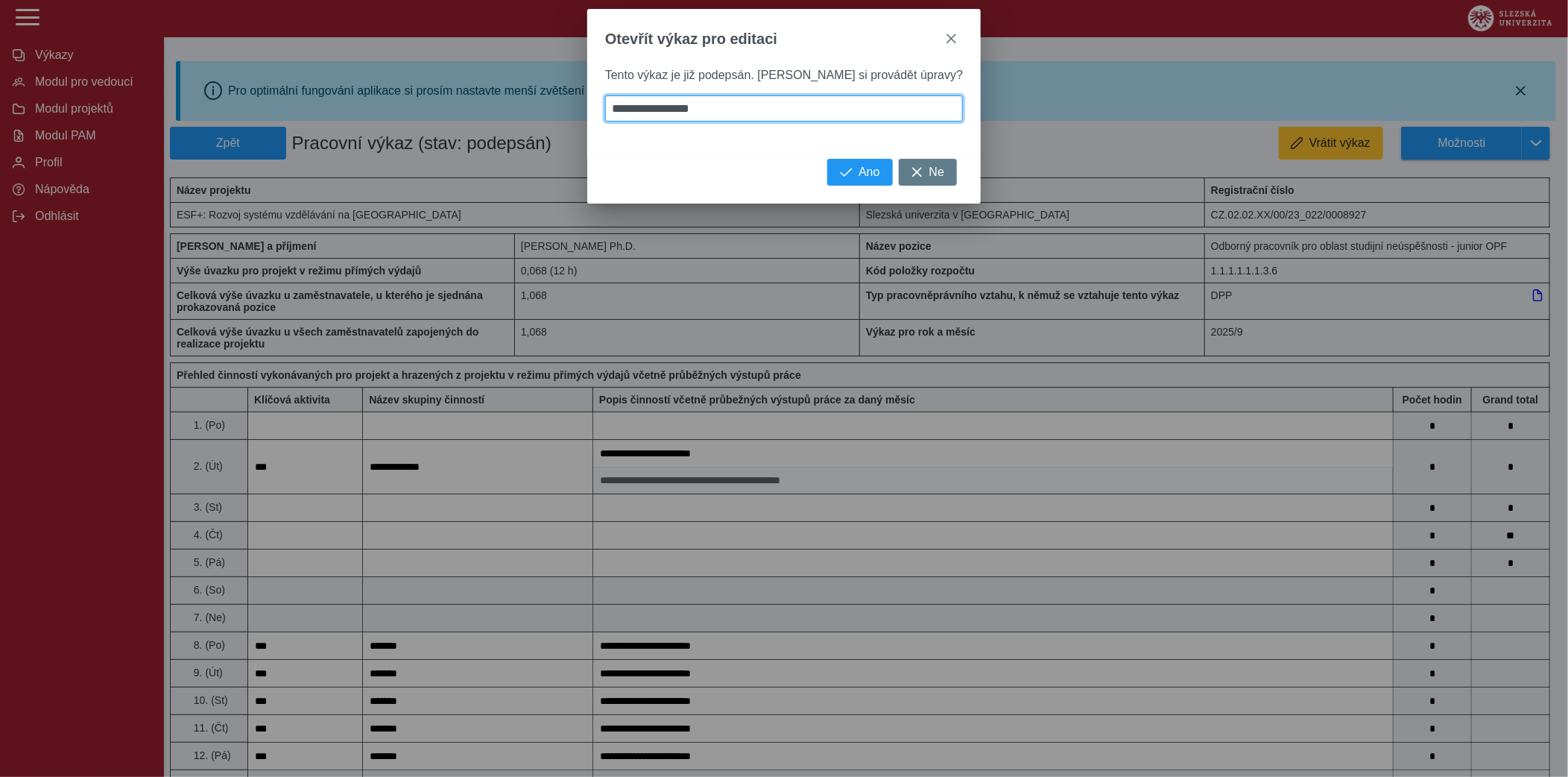
type input "**********"
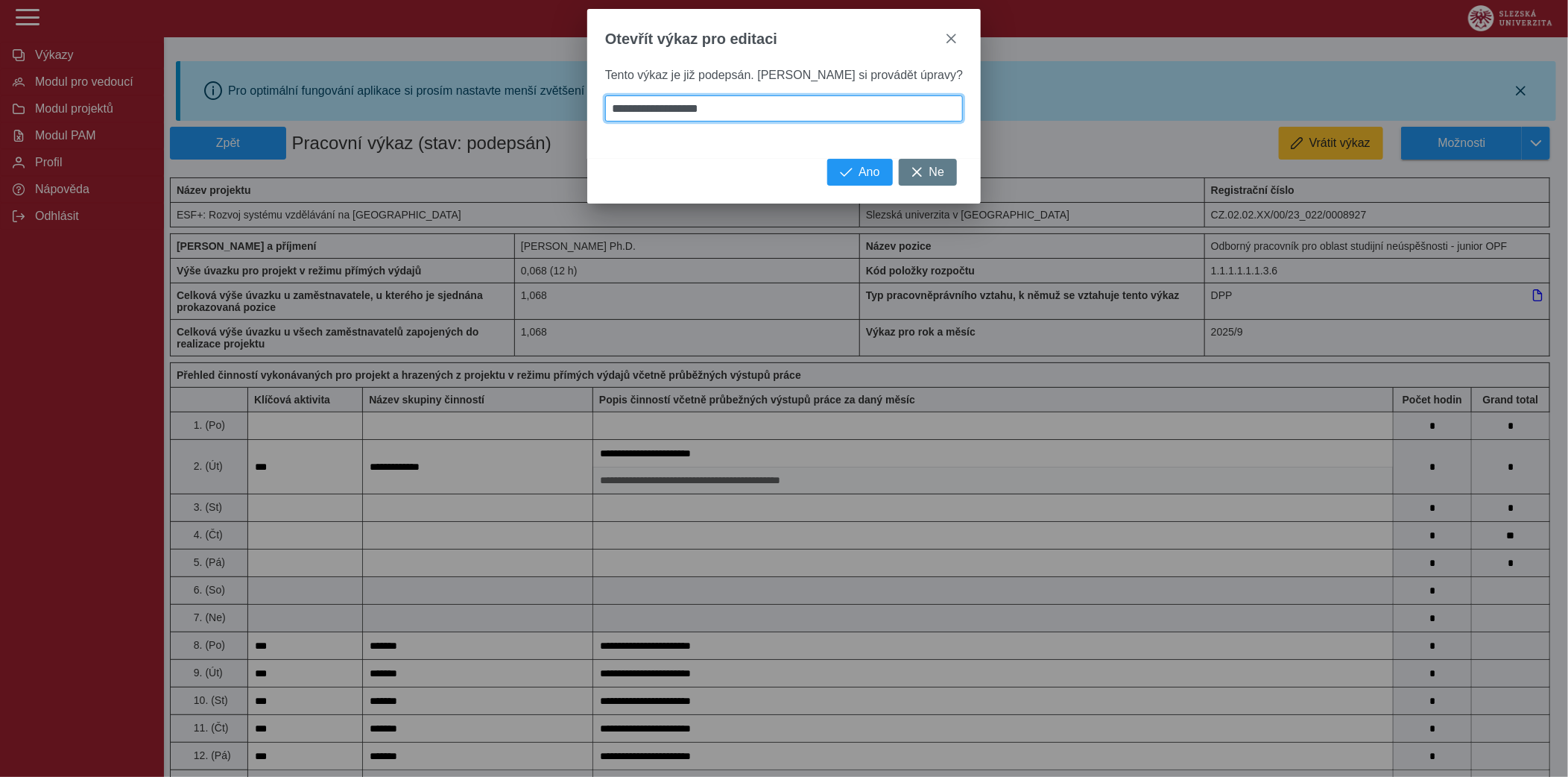
type input "**********"
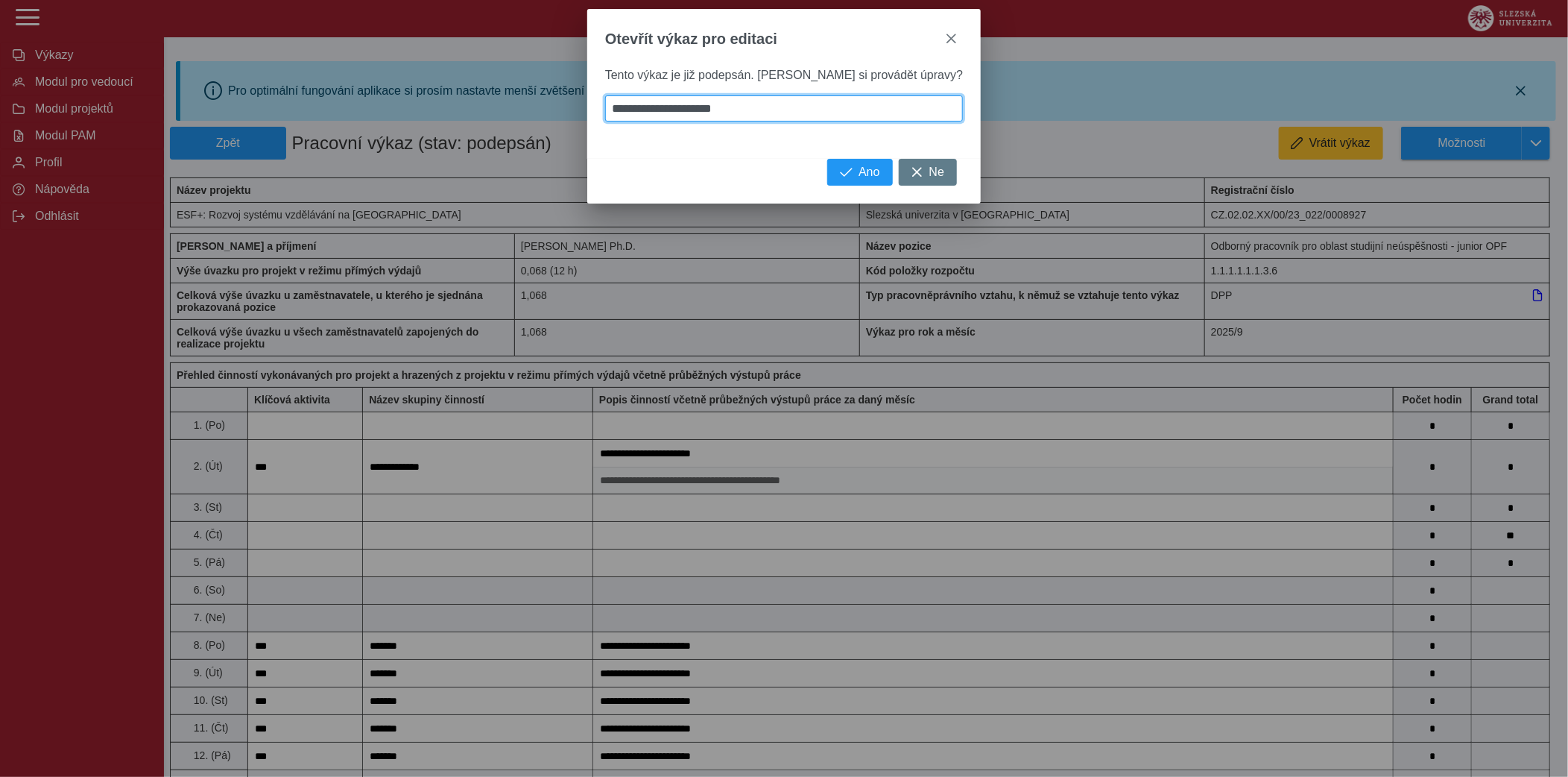
type input "**********"
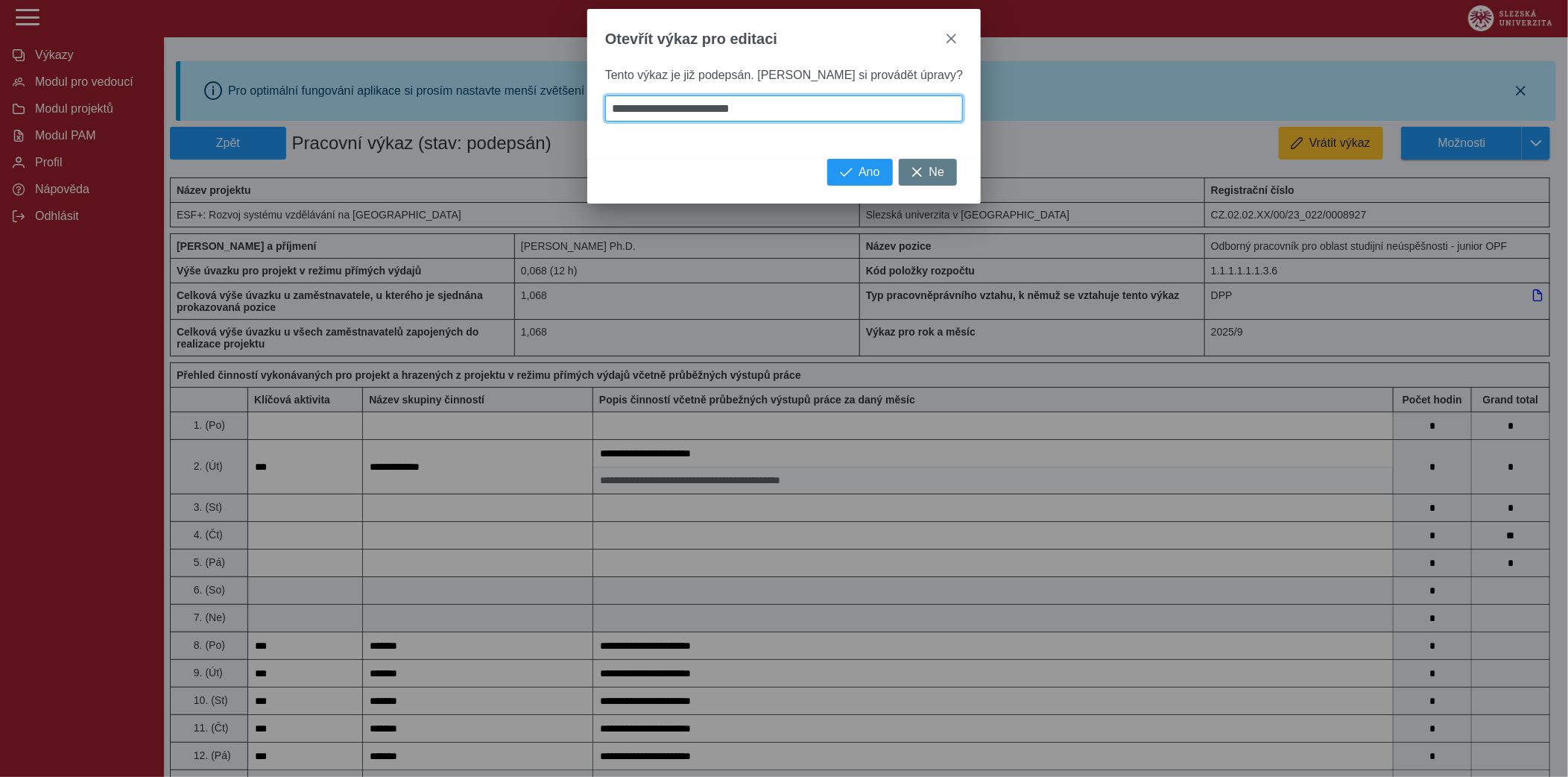
type input "**********"
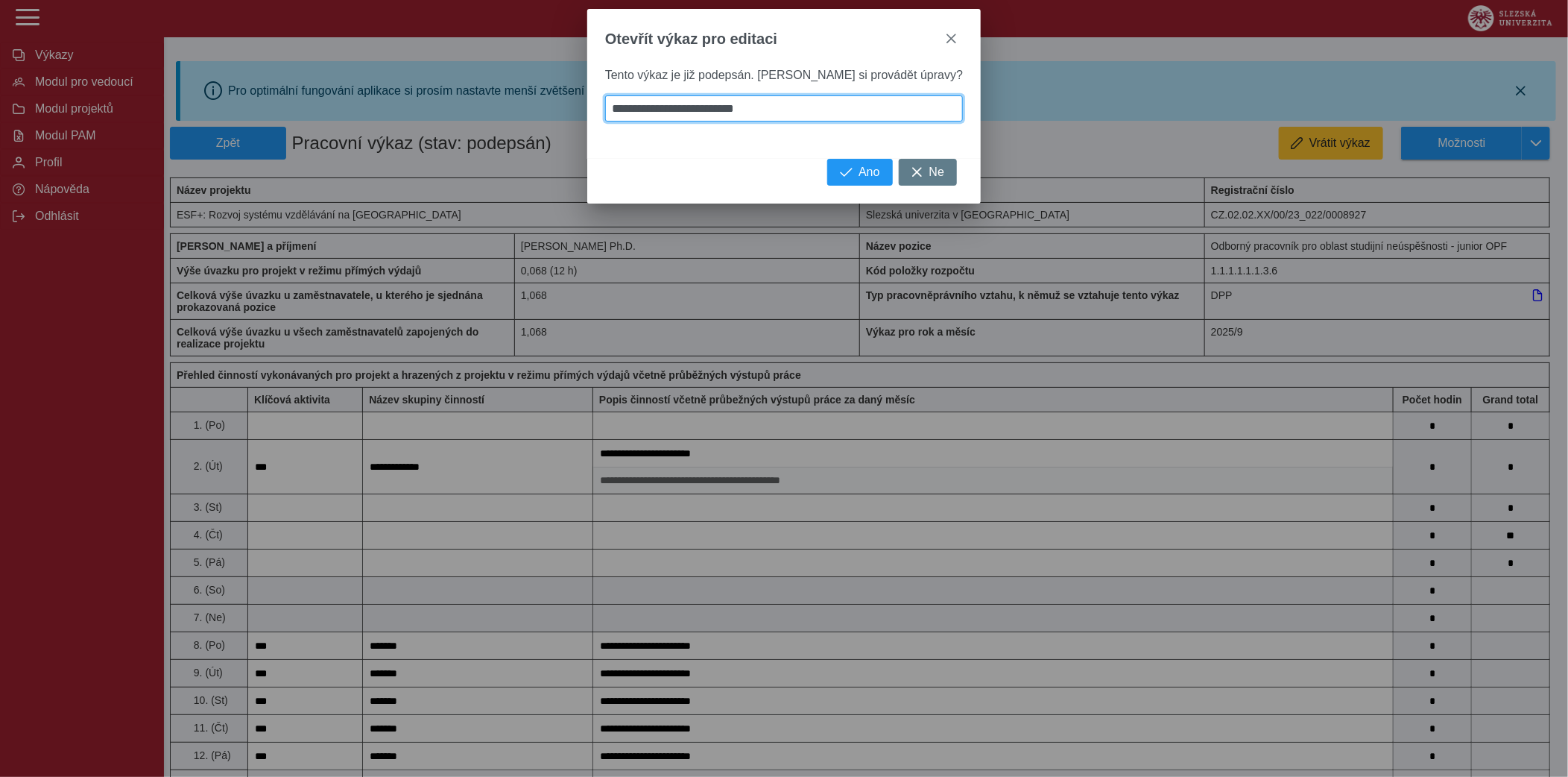
type input "**********"
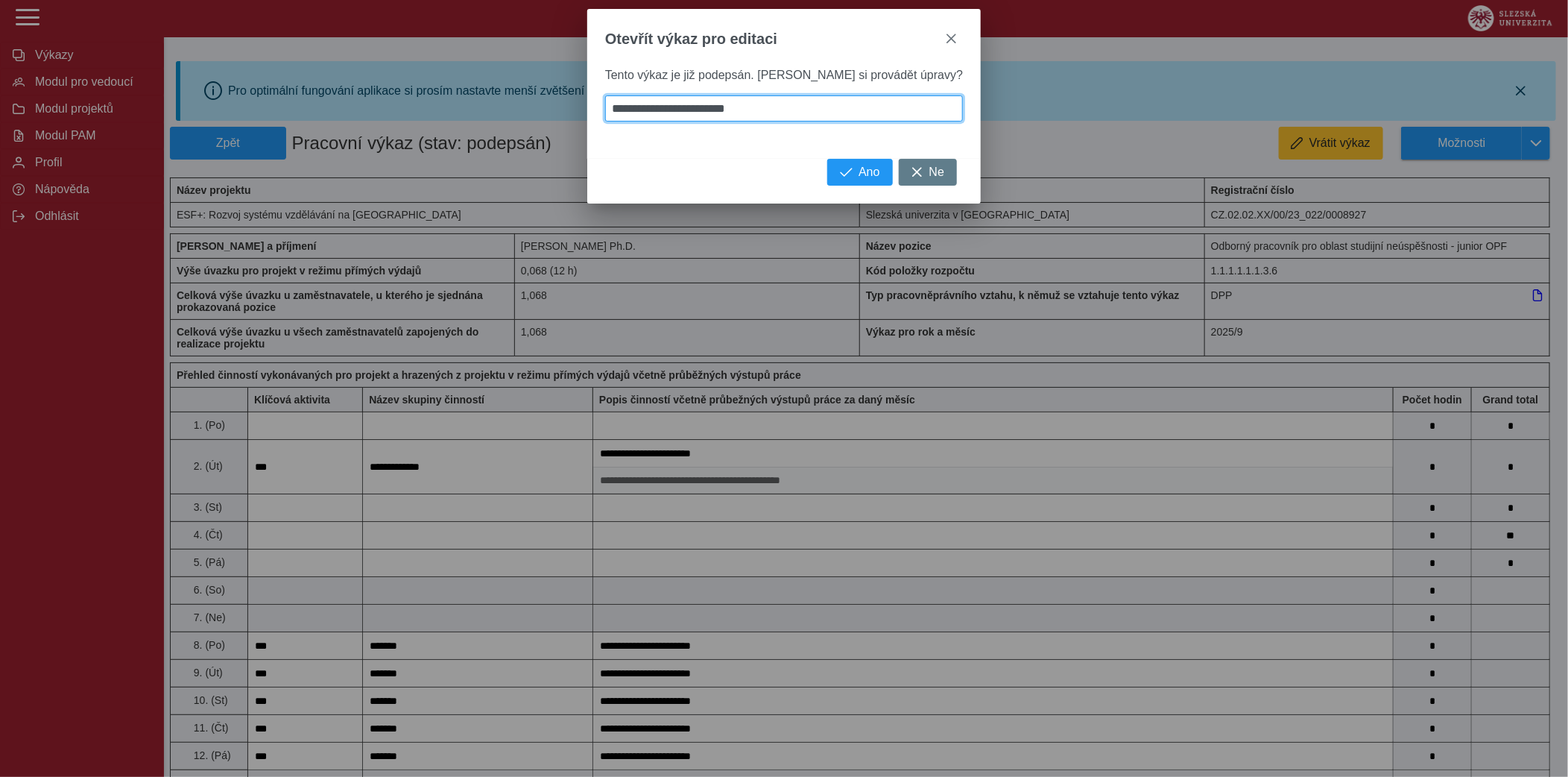
type input "**********"
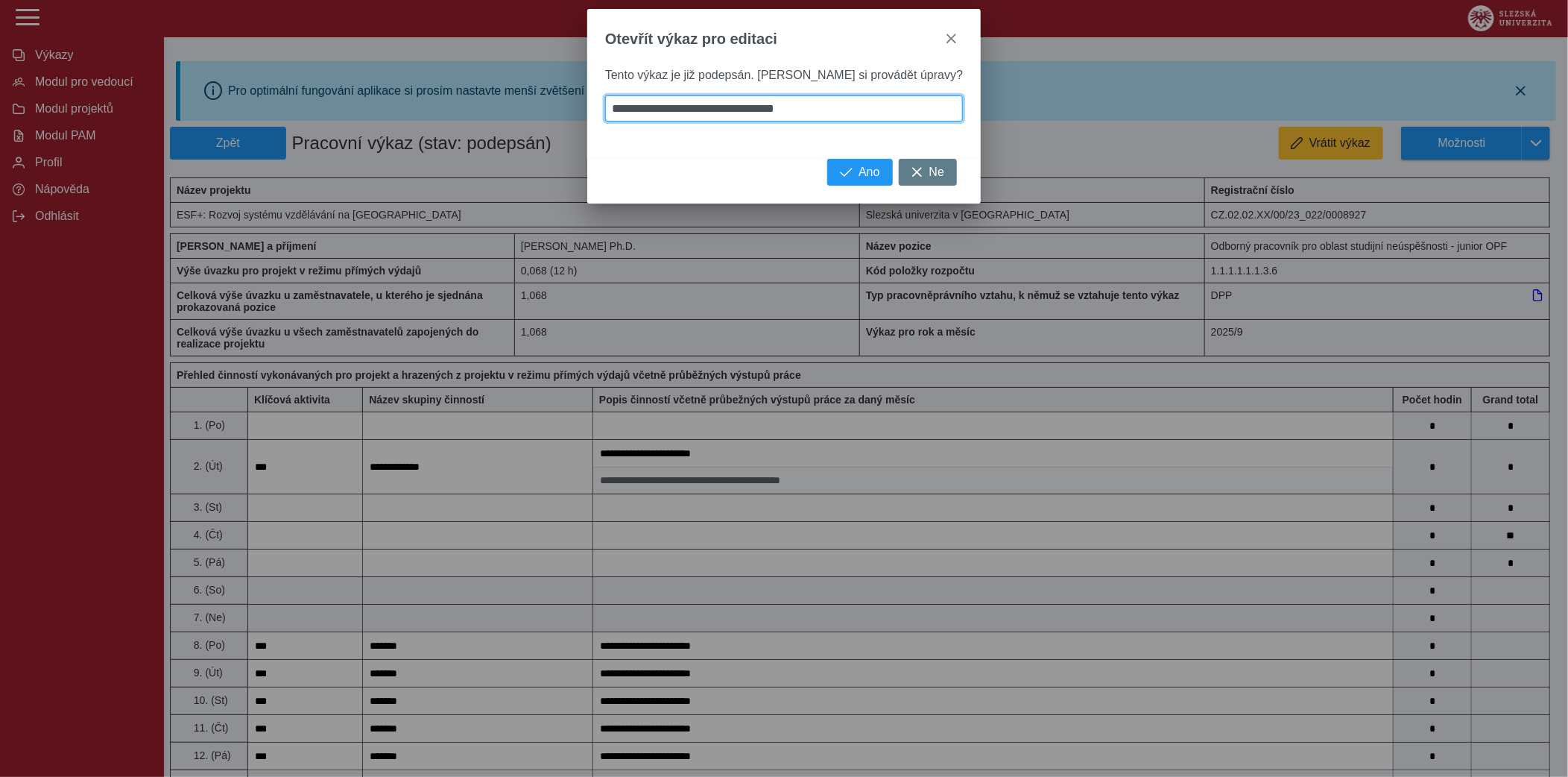
type input "**********"
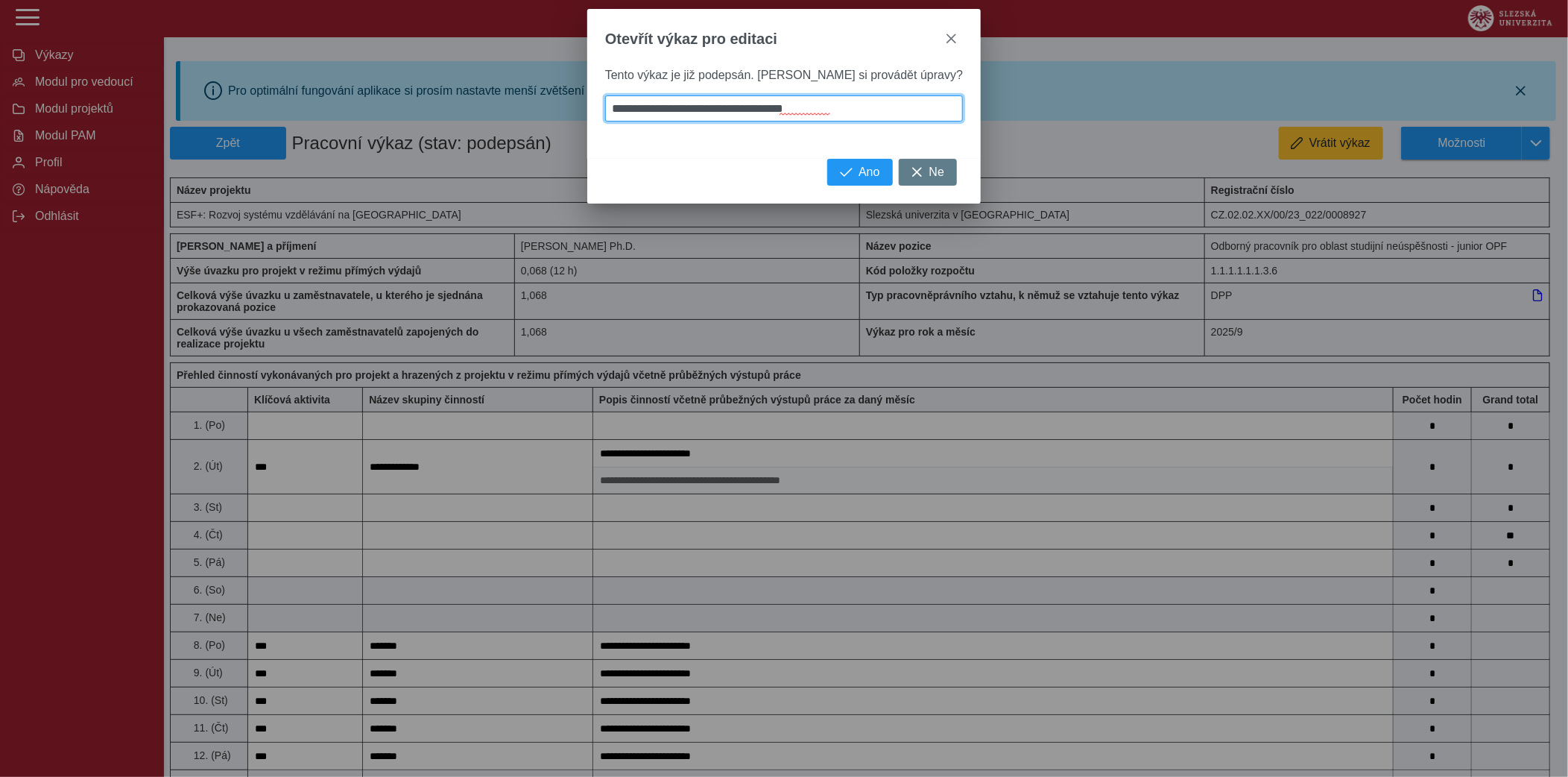
type input "**********"
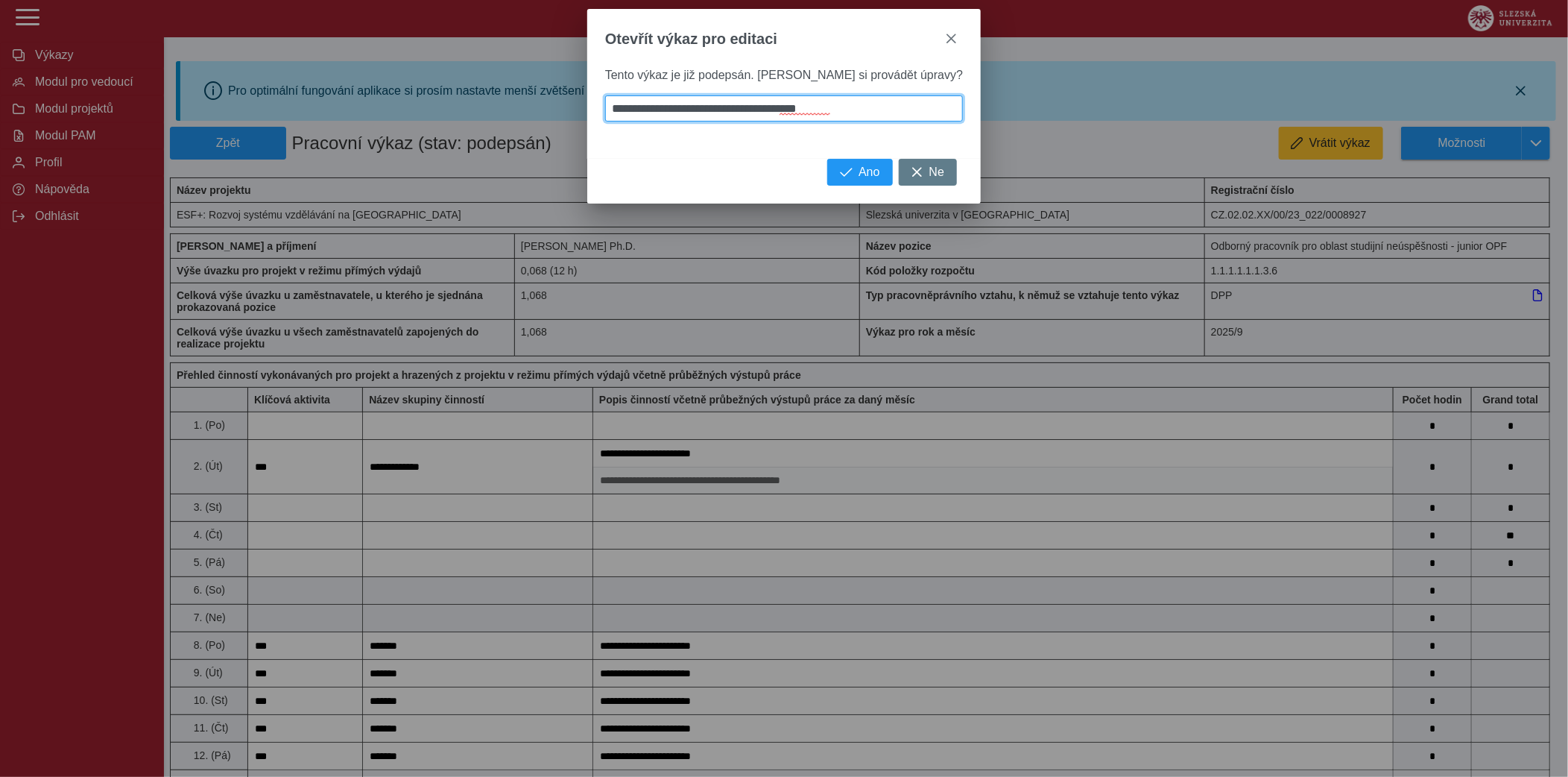
type input "**********"
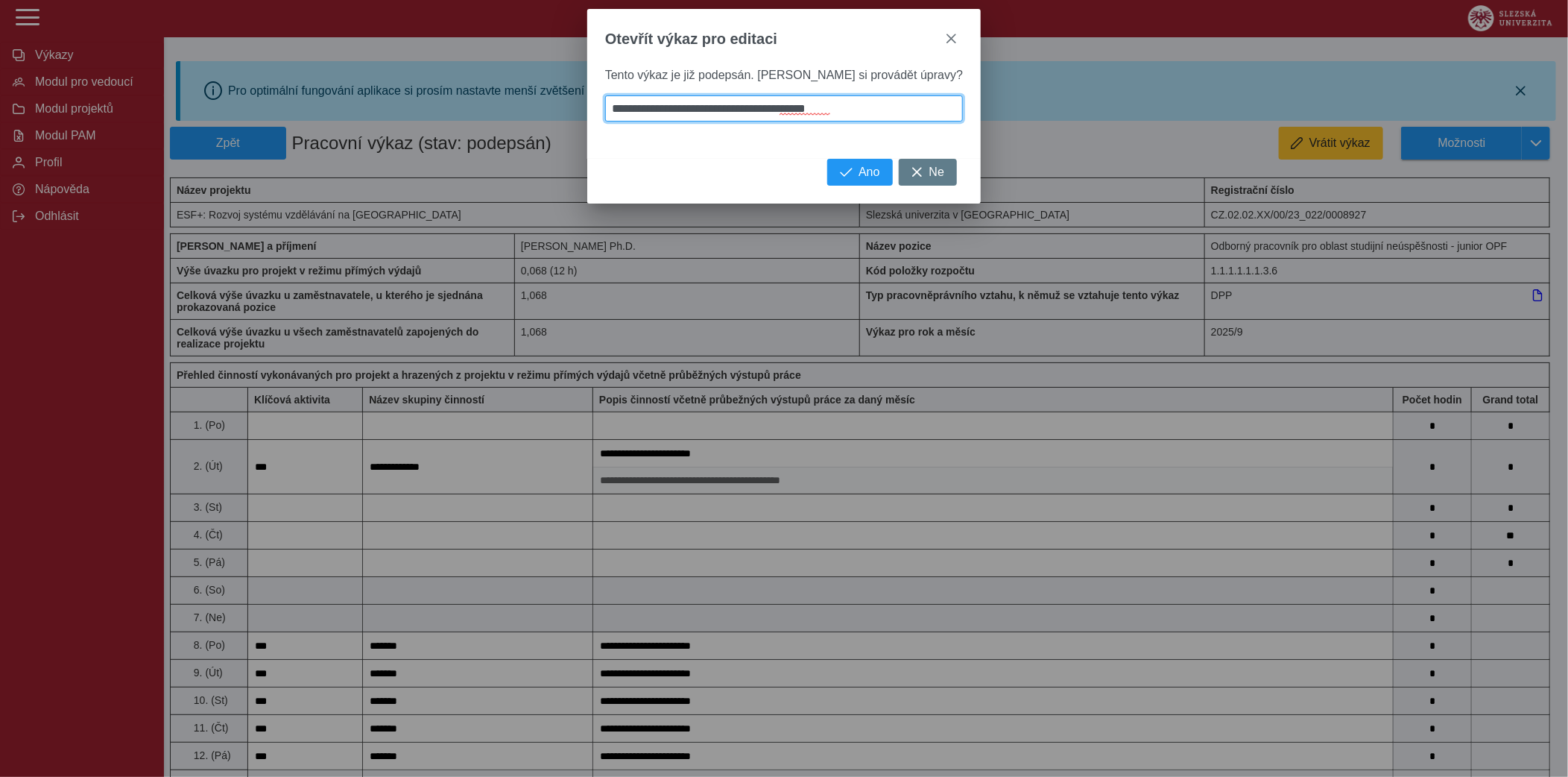
type input "**********"
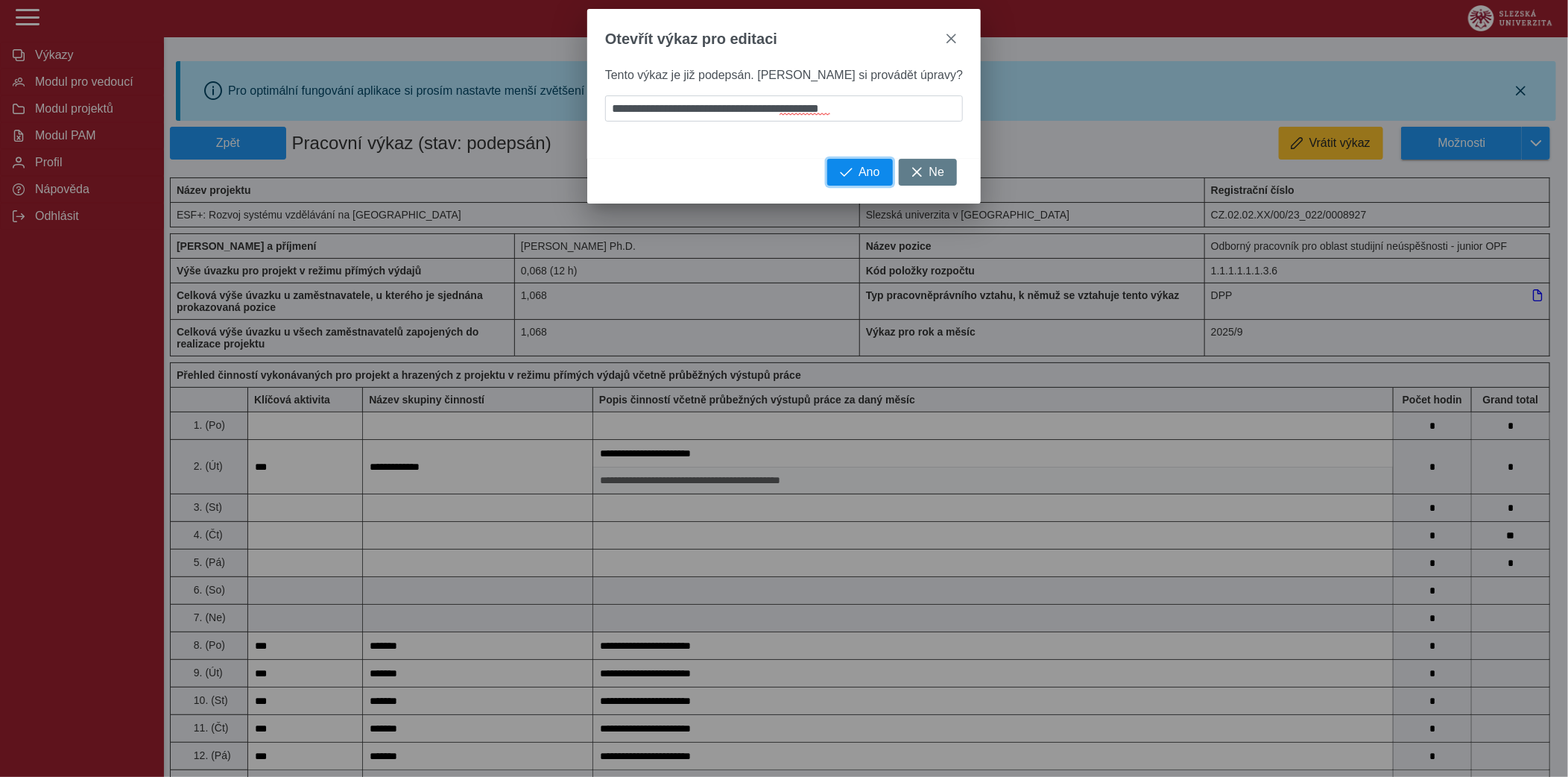
click at [859, 170] on span "Ano" at bounding box center [869, 172] width 21 height 14
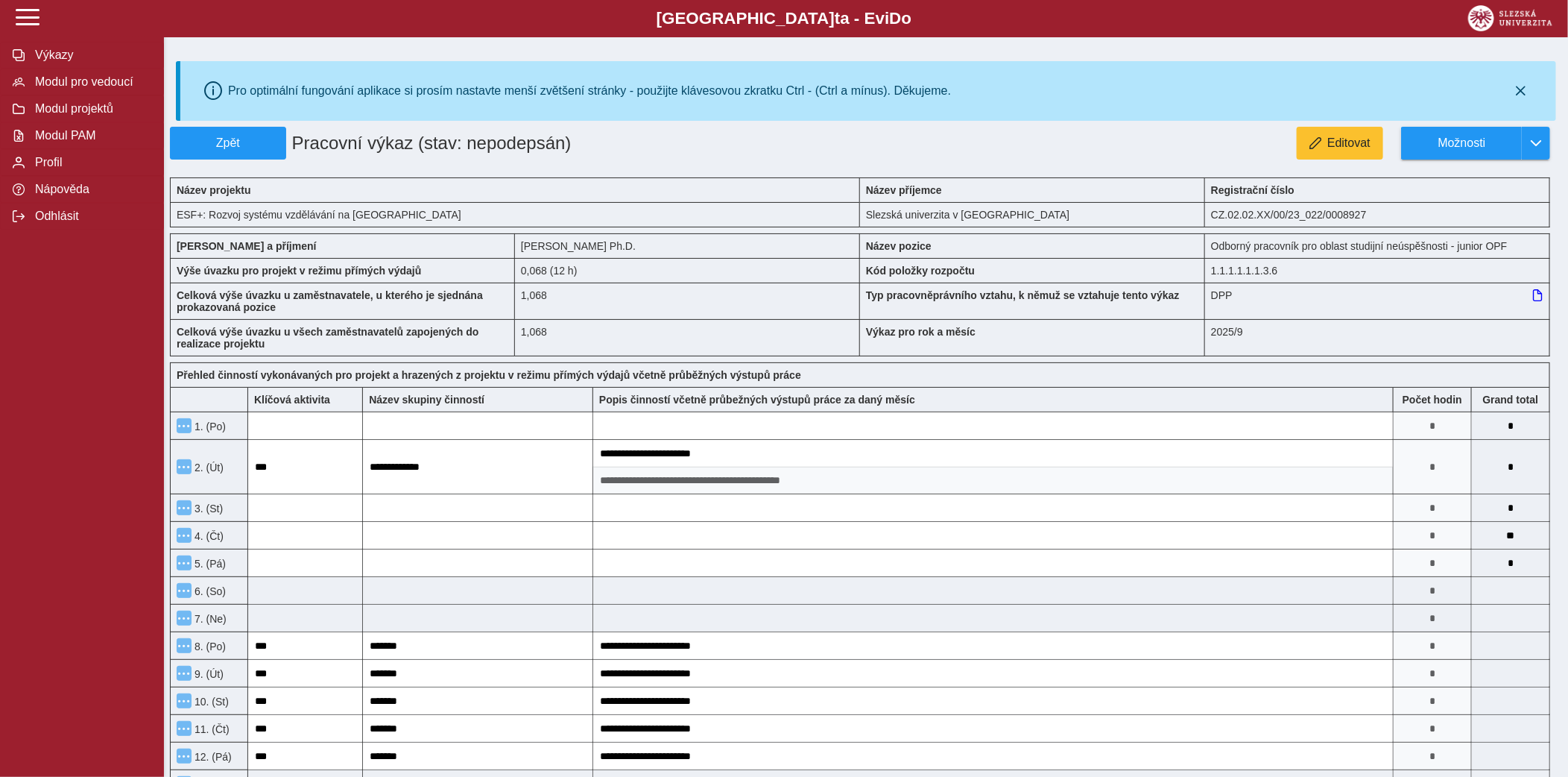
scroll to position [14, 0]
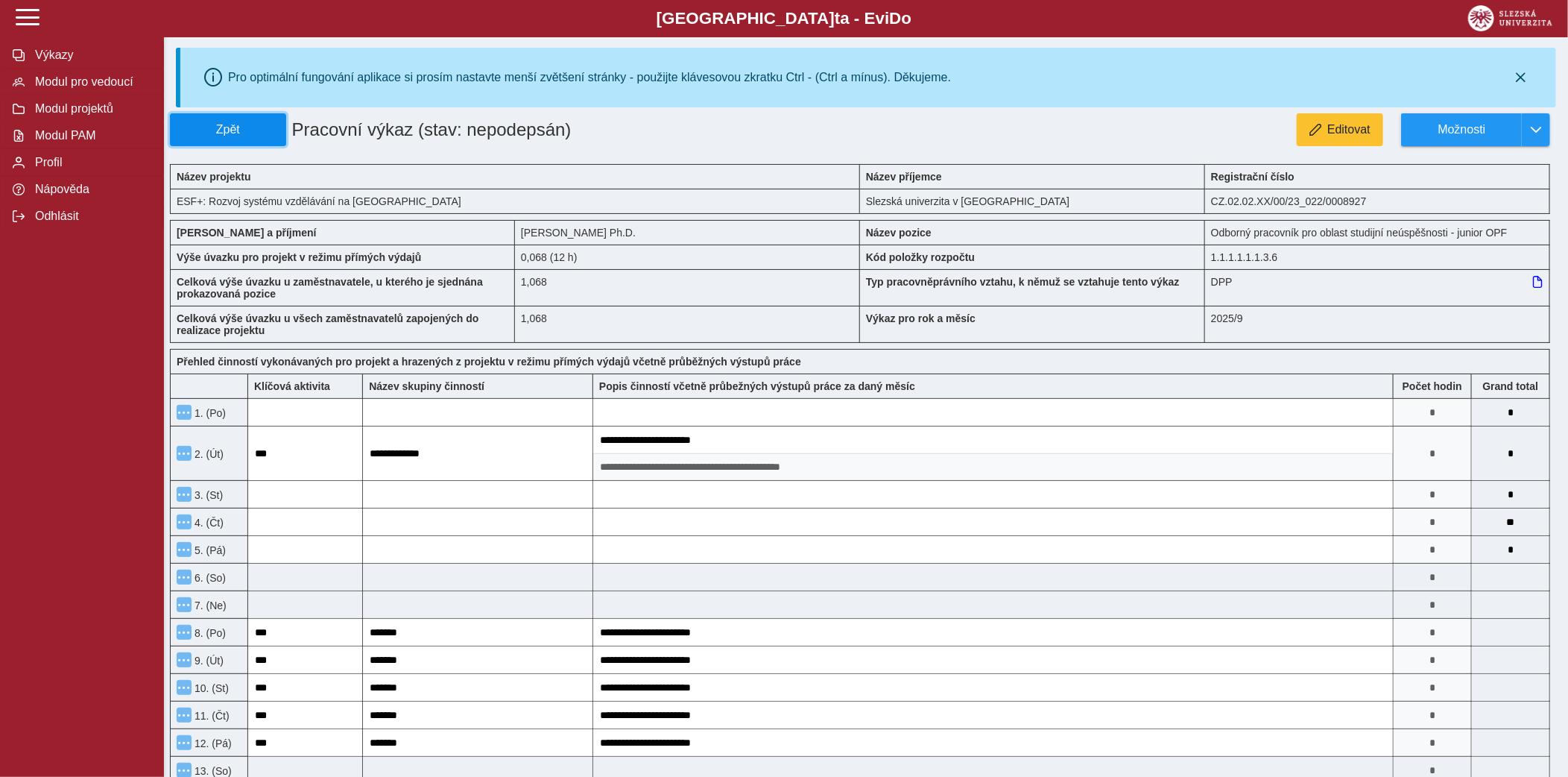
click at [271, 125] on span "Zpět" at bounding box center [228, 130] width 103 height 14
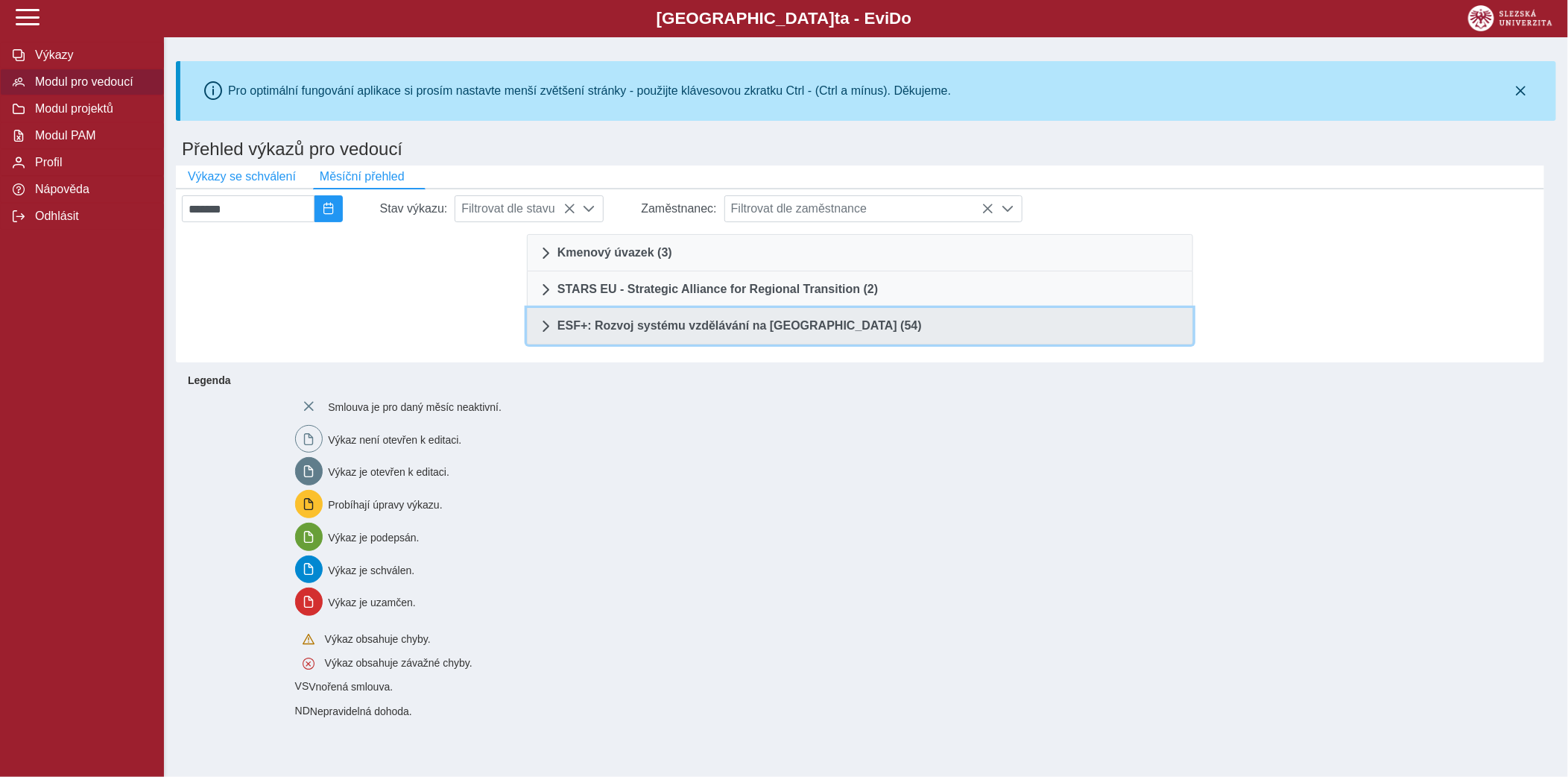
click at [874, 341] on link "ESF+: Rozvoj systému vzdělávání na [GEOGRAPHIC_DATA] (54)" at bounding box center [860, 326] width 667 height 37
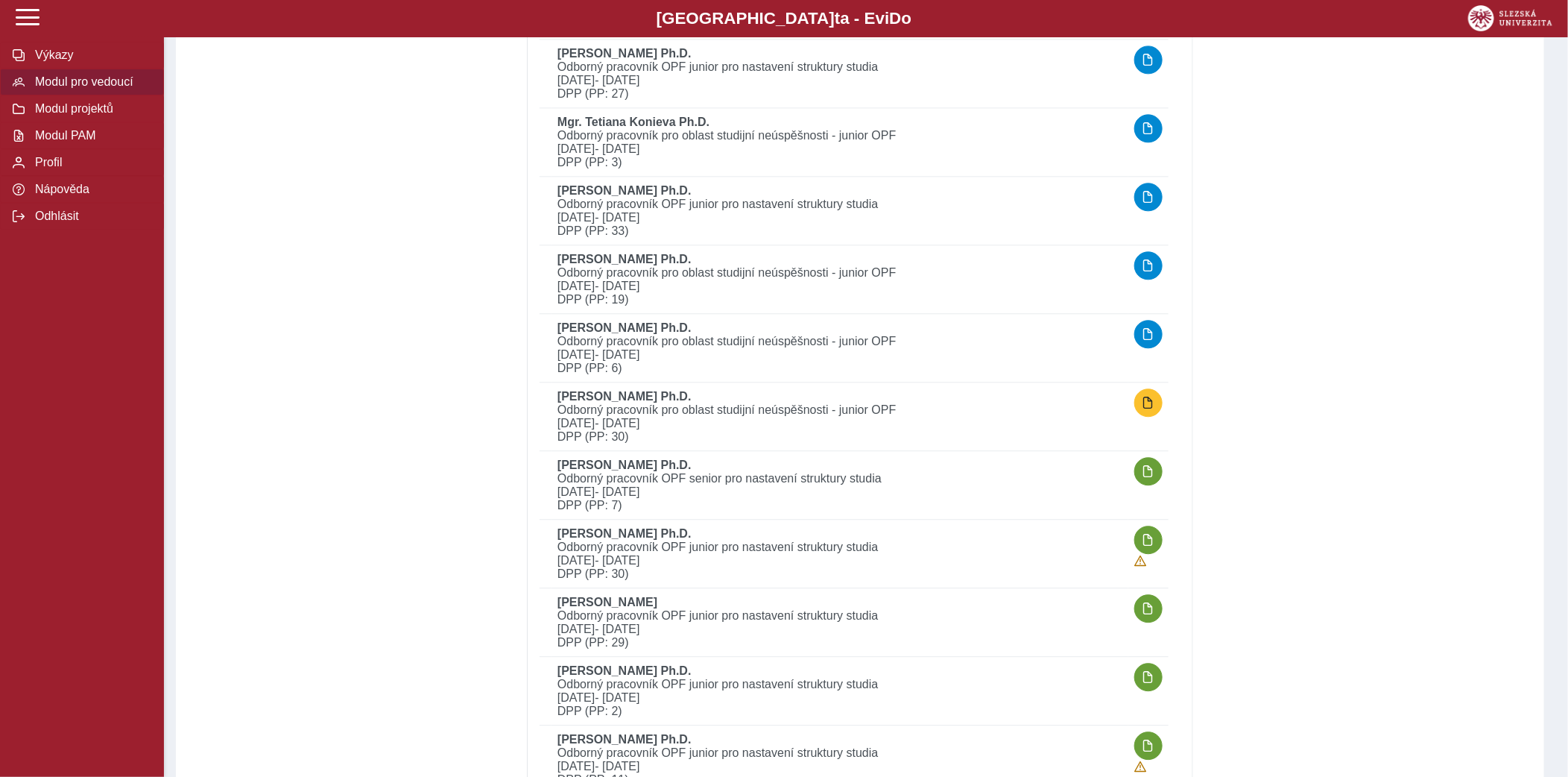
scroll to position [1906, 0]
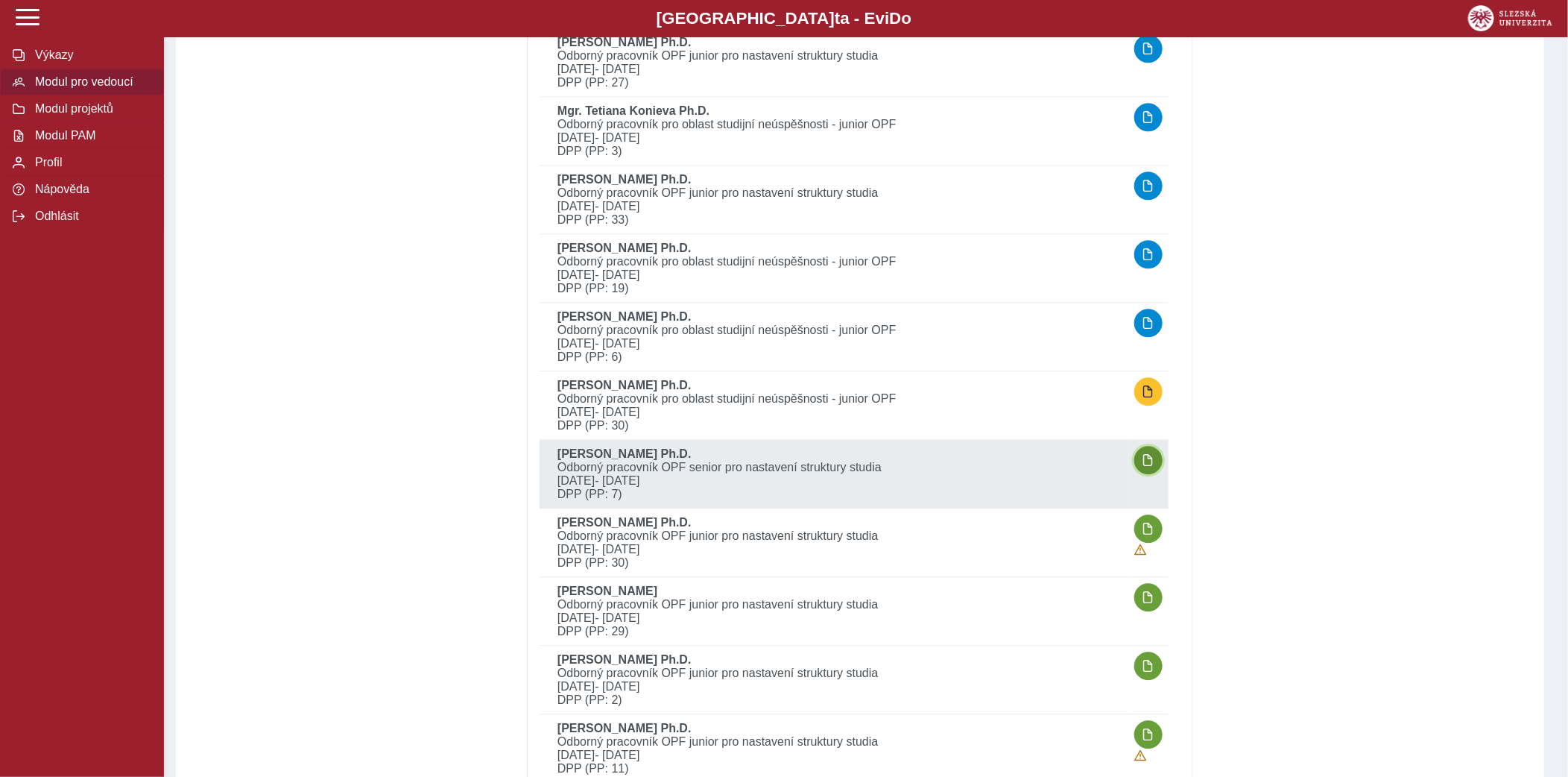
click at [1140, 456] on button "button" at bounding box center [1149, 460] width 28 height 28
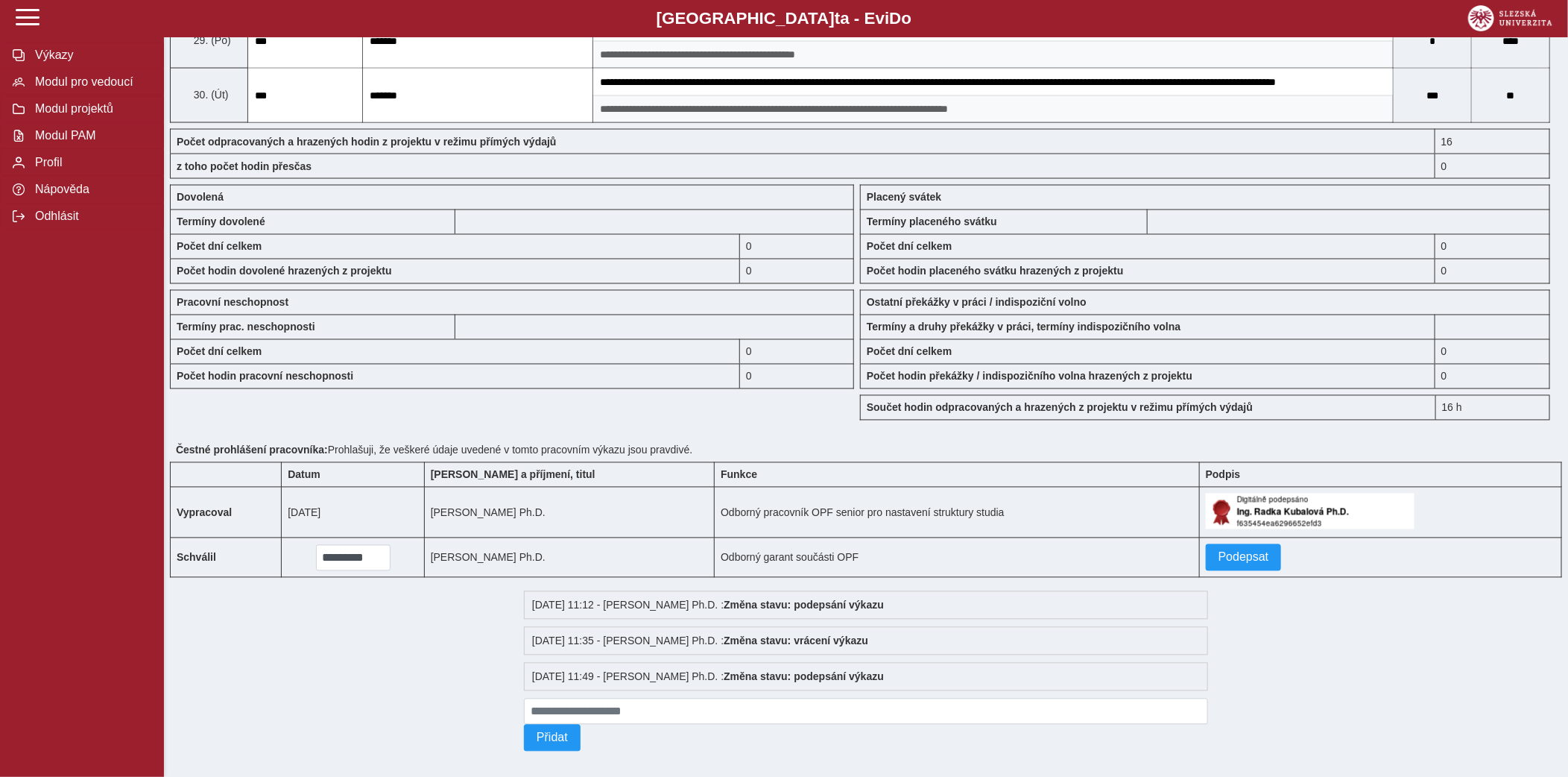
scroll to position [1398, 0]
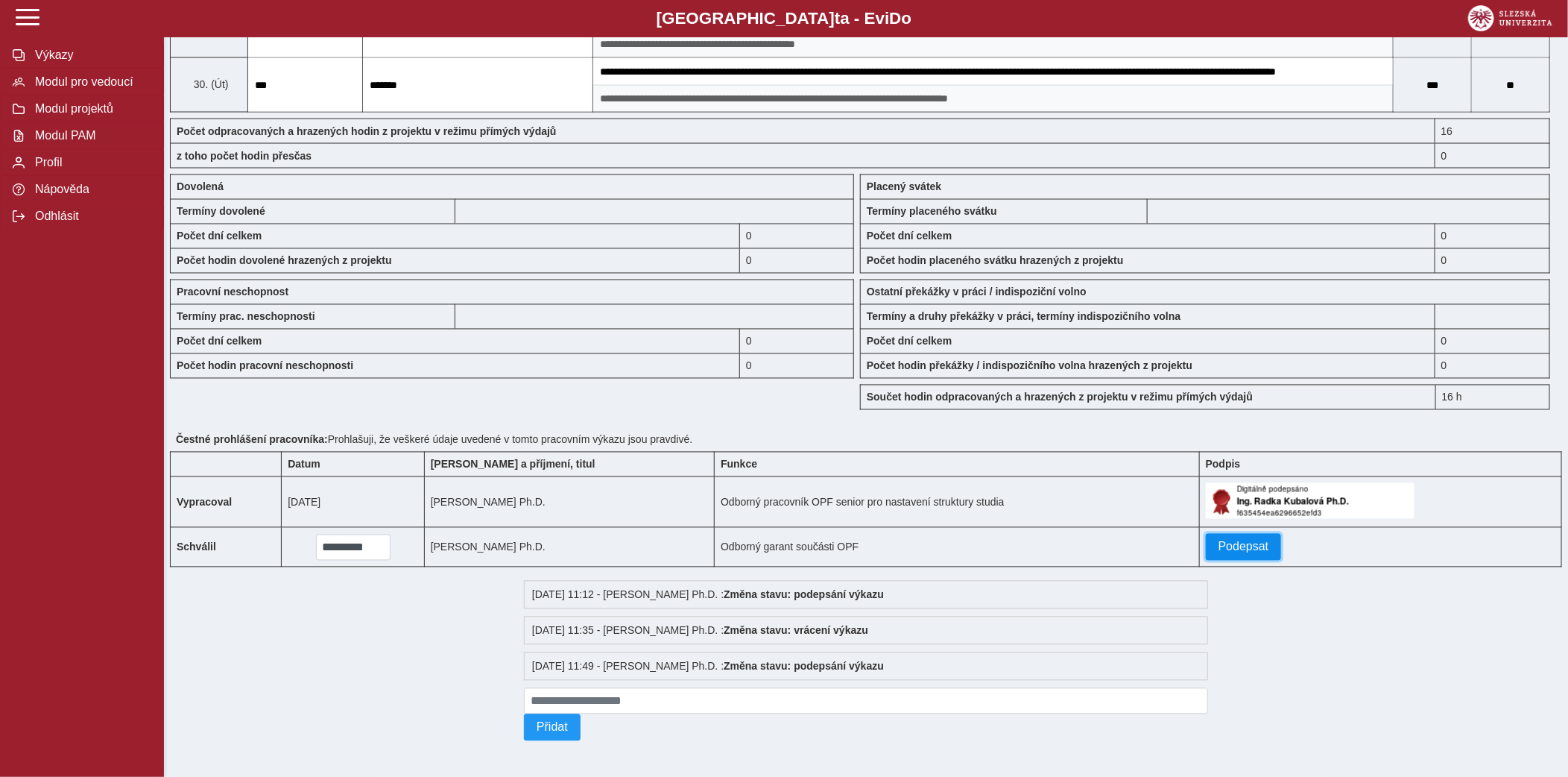
click at [1231, 554] on span "Podepsat" at bounding box center [1244, 548] width 51 height 14
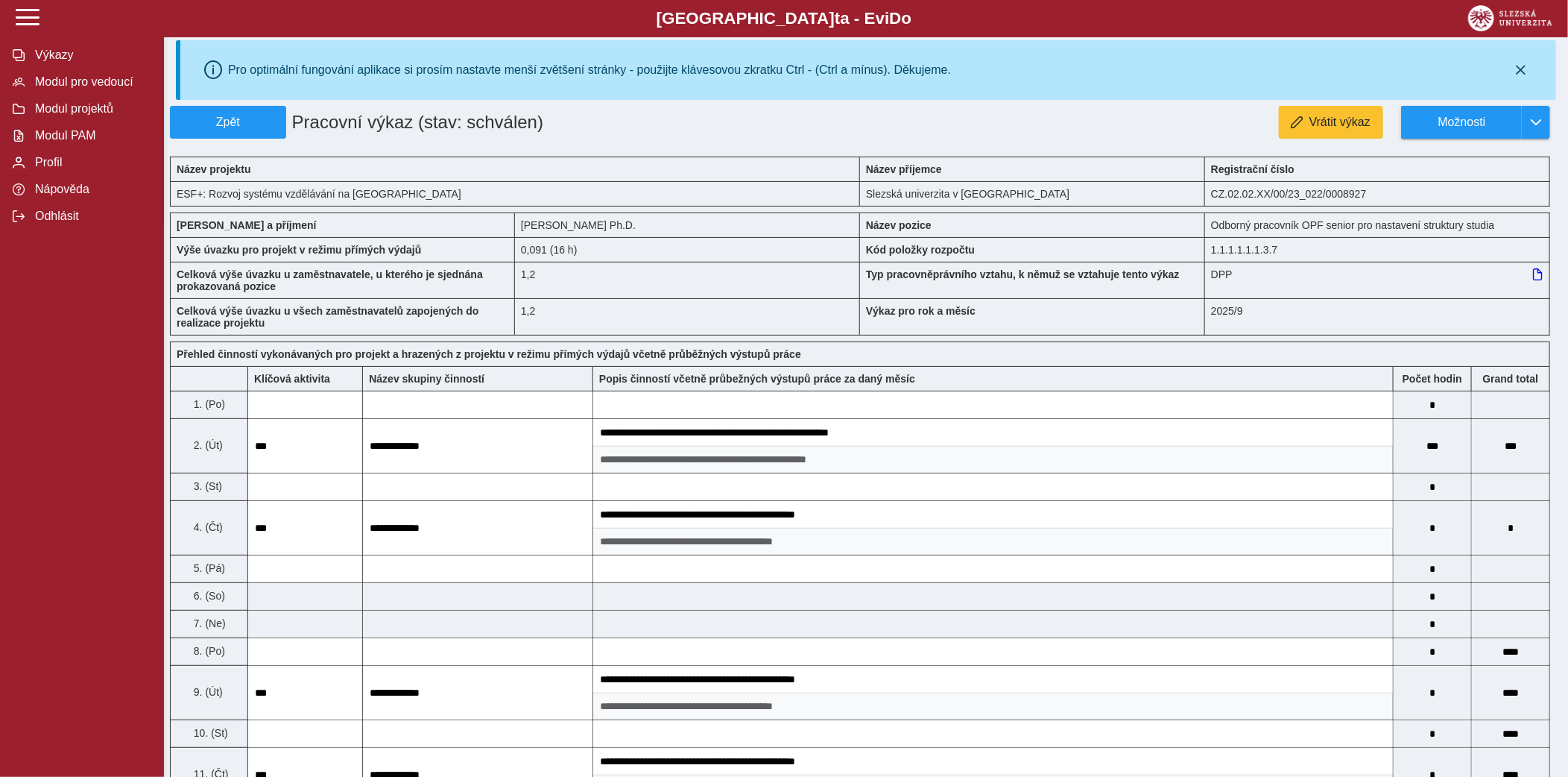
scroll to position [0, 0]
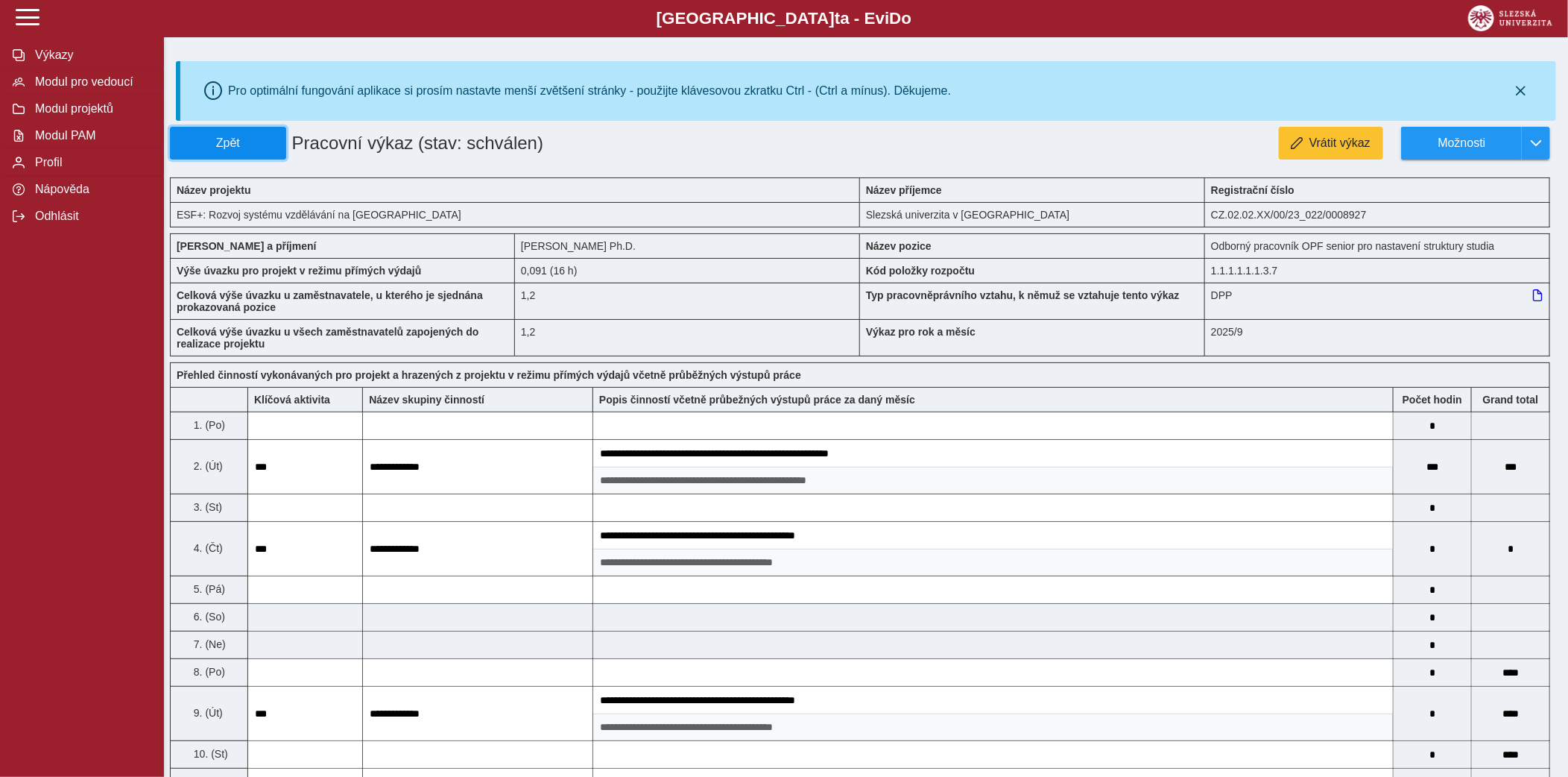
click at [236, 137] on span "Zpět" at bounding box center [228, 143] width 103 height 14
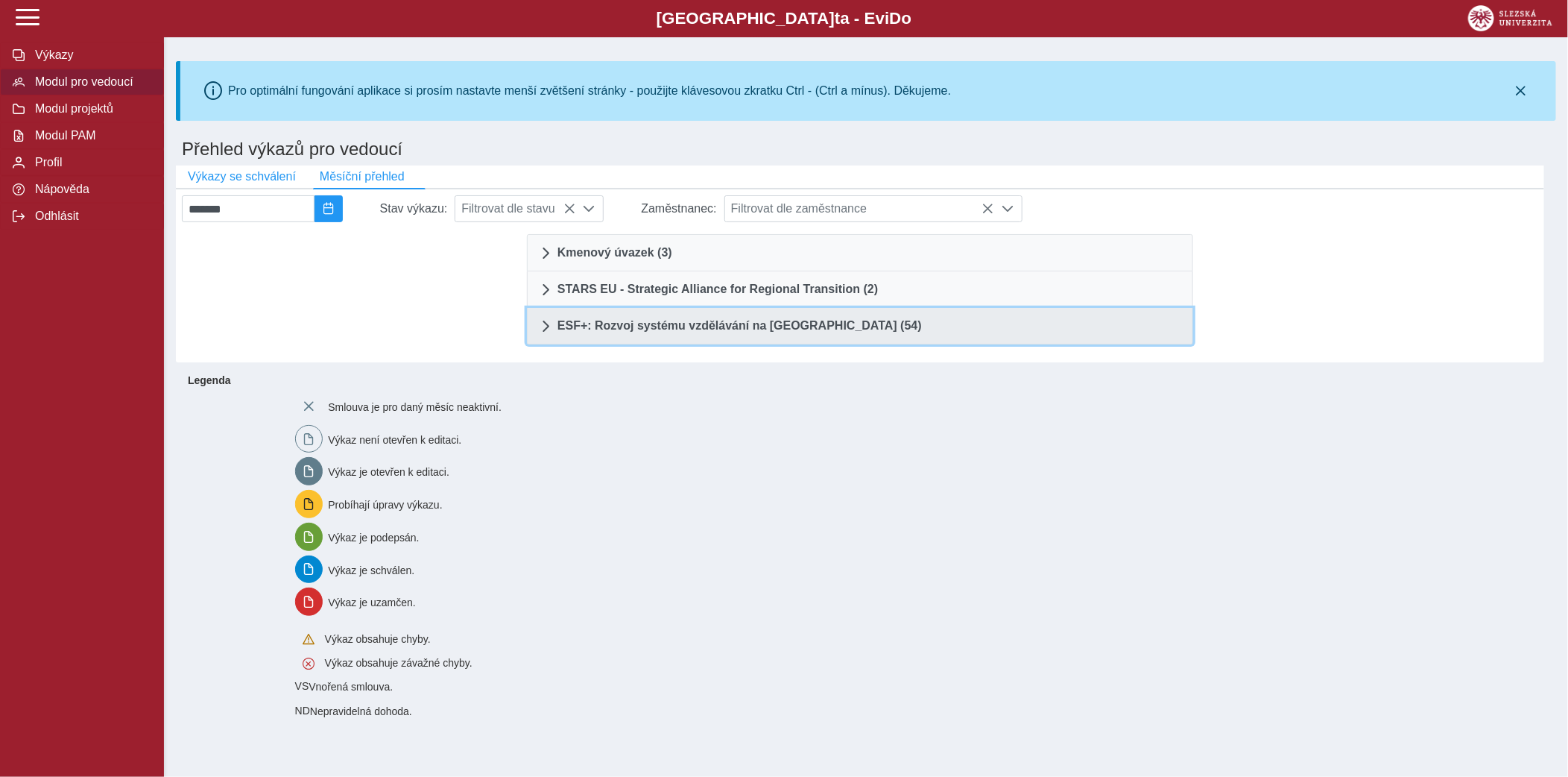
click at [772, 324] on span "ESF+: Rozvoj systému vzdělávání na [GEOGRAPHIC_DATA] (54)" at bounding box center [740, 326] width 364 height 12
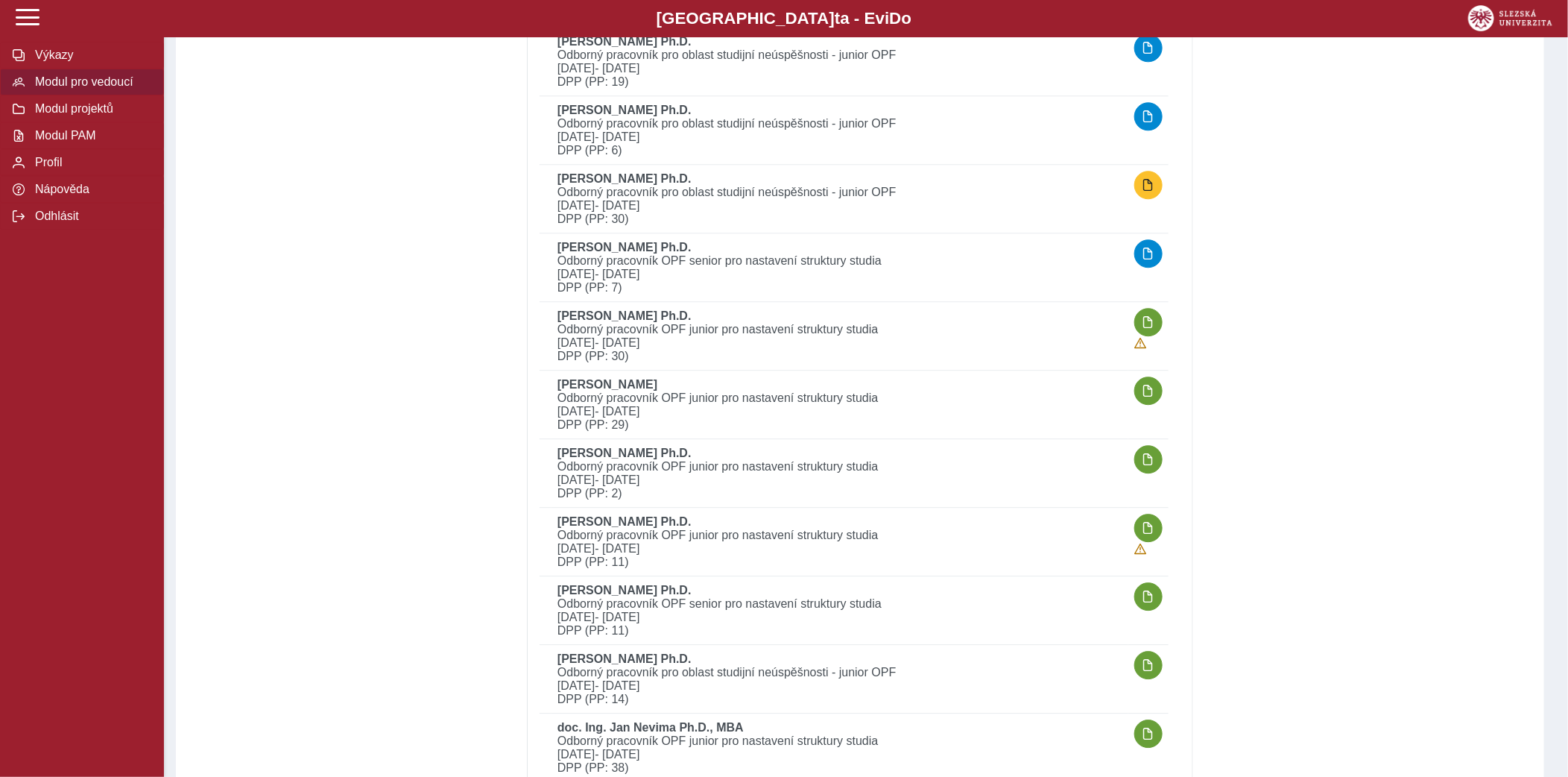
scroll to position [2114, 0]
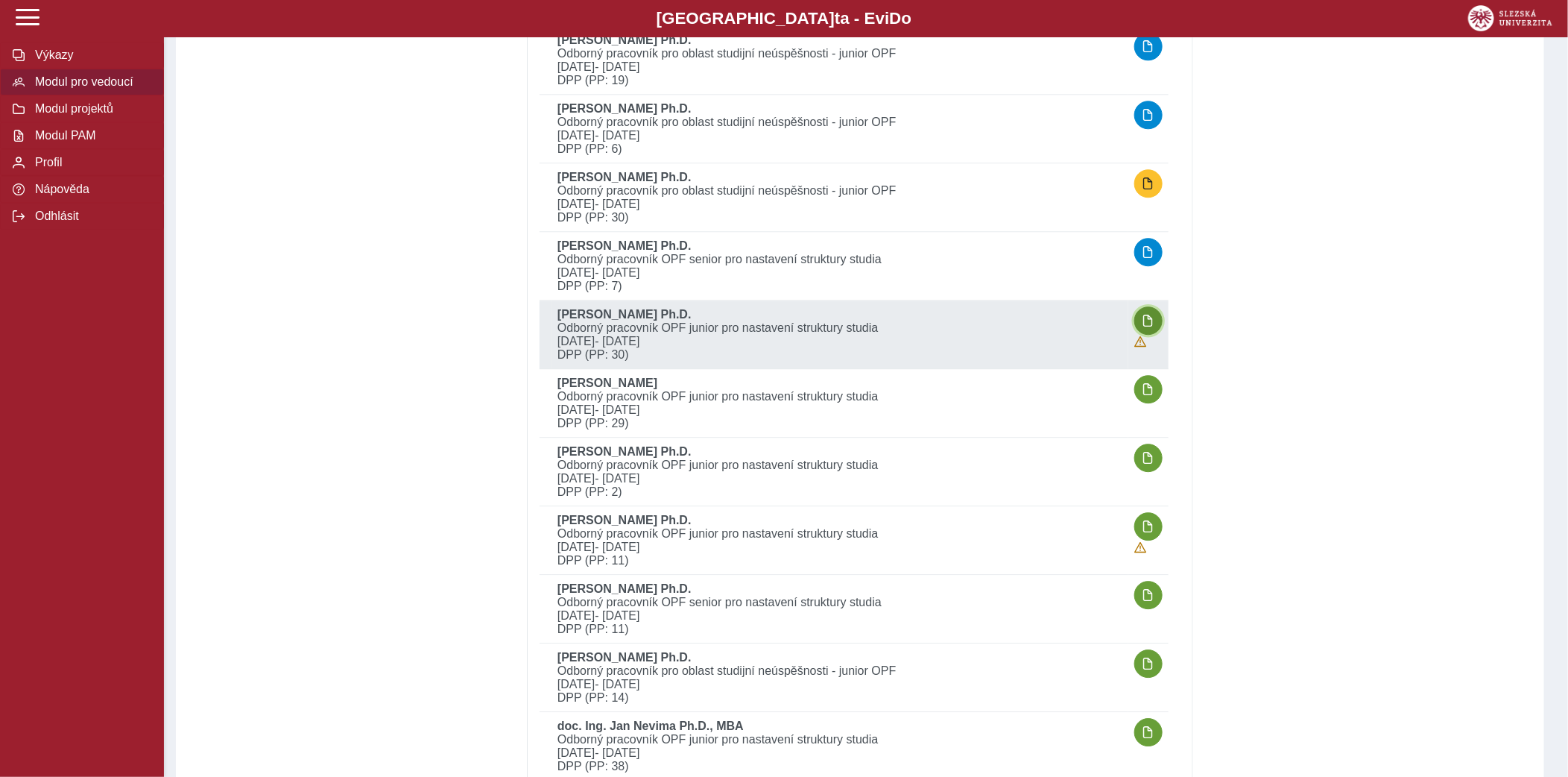
click at [1146, 314] on span "button" at bounding box center [1149, 320] width 12 height 12
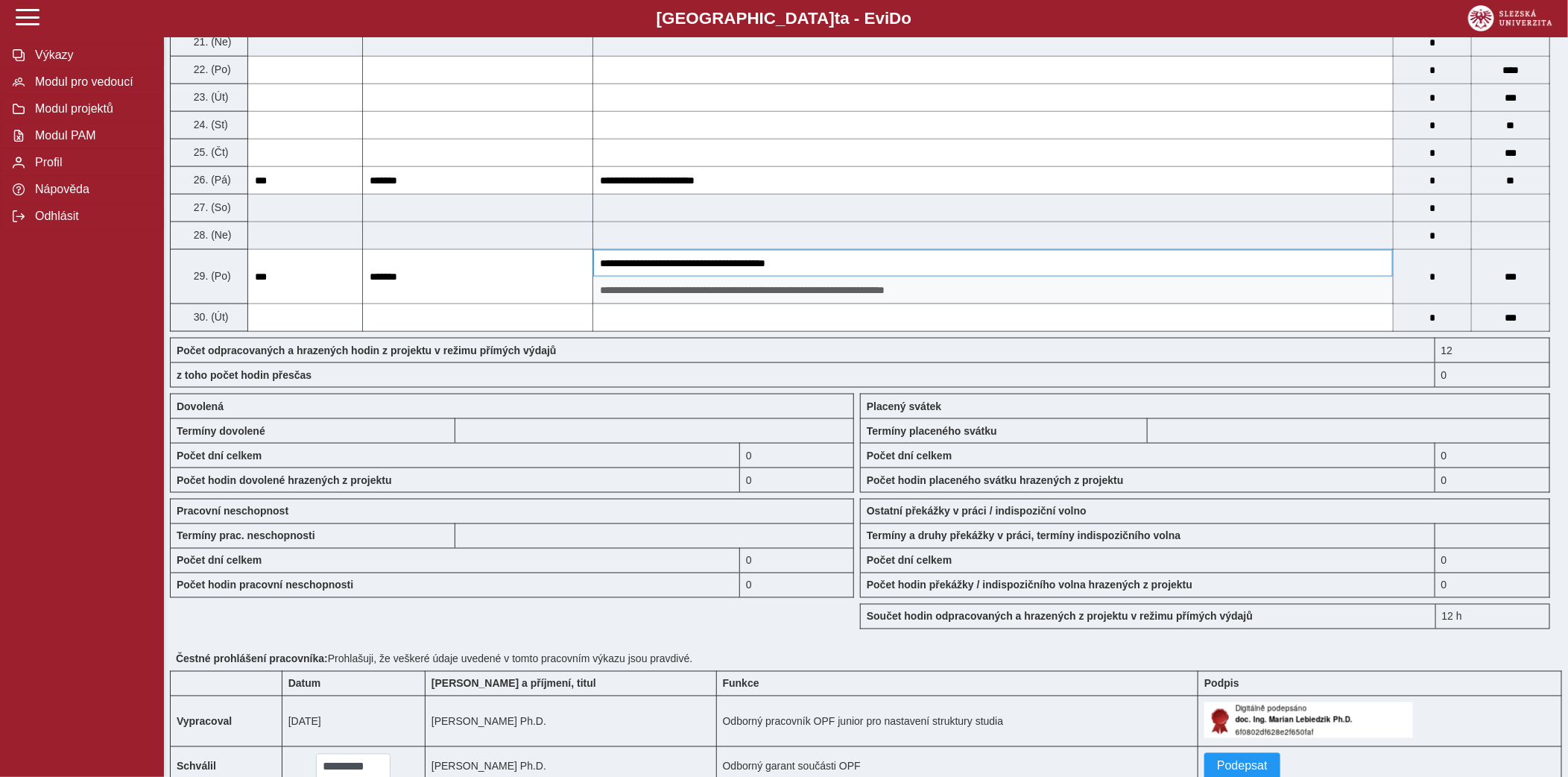
scroll to position [1228, 0]
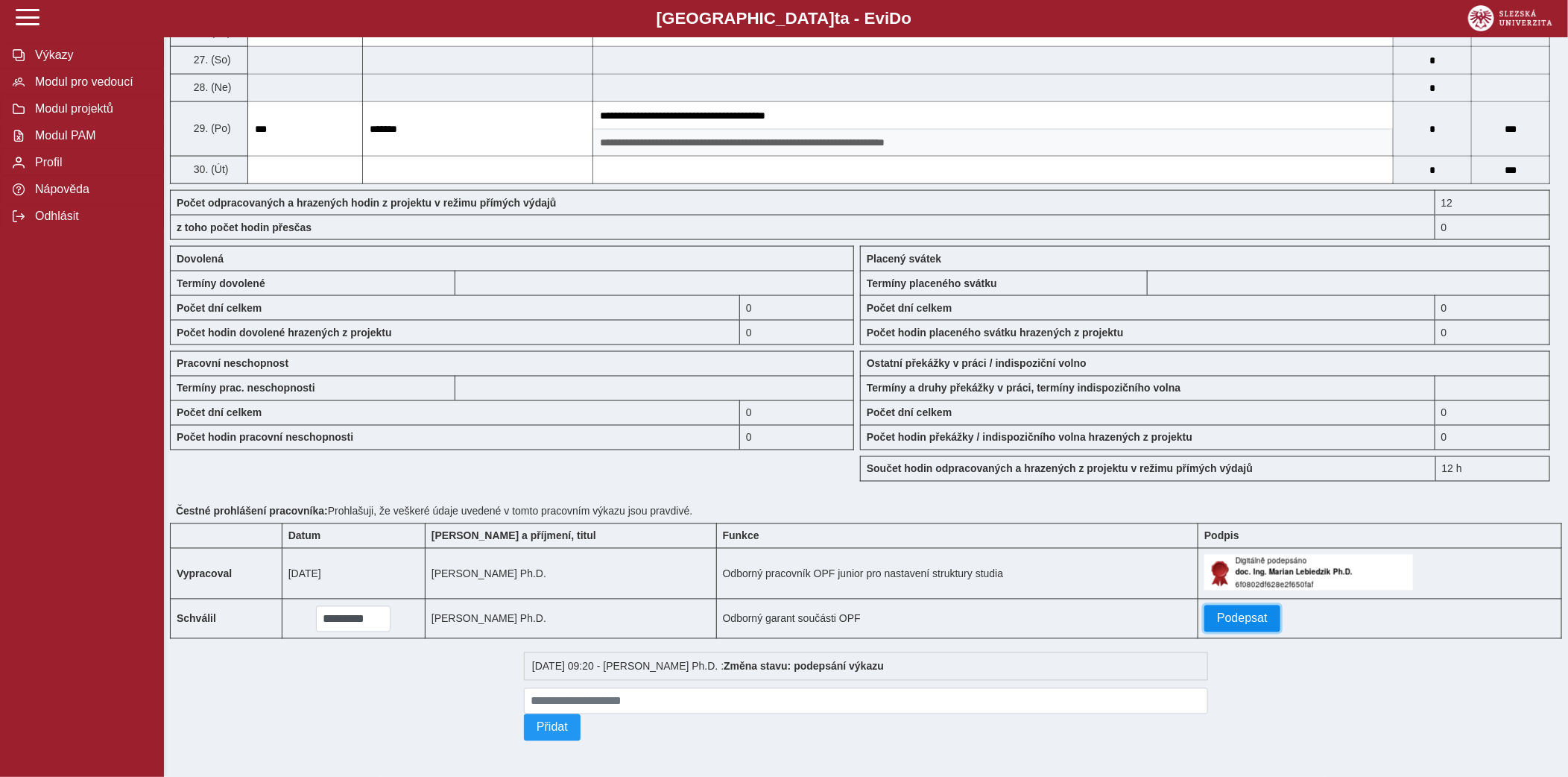
click at [1221, 618] on span "Podepsat" at bounding box center [1243, 619] width 51 height 14
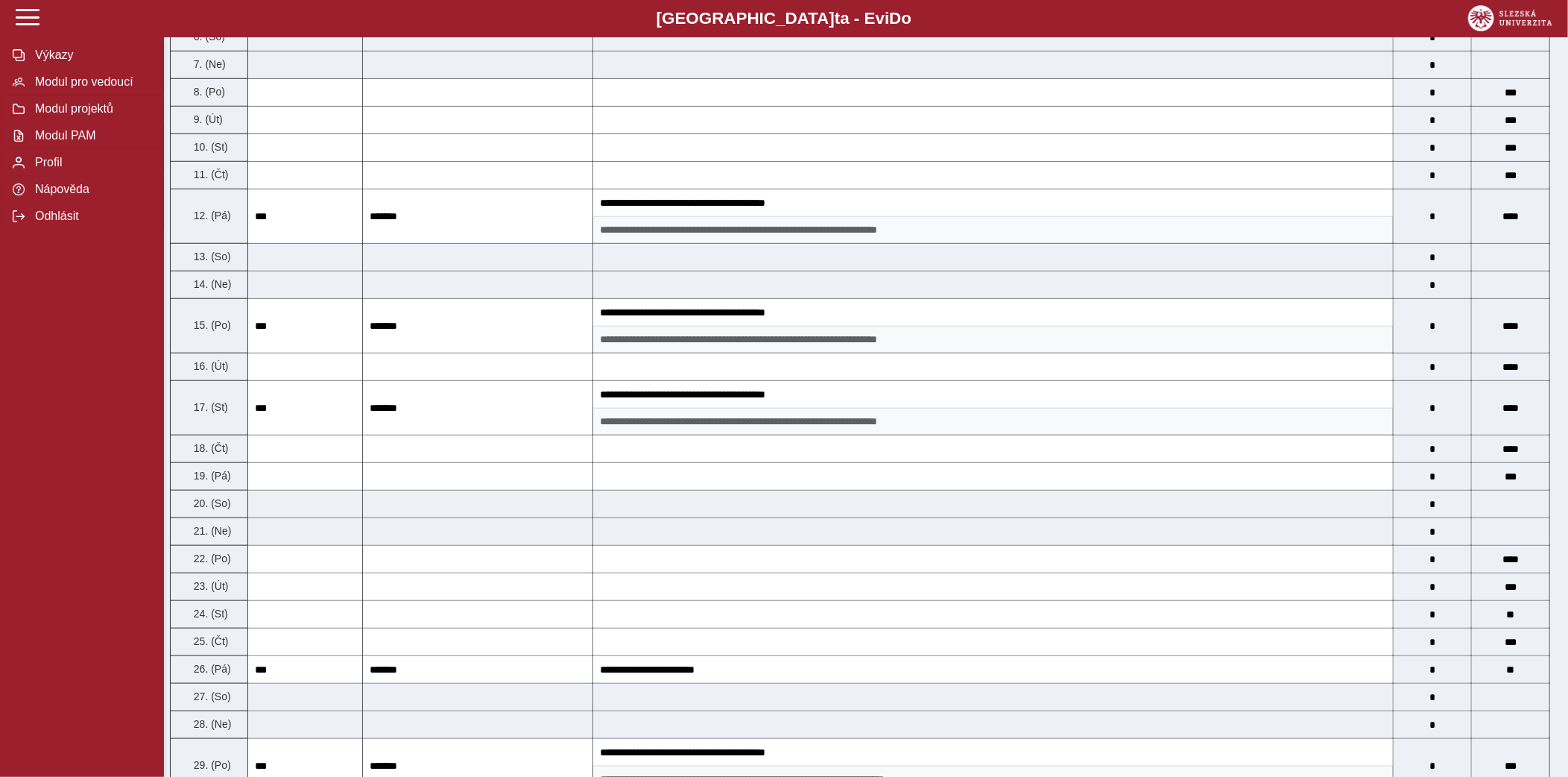
scroll to position [0, 0]
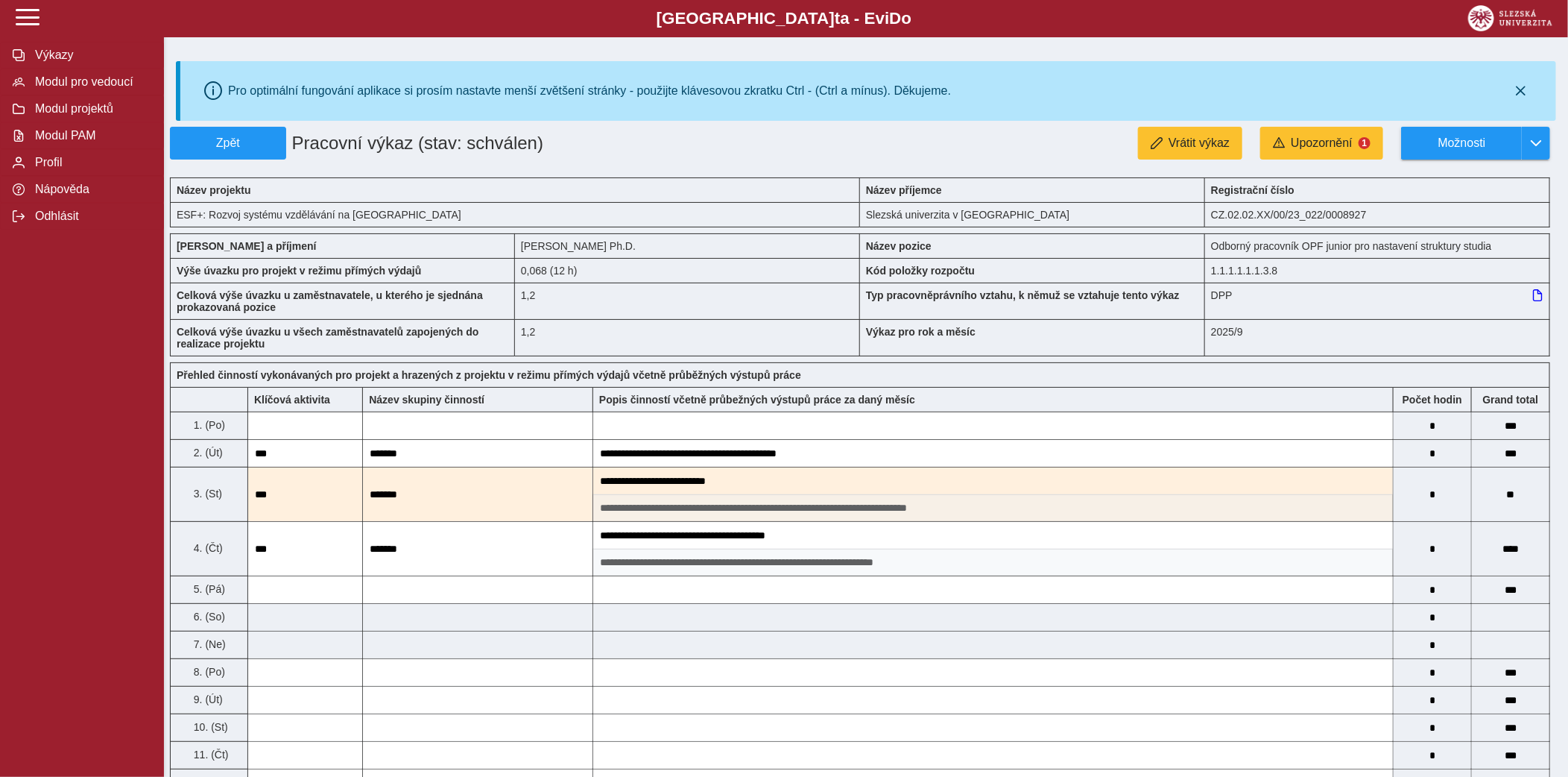
click at [221, 141] on span "Zpět" at bounding box center [228, 143] width 103 height 14
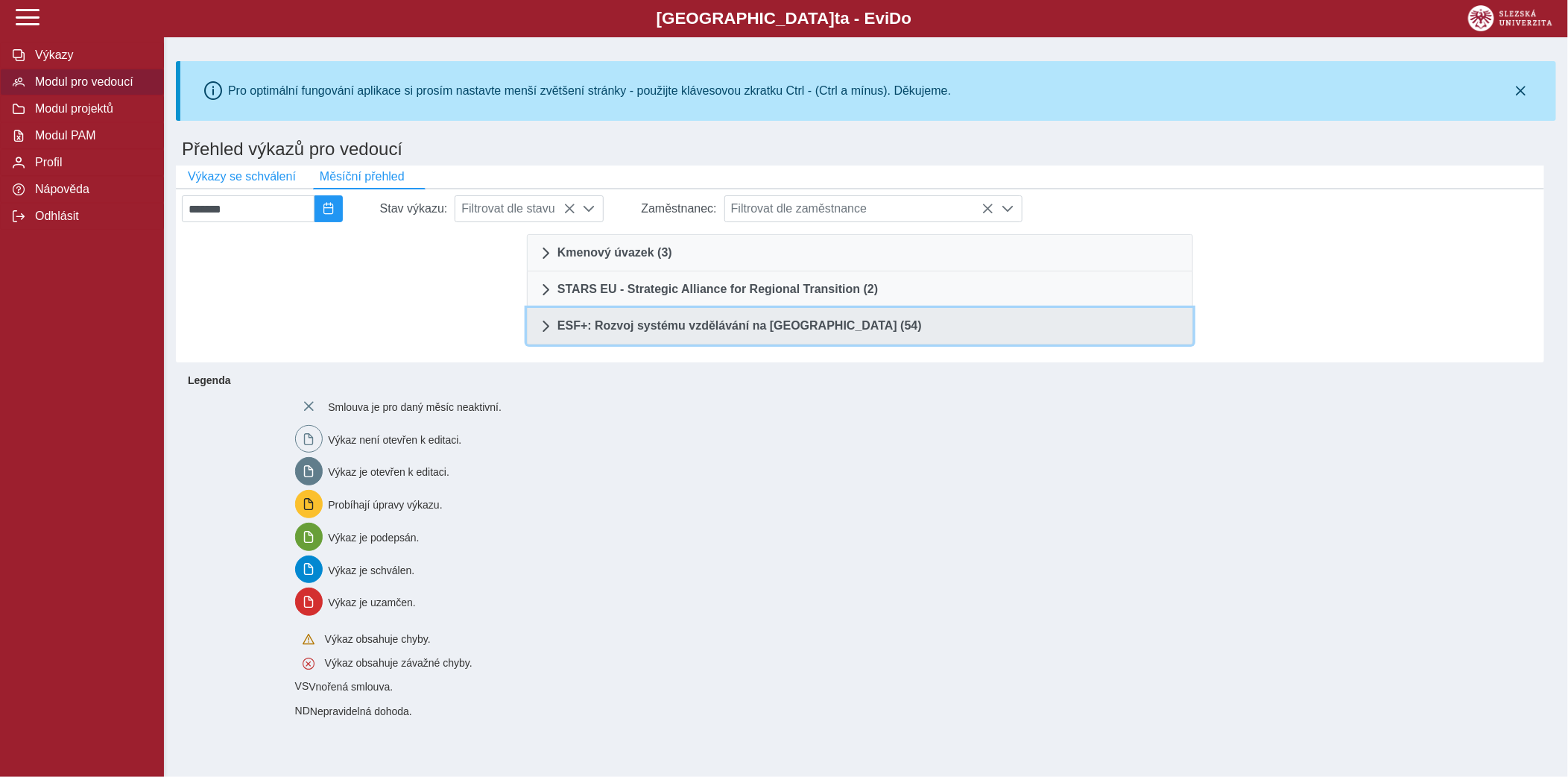
click at [638, 337] on link "ESF+: Rozvoj systému vzdělávání na [GEOGRAPHIC_DATA] (54)" at bounding box center [860, 326] width 667 height 37
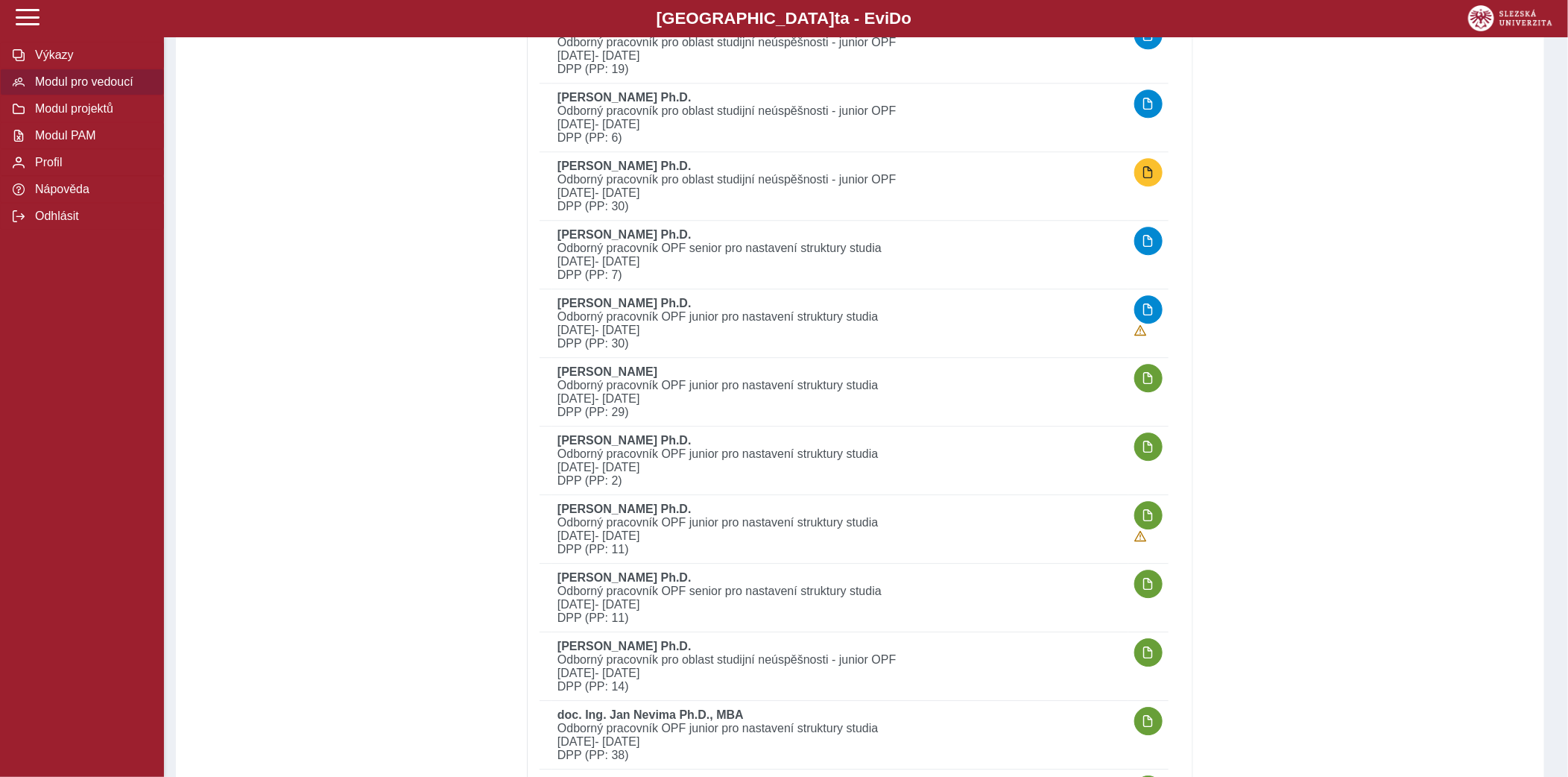
scroll to position [2128, 0]
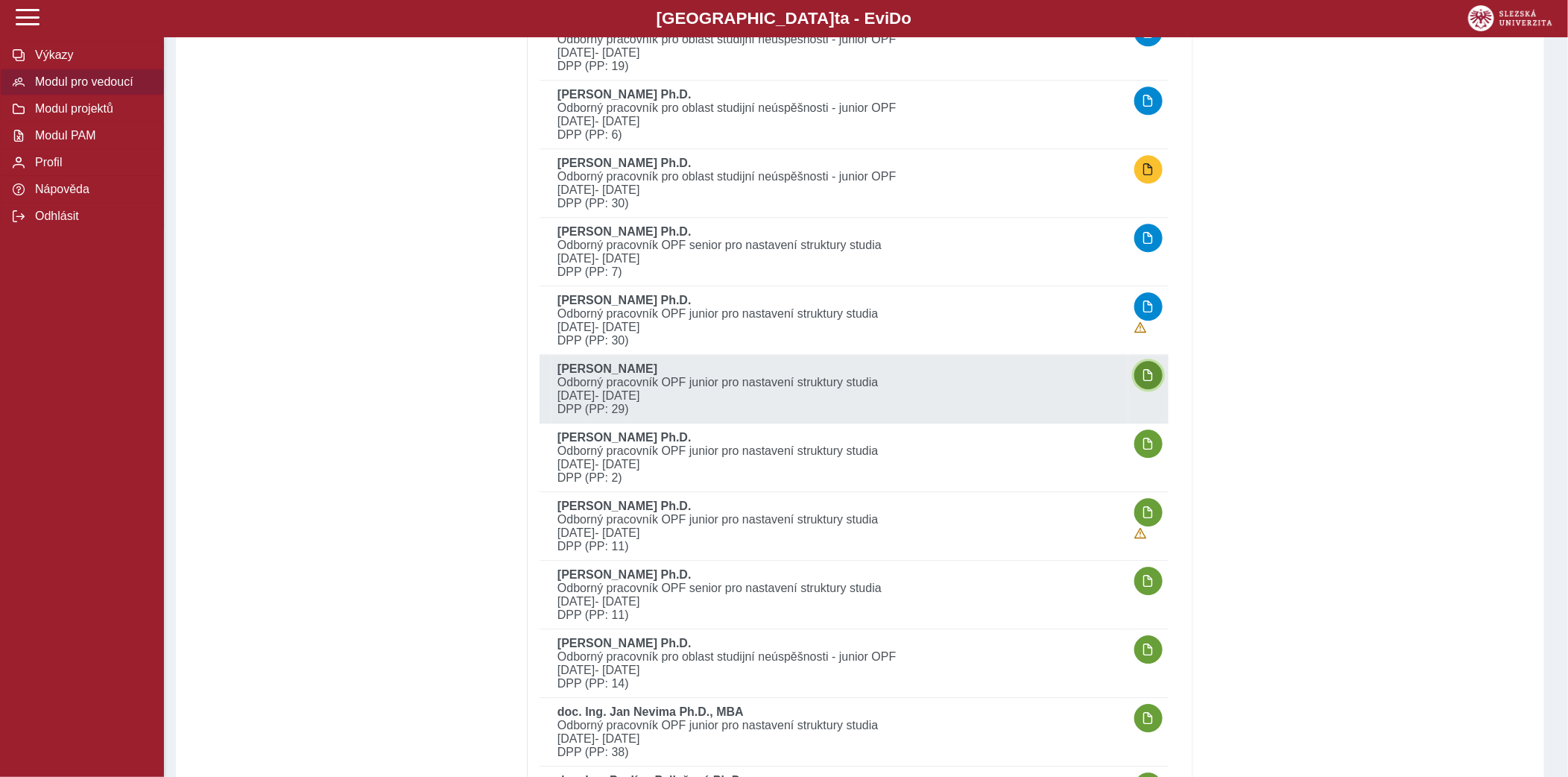
click at [1153, 369] on span "button" at bounding box center [1149, 375] width 12 height 12
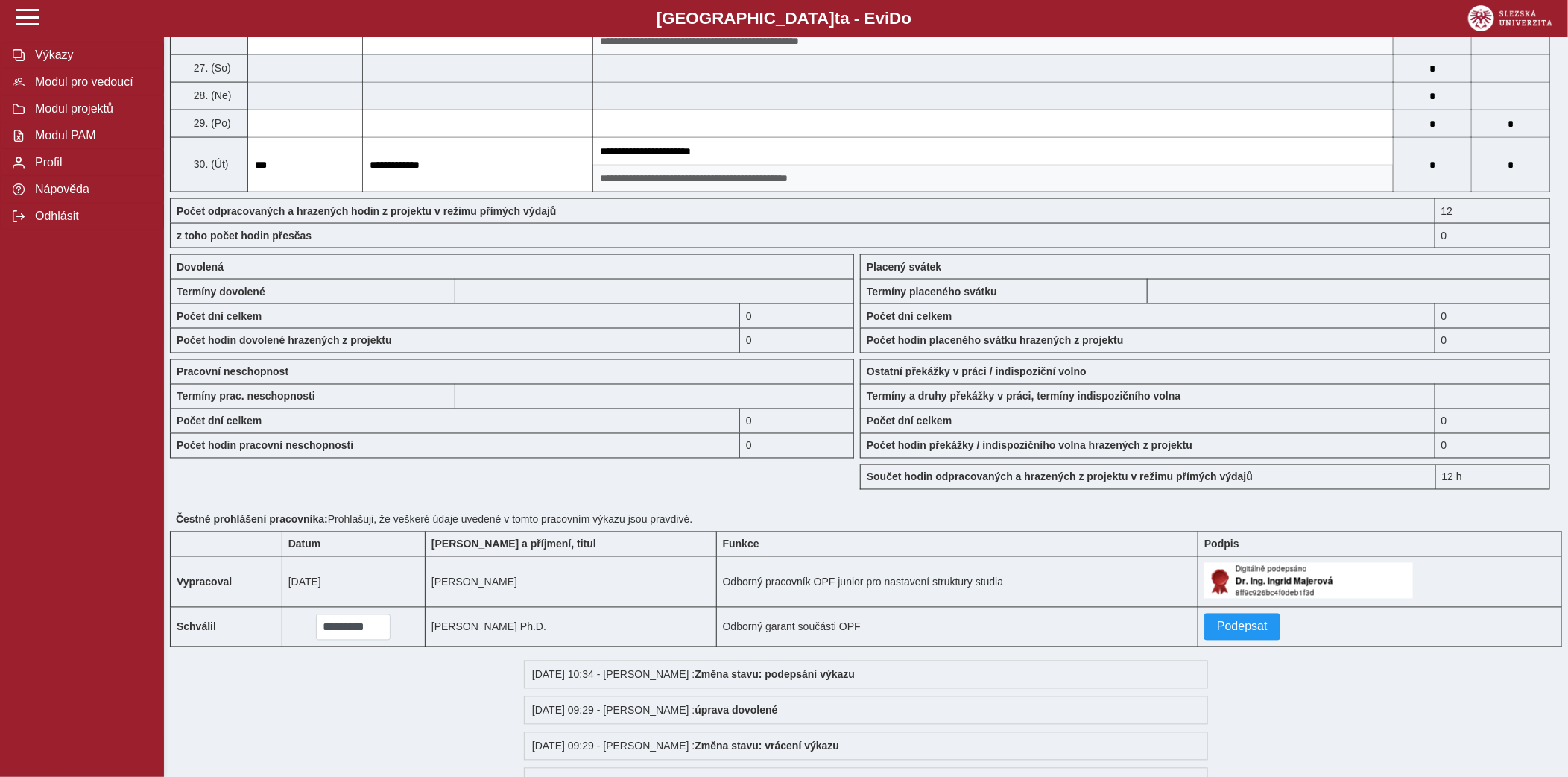
scroll to position [1273, 0]
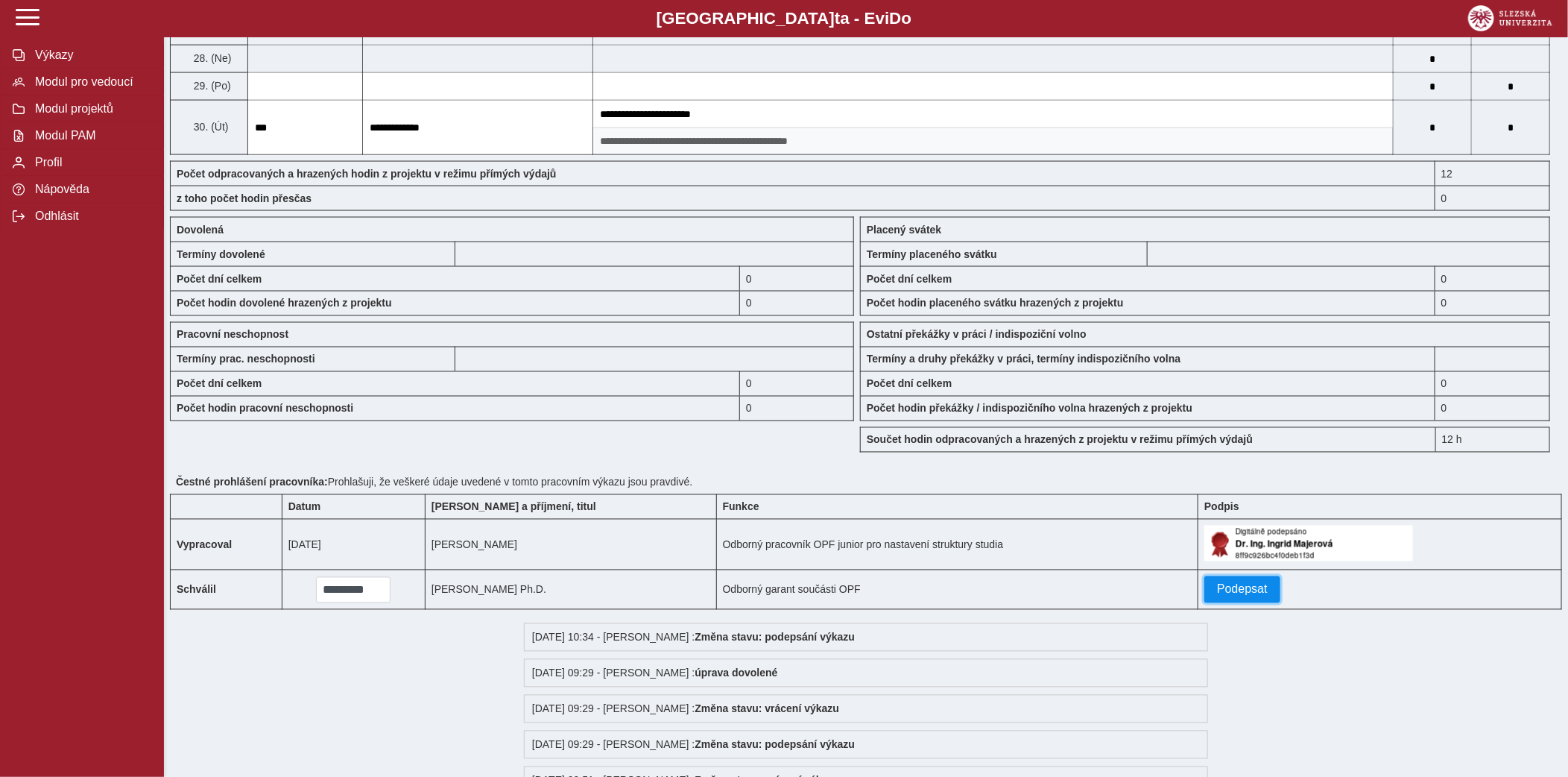
click at [1217, 596] on span "Podepsat" at bounding box center [1243, 590] width 51 height 14
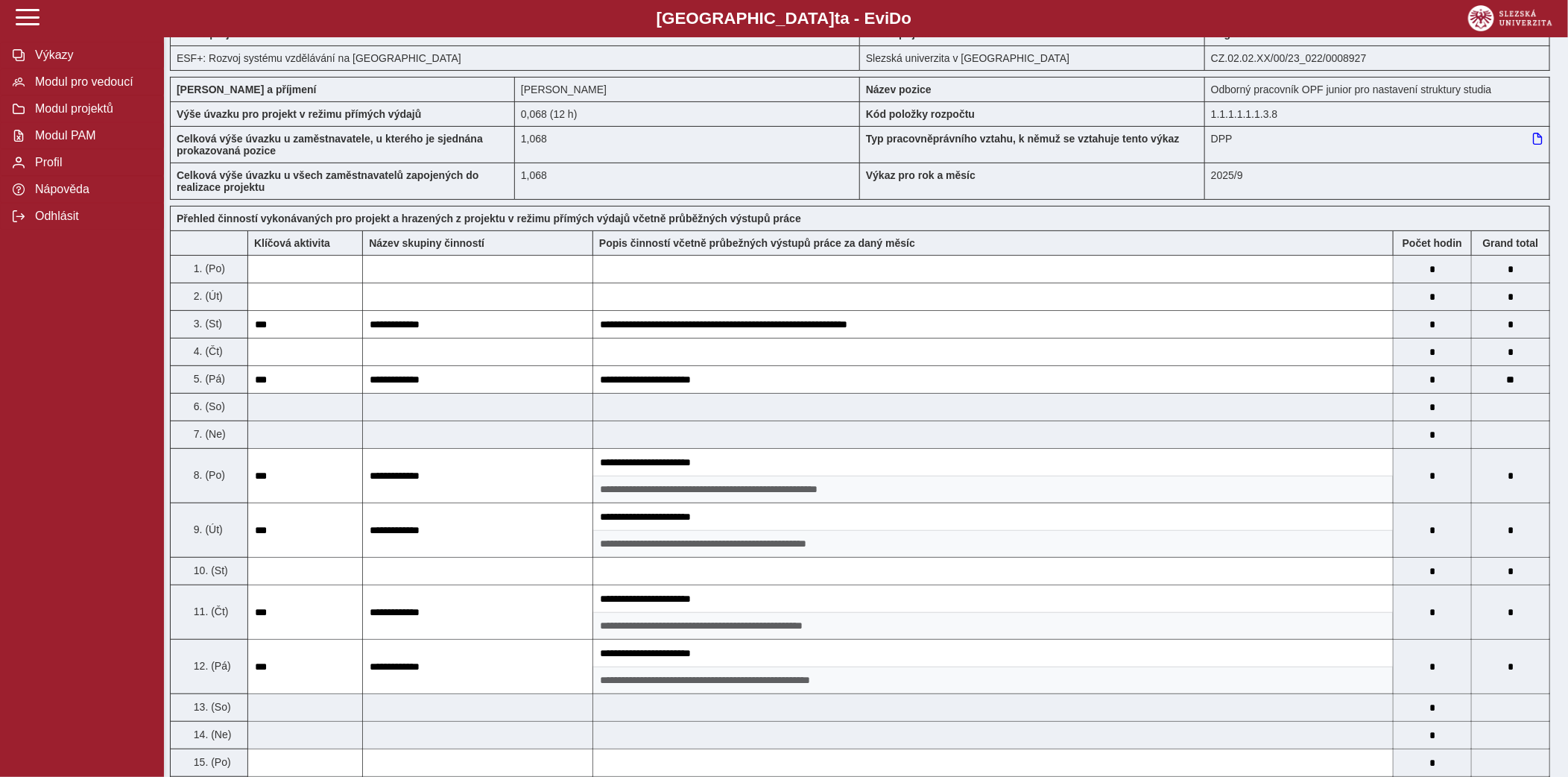
scroll to position [0, 0]
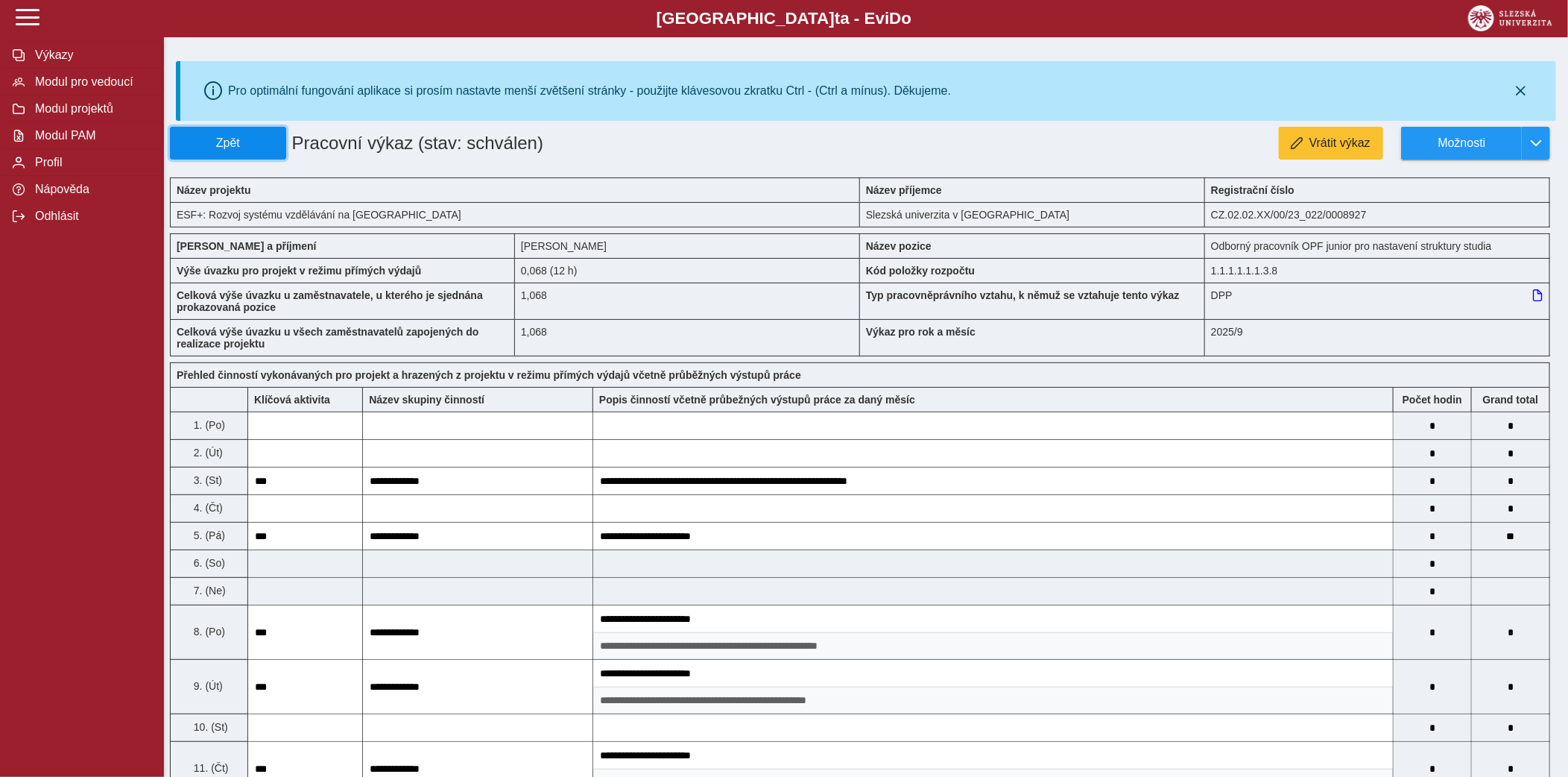
click at [225, 136] on span "Zpět" at bounding box center [228, 143] width 103 height 14
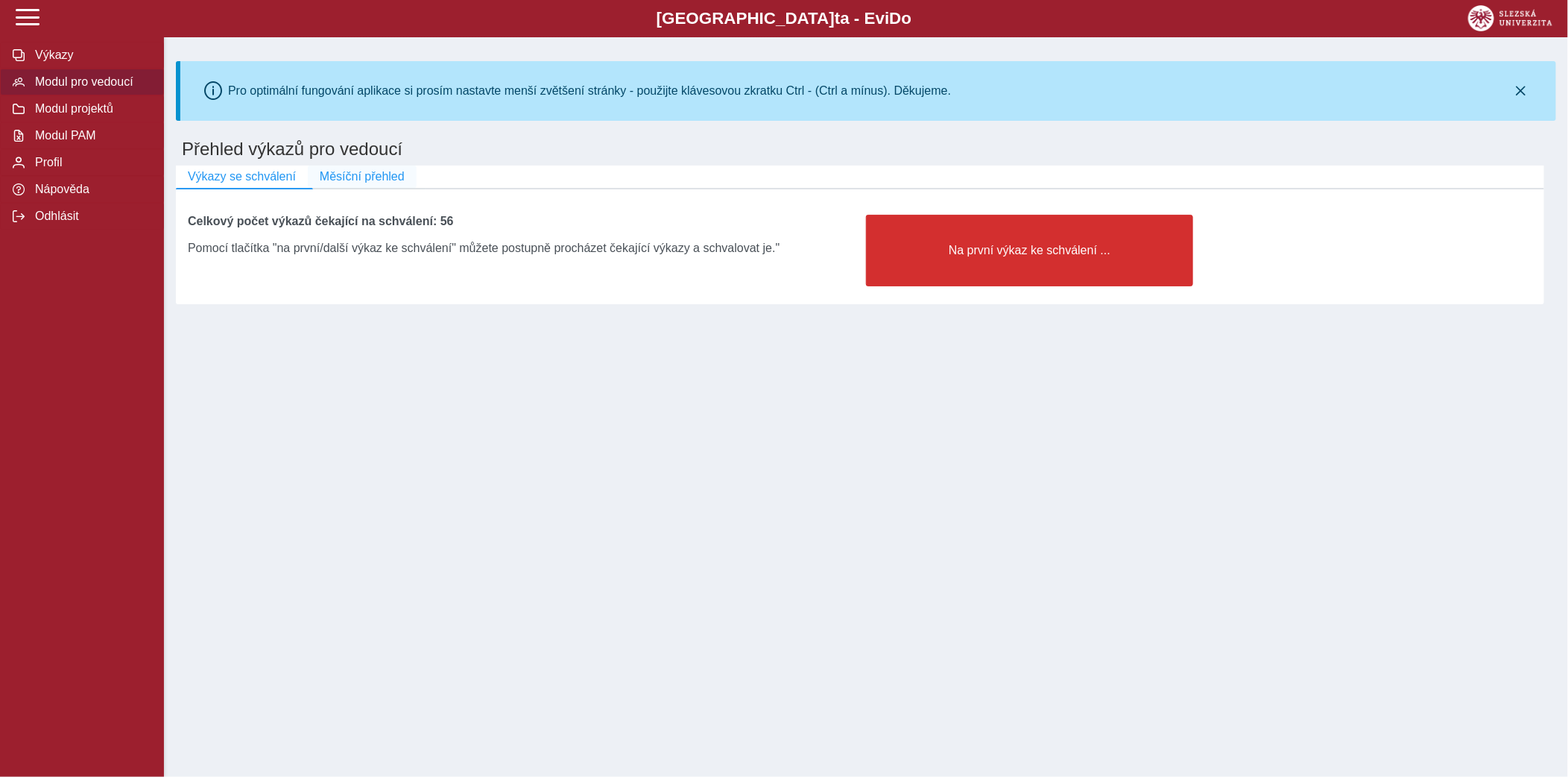
click at [402, 182] on span "Měsíční přehled" at bounding box center [361, 177] width 85 height 14
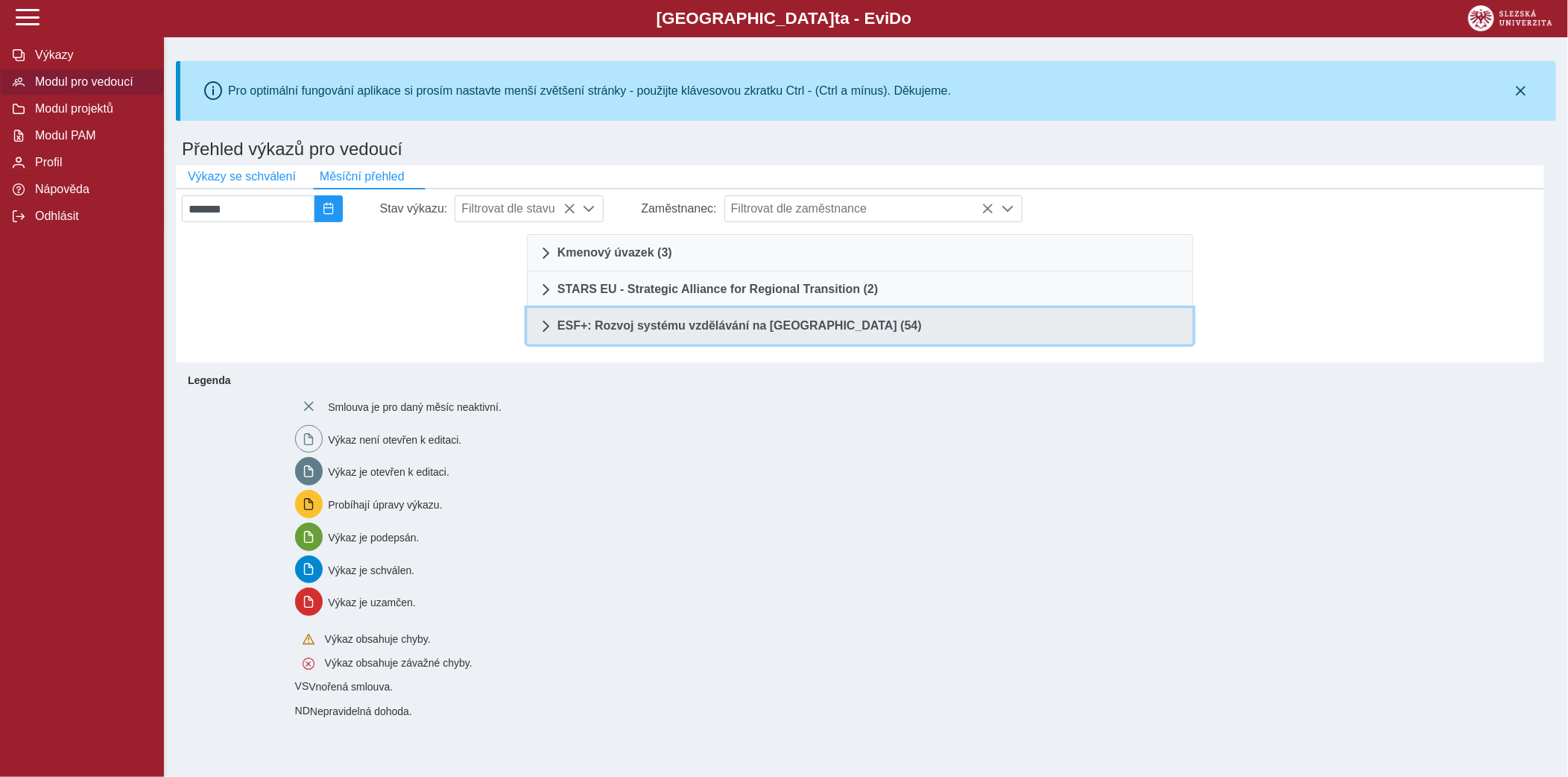
click at [809, 327] on span "ESF+: Rozvoj systému vzdělávání na [GEOGRAPHIC_DATA] (54)" at bounding box center [740, 326] width 364 height 12
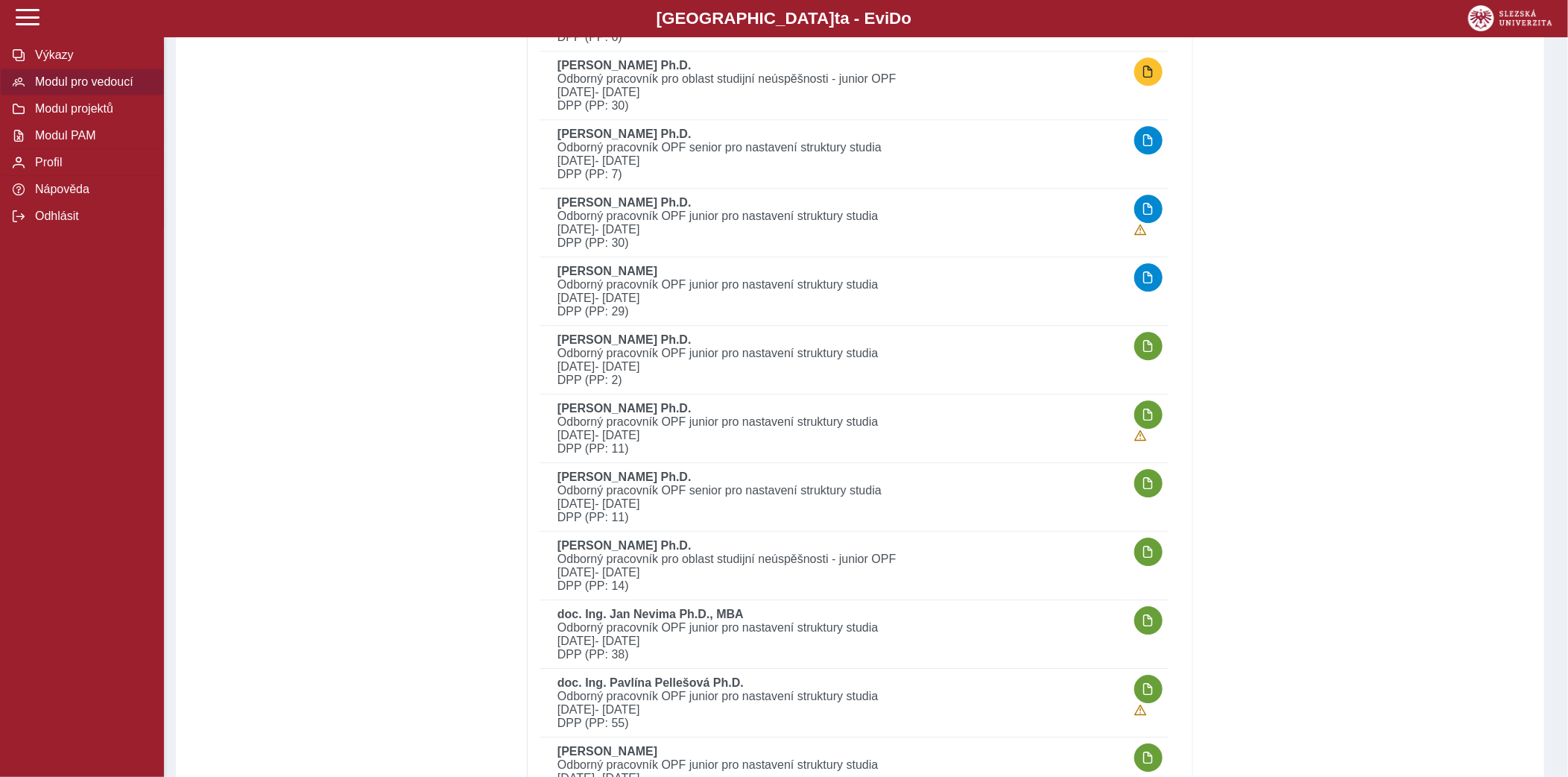
scroll to position [2269, 0]
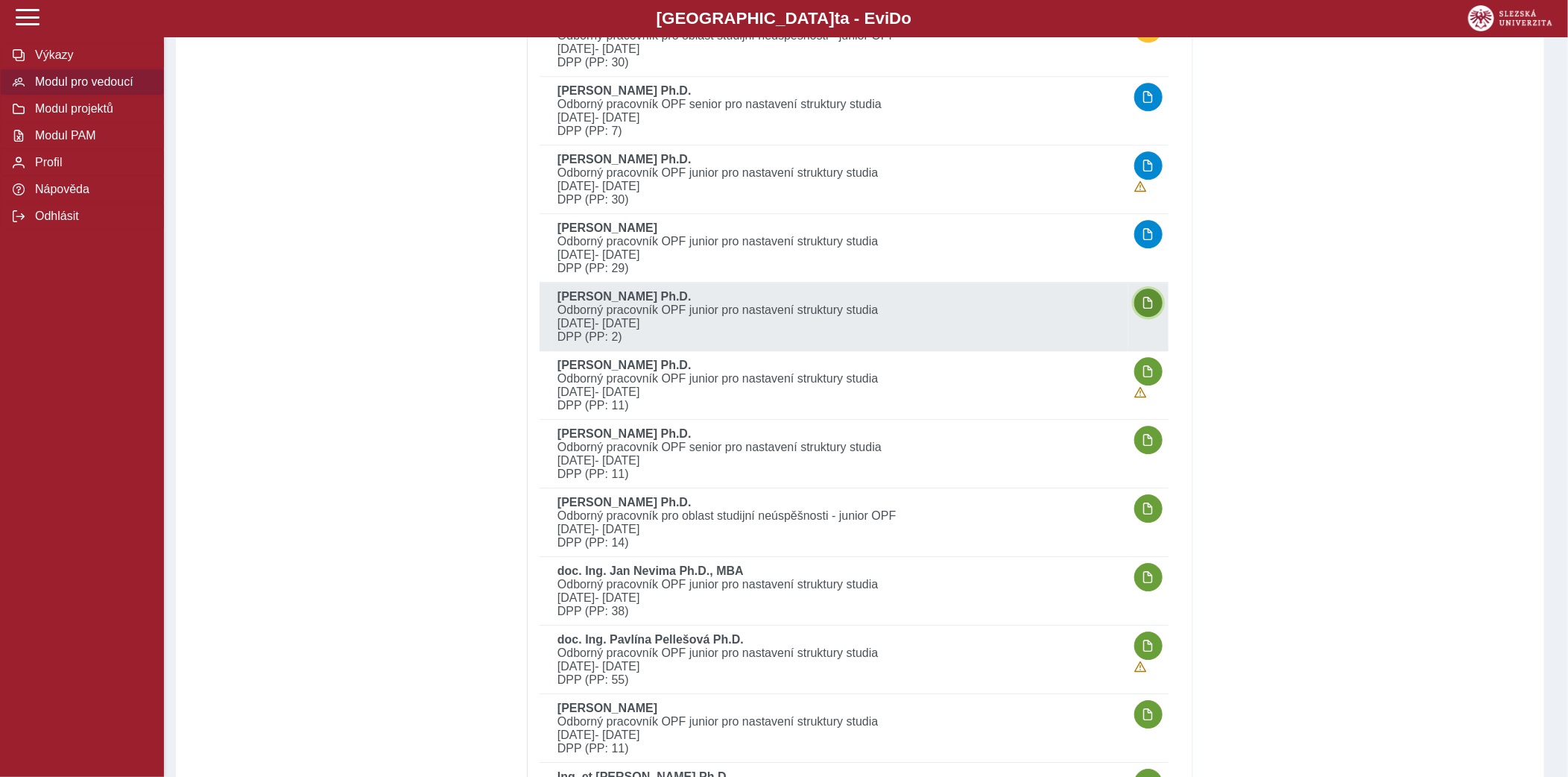
click at [1150, 297] on span "button" at bounding box center [1149, 303] width 12 height 12
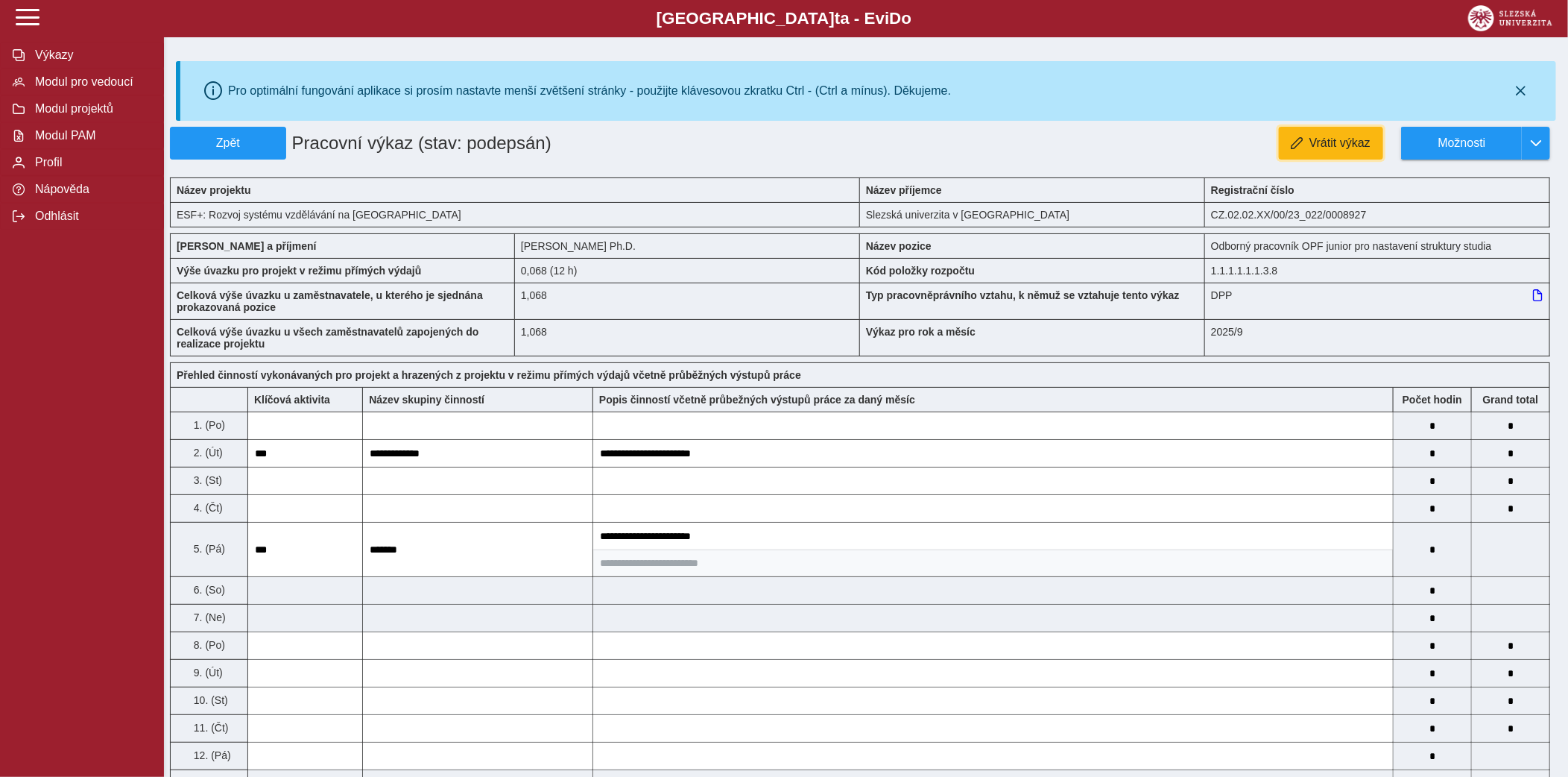
click at [1317, 149] on span "Vrátit výkaz" at bounding box center [1340, 143] width 61 height 14
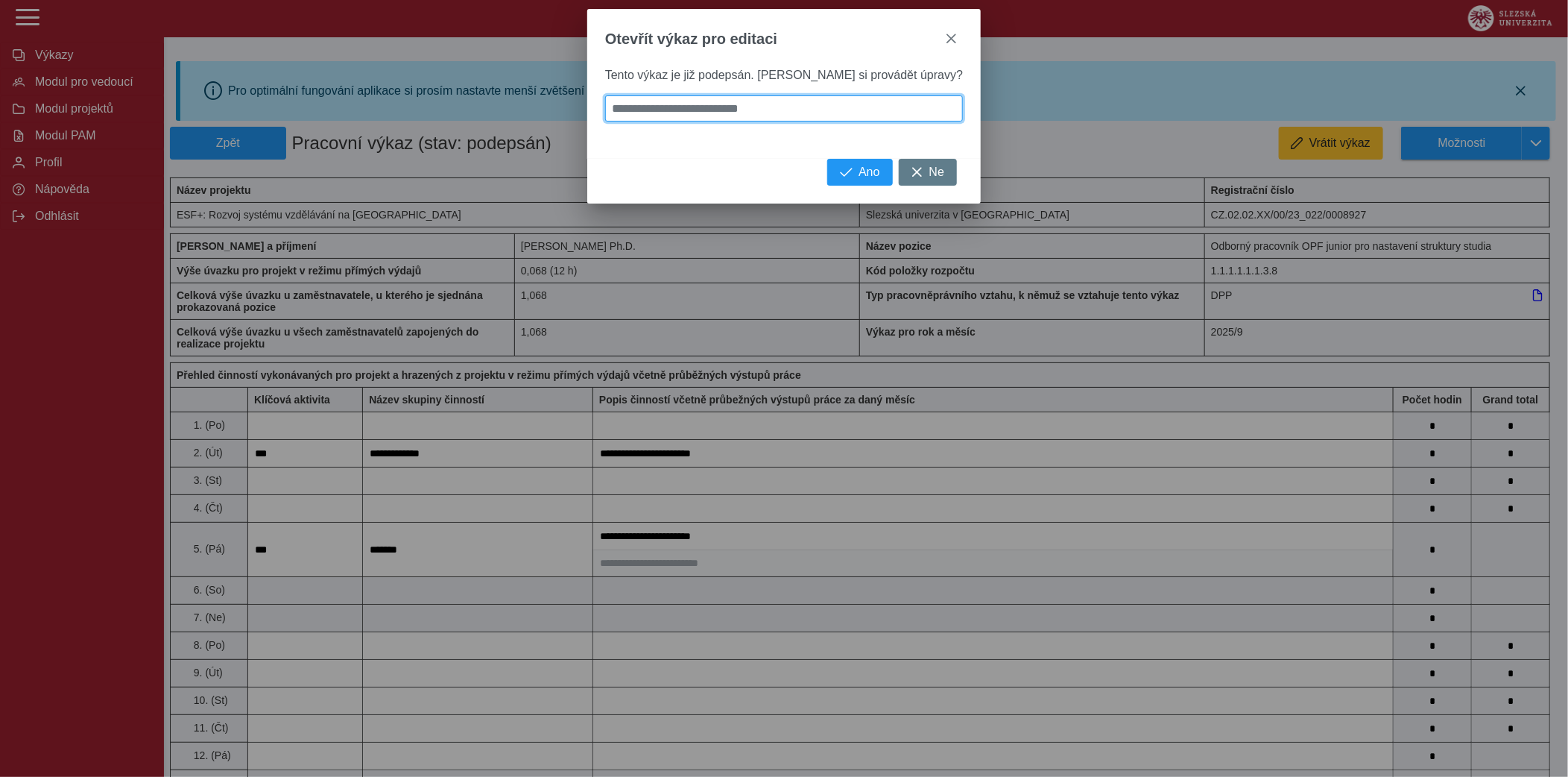
click at [838, 111] on input at bounding box center [784, 108] width 358 height 26
type input "*"
type input "**"
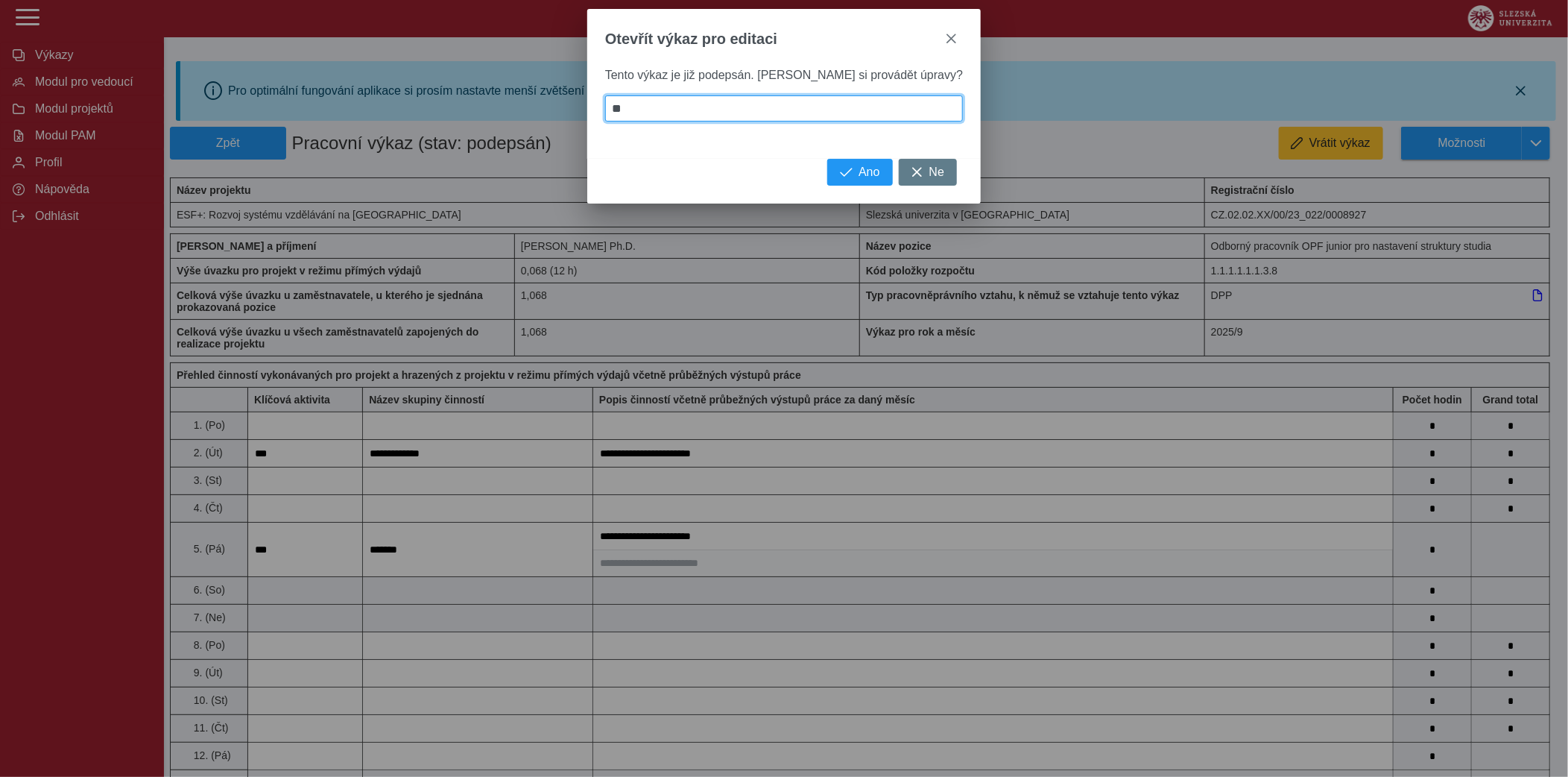
type input "***"
type input "****"
type input "*****"
type input "******"
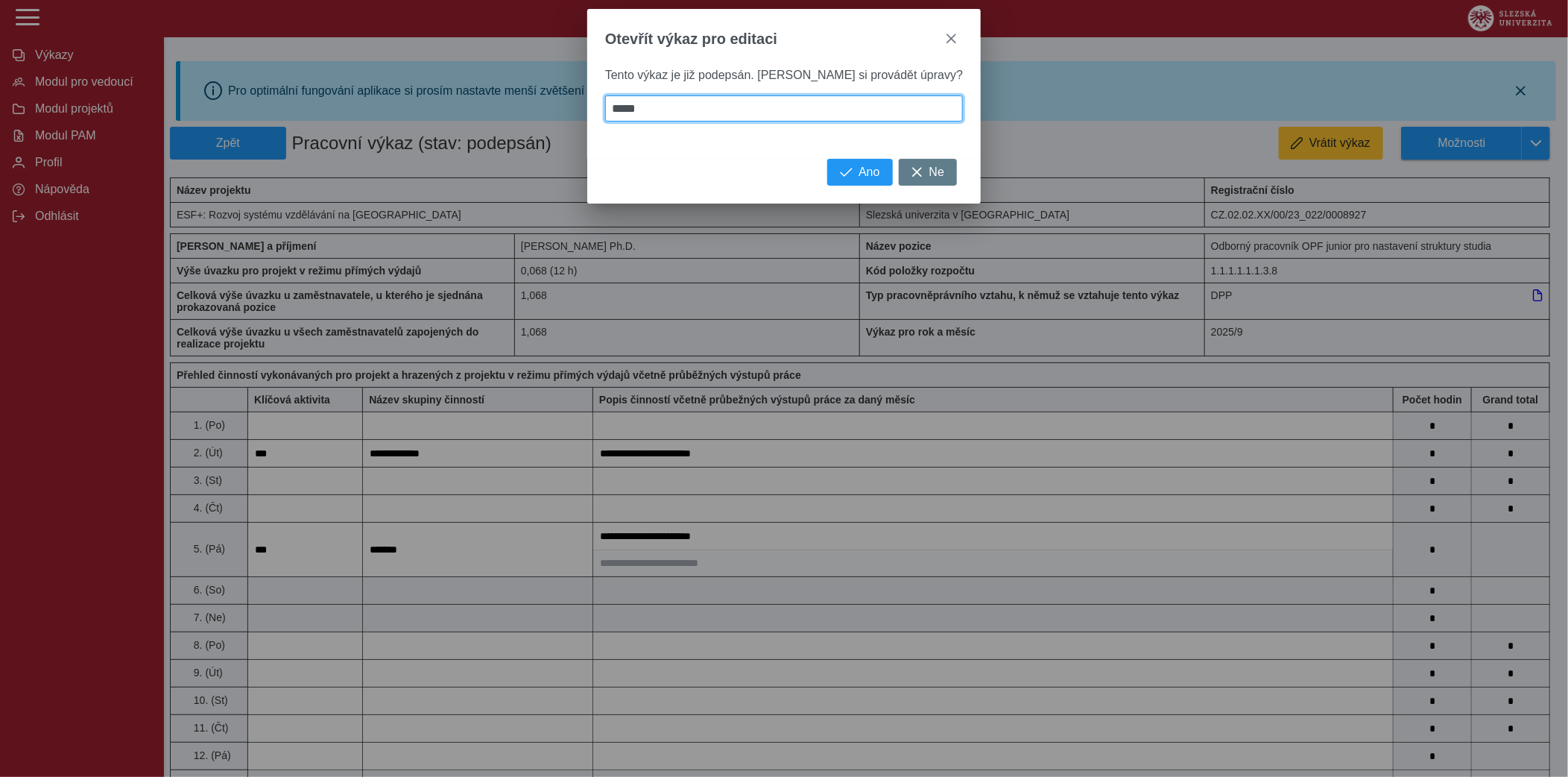
type input "******"
type input "*******"
type input "*********"
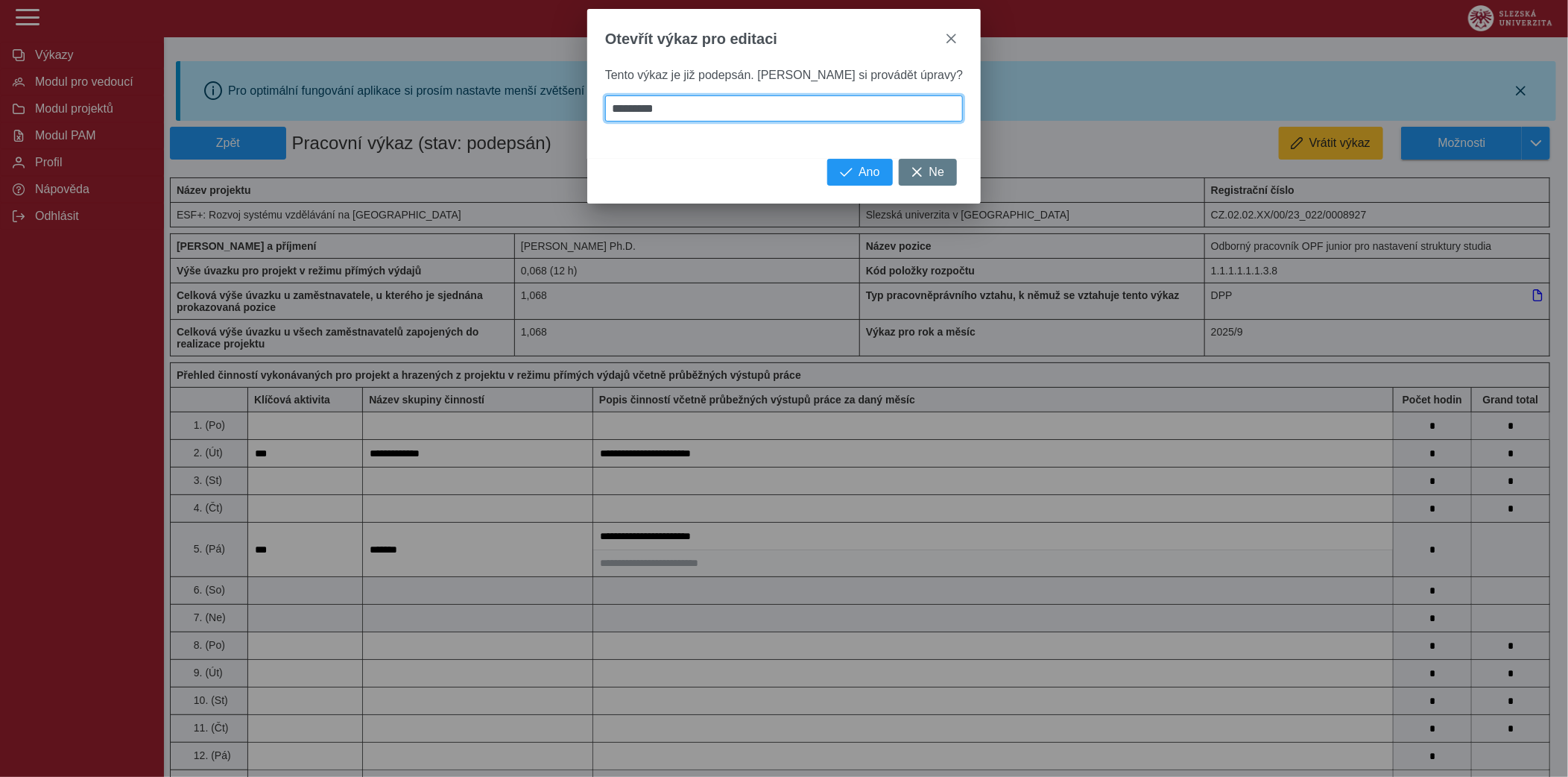
type input "*********"
type input "**********"
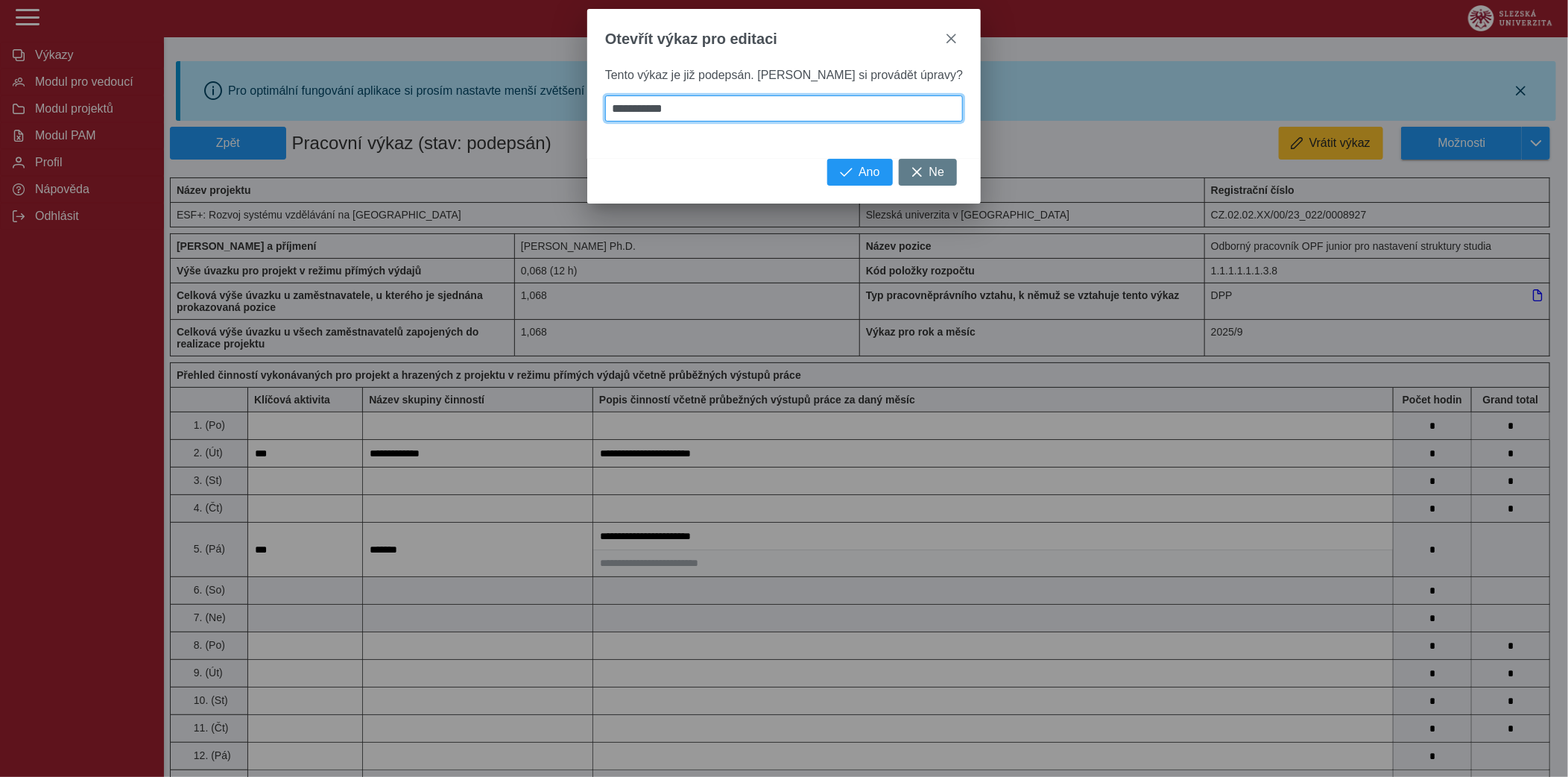
type input "**********"
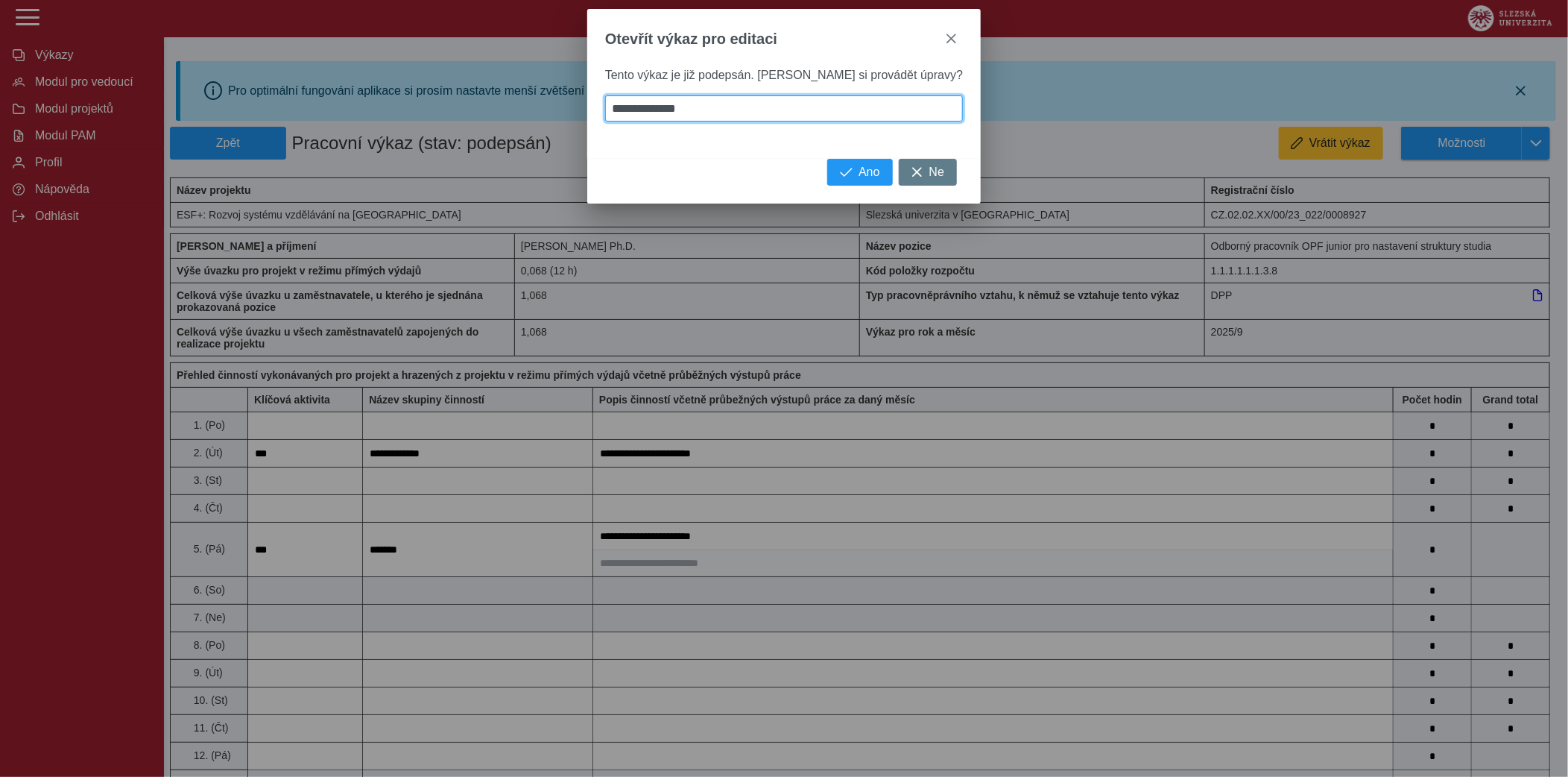
type input "**********"
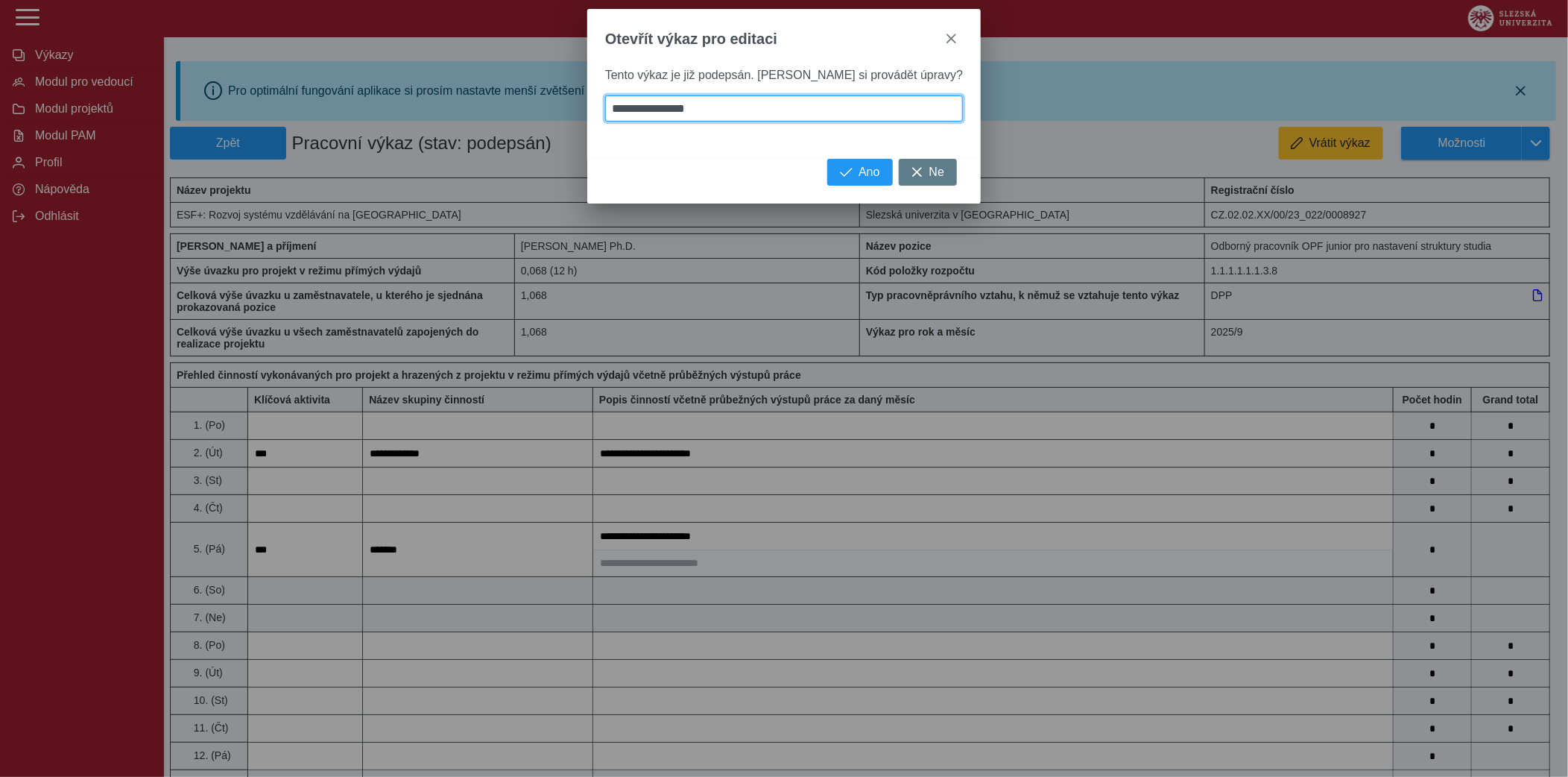
type input "**********"
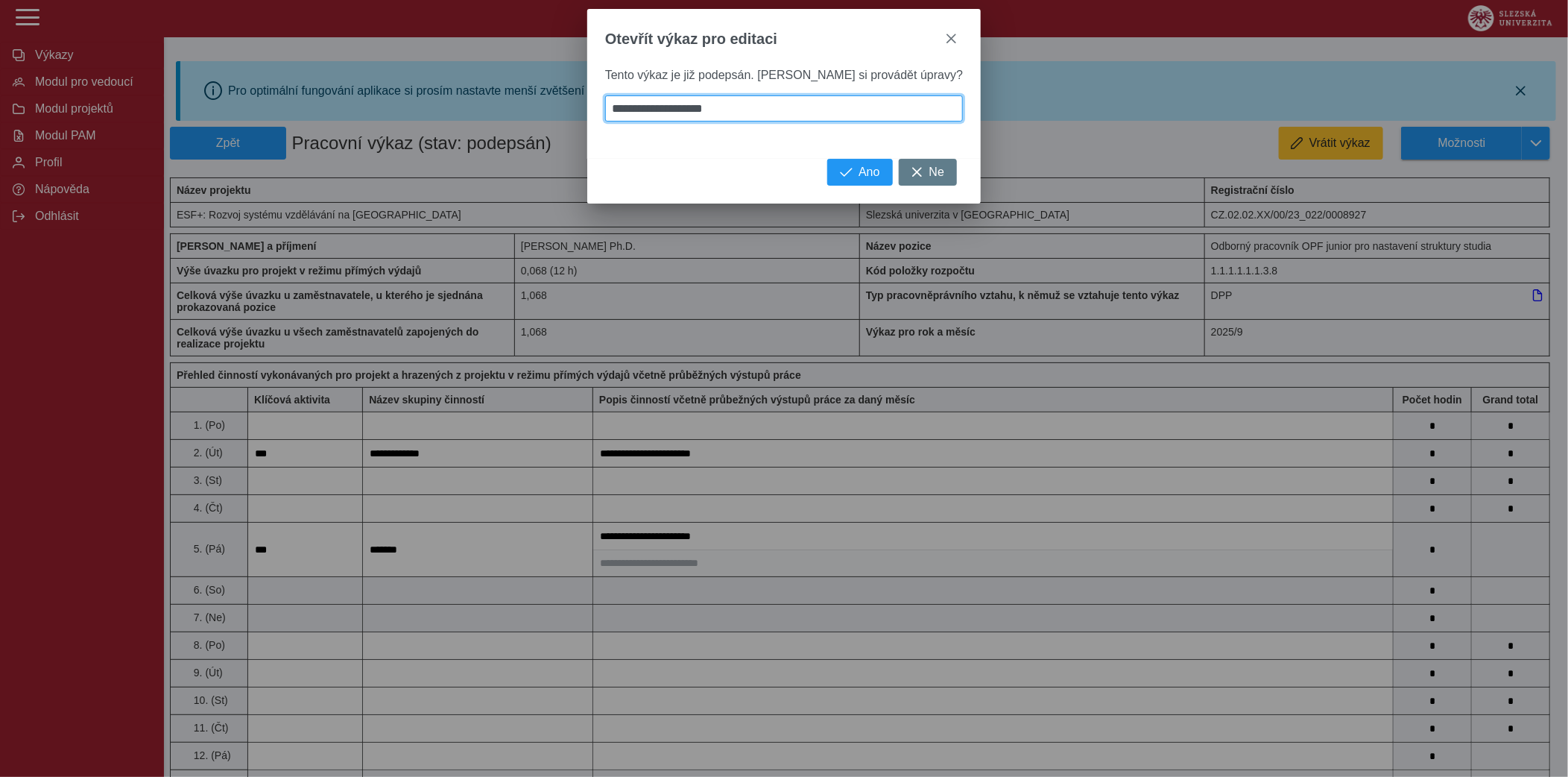
type input "**********"
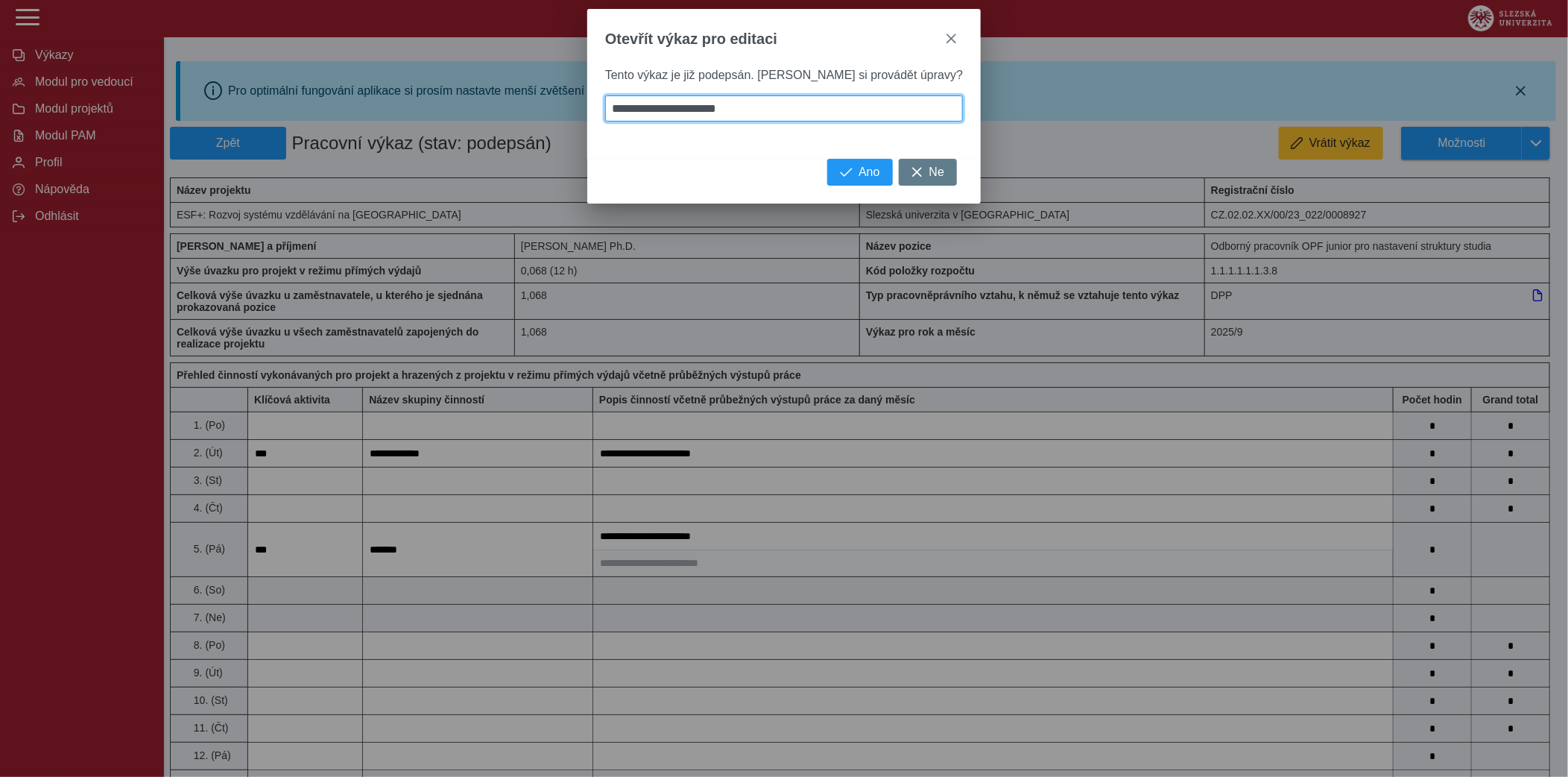
type input "**********"
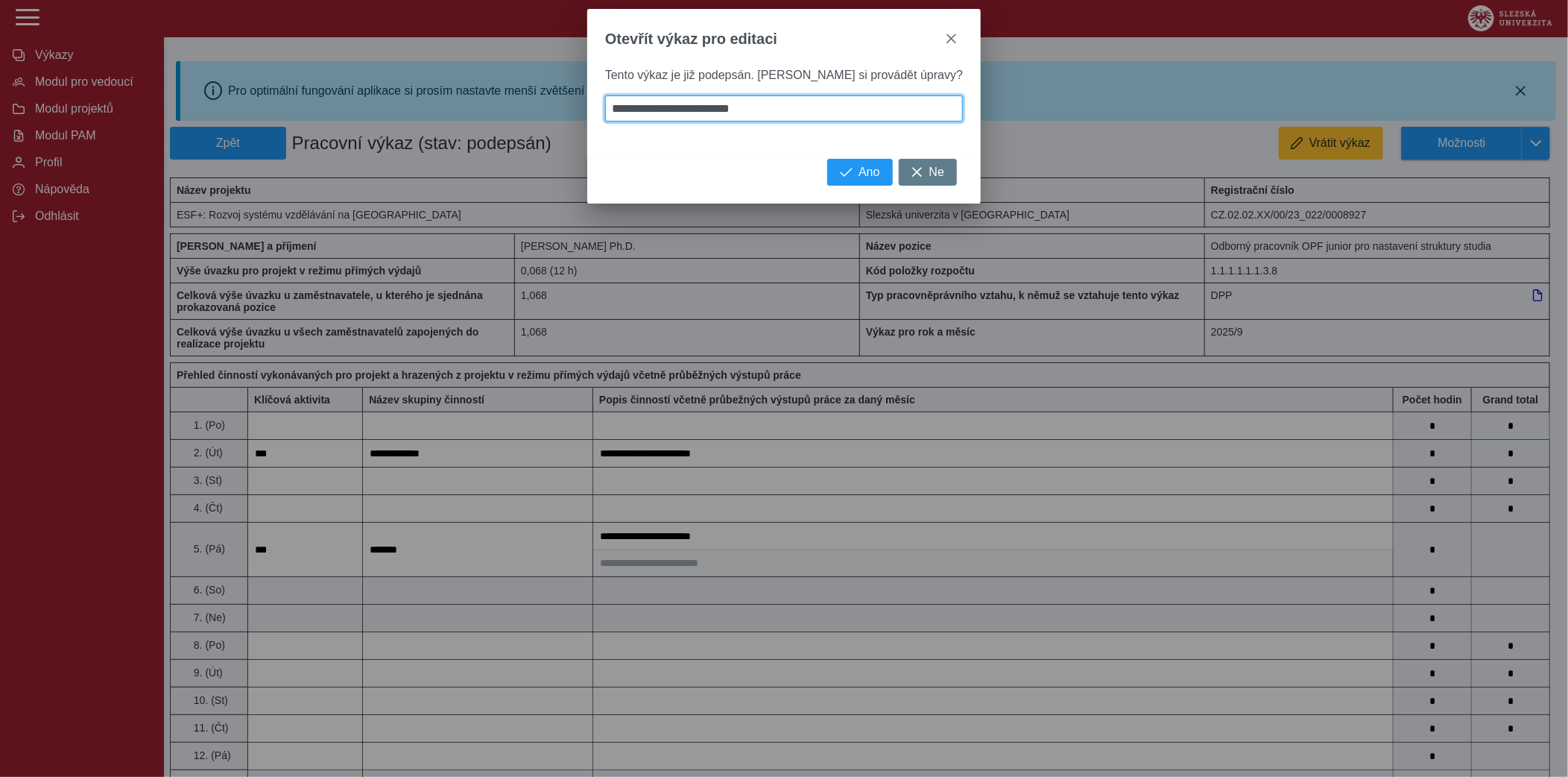
type input "**********"
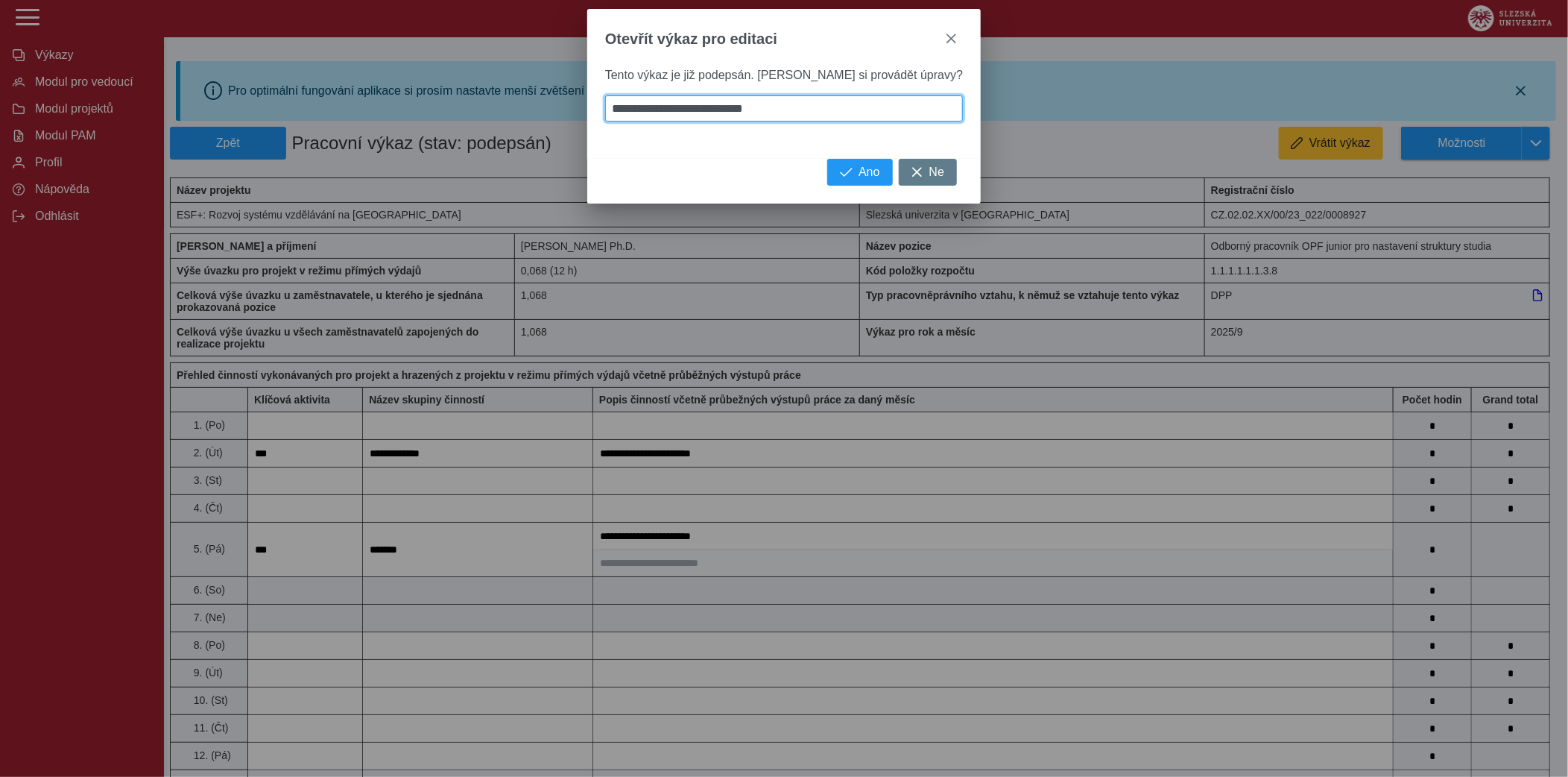
type input "**********"
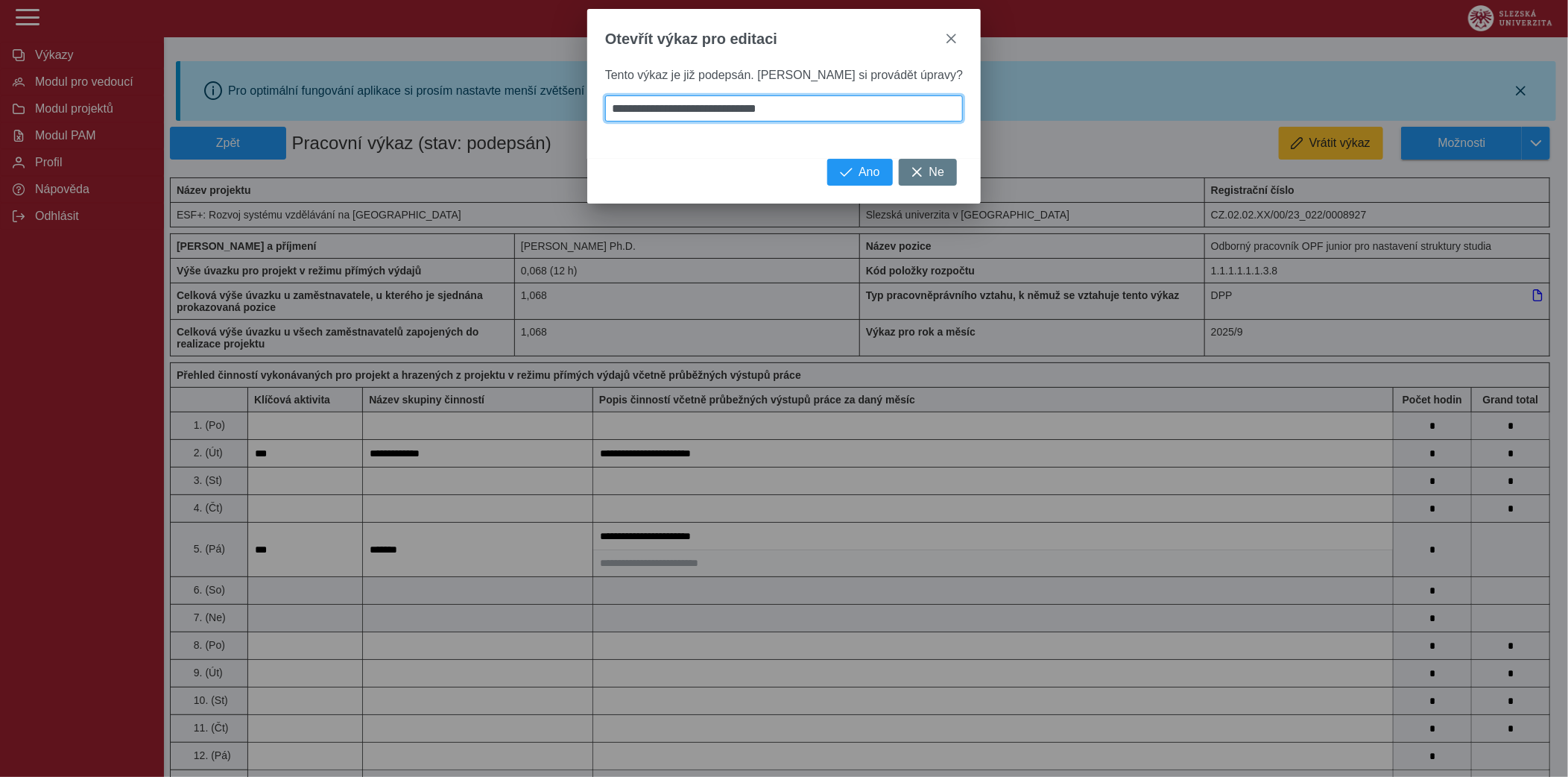
type input "**********"
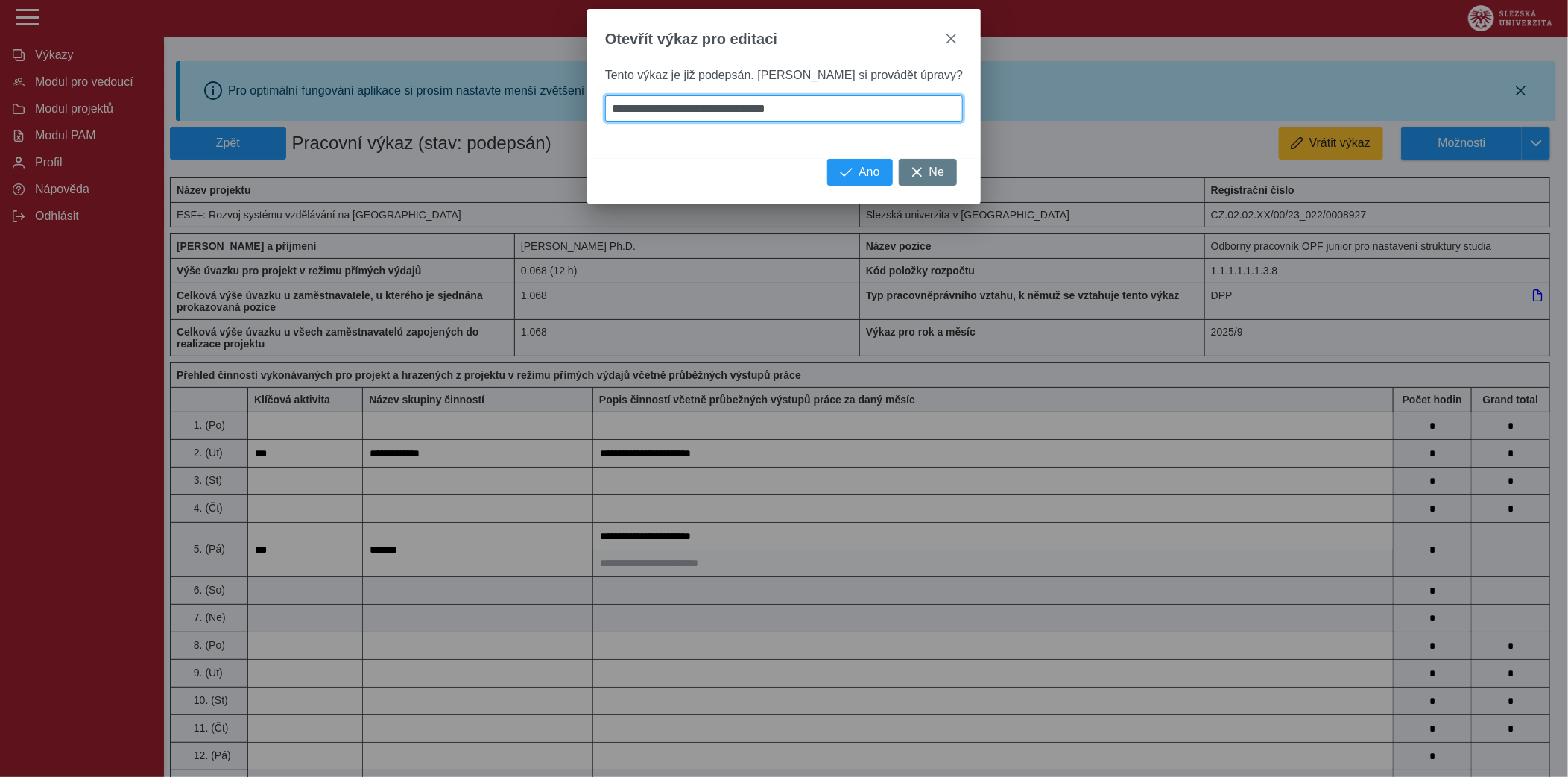
type input "**********"
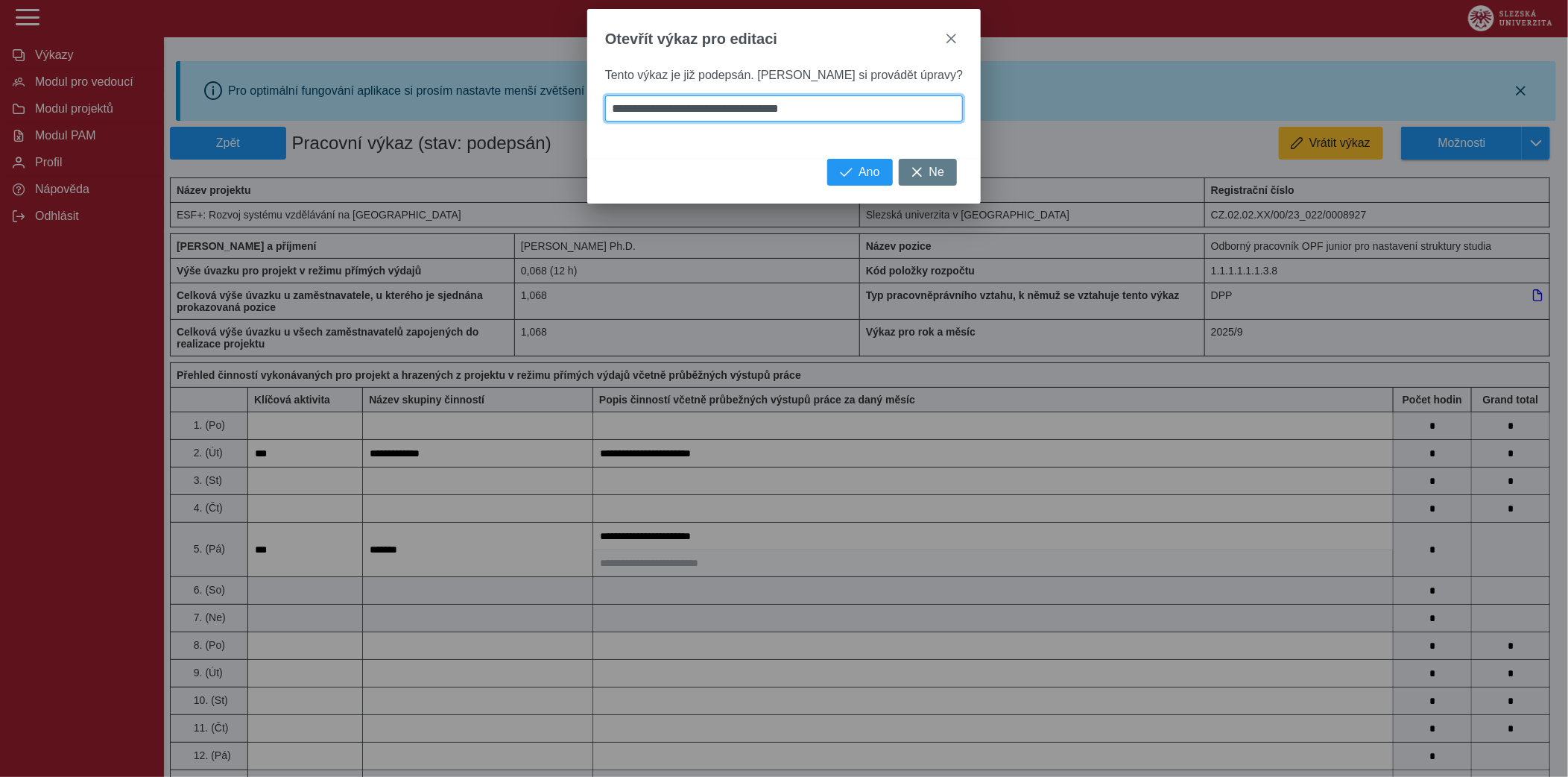
type input "**********"
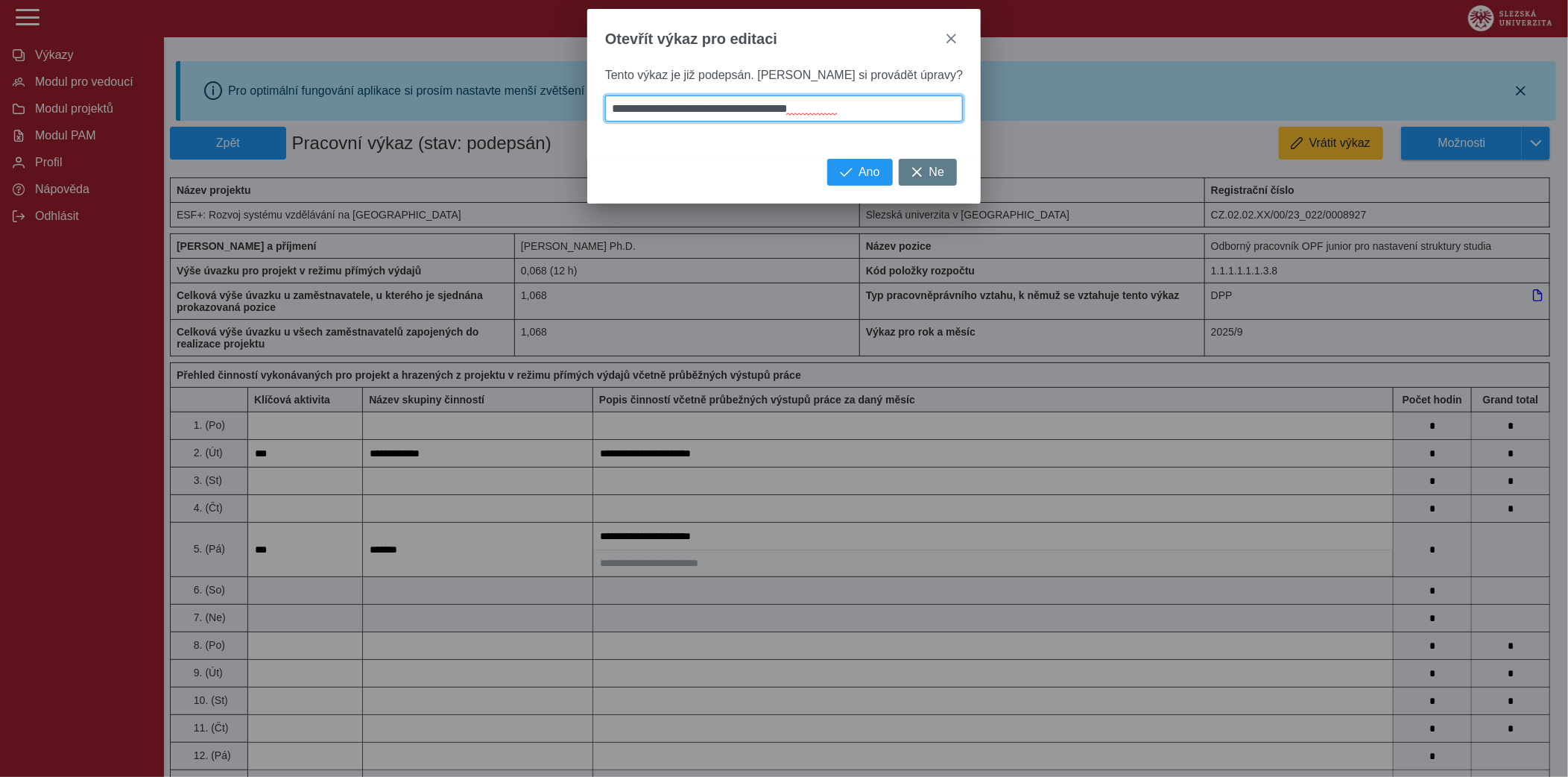
type input "**********"
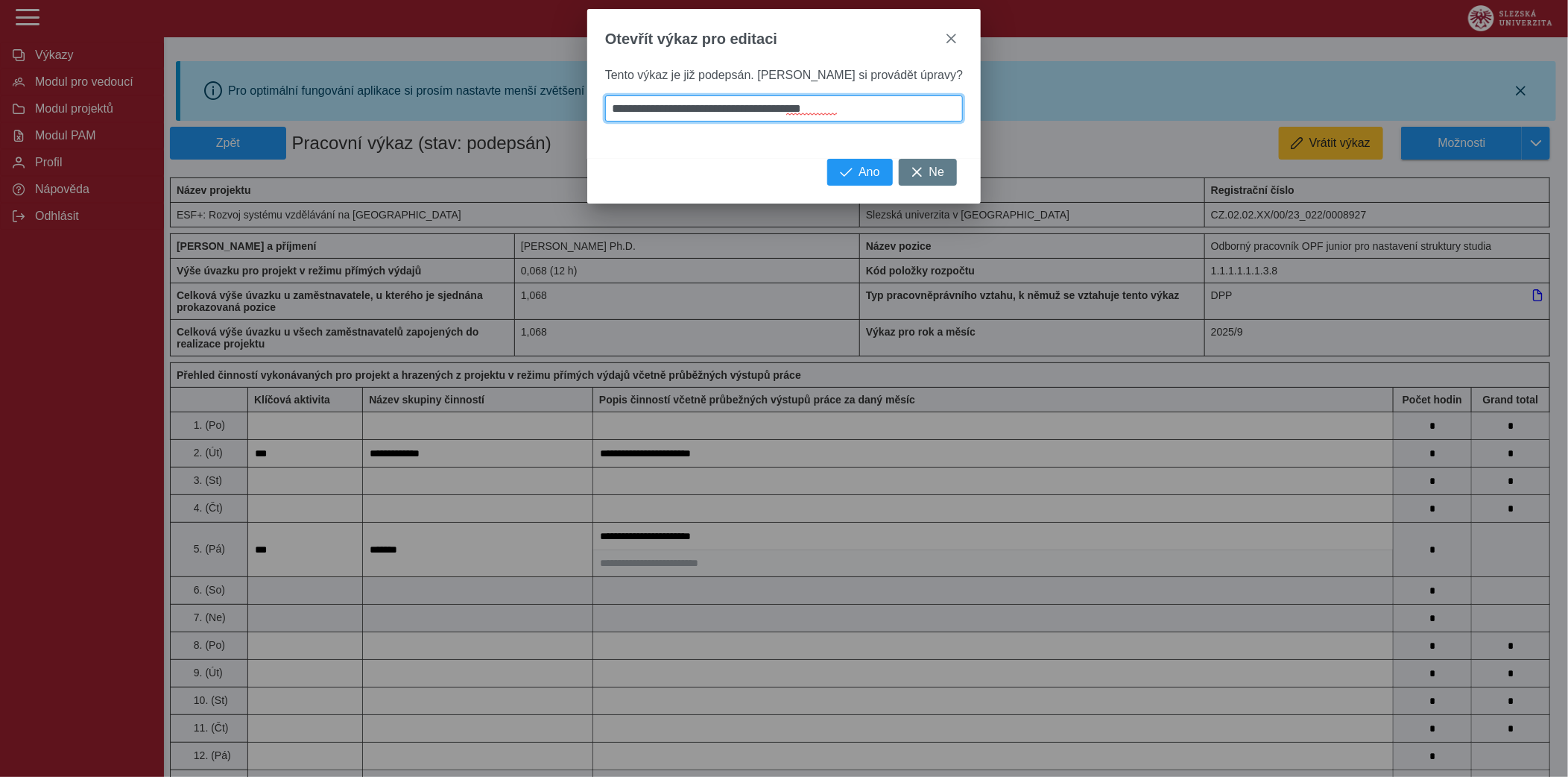
type input "**********"
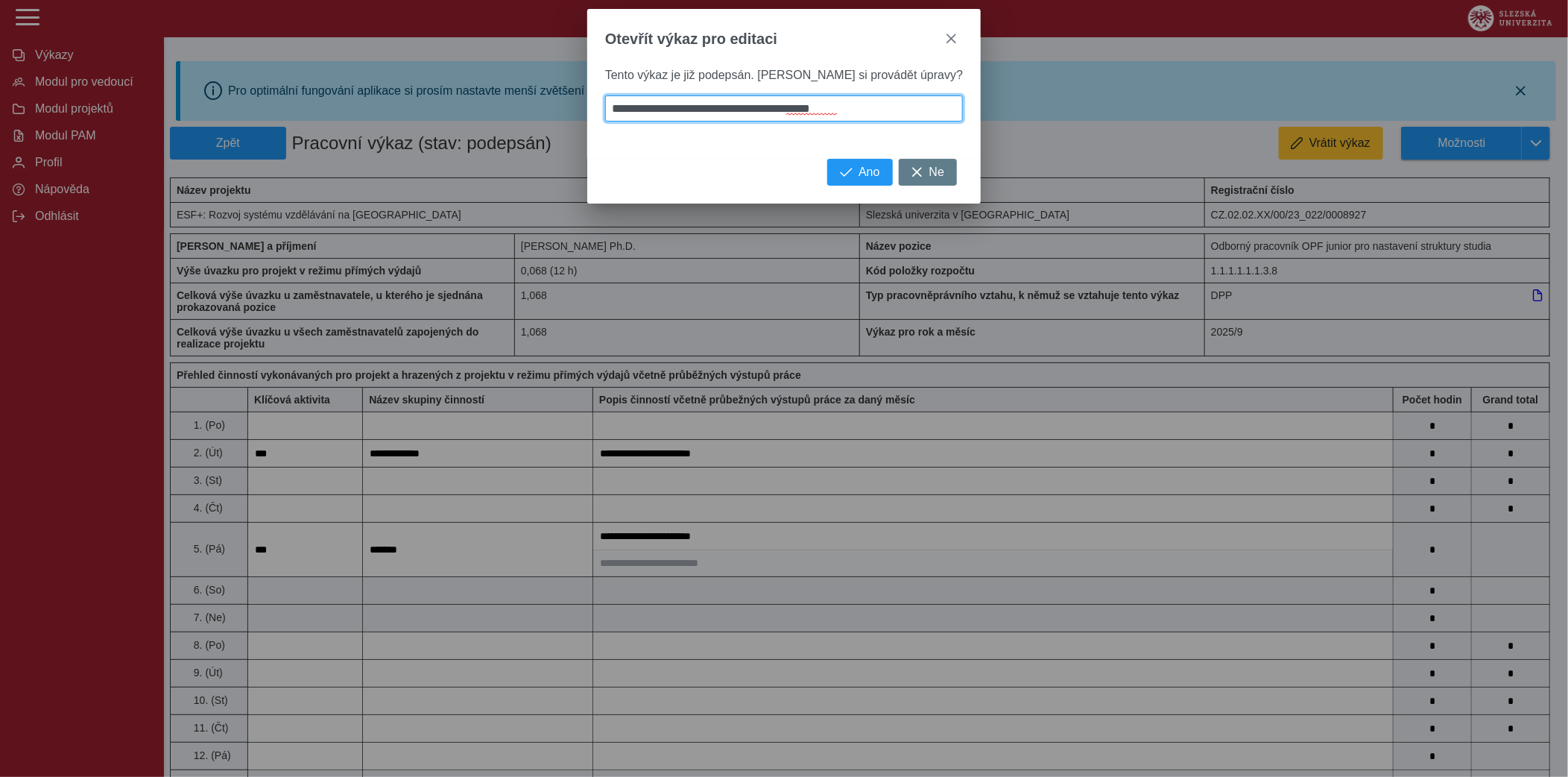
type input "**********"
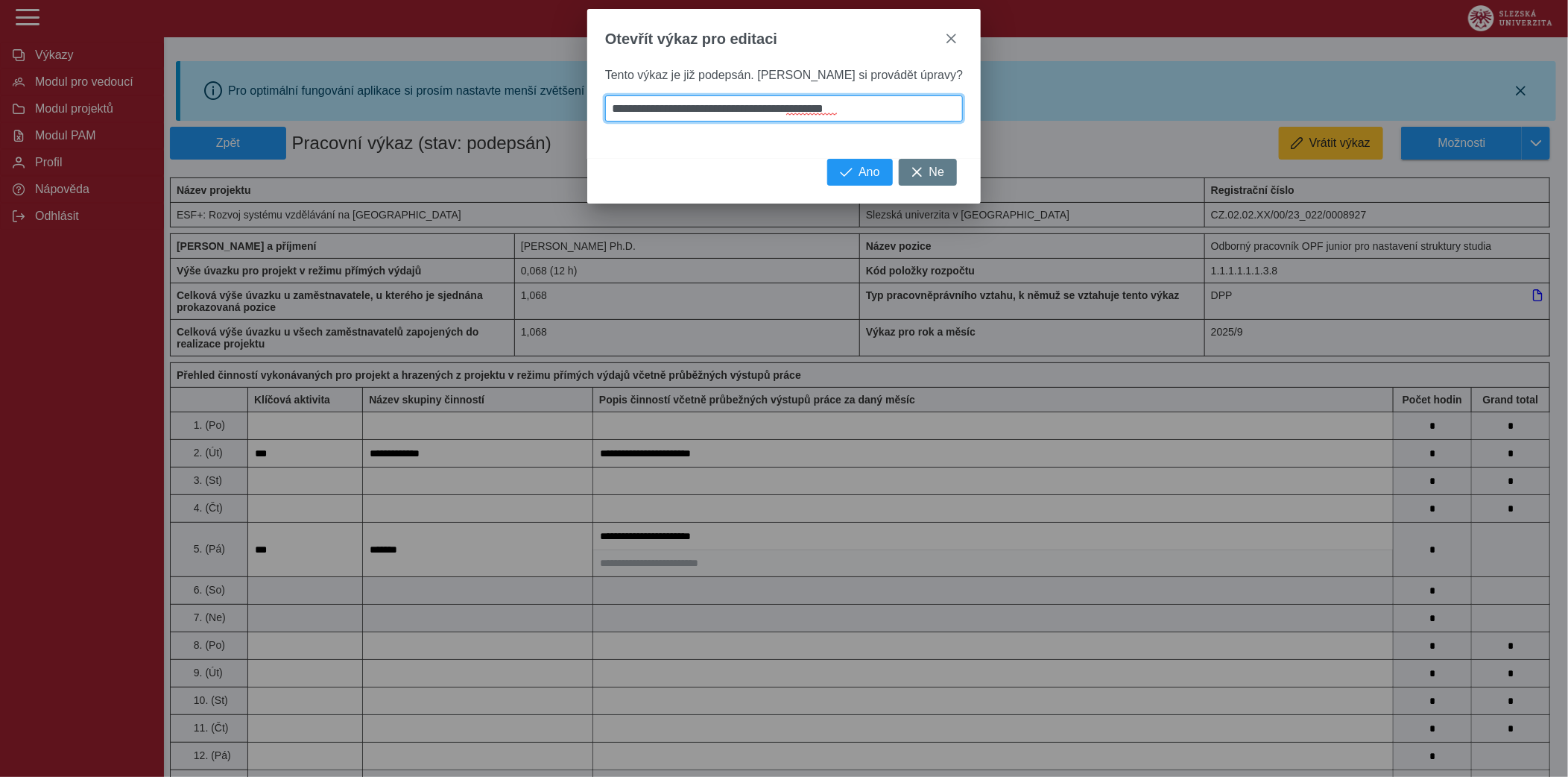
type input "**********"
click at [840, 171] on span "button" at bounding box center [846, 172] width 13 height 12
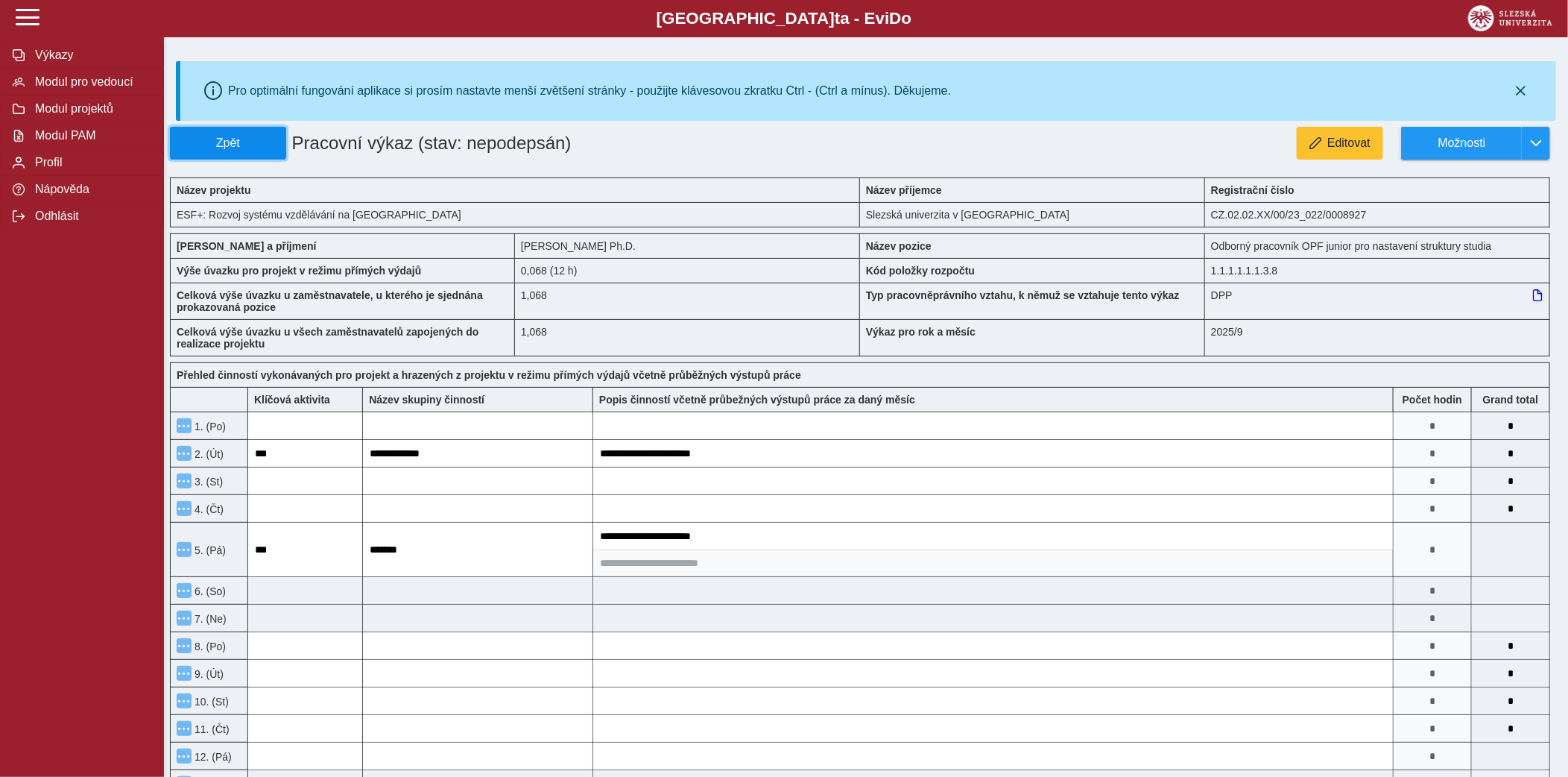
click at [237, 136] on span "Zpět" at bounding box center [228, 143] width 103 height 14
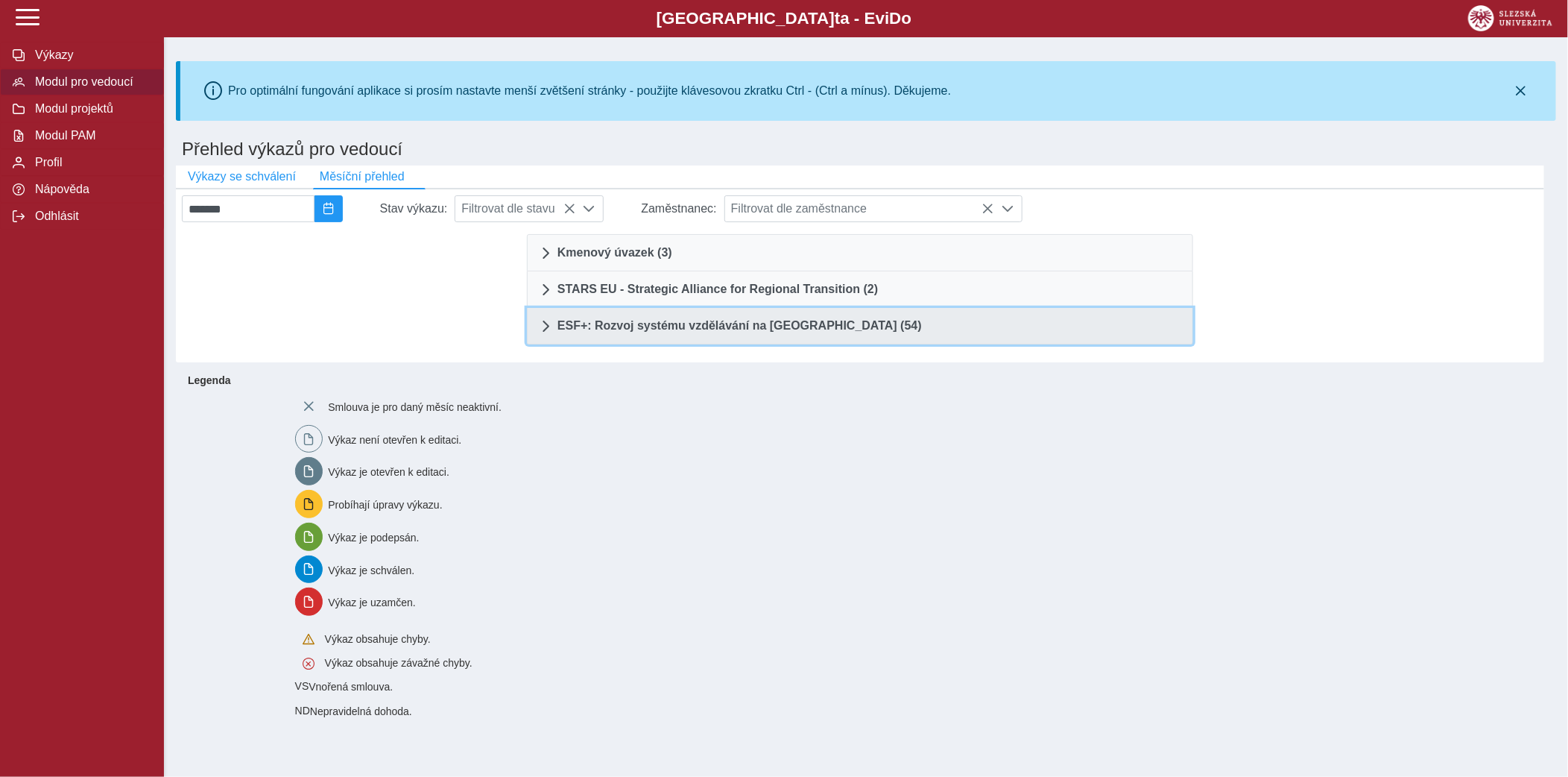
click at [829, 335] on link "ESF+: Rozvoj systému vzdělávání na [GEOGRAPHIC_DATA] (54)" at bounding box center [860, 326] width 667 height 37
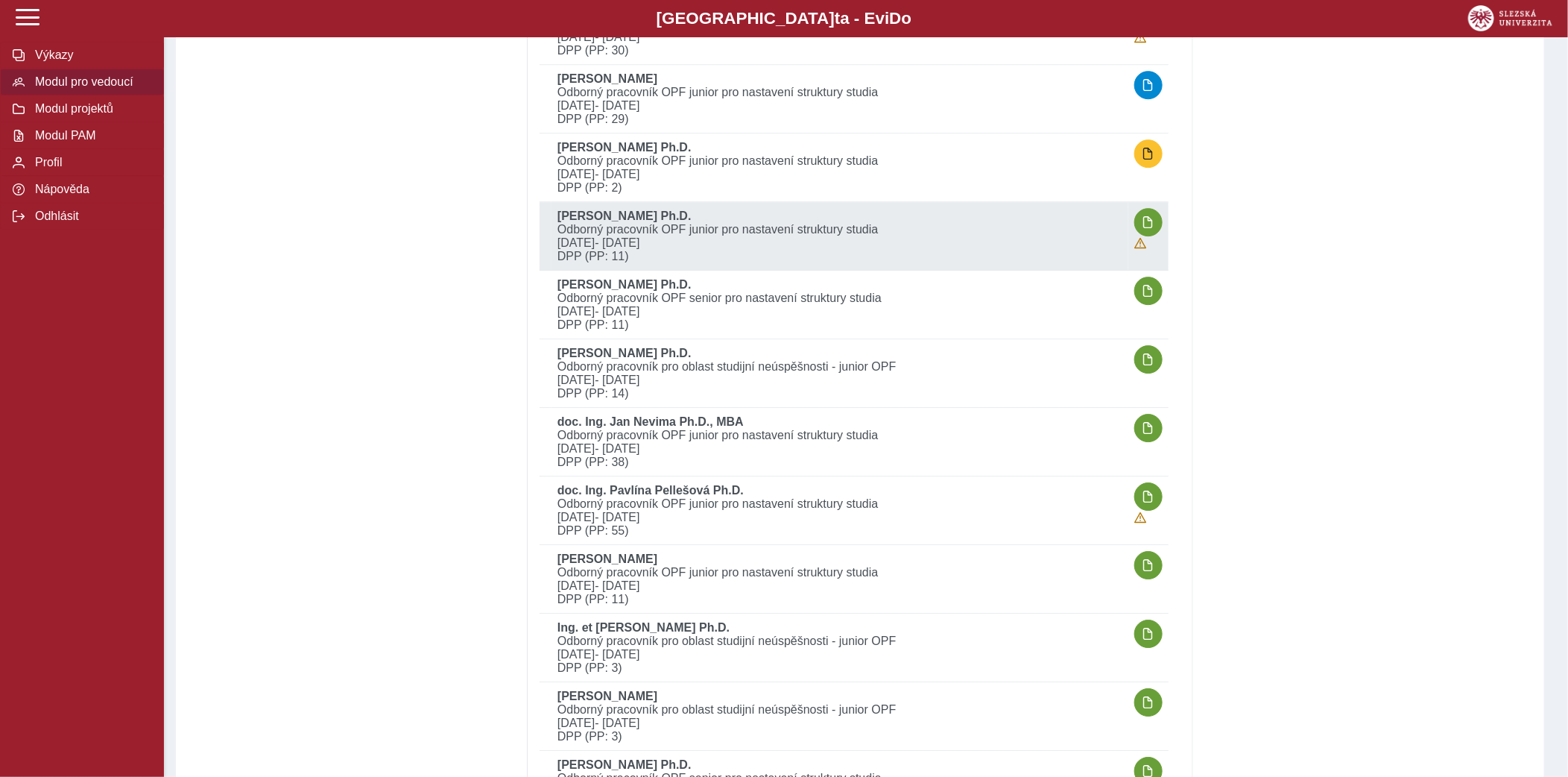
scroll to position [2428, 0]
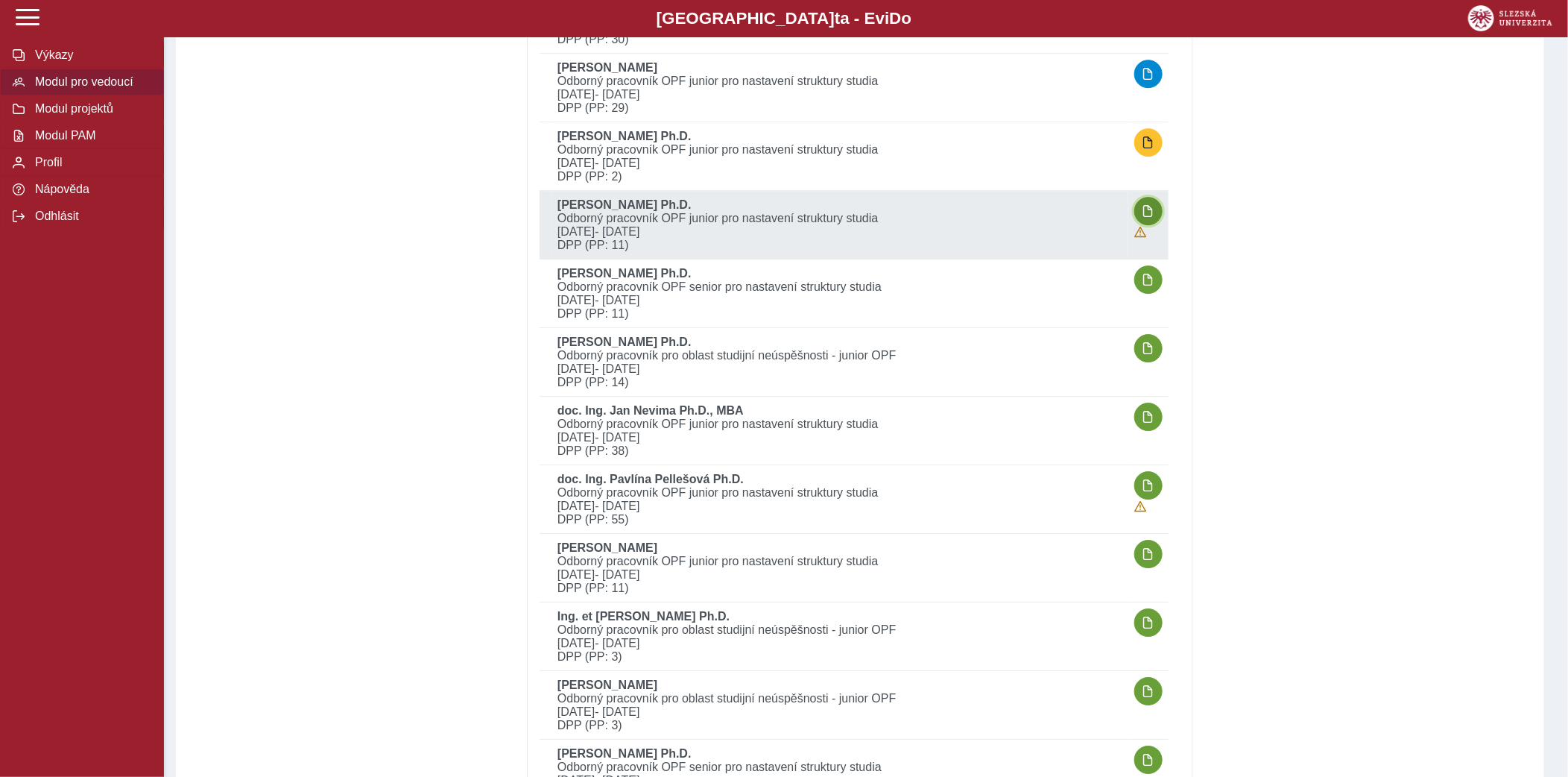
click at [1157, 208] on button "button" at bounding box center [1149, 211] width 28 height 28
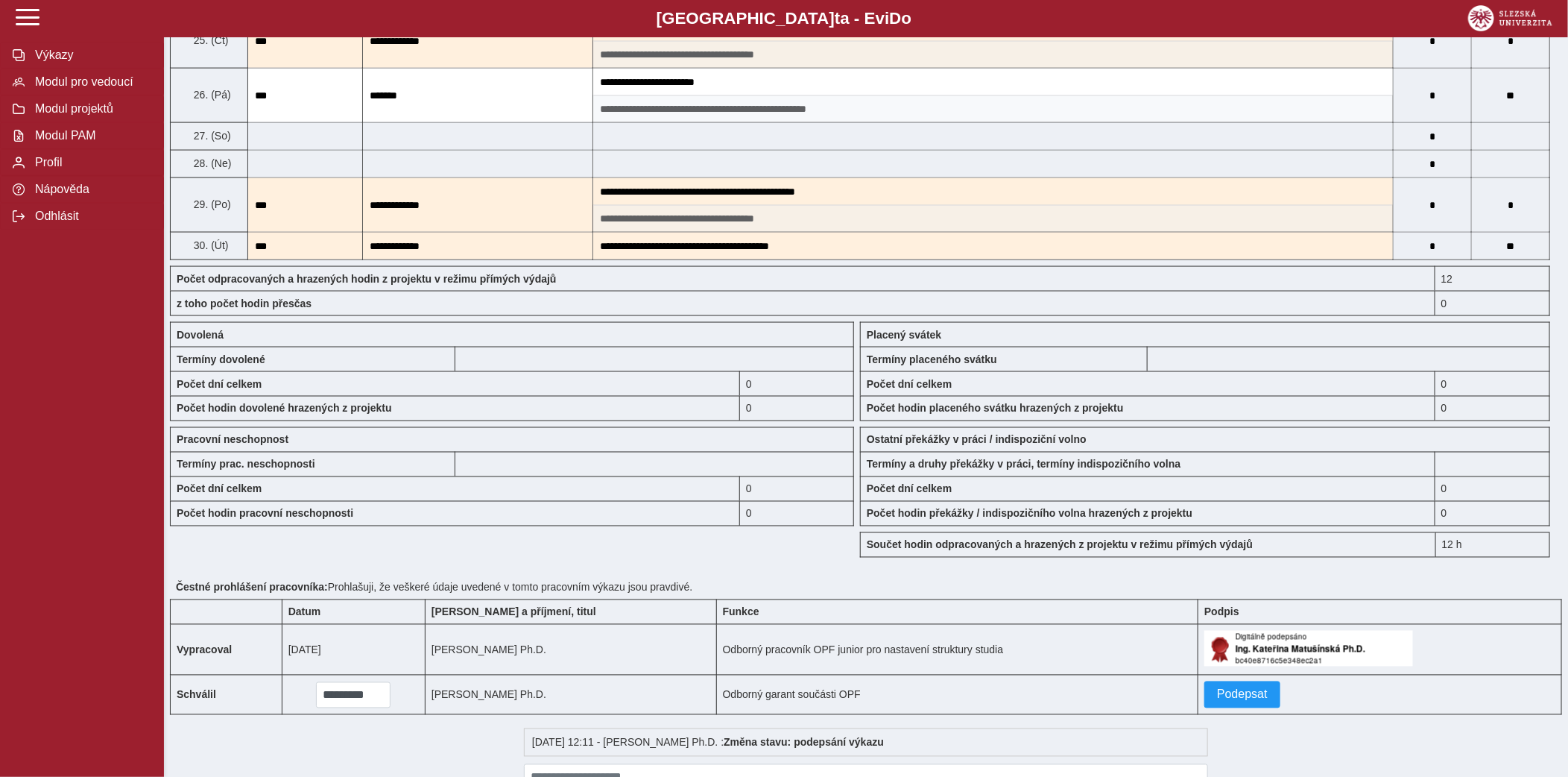
scroll to position [1256, 0]
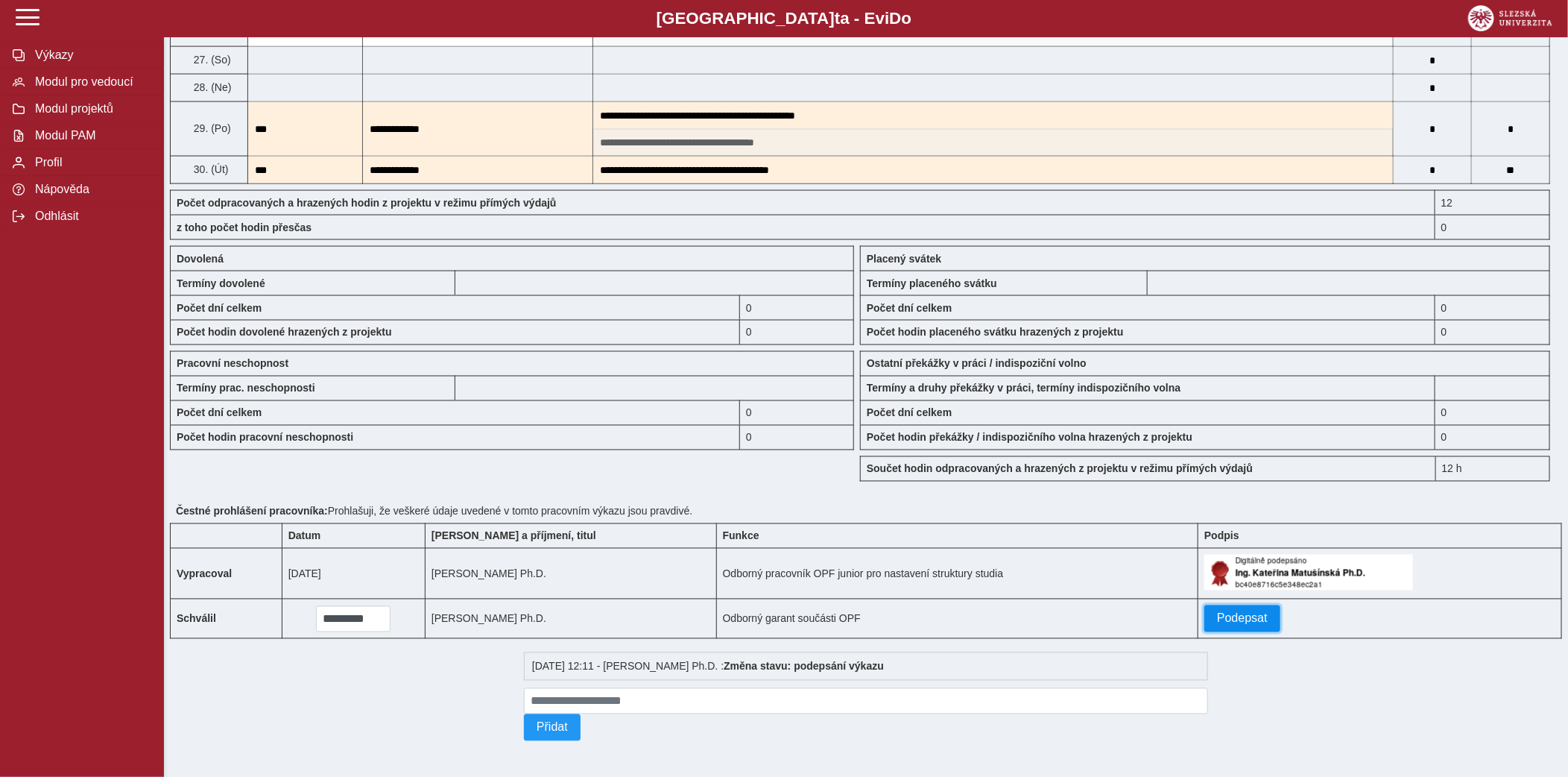
click at [1219, 614] on span "Podepsat" at bounding box center [1243, 619] width 51 height 14
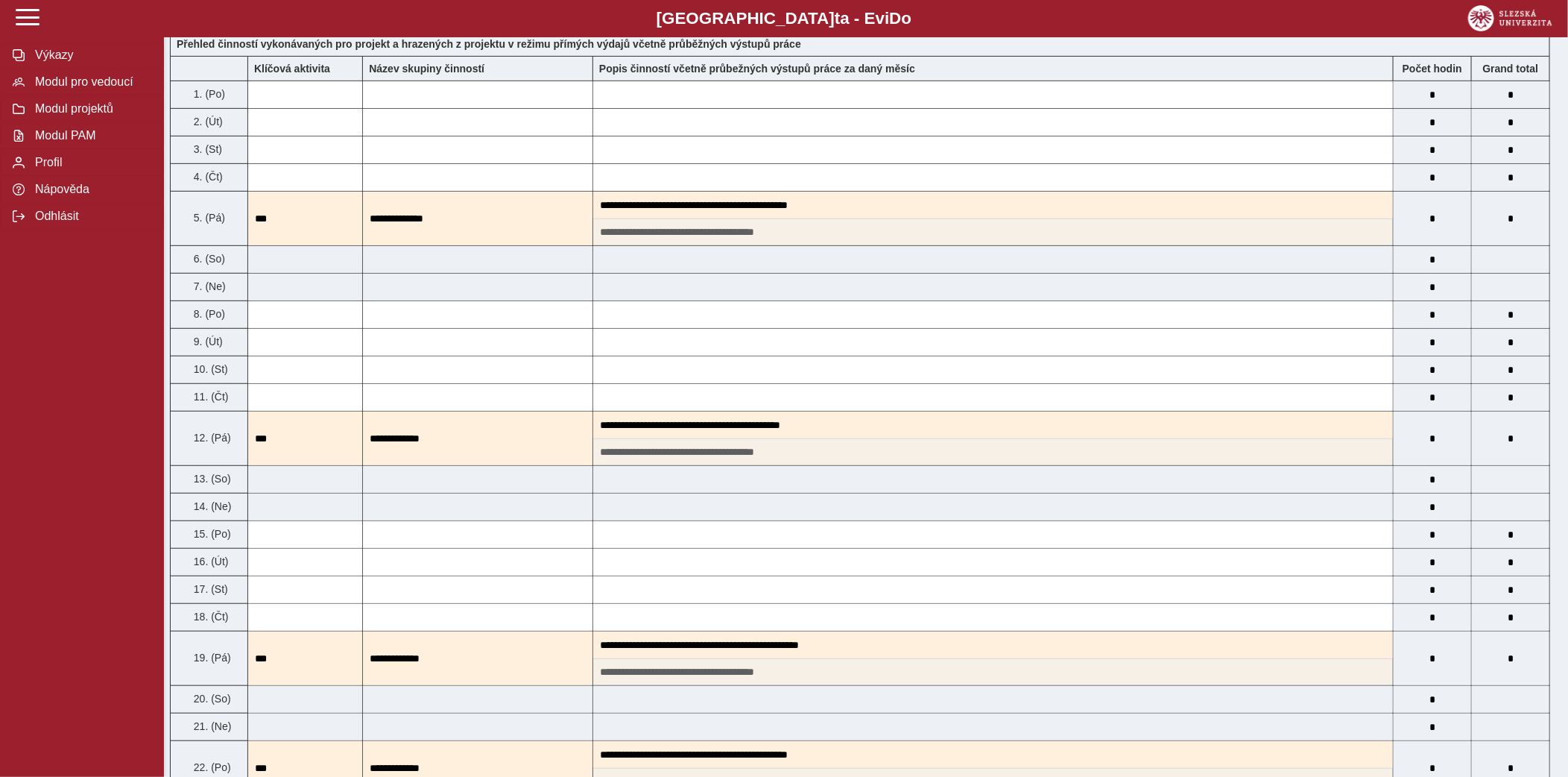
scroll to position [0, 0]
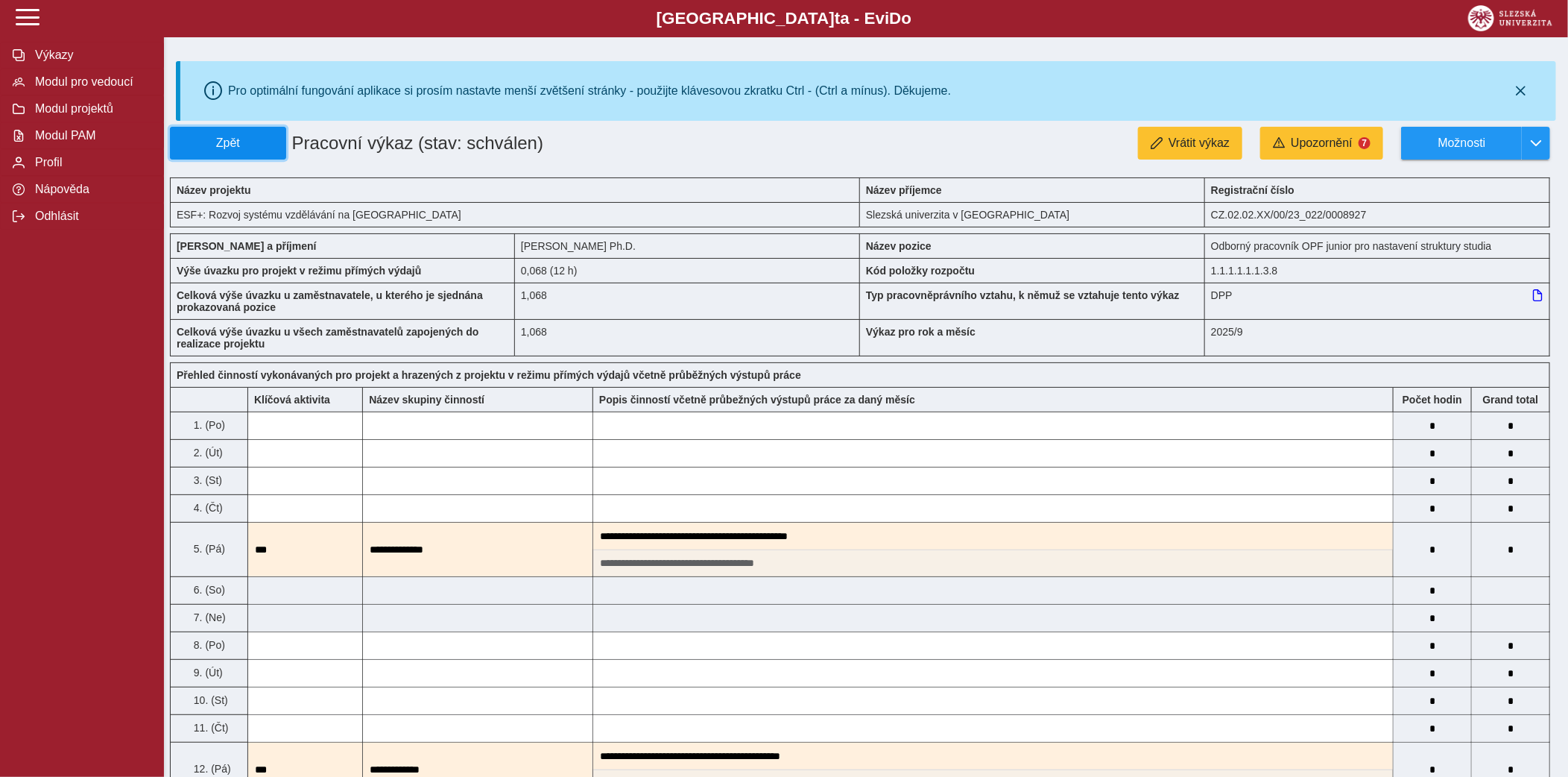
click at [274, 140] on span "Zpět" at bounding box center [228, 143] width 103 height 14
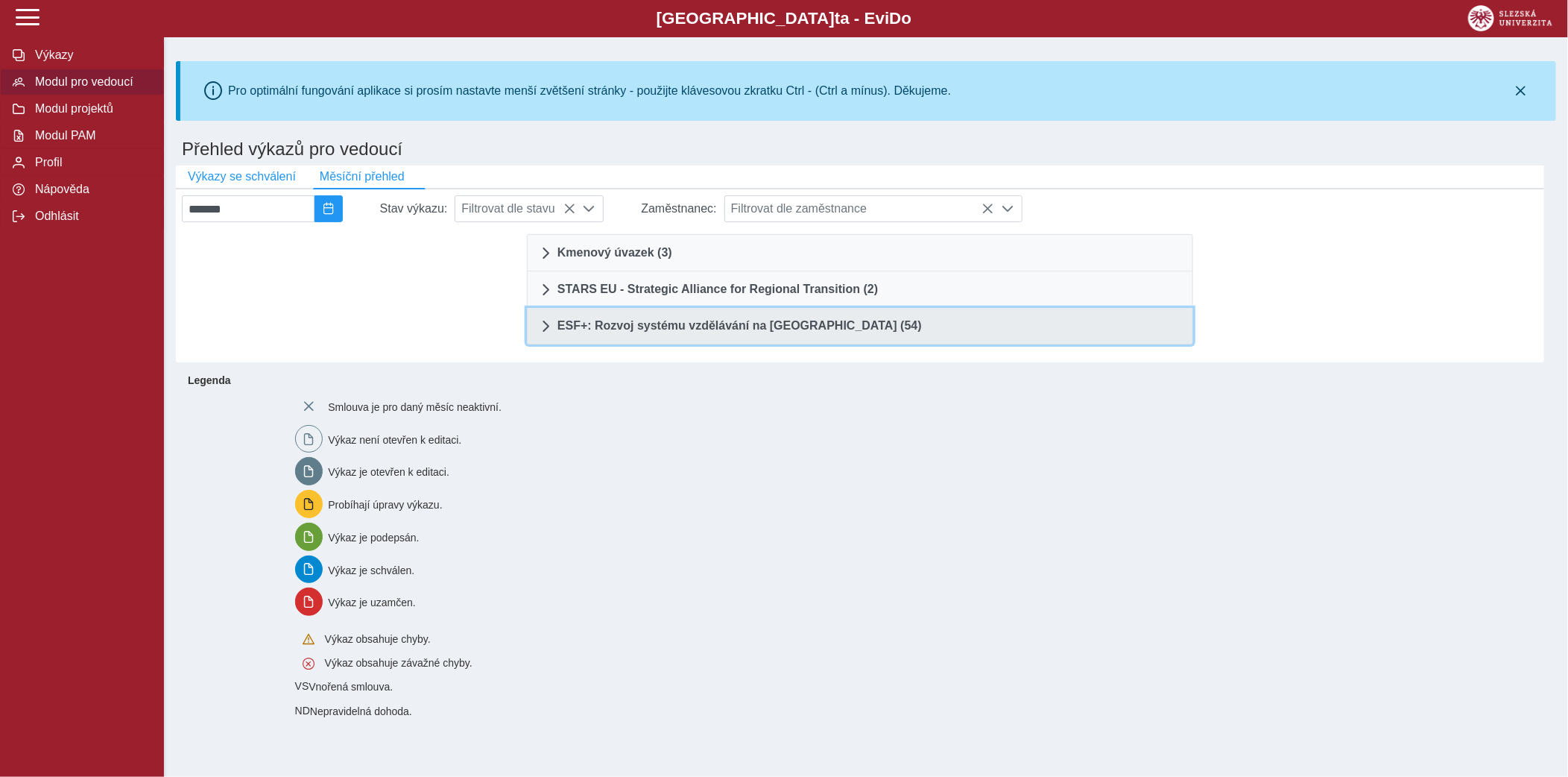
click at [622, 316] on link "ESF+: Rozvoj systému vzdělávání na [GEOGRAPHIC_DATA] (54)" at bounding box center [860, 326] width 667 height 37
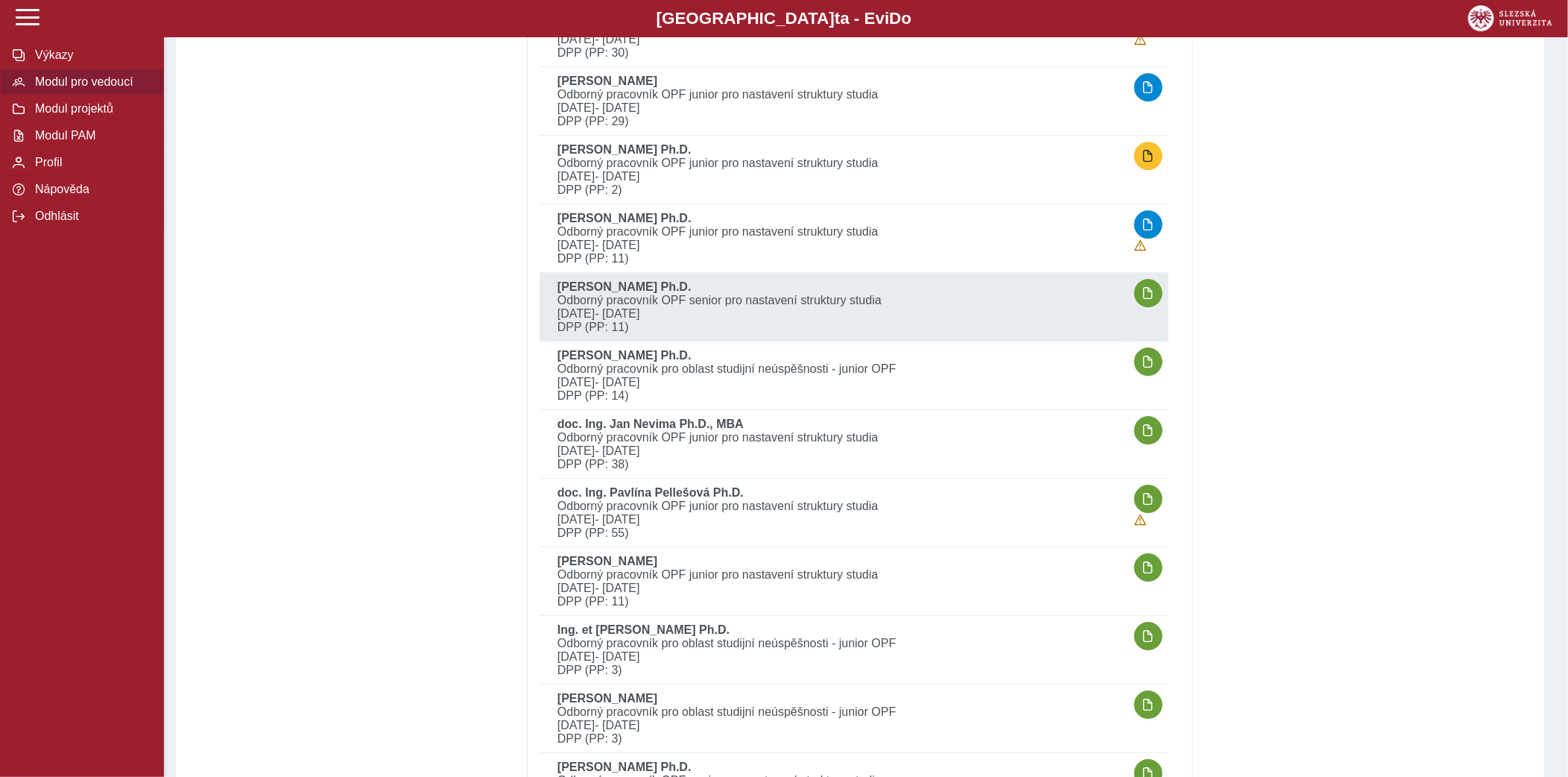
scroll to position [2417, 0]
click at [1151, 286] on span "button" at bounding box center [1149, 291] width 12 height 12
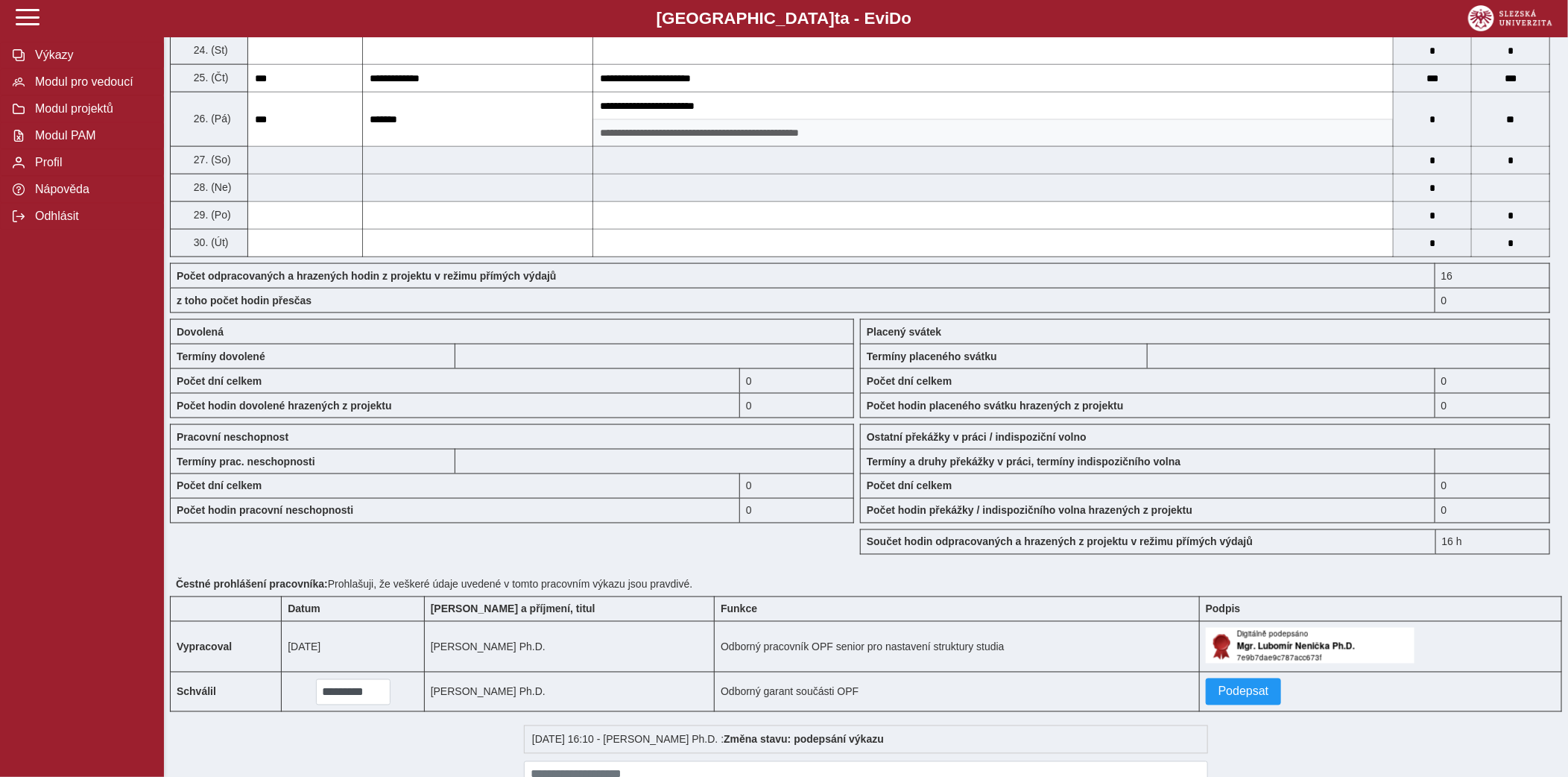
scroll to position [1175, 0]
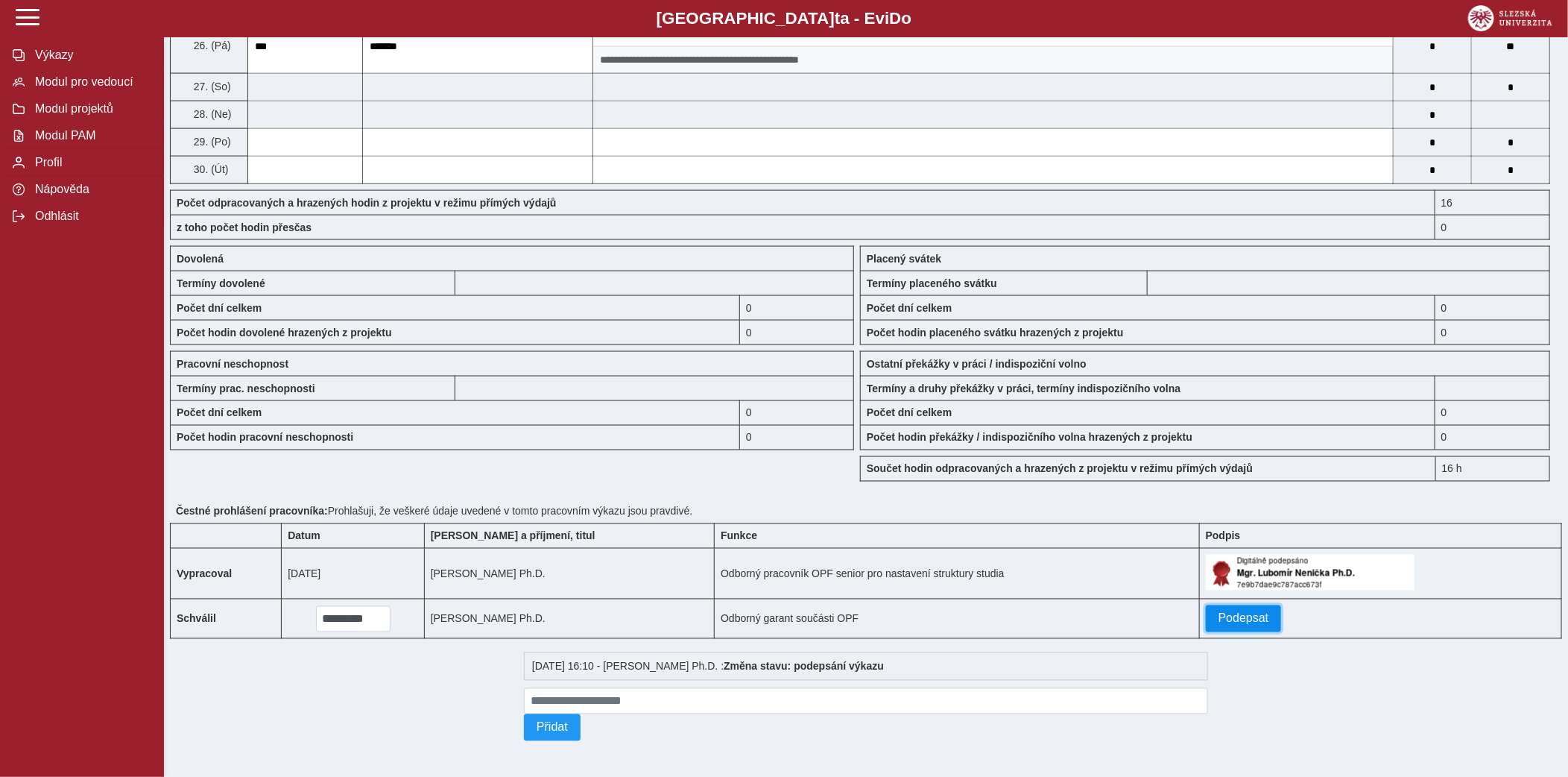
click at [1214, 627] on button "Podepsat" at bounding box center [1243, 619] width 76 height 27
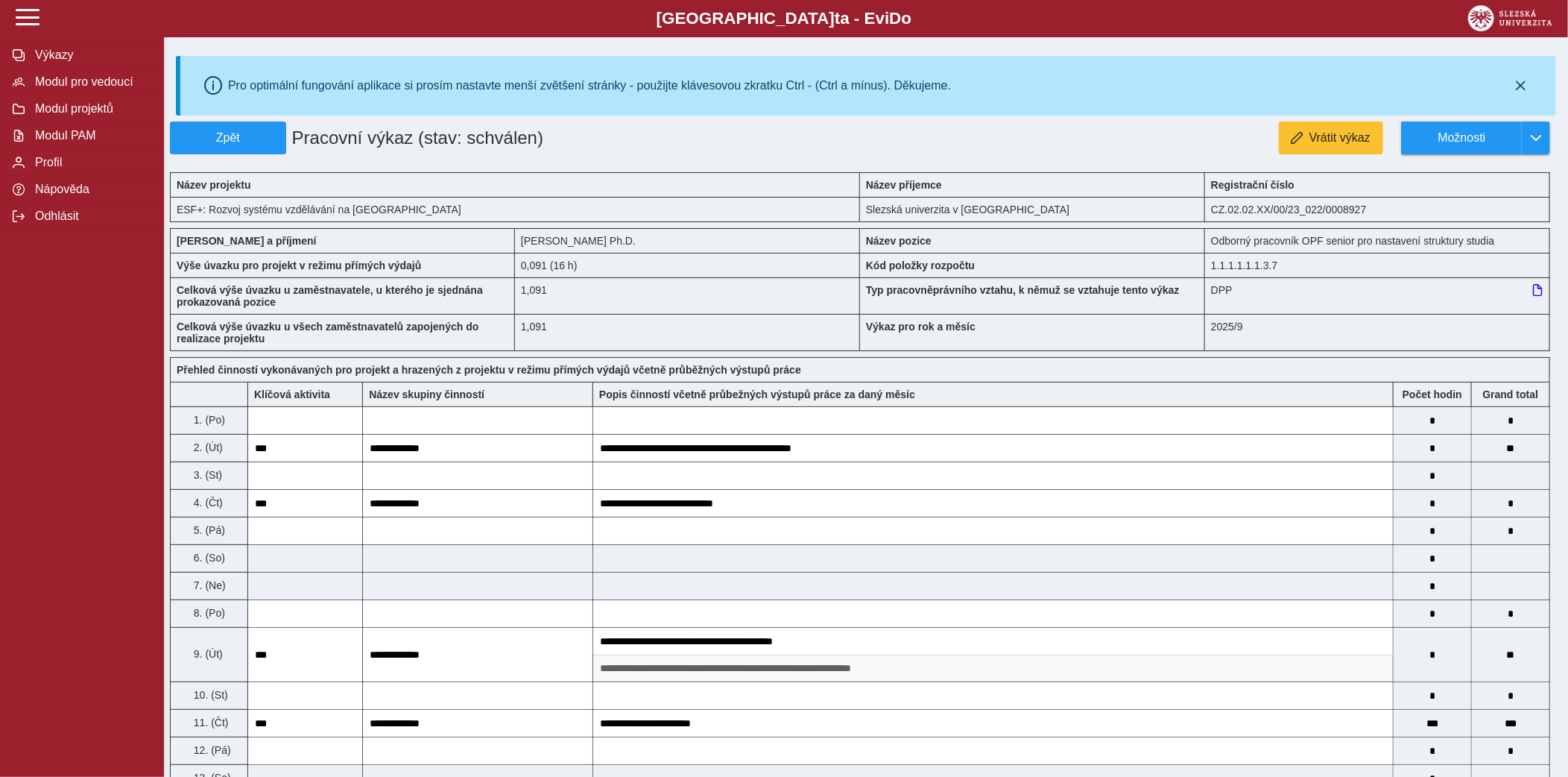
scroll to position [0, 0]
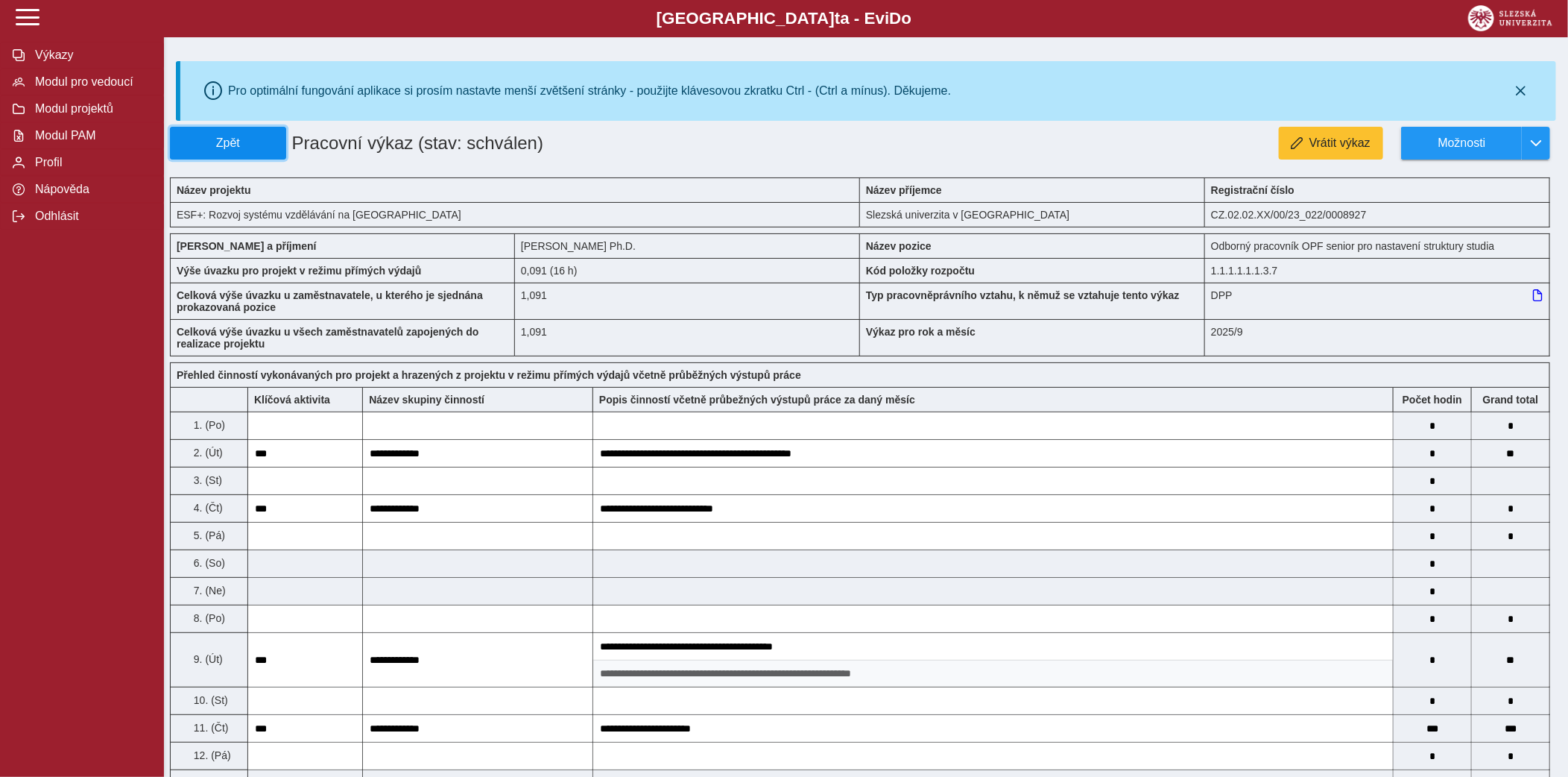
click at [277, 142] on span "Zpět" at bounding box center [228, 143] width 103 height 14
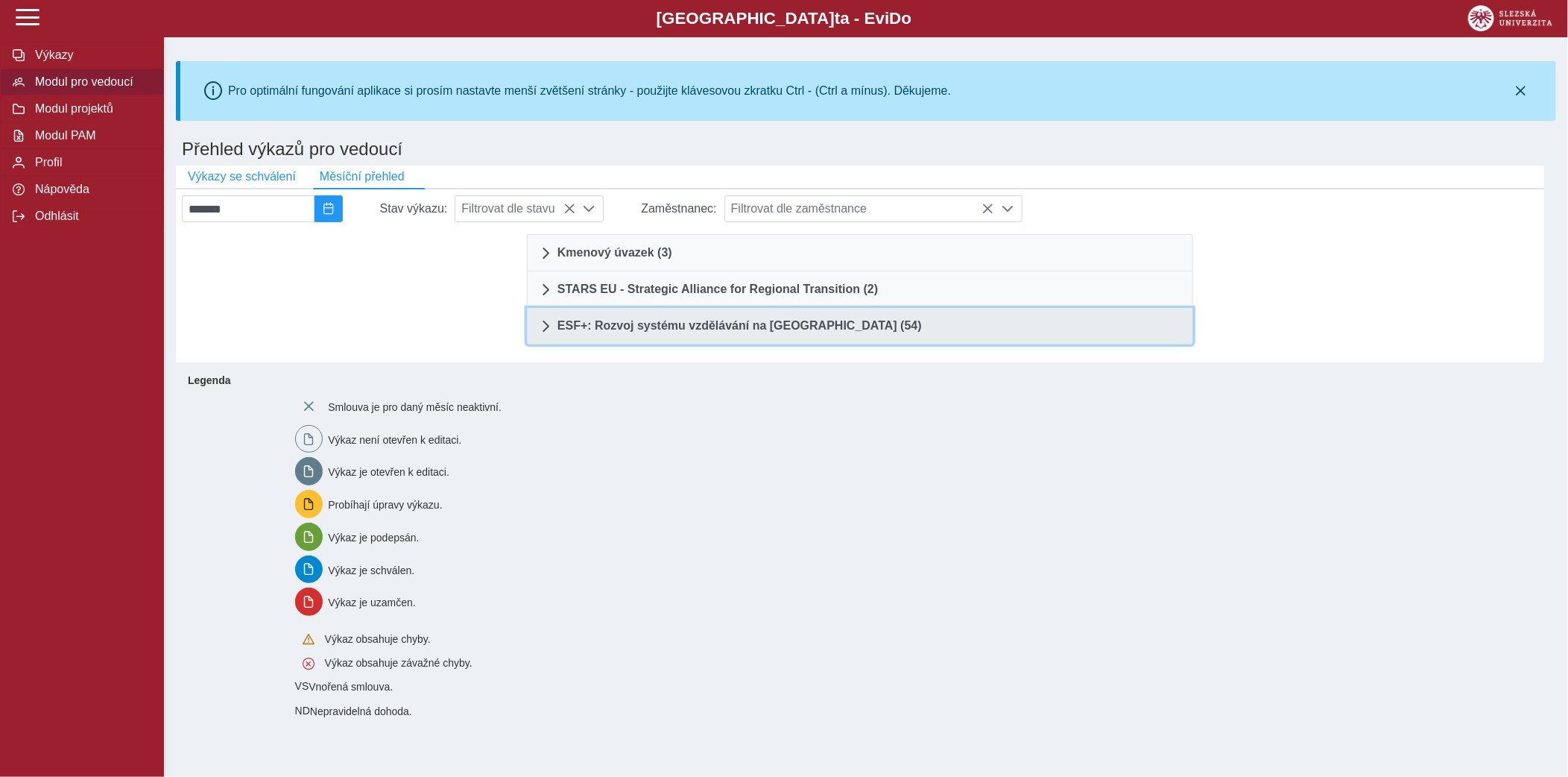
click at [838, 313] on link "ESF+: Rozvoj systému vzdělávání na [GEOGRAPHIC_DATA] (54)" at bounding box center [860, 326] width 667 height 37
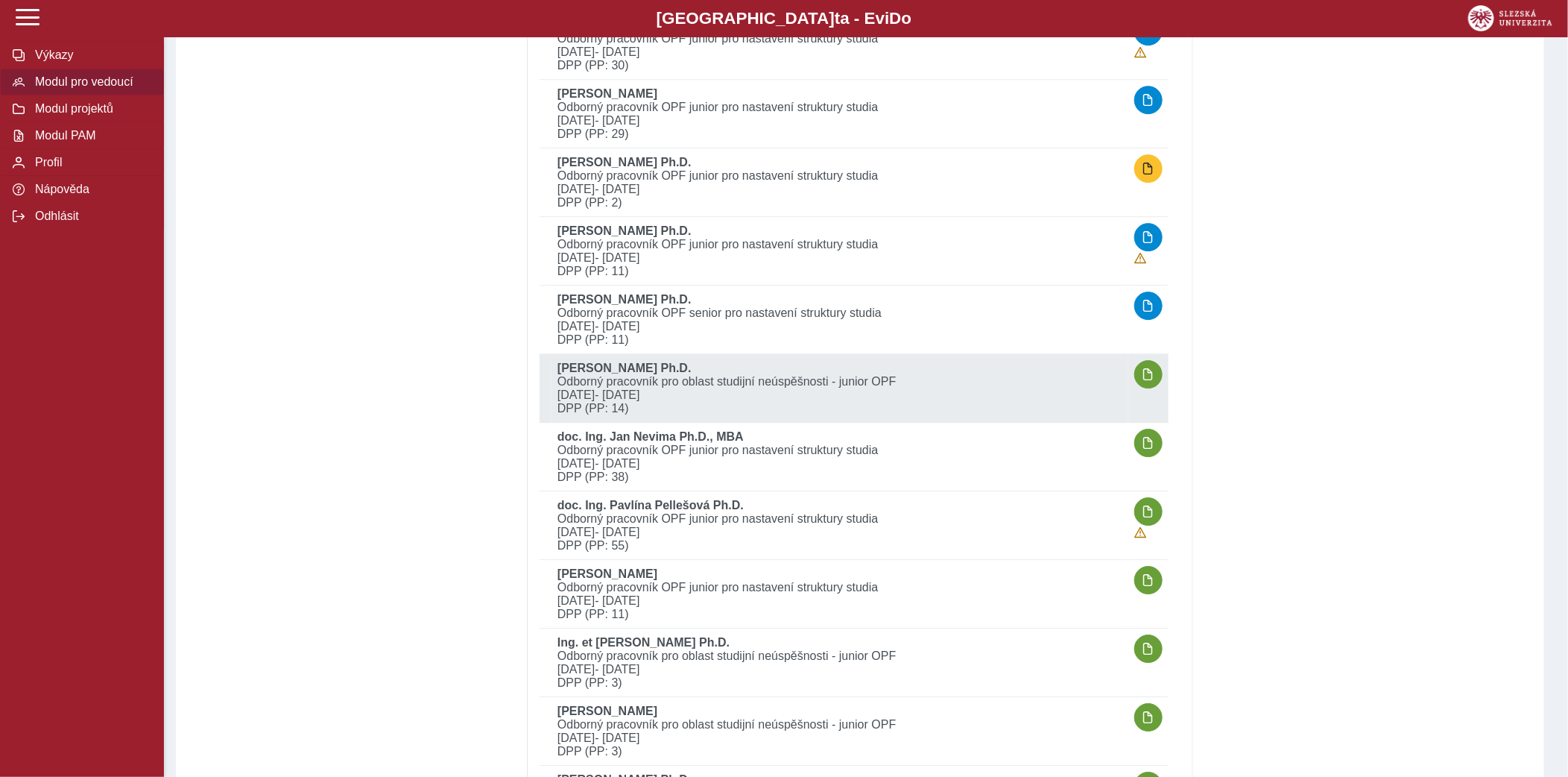
scroll to position [2541, 0]
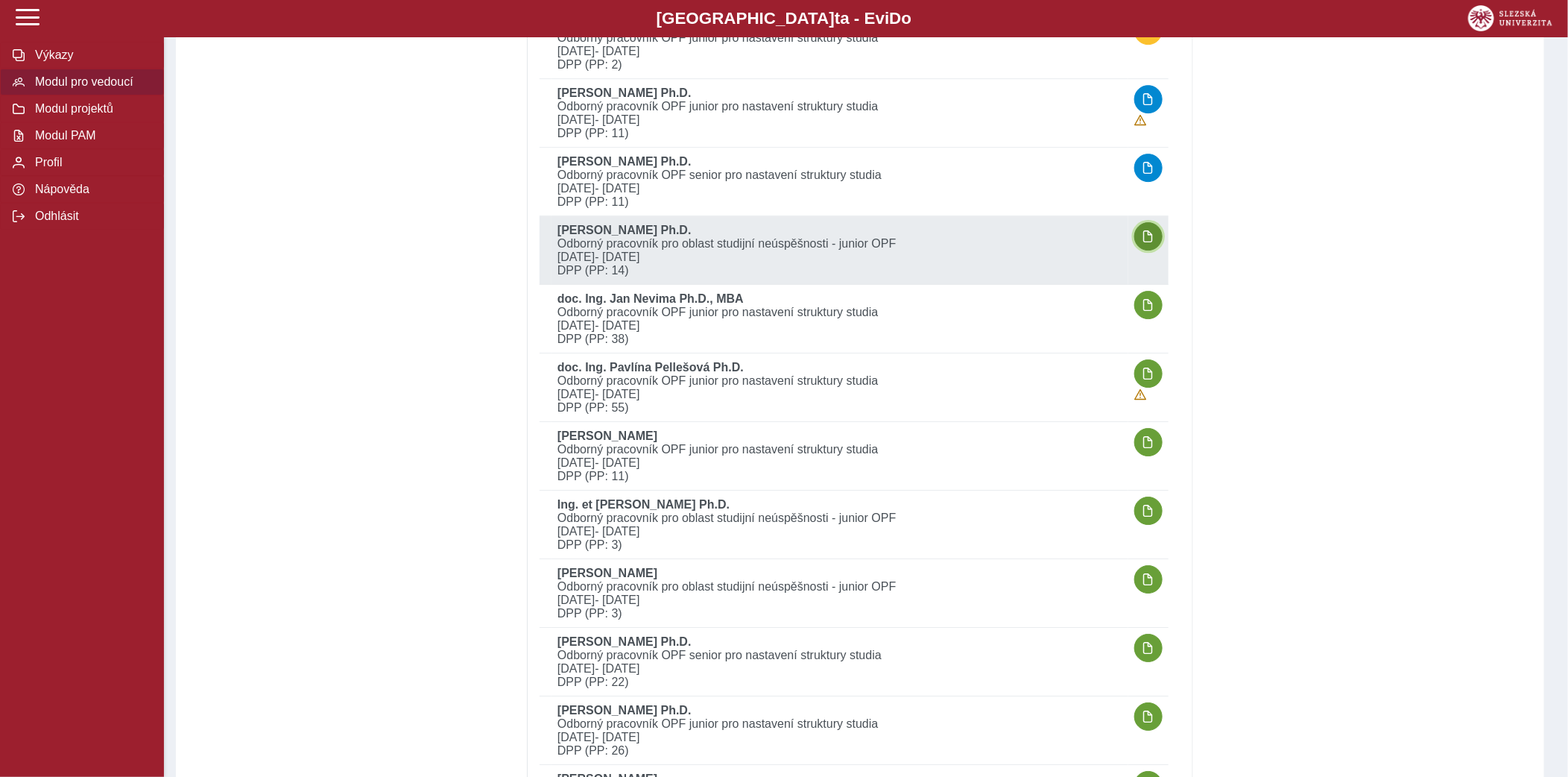
click at [1145, 230] on span "button" at bounding box center [1149, 236] width 12 height 12
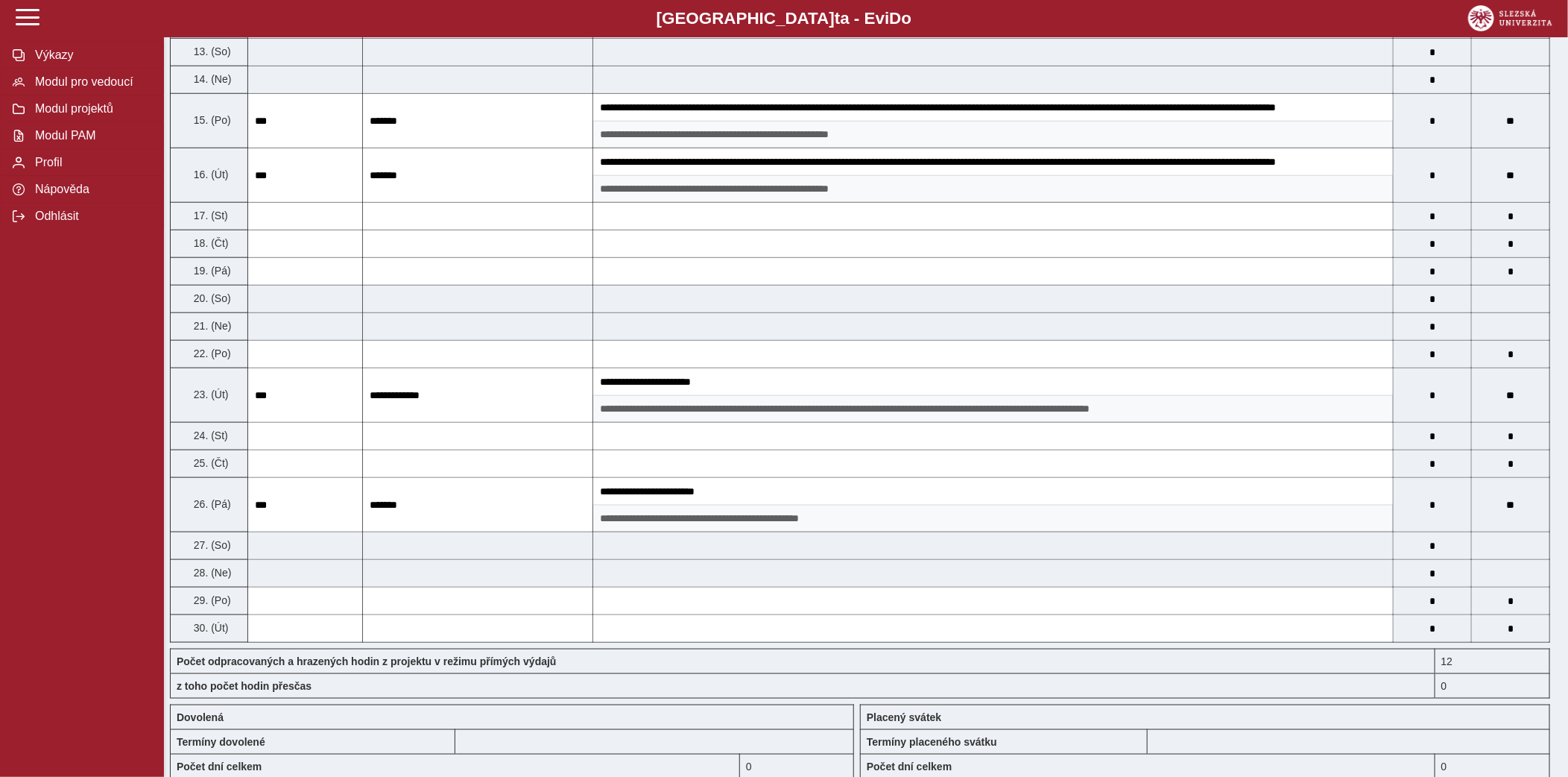
scroll to position [1105, 0]
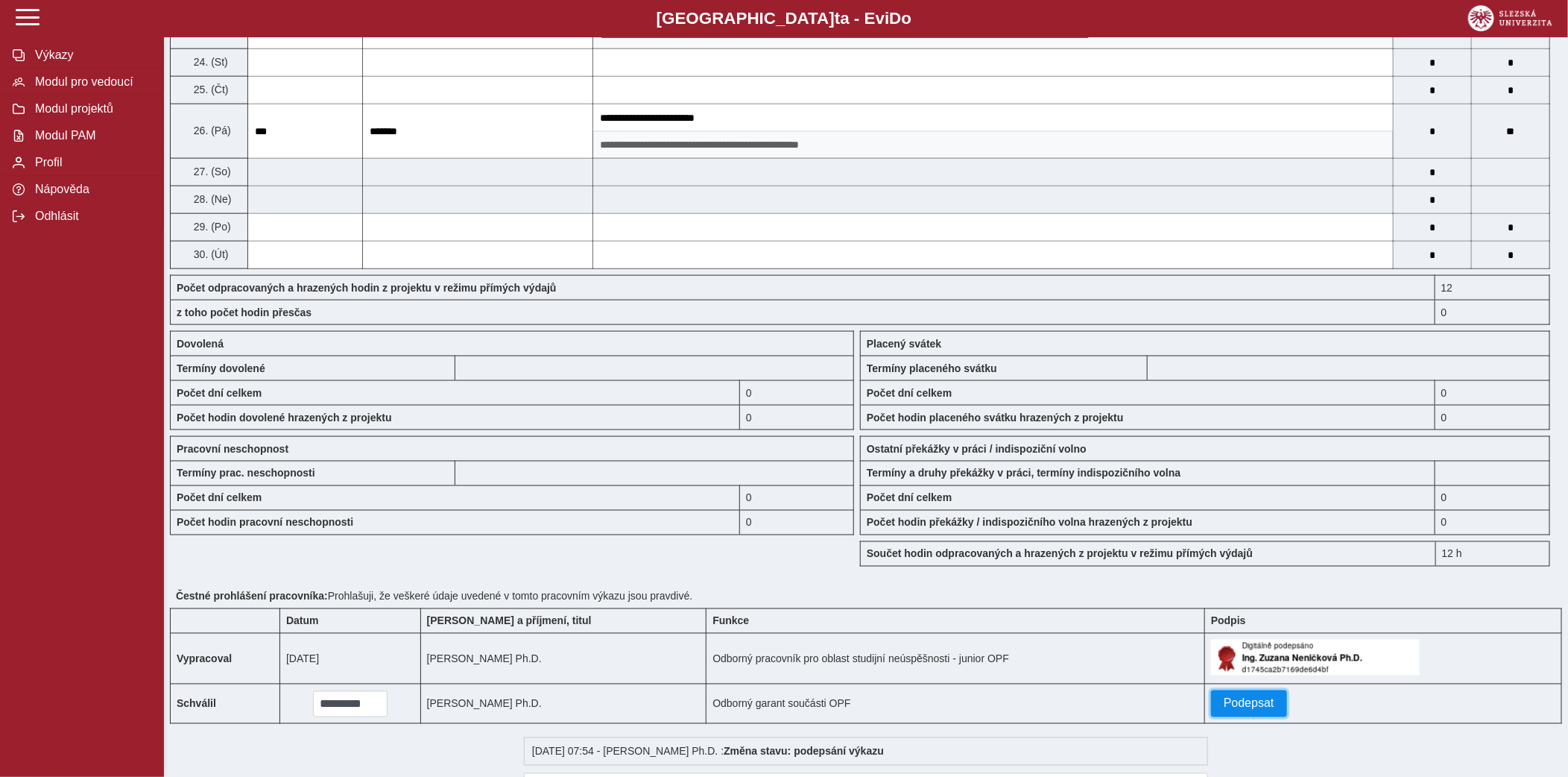
click at [1240, 710] on span "Podepsat" at bounding box center [1249, 704] width 51 height 14
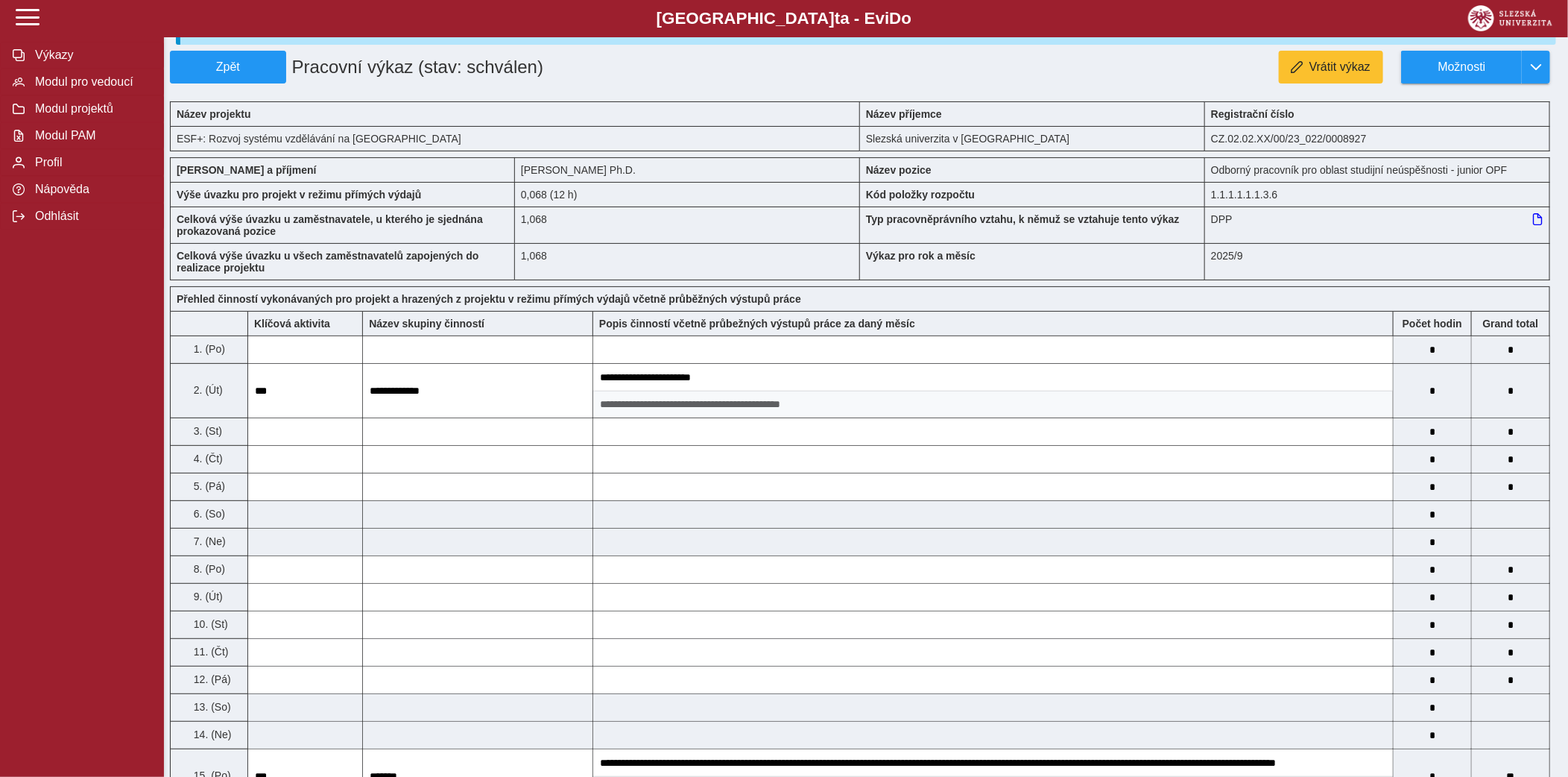
scroll to position [0, 0]
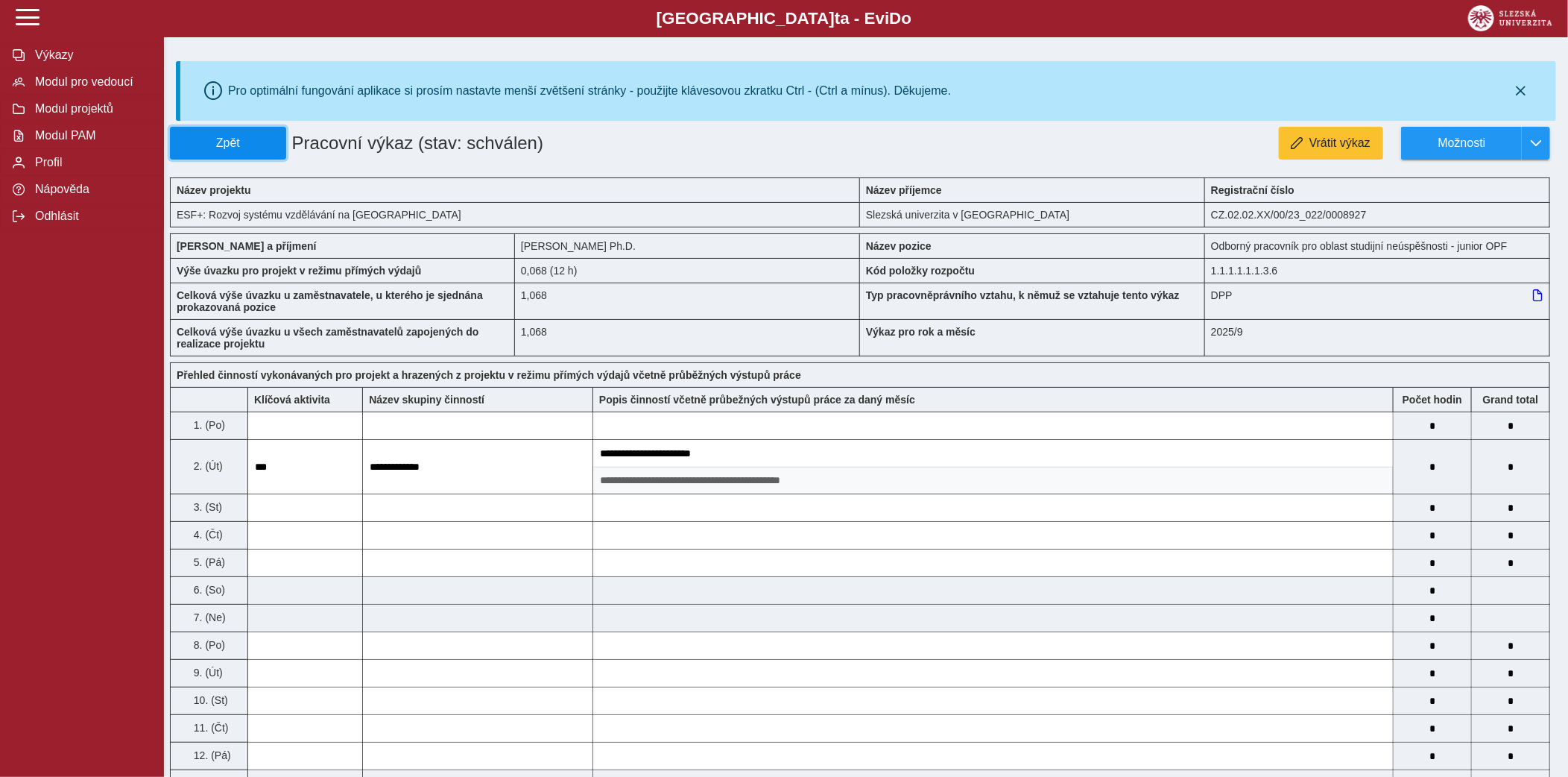
click at [241, 135] on button "Zpět" at bounding box center [228, 143] width 116 height 33
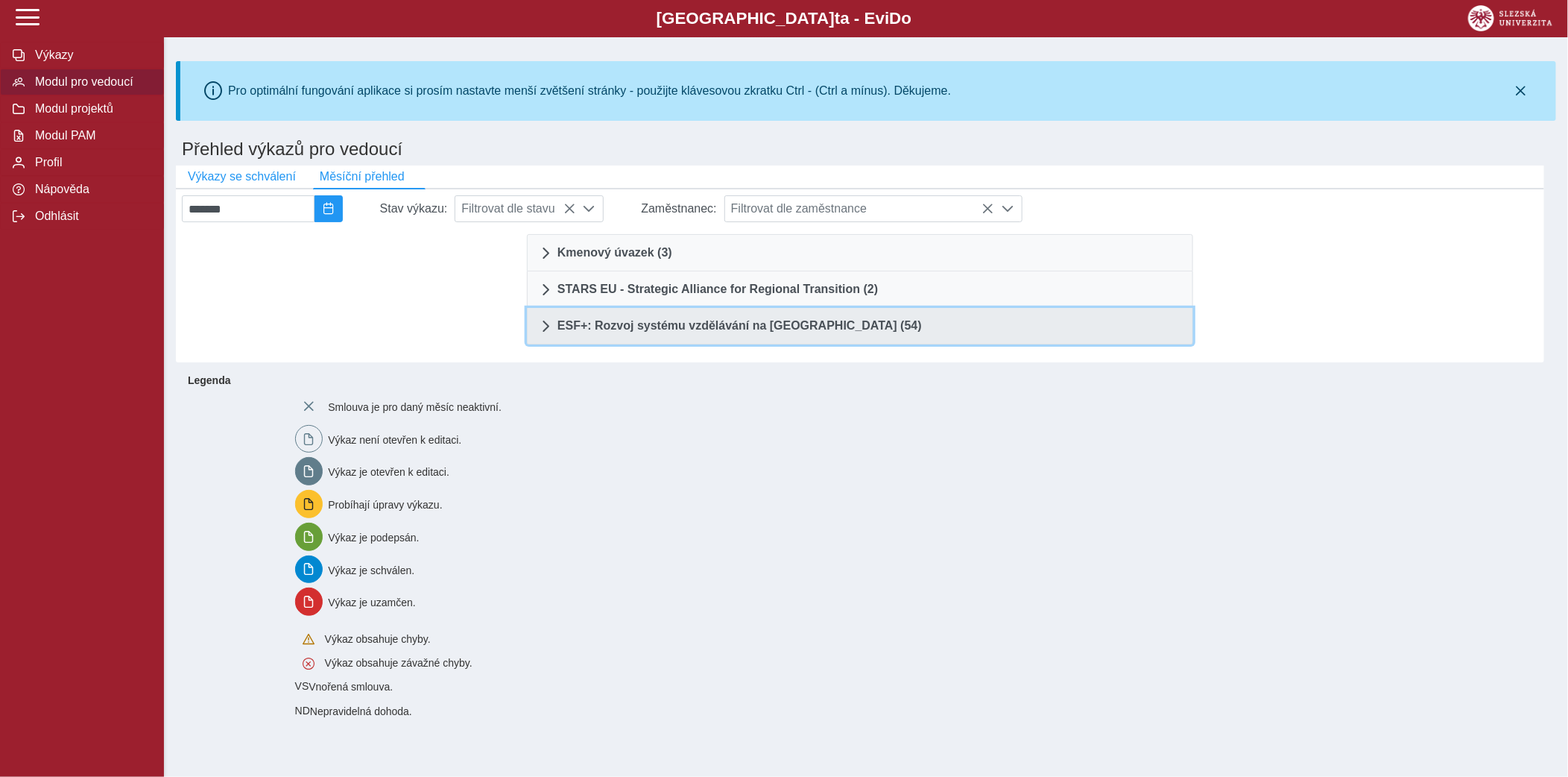
click at [703, 320] on span "ESF+: Rozvoj systému vzdělávání na [GEOGRAPHIC_DATA] (54)" at bounding box center [740, 326] width 364 height 12
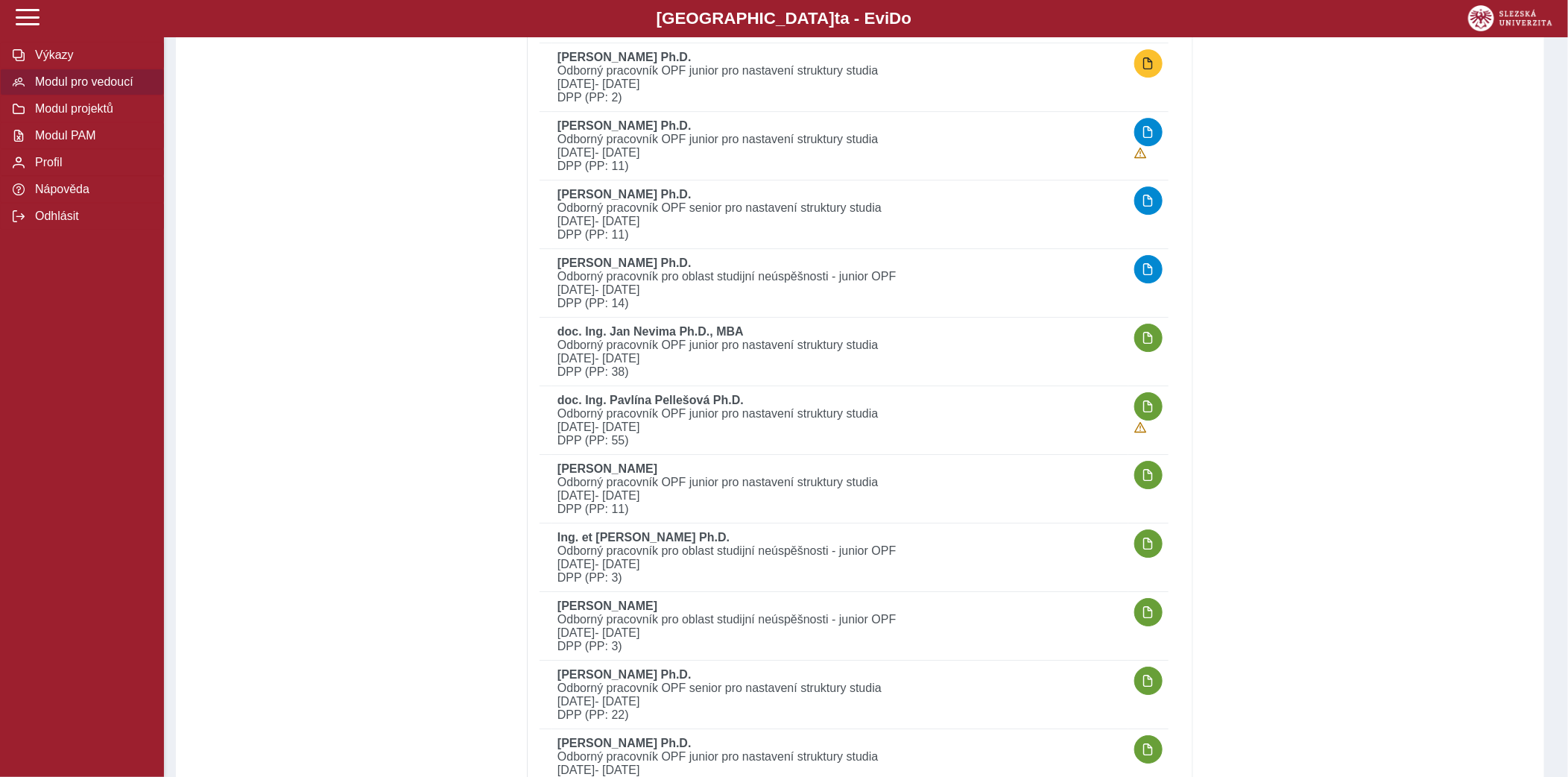
scroll to position [2510, 0]
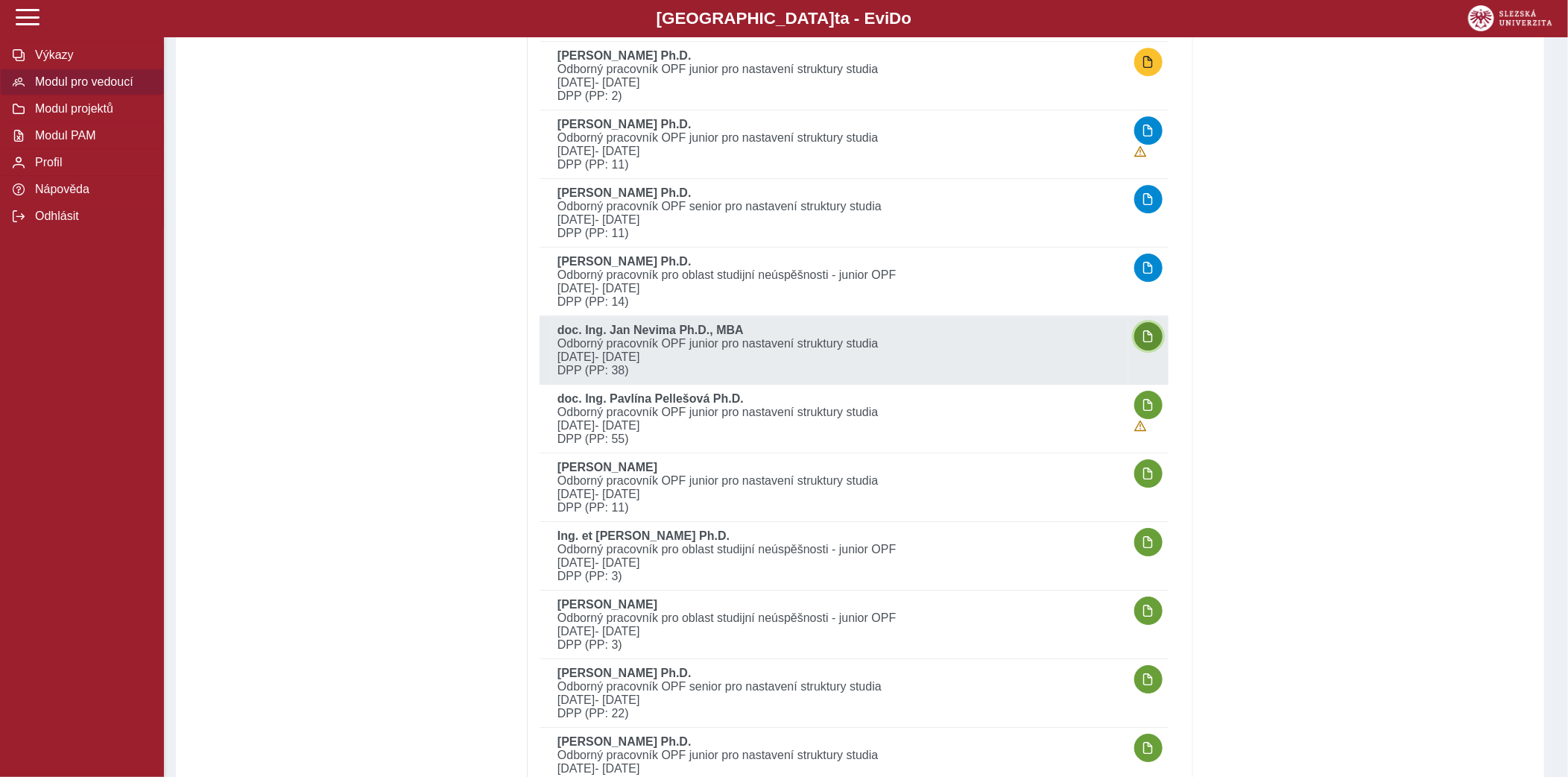
click at [1147, 332] on span "button" at bounding box center [1149, 336] width 12 height 12
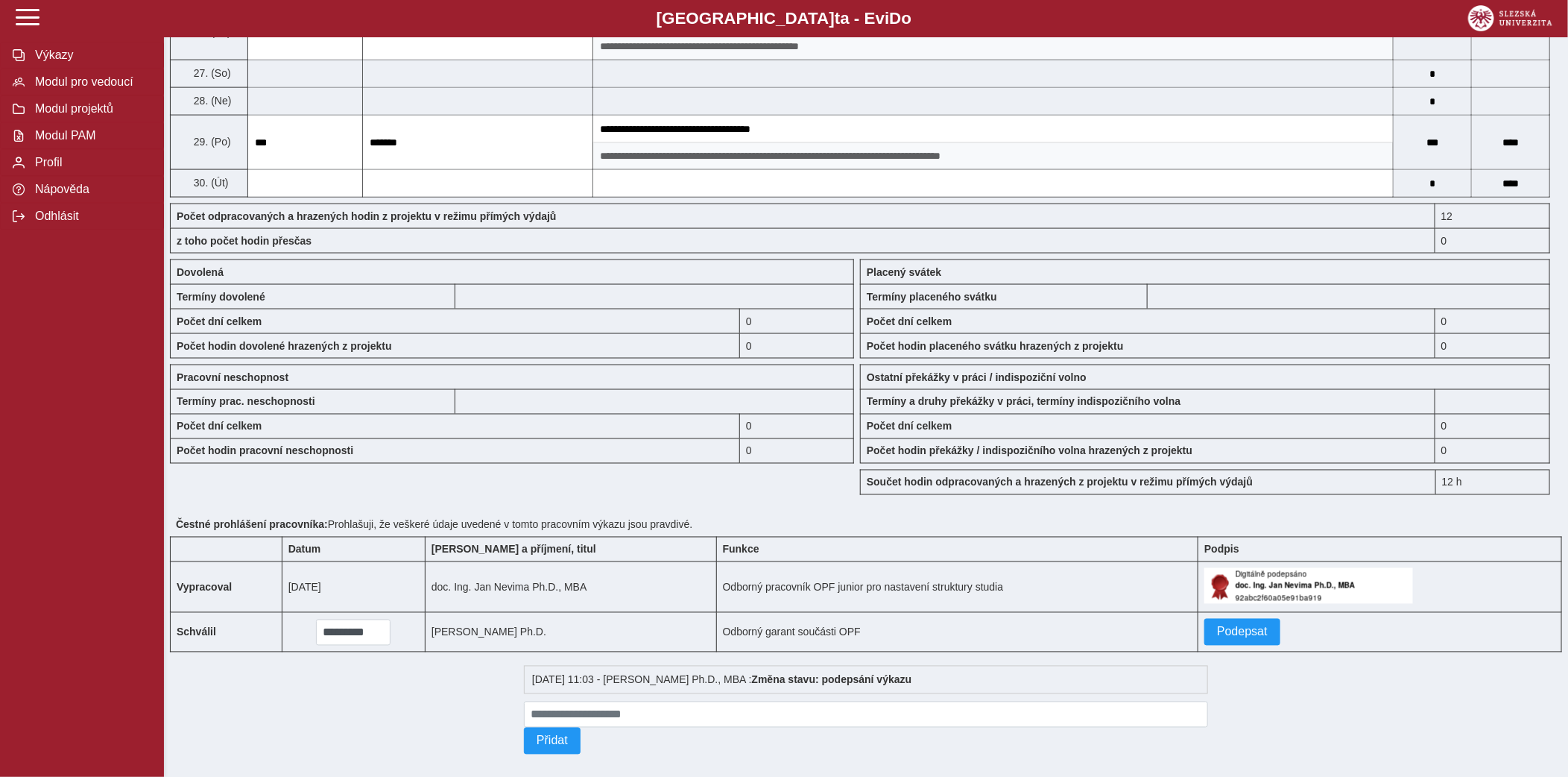
scroll to position [1202, 0]
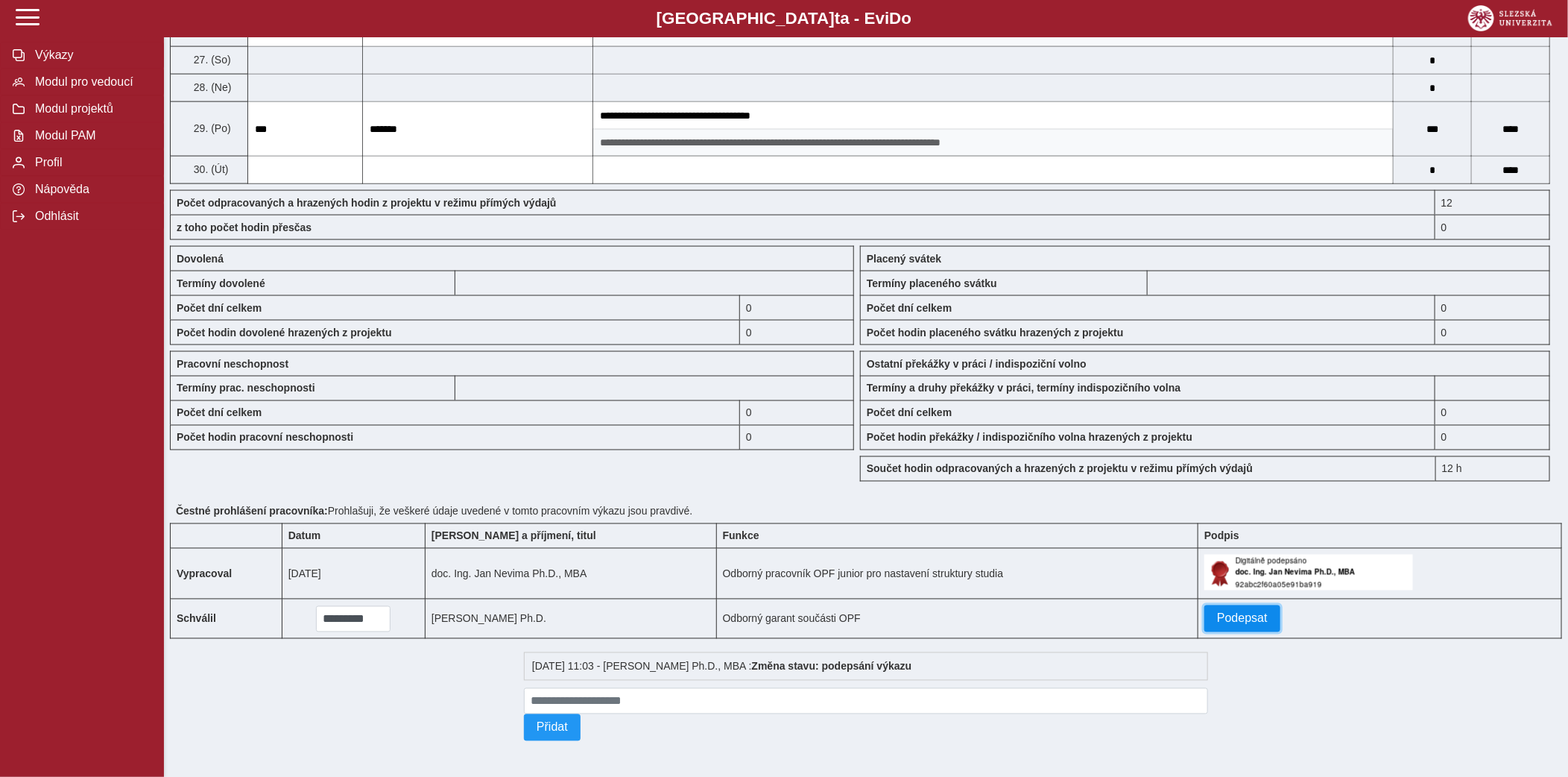
click at [1225, 614] on span "Podepsat" at bounding box center [1243, 619] width 51 height 14
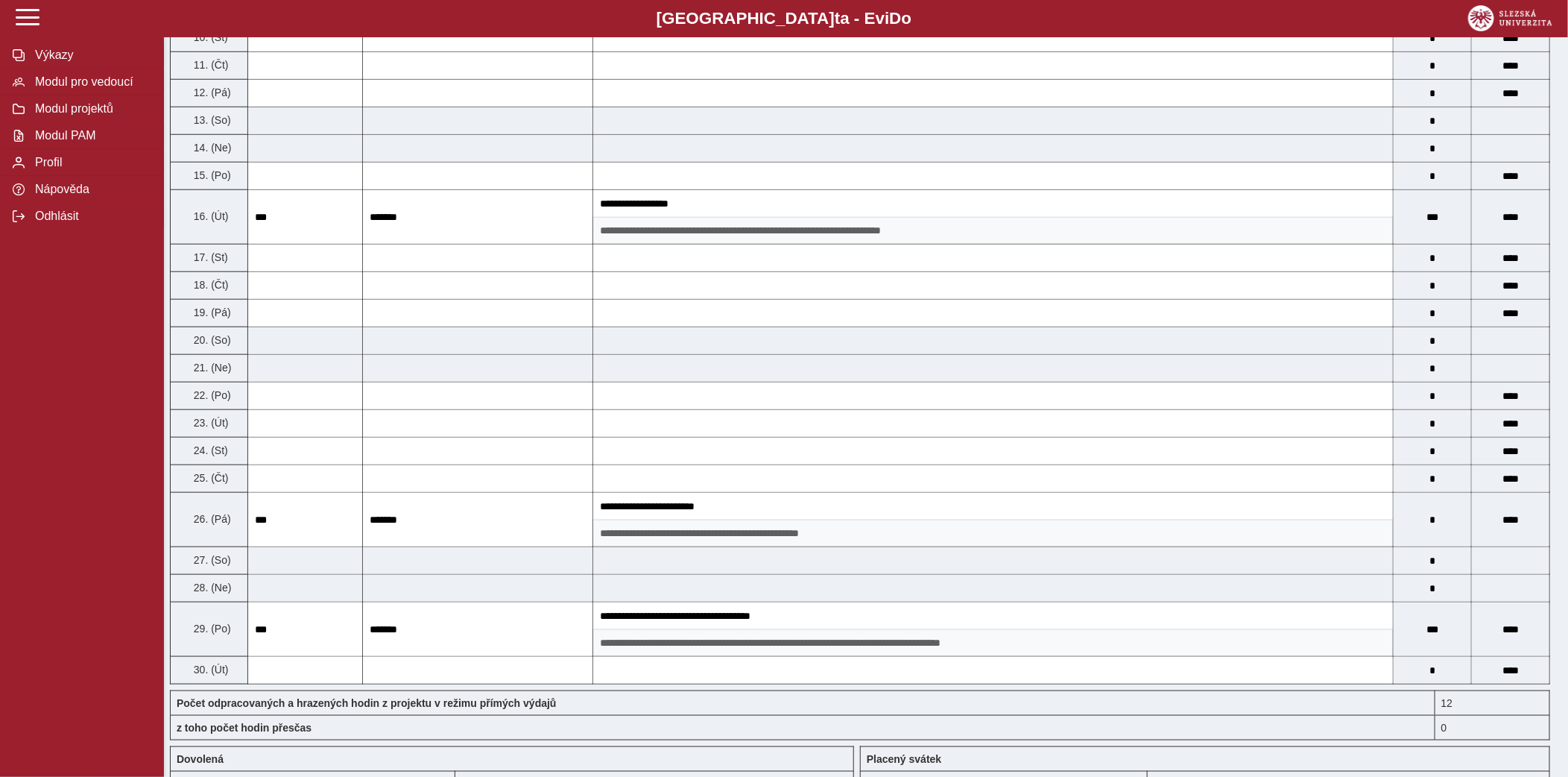
scroll to position [0, 0]
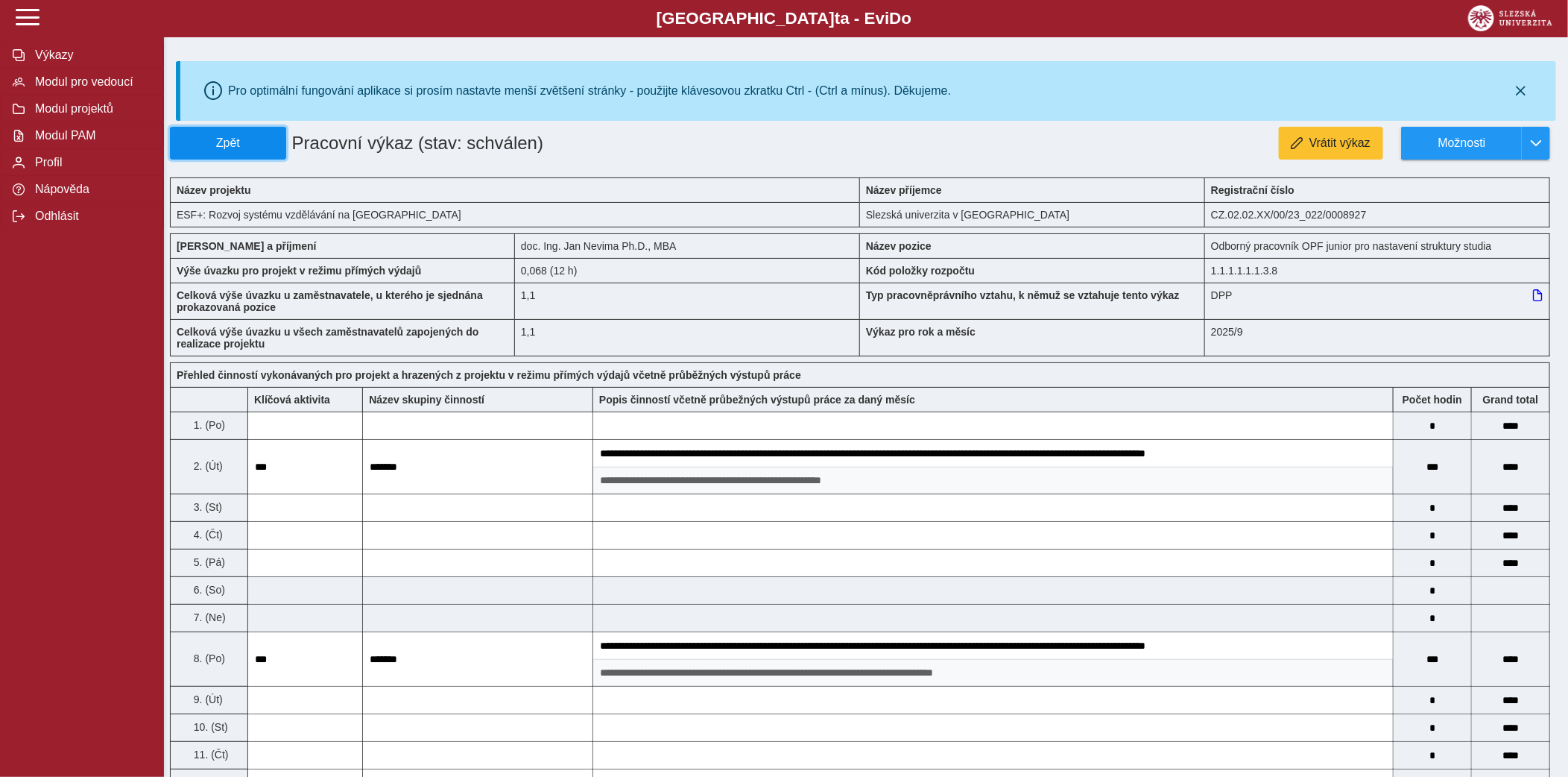
click at [284, 152] on button "Zpět" at bounding box center [228, 143] width 116 height 33
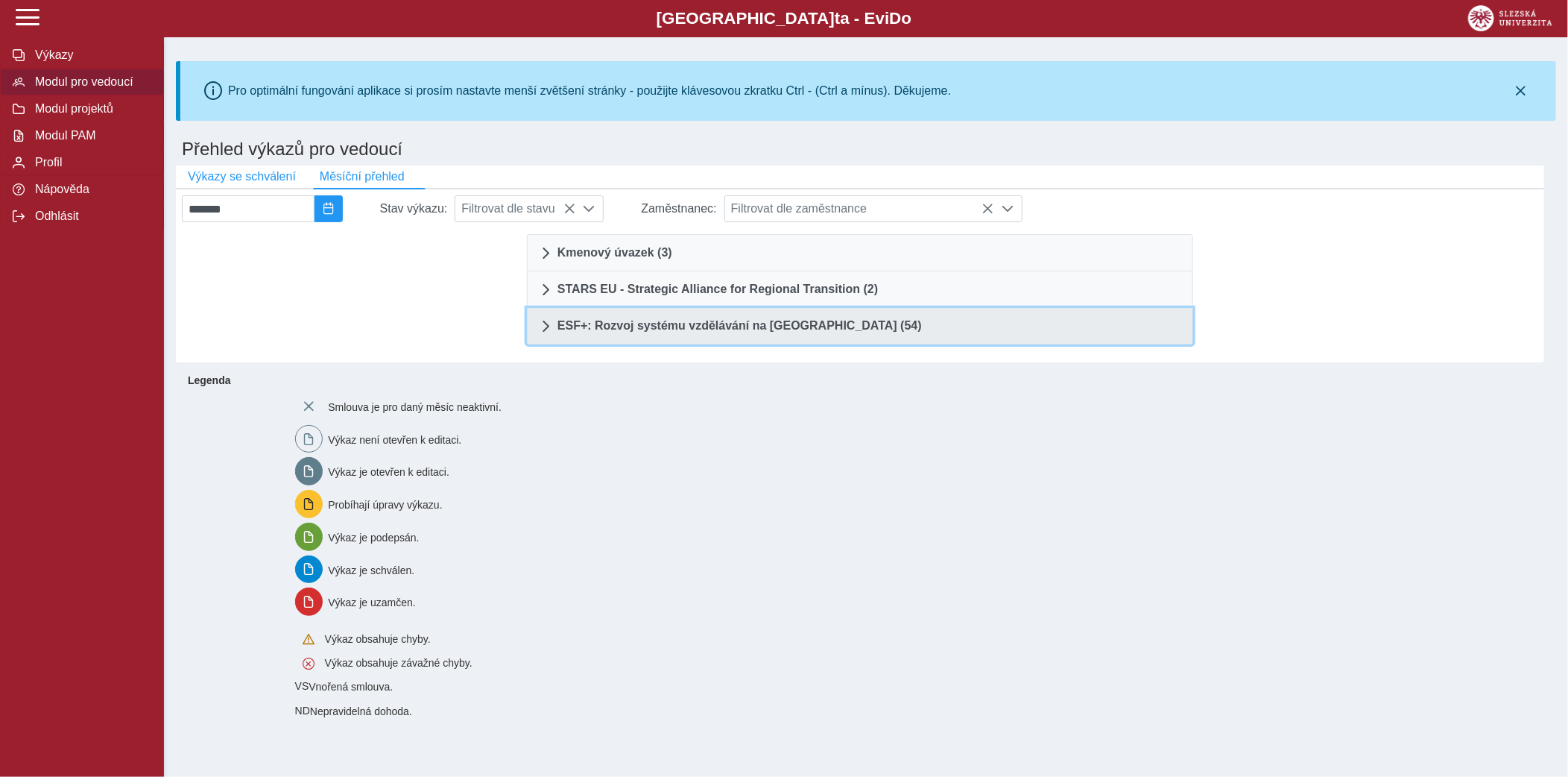
click at [865, 326] on span "ESF+: Rozvoj systému vzdělávání na [GEOGRAPHIC_DATA] (54)" at bounding box center [740, 326] width 364 height 12
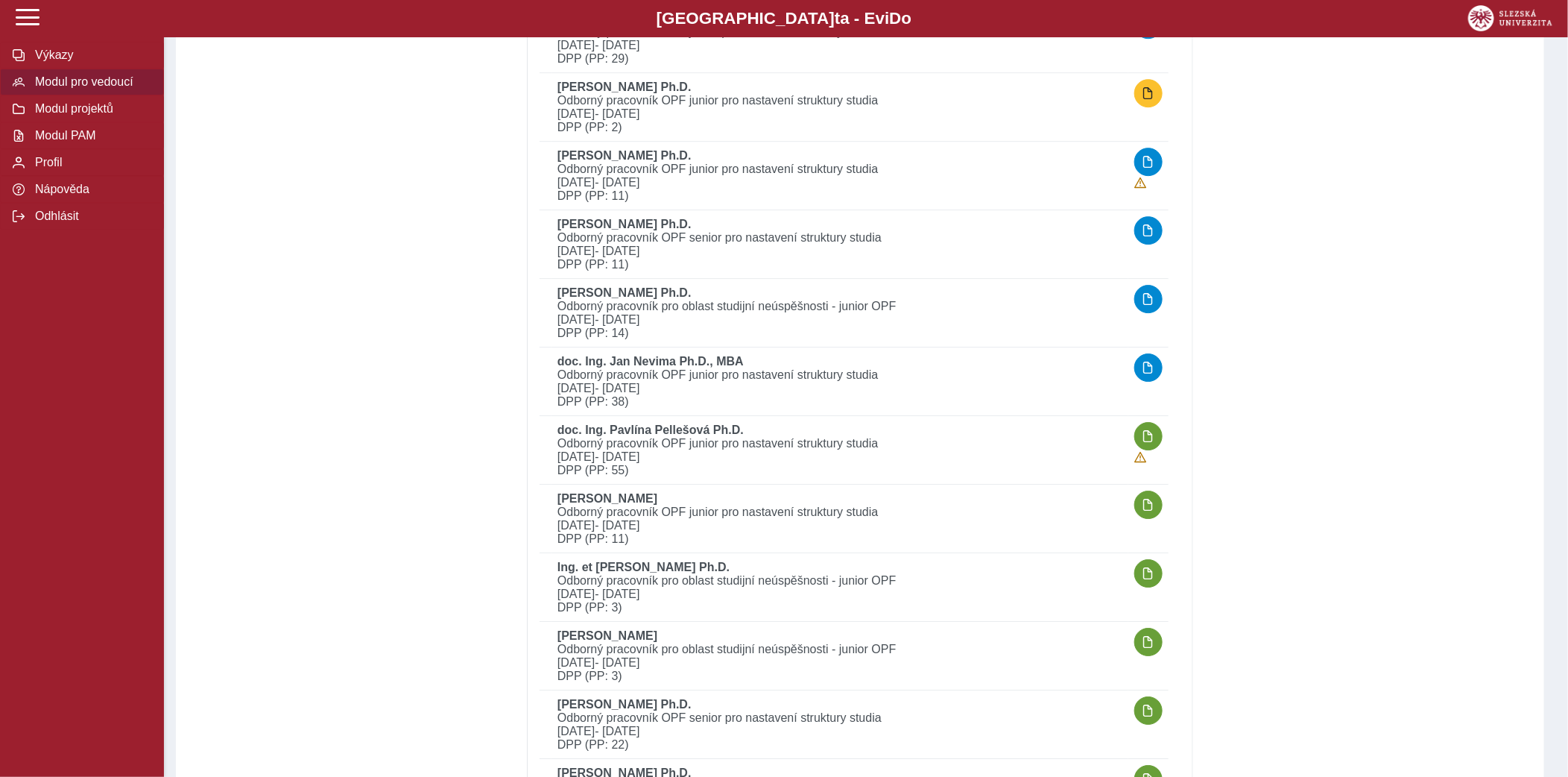
scroll to position [2480, 0]
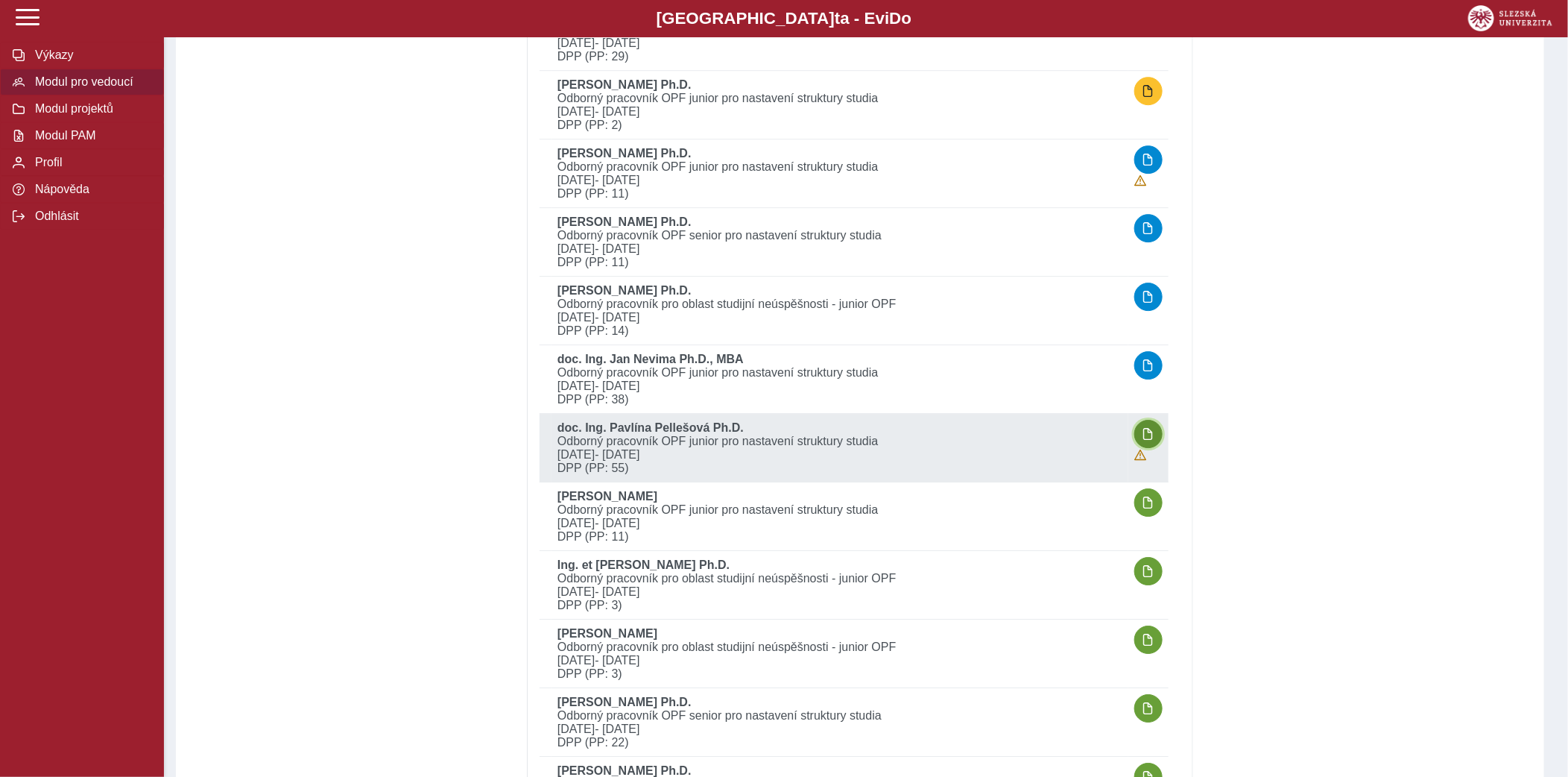
click at [1147, 432] on span "button" at bounding box center [1149, 434] width 12 height 12
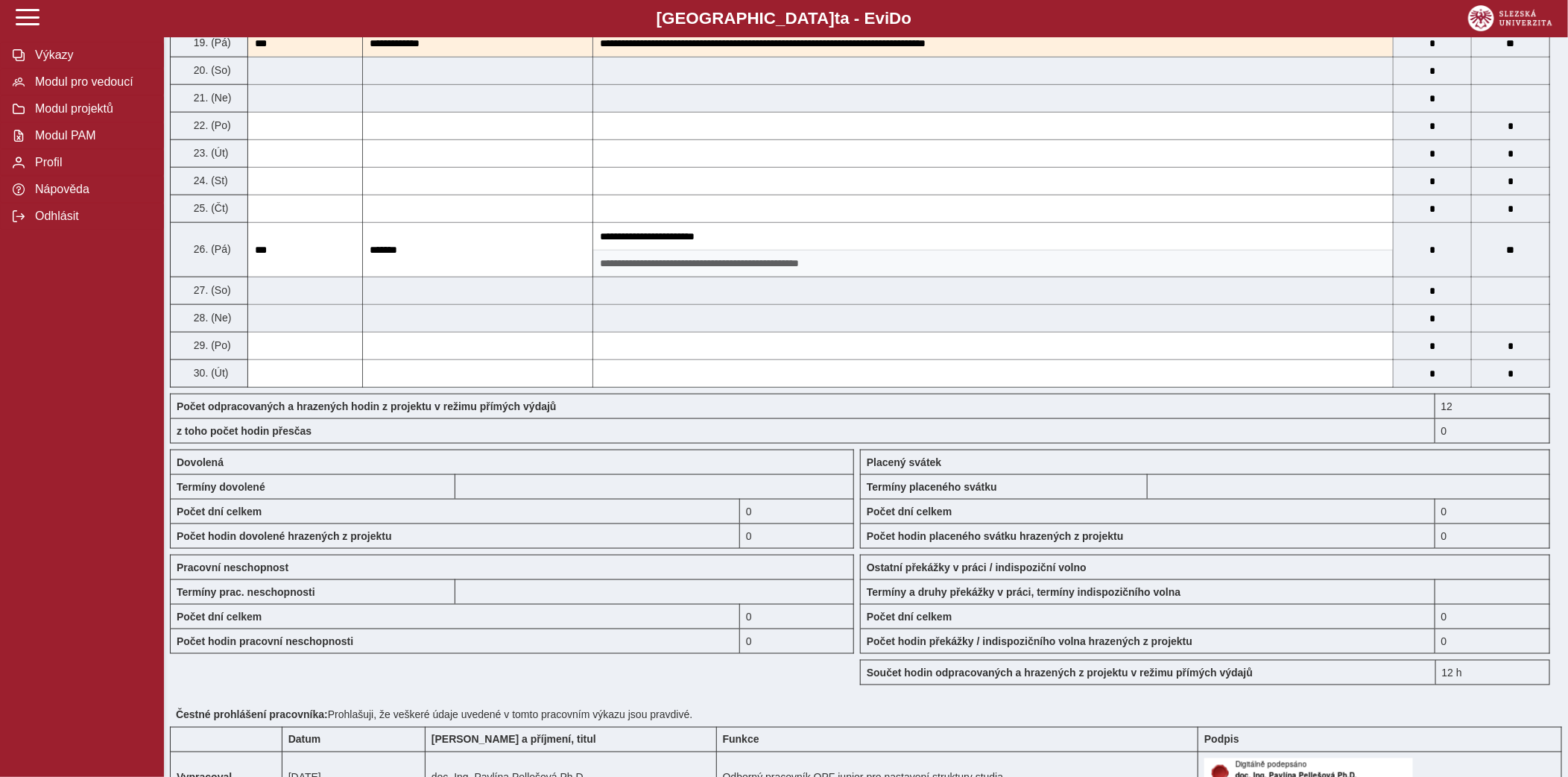
scroll to position [1085, 0]
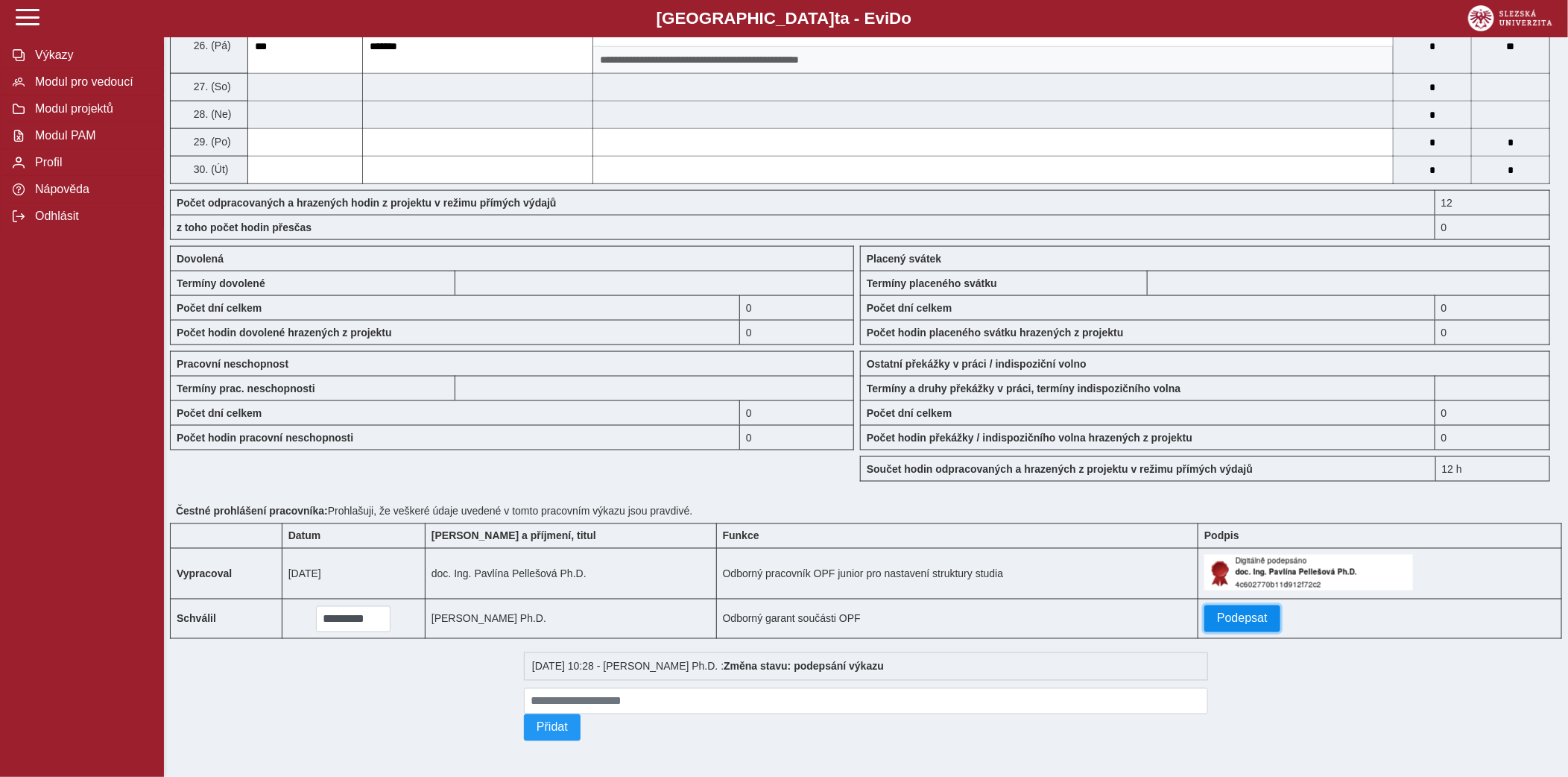
click at [1222, 625] on span "Podepsat" at bounding box center [1243, 619] width 51 height 14
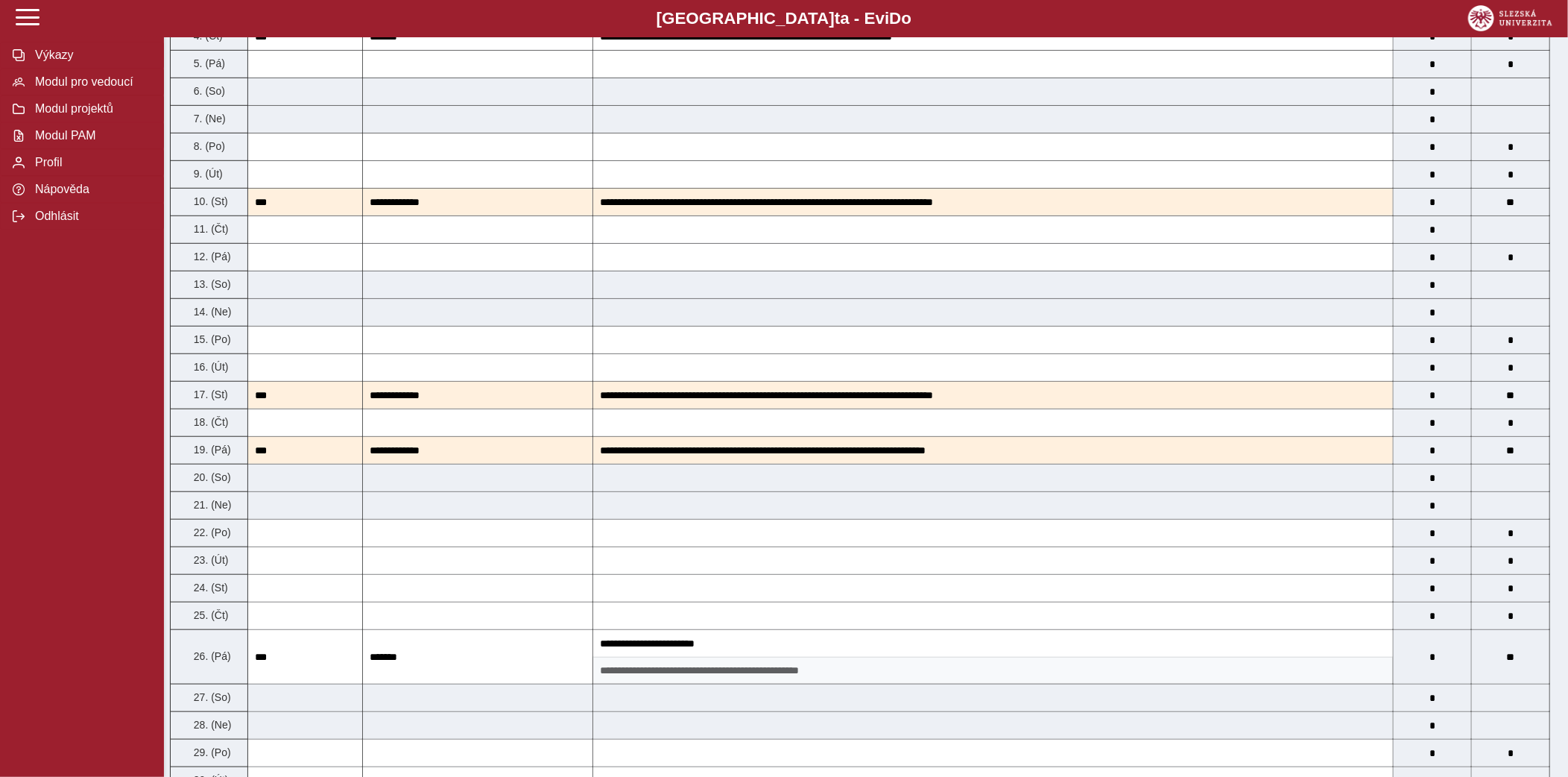
scroll to position [0, 0]
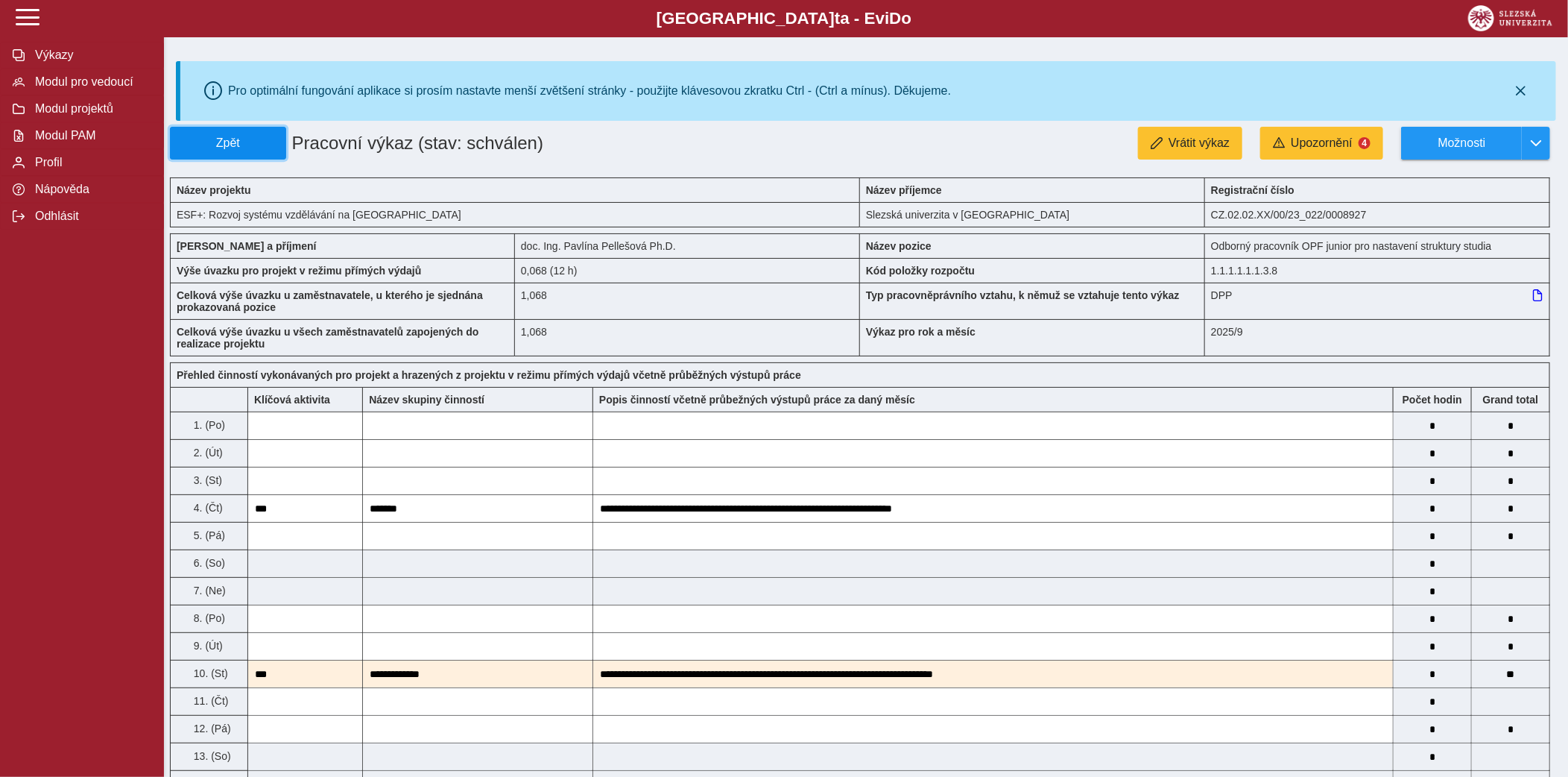
click at [256, 151] on button "Zpět" at bounding box center [228, 143] width 116 height 33
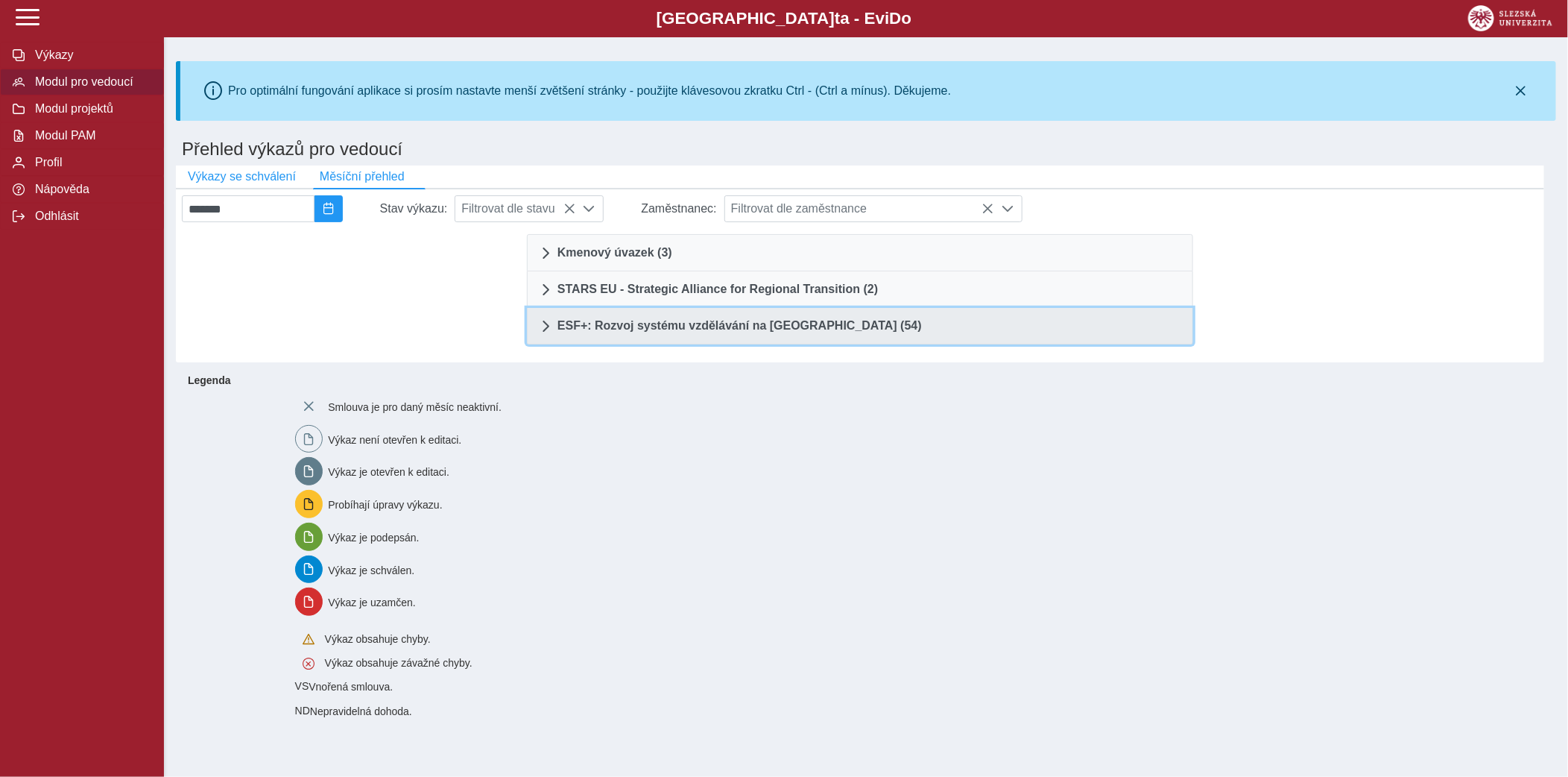
click at [766, 326] on span "ESF+: Rozvoj systému vzdělávání na [GEOGRAPHIC_DATA] (54)" at bounding box center [740, 326] width 364 height 12
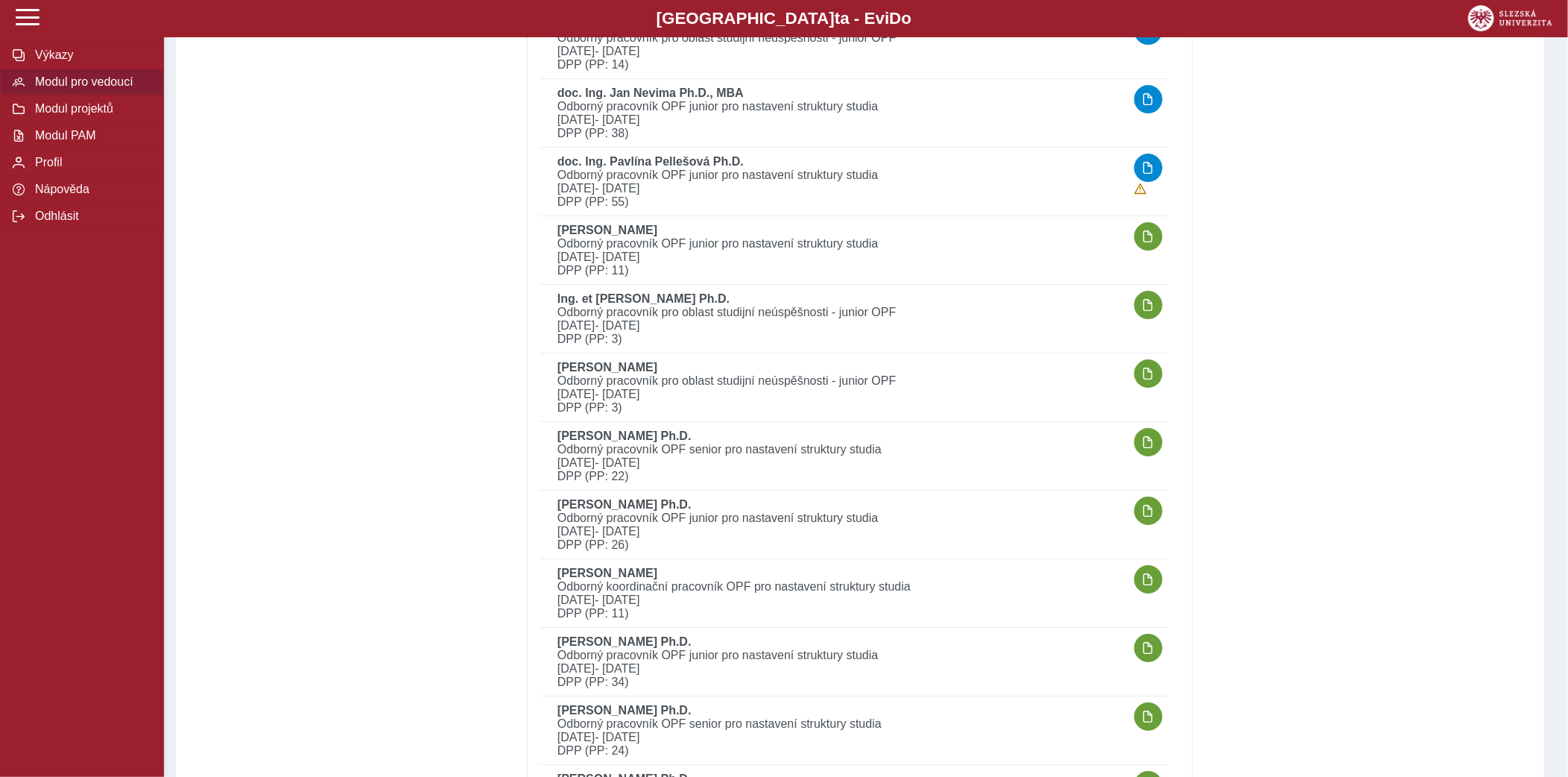
scroll to position [2762, 0]
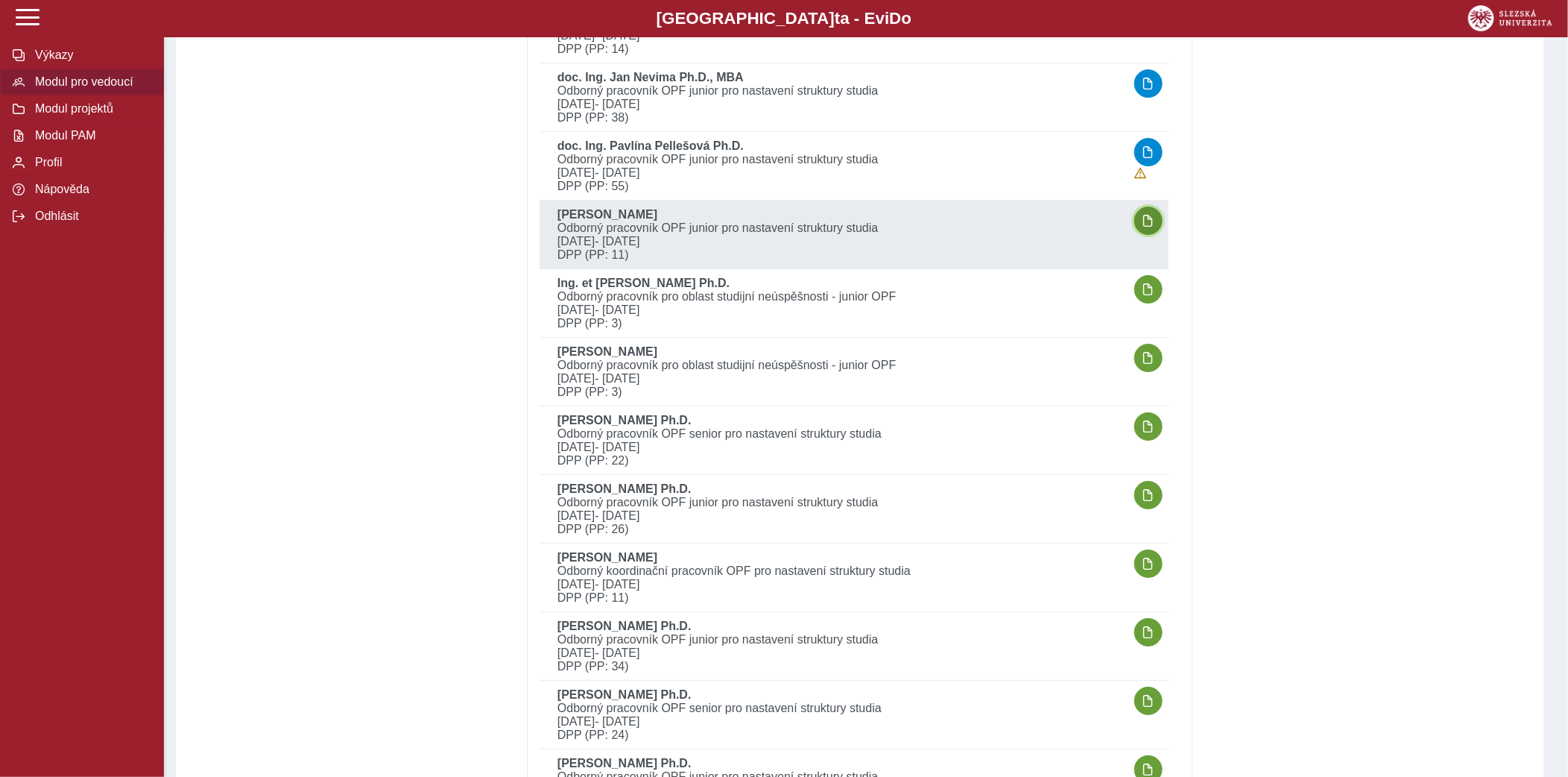
click at [1156, 219] on button "button" at bounding box center [1149, 220] width 28 height 28
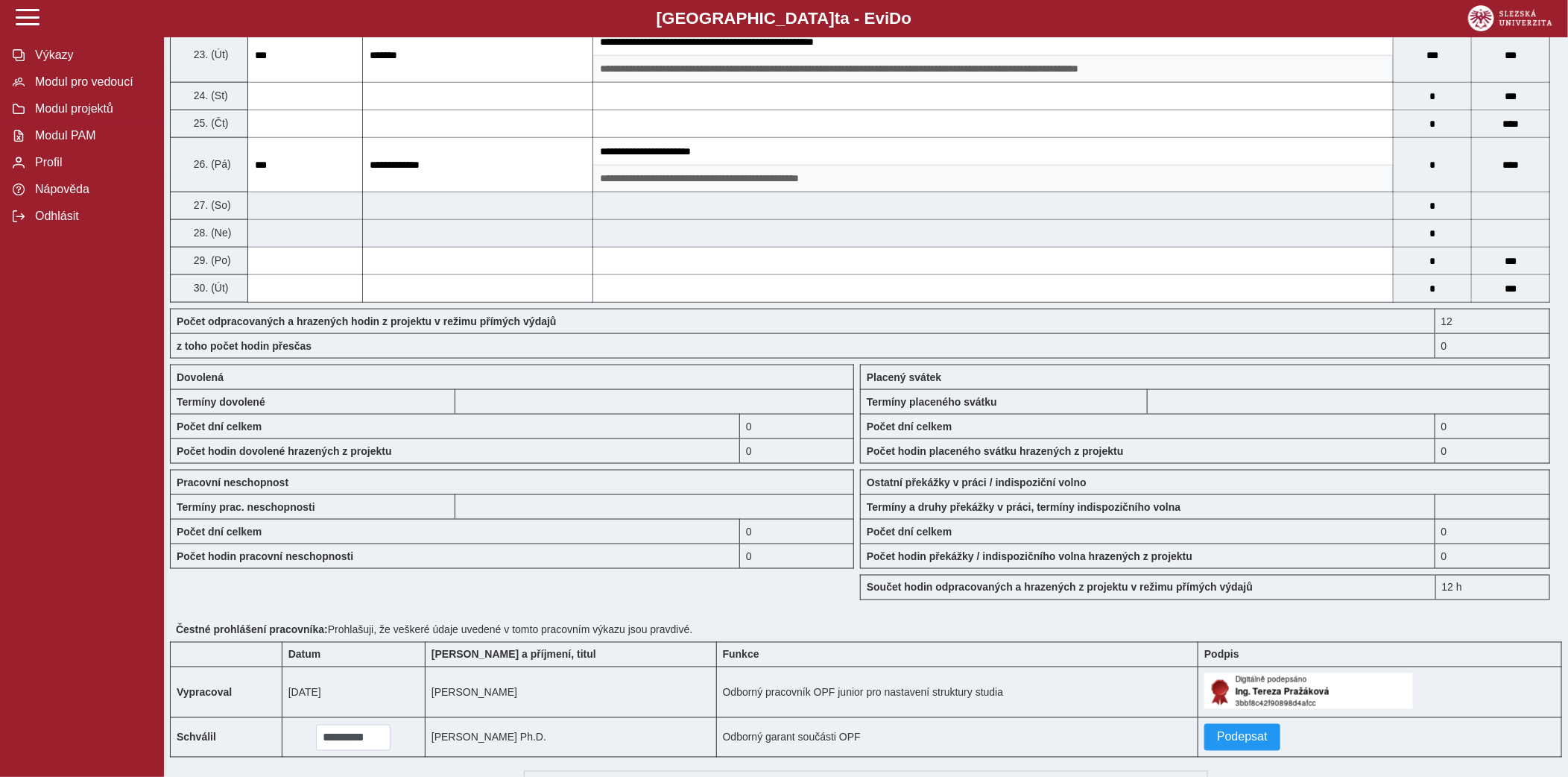
scroll to position [1121, 0]
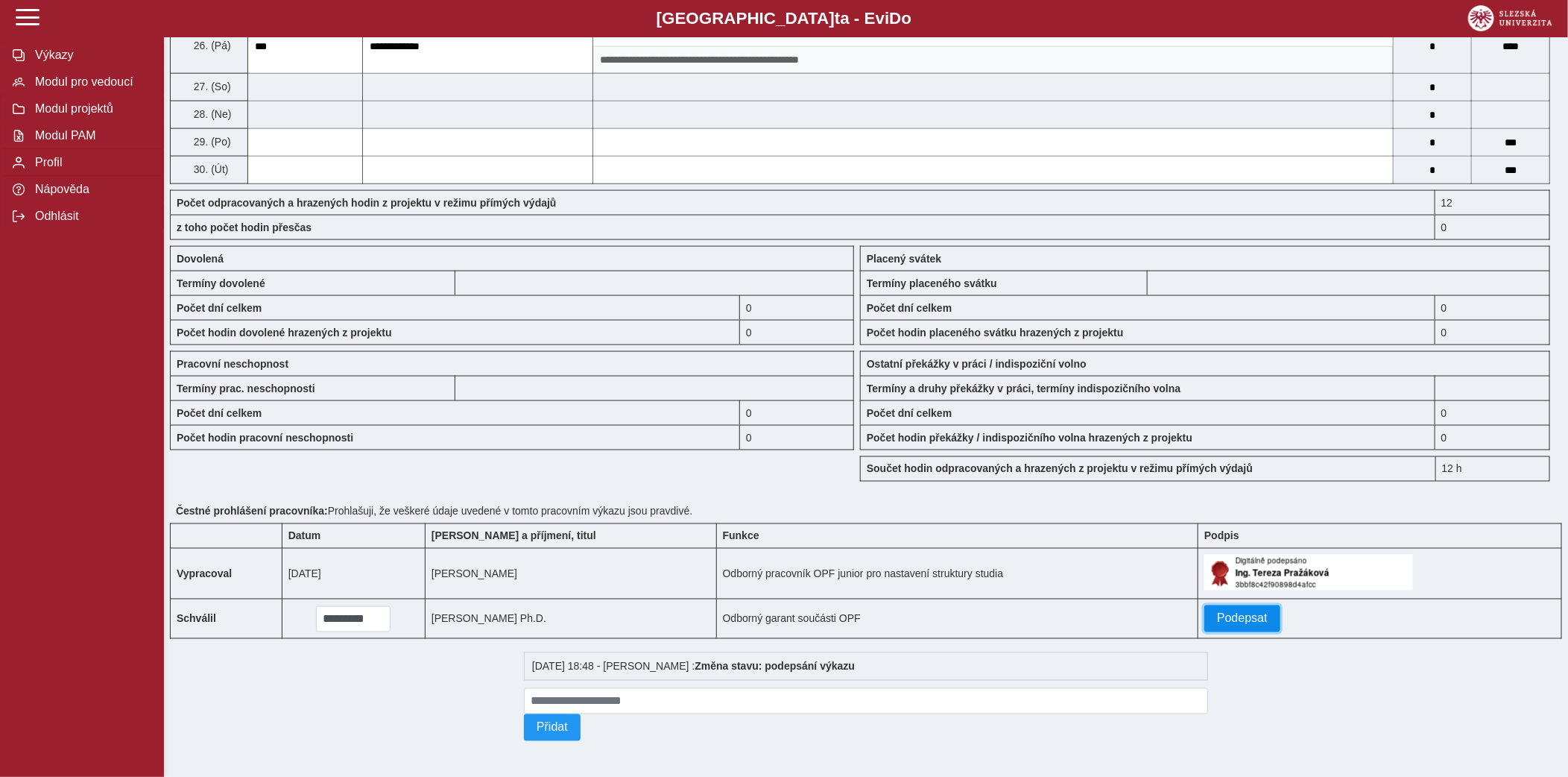
click at [1218, 609] on button "Podepsat" at bounding box center [1242, 619] width 76 height 27
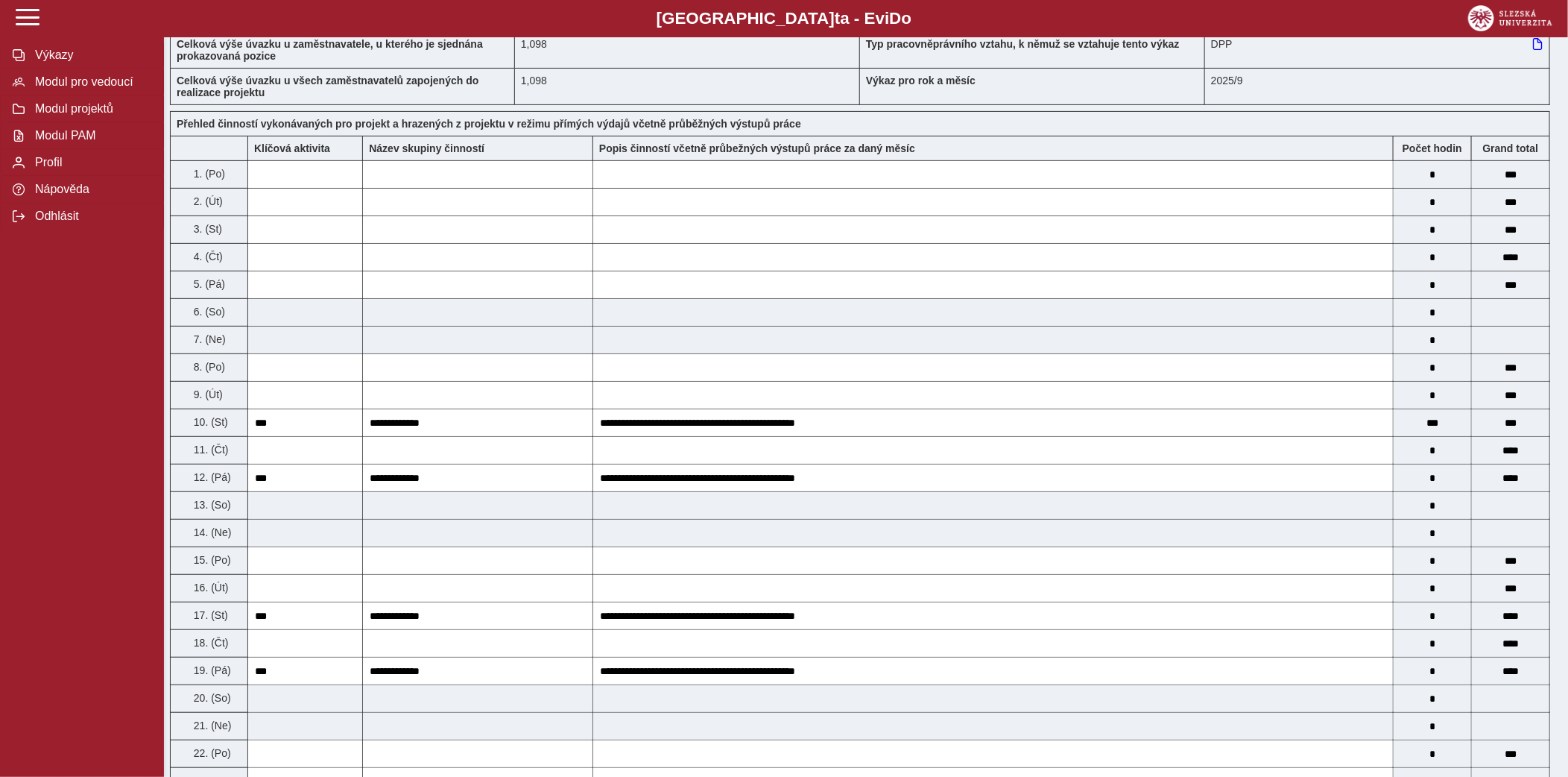
scroll to position [0, 0]
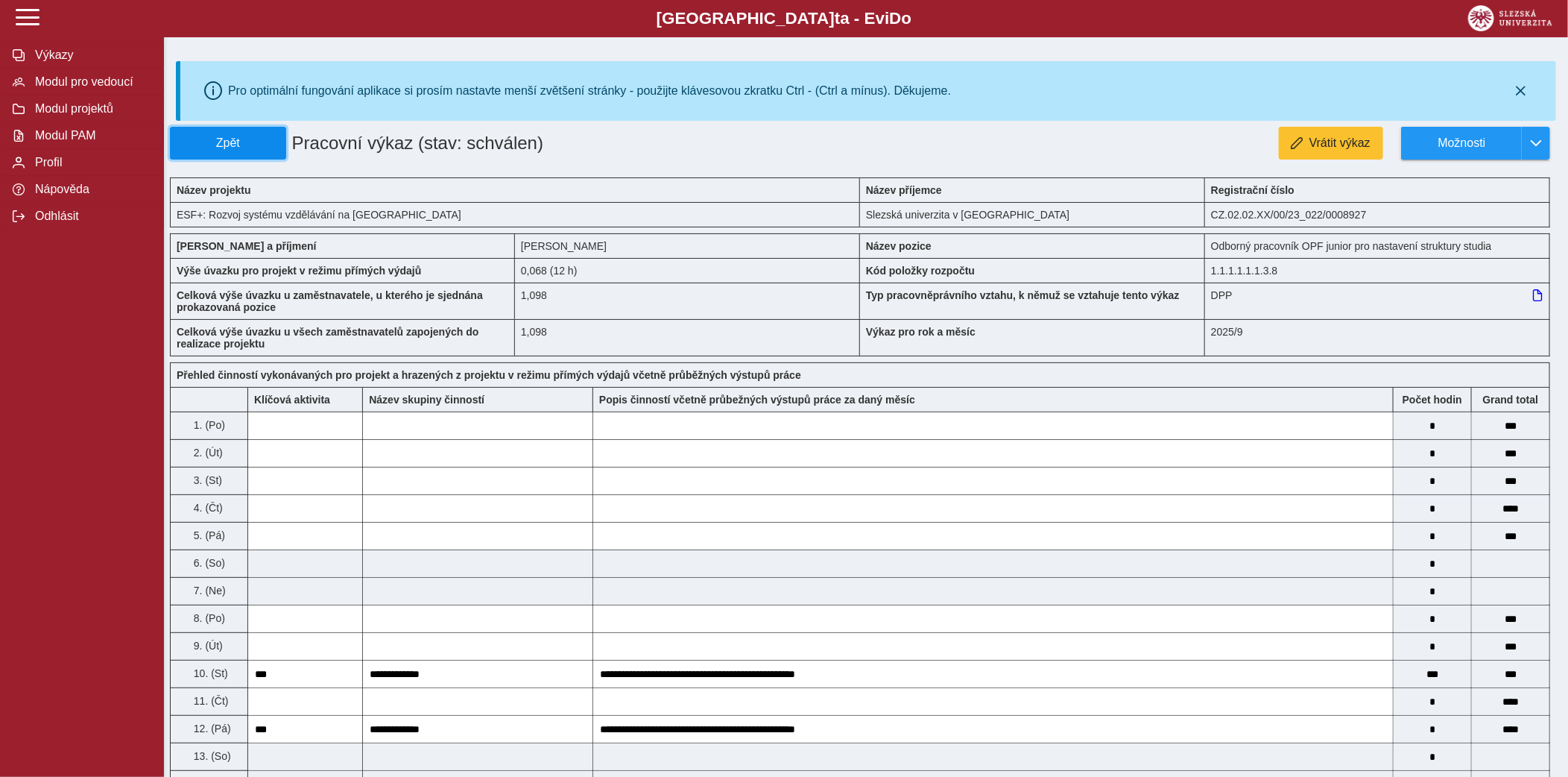
click at [272, 151] on button "Zpět" at bounding box center [228, 143] width 116 height 33
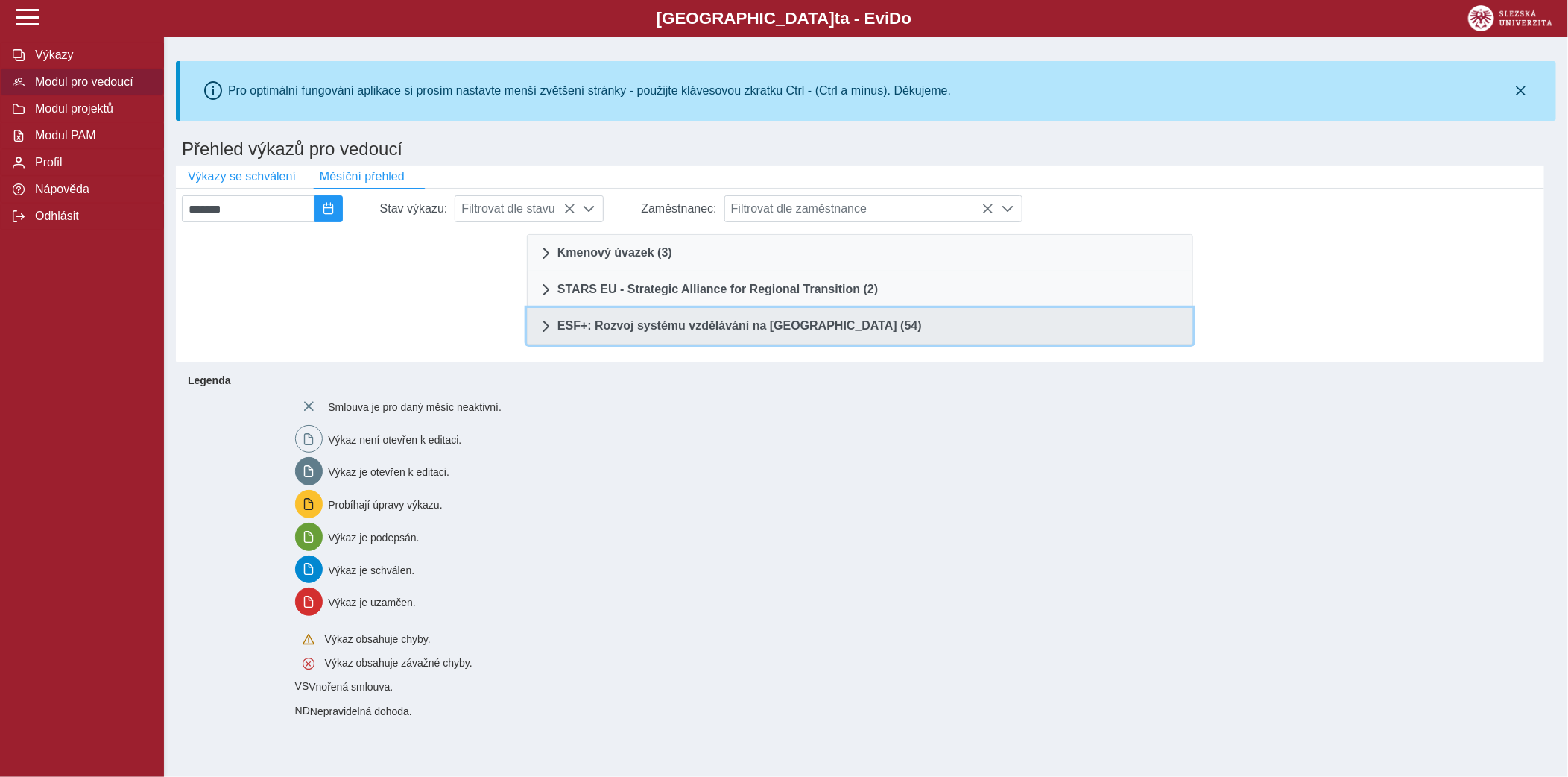
click at [833, 316] on link "ESF+: Rozvoj systému vzdělávání na [GEOGRAPHIC_DATA] (54)" at bounding box center [860, 326] width 667 height 37
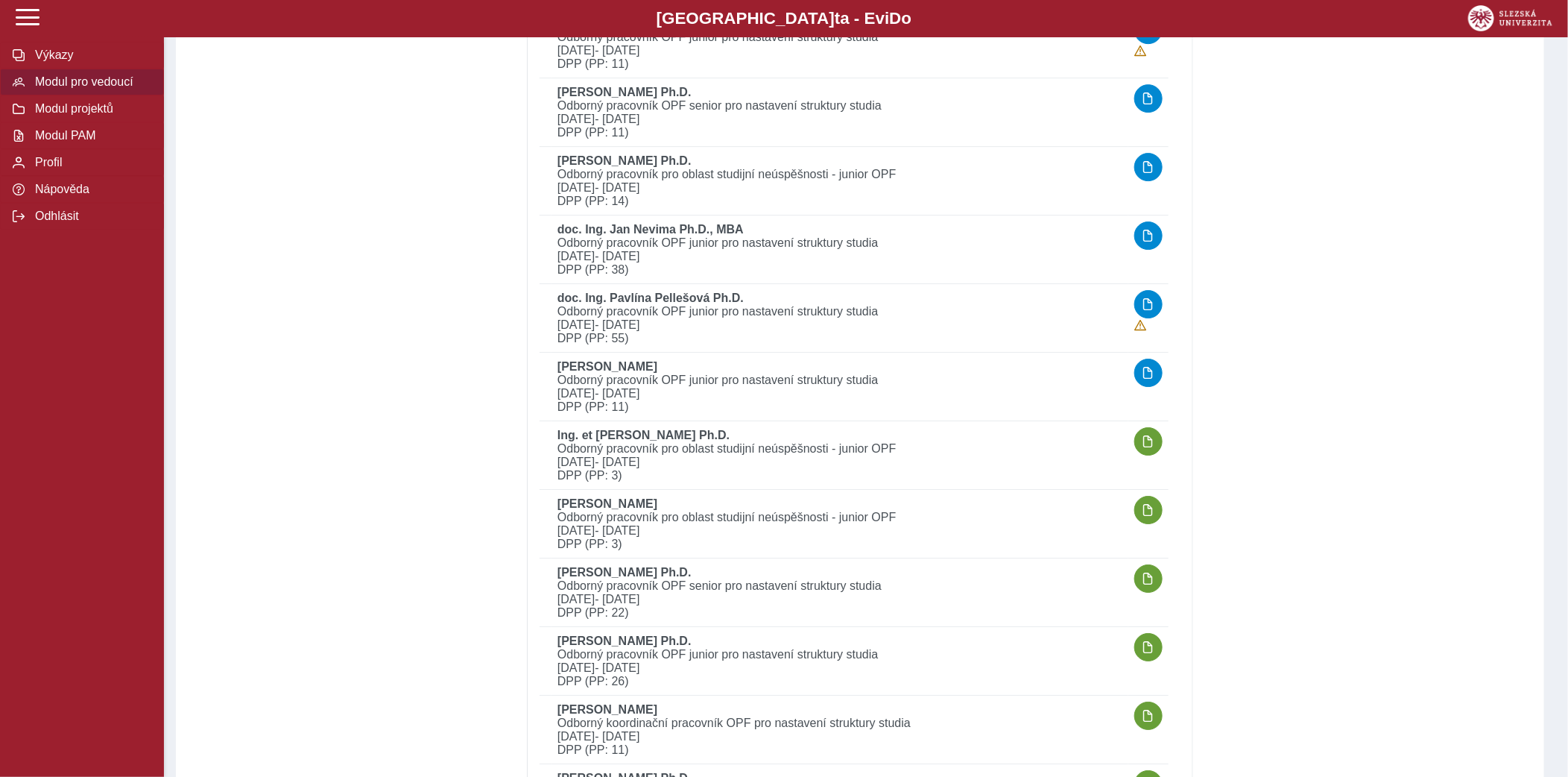
scroll to position [2682, 0]
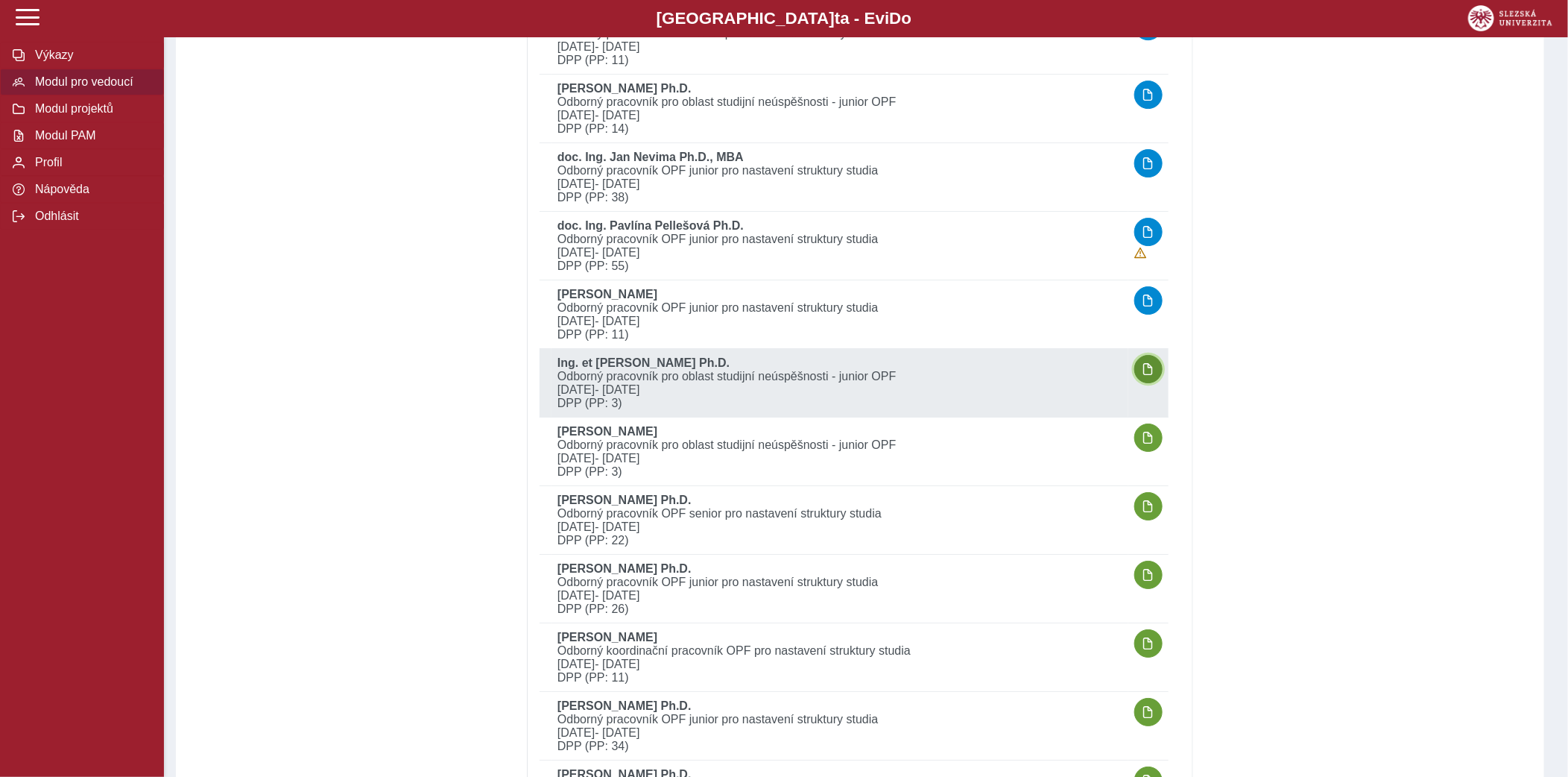
click at [1139, 368] on button "button" at bounding box center [1149, 369] width 28 height 28
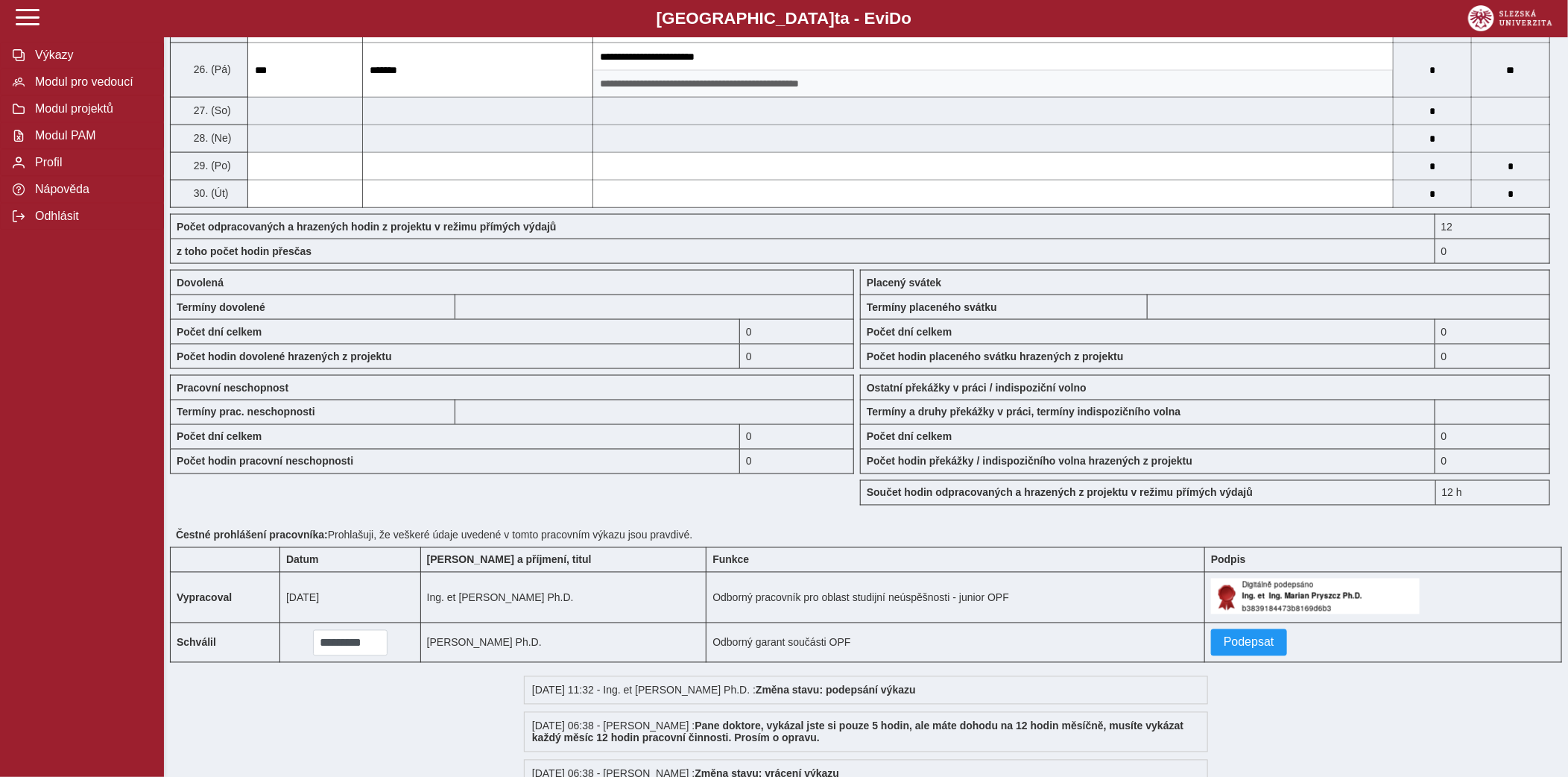
scroll to position [1196, 0]
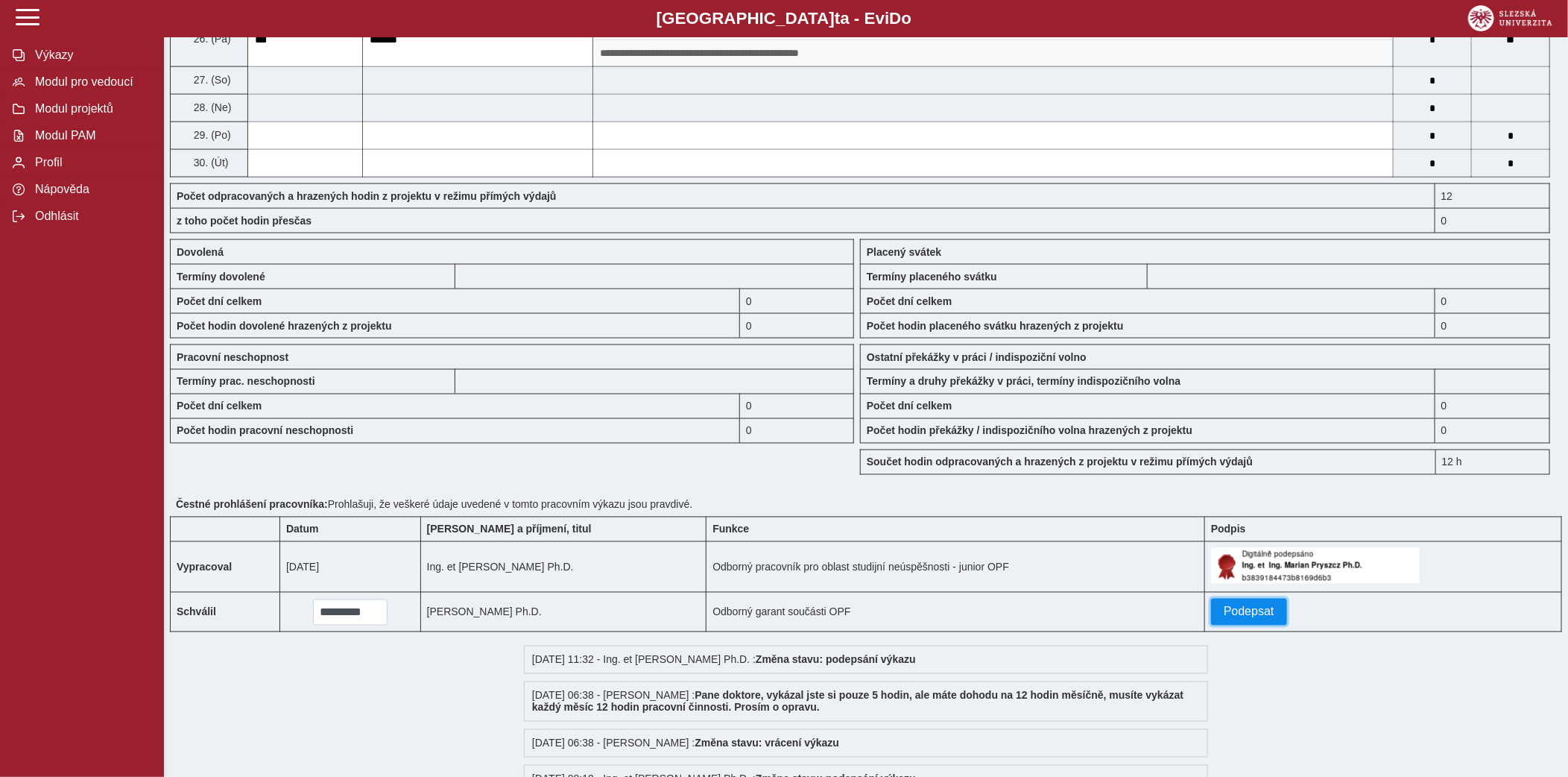
click at [1255, 619] on span "Podepsat" at bounding box center [1249, 612] width 51 height 14
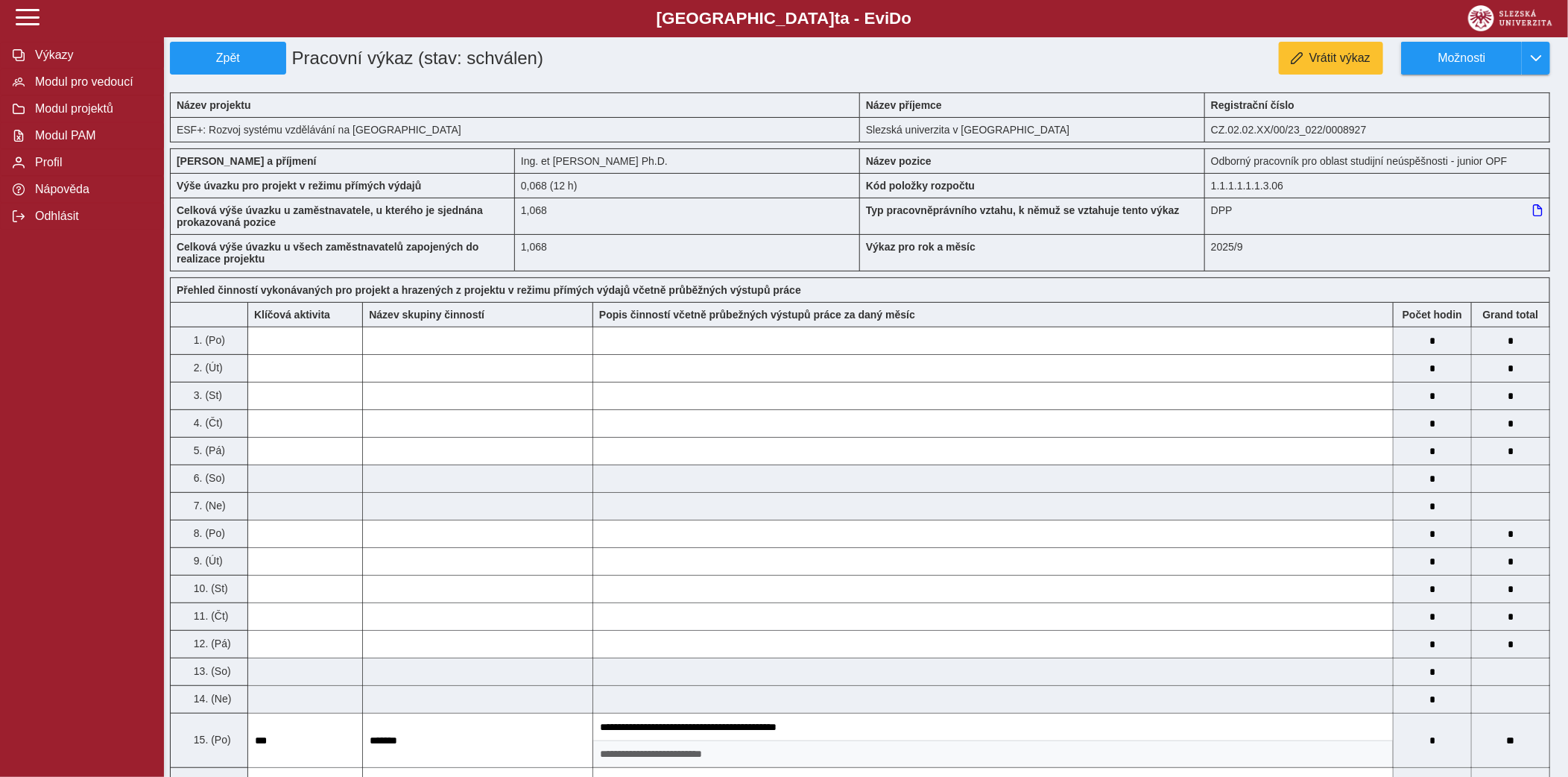
scroll to position [0, 0]
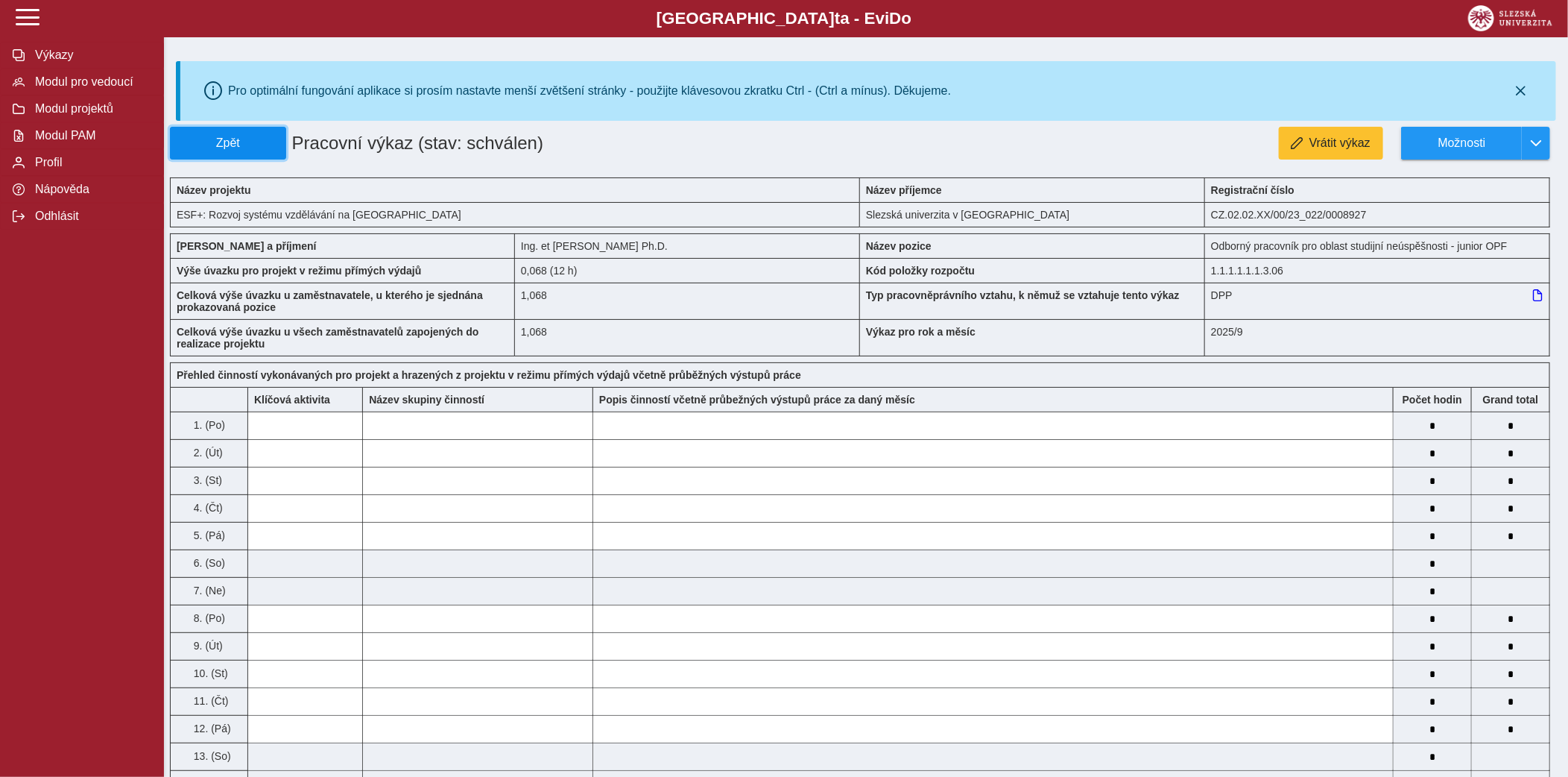
click at [271, 146] on span "Zpět" at bounding box center [228, 143] width 103 height 14
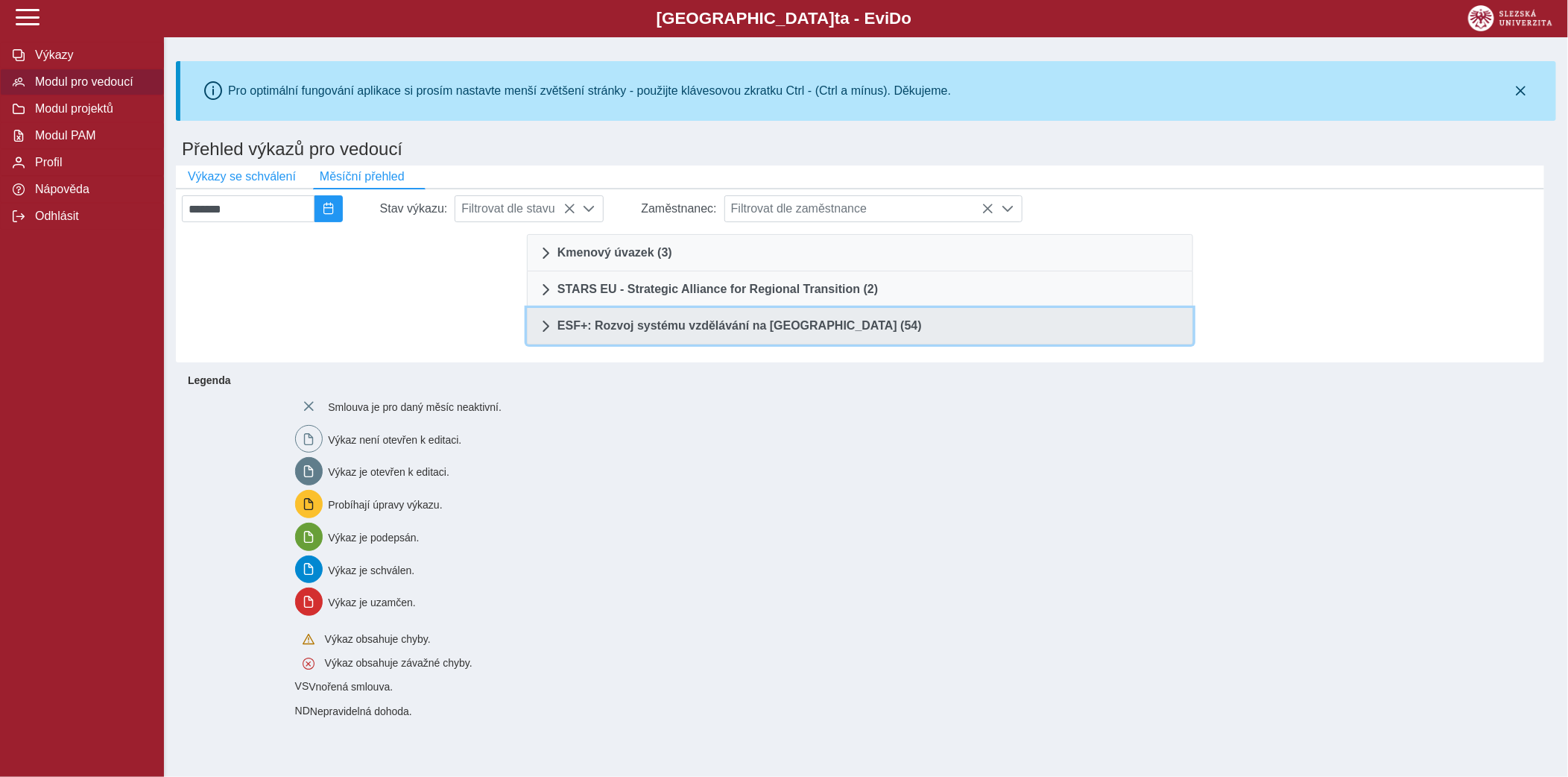
click at [641, 336] on link "ESF+: Rozvoj systému vzdělávání na [GEOGRAPHIC_DATA] (54)" at bounding box center [860, 326] width 667 height 37
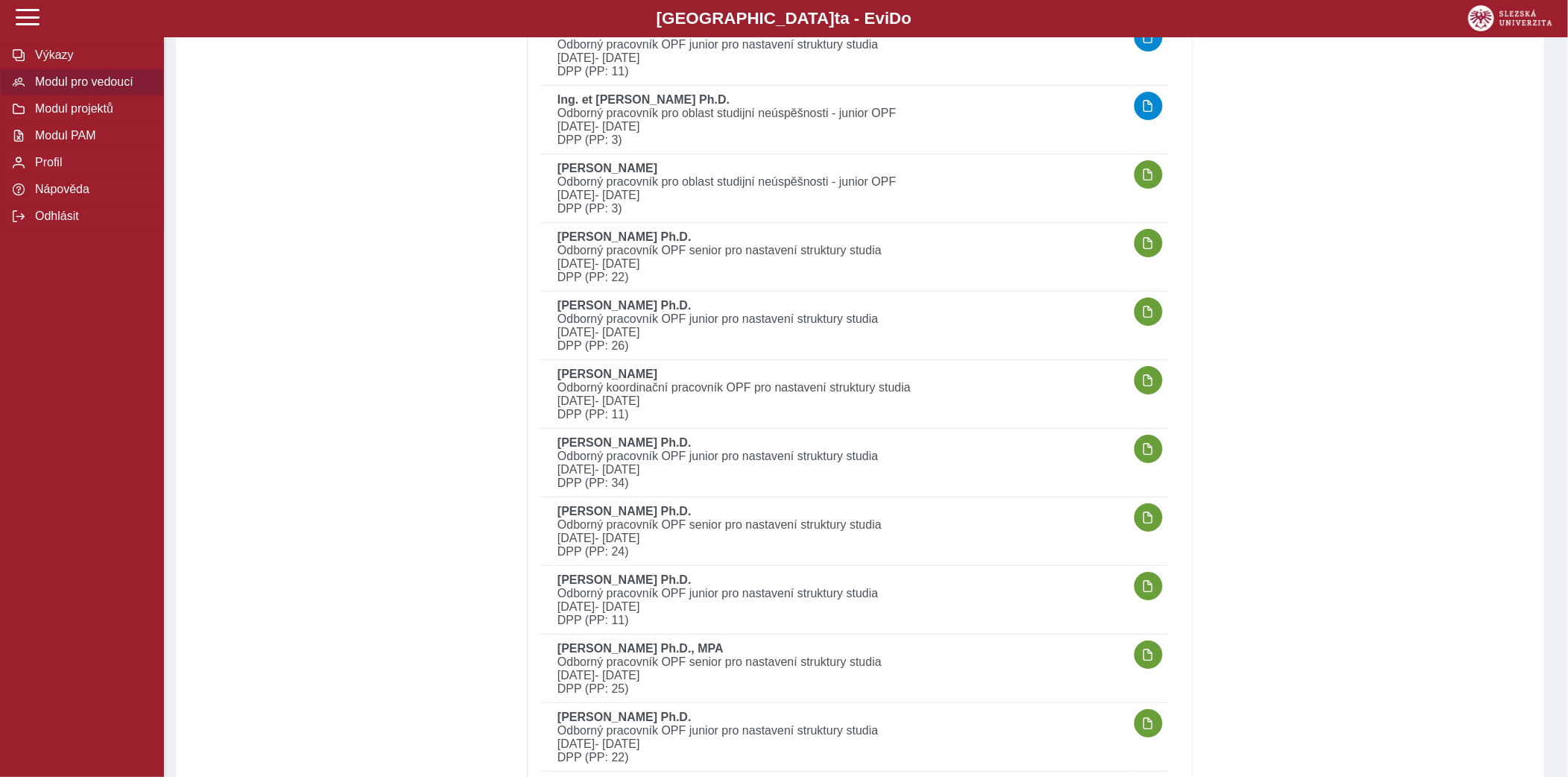
scroll to position [2942, 0]
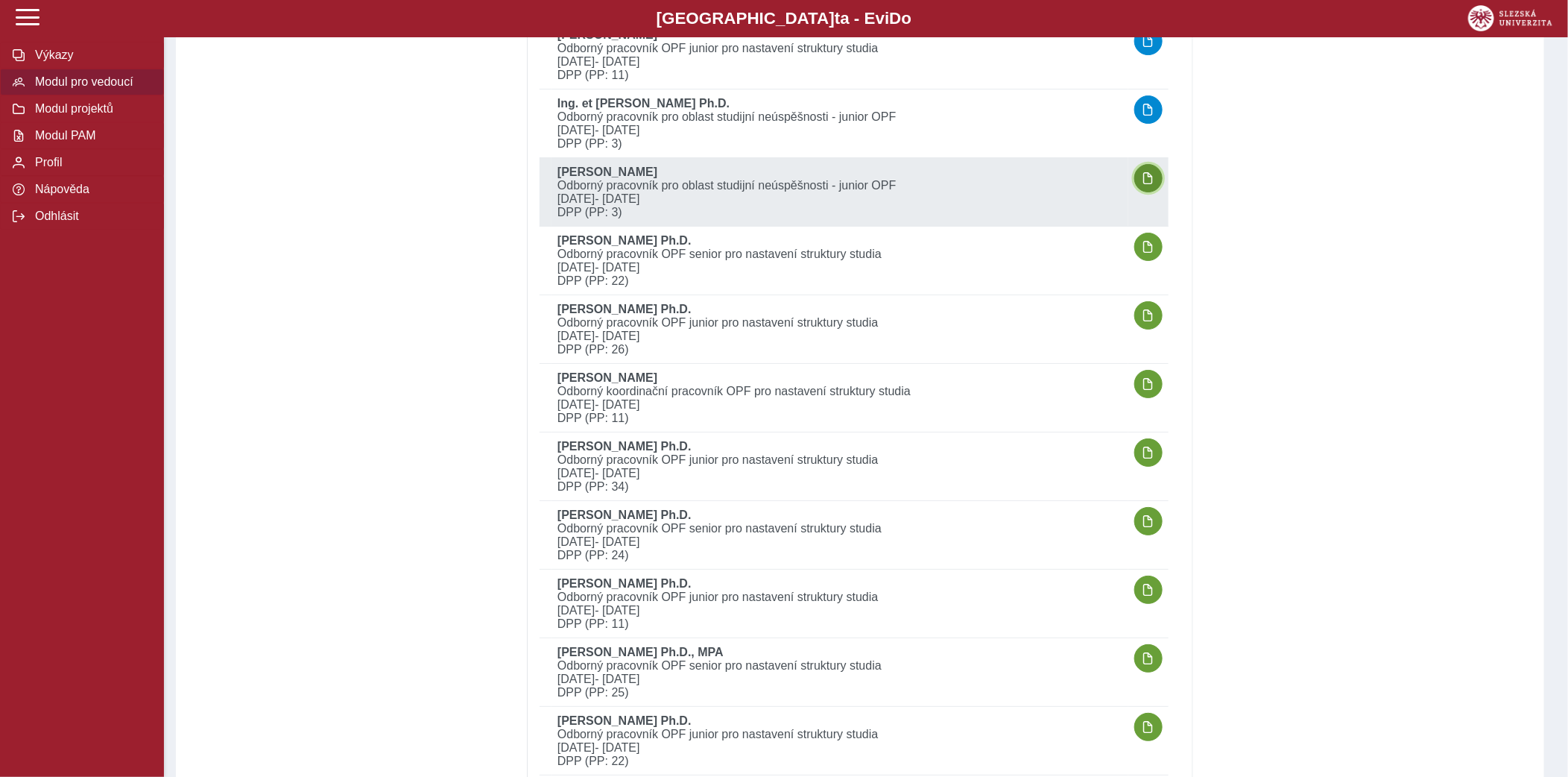
click at [1146, 172] on span "button" at bounding box center [1149, 178] width 12 height 12
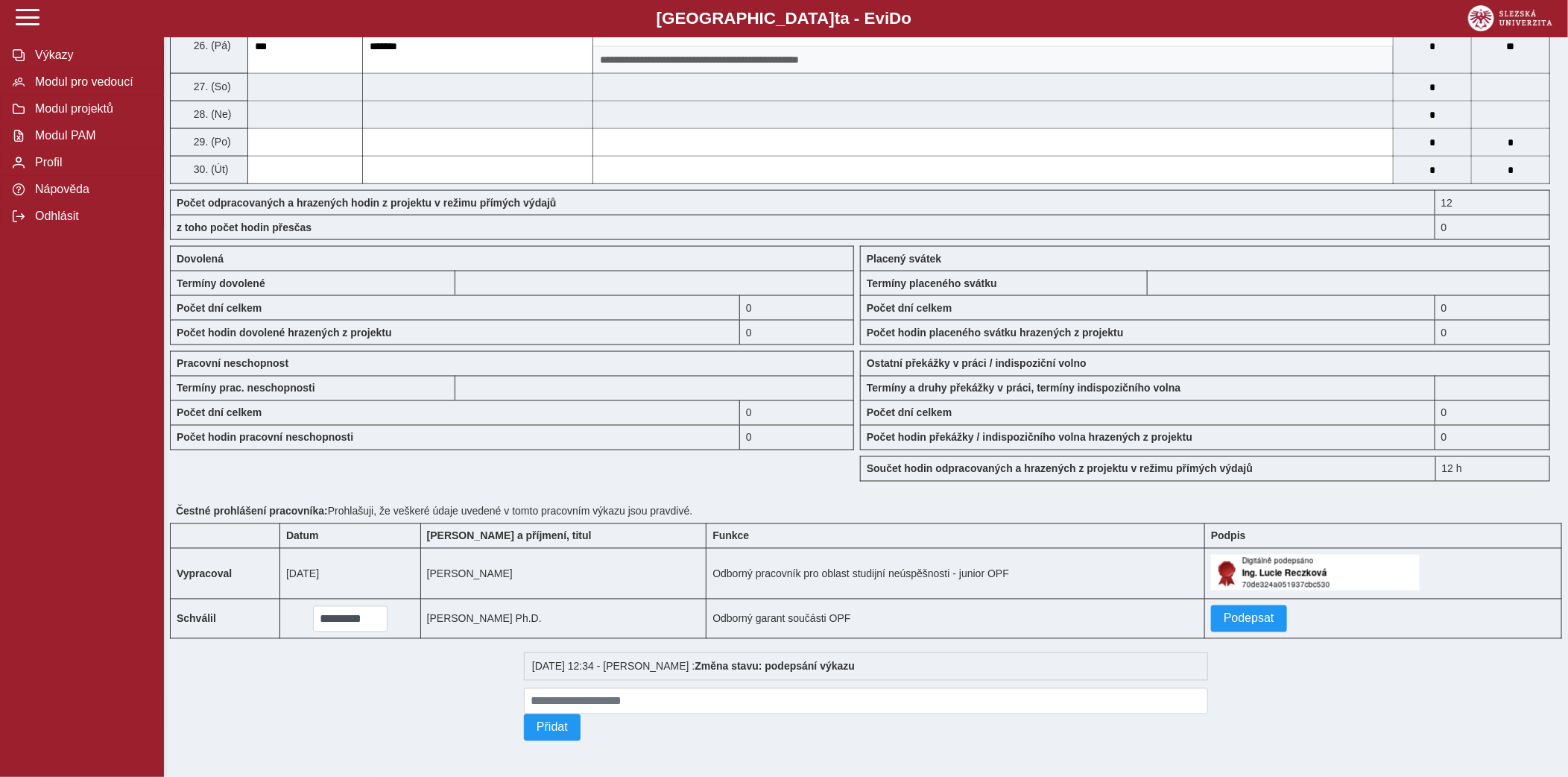
scroll to position [1228, 0]
click at [1224, 613] on span "Podepsat" at bounding box center [1249, 619] width 51 height 14
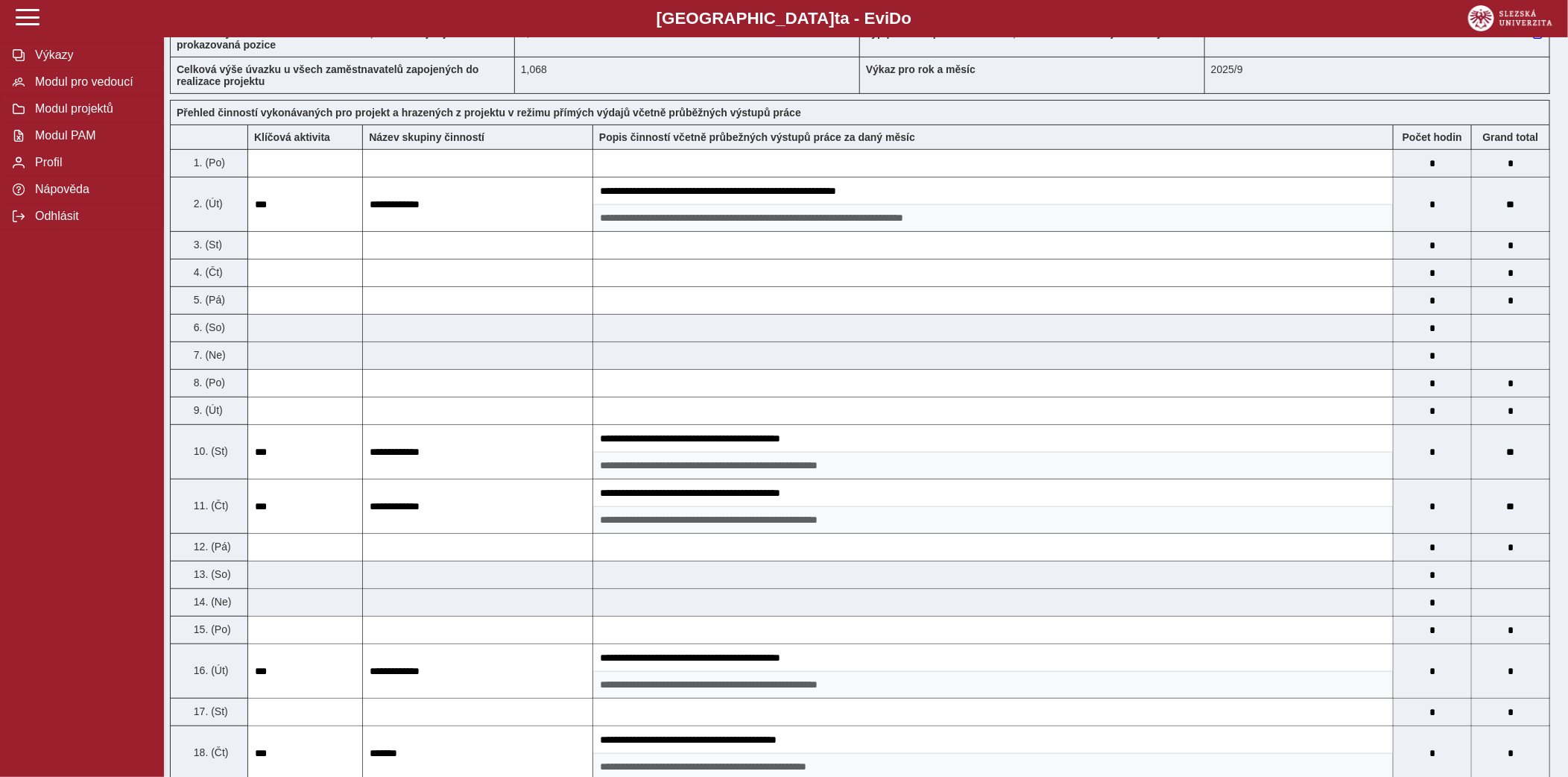
scroll to position [0, 0]
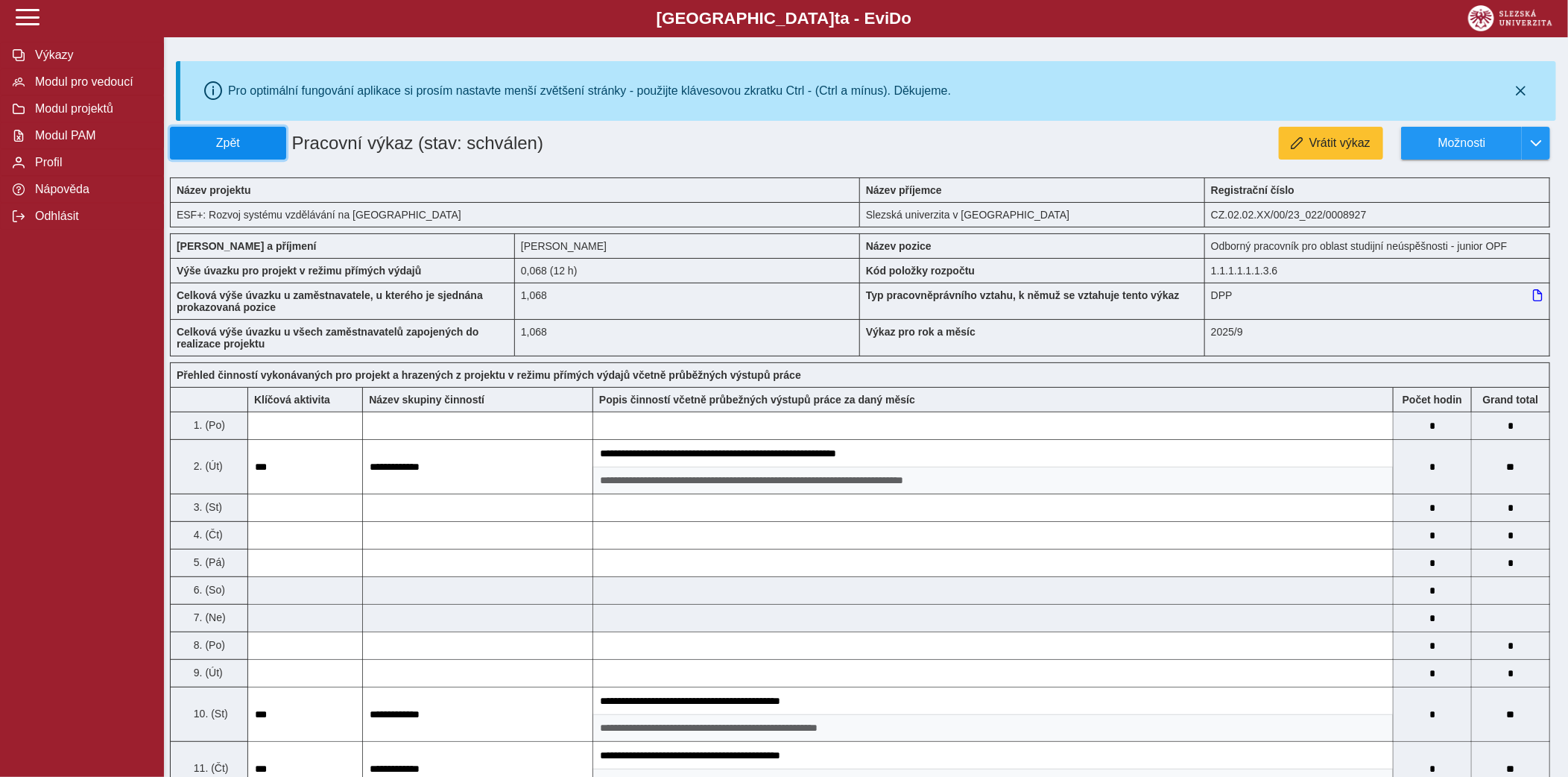
click at [272, 146] on span "Zpět" at bounding box center [228, 143] width 103 height 14
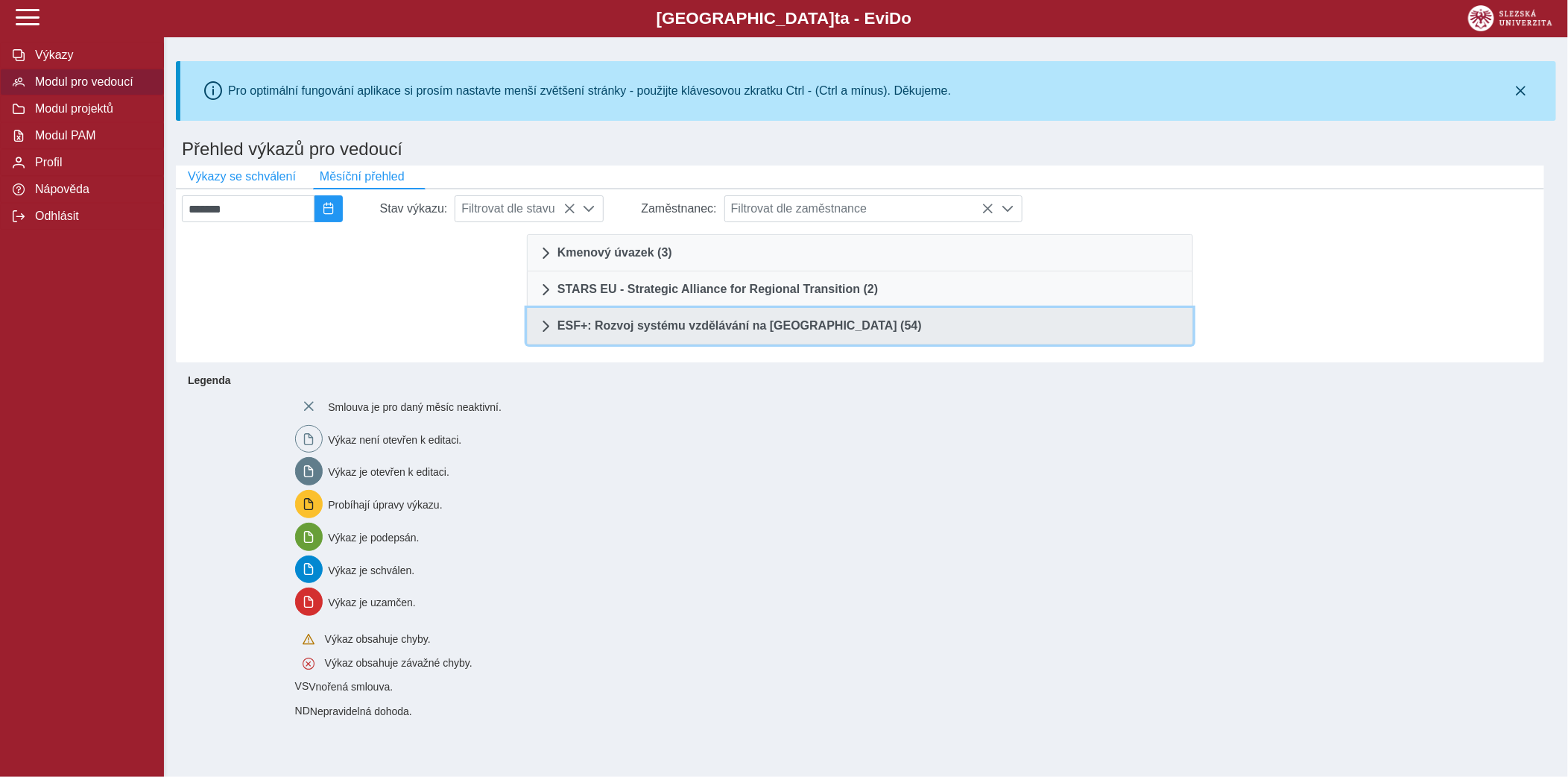
click at [720, 340] on link "ESF+: Rozvoj systému vzdělávání na [GEOGRAPHIC_DATA] (54)" at bounding box center [860, 326] width 667 height 37
click at [725, 327] on span "ESF+: Rozvoj systému vzdělávání na [GEOGRAPHIC_DATA] (54)" at bounding box center [740, 326] width 364 height 12
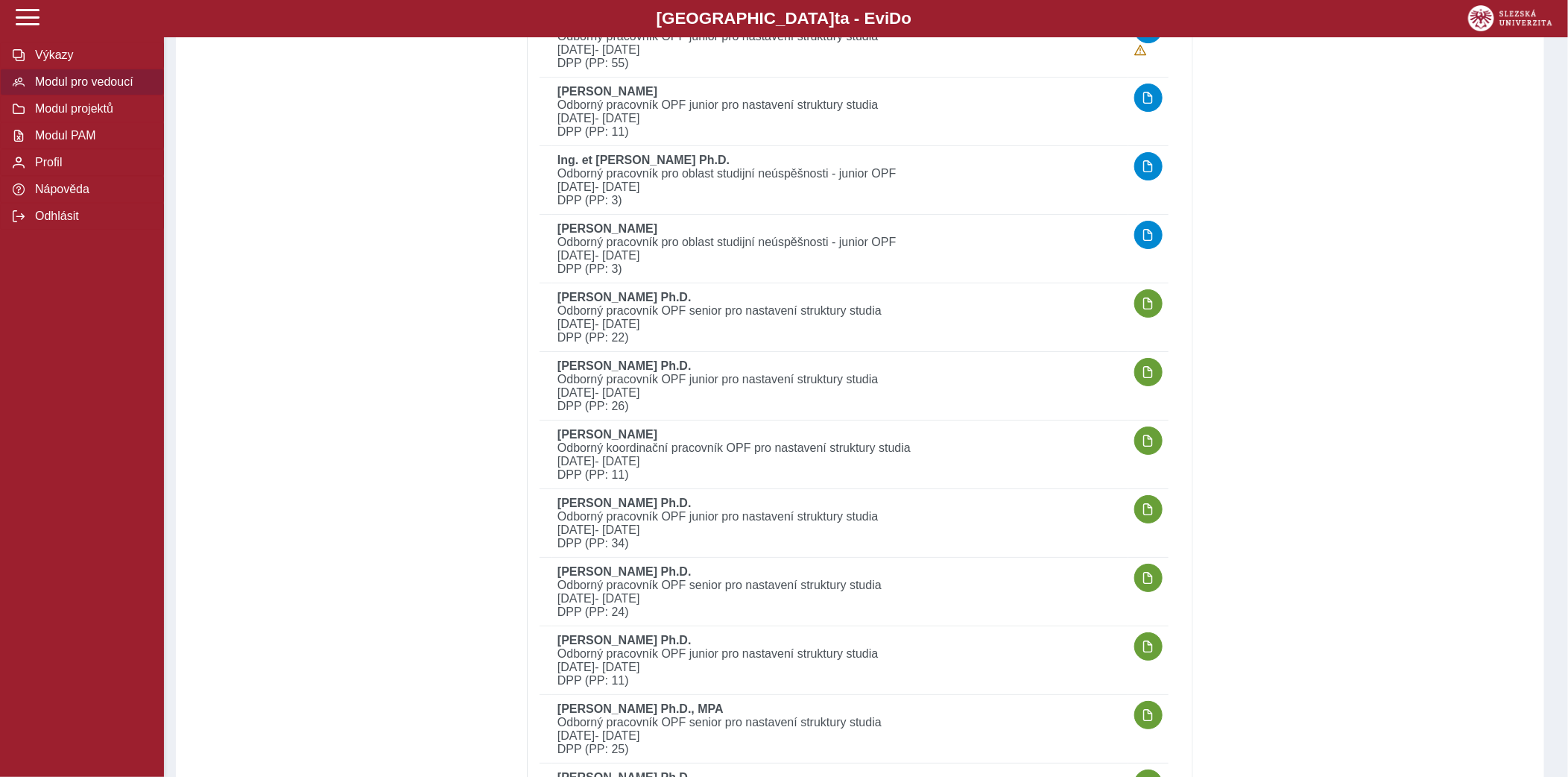
scroll to position [3011, 0]
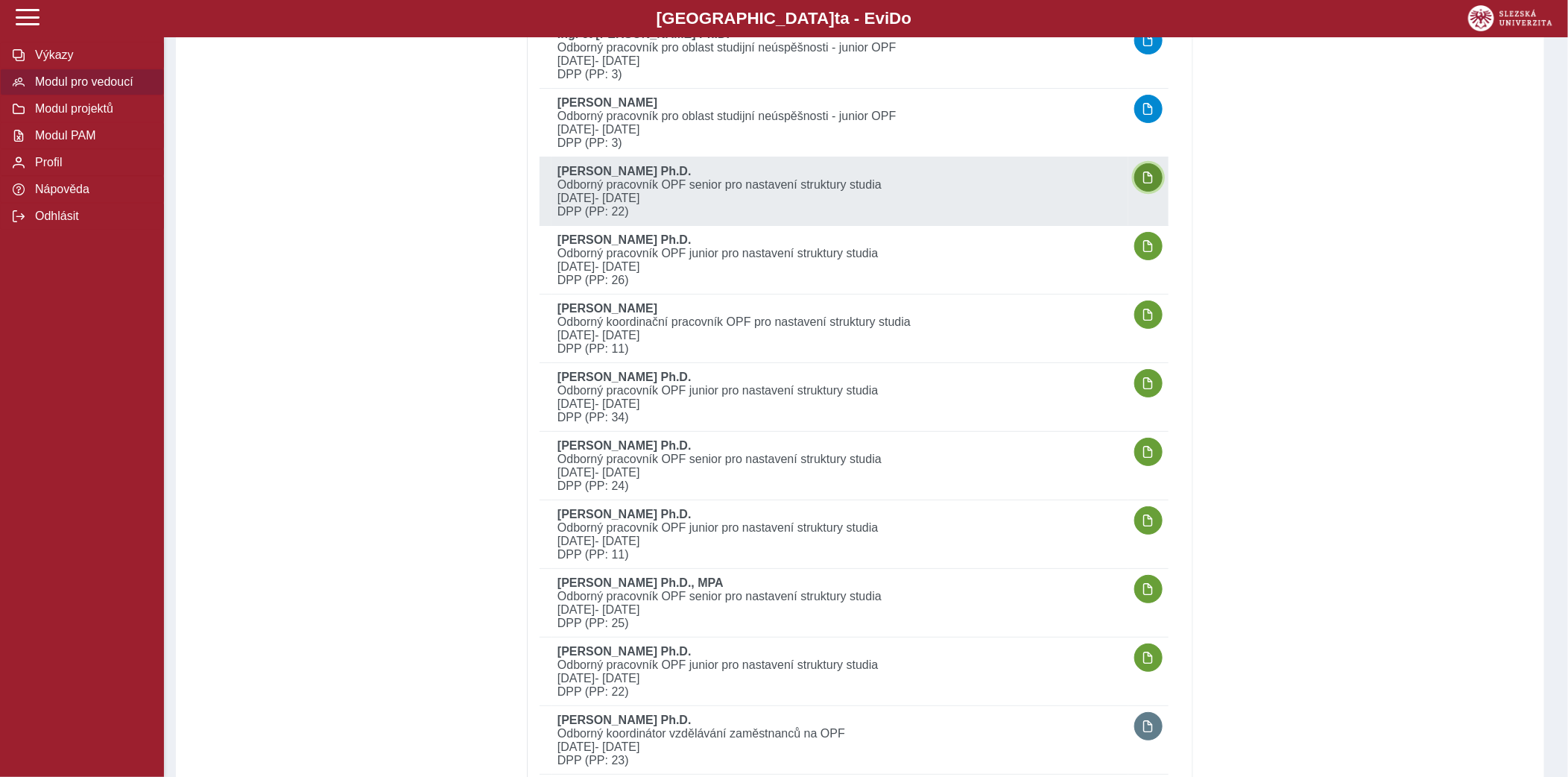
click at [1149, 172] on span "button" at bounding box center [1149, 178] width 12 height 12
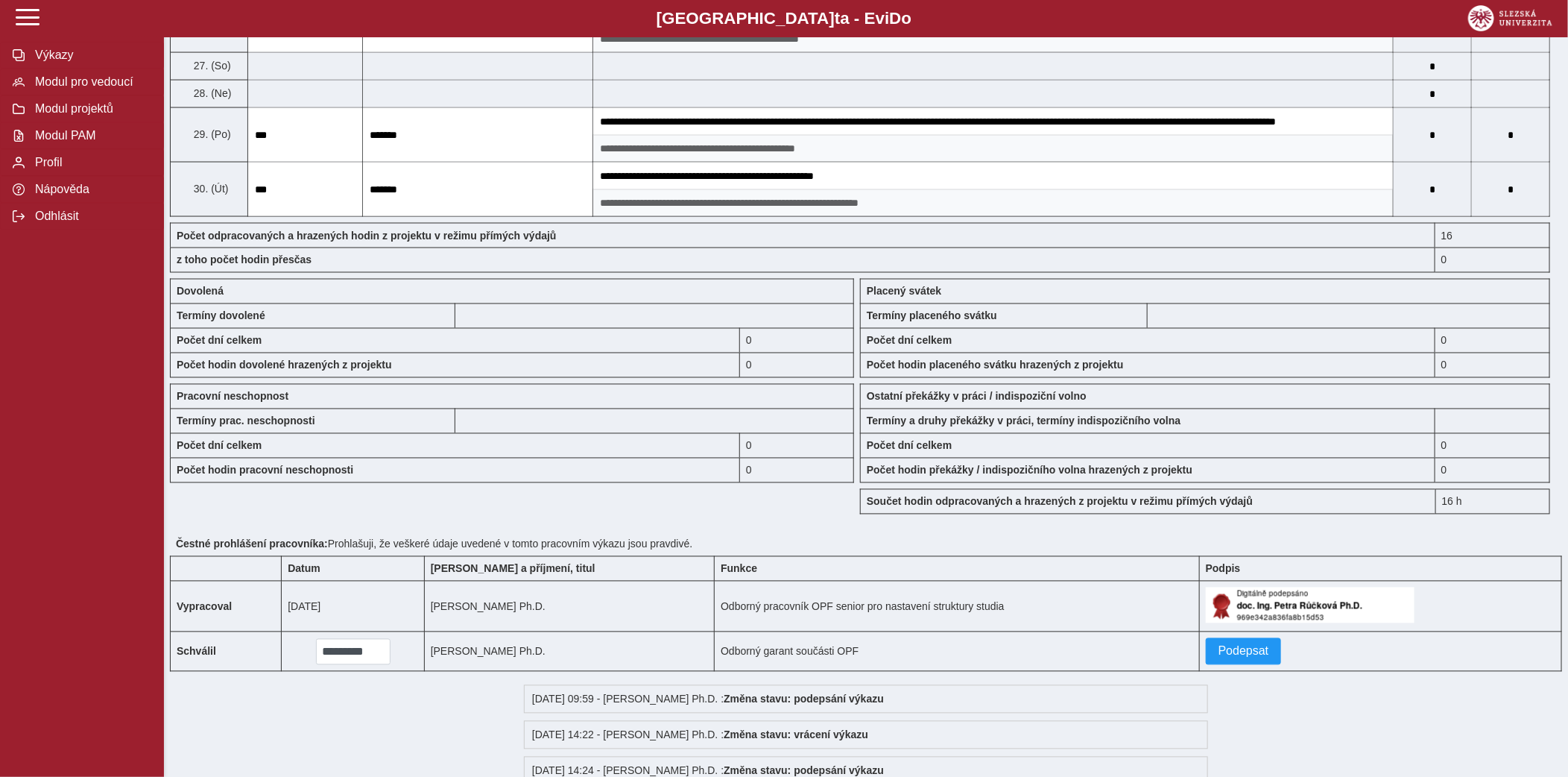
scroll to position [1358, 0]
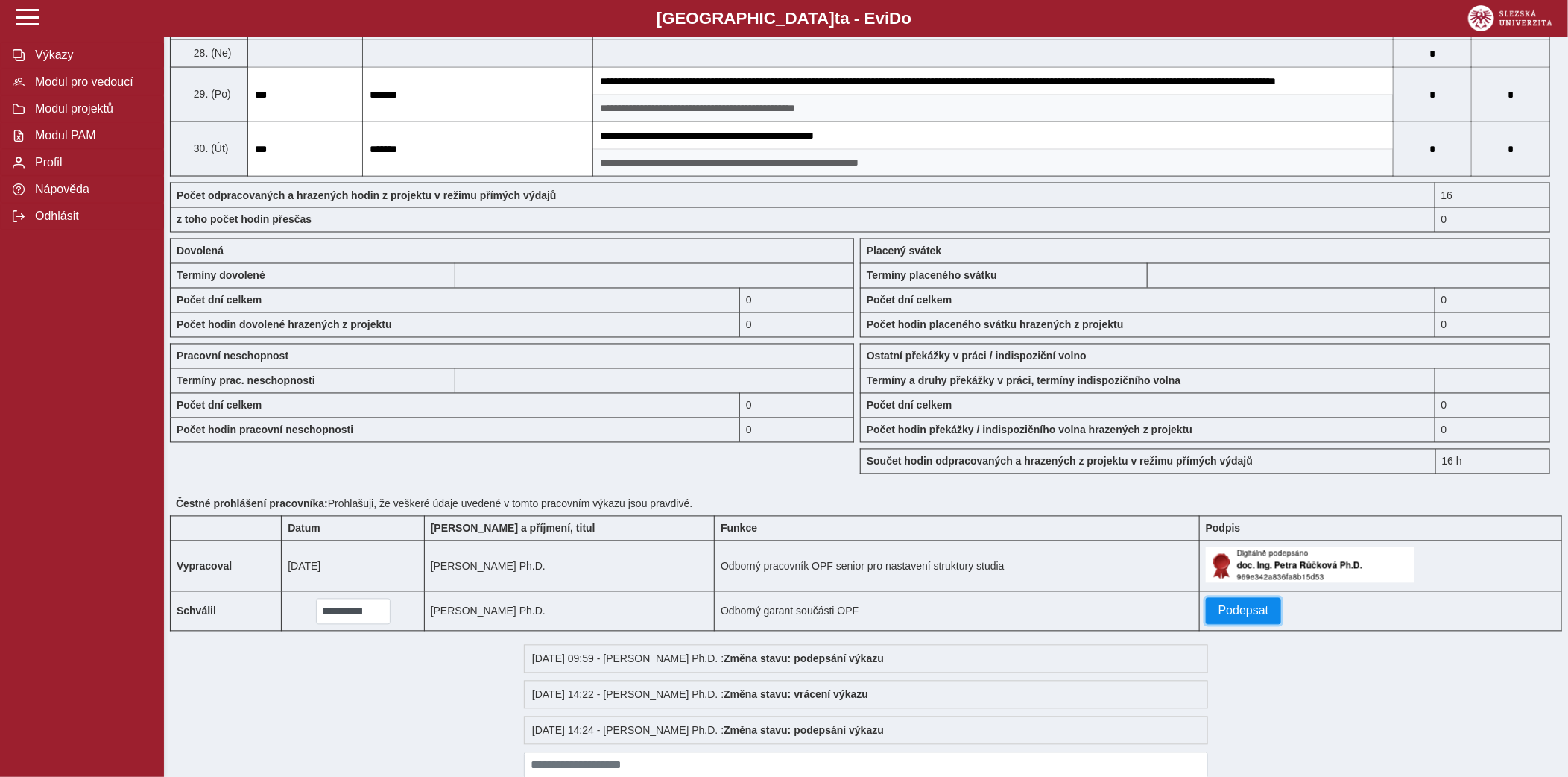
click at [1221, 618] on span "Podepsat" at bounding box center [1244, 611] width 51 height 14
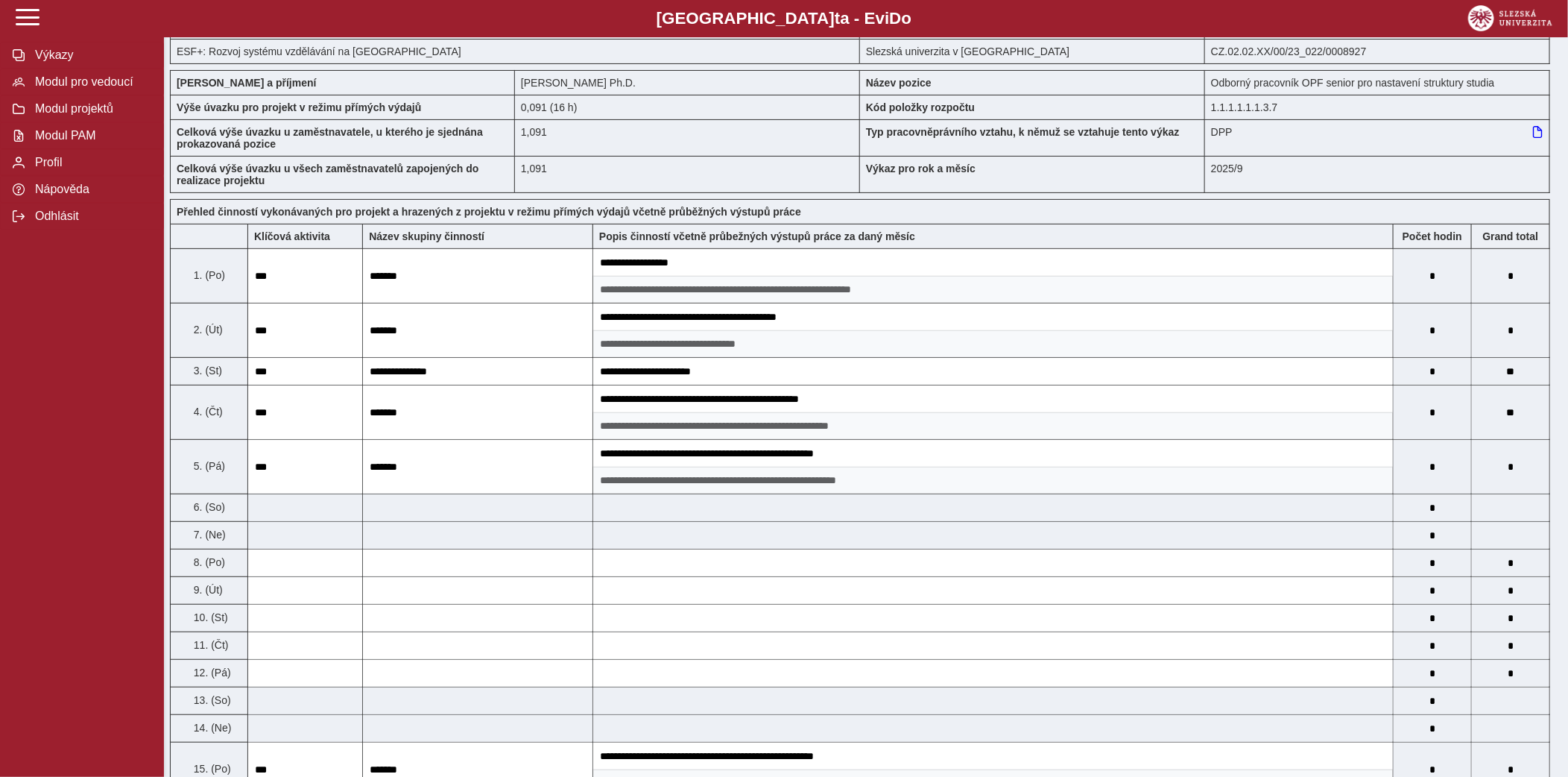
scroll to position [0, 0]
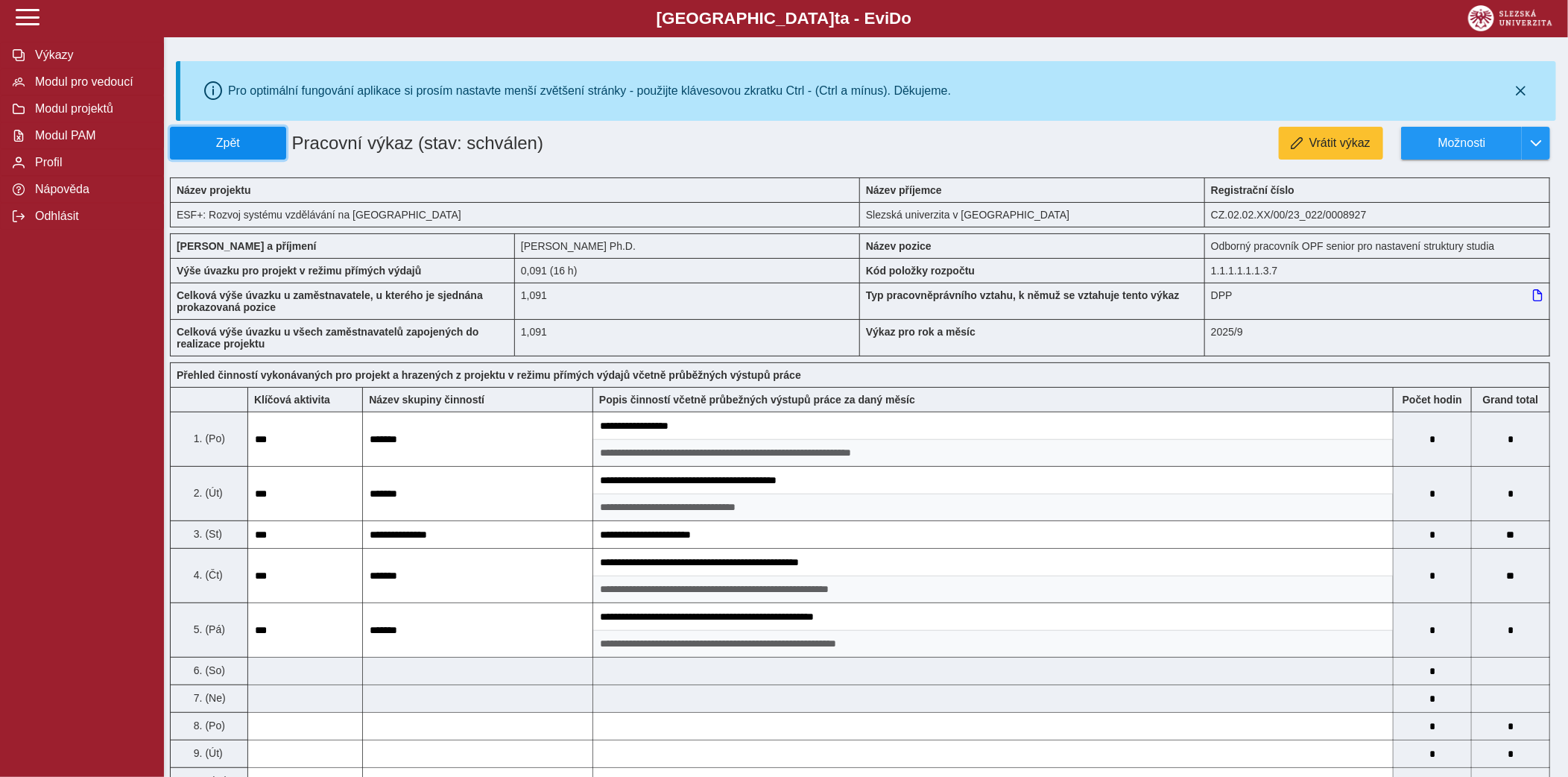
click at [279, 140] on span "Zpět" at bounding box center [228, 143] width 103 height 14
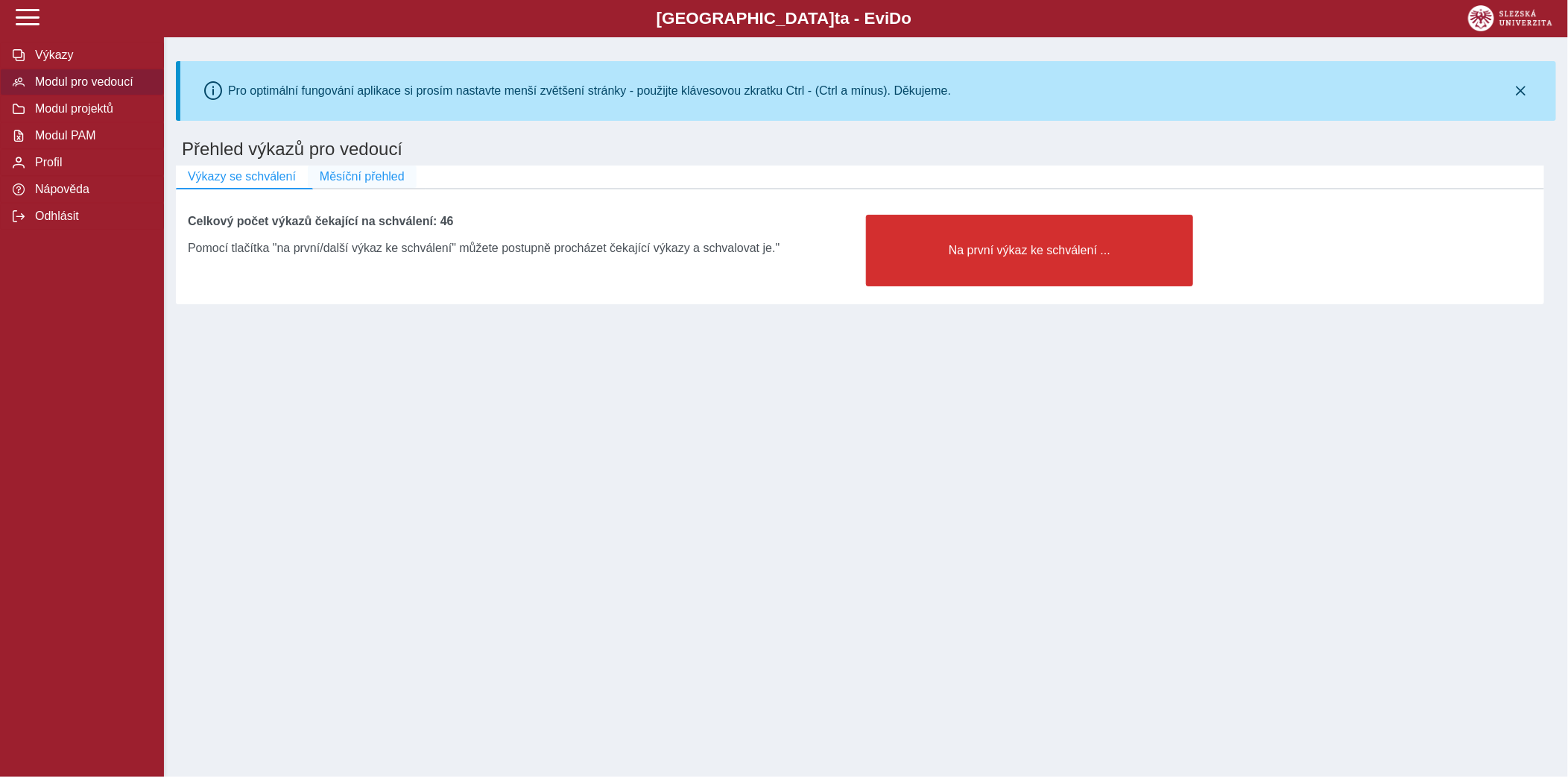
click at [386, 172] on span "Měsíční přehled" at bounding box center [361, 177] width 85 height 14
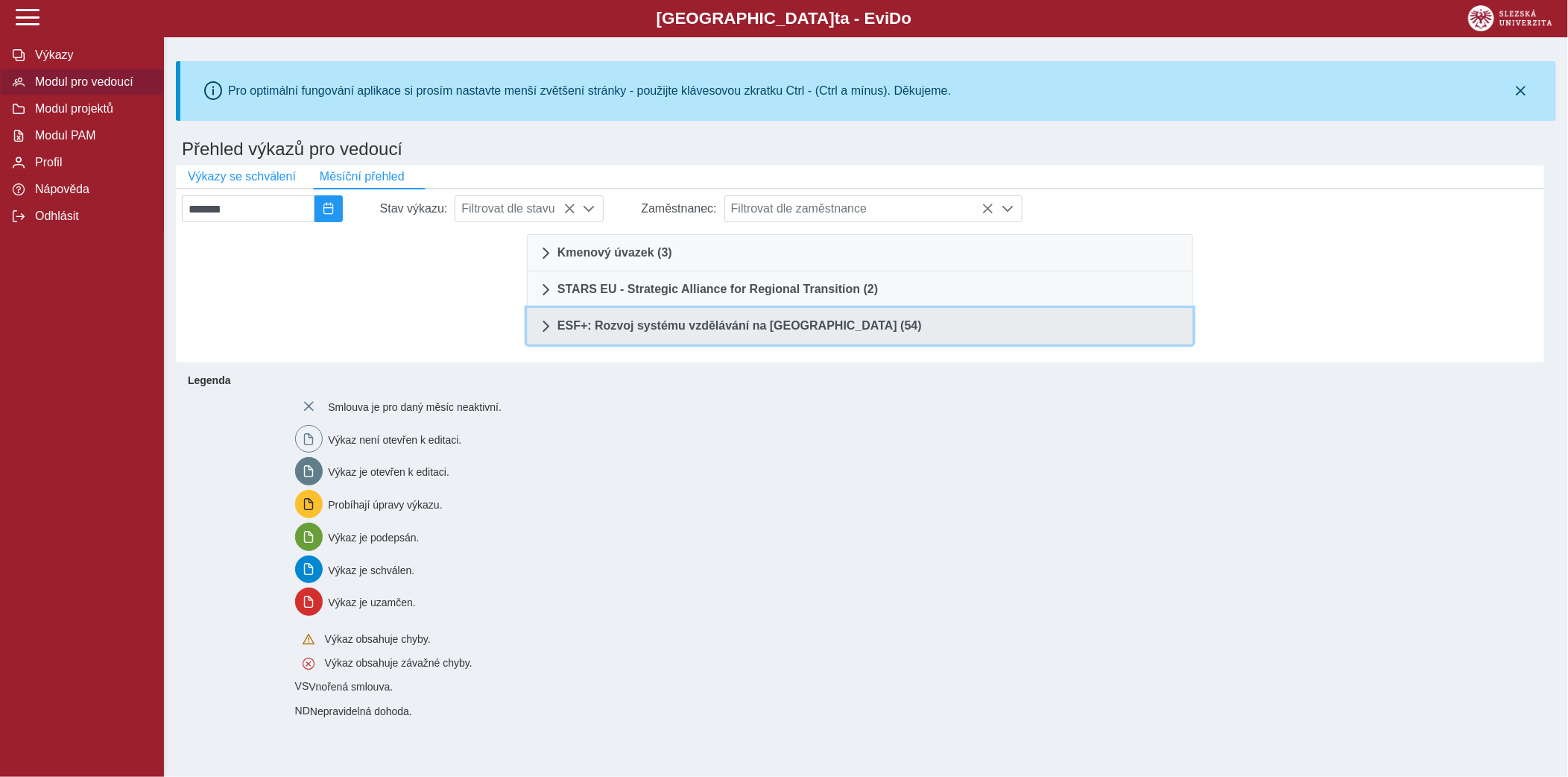
click at [755, 322] on span "ESF+: Rozvoj systému vzdělávání na Slezské univerzitě (54)" at bounding box center [740, 326] width 364 height 12
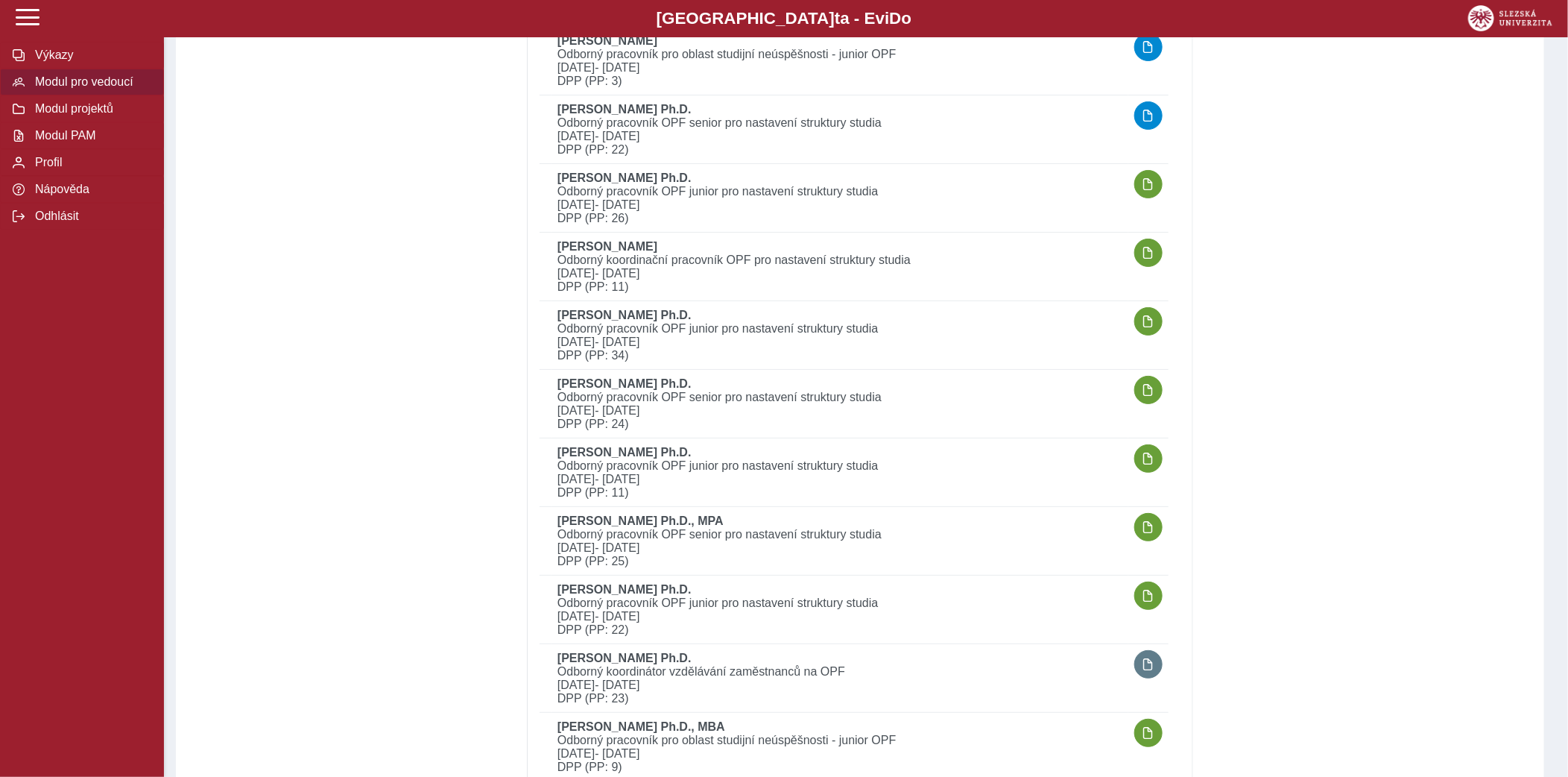
scroll to position [3080, 0]
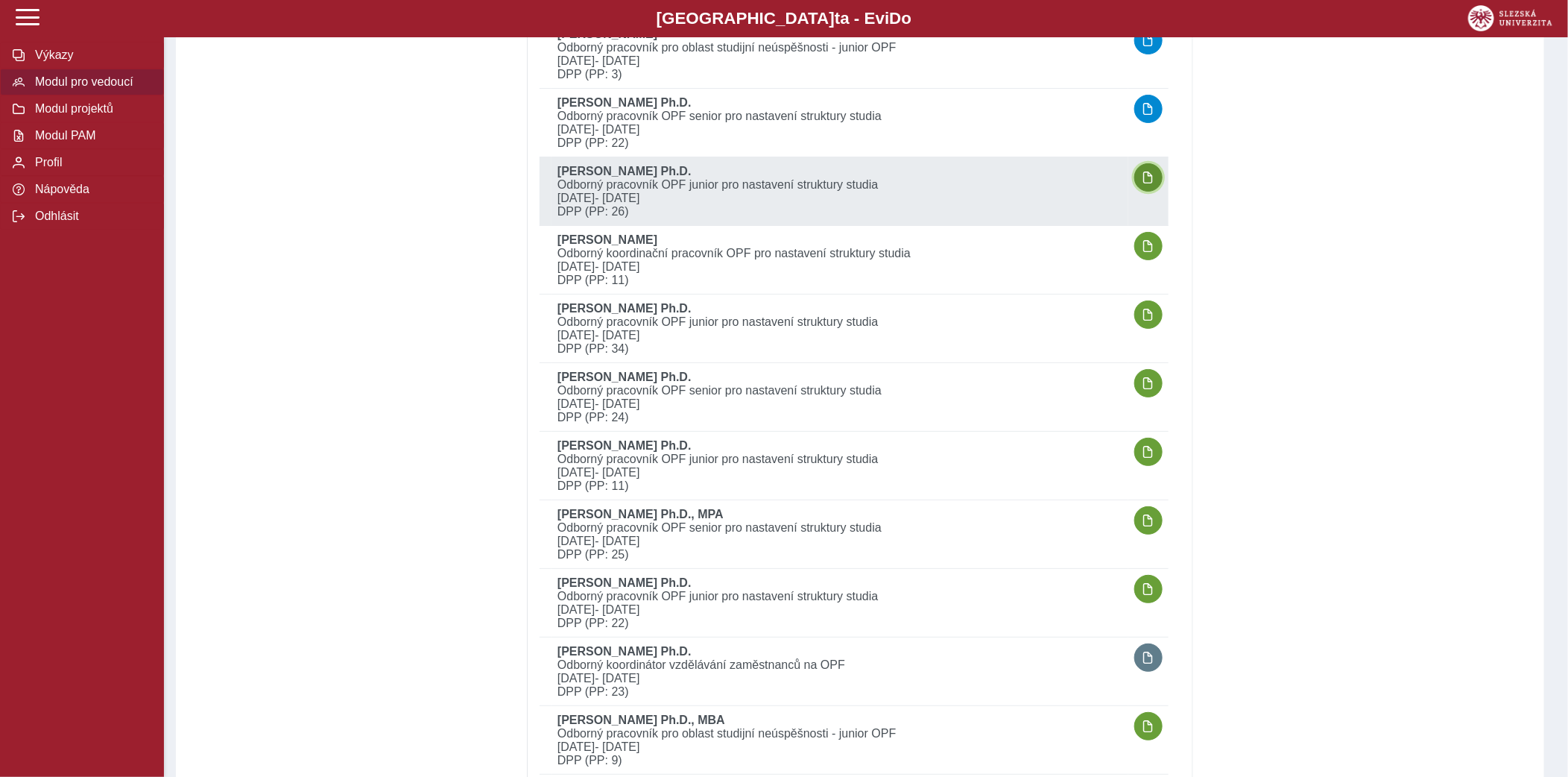
click at [1153, 172] on span "button" at bounding box center [1149, 178] width 12 height 12
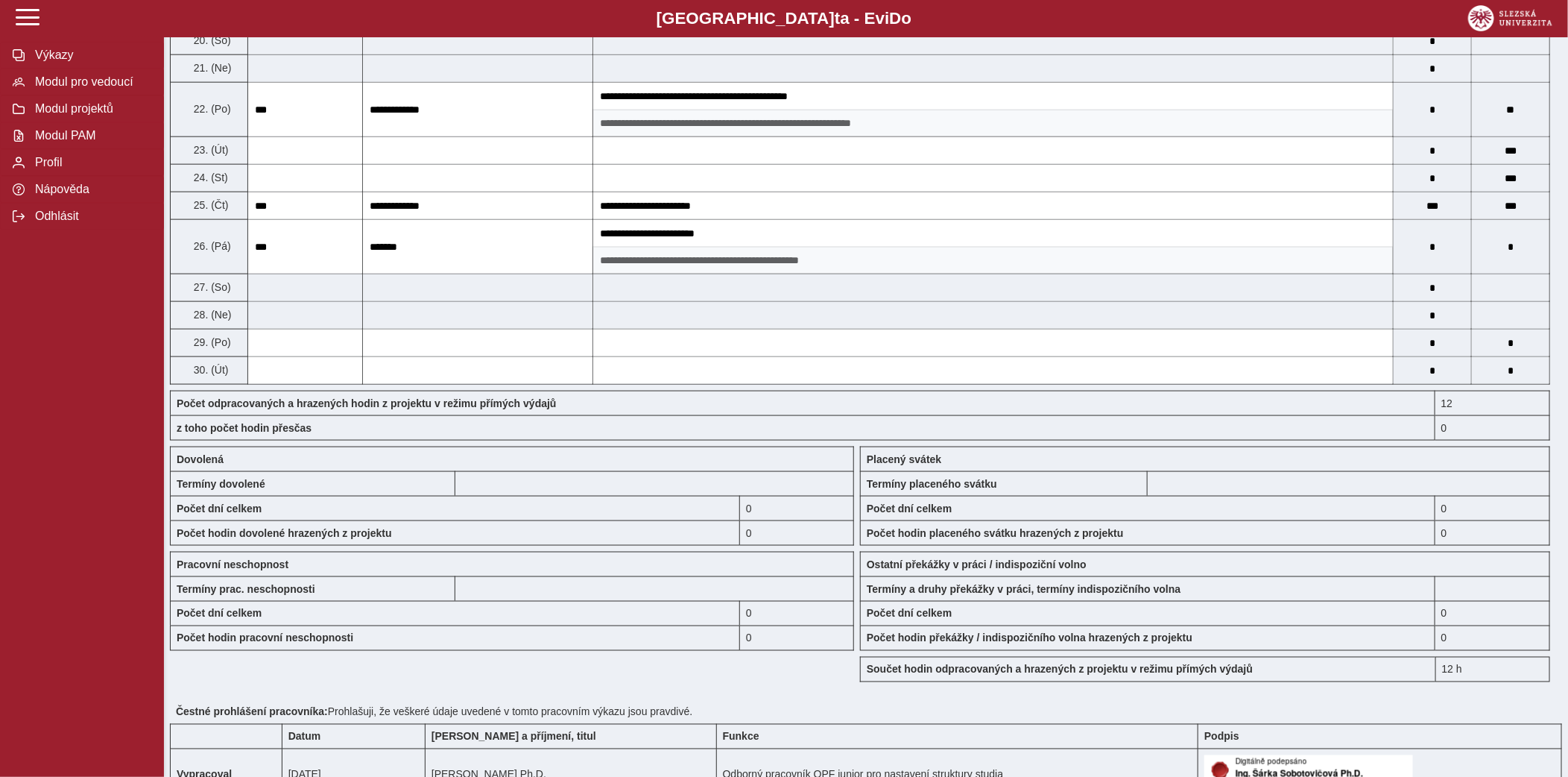
scroll to position [1175, 0]
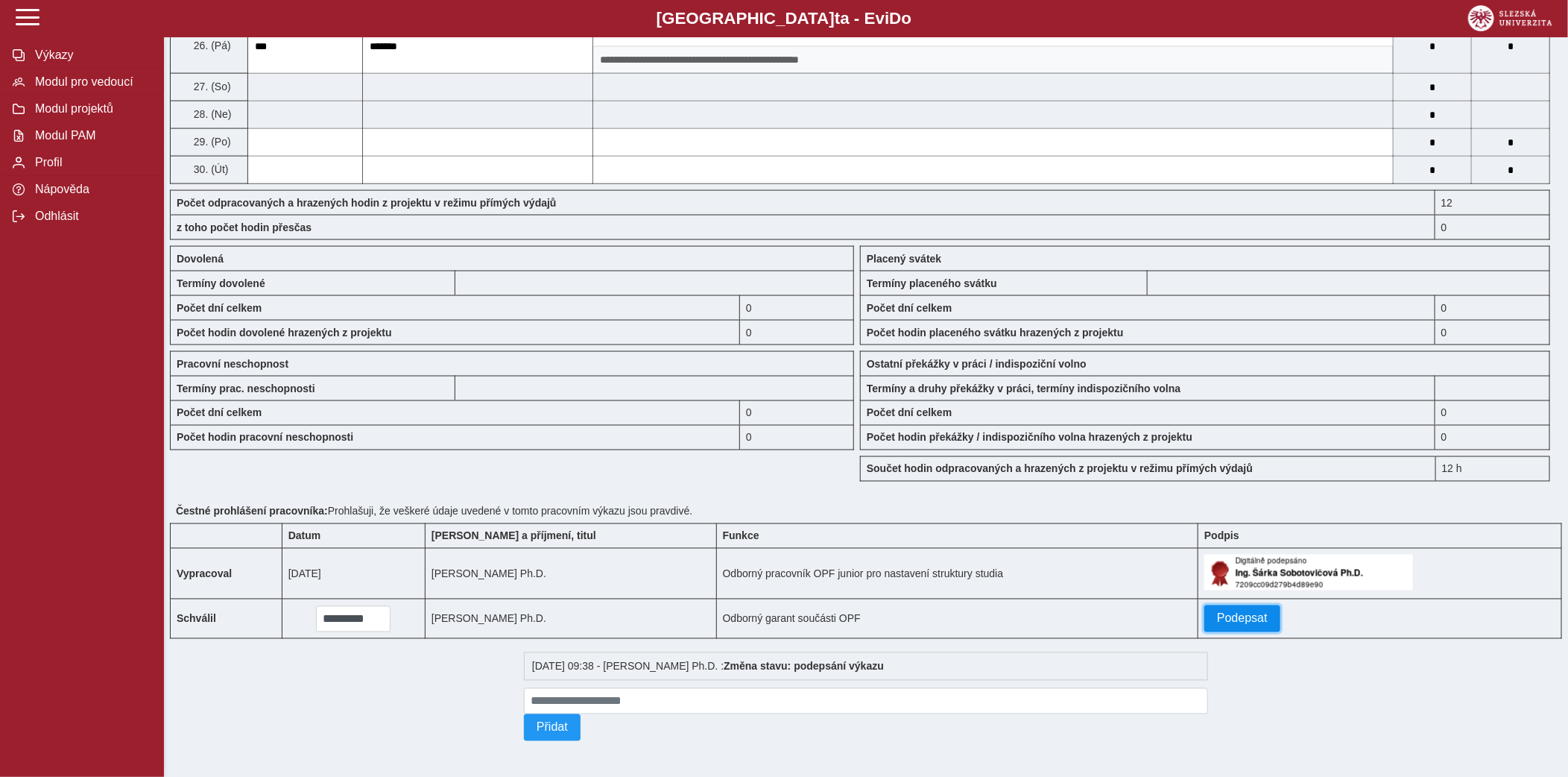
click at [1241, 614] on span "Podepsat" at bounding box center [1243, 619] width 51 height 14
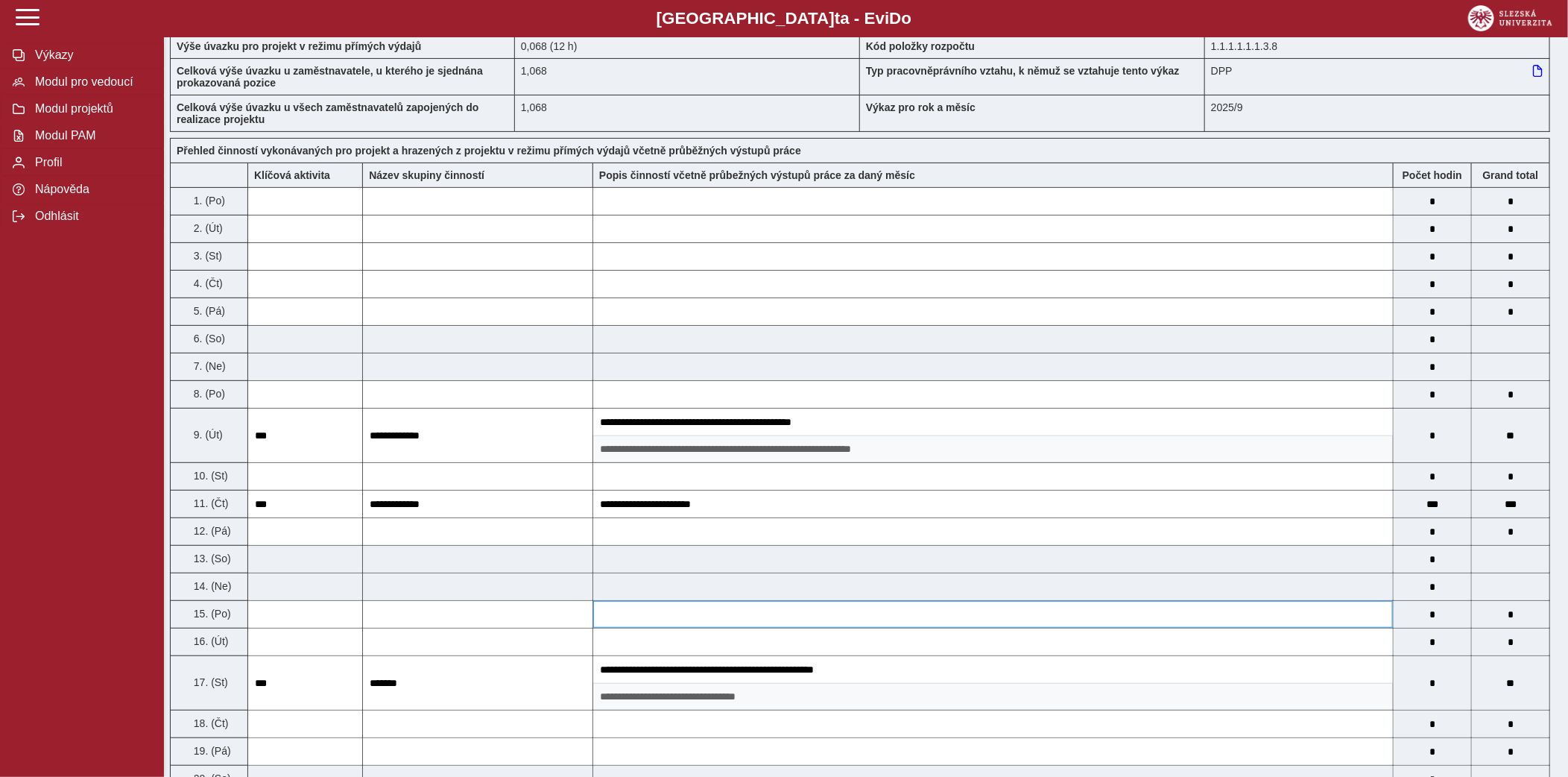
scroll to position [0, 0]
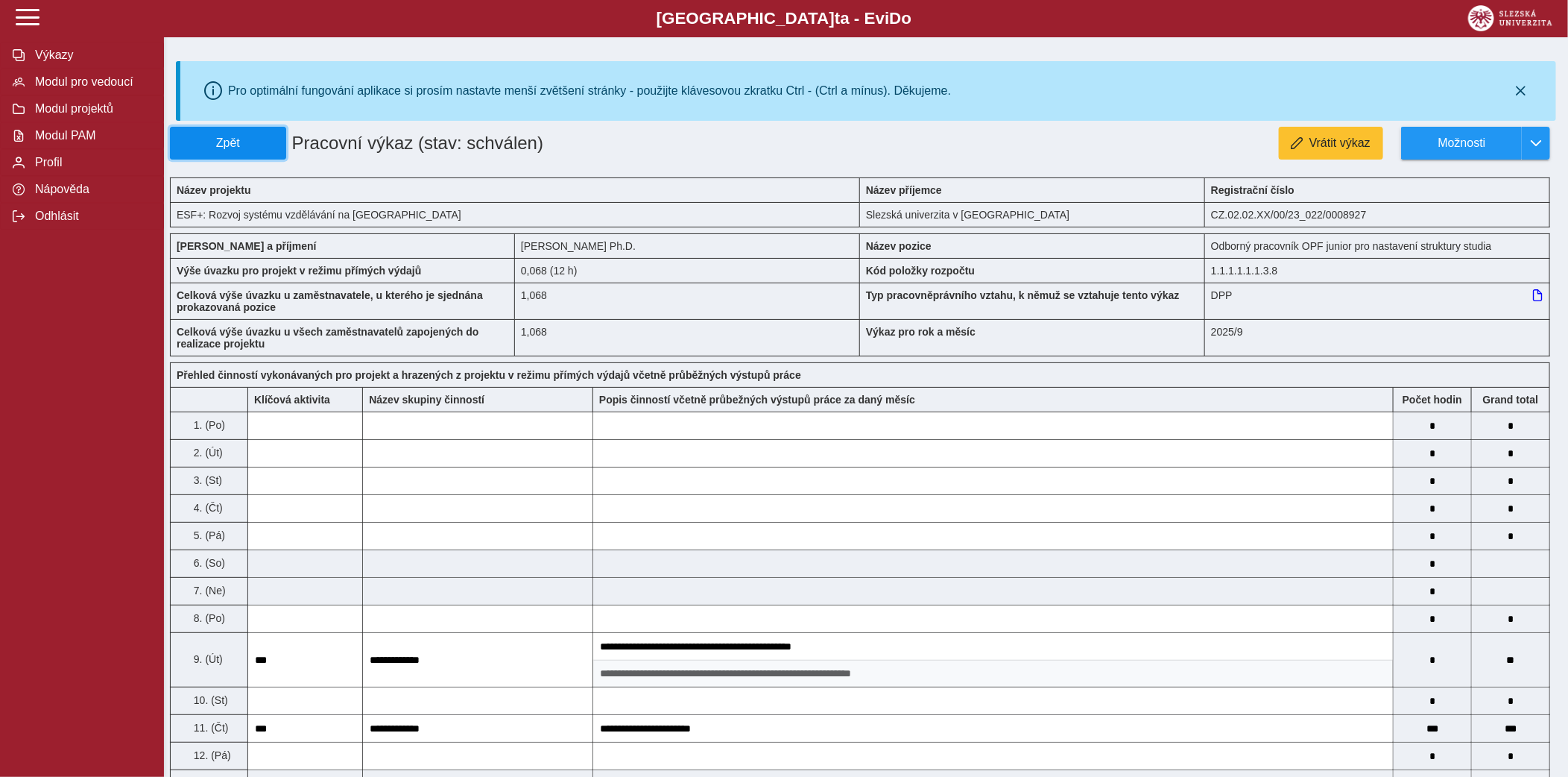
click at [277, 138] on span "Zpět" at bounding box center [228, 143] width 103 height 14
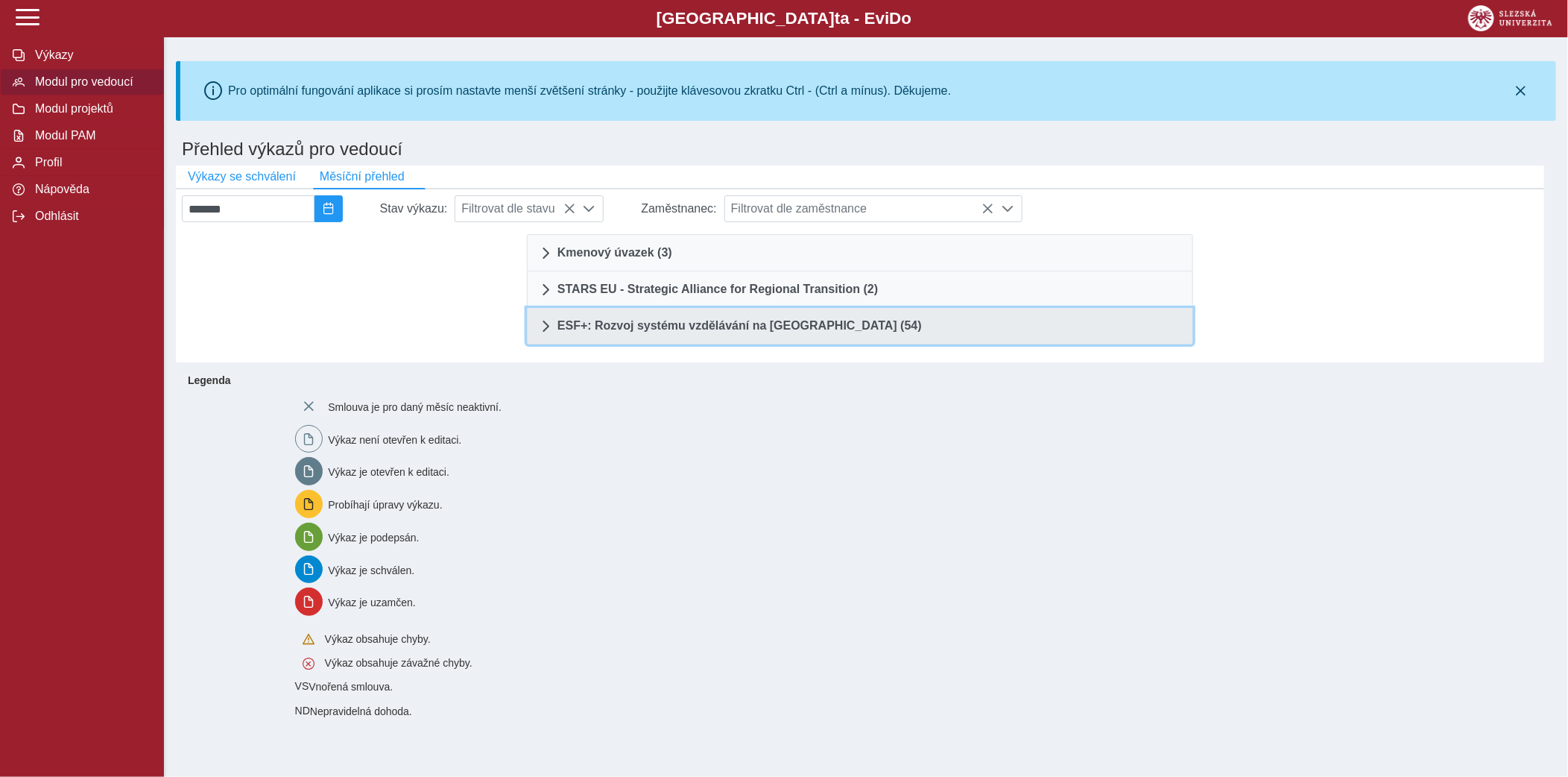
click at [661, 323] on span "ESF+: Rozvoj systému vzdělávání na [GEOGRAPHIC_DATA] (54)" at bounding box center [740, 326] width 364 height 12
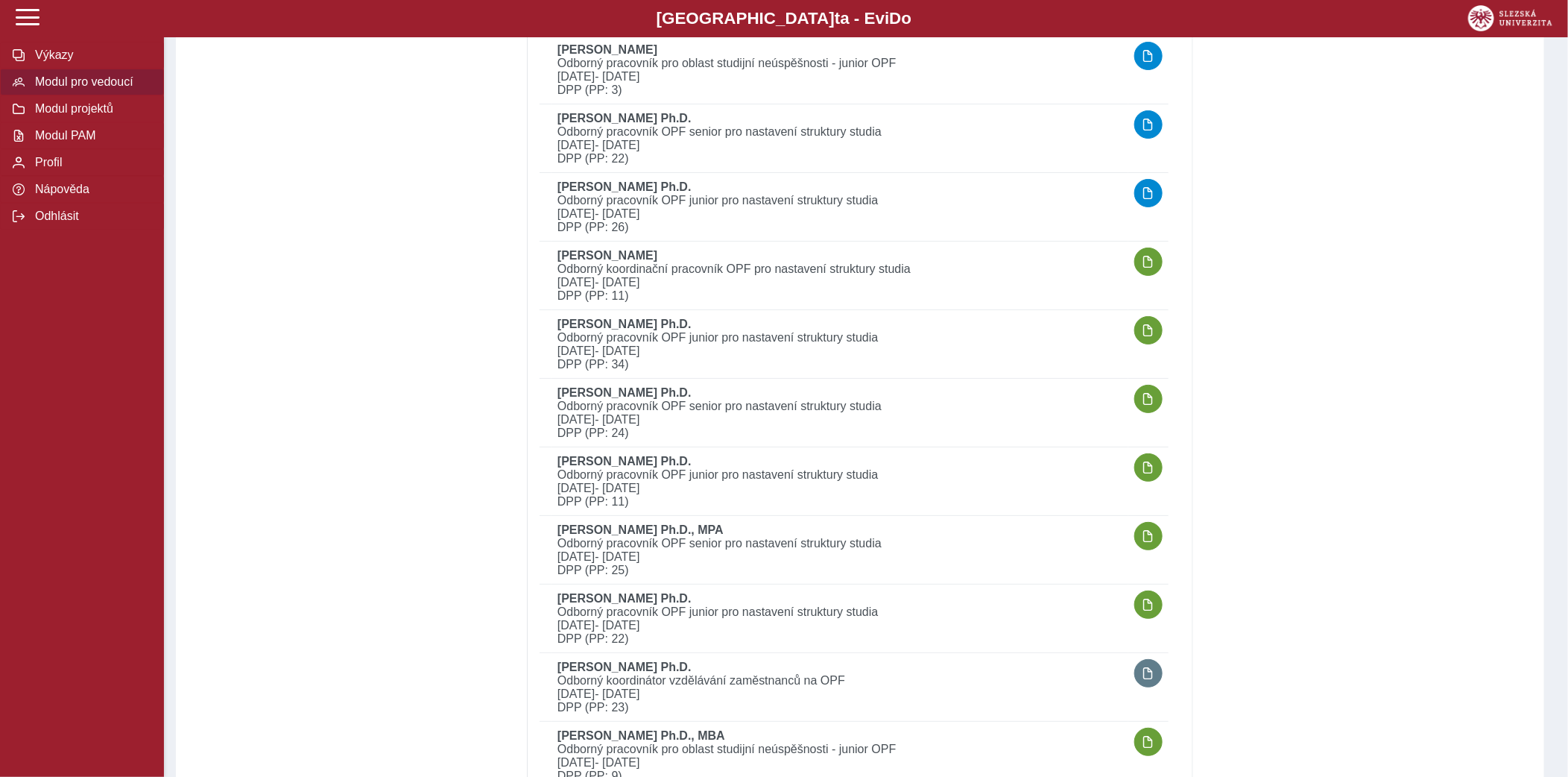
scroll to position [3039, 0]
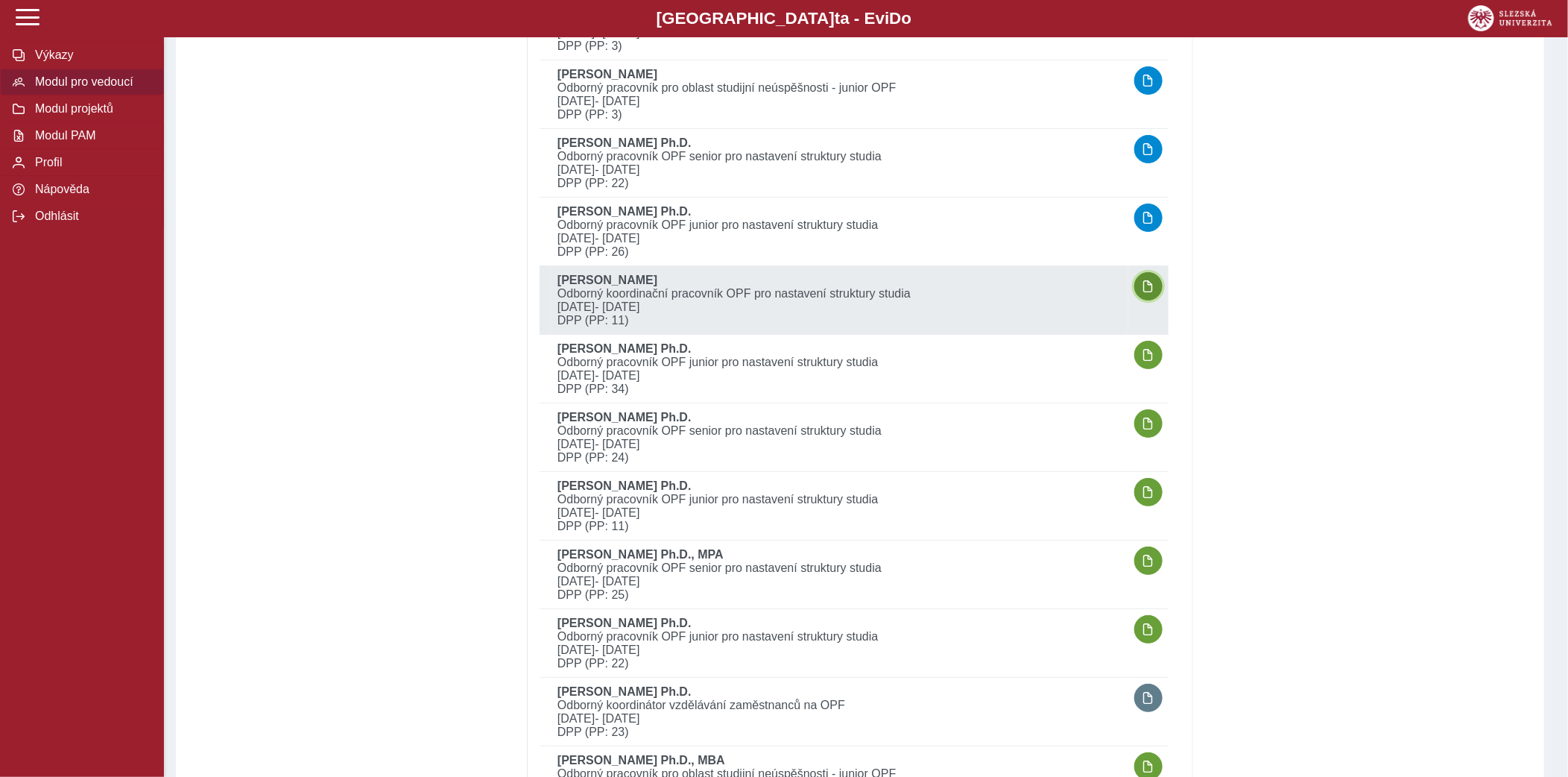
click at [1139, 281] on button "button" at bounding box center [1149, 286] width 28 height 28
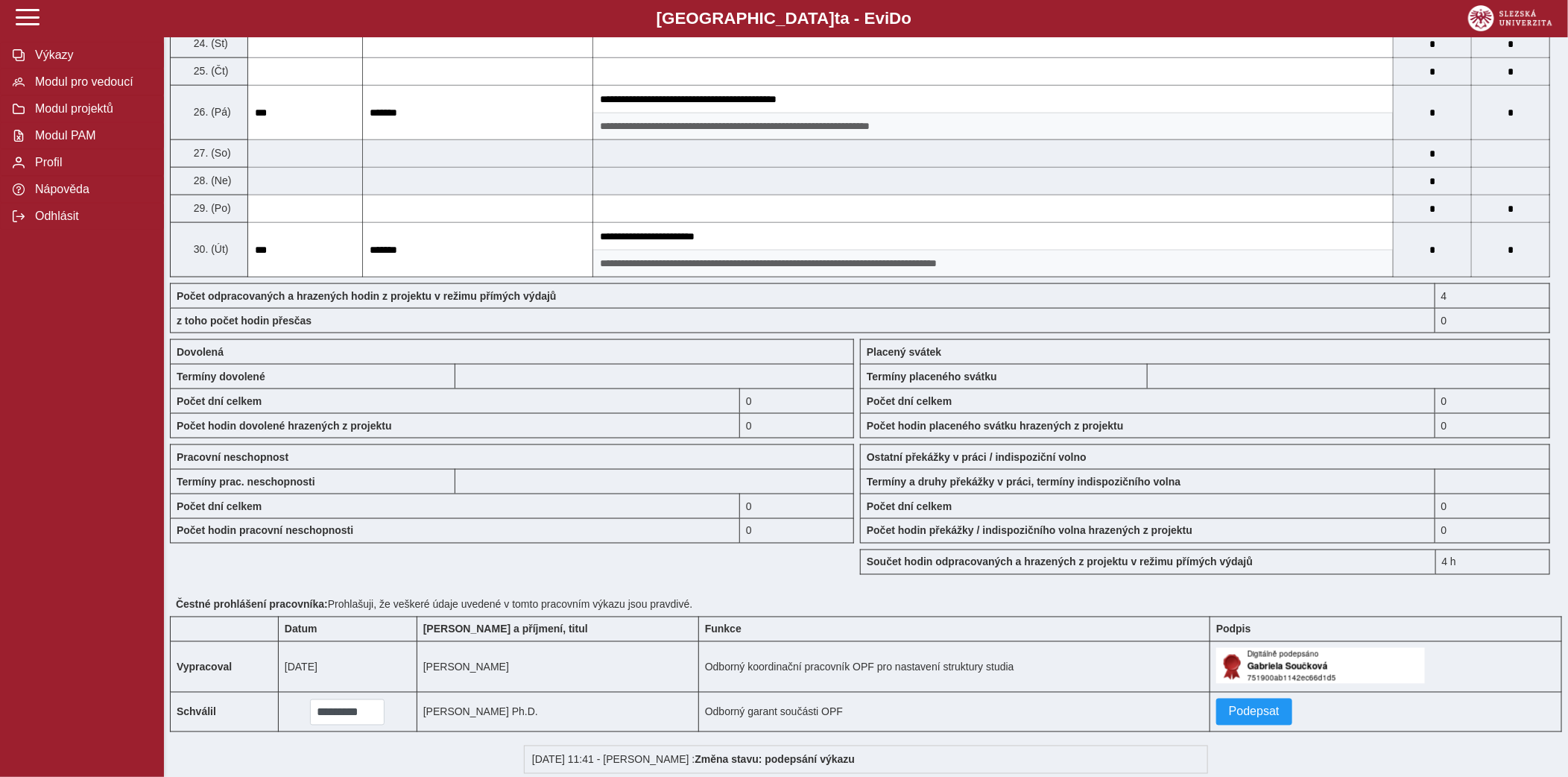
scroll to position [1066, 0]
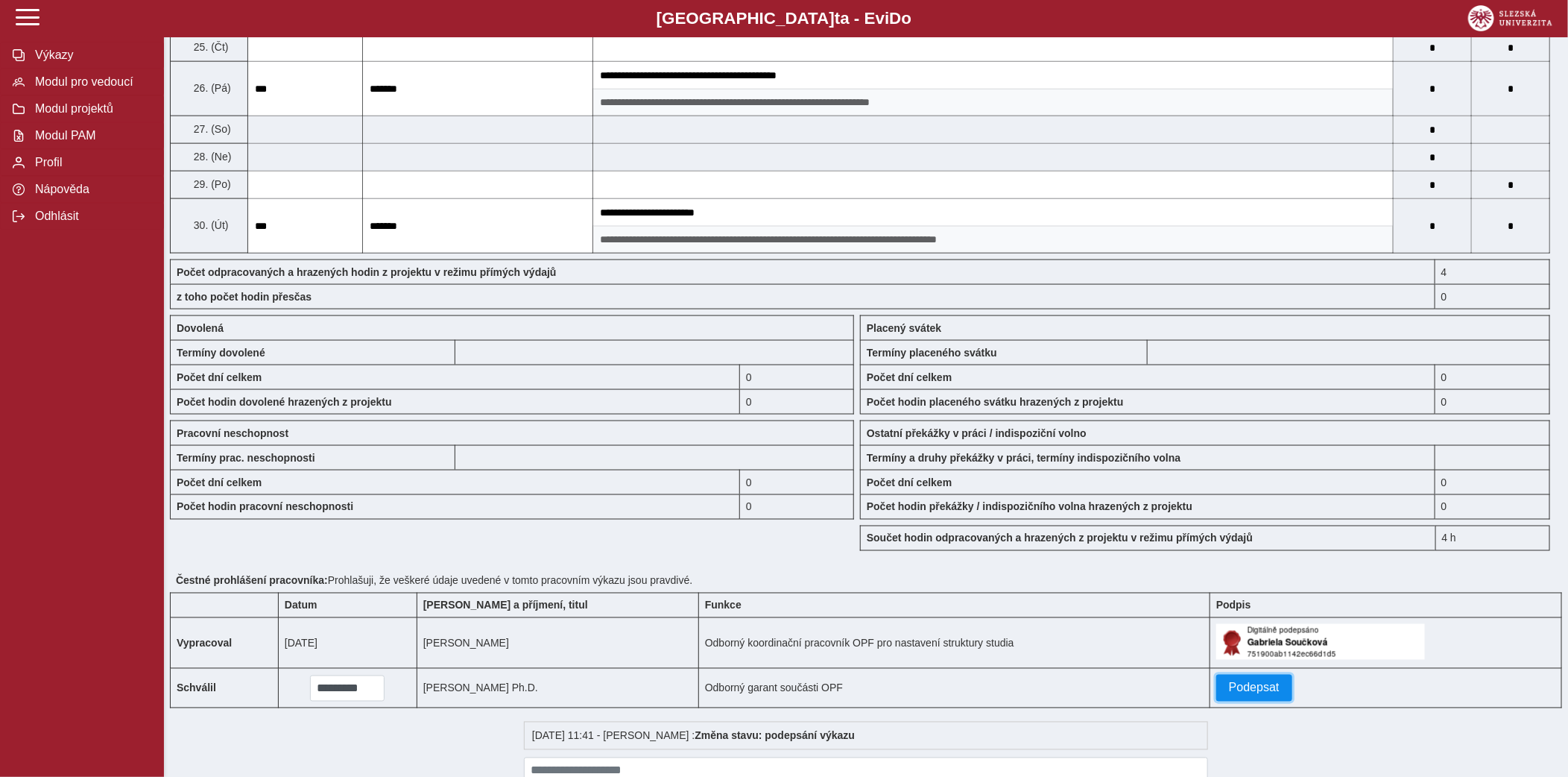
click at [1229, 694] on span "Podepsat" at bounding box center [1255, 688] width 51 height 14
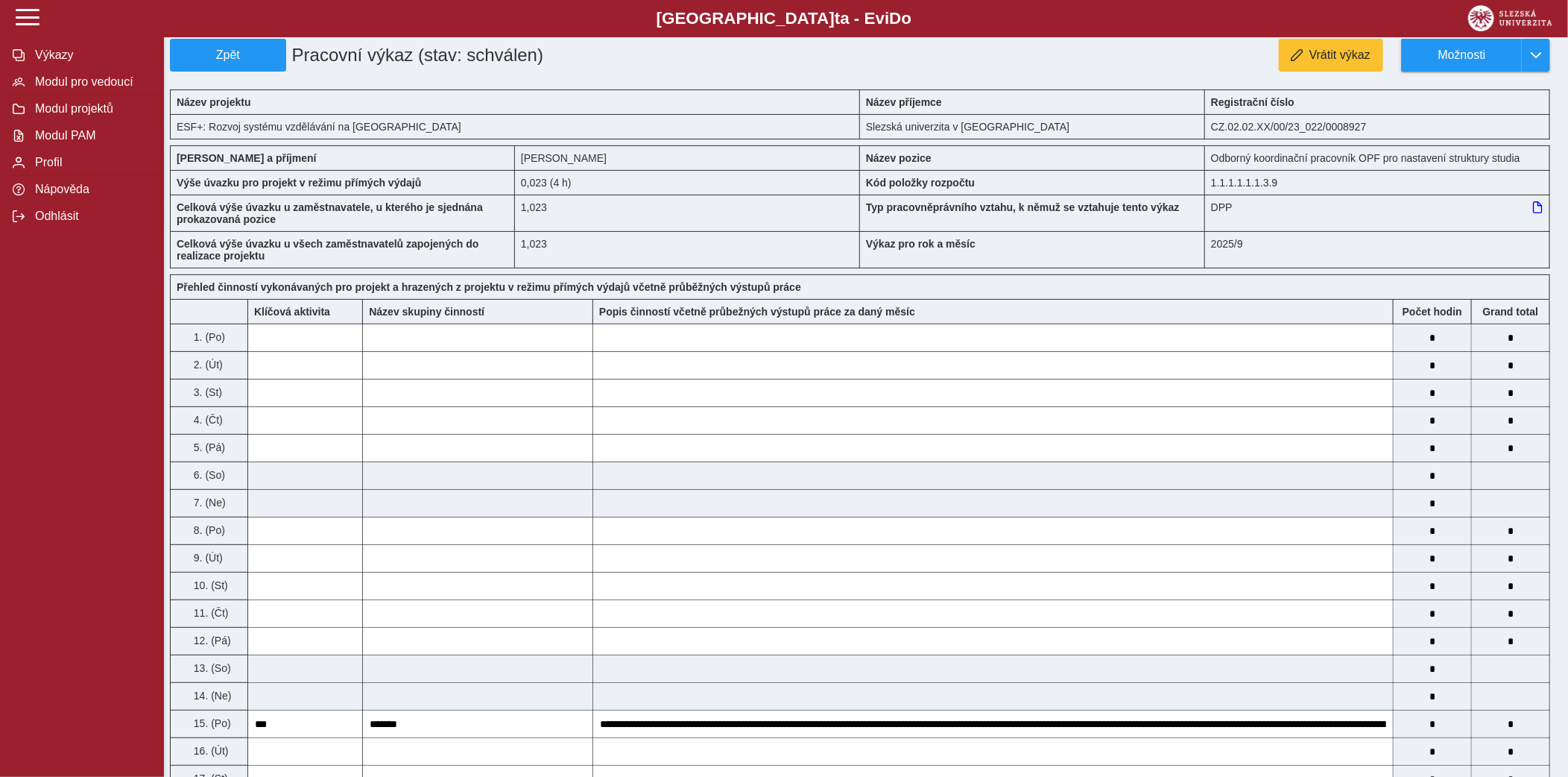
scroll to position [0, 0]
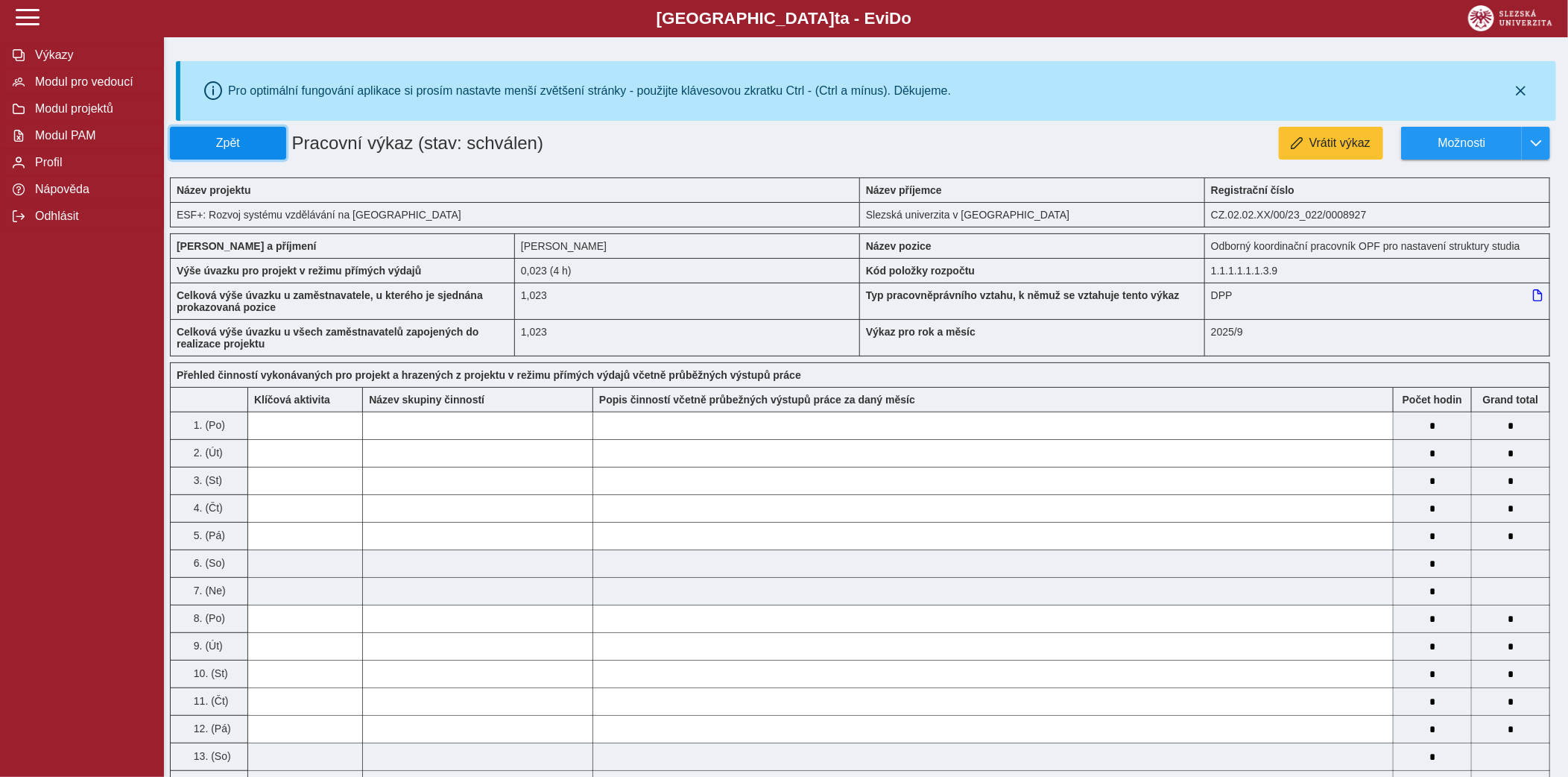
click at [275, 136] on span "Zpět" at bounding box center [228, 143] width 103 height 14
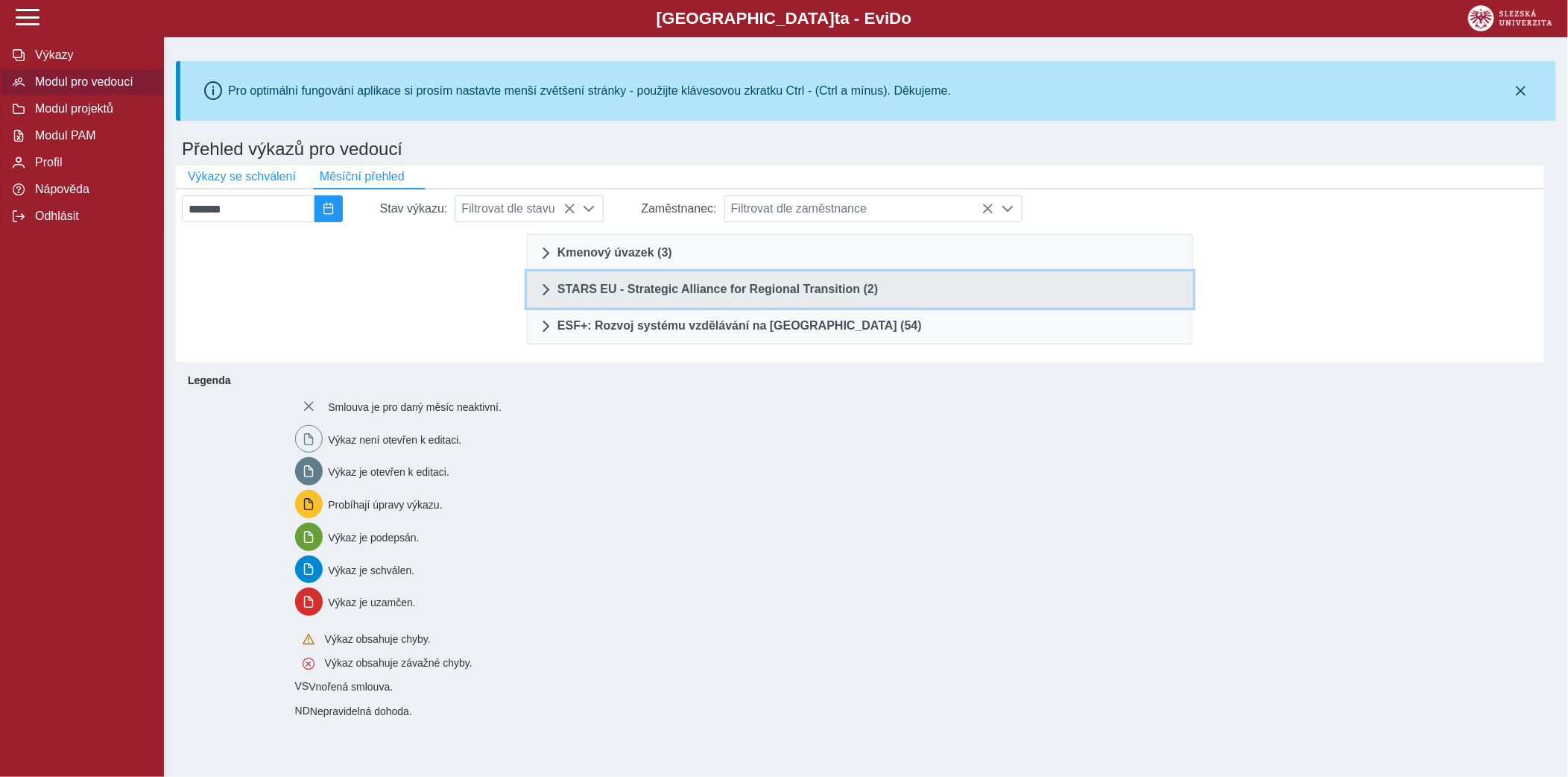
click at [698, 306] on link "STARS EU - Strategic Alliance for Regional Transition (2)" at bounding box center [860, 290] width 667 height 37
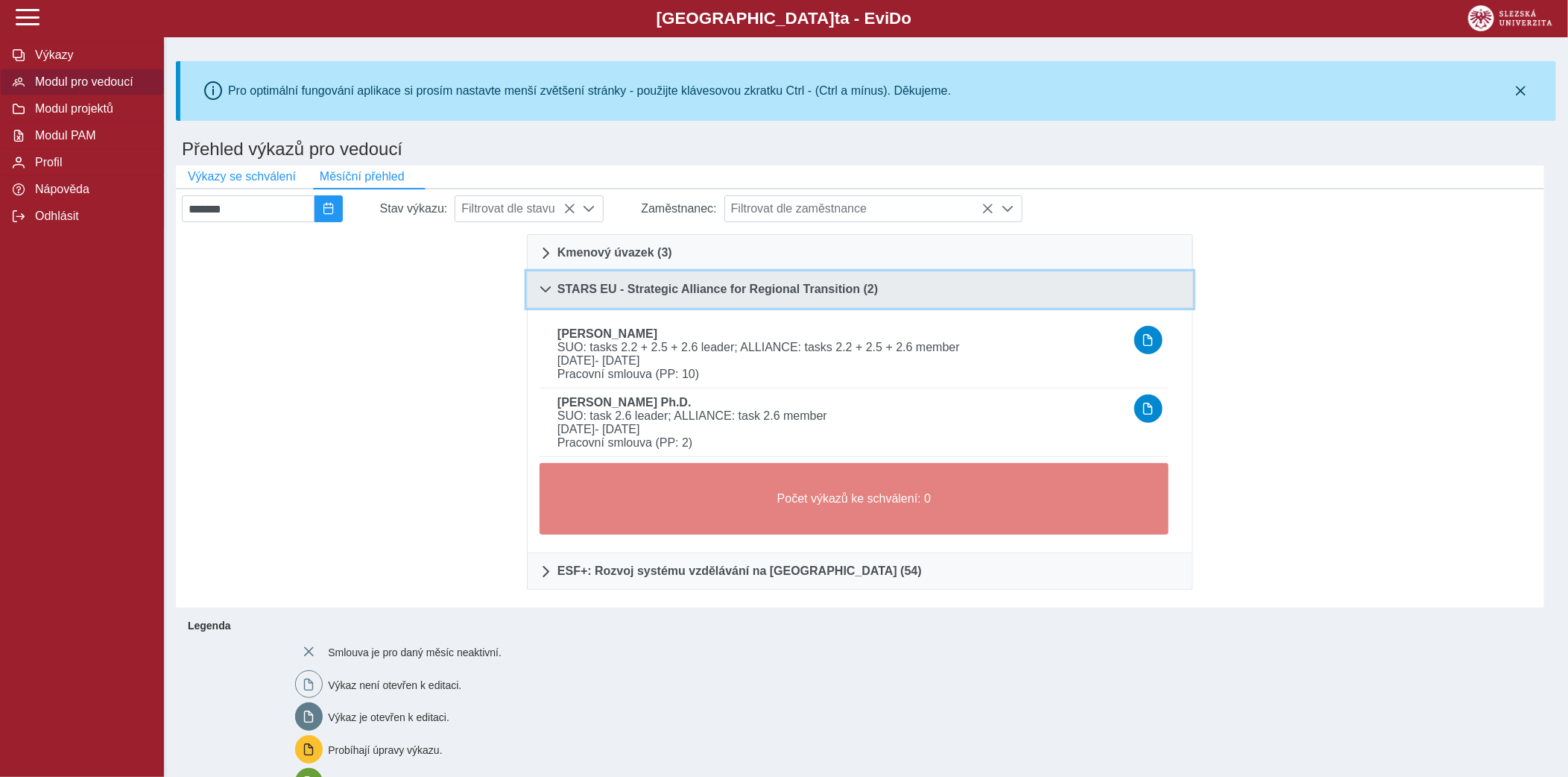
click at [698, 306] on link "STARS EU - Strategic Alliance for Regional Transition (2)" at bounding box center [860, 290] width 667 height 37
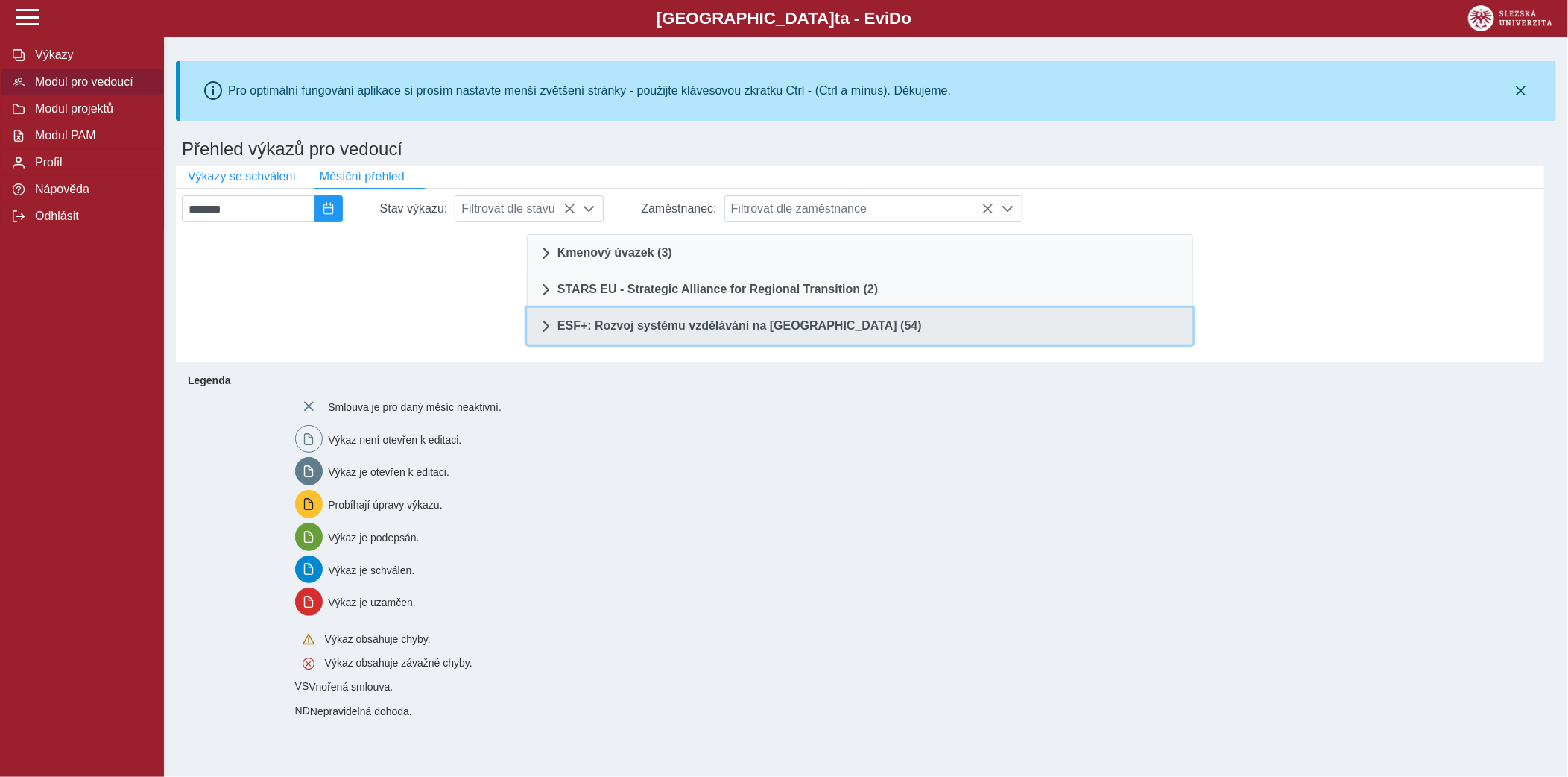
click at [704, 338] on link "ESF+: Rozvoj systému vzdělávání na [GEOGRAPHIC_DATA] (54)" at bounding box center [860, 326] width 667 height 37
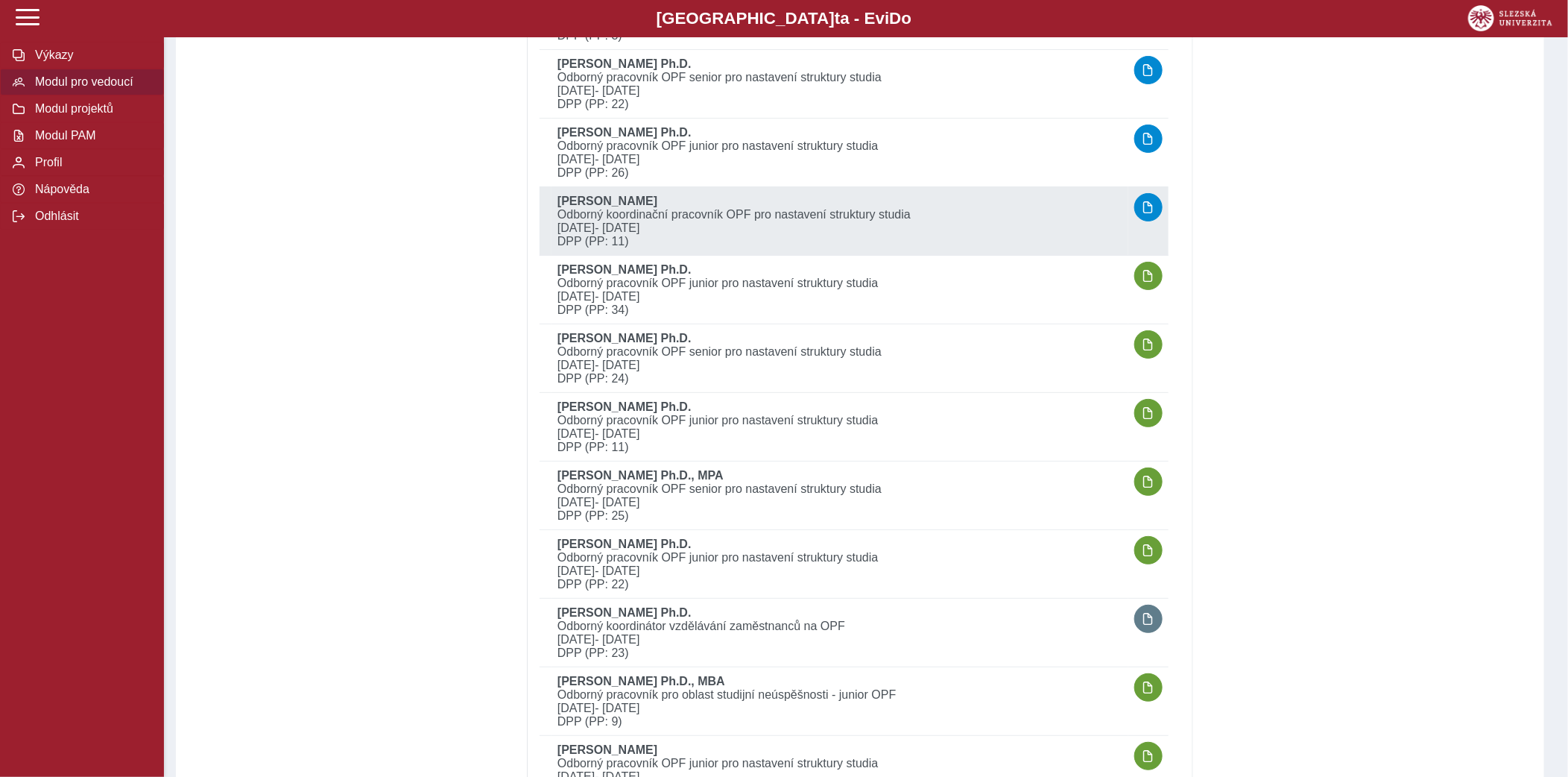
scroll to position [3270, 0]
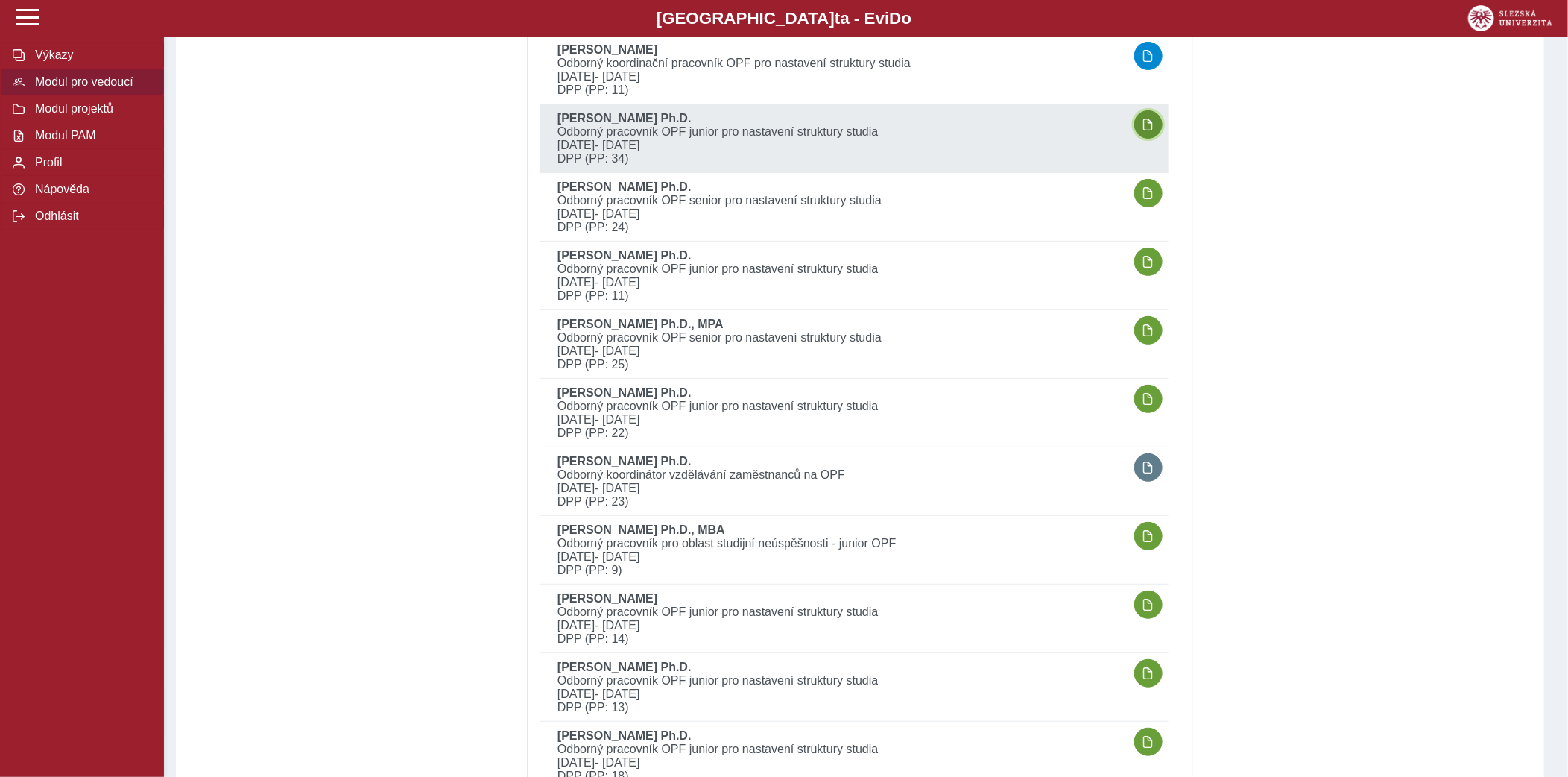
click at [1147, 118] on span "button" at bounding box center [1149, 124] width 12 height 12
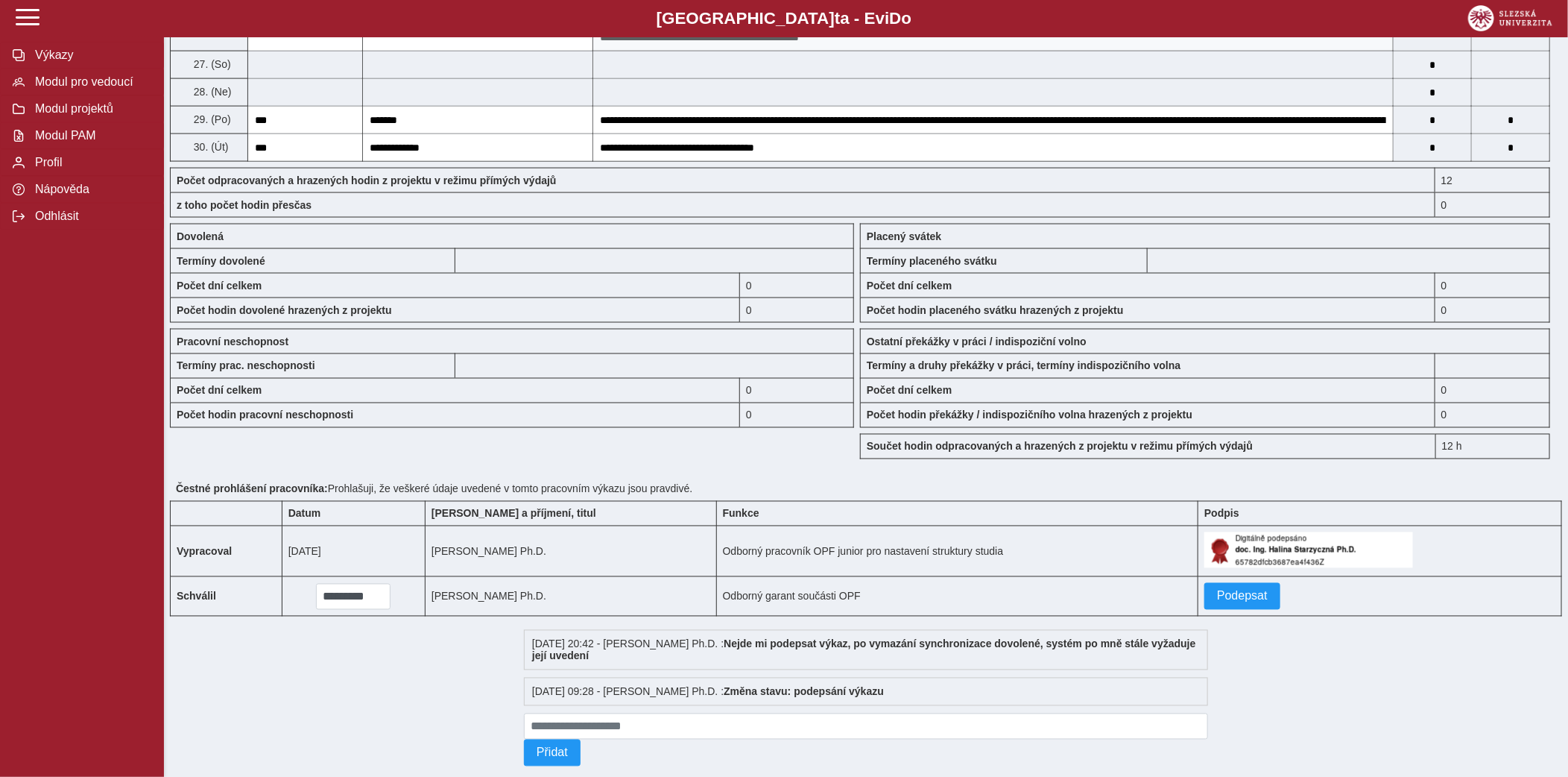
scroll to position [1216, 0]
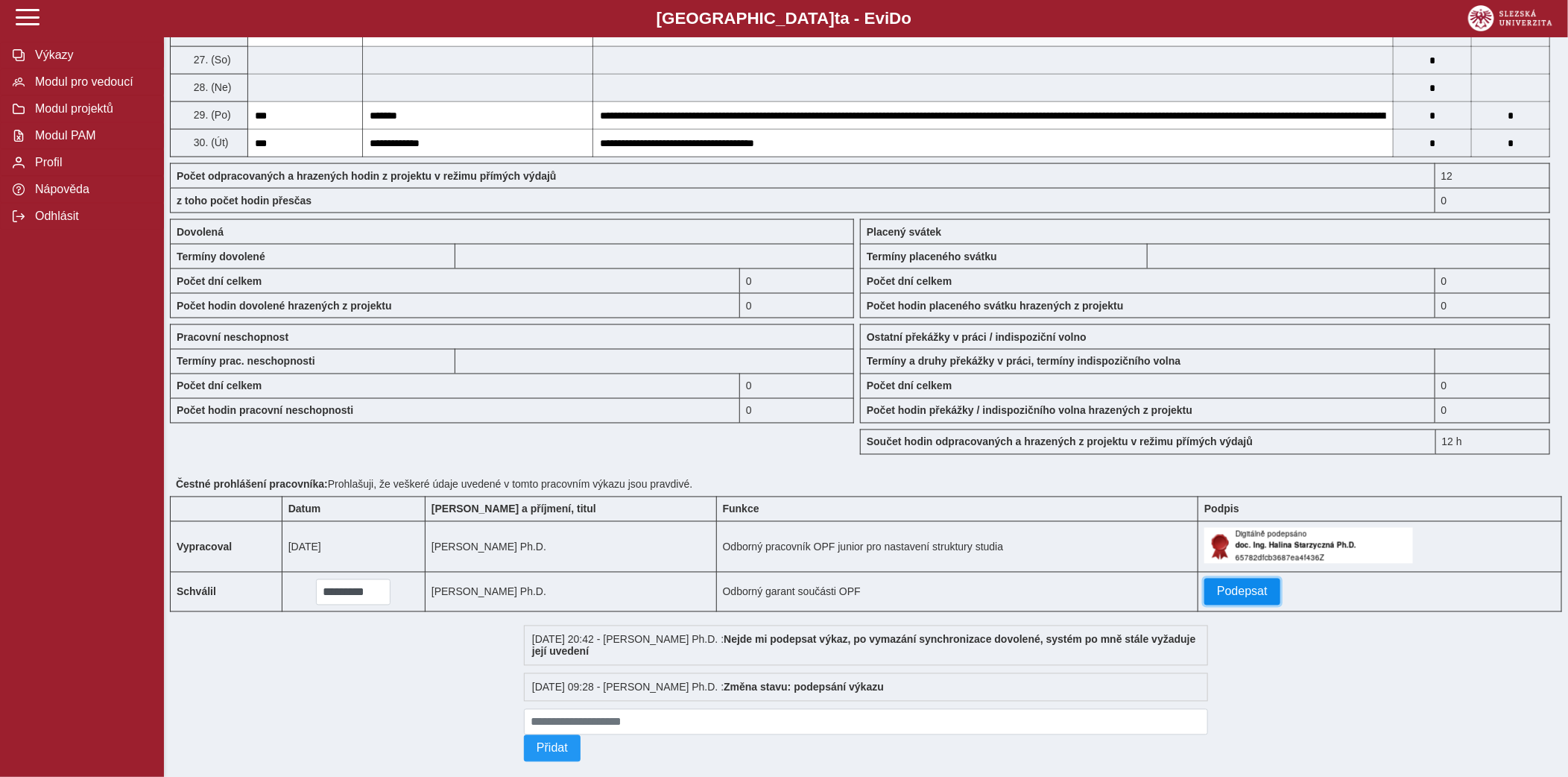
click at [1229, 597] on span "Podepsat" at bounding box center [1243, 592] width 51 height 14
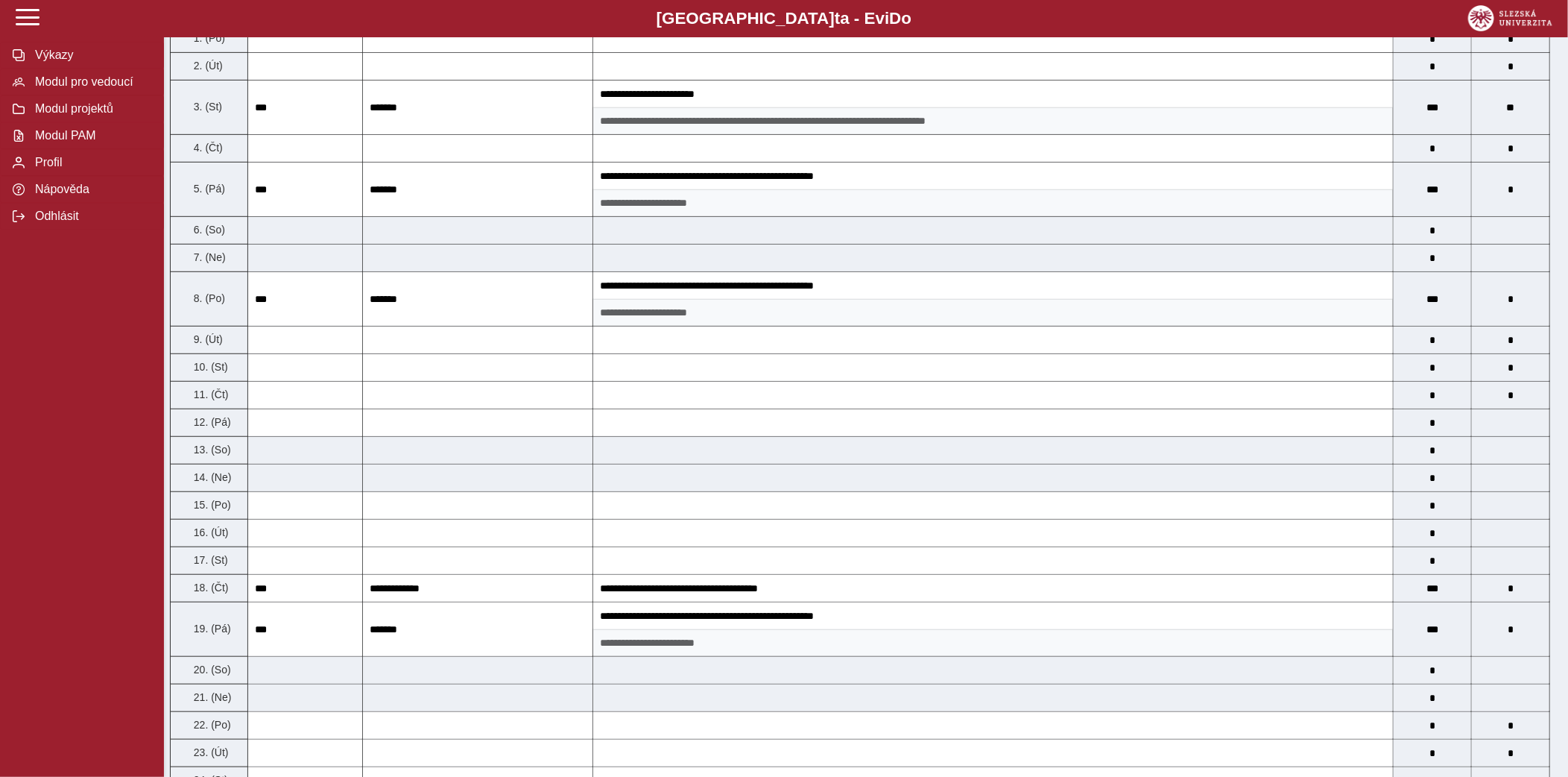
scroll to position [0, 0]
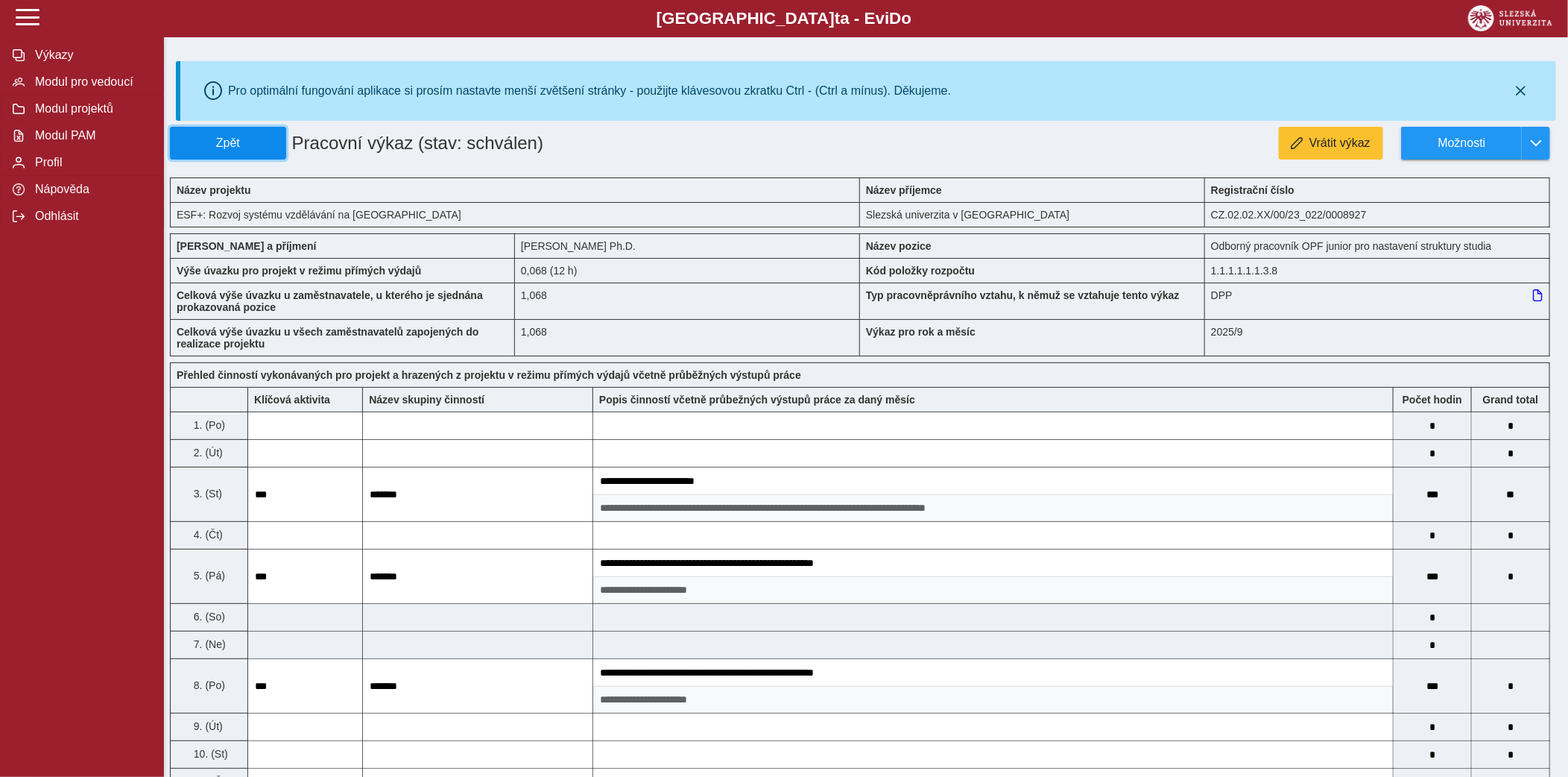
click at [268, 155] on button "Zpět" at bounding box center [228, 143] width 116 height 33
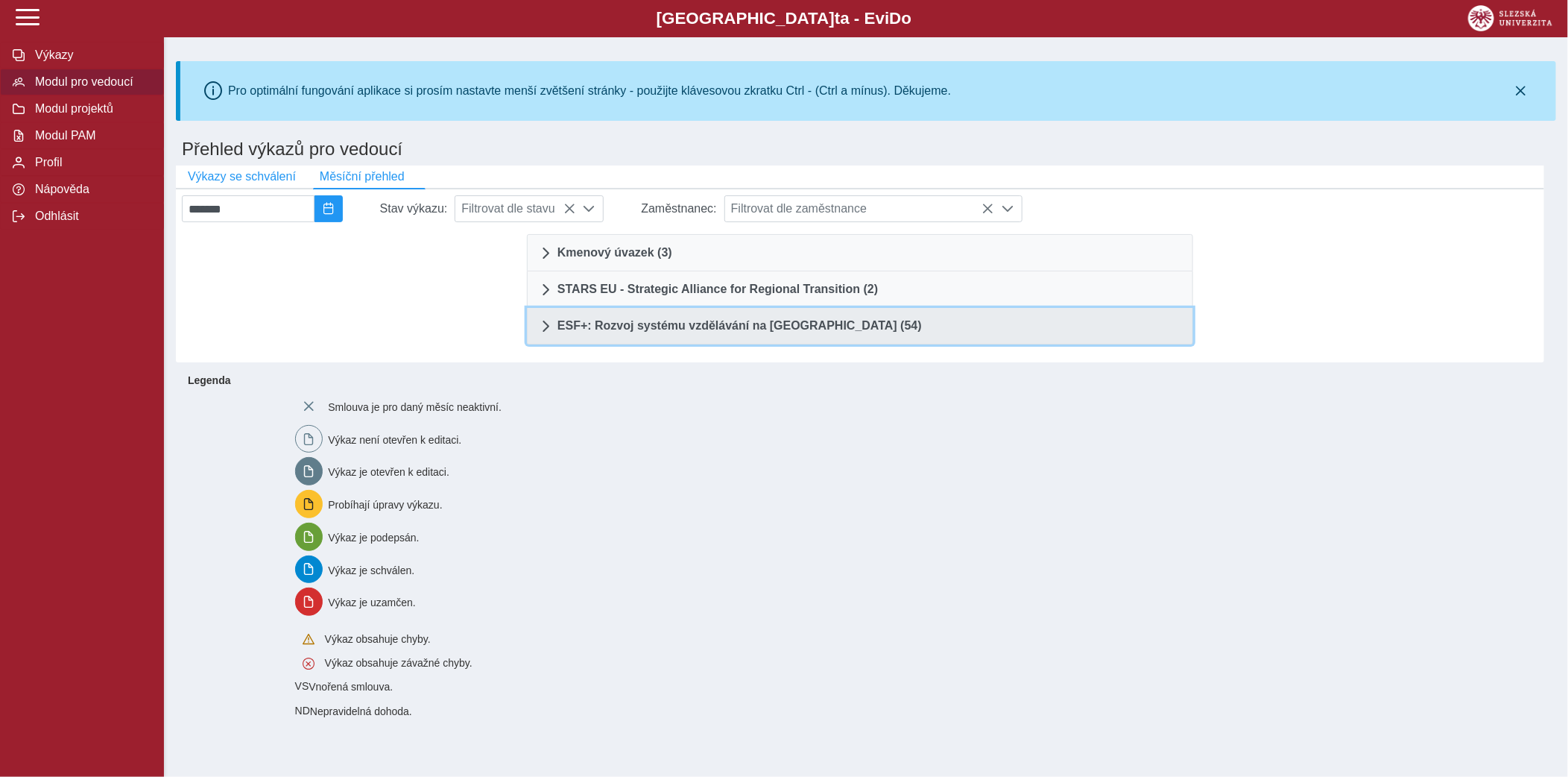
click at [762, 321] on span "ESF+: Rozvoj systému vzdělávání na [GEOGRAPHIC_DATA] (54)" at bounding box center [740, 326] width 364 height 12
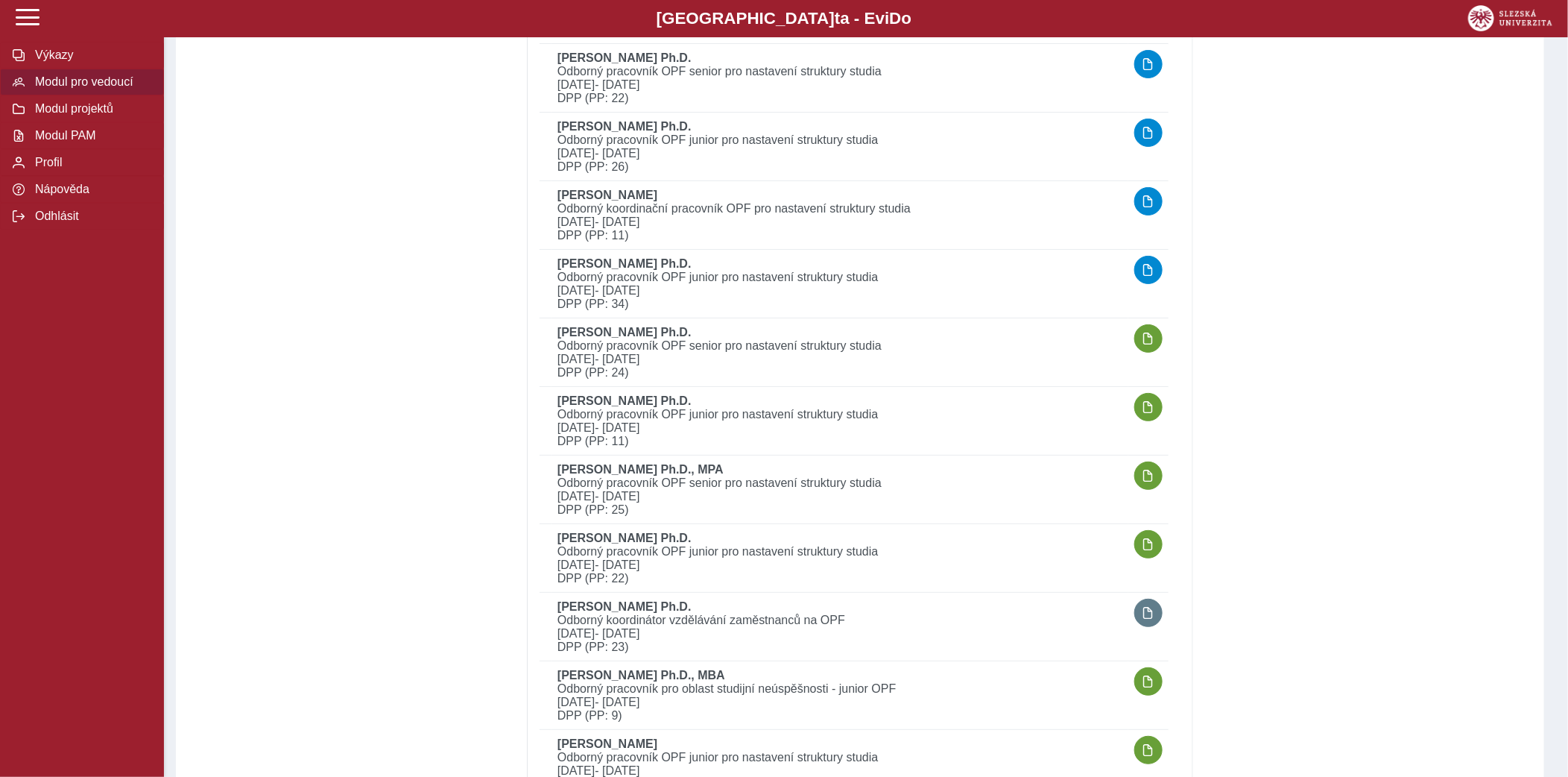
scroll to position [3209, 0]
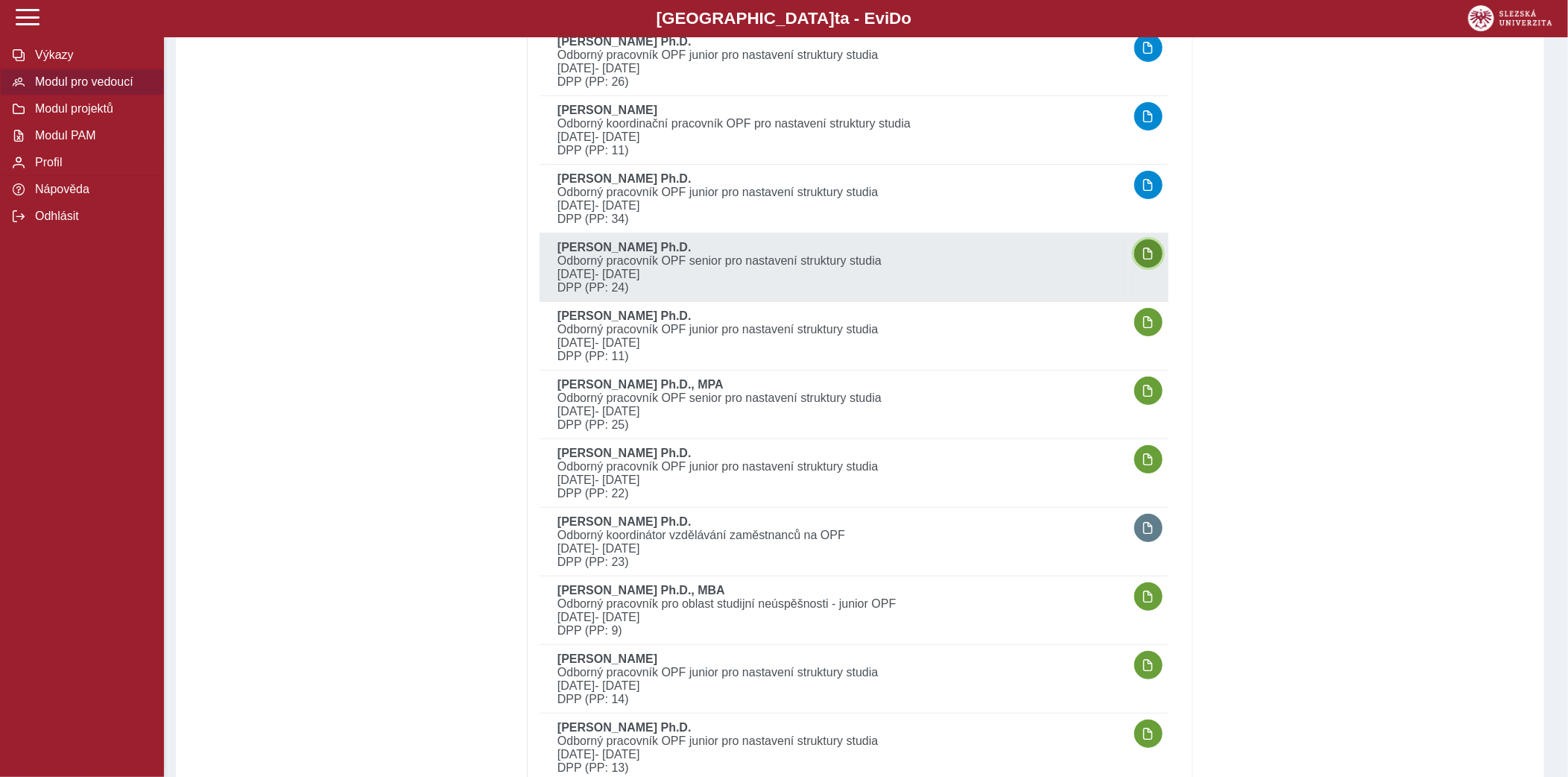
click at [1155, 248] on span "button" at bounding box center [1149, 254] width 12 height 12
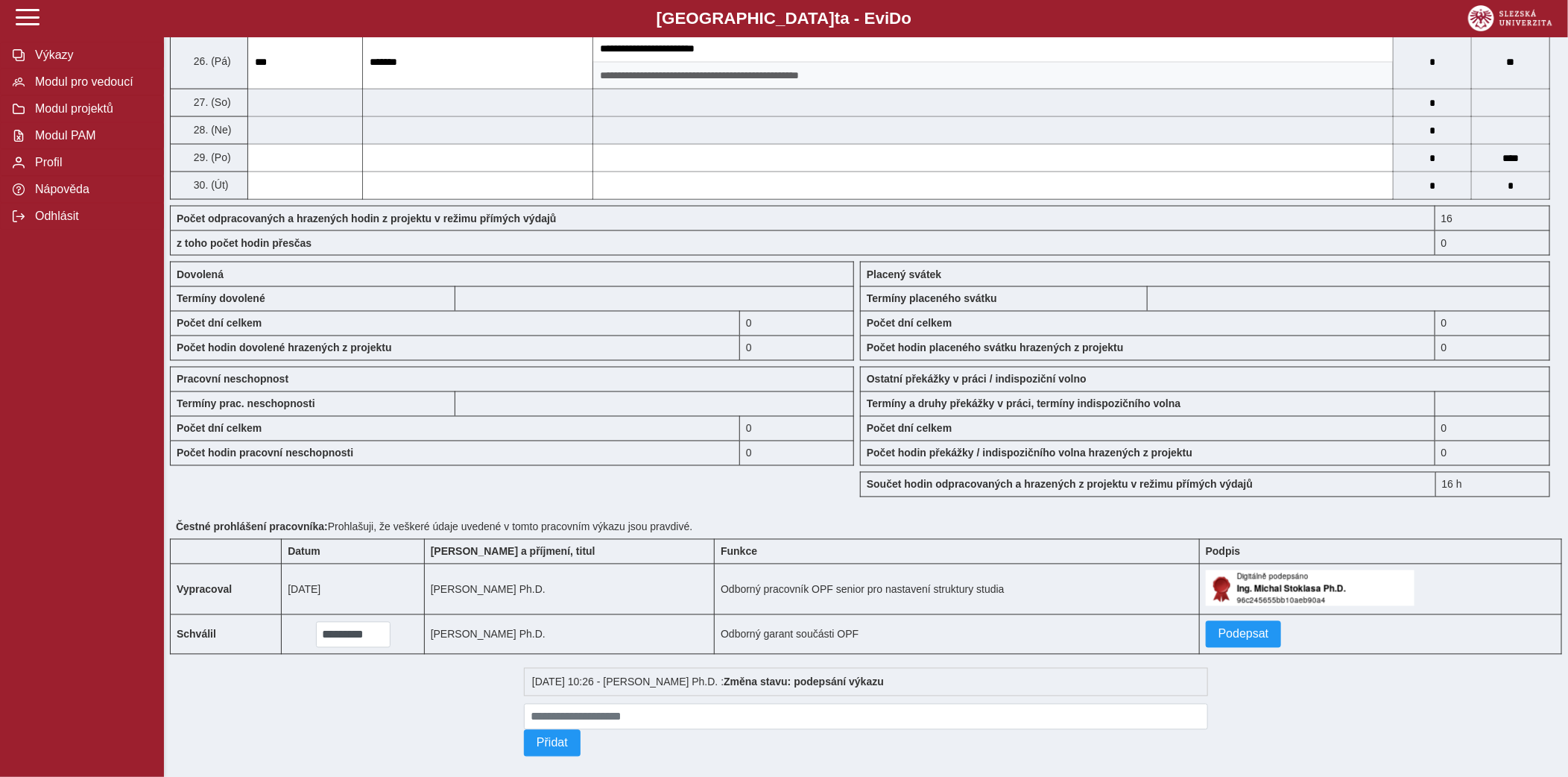
scroll to position [1309, 0]
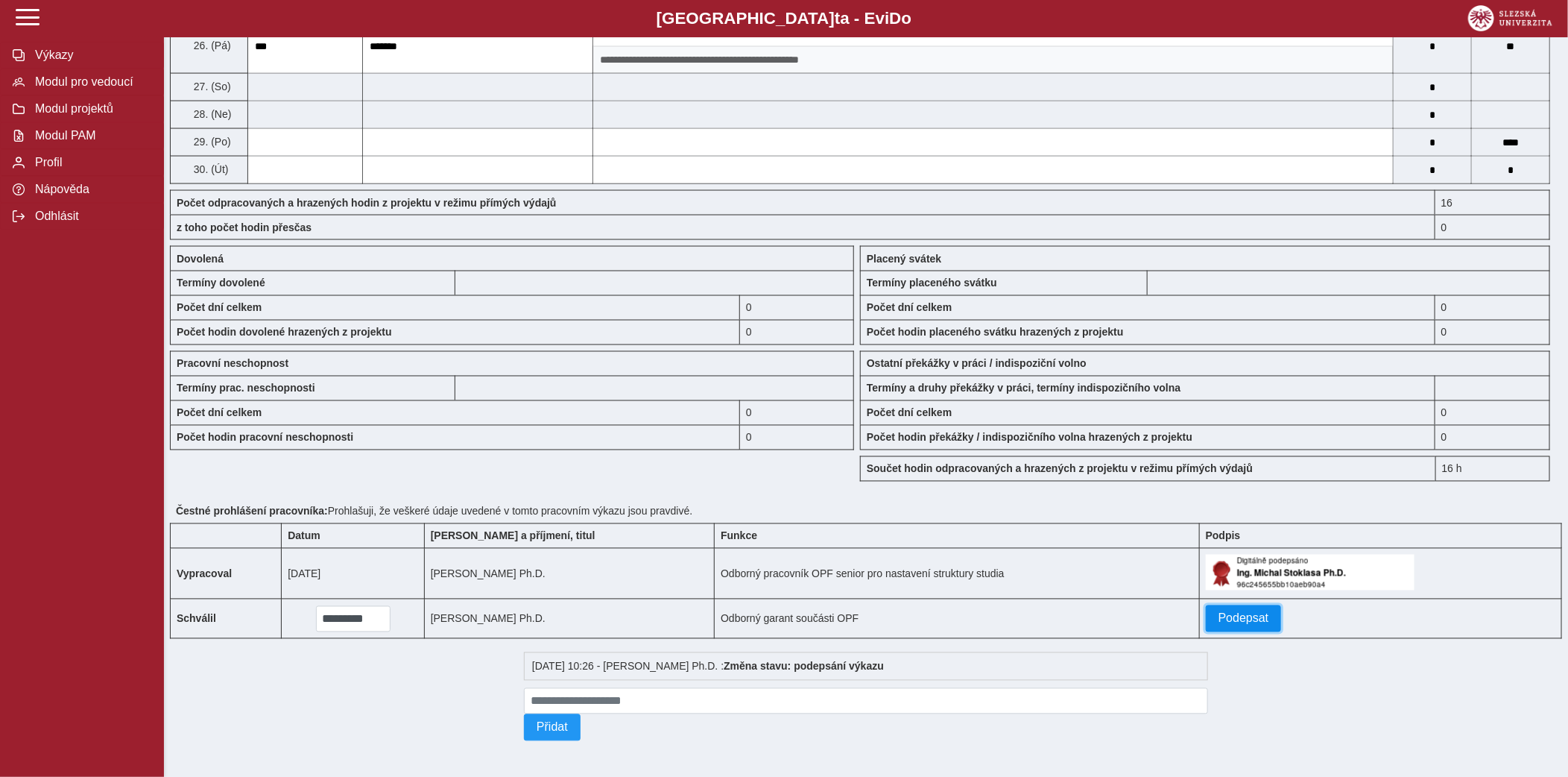
click at [1220, 608] on button "Podepsat" at bounding box center [1243, 619] width 76 height 27
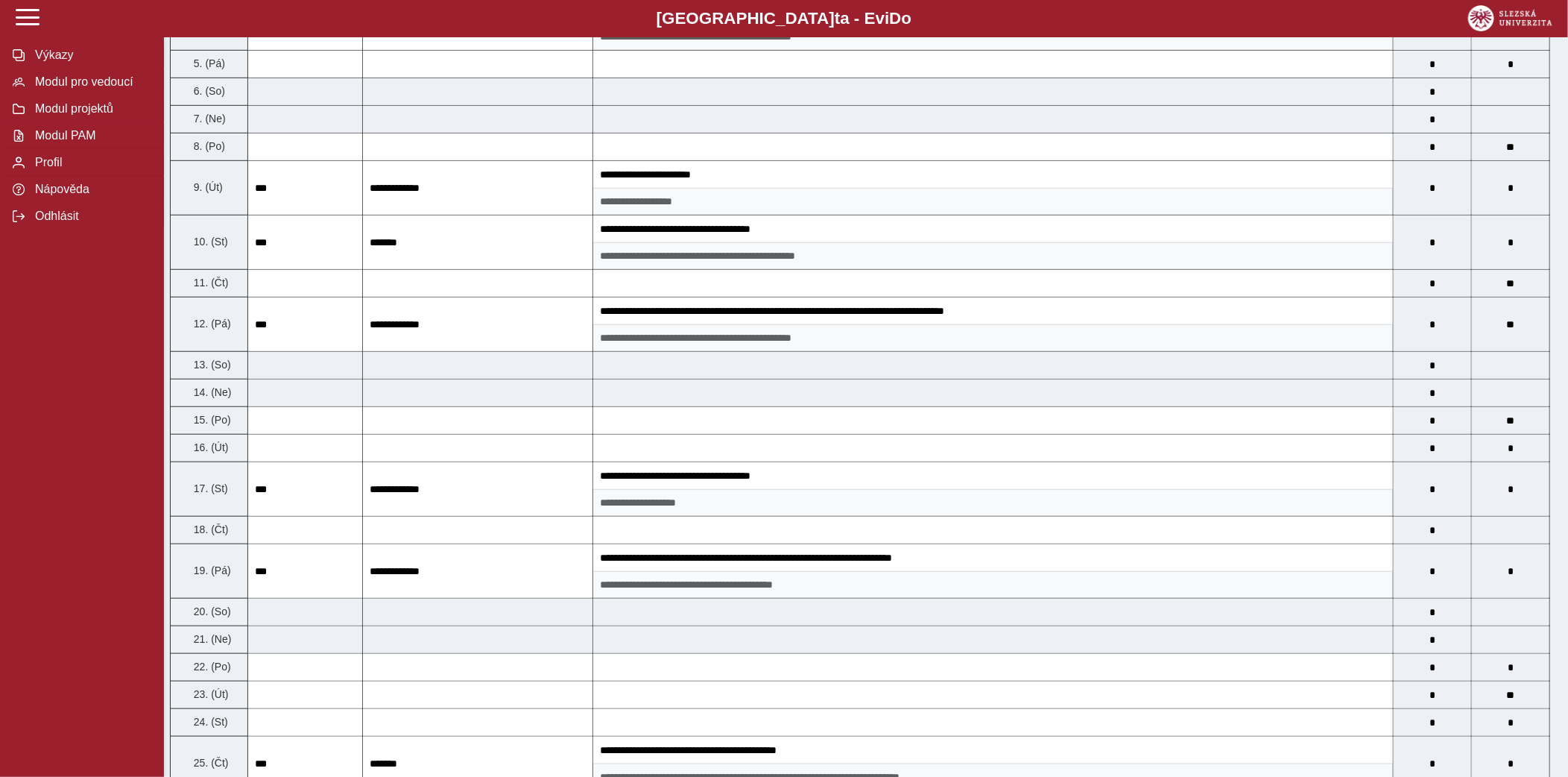
scroll to position [0, 0]
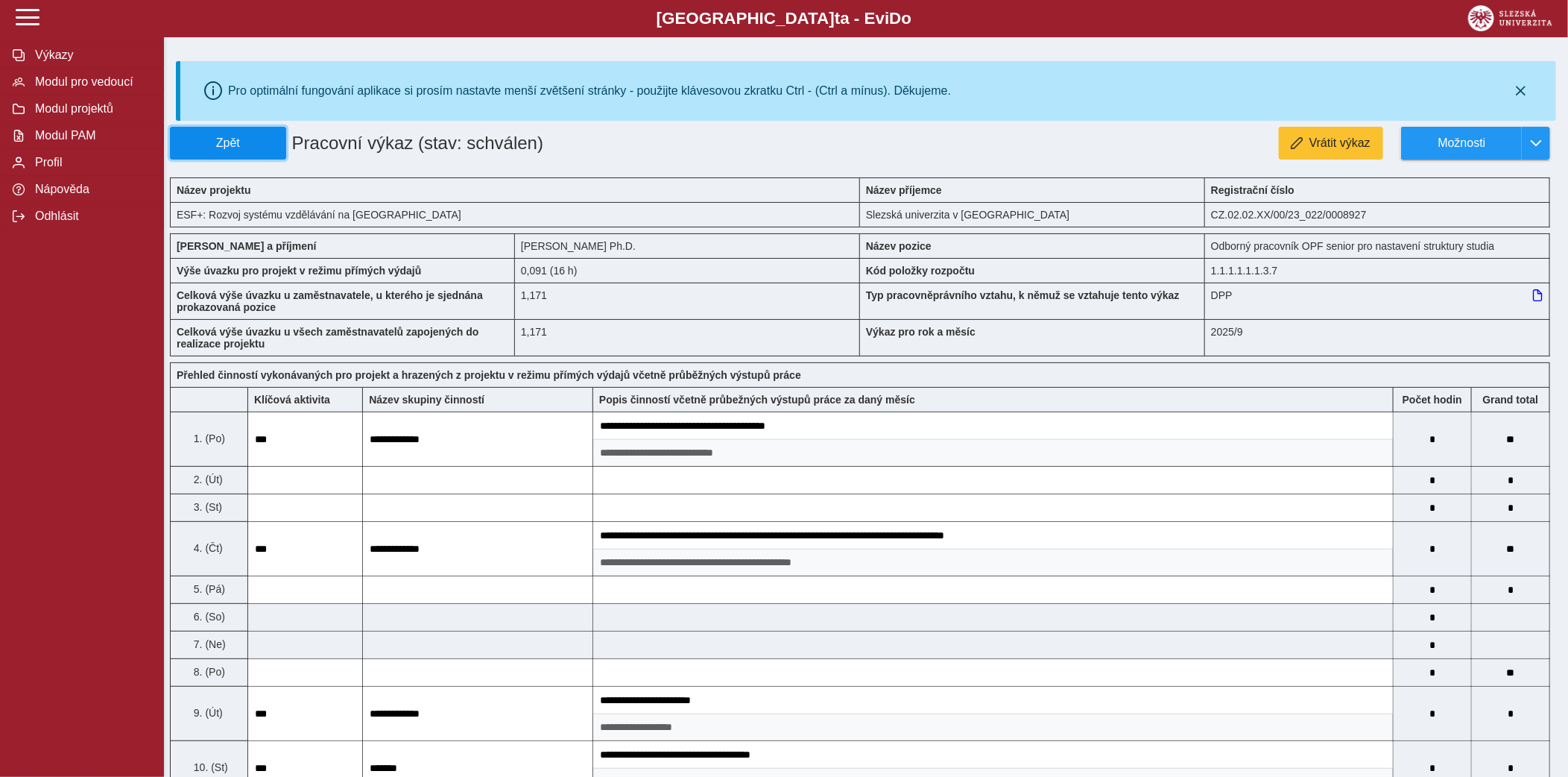
click at [262, 130] on button "Zpět" at bounding box center [228, 143] width 116 height 33
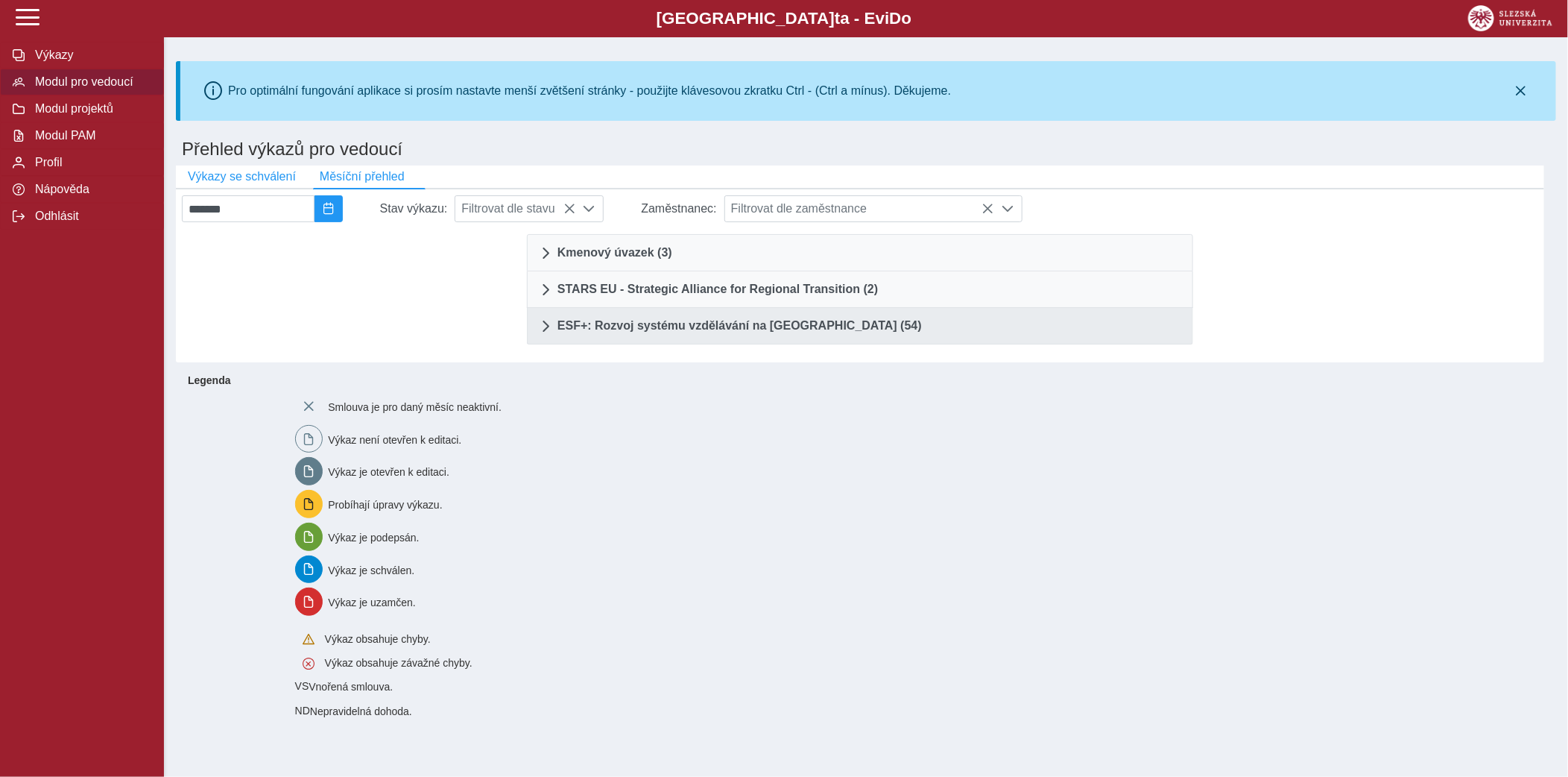
click at [692, 320] on span "ESF+: Rozvoj systému vzdělávání na [GEOGRAPHIC_DATA] (54)" at bounding box center [740, 326] width 364 height 12
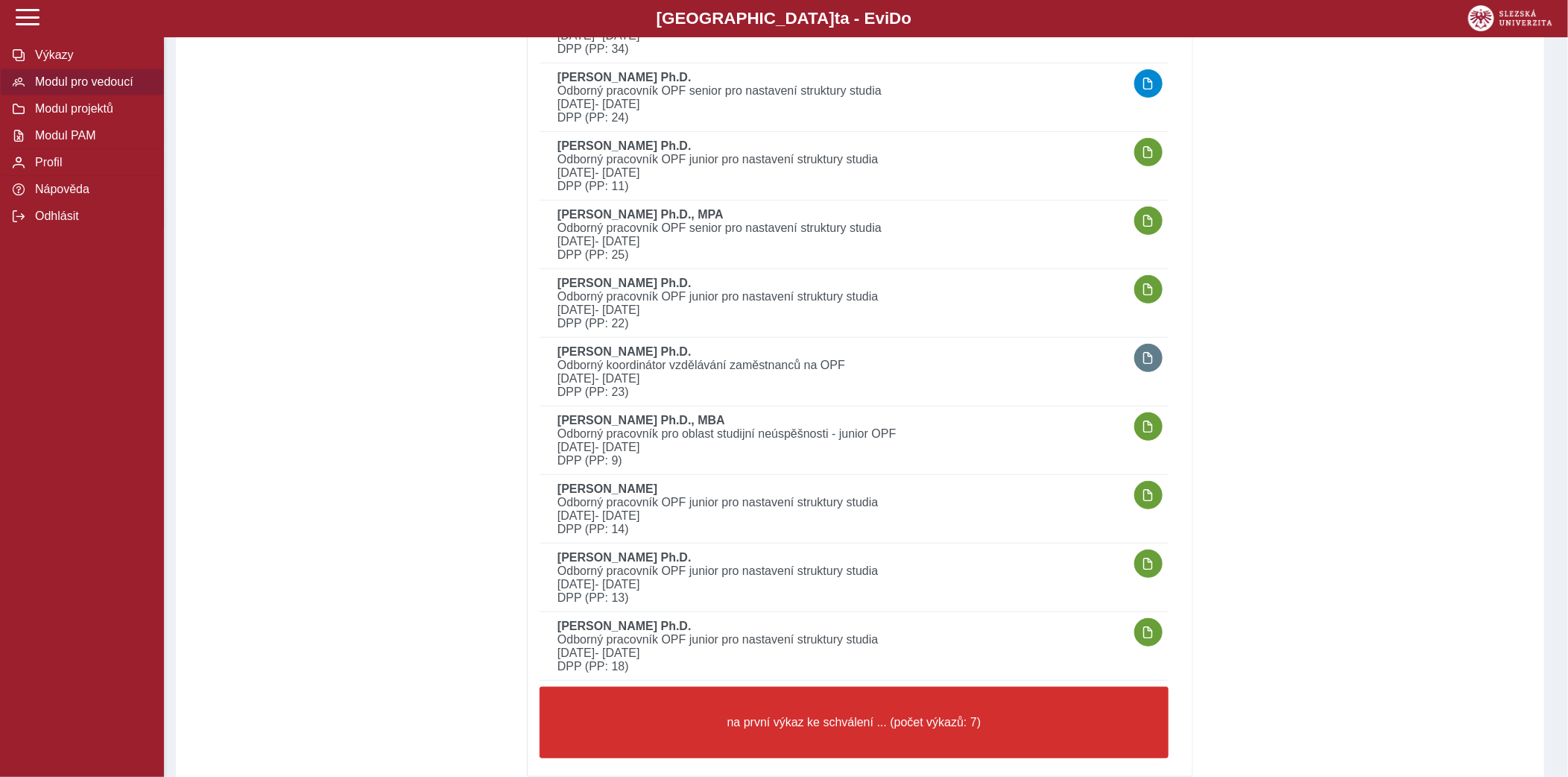
scroll to position [3385, 0]
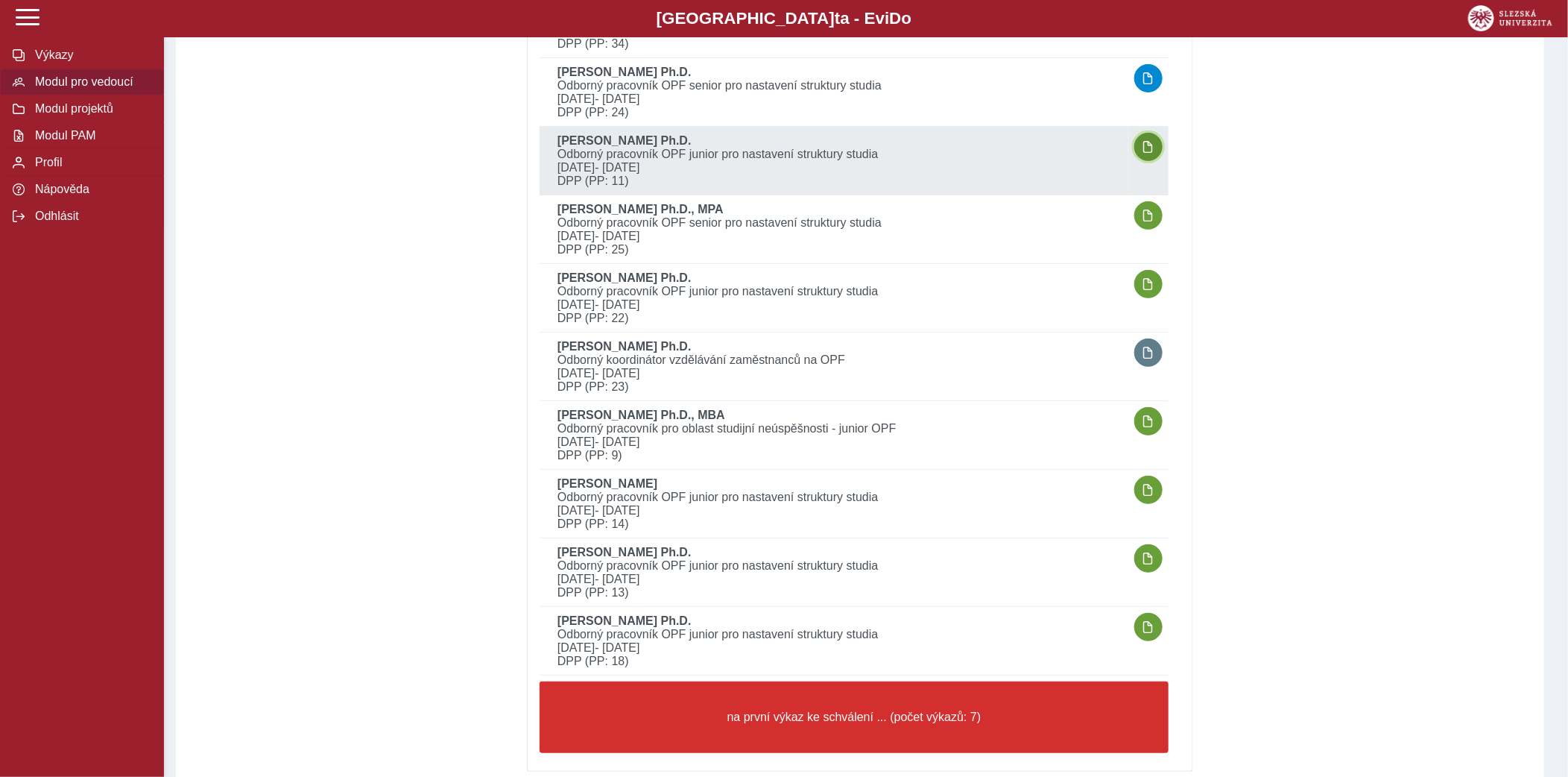
click at [1154, 146] on button "button" at bounding box center [1149, 147] width 28 height 28
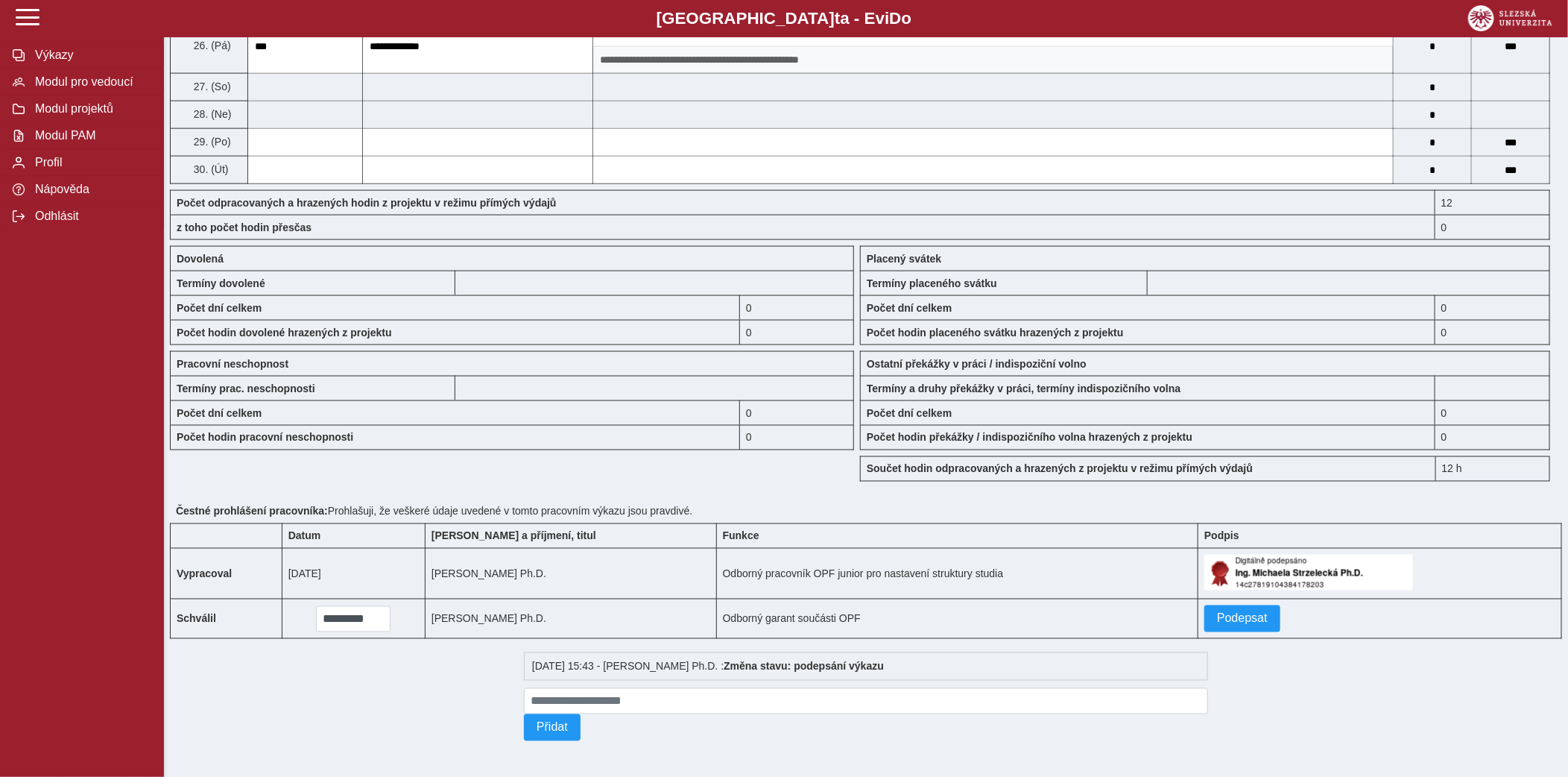
scroll to position [1148, 0]
click at [1221, 614] on span "Podepsat" at bounding box center [1243, 619] width 51 height 14
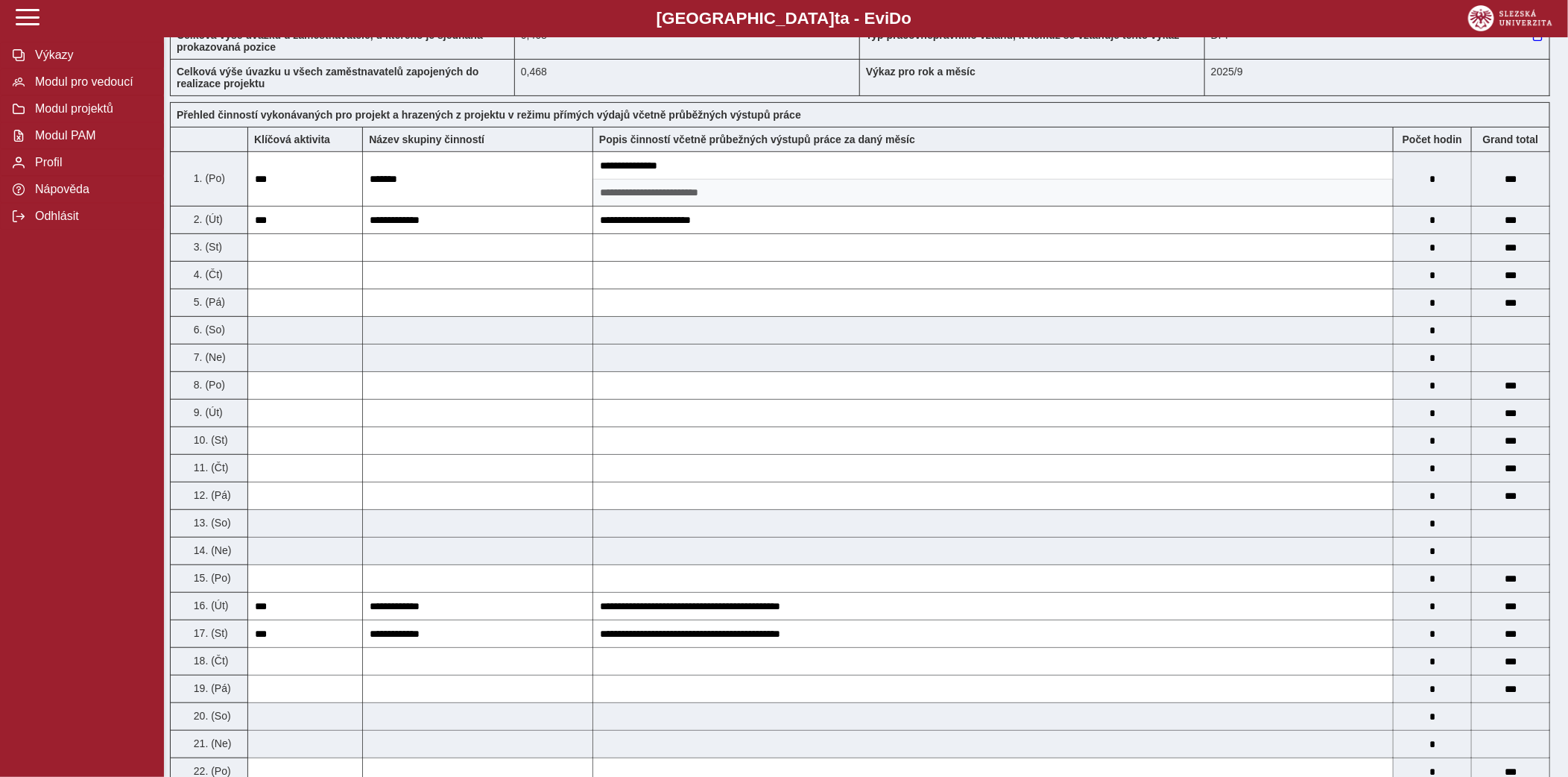
scroll to position [0, 0]
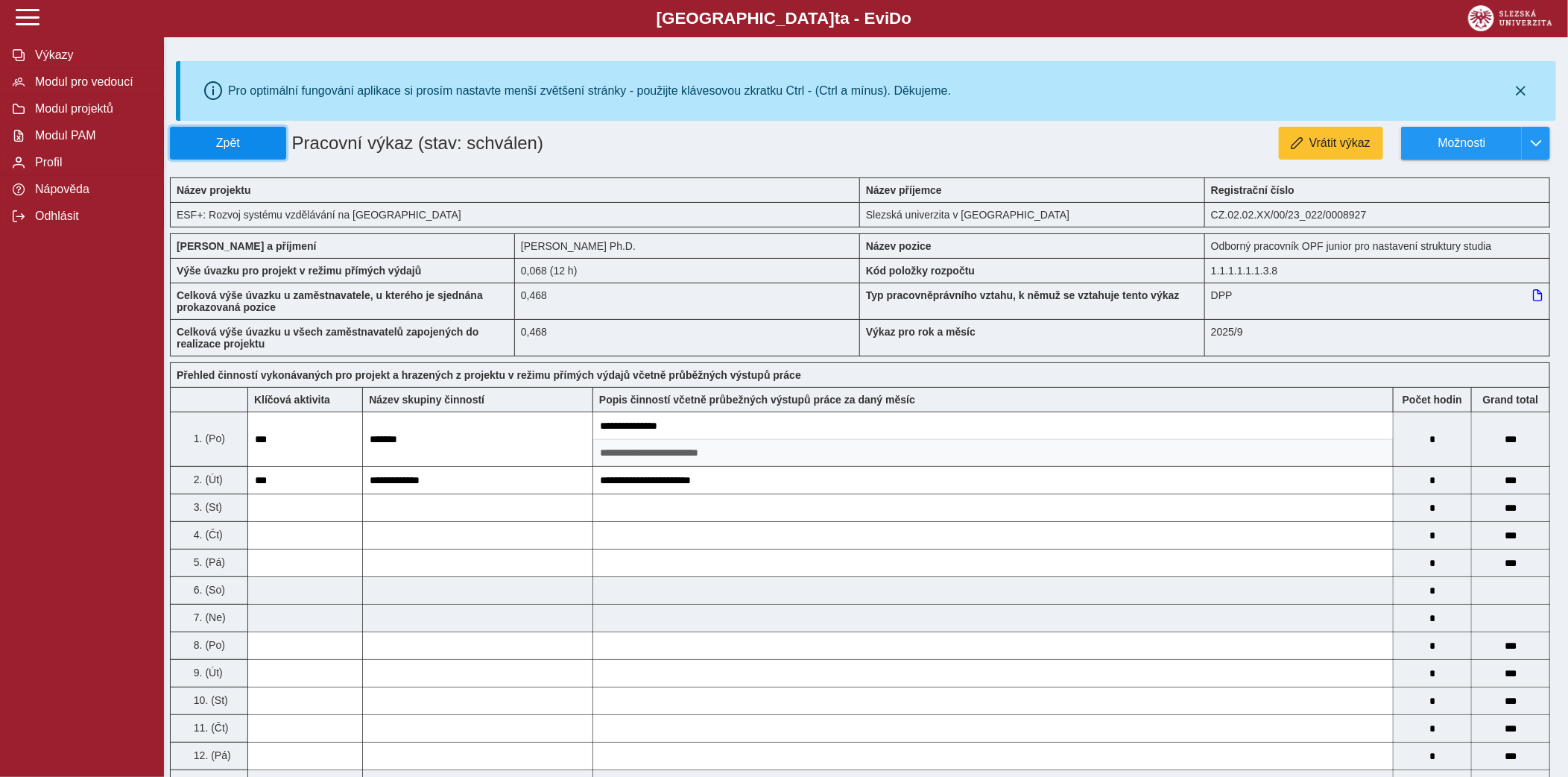
click at [253, 137] on span "Zpět" at bounding box center [228, 143] width 103 height 14
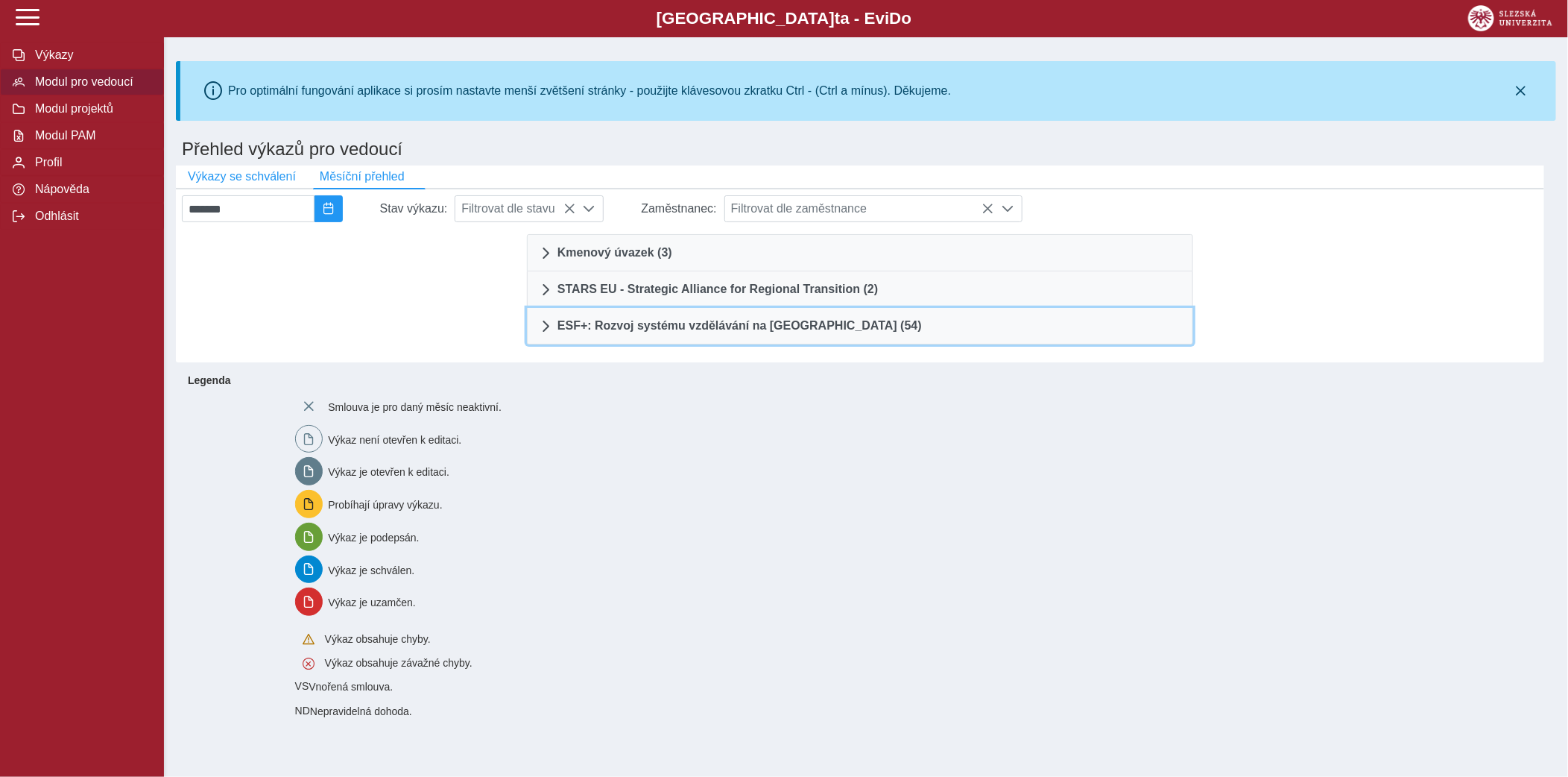
click at [756, 316] on link "ESF+: Rozvoj systému vzdělávání na [GEOGRAPHIC_DATA] (54)" at bounding box center [860, 326] width 667 height 37
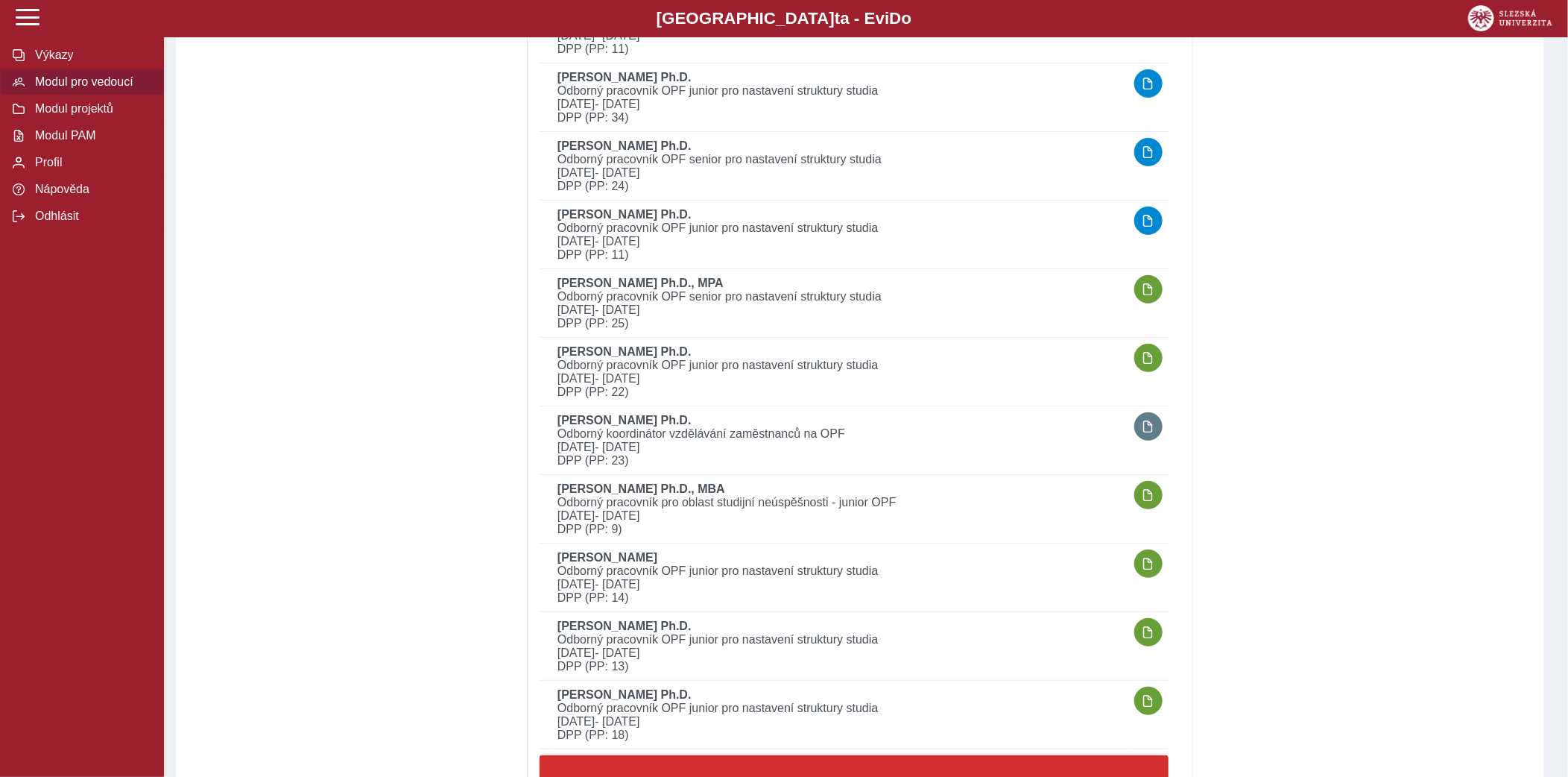
scroll to position [3321, 0]
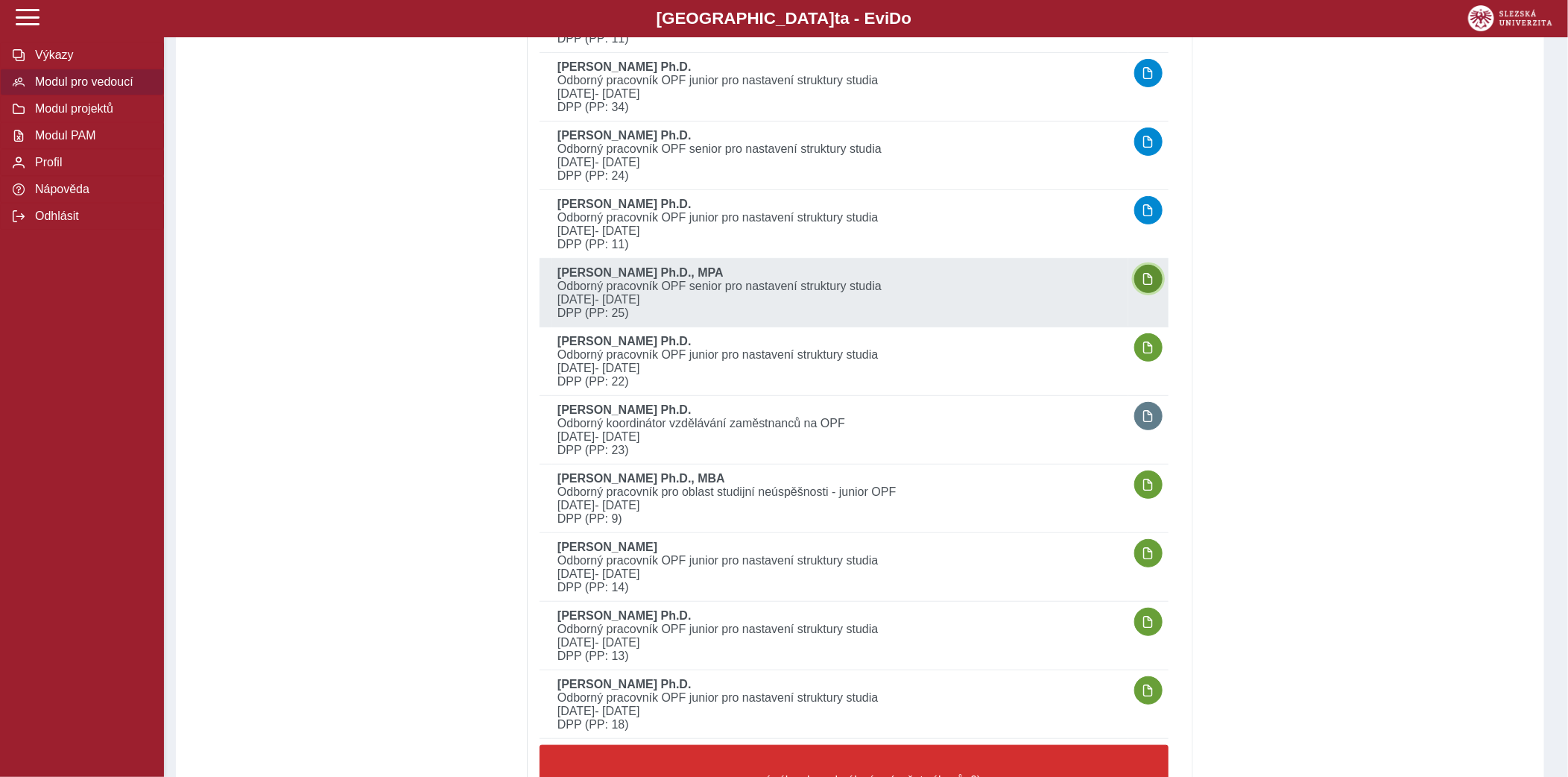
click at [1153, 280] on button "button" at bounding box center [1149, 279] width 28 height 28
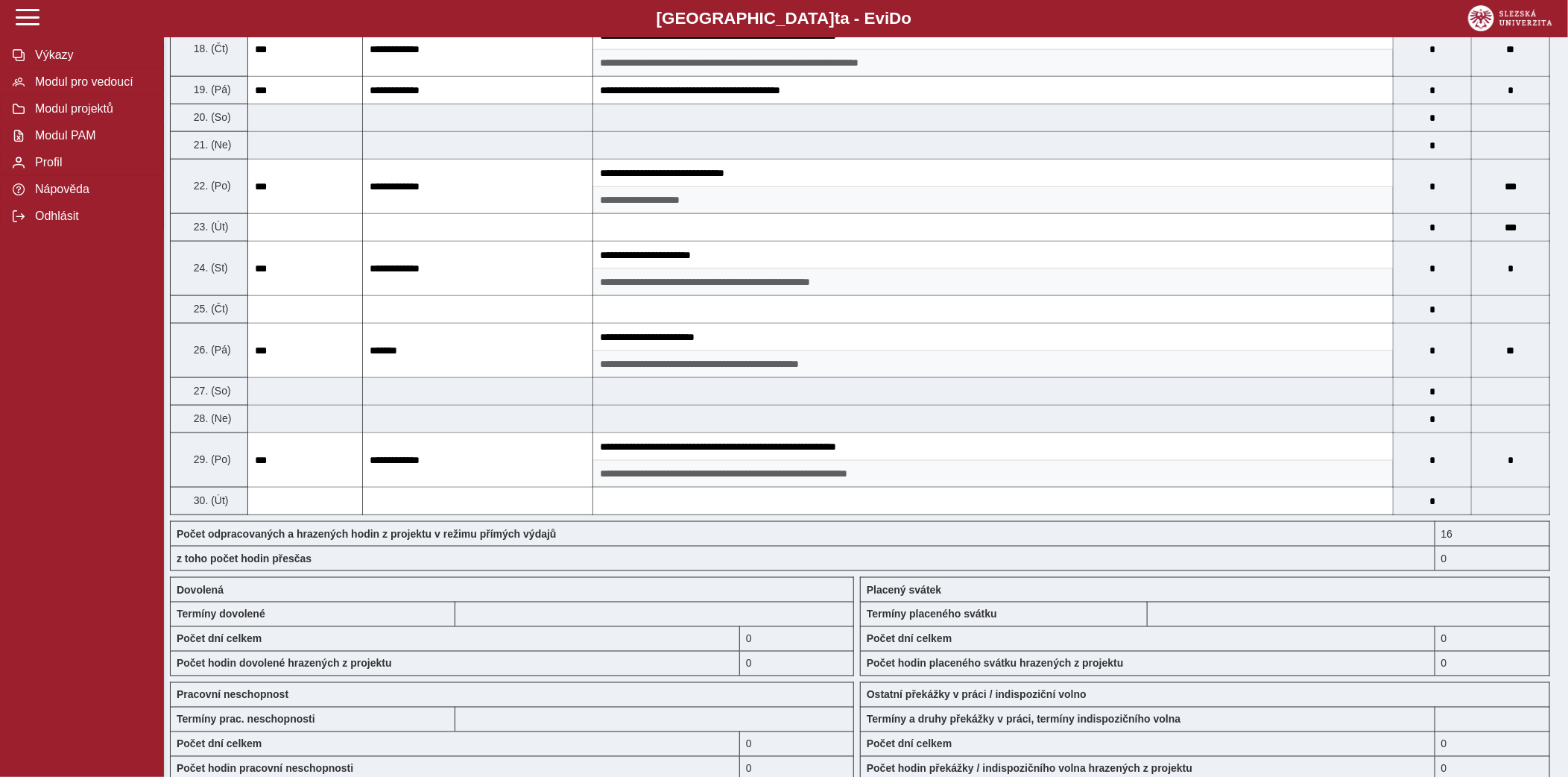
scroll to position [1309, 0]
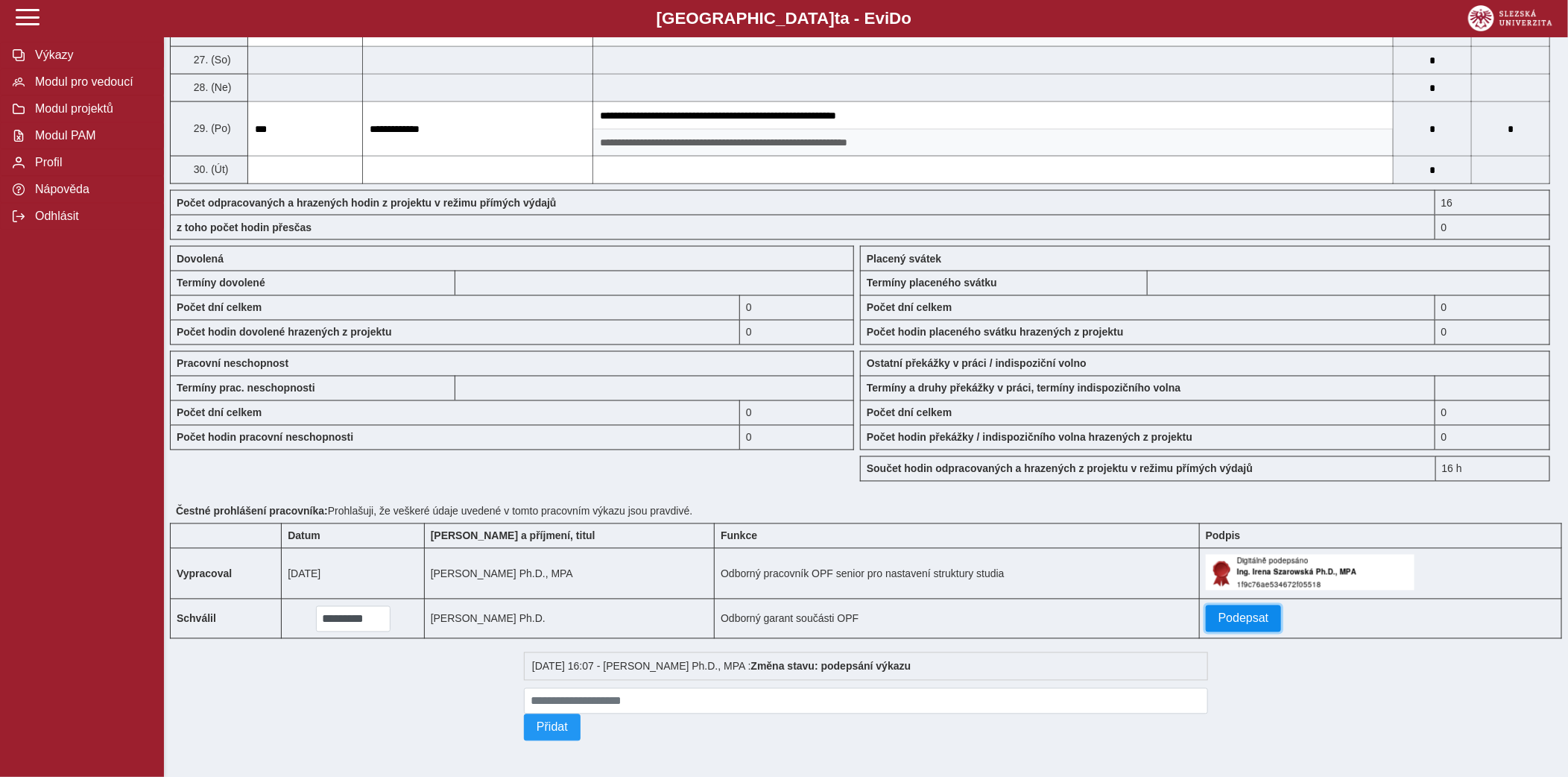
click at [1259, 622] on span "Podepsat" at bounding box center [1244, 619] width 51 height 14
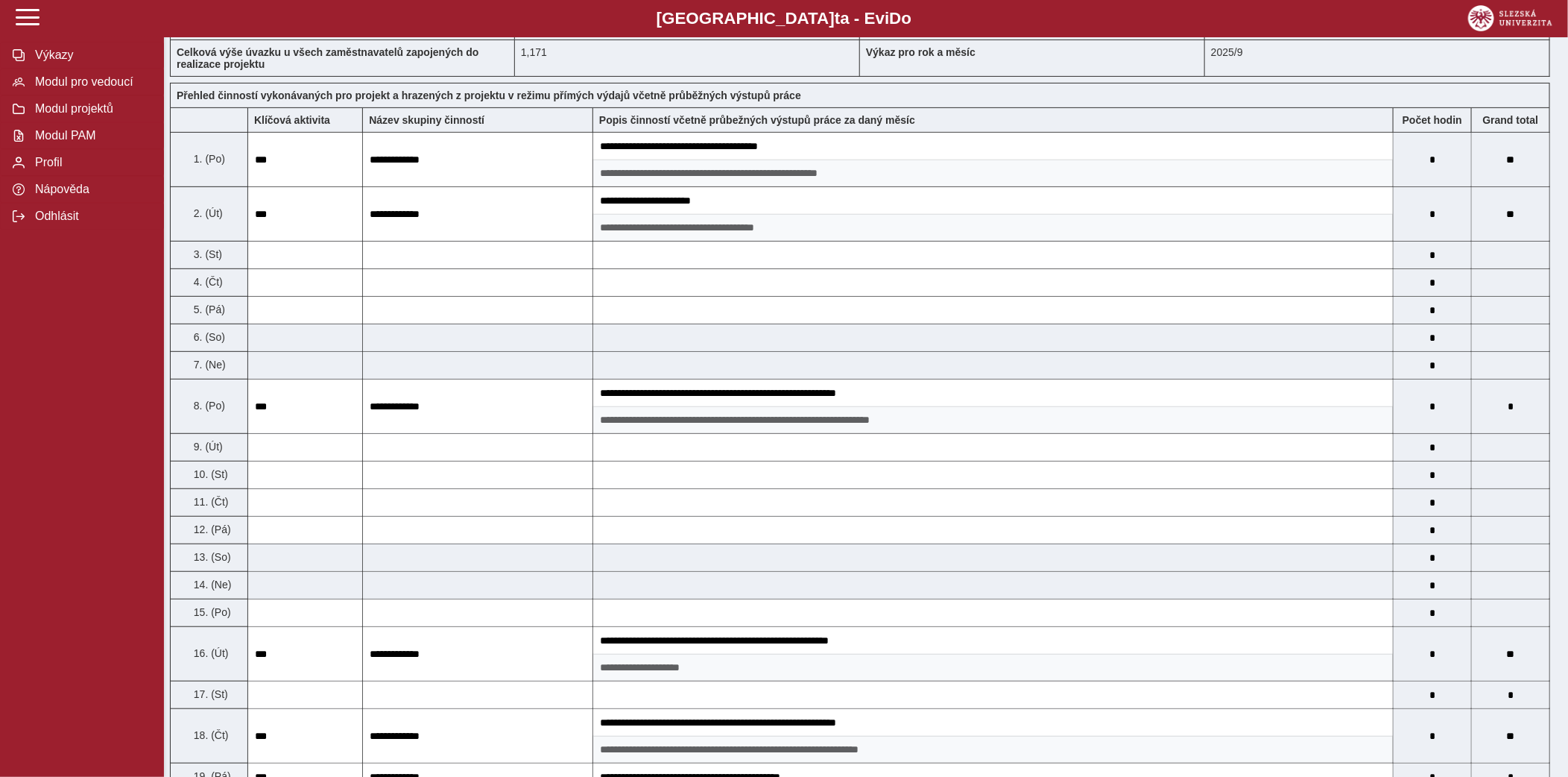
scroll to position [0, 0]
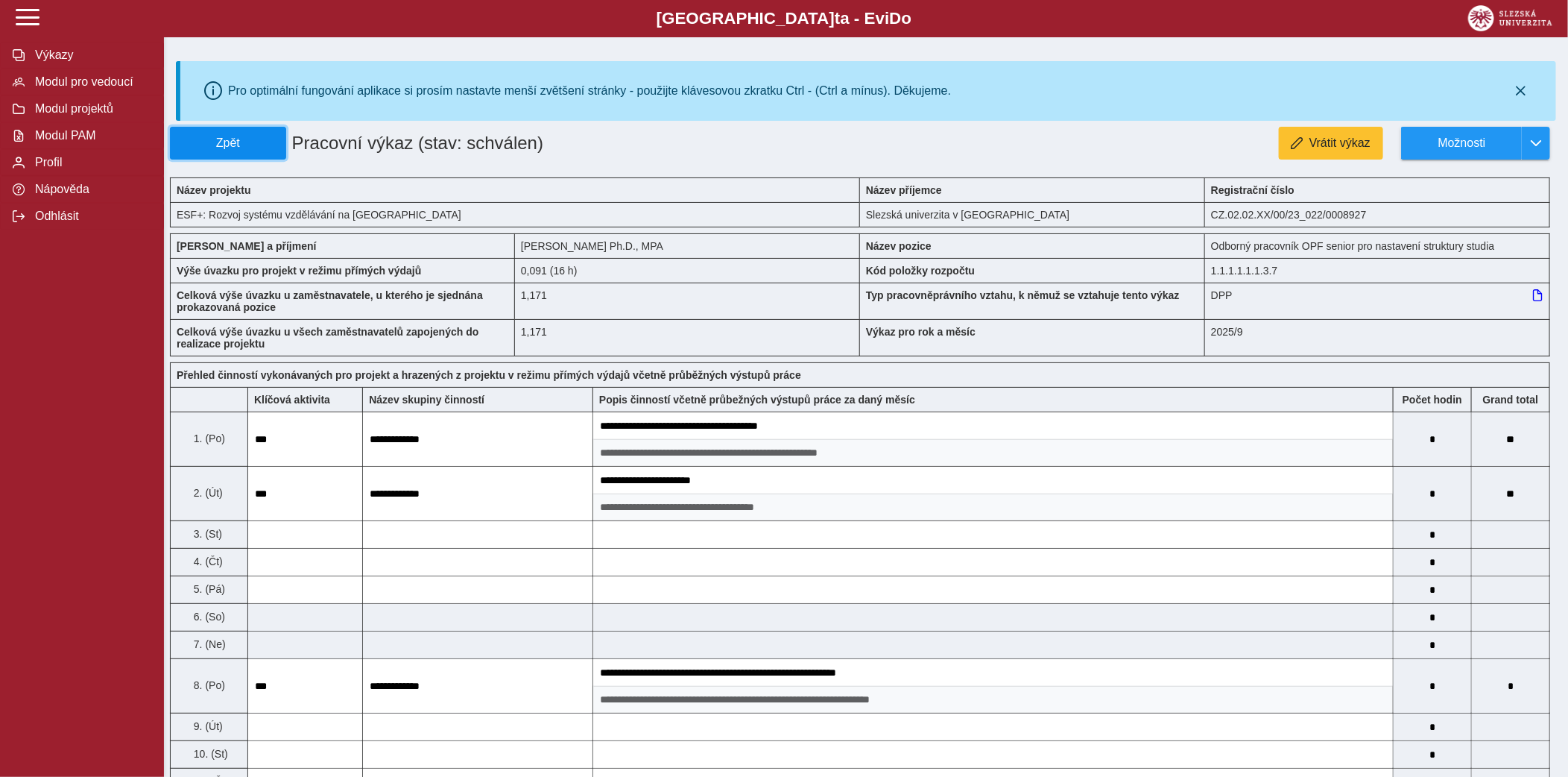
click at [255, 150] on span "Zpět" at bounding box center [228, 143] width 103 height 14
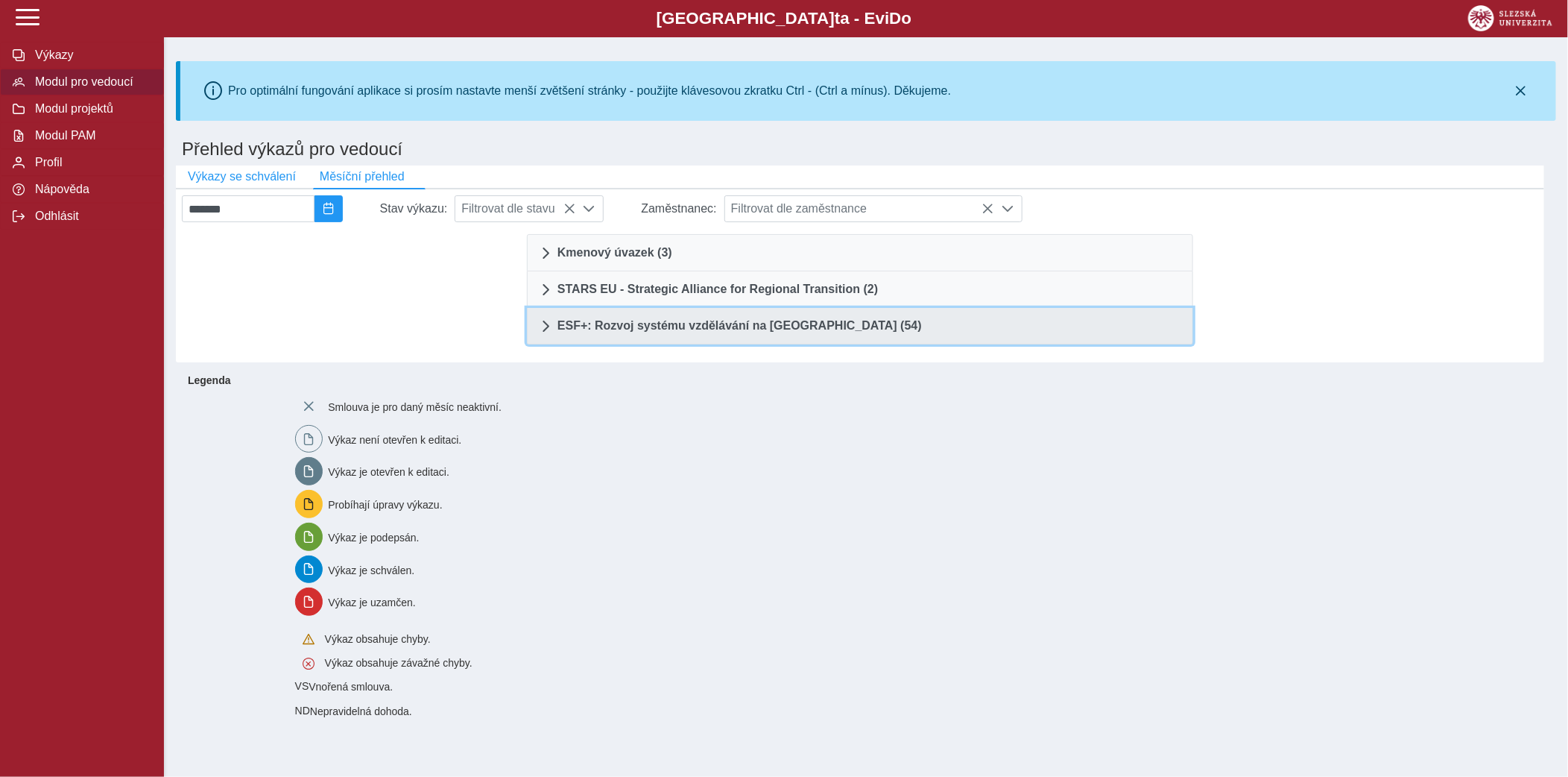
click at [770, 320] on span "ESF+: Rozvoj systému vzdělávání na [GEOGRAPHIC_DATA] (54)" at bounding box center [740, 326] width 364 height 12
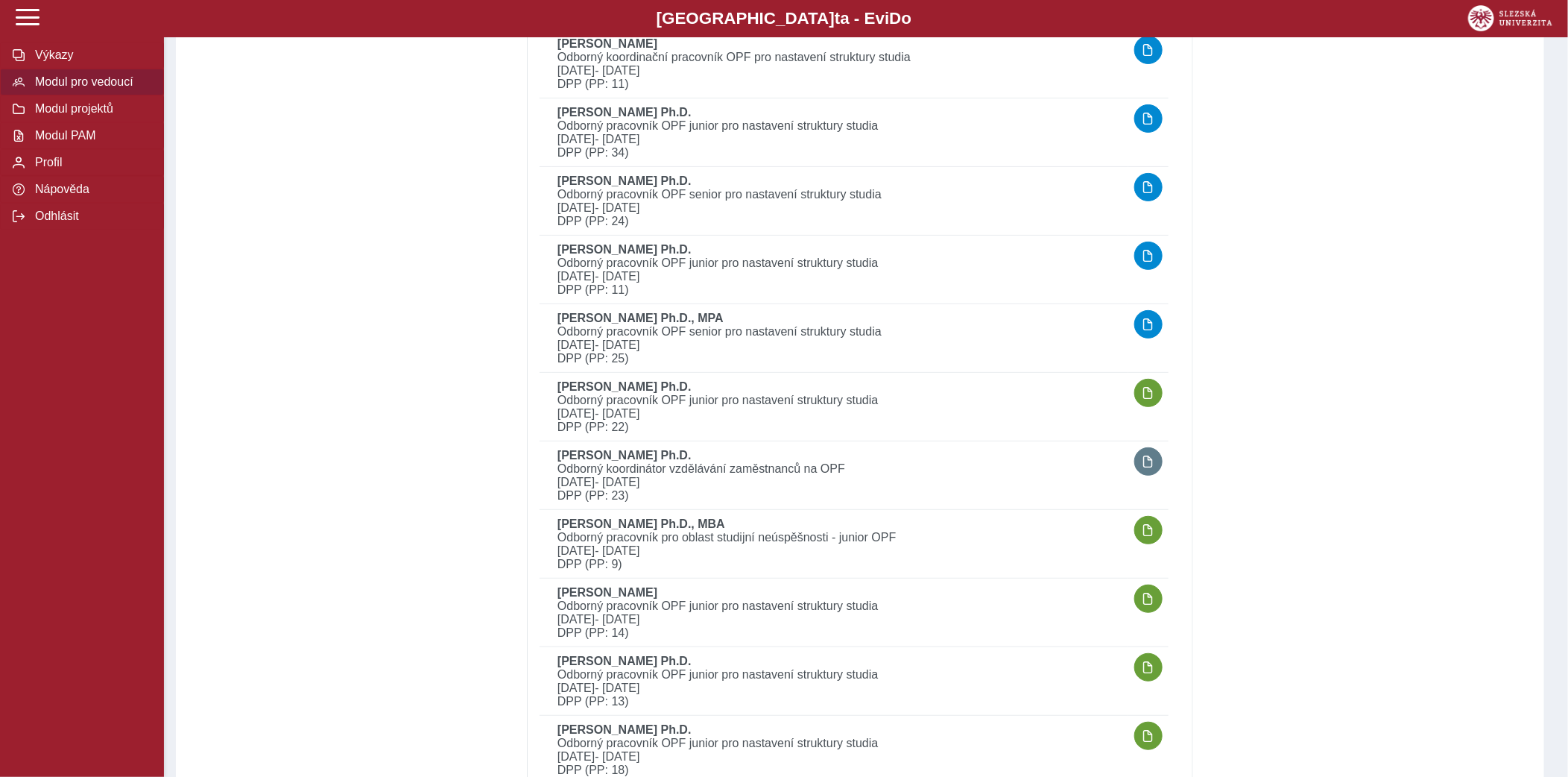
scroll to position [3283, 0]
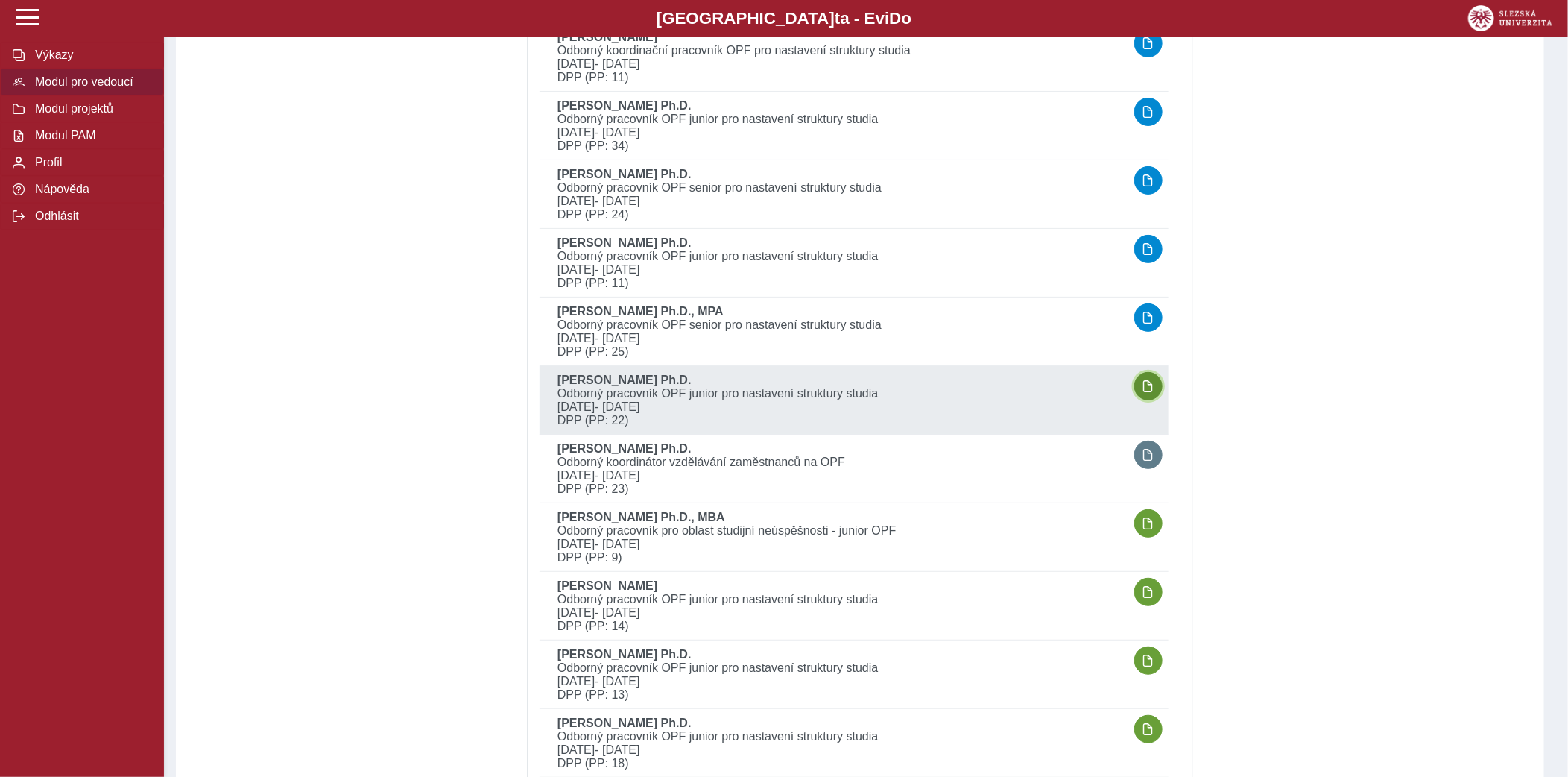
click at [1156, 374] on button "button" at bounding box center [1149, 386] width 28 height 28
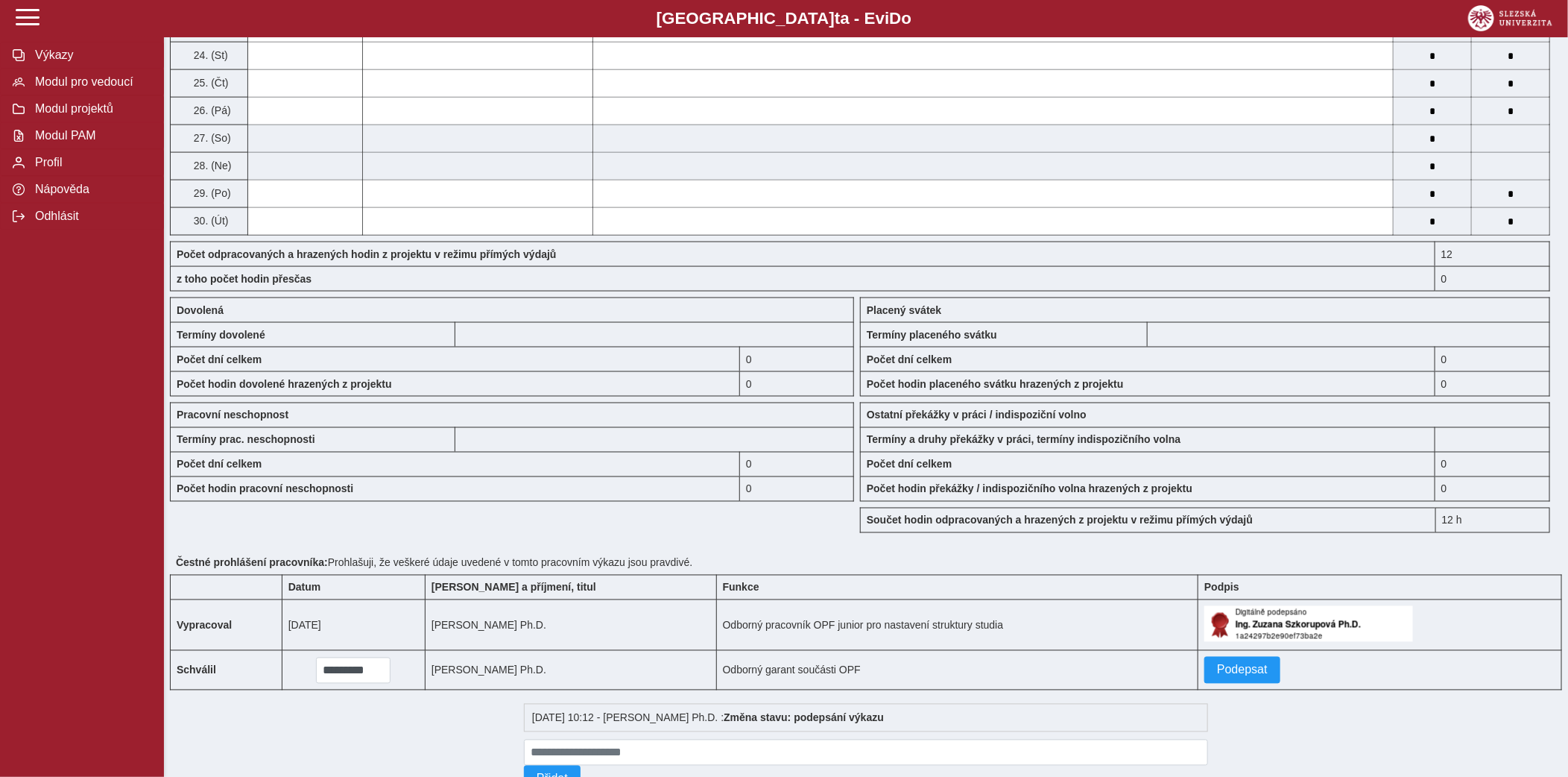
scroll to position [1228, 0]
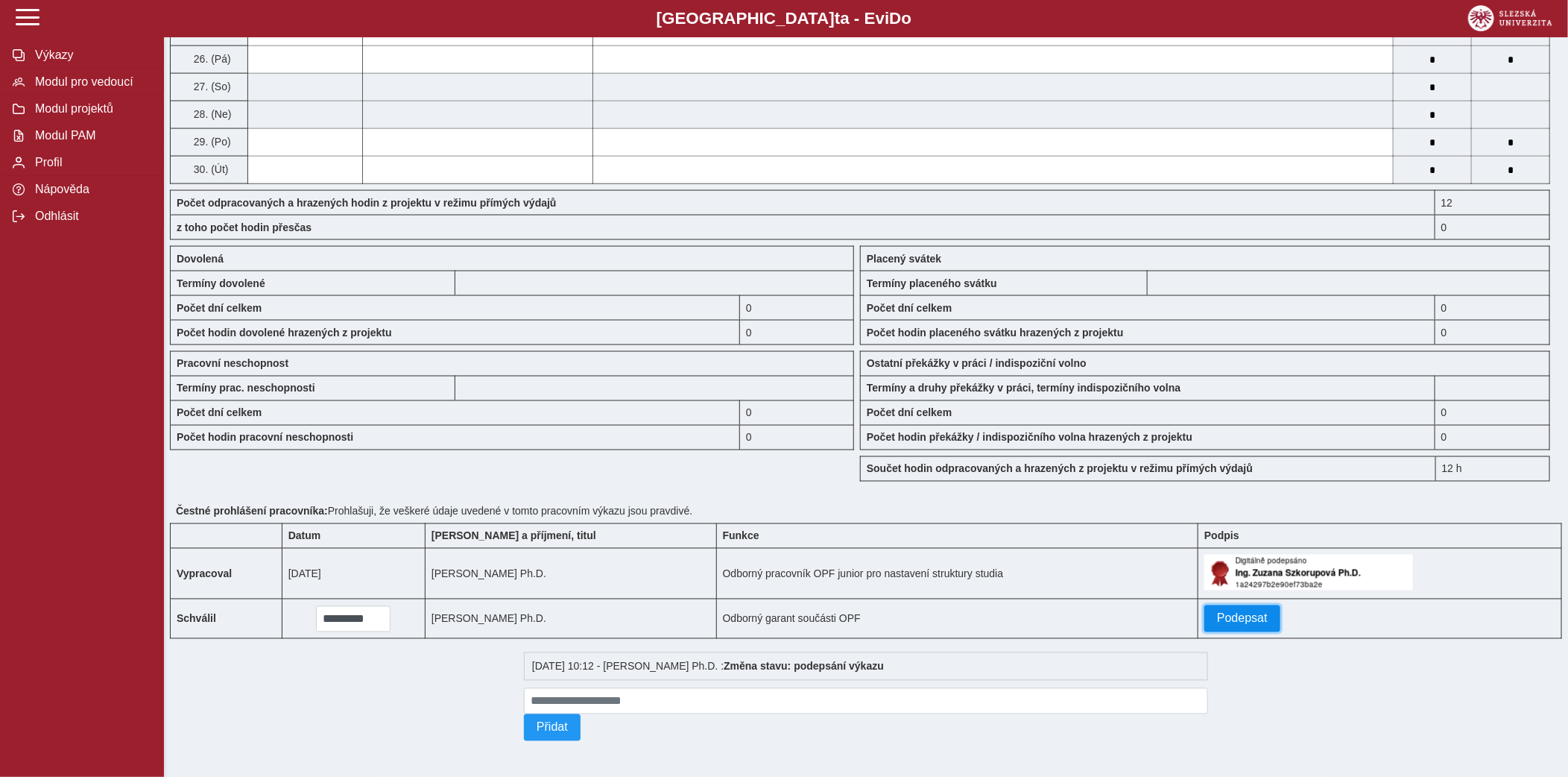
click at [1208, 608] on button "Podepsat" at bounding box center [1242, 619] width 76 height 27
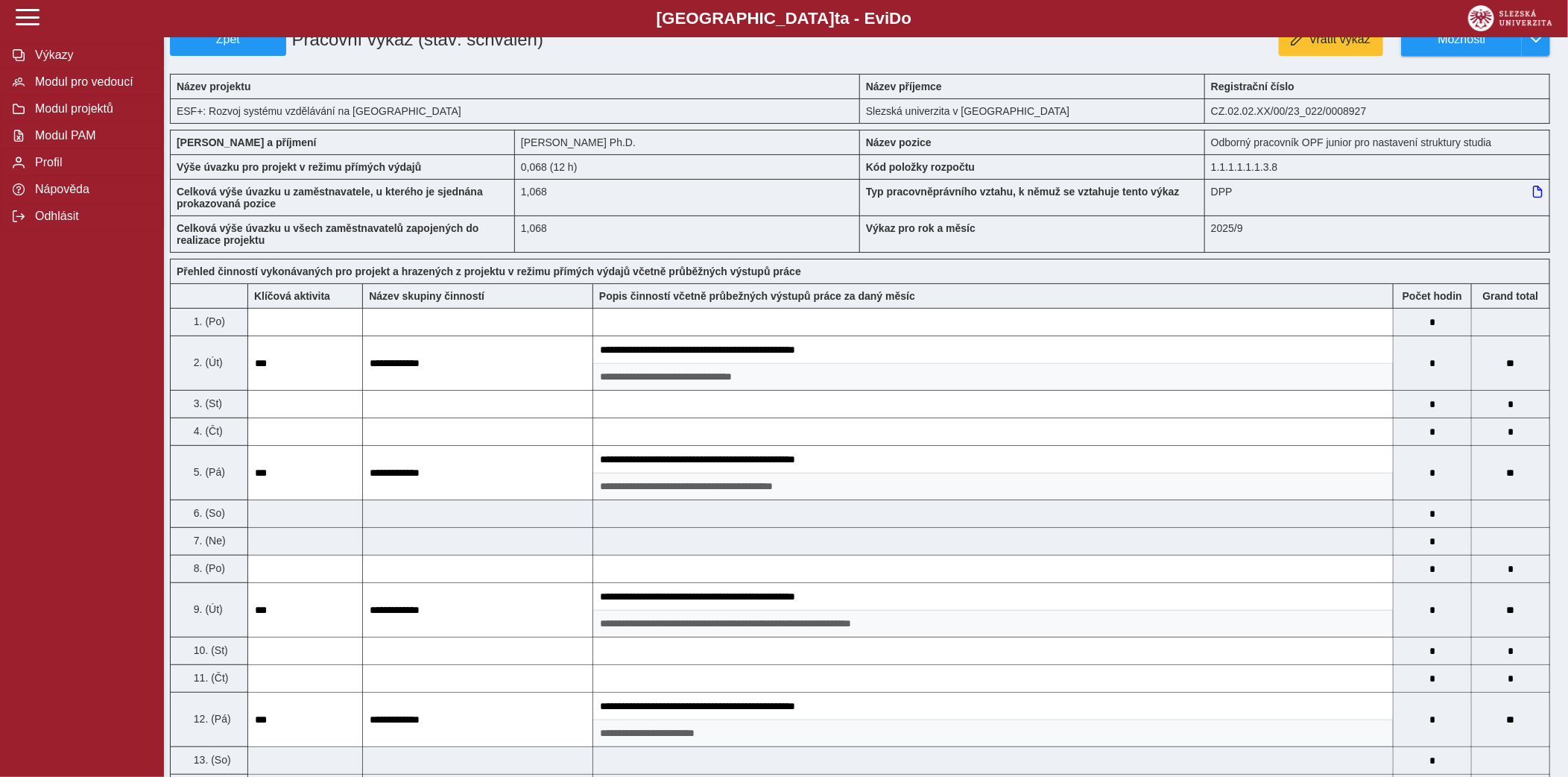
scroll to position [70, 0]
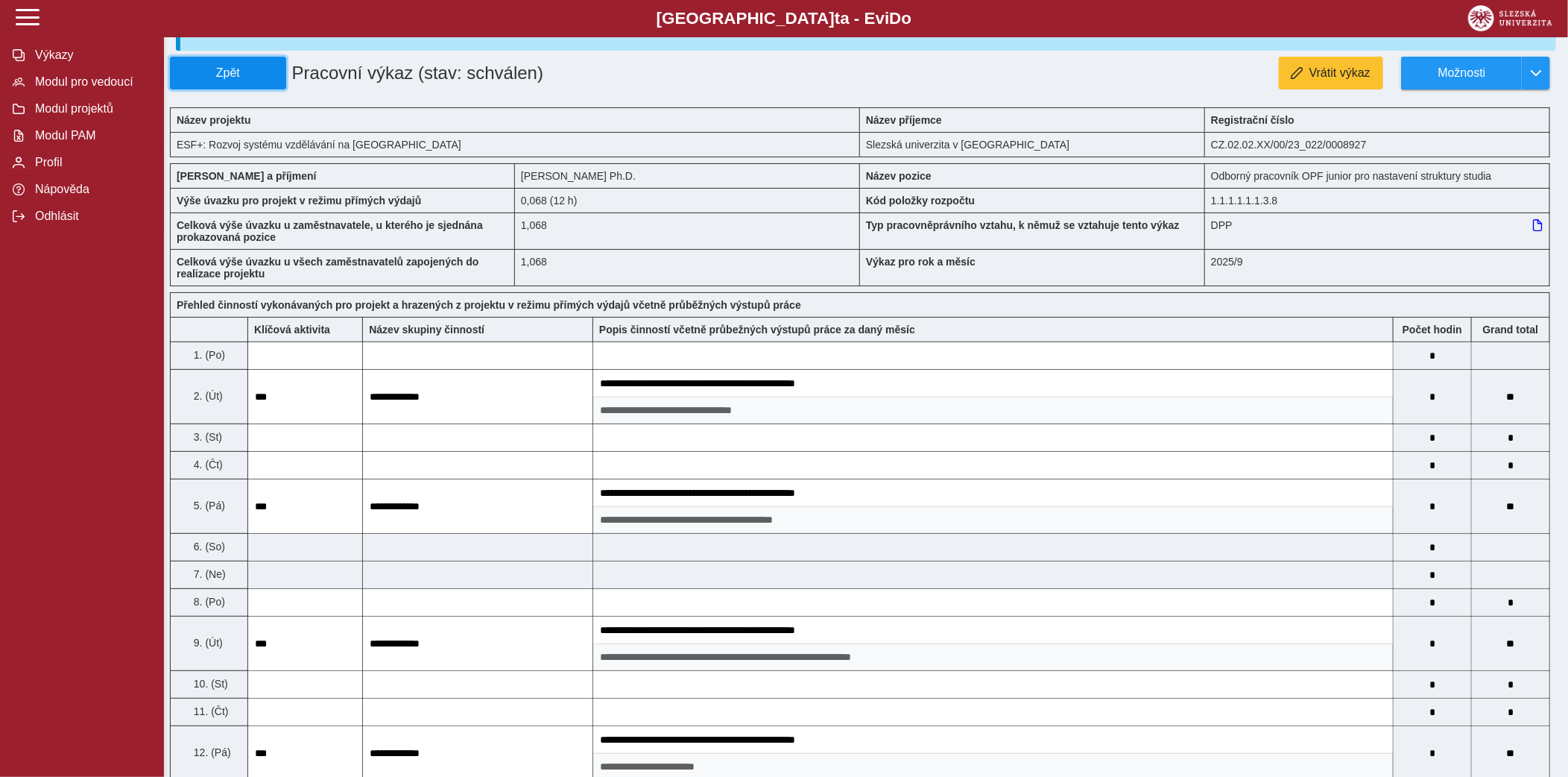
click at [277, 74] on span "Zpět" at bounding box center [228, 73] width 103 height 14
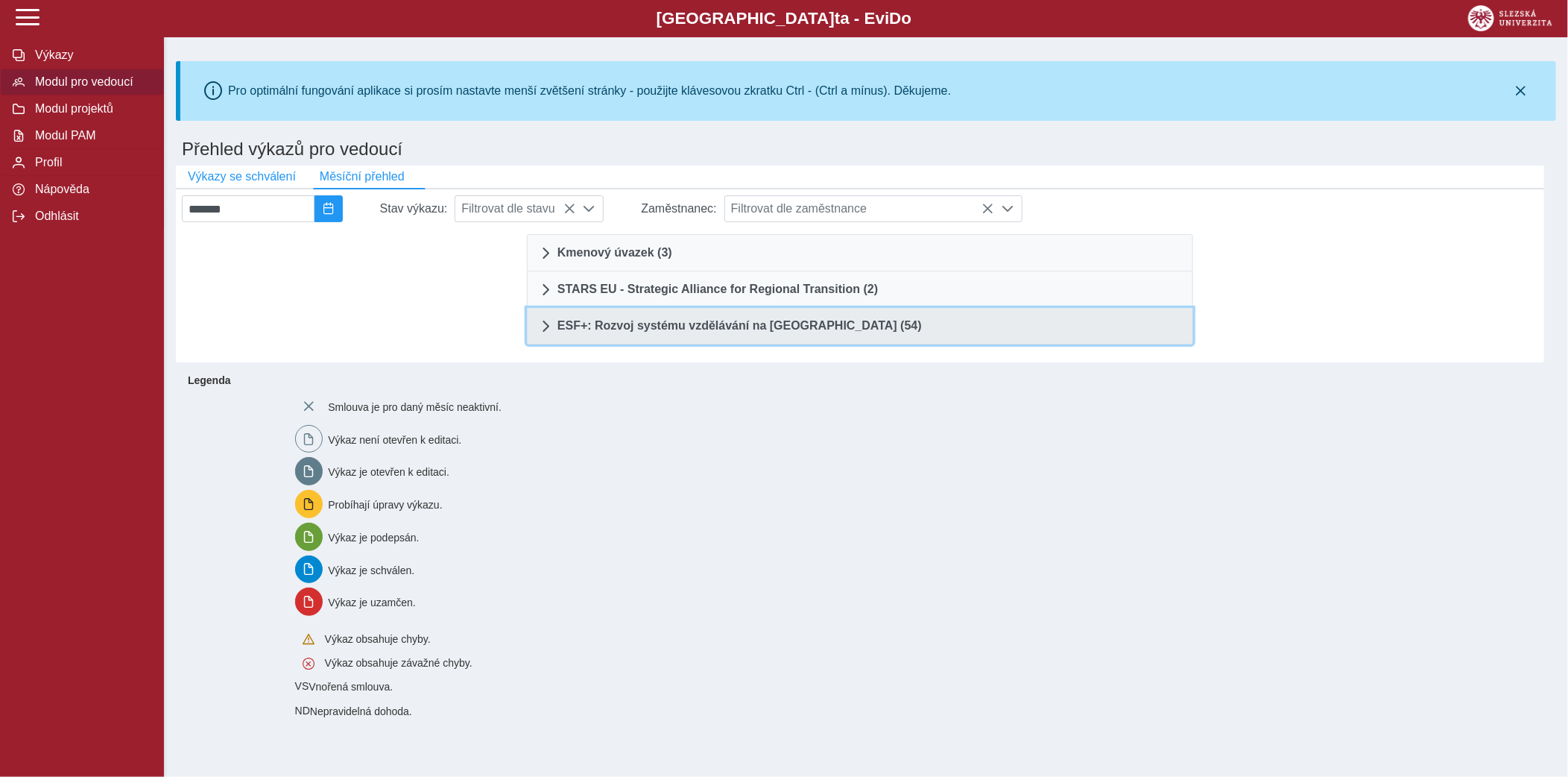
click at [640, 325] on span "ESF+: Rozvoj systému vzdělávání na [GEOGRAPHIC_DATA] (54)" at bounding box center [740, 326] width 364 height 12
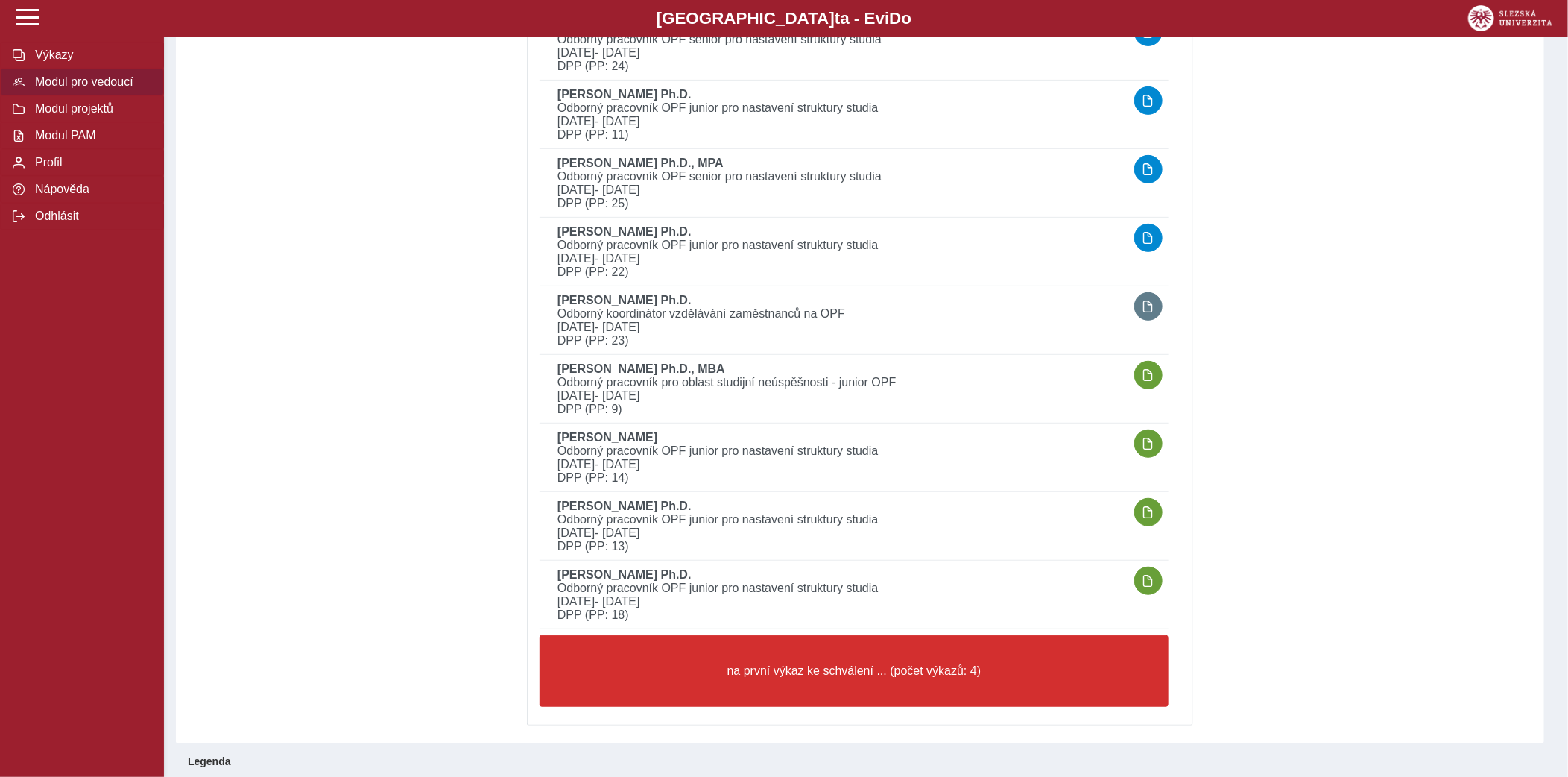
scroll to position [3481, 0]
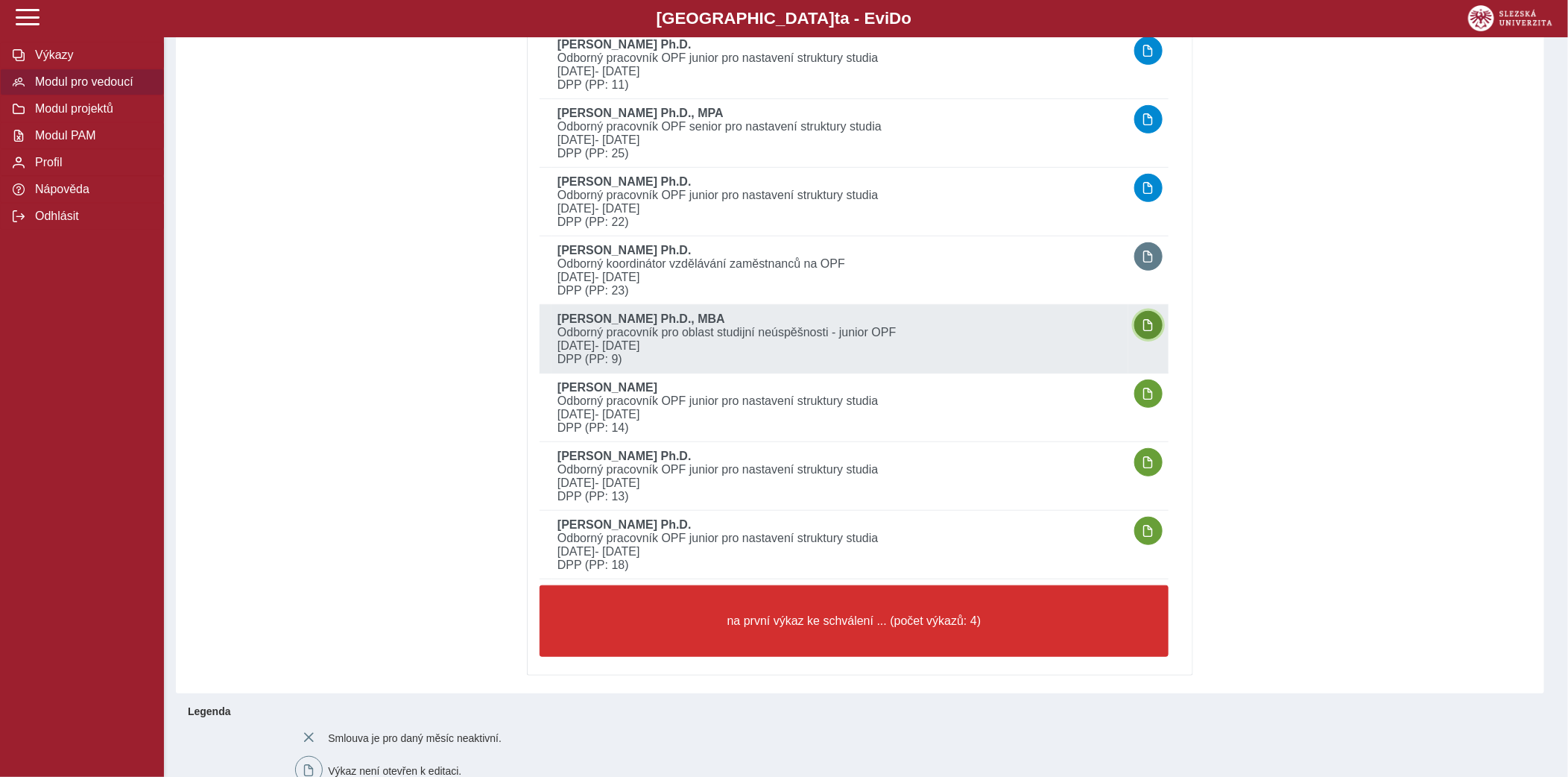
click at [1143, 319] on span "button" at bounding box center [1149, 325] width 12 height 12
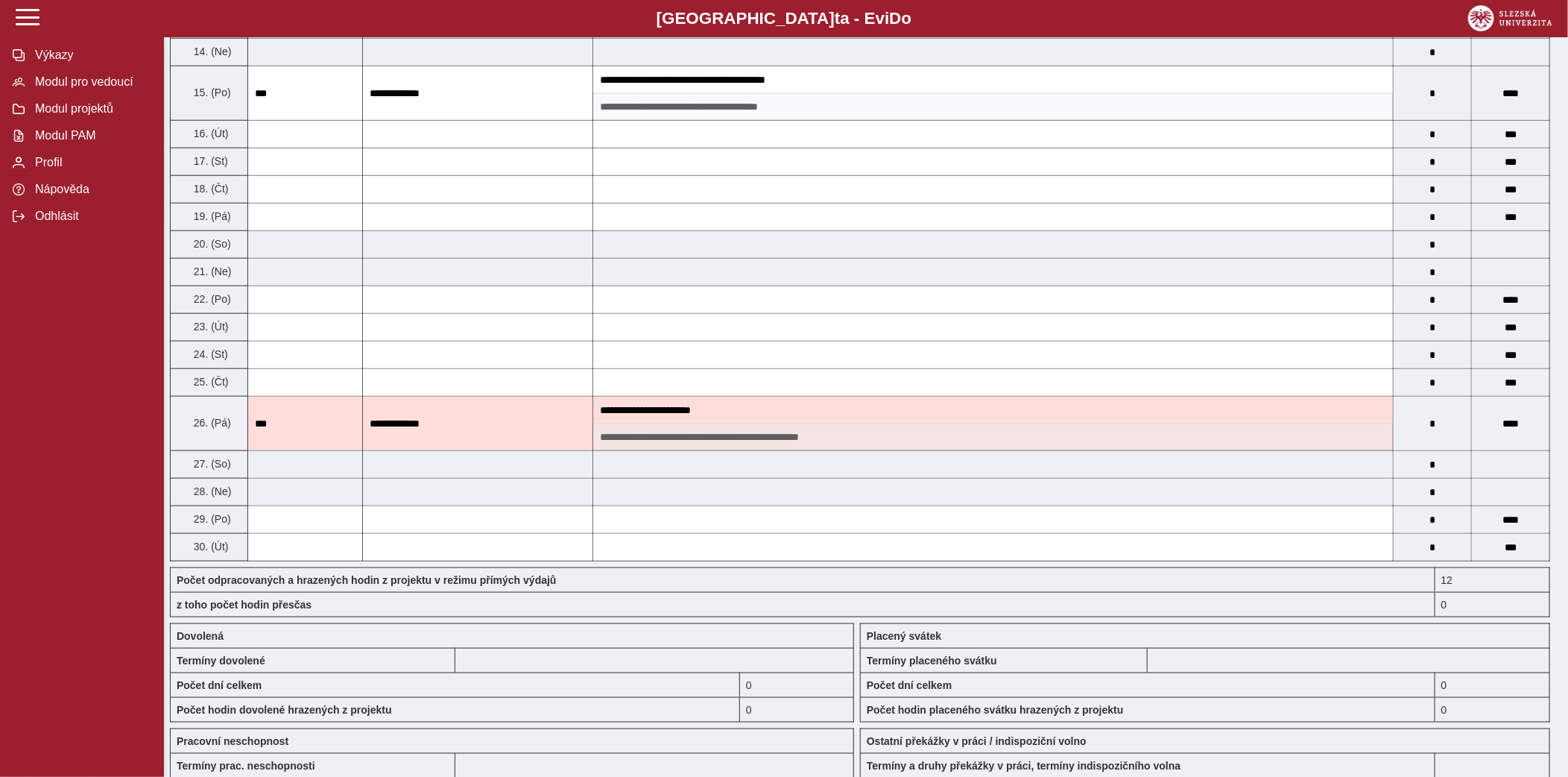
scroll to position [788, 0]
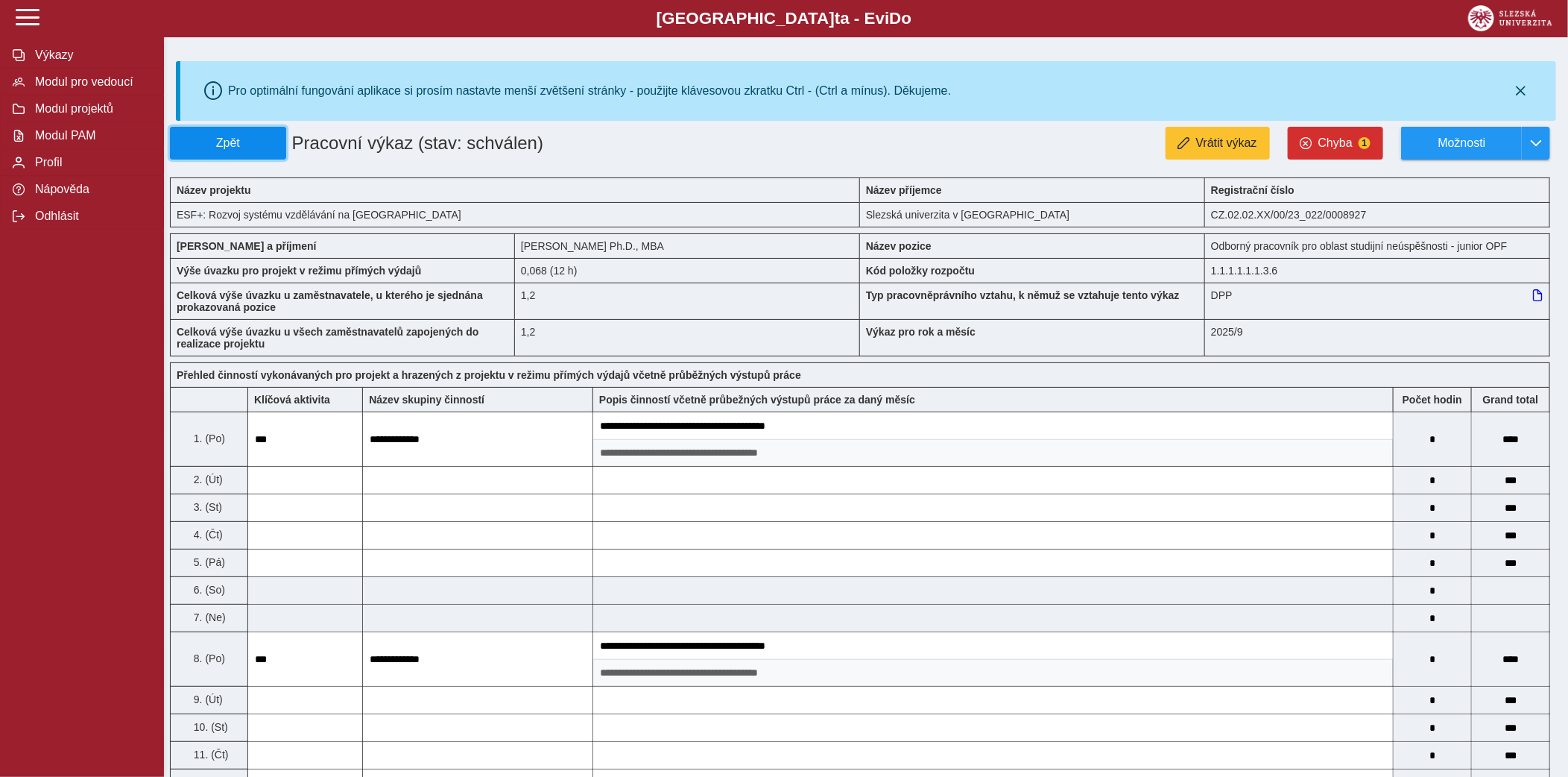
click at [269, 154] on button "Zpět" at bounding box center [228, 143] width 116 height 33
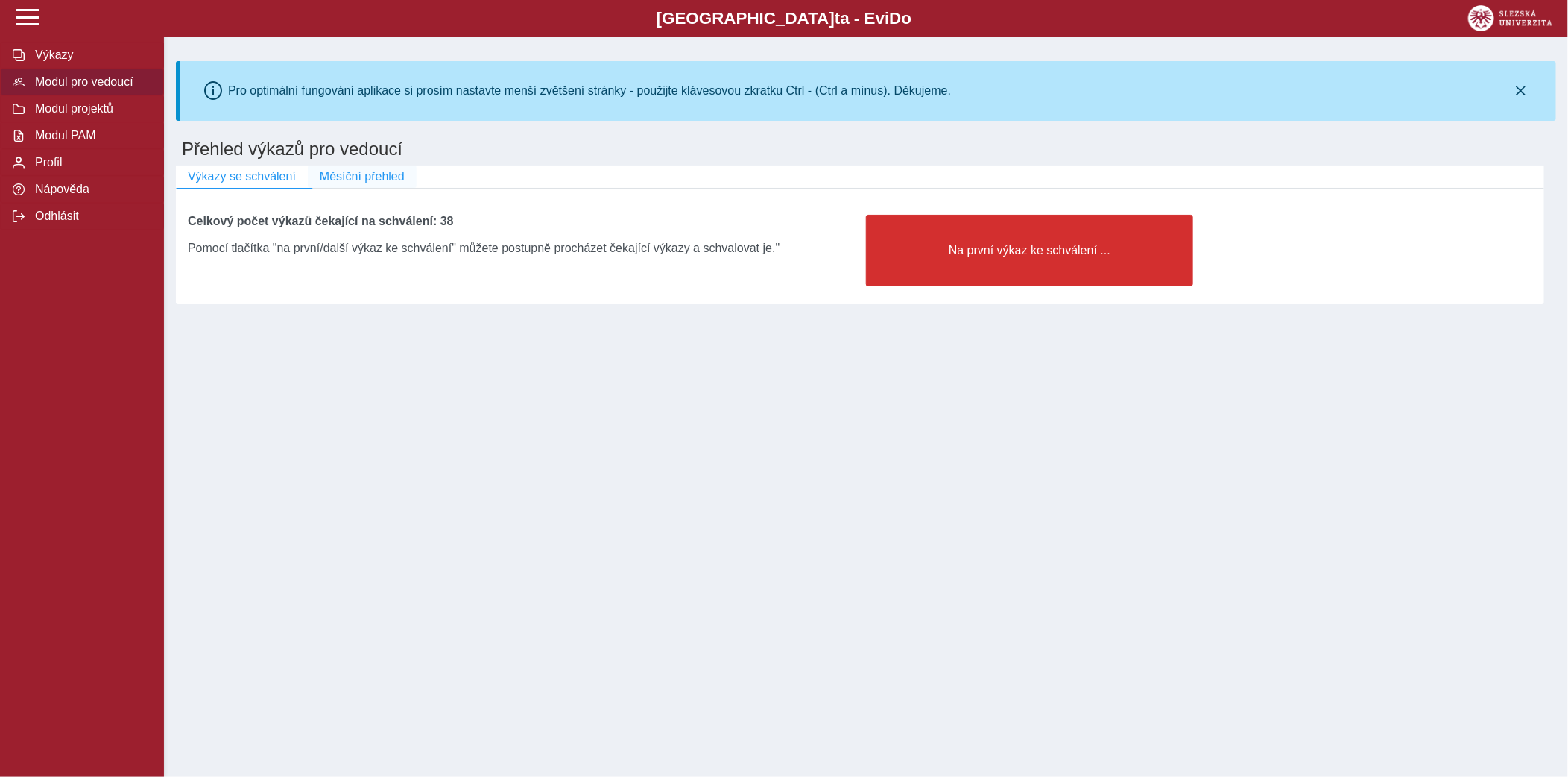
click at [380, 176] on span "Měsíční přehled" at bounding box center [361, 177] width 85 height 14
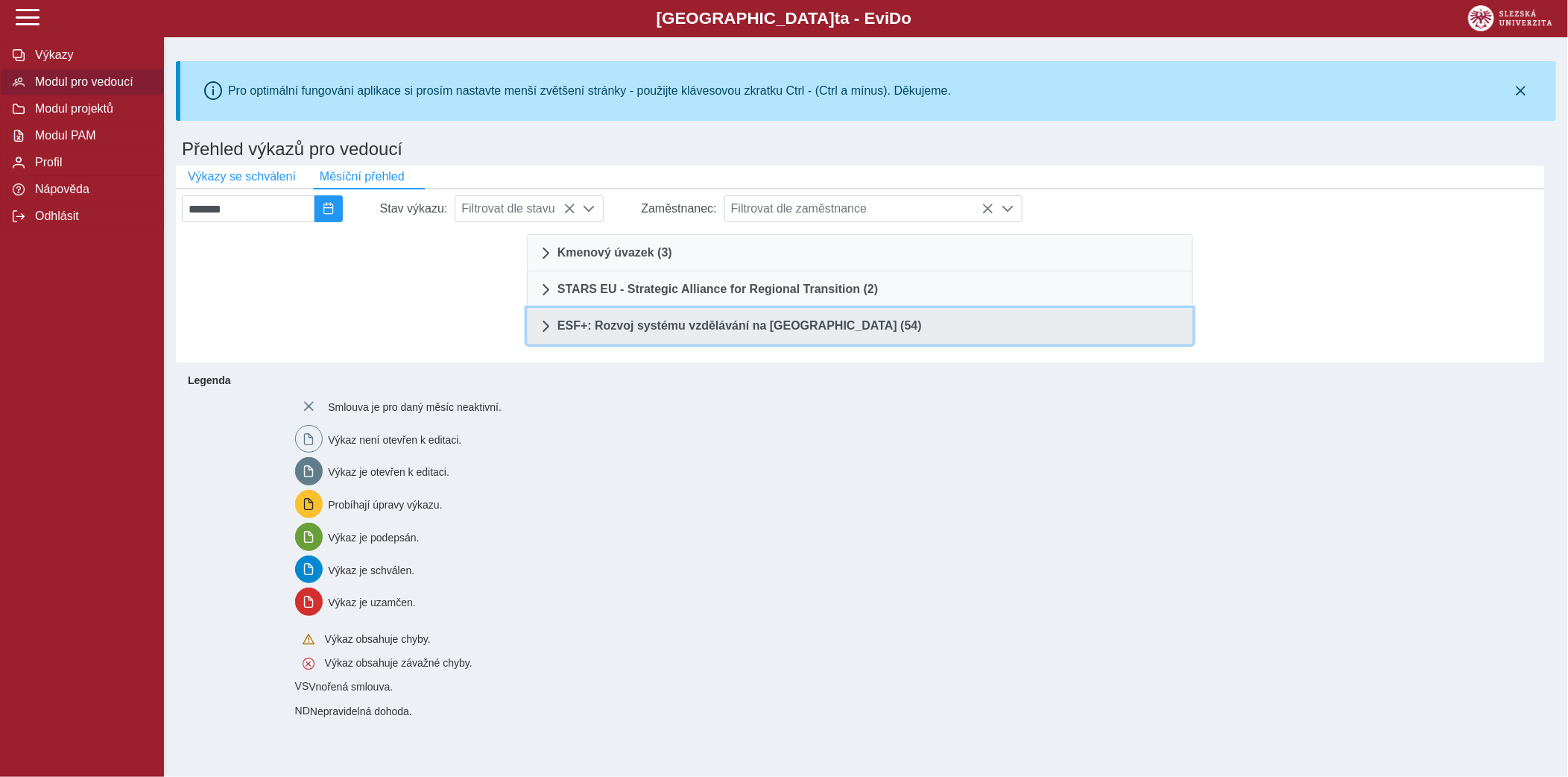
click at [697, 322] on span "ESF+: Rozvoj systému vzdělávání na [GEOGRAPHIC_DATA] (54)" at bounding box center [740, 326] width 364 height 12
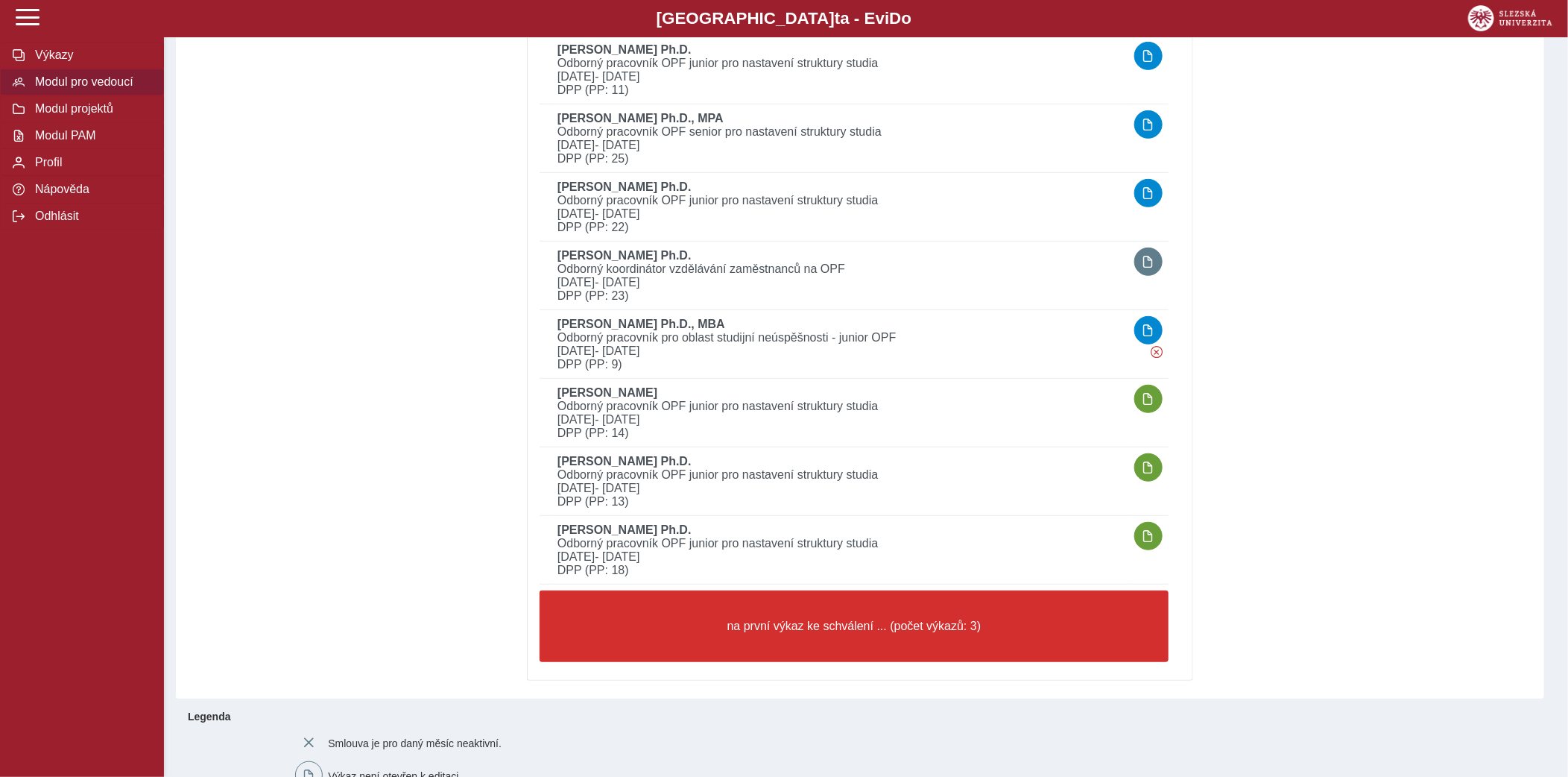
scroll to position [3516, 0]
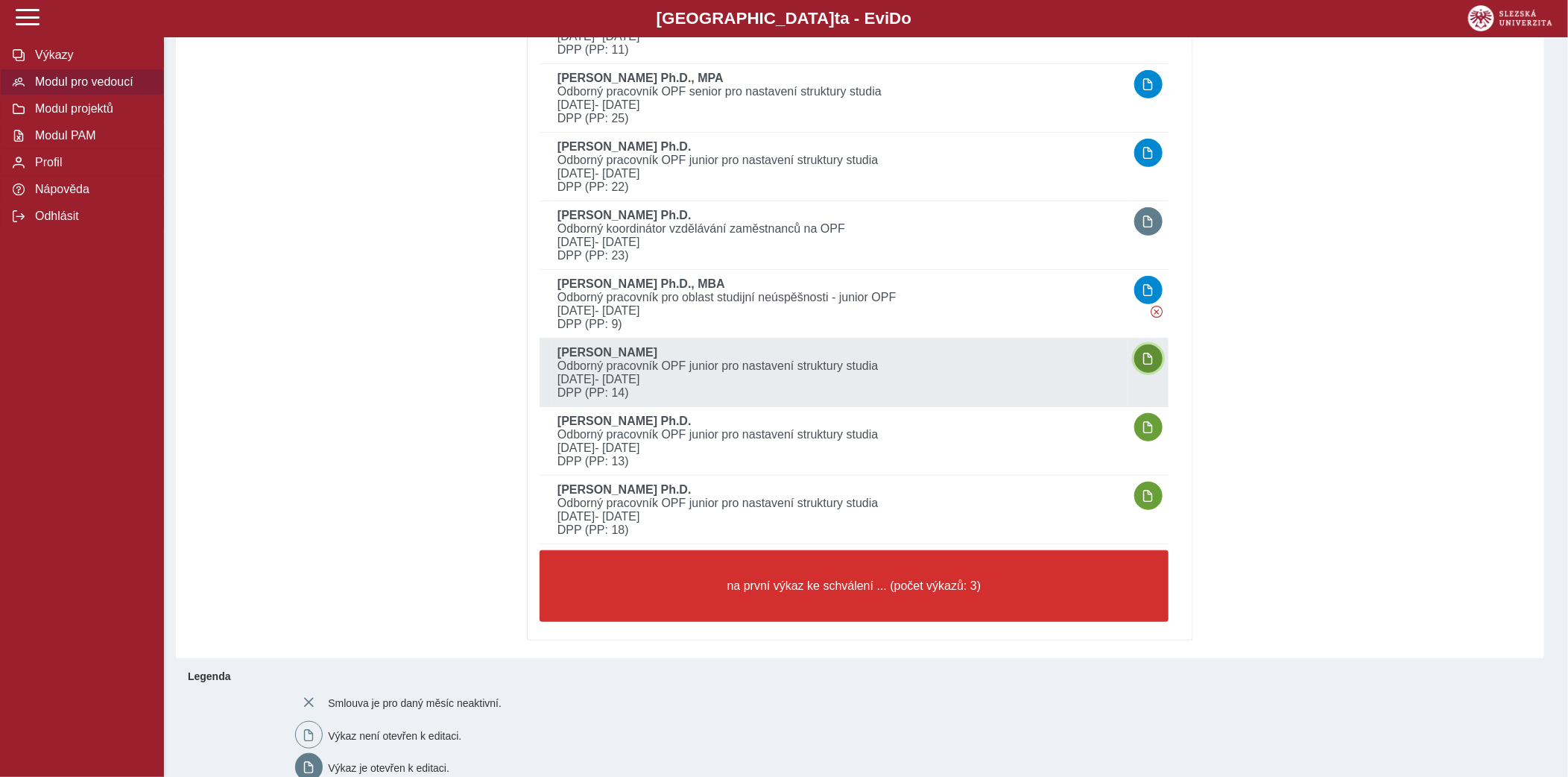
click at [1151, 352] on span "button" at bounding box center [1149, 358] width 12 height 12
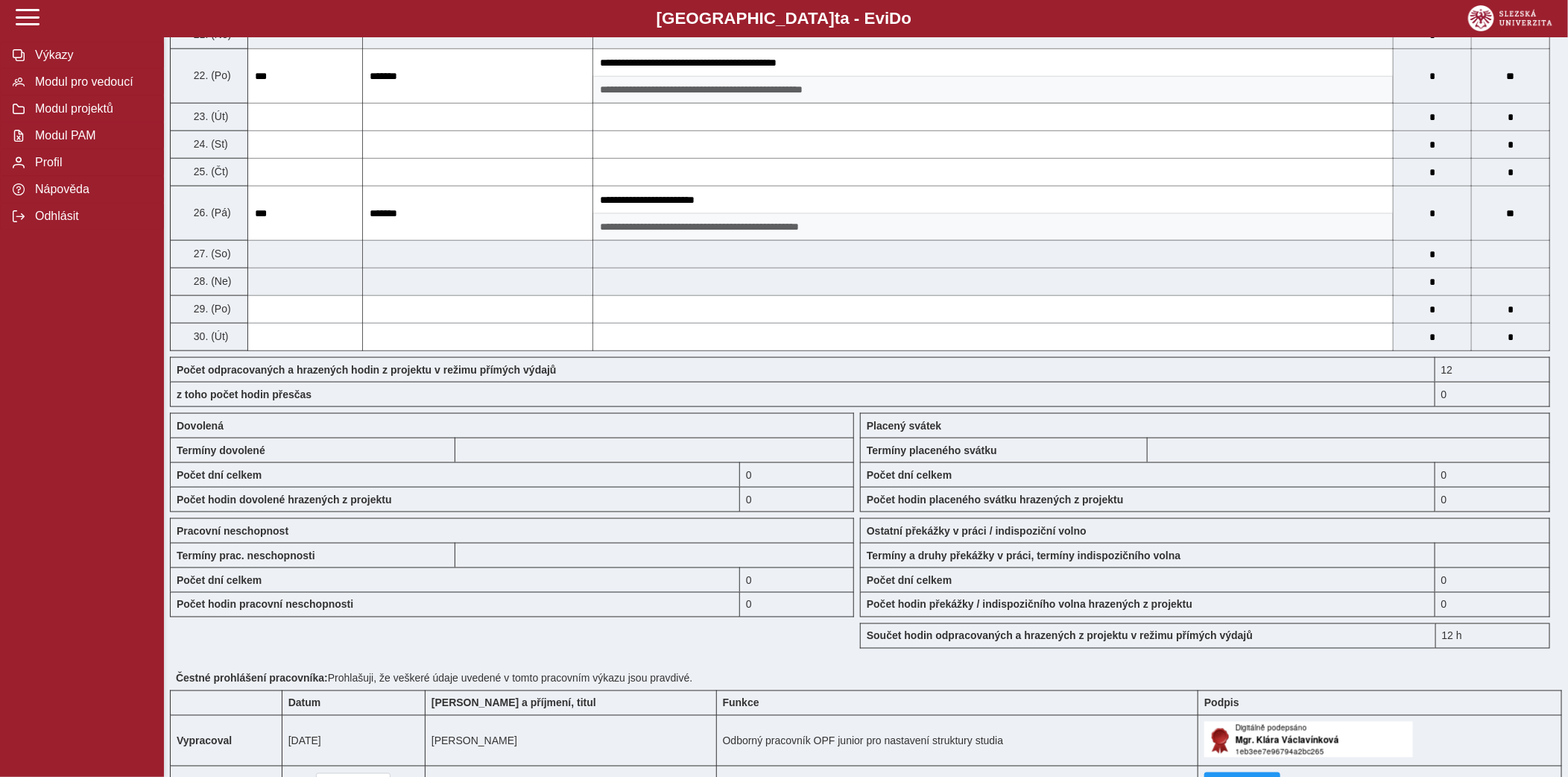
scroll to position [1148, 0]
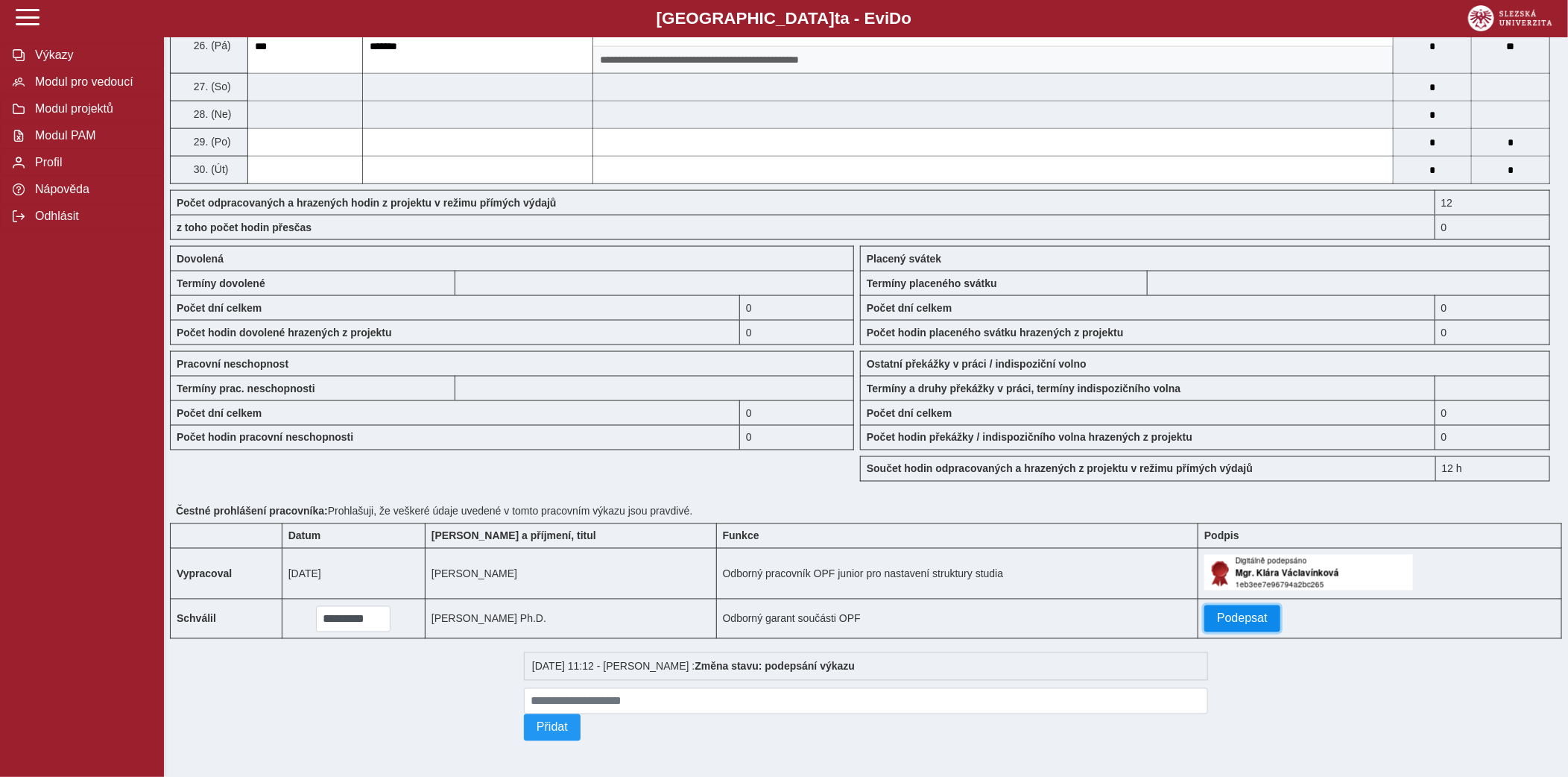
click at [1223, 621] on span "Podepsat" at bounding box center [1243, 619] width 51 height 14
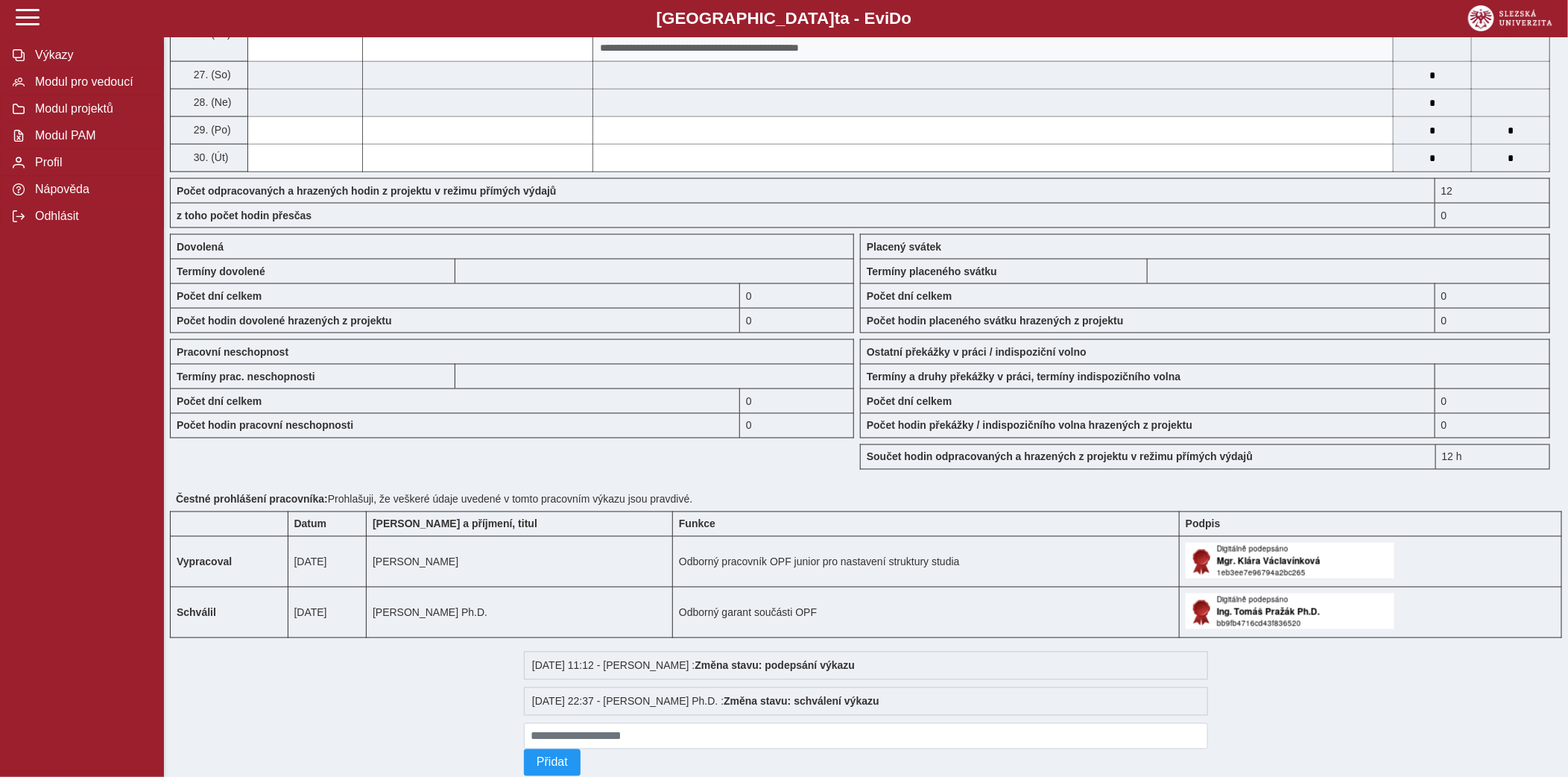
scroll to position [0, 0]
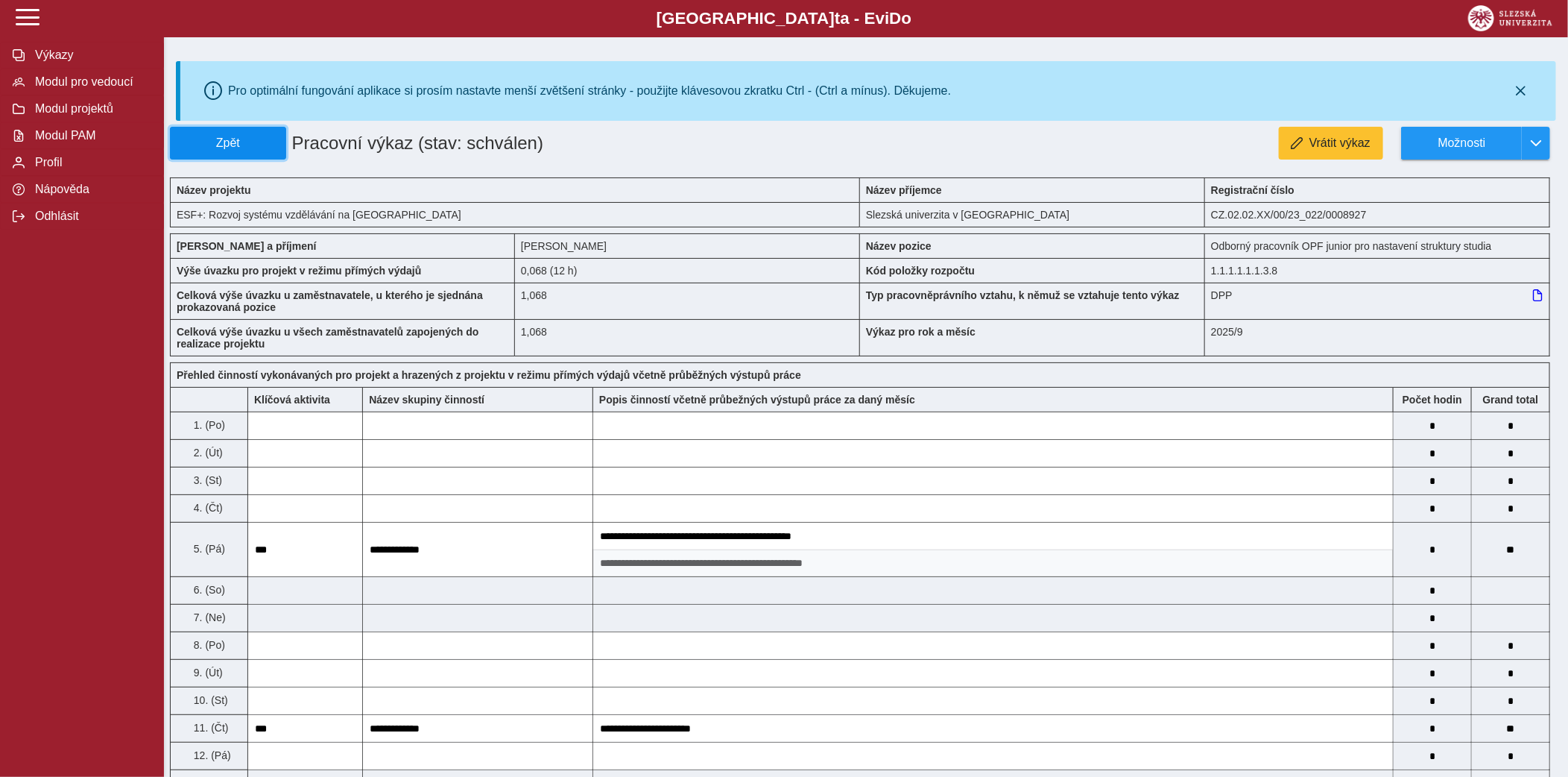
click at [251, 149] on span "Zpět" at bounding box center [228, 143] width 103 height 14
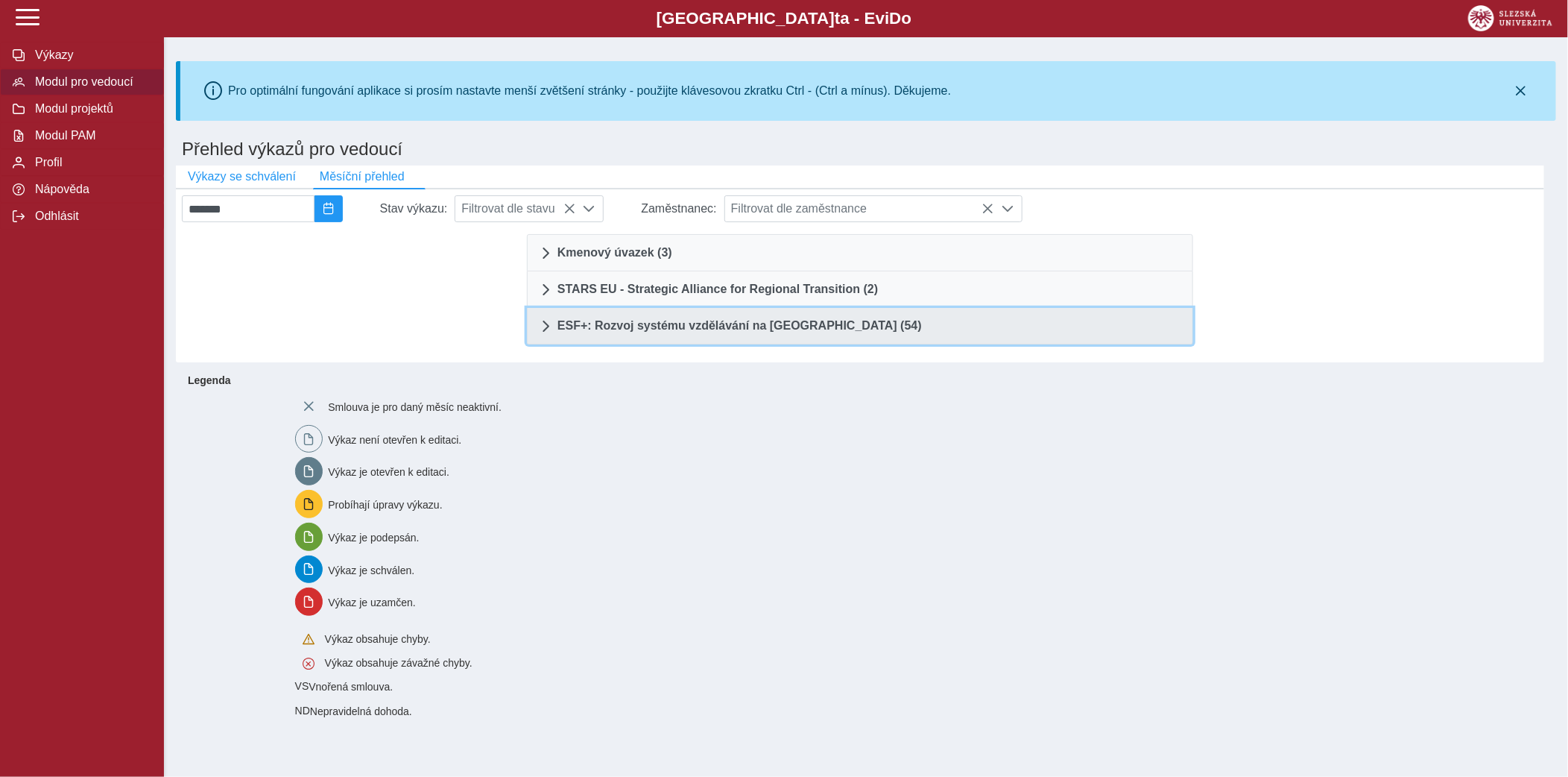
click at [790, 338] on link "ESF+: Rozvoj systému vzdělávání na [GEOGRAPHIC_DATA] (54)" at bounding box center [860, 326] width 667 height 37
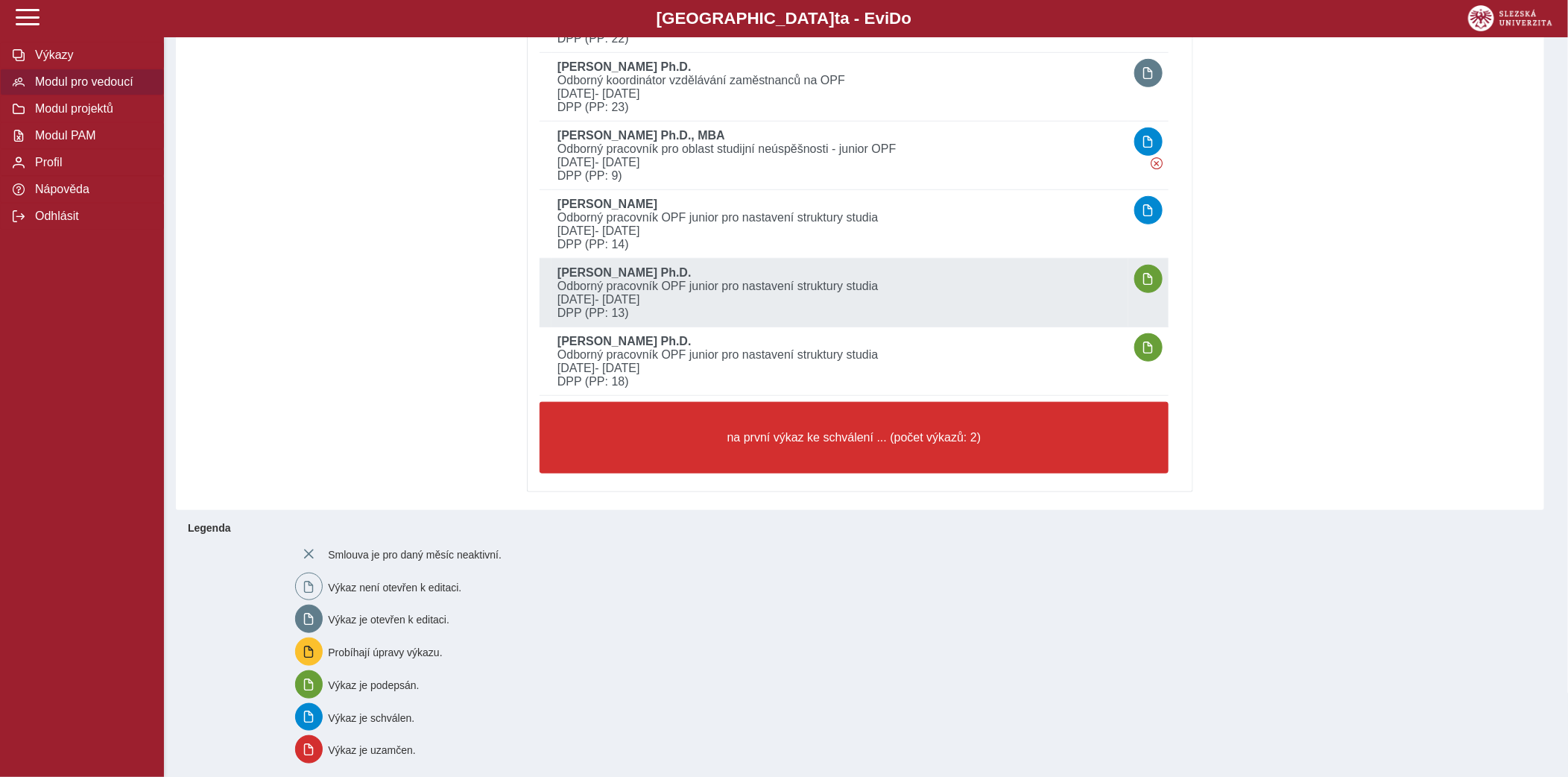
scroll to position [3670, 0]
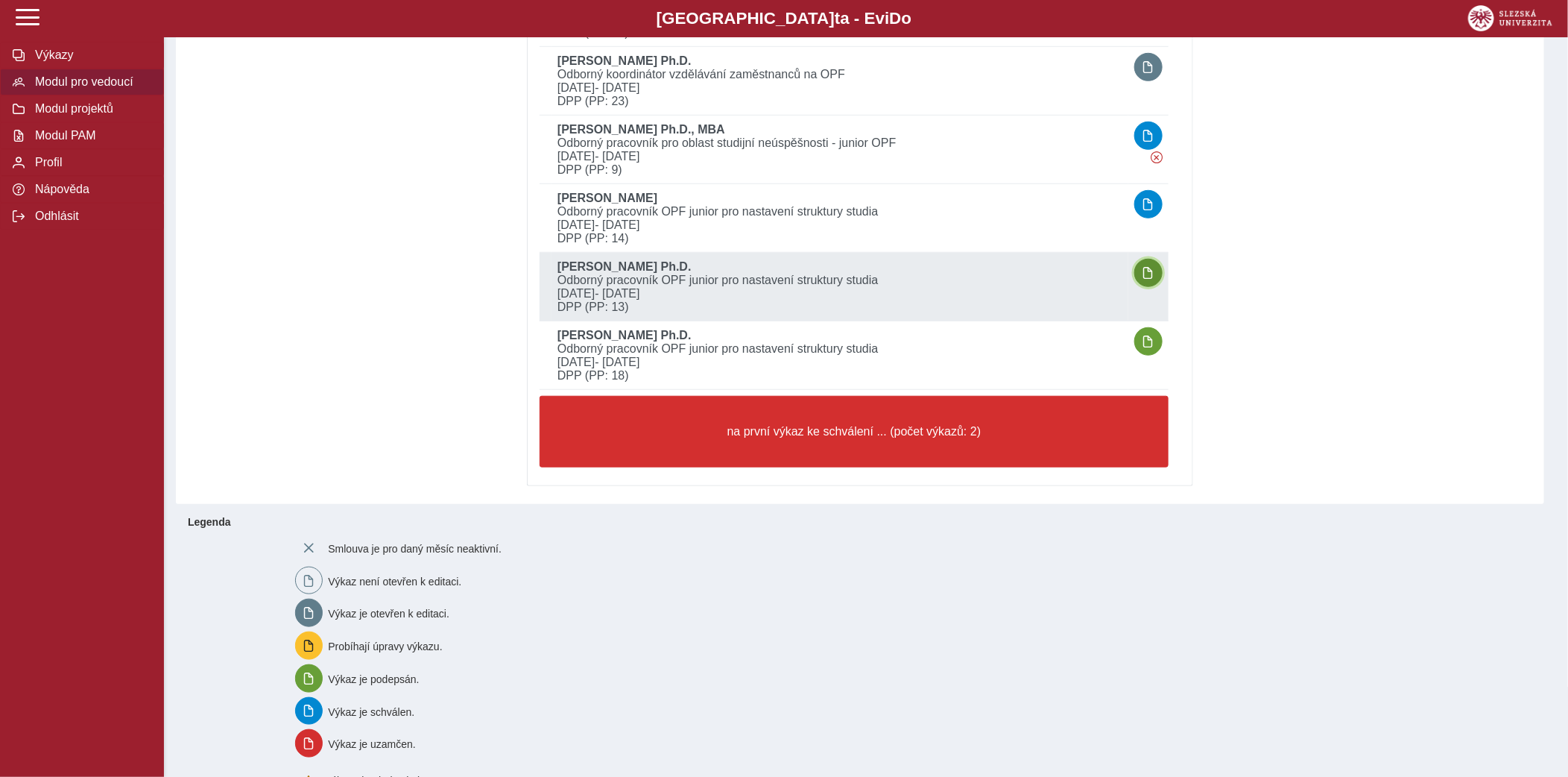
click at [1143, 267] on span "button" at bounding box center [1149, 273] width 12 height 12
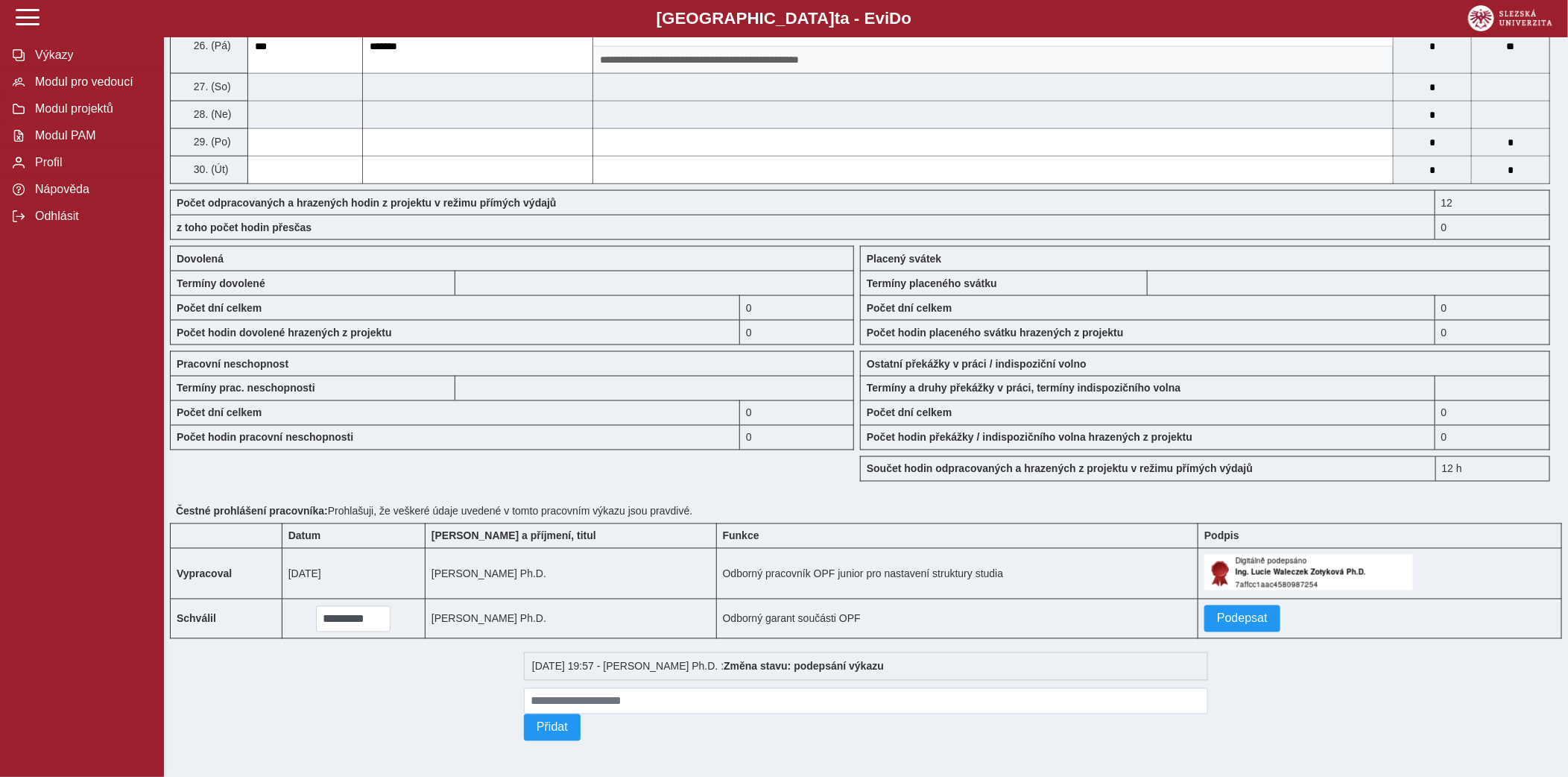
scroll to position [1202, 0]
click at [1243, 619] on span "Podepsat" at bounding box center [1243, 619] width 51 height 14
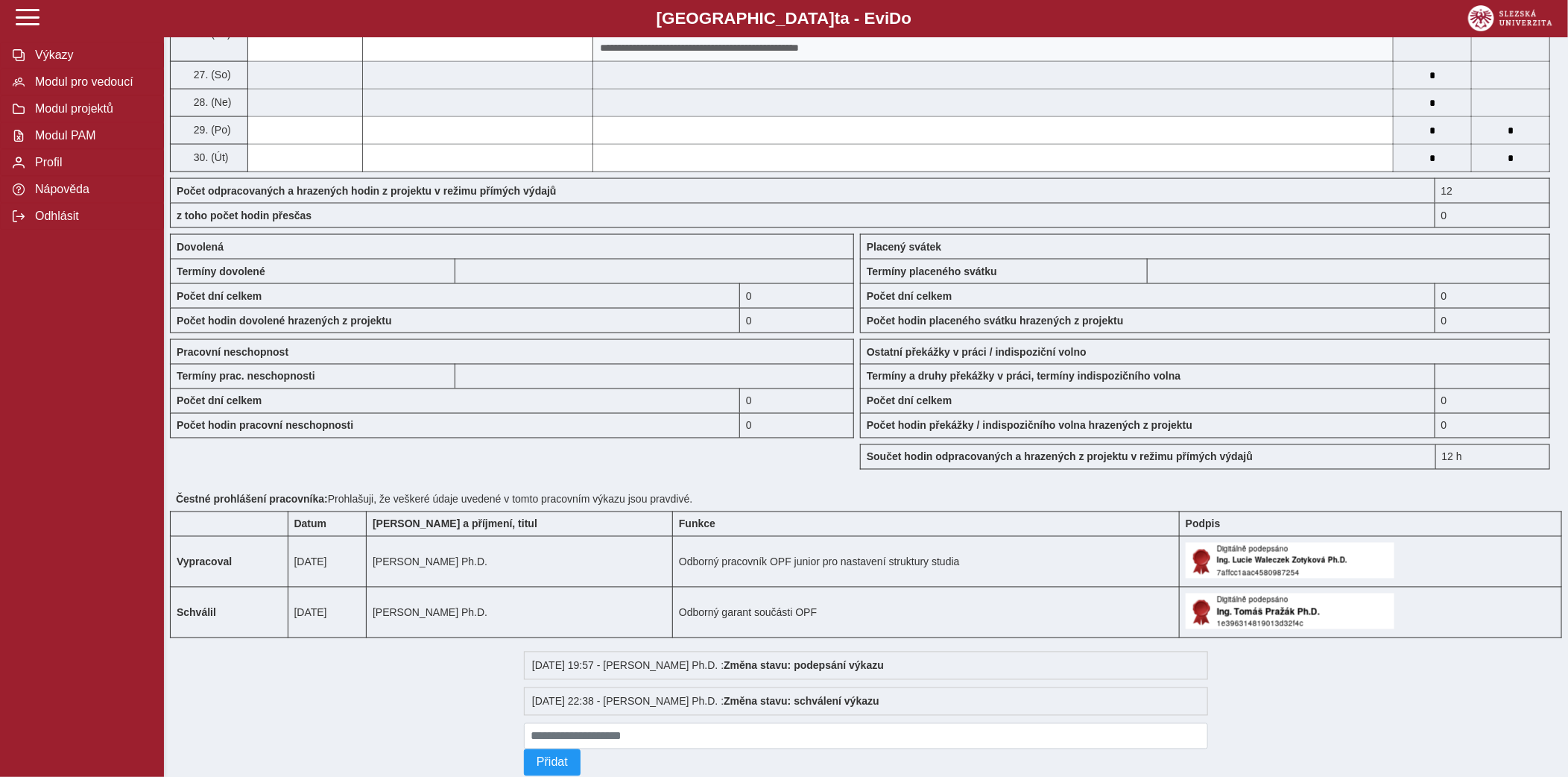
scroll to position [0, 0]
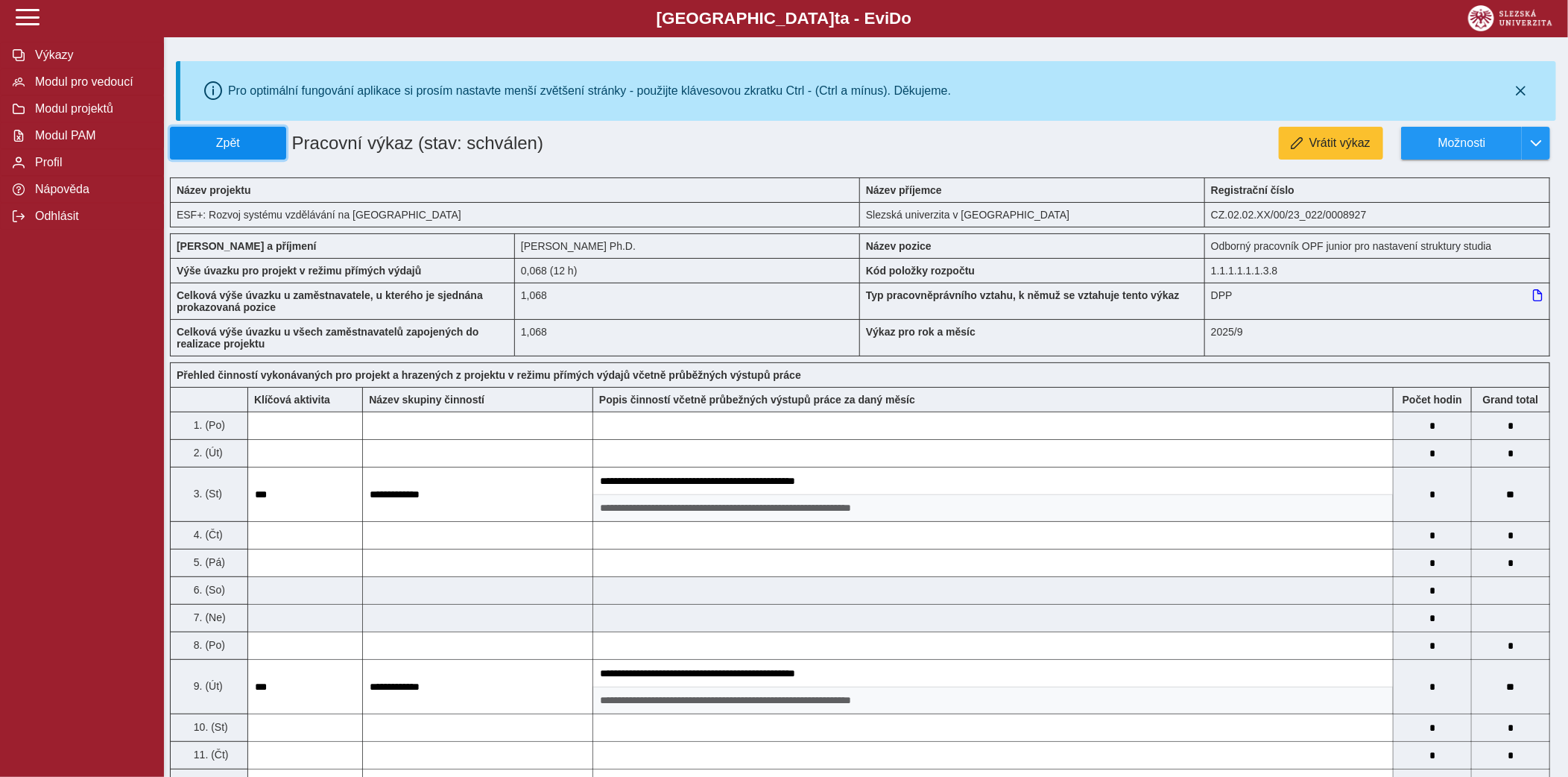
click at [266, 143] on span "Zpět" at bounding box center [228, 143] width 103 height 14
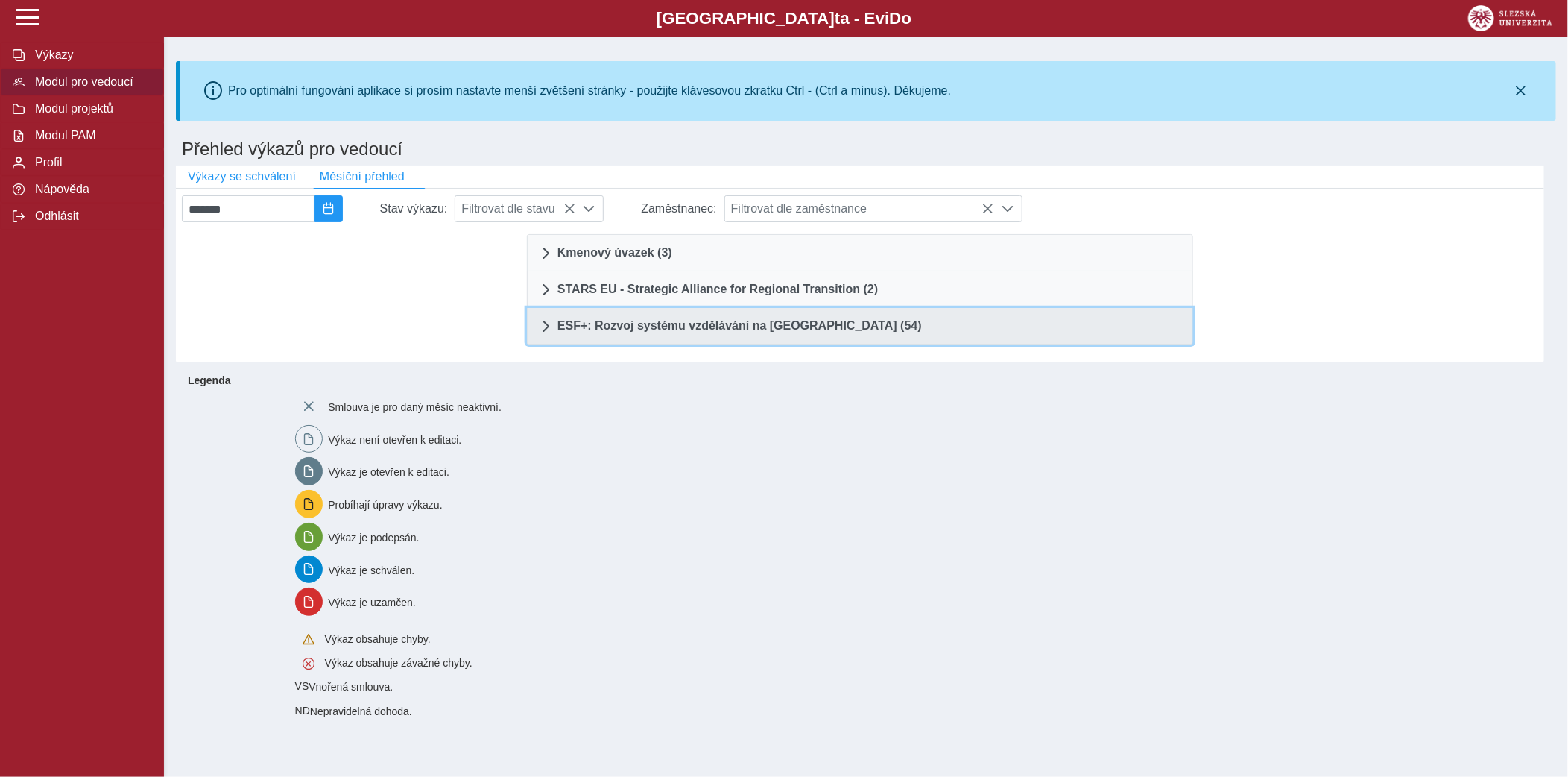
click at [864, 333] on link "ESF+: Rozvoj systému vzdělávání na [GEOGRAPHIC_DATA] (54)" at bounding box center [860, 326] width 667 height 37
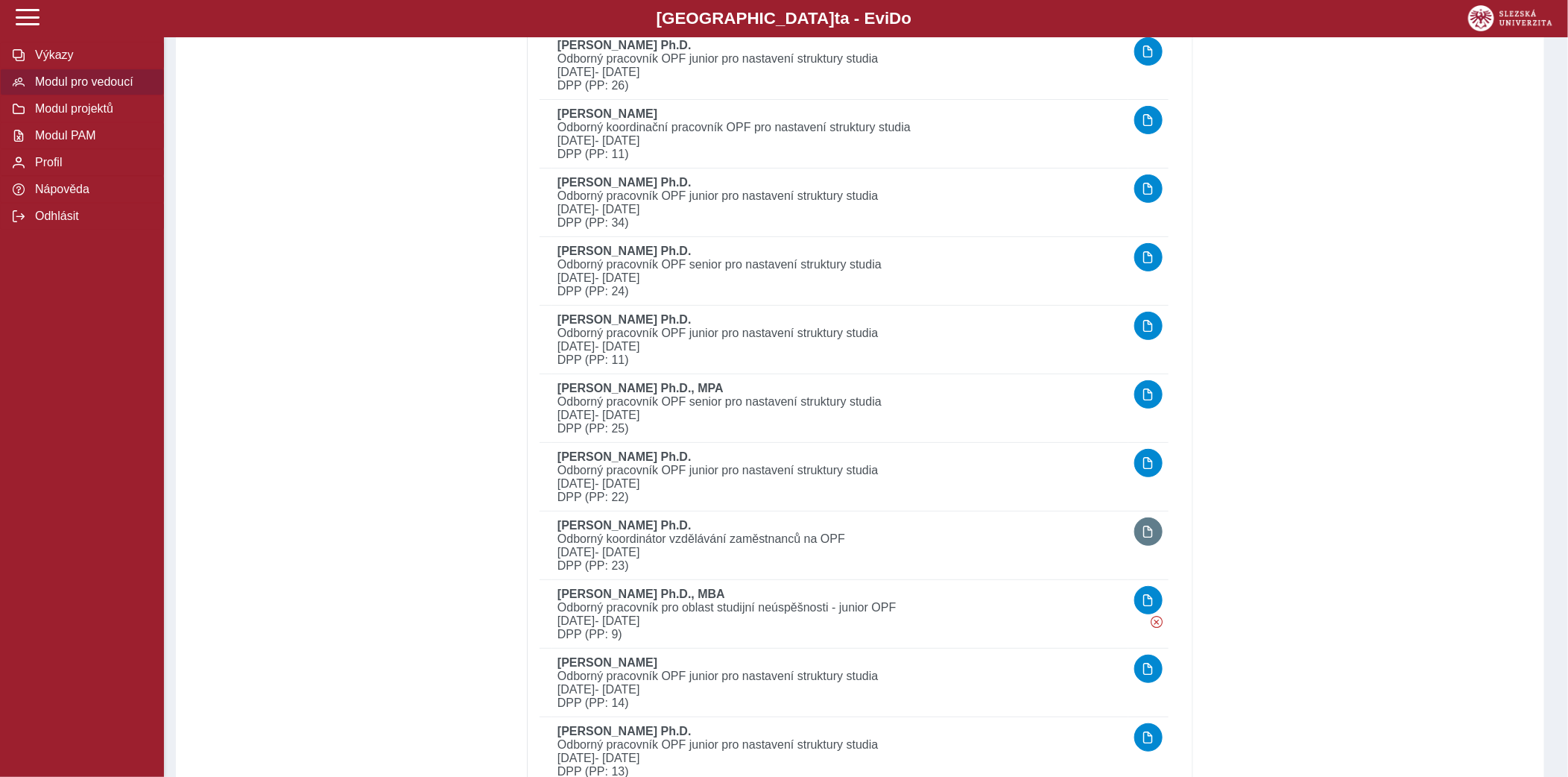
scroll to position [3263, 0]
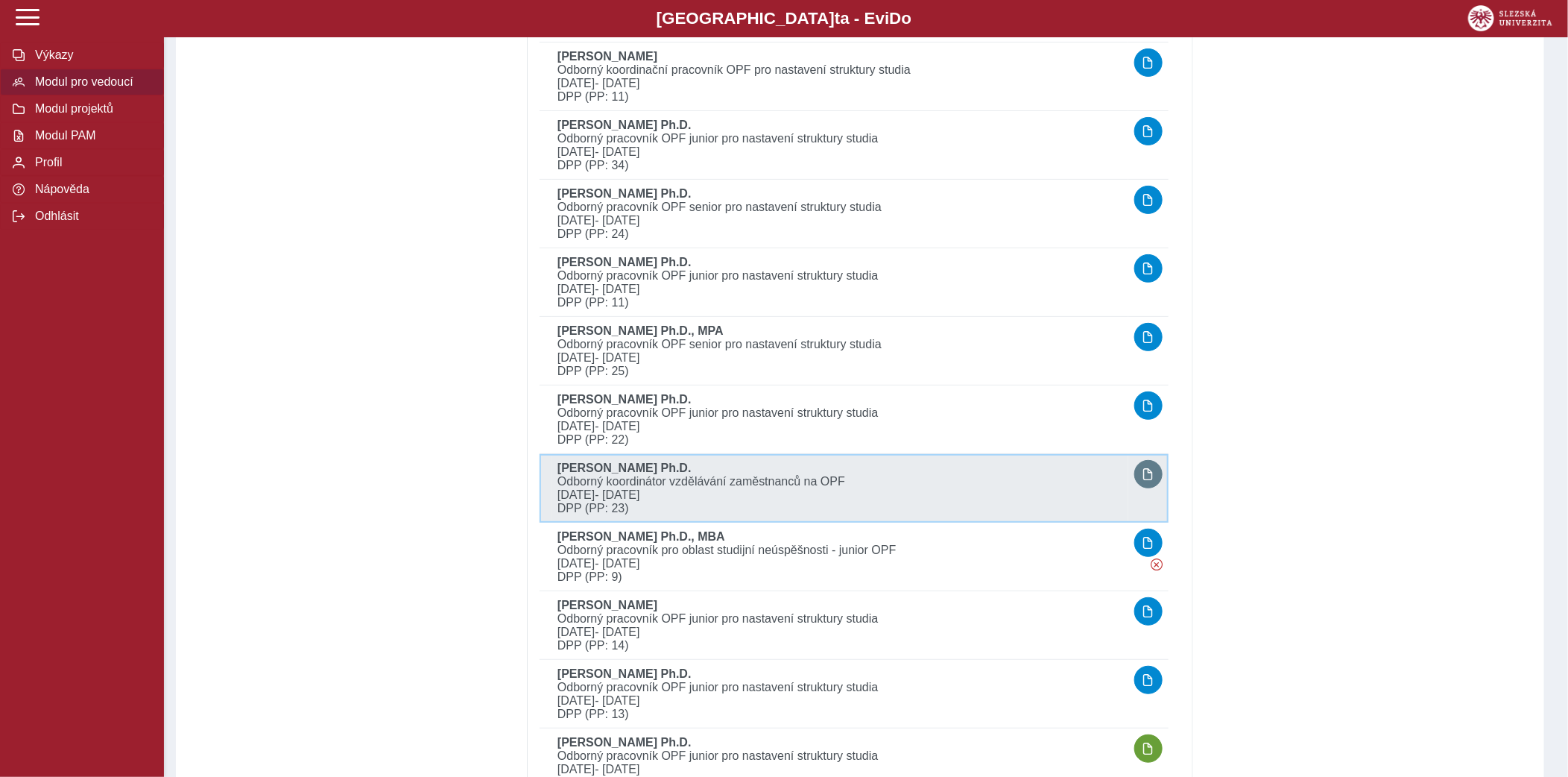
click at [1132, 454] on td at bounding box center [1149, 488] width 40 height 68
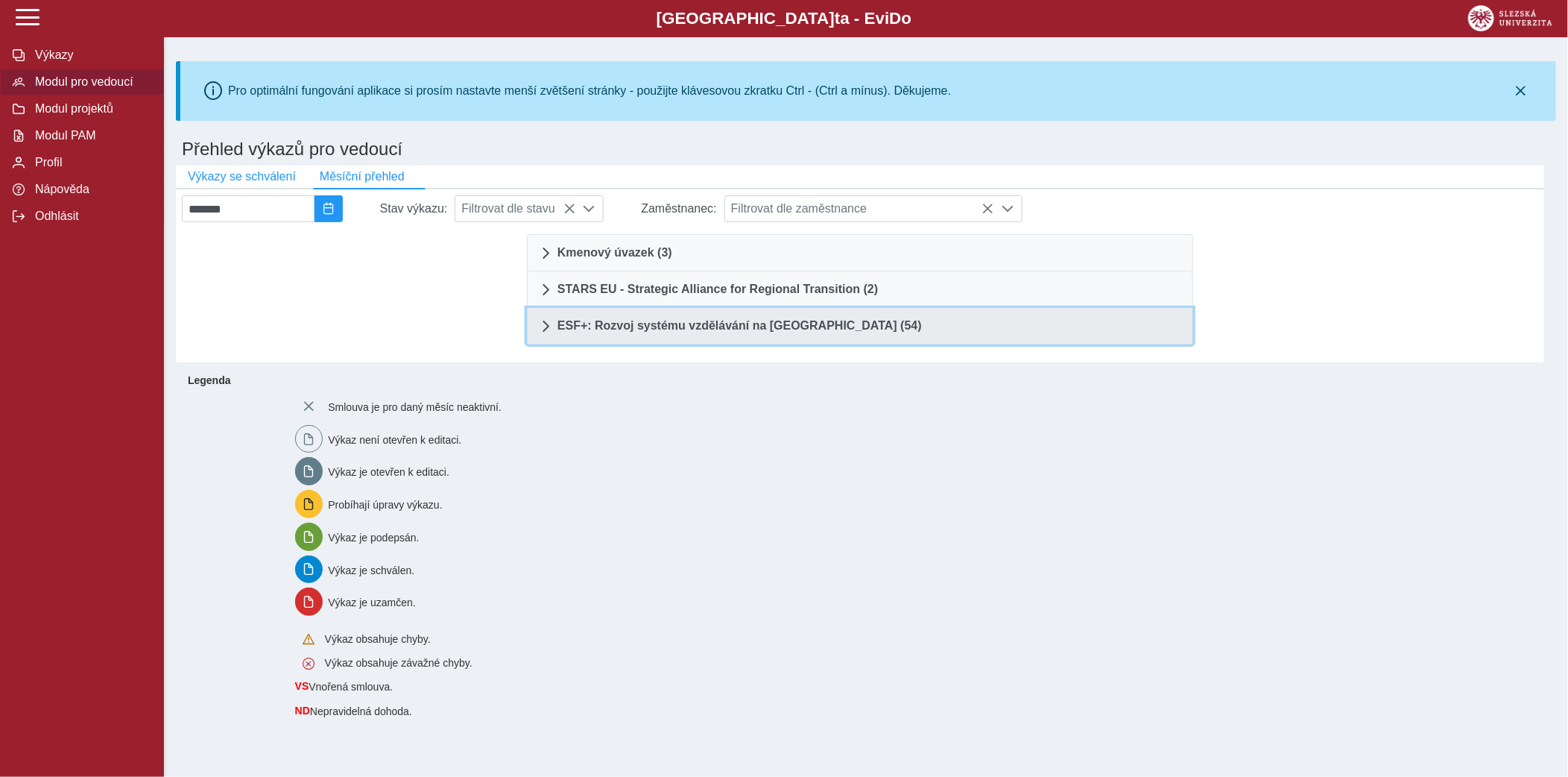
click at [673, 320] on span "ESF+: Rozvoj systému vzdělávání na [GEOGRAPHIC_DATA] (54)" at bounding box center [740, 326] width 364 height 12
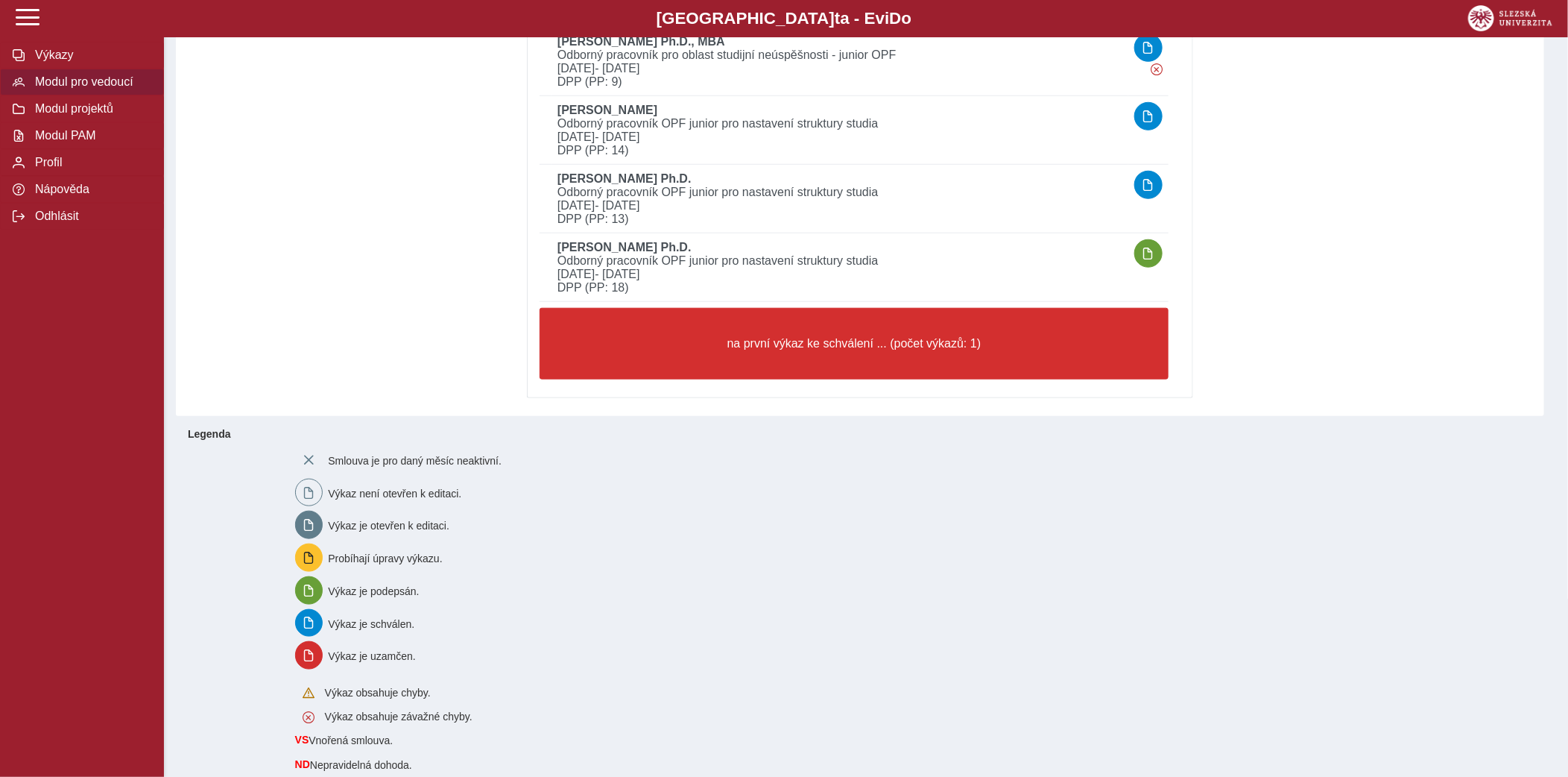
scroll to position [3776, 0]
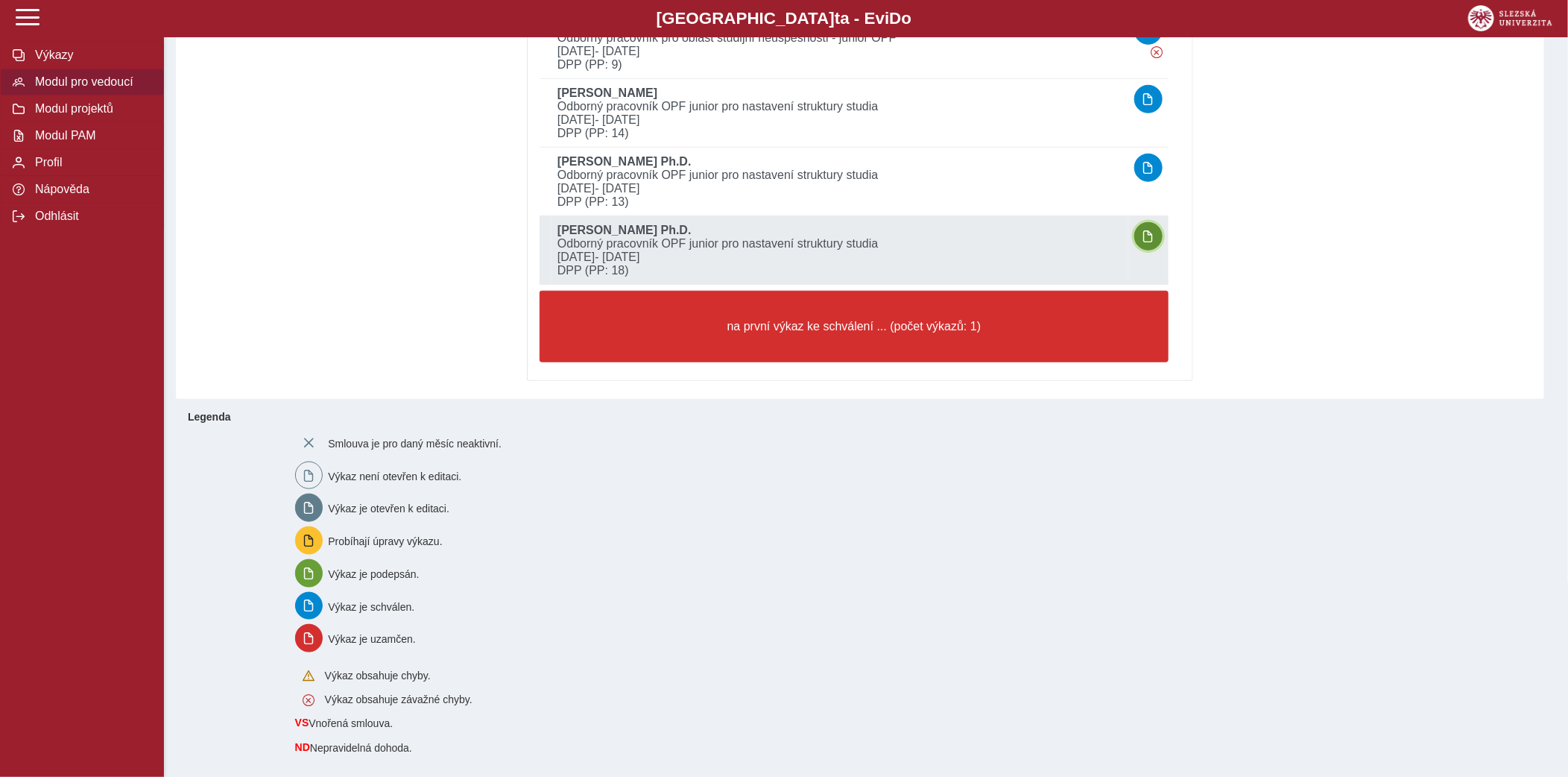
click at [1148, 230] on span "button" at bounding box center [1149, 236] width 12 height 12
